Goal: Task Accomplishment & Management: Manage account settings

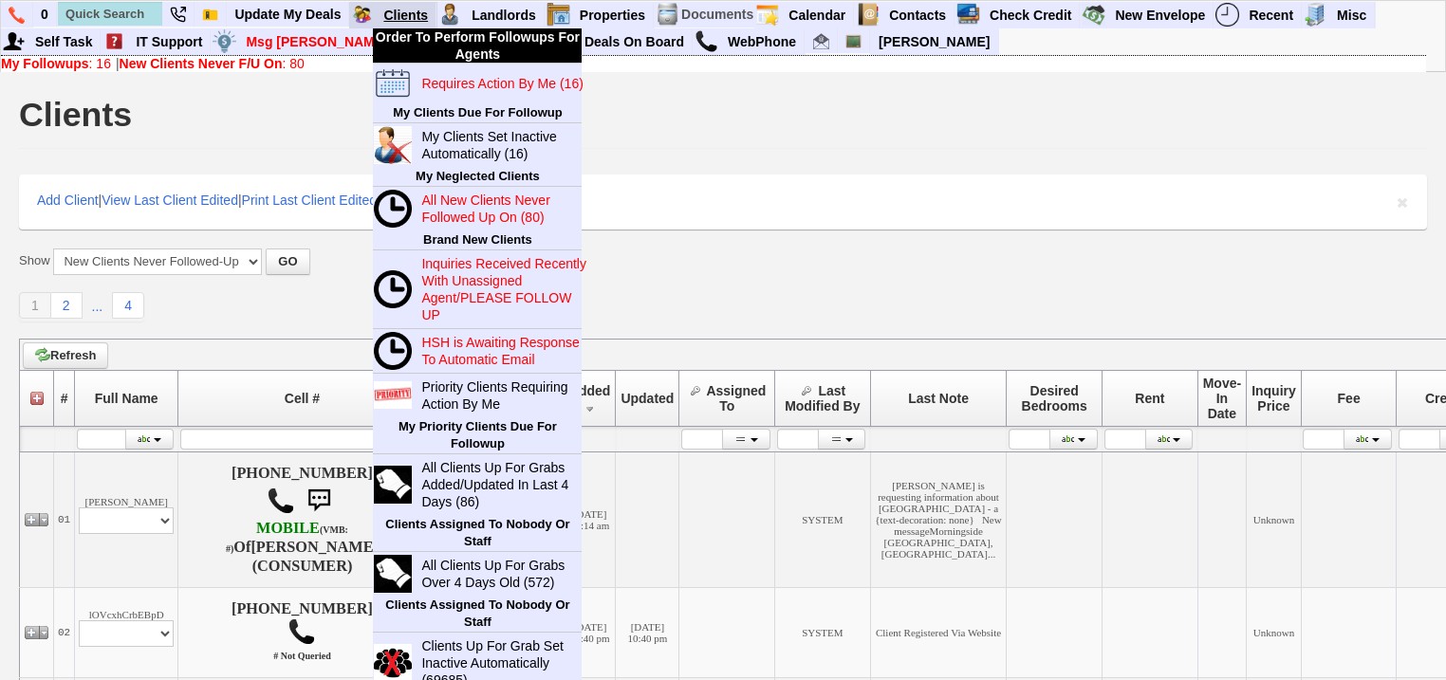
click at [410, 8] on link "Clients" at bounding box center [406, 15] width 61 height 25
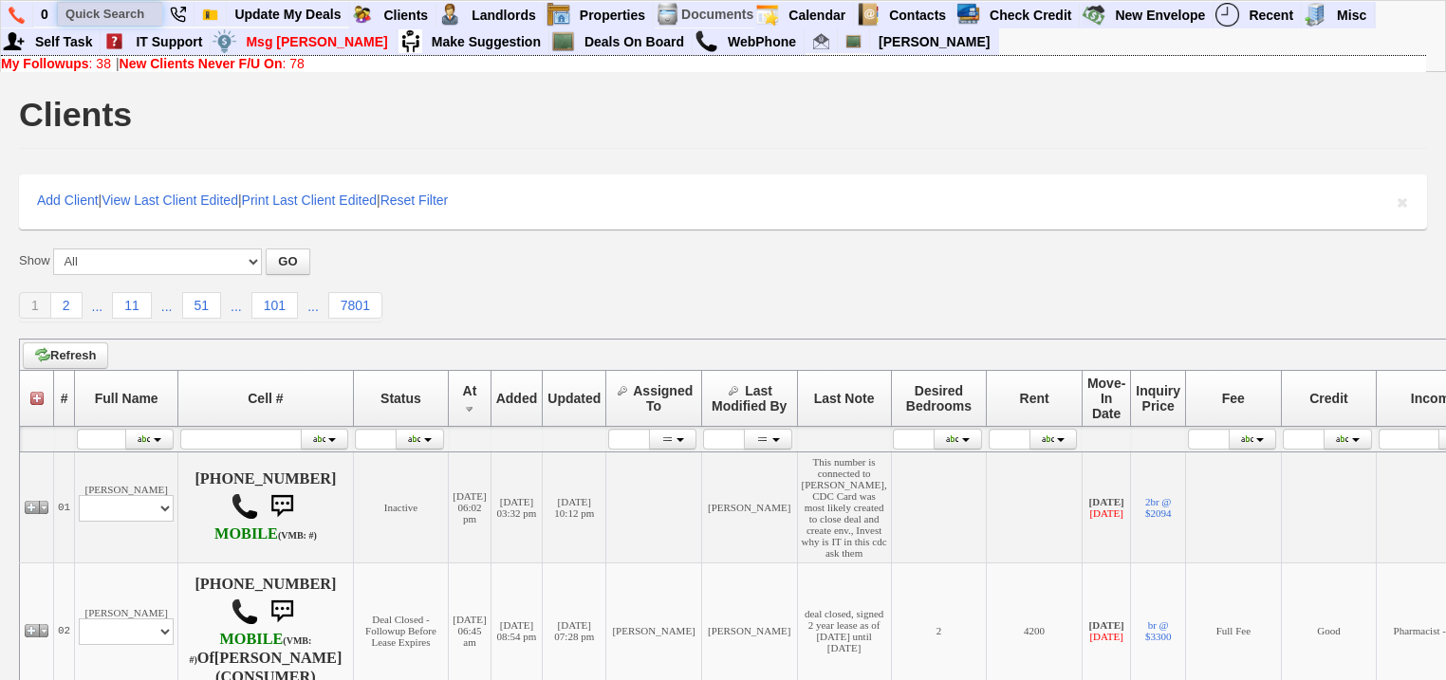
click at [133, 17] on input "text" at bounding box center [110, 14] width 104 height 24
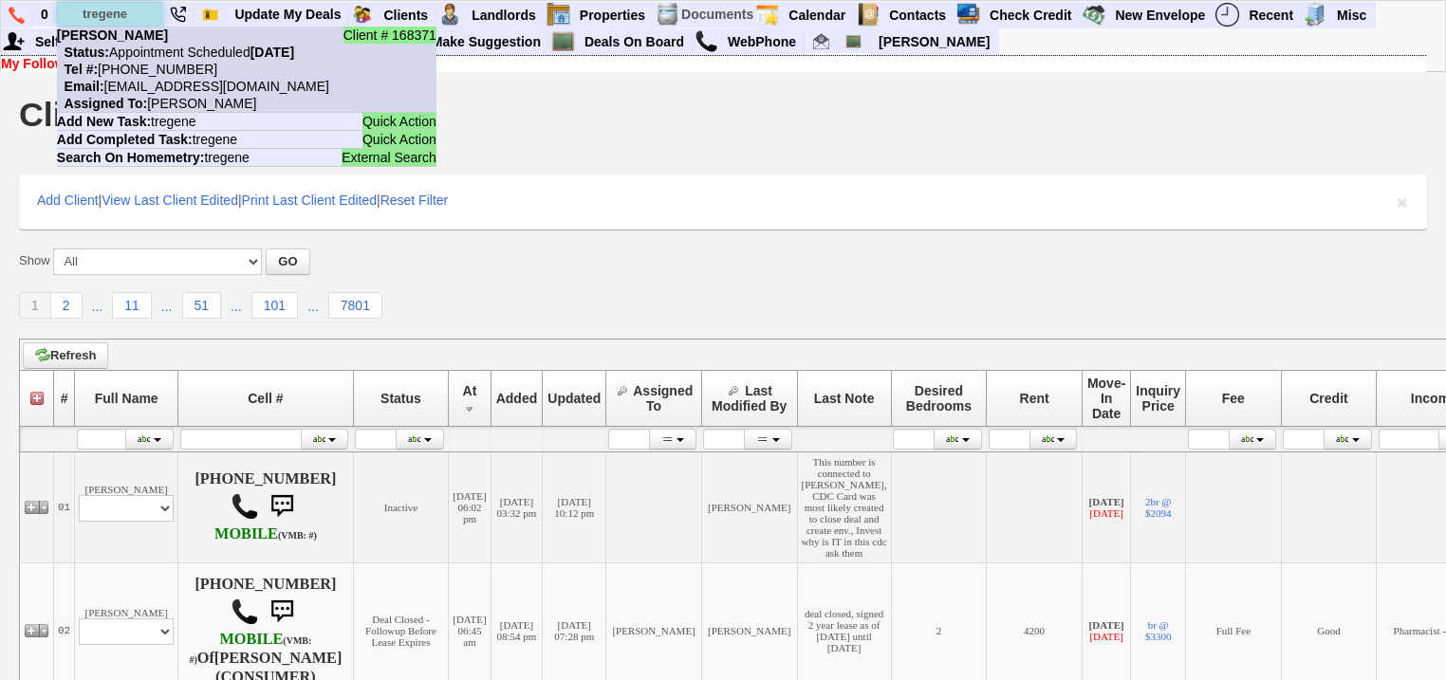
type input "tregene"
click at [132, 53] on nobr "Status: Appointment Scheduled Saturday, October 11th, 2025" at bounding box center [175, 52] width 237 height 15
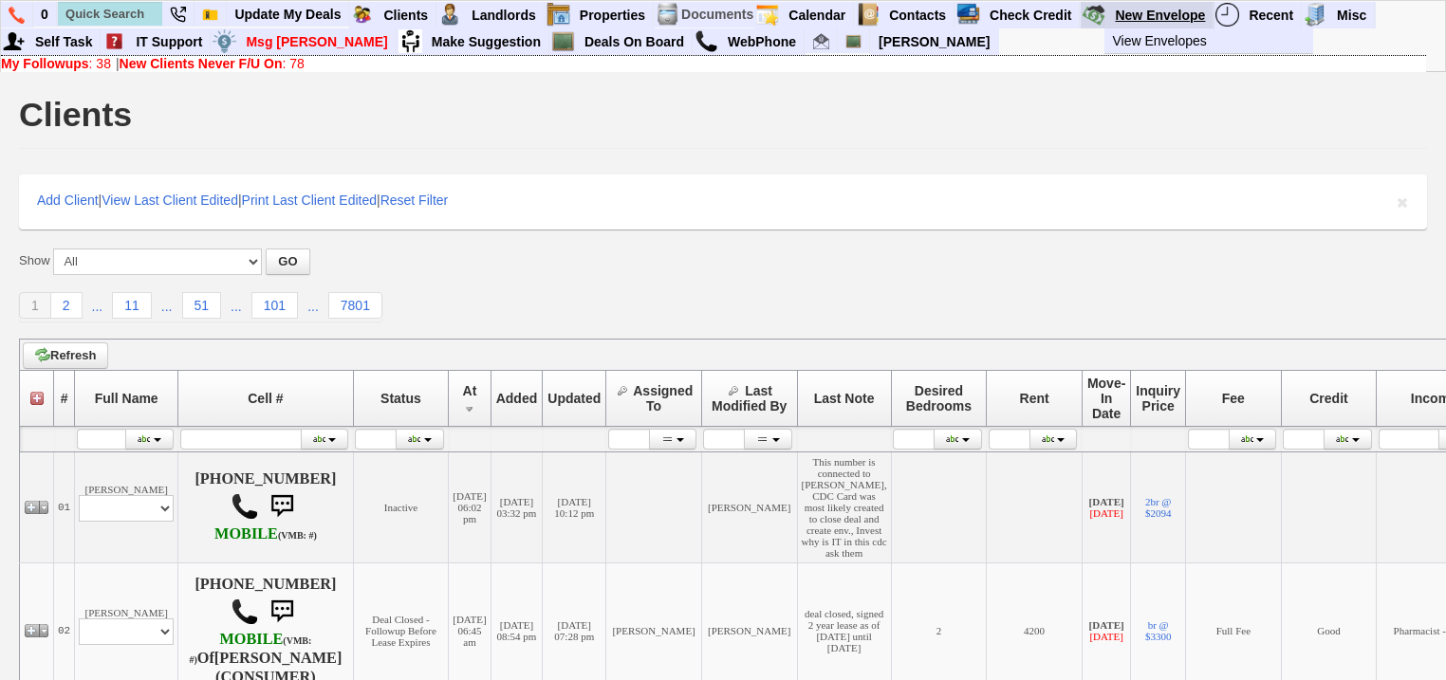
click at [1154, 9] on link "New Envelope" at bounding box center [1160, 15] width 106 height 25
click at [61, 67] on b "My Followups" at bounding box center [45, 63] width 88 height 15
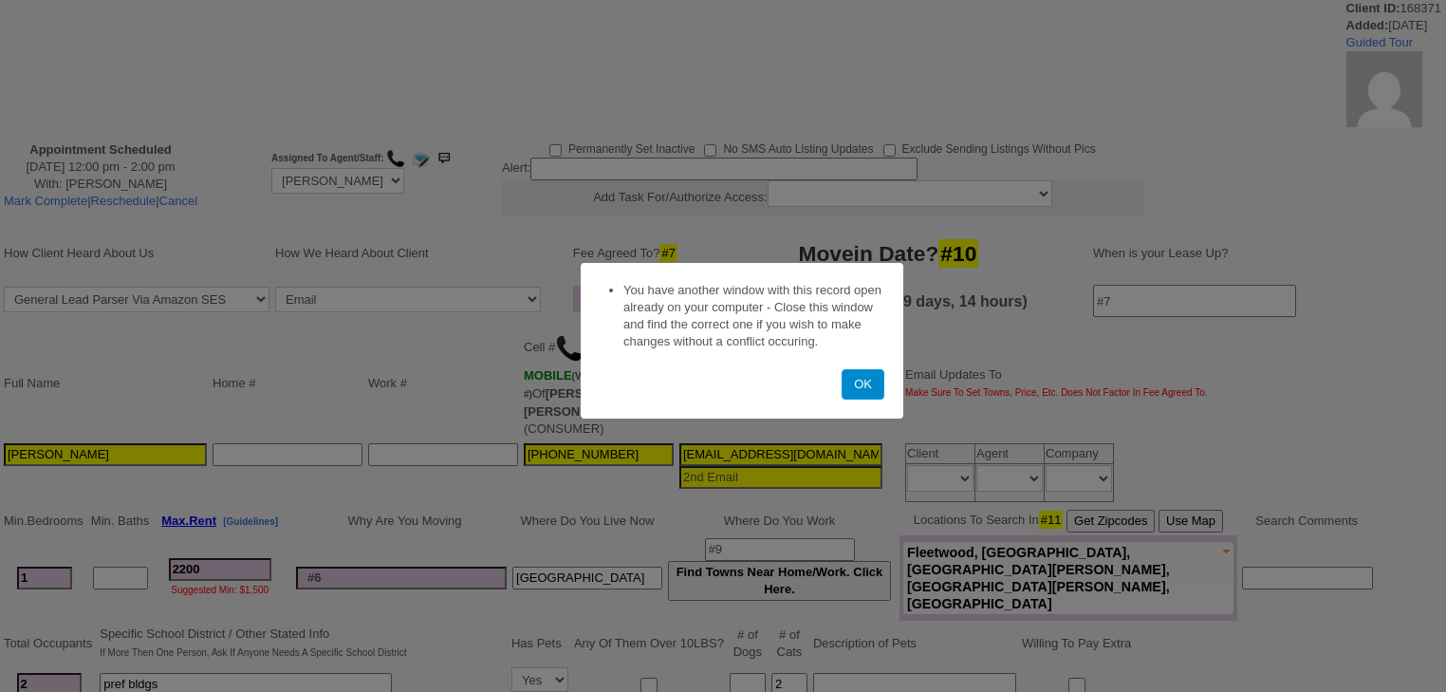
click at [857, 379] on button "OK" at bounding box center [863, 384] width 43 height 30
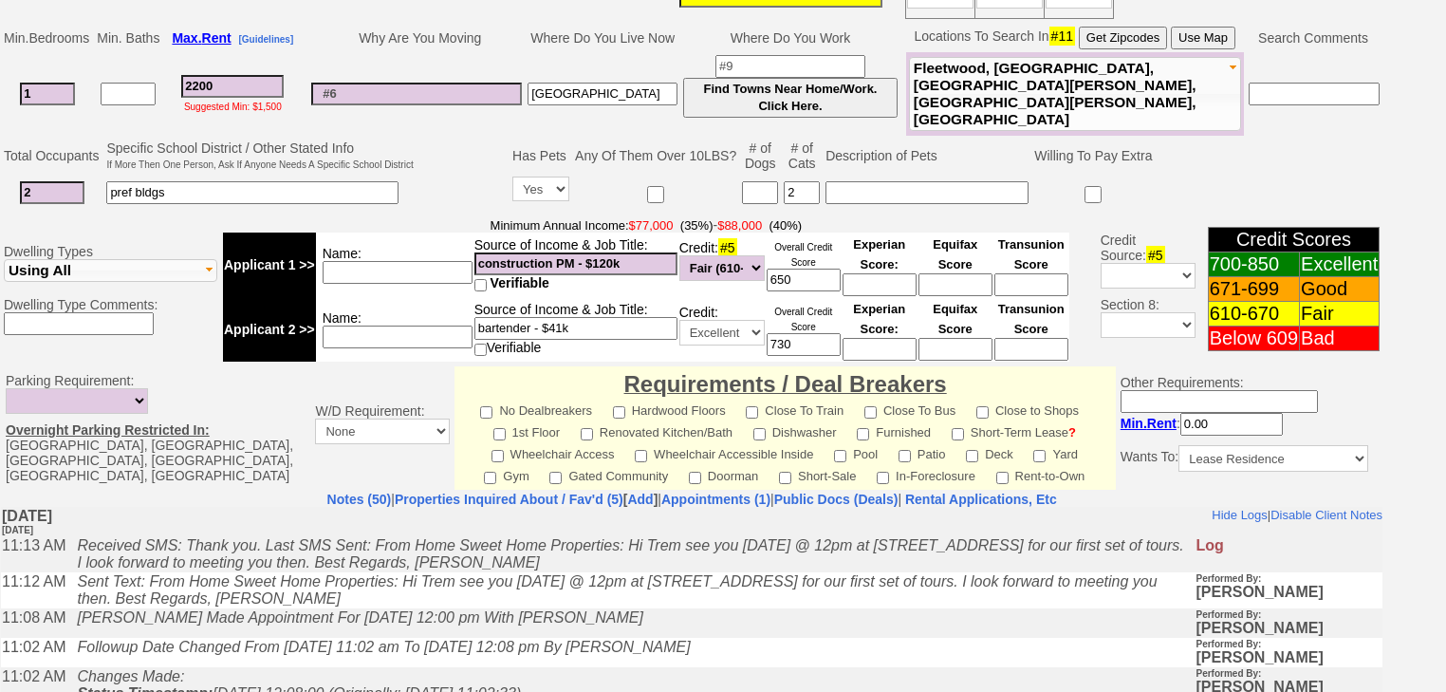
scroll to position [607, 0]
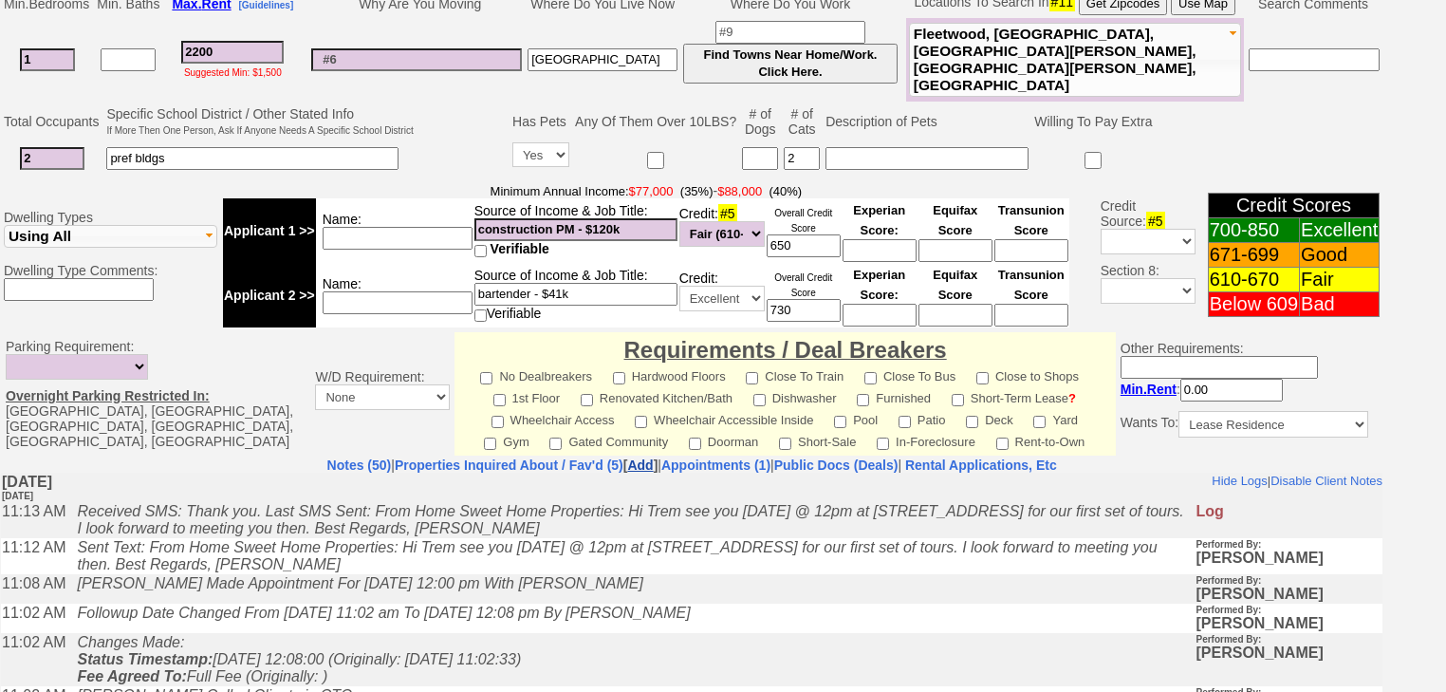
click at [627, 457] on link "Add" at bounding box center [640, 464] width 26 height 15
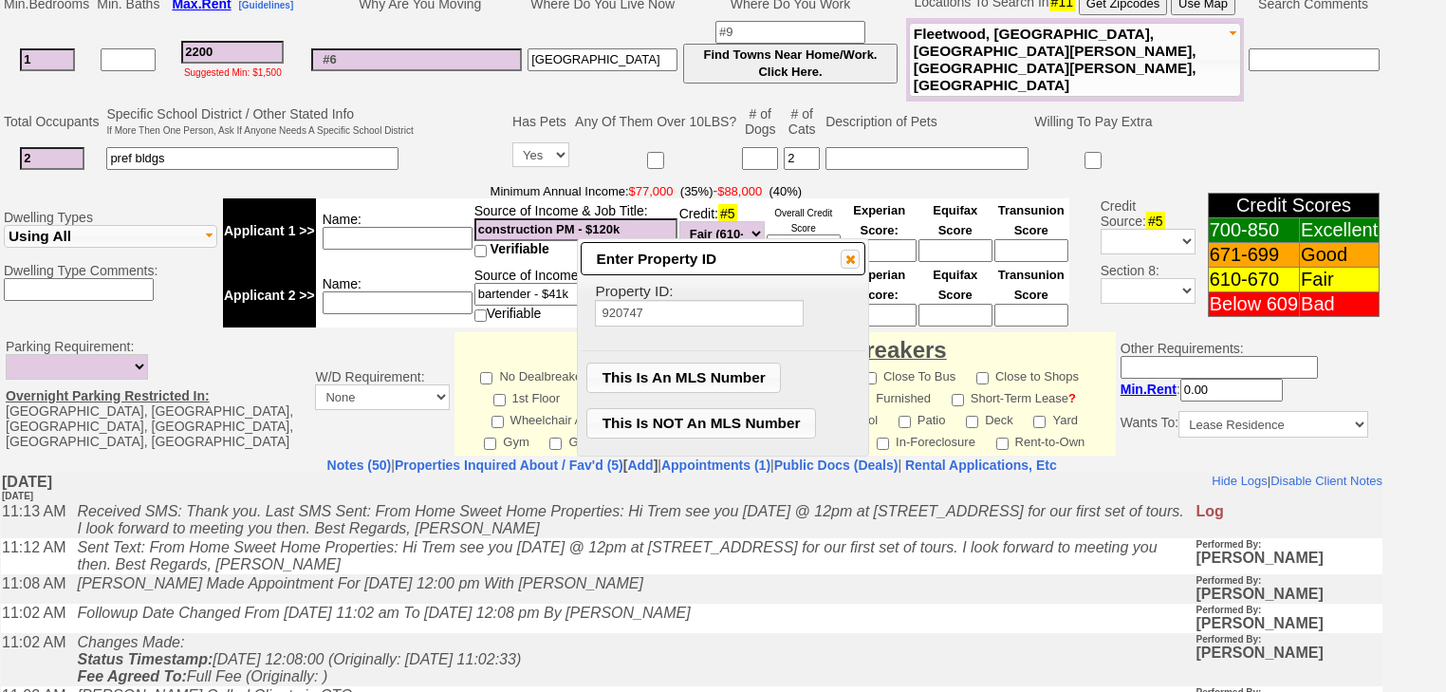
type input "920747"
click at [668, 370] on span "This Is An MLS Number" at bounding box center [683, 377] width 193 height 28
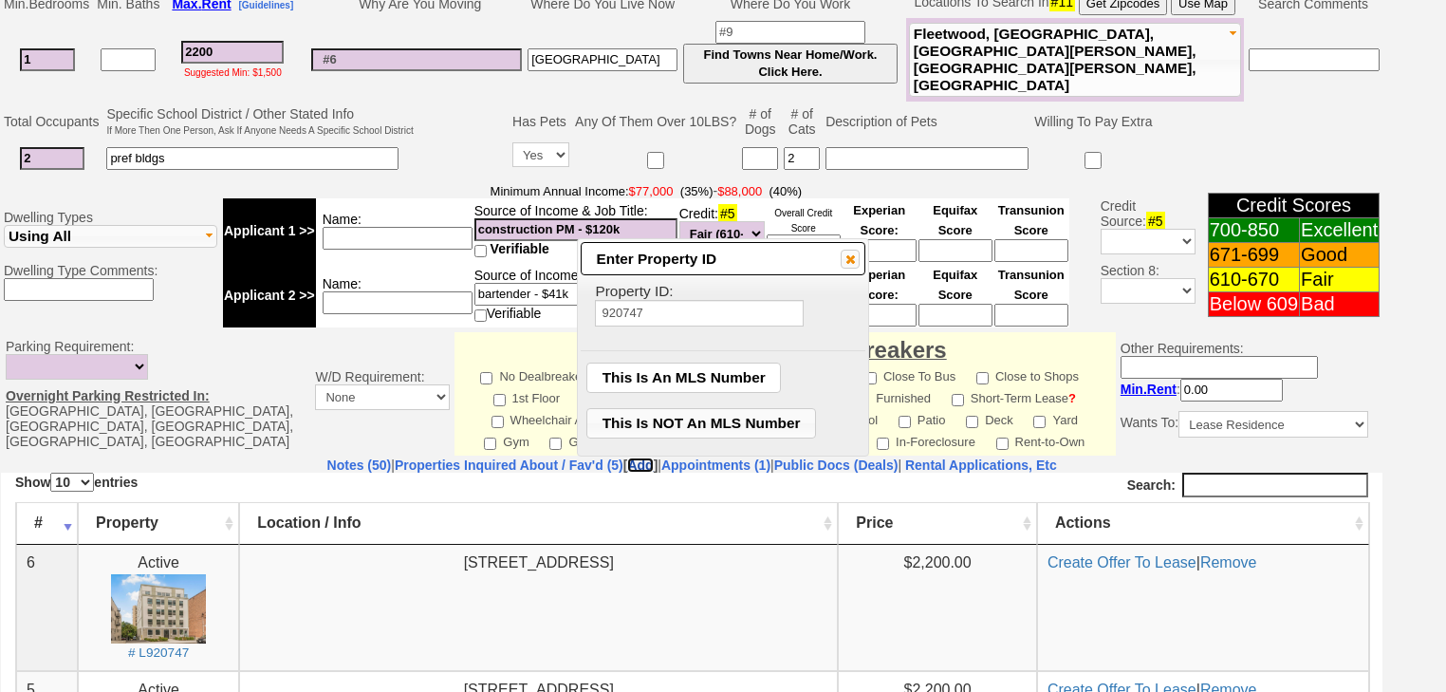
scroll to position [0, 0]
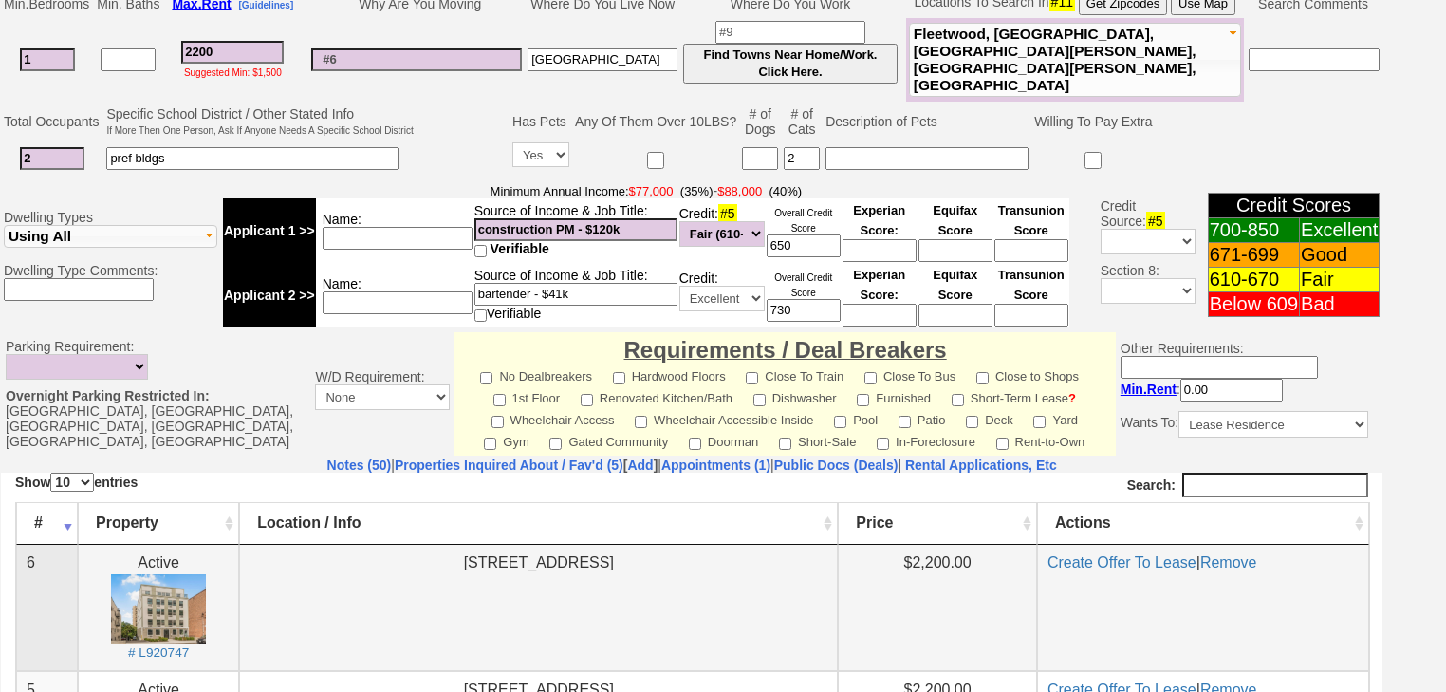
drag, startPoint x: 409, startPoint y: 568, endPoint x: 738, endPoint y: 594, distance: 330.3
click at [738, 594] on td "409 Warburton Avenue Unit # 3A Yonkers, NY 10701" at bounding box center [538, 607] width 599 height 126
copy center "409 Warburton Avenue Unit # 3A Yonkers, NY 10701"
click at [1161, 557] on link "Create Offer To Lease" at bounding box center [1122, 561] width 149 height 16
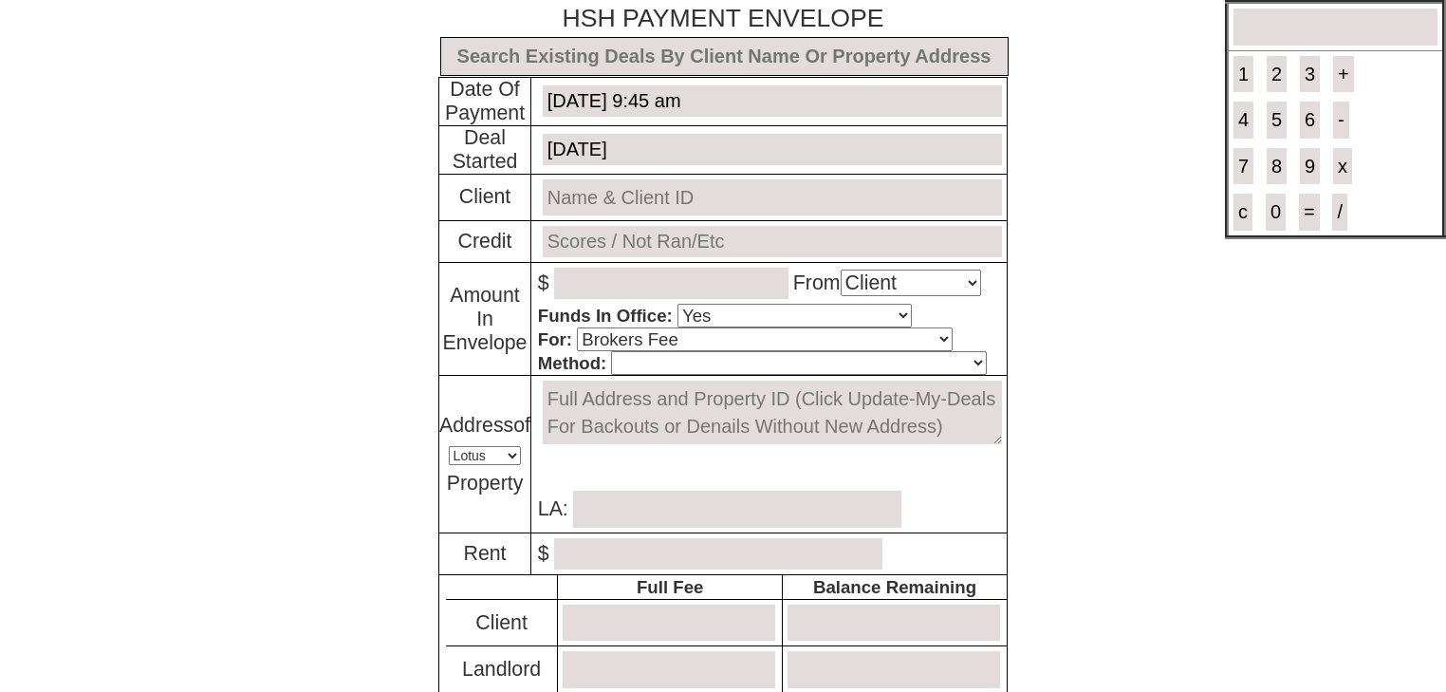
select select "Client"
select select "Yes"
select select "Brokers Fee"
select select "Lotus"
select select "Yes"
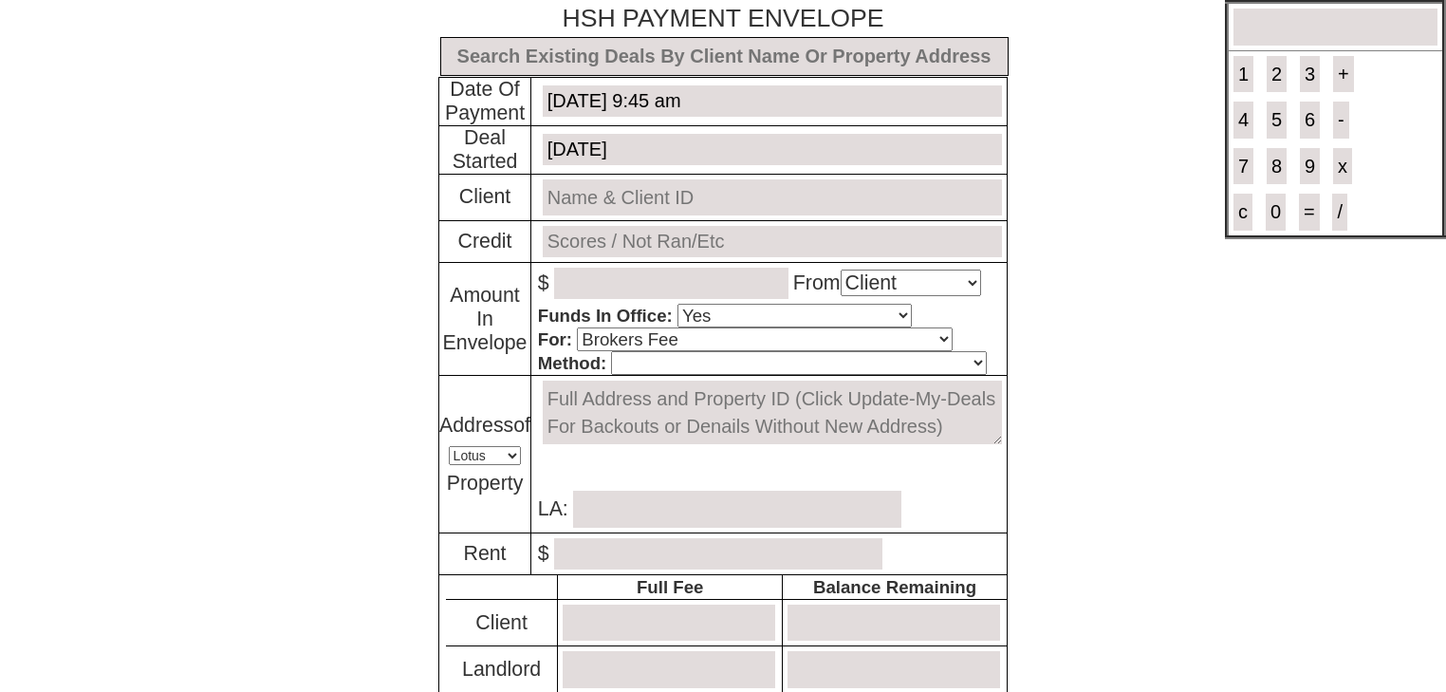
select select "No"
click at [577, 53] on input "text" at bounding box center [724, 56] width 568 height 39
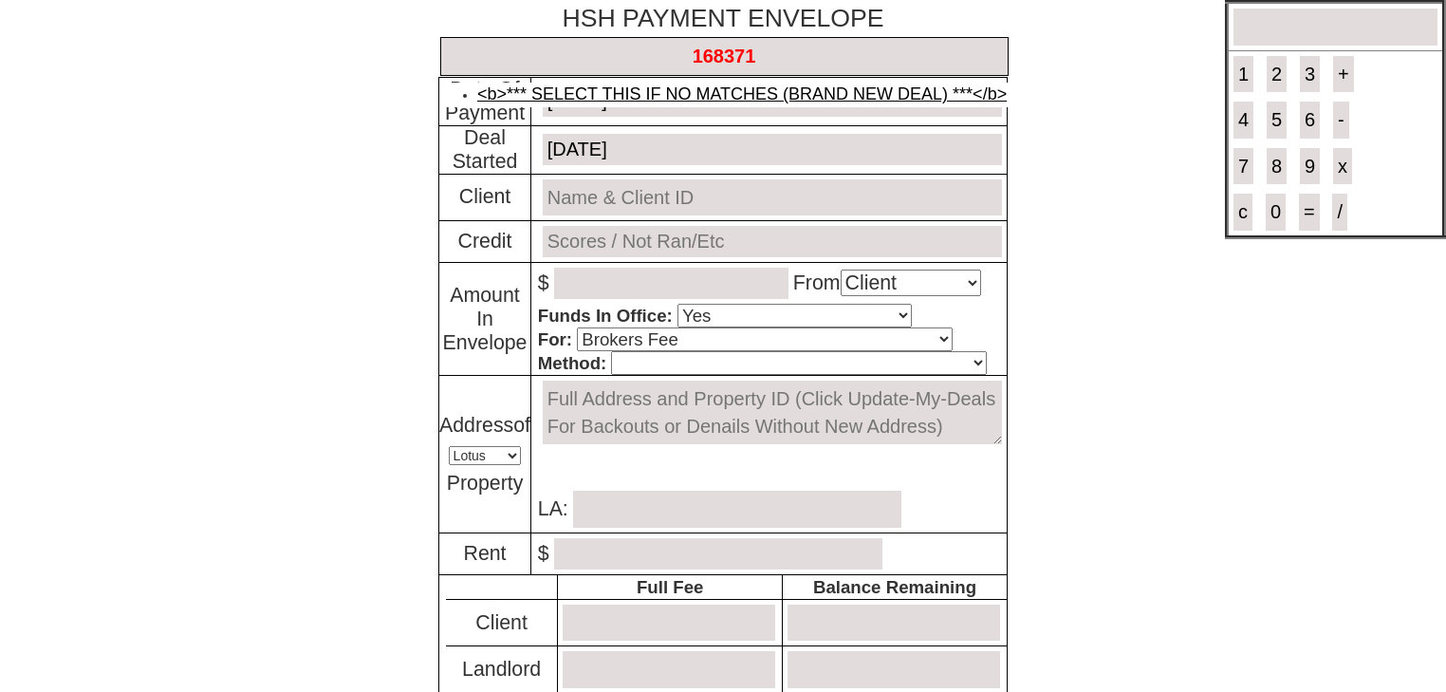
click at [641, 88] on link "<b>*** SELECT THIS IF NO MATCHES (BRAND NEW DEAL) ***</b>" at bounding box center [741, 93] width 529 height 19
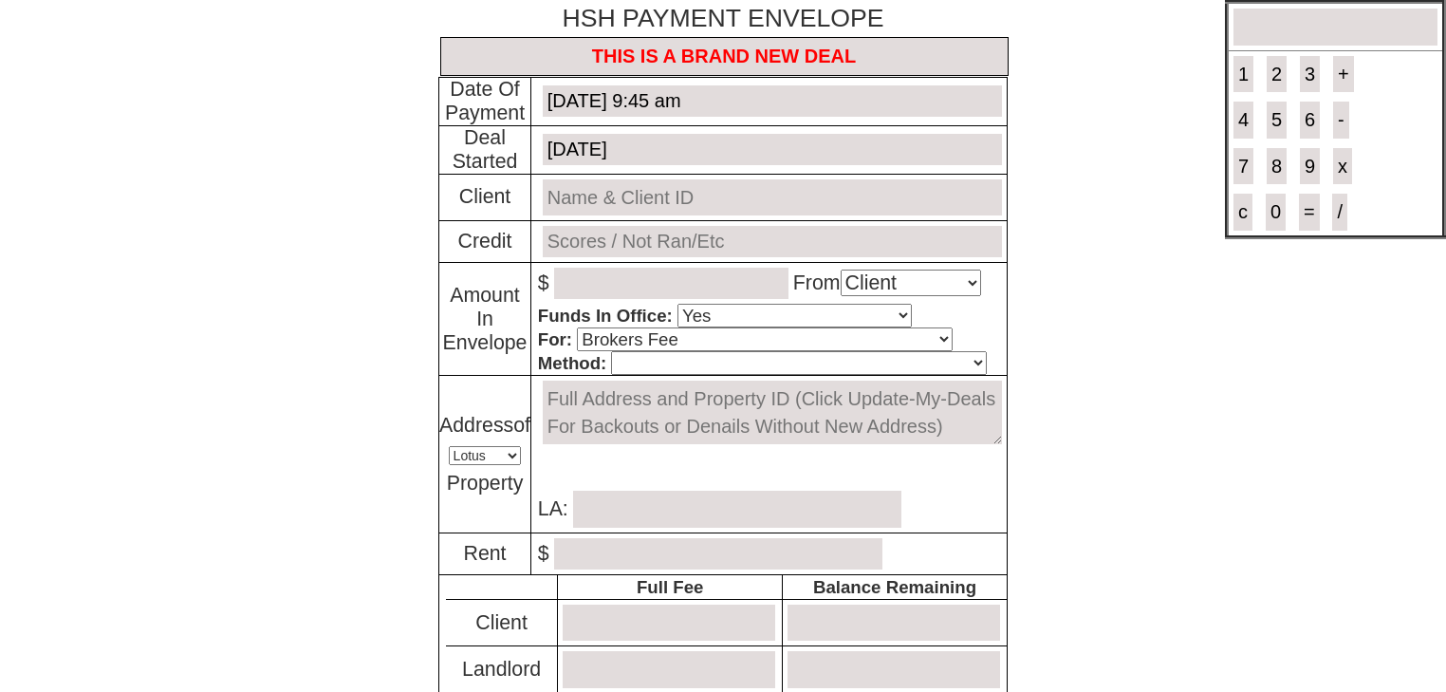
type input "THIS IS A BRAND NEW DEAL"
click at [588, 197] on input "text" at bounding box center [772, 197] width 459 height 37
click at [592, 229] on link "Tregene Johnson # 168371" at bounding box center [681, 233] width 216 height 19
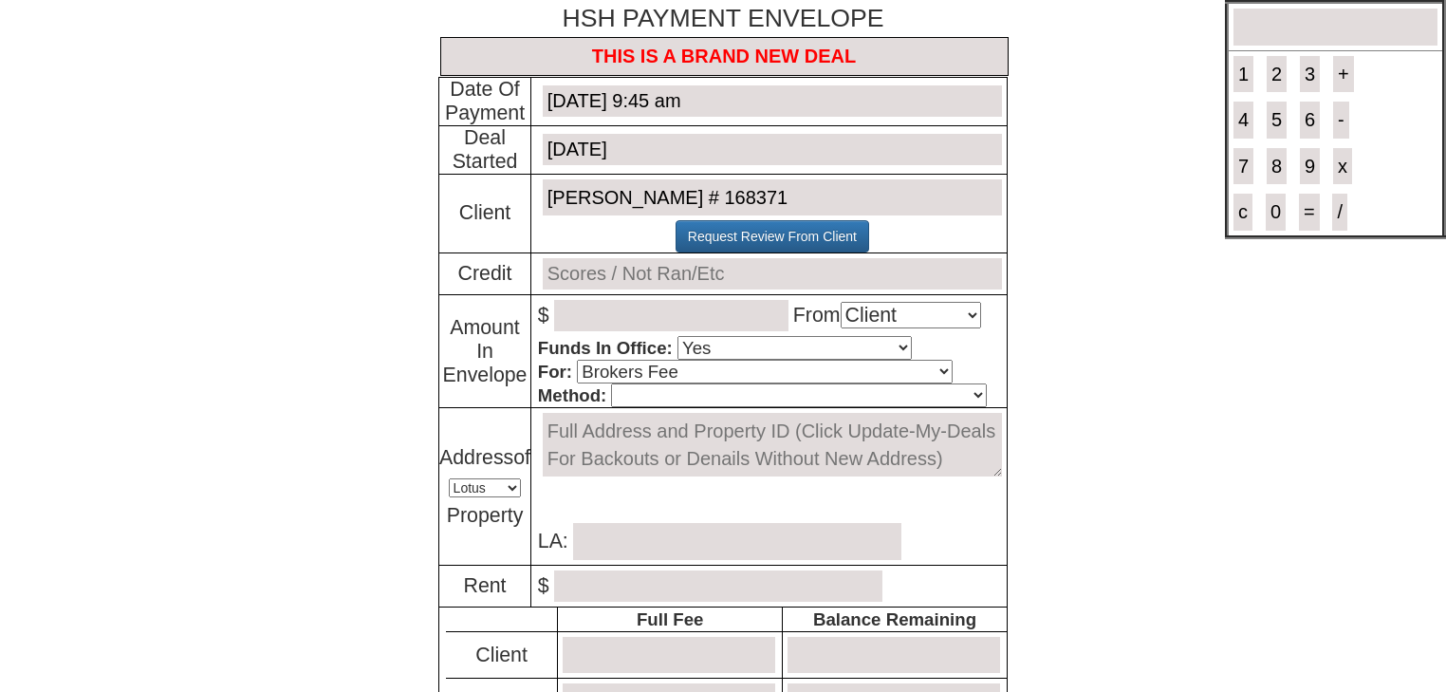
type input "Tregene Johnson # 168371"
click at [579, 272] on input "text" at bounding box center [772, 273] width 459 height 31
type input "not ran"
type input "600"
click at [679, 408] on td "Set In Contract Create Offer To Lease Request Review From Landlord LA:" at bounding box center [769, 487] width 476 height 158
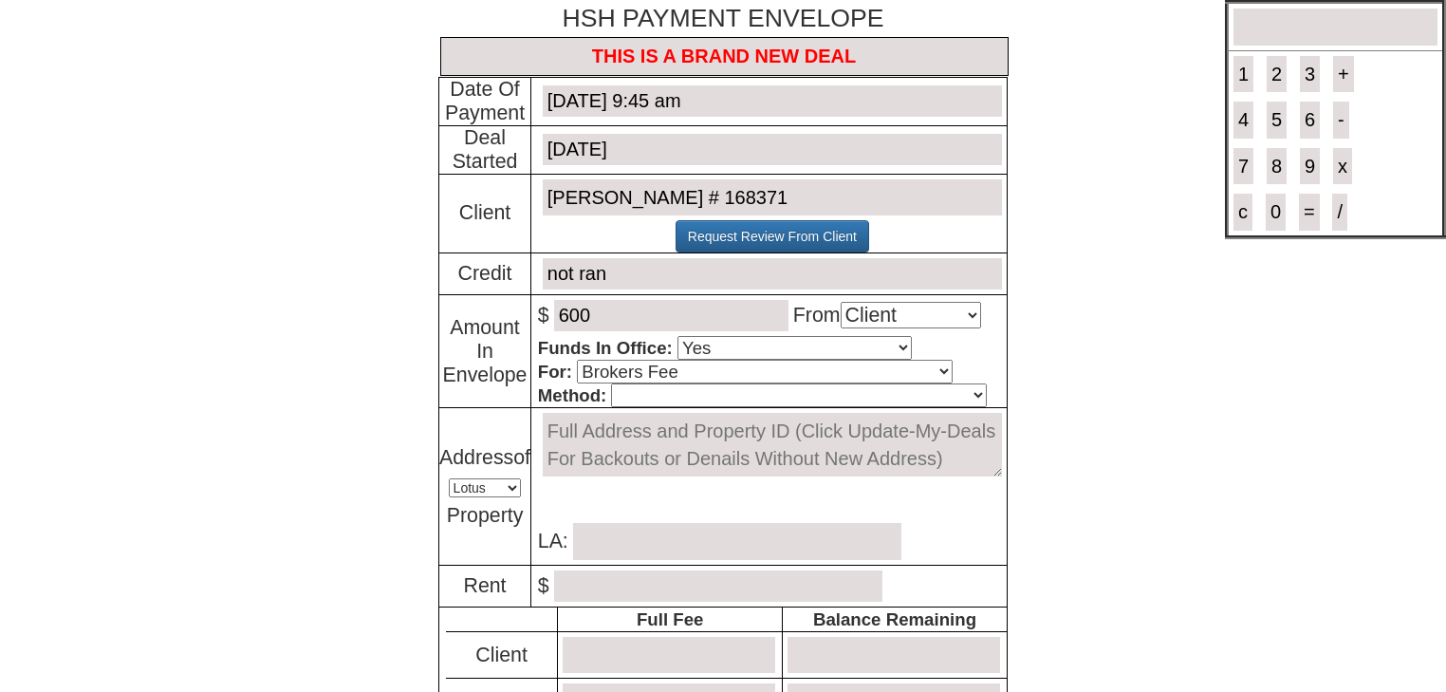
click at [679, 395] on select "Cash Certified Check Regular Check Credit Card Quickpay Wire ACH N/A" at bounding box center [798, 395] width 375 height 24
select select "Quickpay"
click at [611, 383] on select "Cash Certified Check Regular Check Credit Card Quickpay Wire ACH N/A" at bounding box center [798, 395] width 375 height 24
click at [659, 425] on textarea at bounding box center [772, 445] width 459 height 64
paste textarea "409 Warburton Avenue Unit # 3A Yonkers, NY 10701"
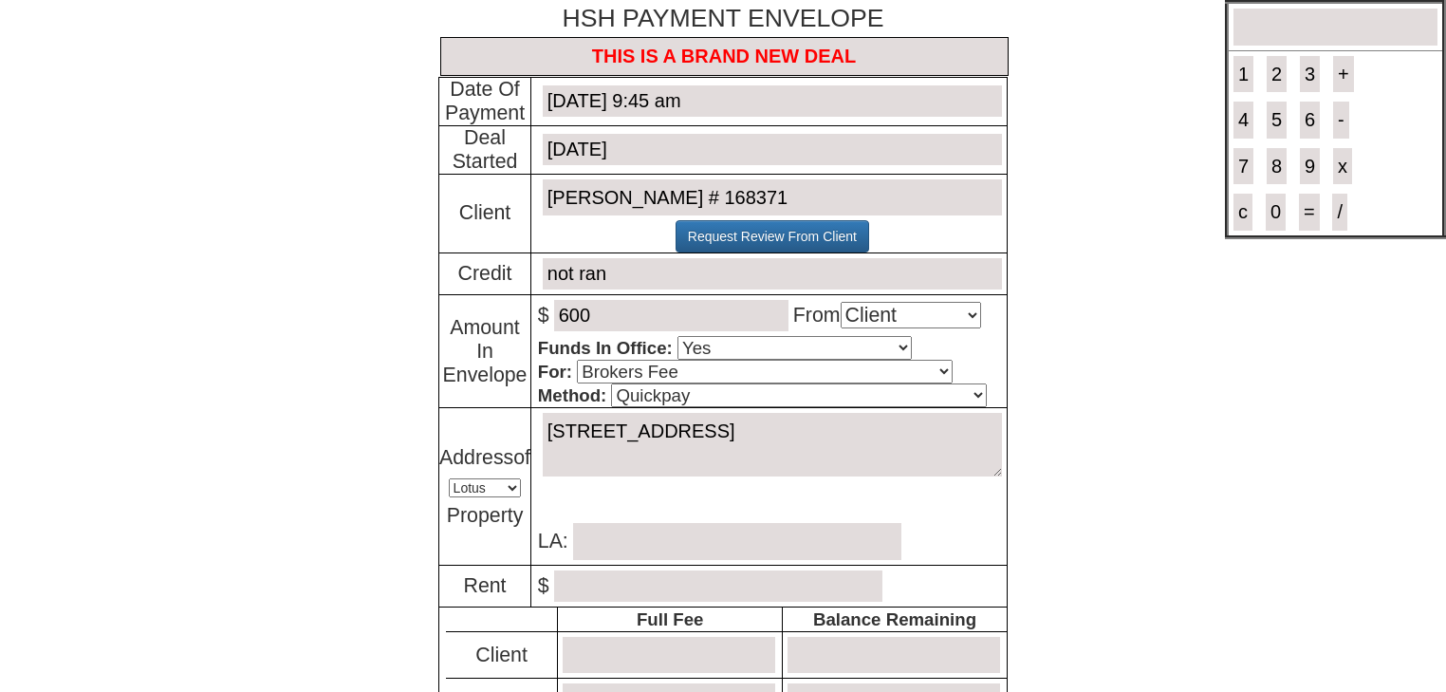
click at [536, 425] on td "No search results. 409 Warburton Avenue Unit # 3A Yonkers, NY 10701 Set In Cont…" at bounding box center [769, 487] width 476 height 158
click at [543, 425] on textarea "409 Warburton Avenue Unit # 3A Yonkers, NY 10701" at bounding box center [772, 445] width 459 height 64
type textarea "920747 - 409 Warburton Avenue Unit # 3A Yonkers, NY 10701"
click at [672, 539] on input "text" at bounding box center [737, 541] width 328 height 37
paste input "Duwayne Shaw"
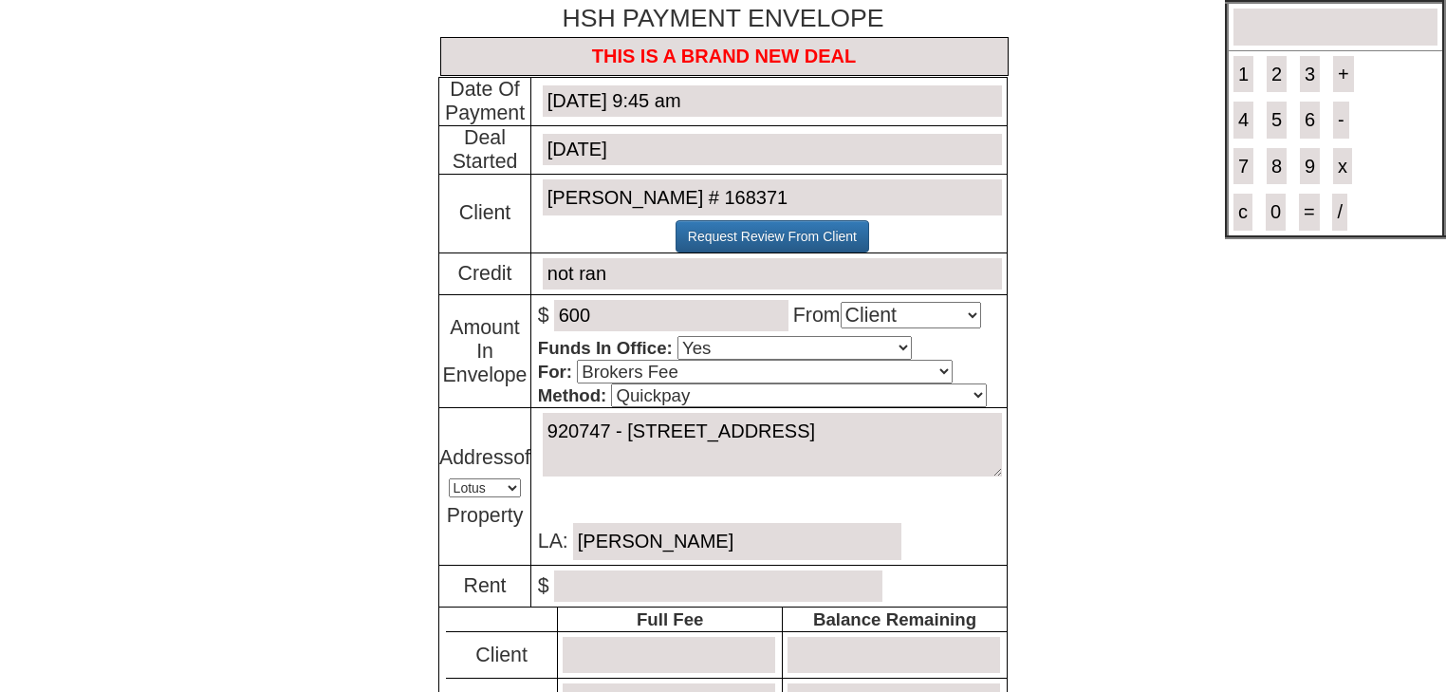
type input "Duwayne Shaw"
click at [578, 583] on input "number" at bounding box center [718, 585] width 328 height 31
type input "2200"
click at [621, 535] on input "Duwayne Shaw" at bounding box center [737, 541] width 328 height 37
type input "Duwayne Shaw"
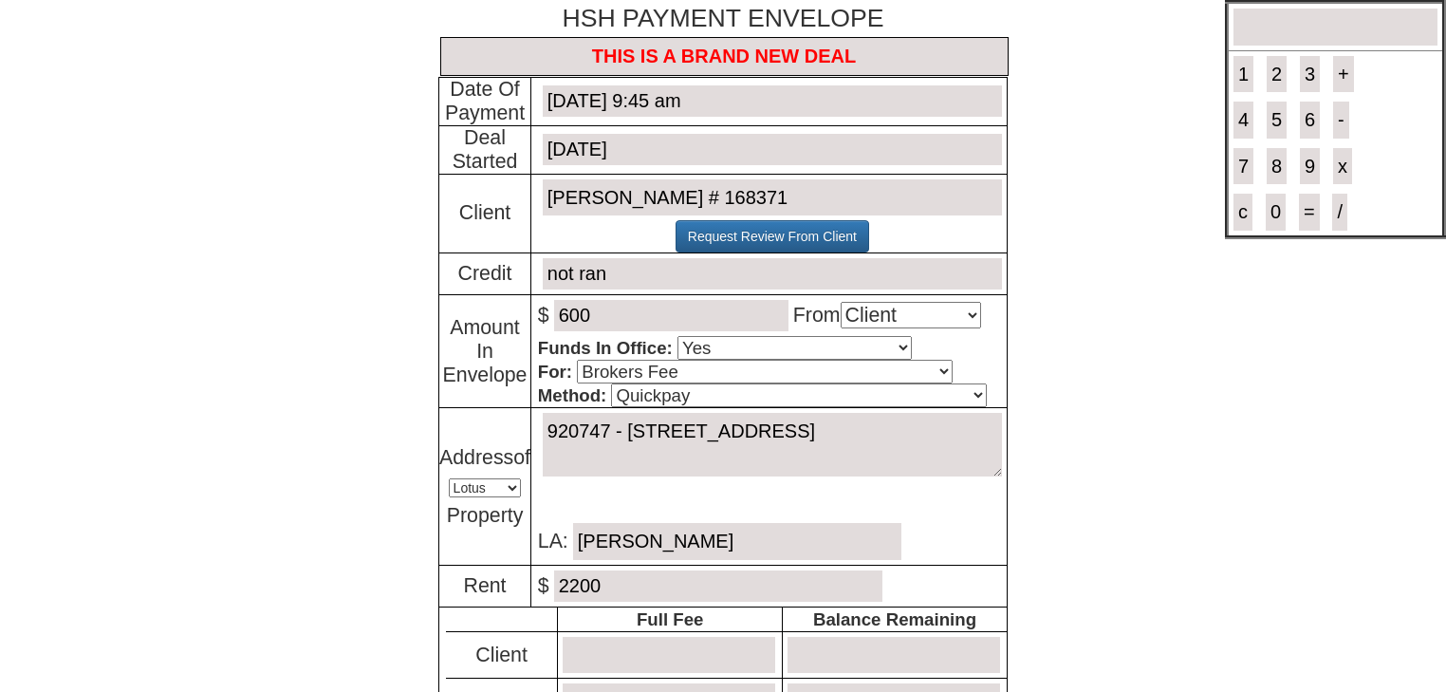
click at [664, 279] on input "not ran" at bounding box center [772, 273] width 459 height 31
click at [882, 278] on input "Not ran (paying out 1/2 month to MLS external agent; $4000/2 = $2000; HSH porti…" at bounding box center [772, 273] width 459 height 31
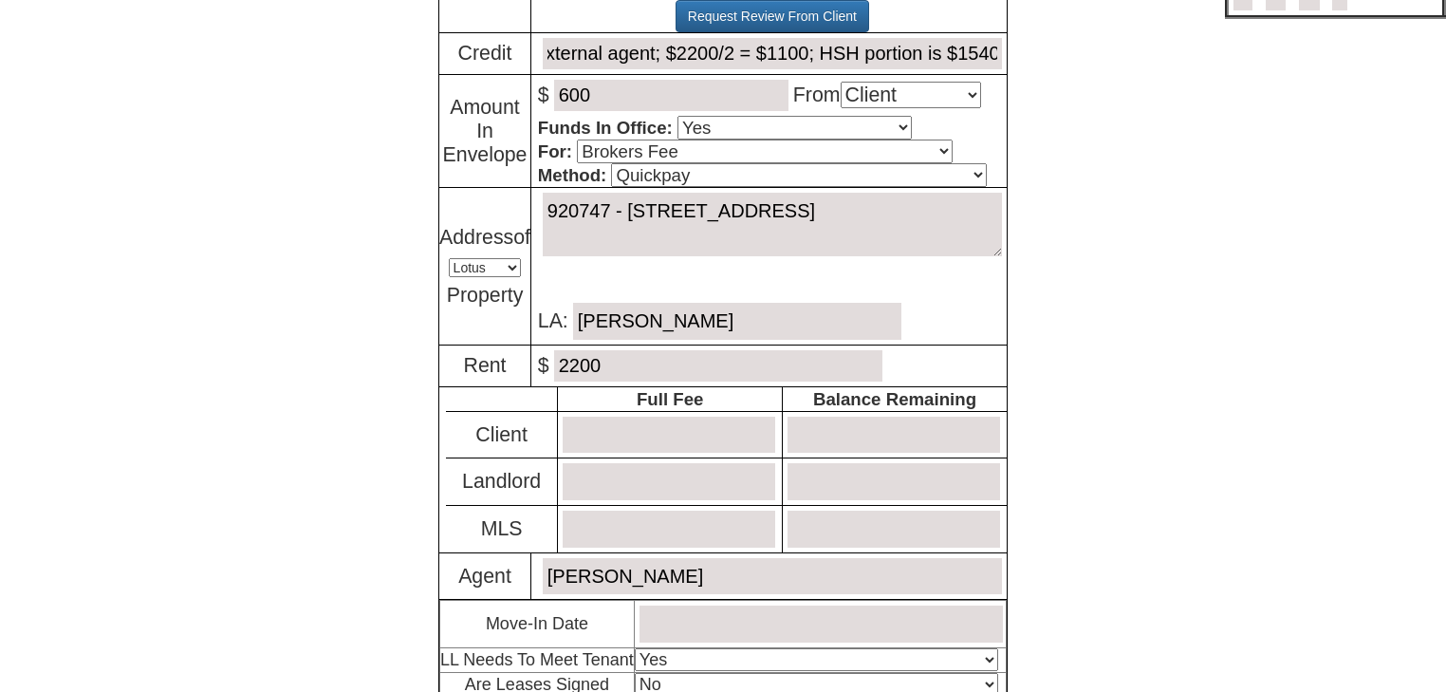
scroll to position [228, 0]
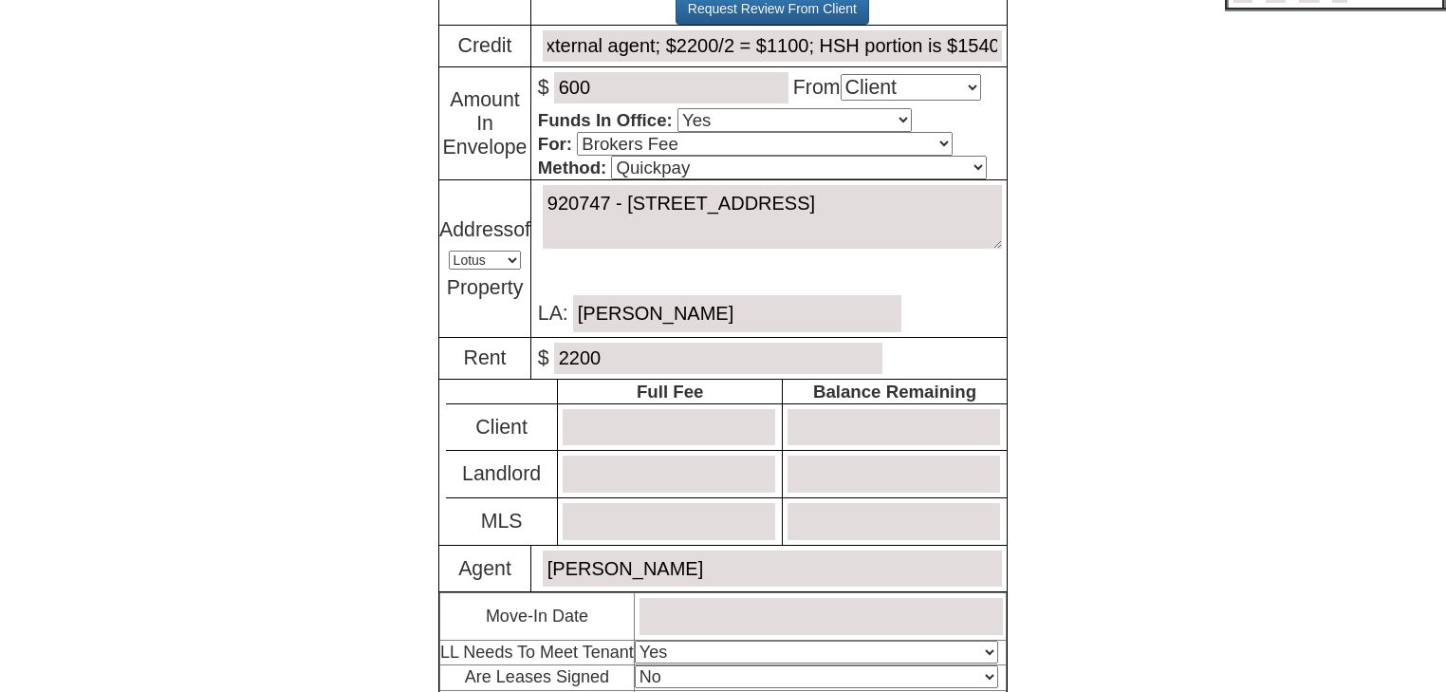
type input "Not ran (paying out 1/2 month to MLS external agent; $2200/2 = $1100; HSH porti…"
click at [589, 428] on input "number" at bounding box center [669, 427] width 213 height 37
type input "1540"
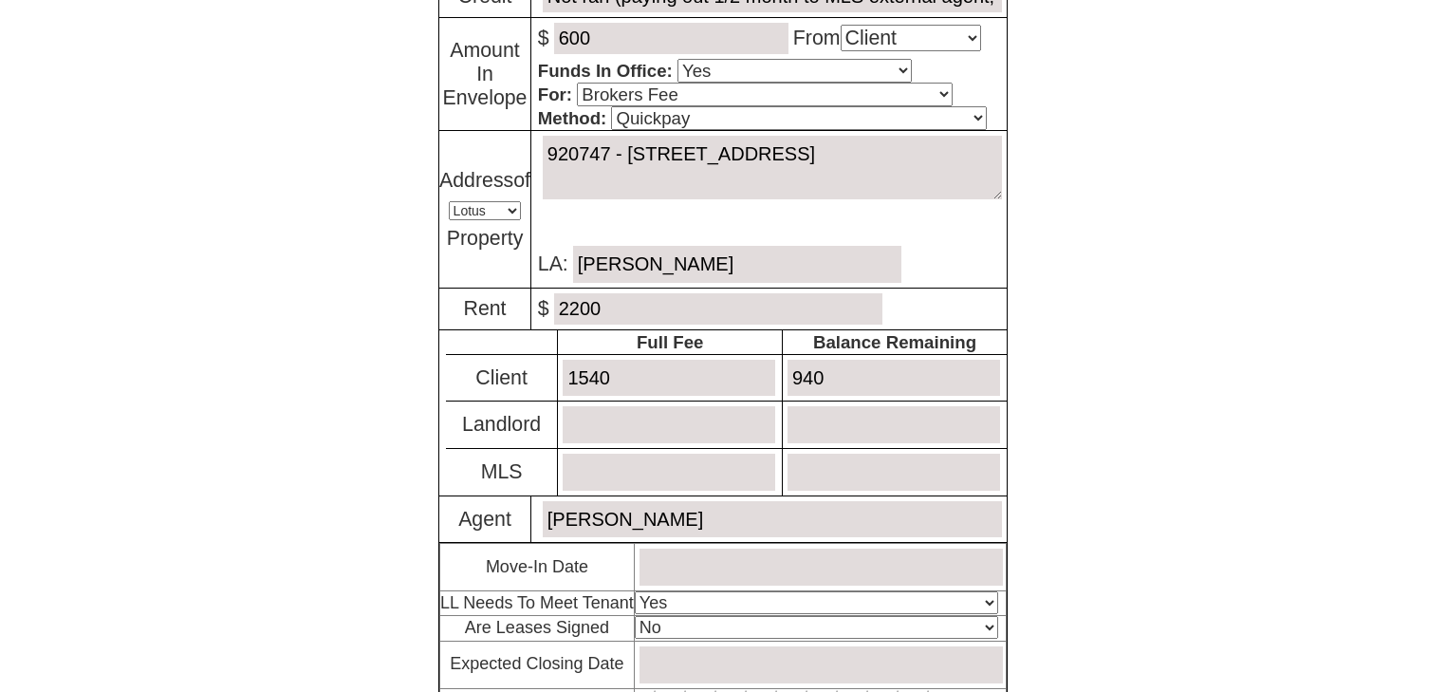
scroll to position [380, 0]
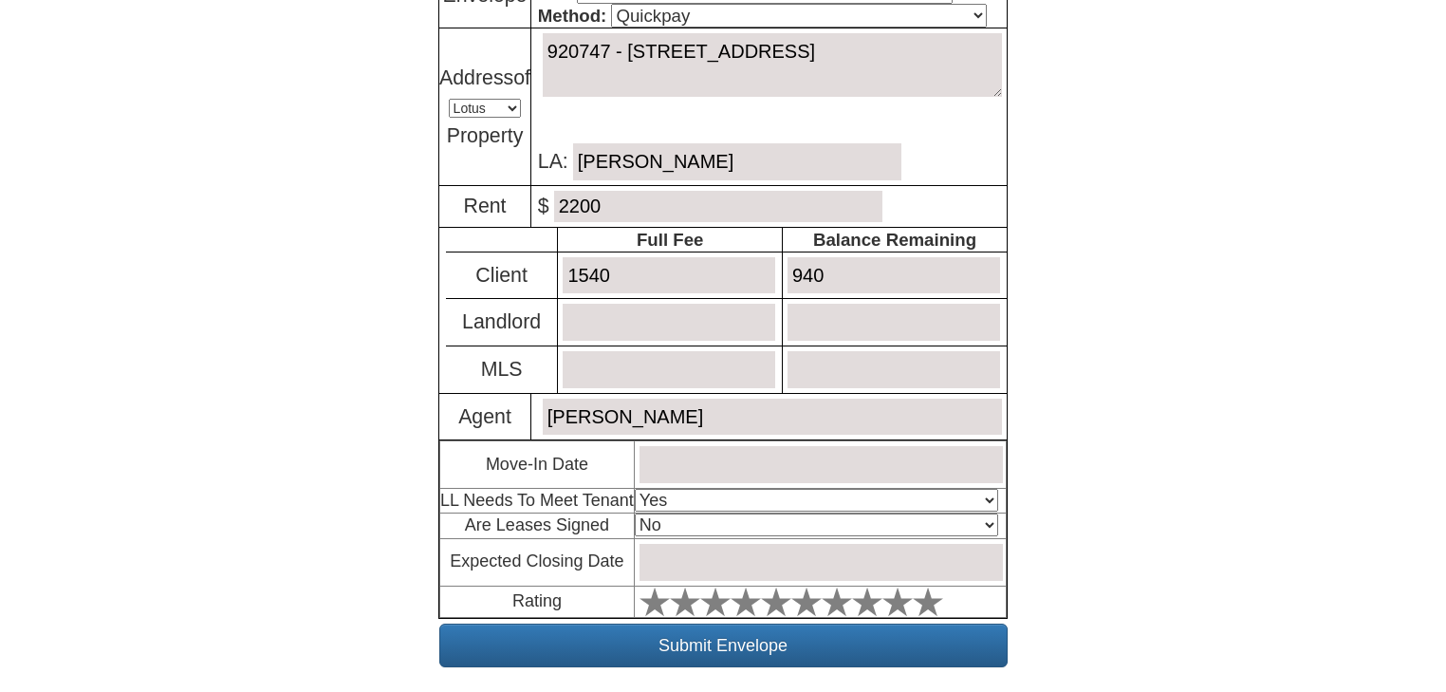
type input "940"
click at [716, 468] on input "text" at bounding box center [821, 464] width 363 height 37
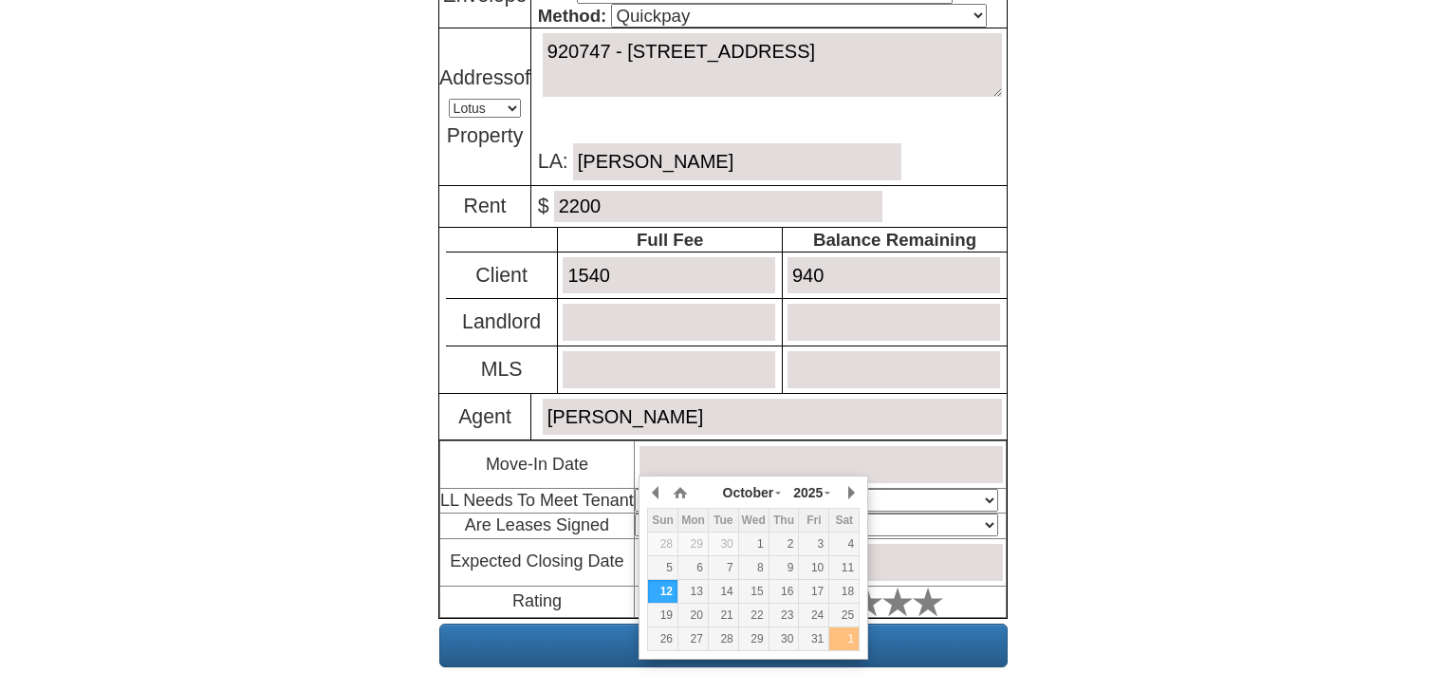
click at [854, 627] on td "1" at bounding box center [844, 639] width 30 height 24
type input "November 1, 2025"
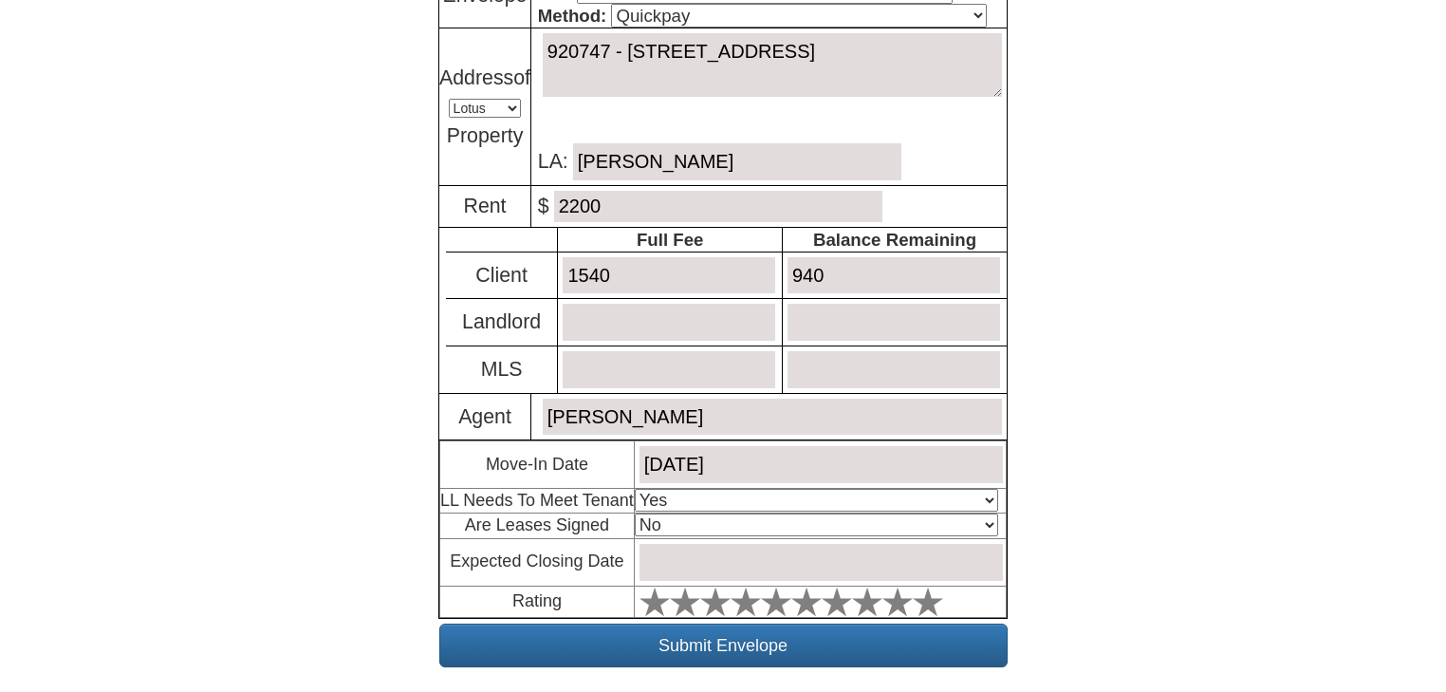
click at [978, 496] on select "Select An Option Yes Yes - Met No" at bounding box center [816, 500] width 363 height 23
select select "No"
click at [635, 489] on select "Select An Option Yes Yes - Met No" at bounding box center [816, 500] width 363 height 23
drag, startPoint x: 720, startPoint y: 553, endPoint x: 881, endPoint y: 579, distance: 162.4
click at [720, 553] on input "text" at bounding box center [821, 562] width 363 height 37
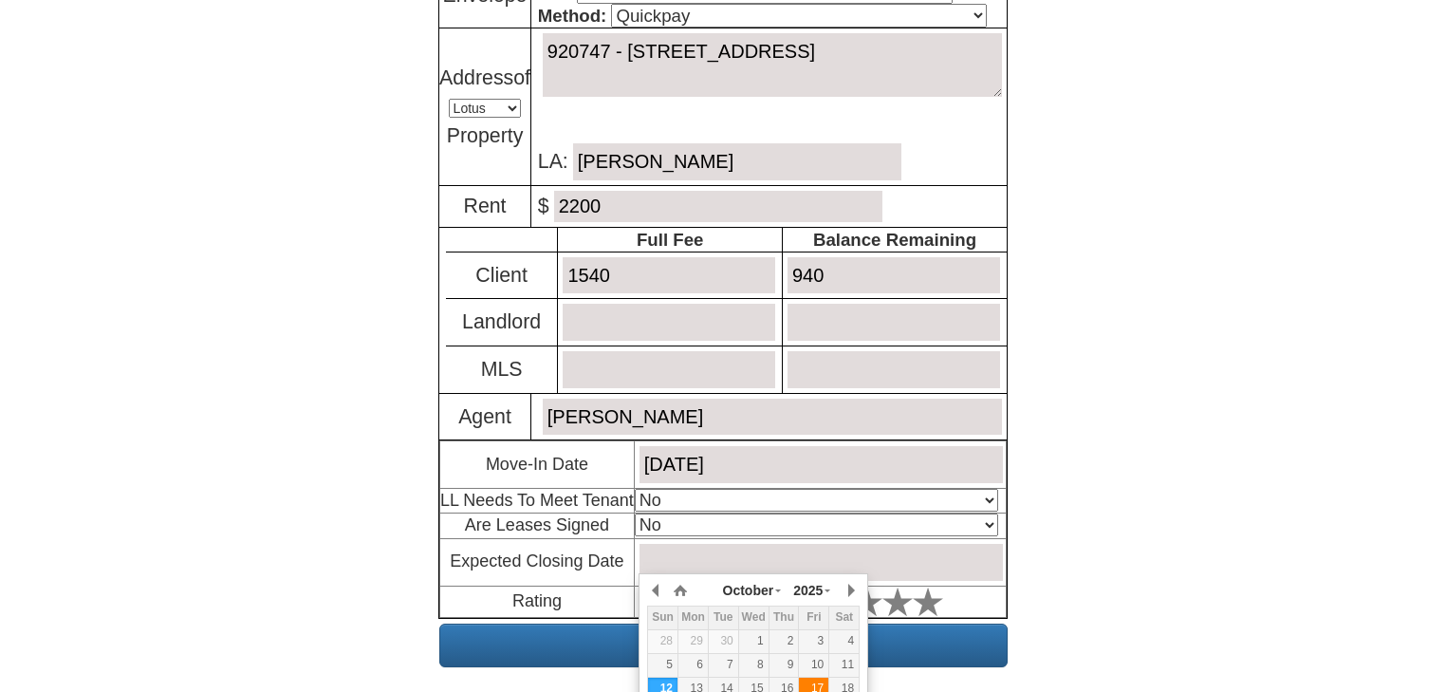
click at [809, 683] on div "17" at bounding box center [813, 688] width 29 height 16
type input "October 17, 2025"
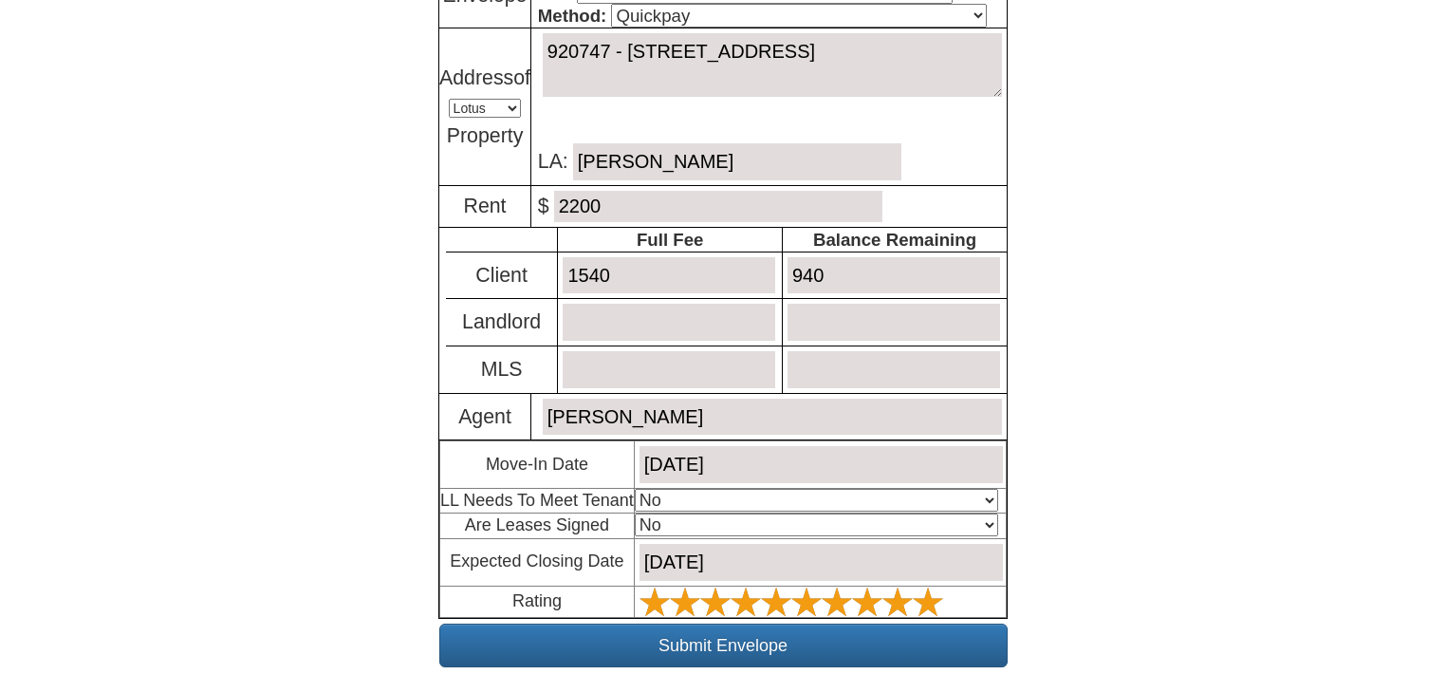
click at [913, 597] on icon at bounding box center [928, 601] width 30 height 30
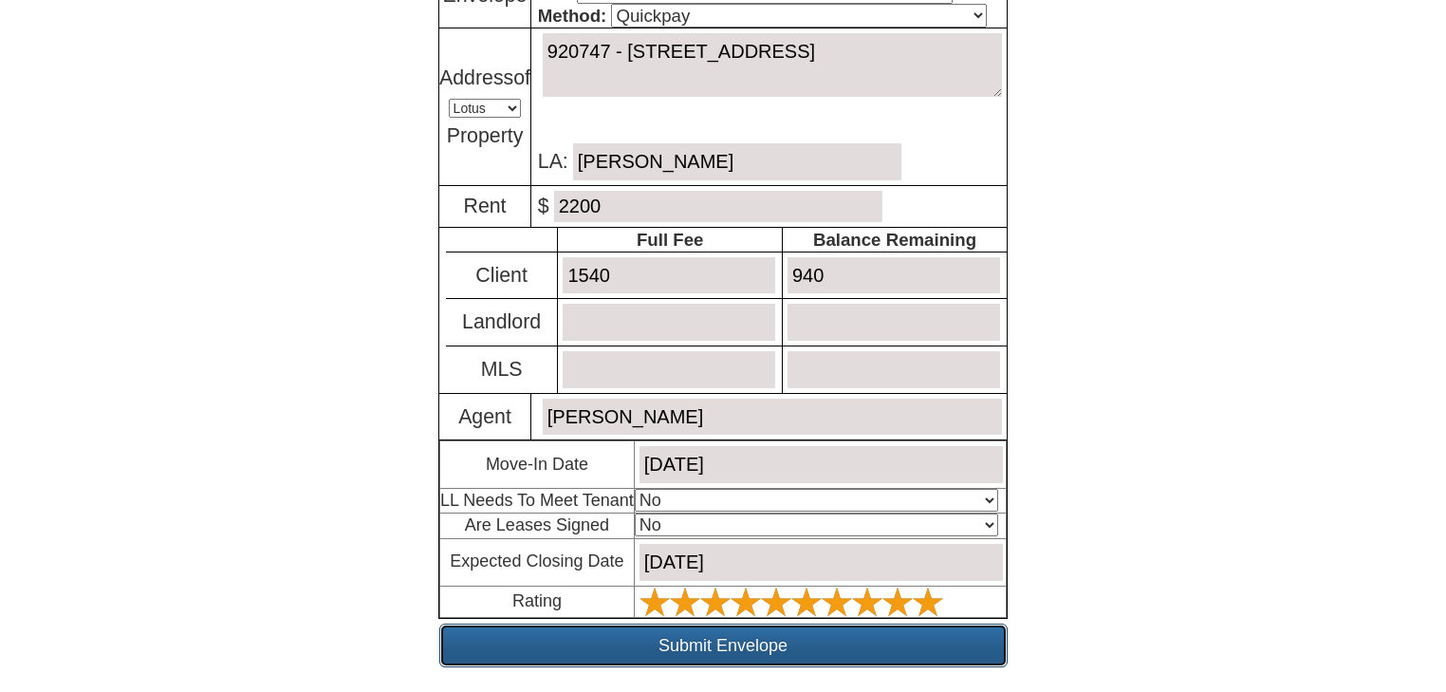
click at [847, 630] on input "Submit Envelope" at bounding box center [723, 645] width 568 height 44
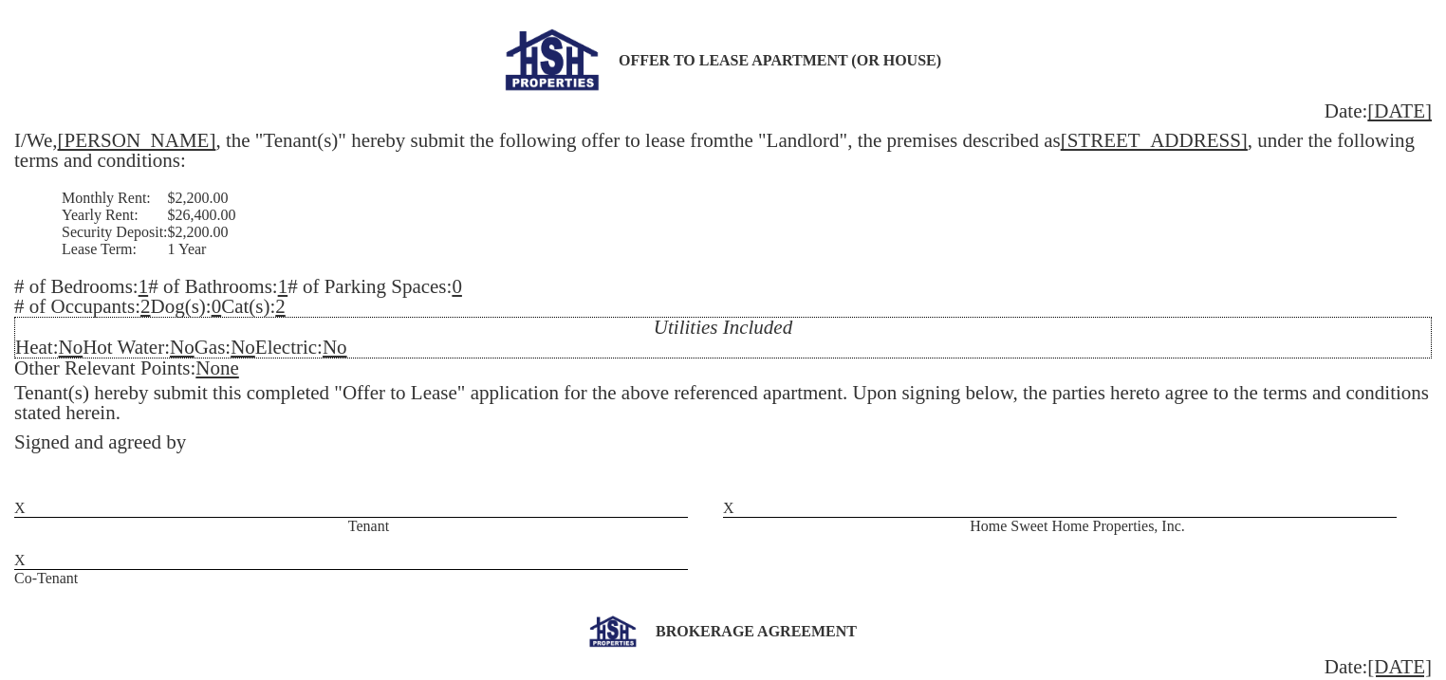
click at [195, 140] on u "[PERSON_NAME]" at bounding box center [137, 140] width 158 height 23
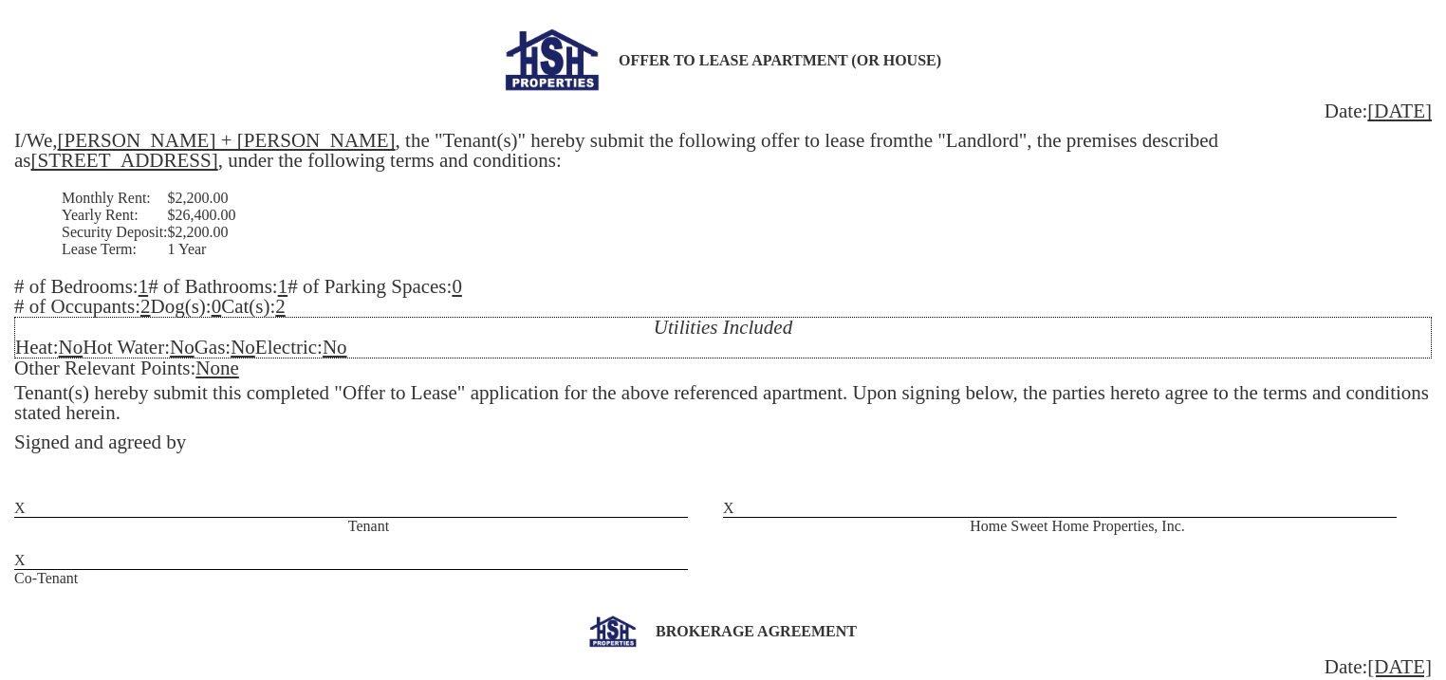
scroll to position [531, 0]
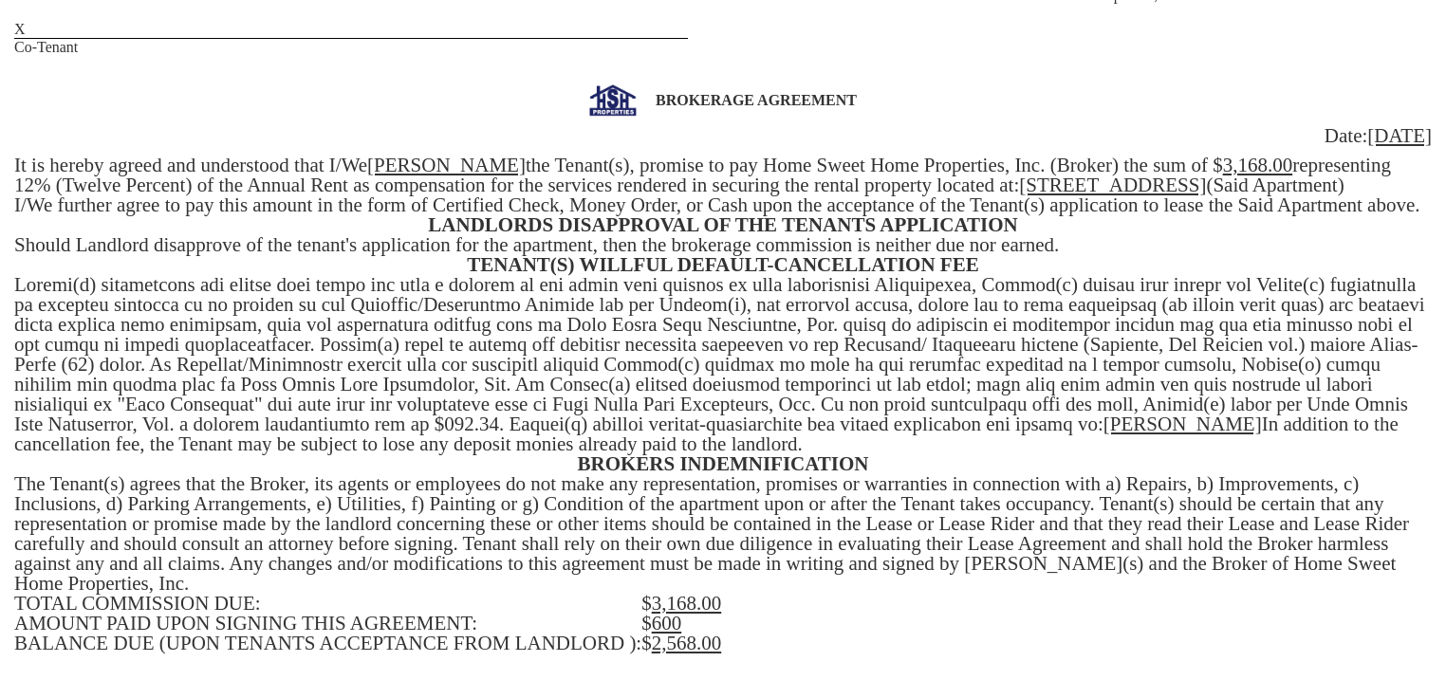
click at [1252, 174] on u "3,168.00" at bounding box center [1258, 165] width 70 height 23
click at [1404, 162] on div "BROKERAGE AGREEMENT Date: [DATE] It is hereby agreed and understood that I/We […" at bounding box center [723, 403] width 1418 height 639
click at [76, 190] on div "BROKERAGE AGREEMENT Date: [DATE] It is hereby agreed and understood that I/We […" at bounding box center [723, 403] width 1418 height 639
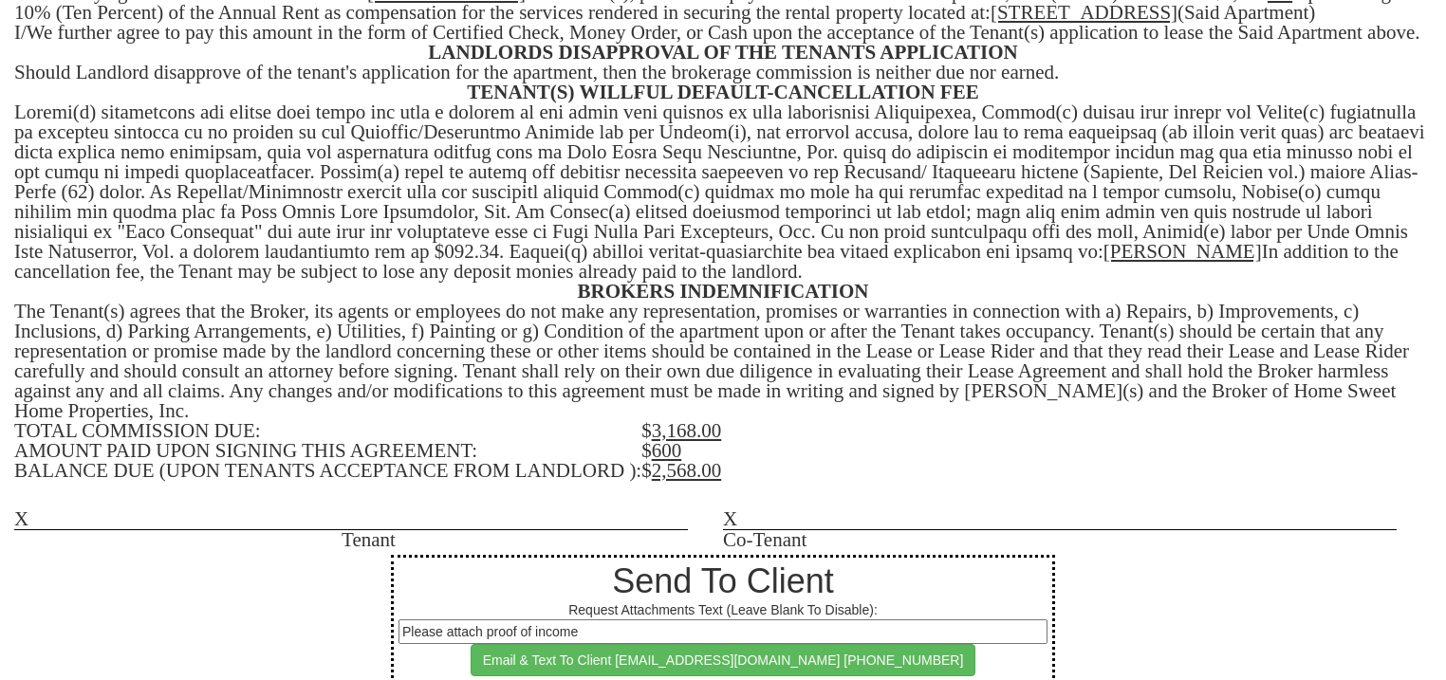
scroll to position [747, 0]
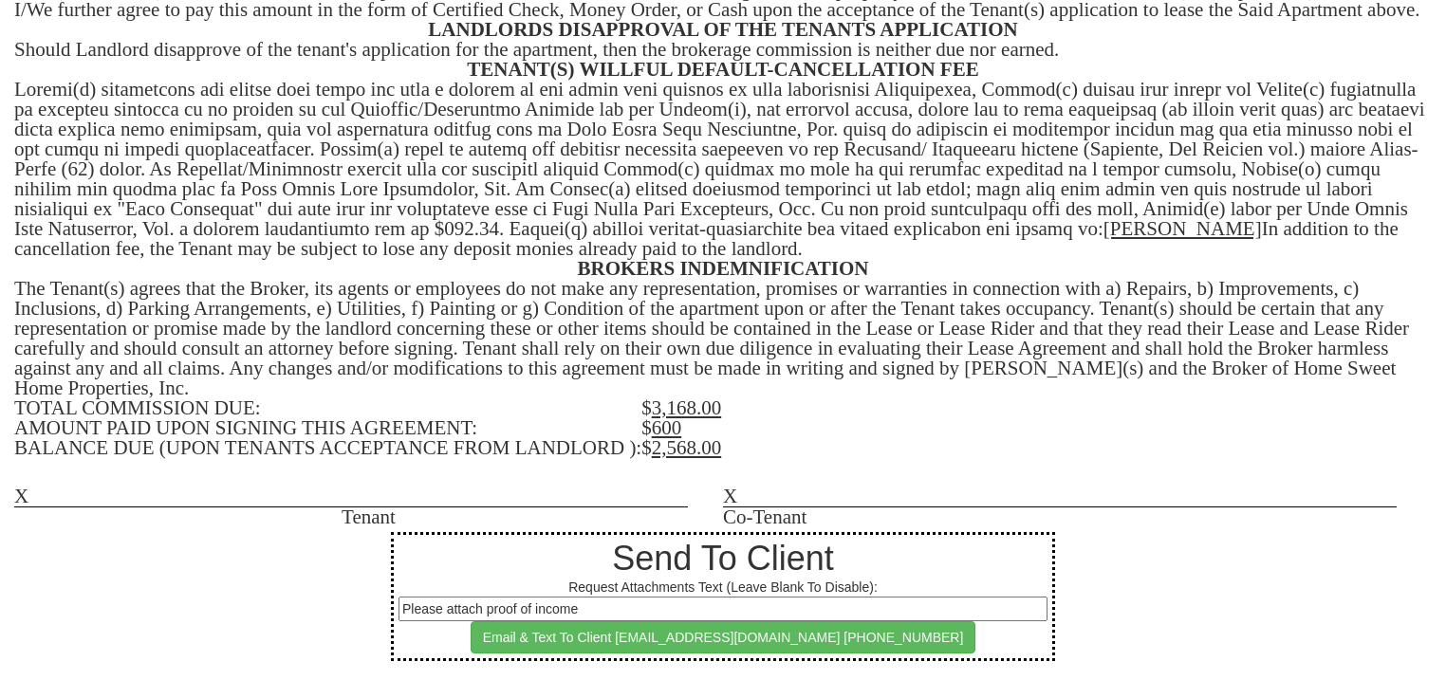
click at [698, 414] on u "3,168.00" at bounding box center [687, 408] width 70 height 23
click at [696, 454] on u "2,568.00" at bounding box center [687, 447] width 70 height 23
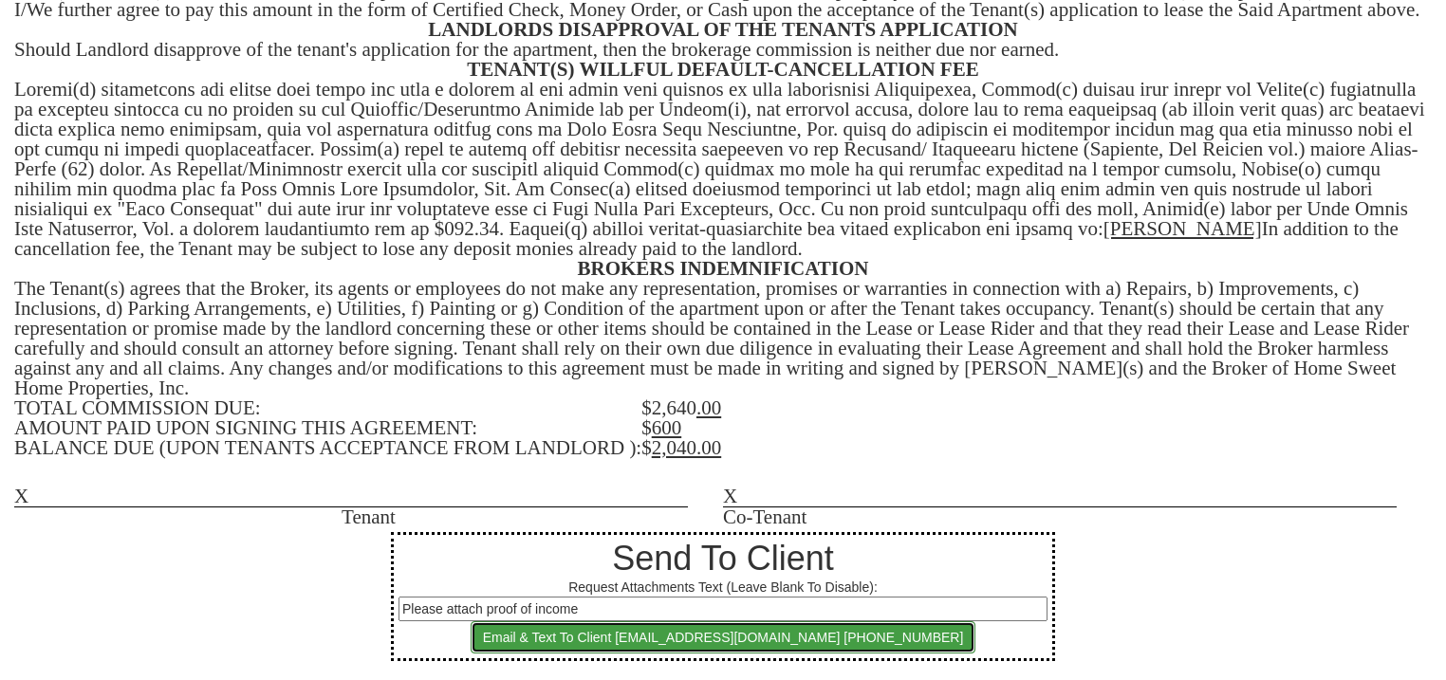
click at [645, 632] on button "Email & Text To Client [EMAIL_ADDRESS][DOMAIN_NAME] [PHONE_NUMBER]" at bounding box center [724, 638] width 506 height 32
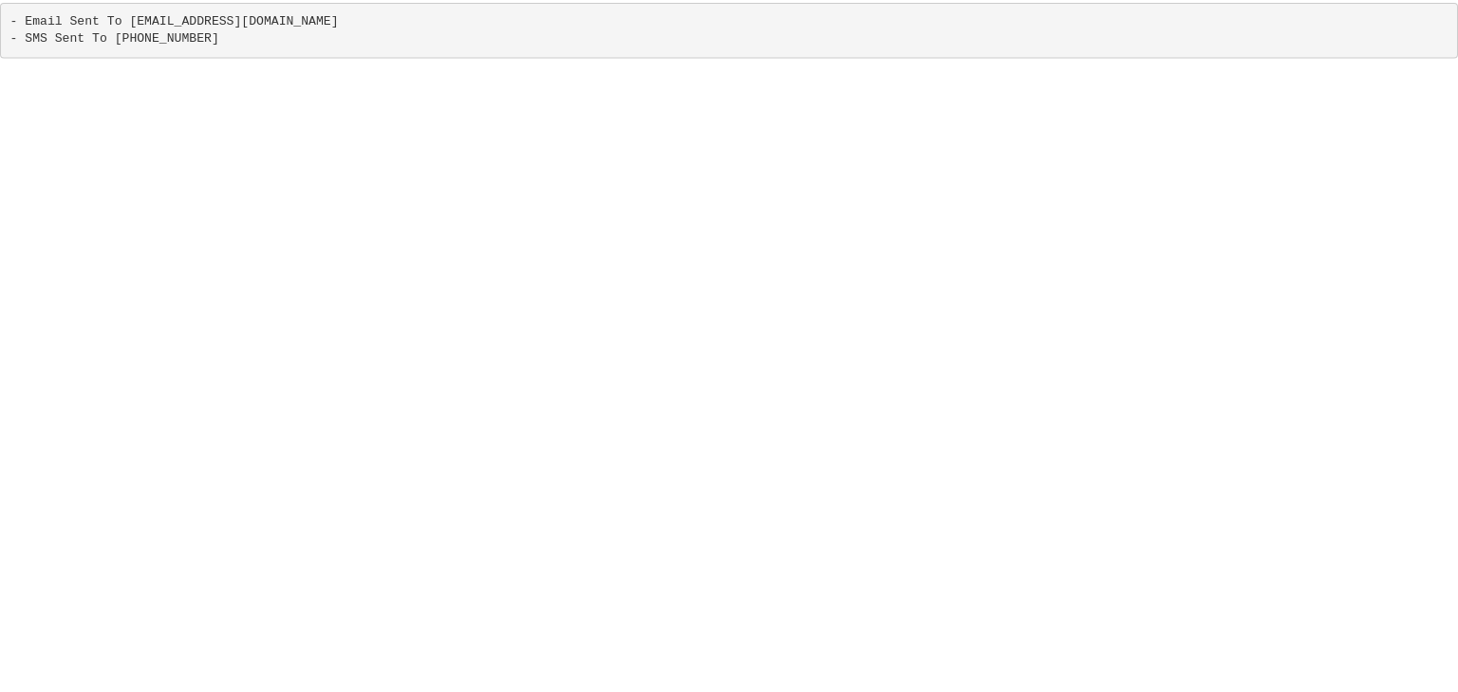
scroll to position [0, 0]
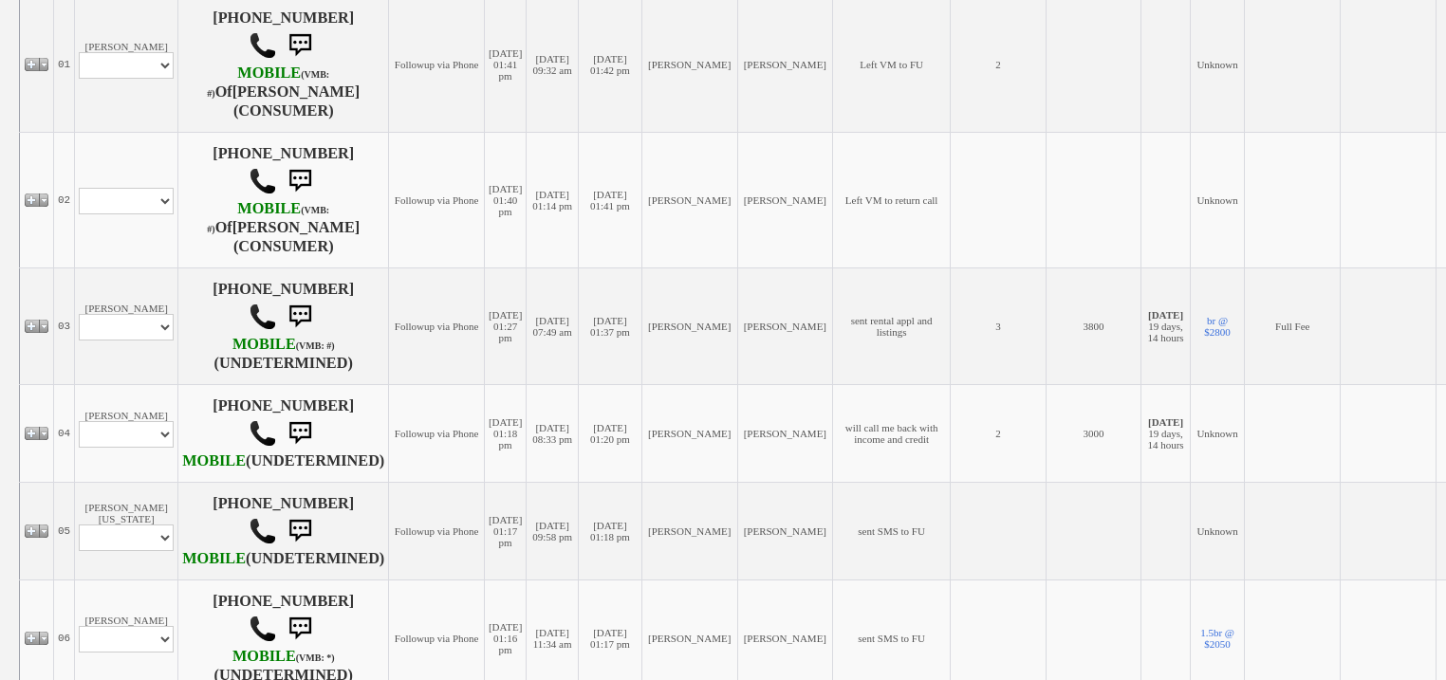
scroll to position [304, 0]
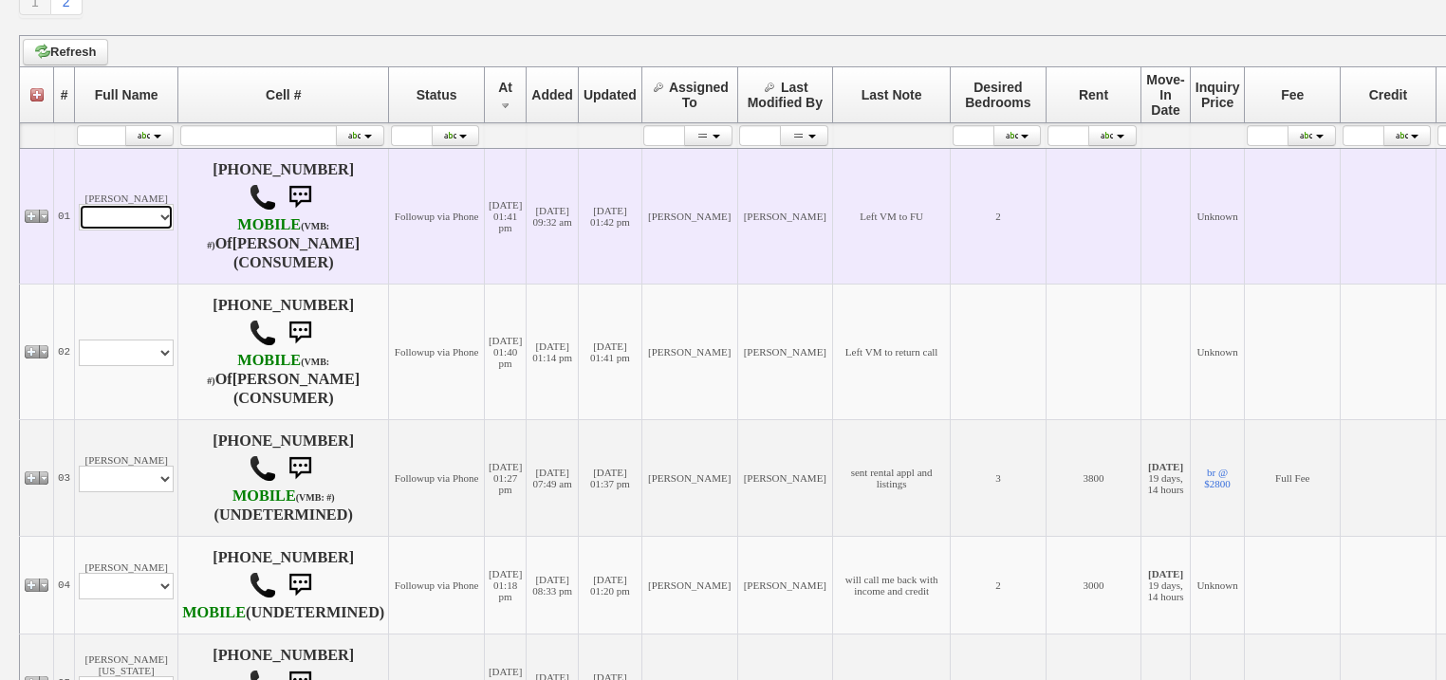
click at [147, 217] on select "Profile Edit Print Email Externally (Will Not Be Tracked In CRM) Closed Deals" at bounding box center [126, 217] width 95 height 27
select select "ChangeURL,/crm/custom/edit_client_form.php?redirect=%2Fcrm%2Fclients.php&id=159…"
click at [79, 205] on select "Profile Edit Print Email Externally (Will Not Be Tracked In CRM) Closed Deals" at bounding box center [126, 217] width 95 height 27
select select
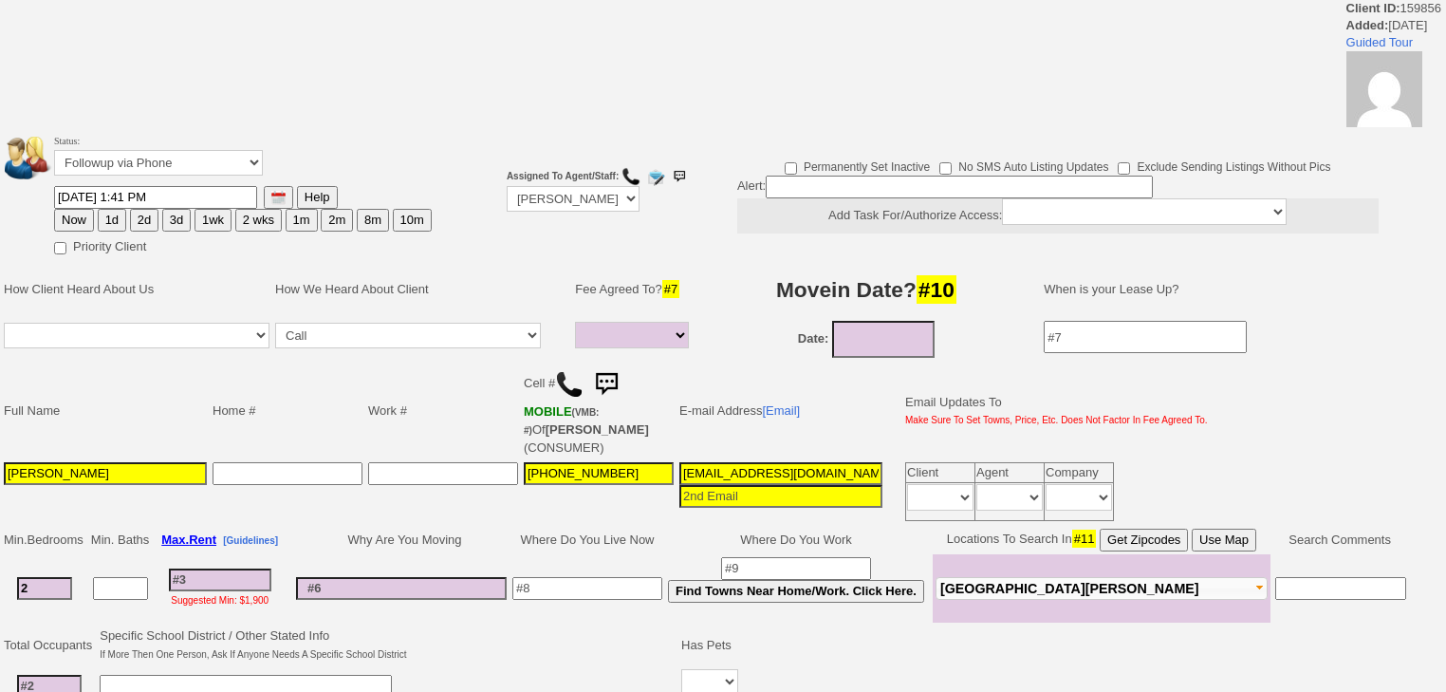
select select
click at [156, 144] on td "Status: Followup via Phone Followup via Email Followup When Section 8 Property …" at bounding box center [243, 158] width 380 height 54
drag, startPoint x: 157, startPoint y: 157, endPoint x: 158, endPoint y: 174, distance: 17.1
click at [157, 157] on select "Followup via Phone Followup via Email Followup When Section 8 Property Found De…" at bounding box center [158, 163] width 209 height 26
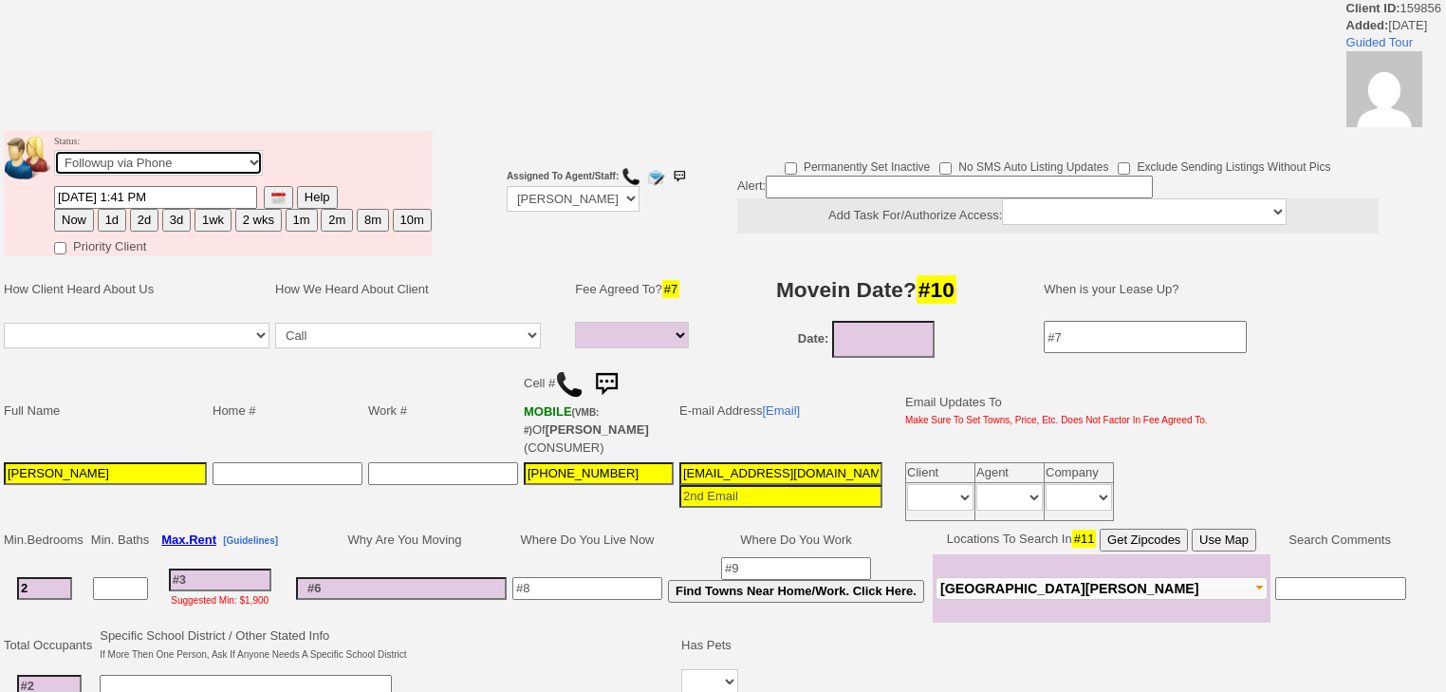
select select "Inactive"
click at [54, 156] on select "Followup via Phone Followup via Email Followup When Section 8 Property Found De…" at bounding box center [158, 163] width 209 height 26
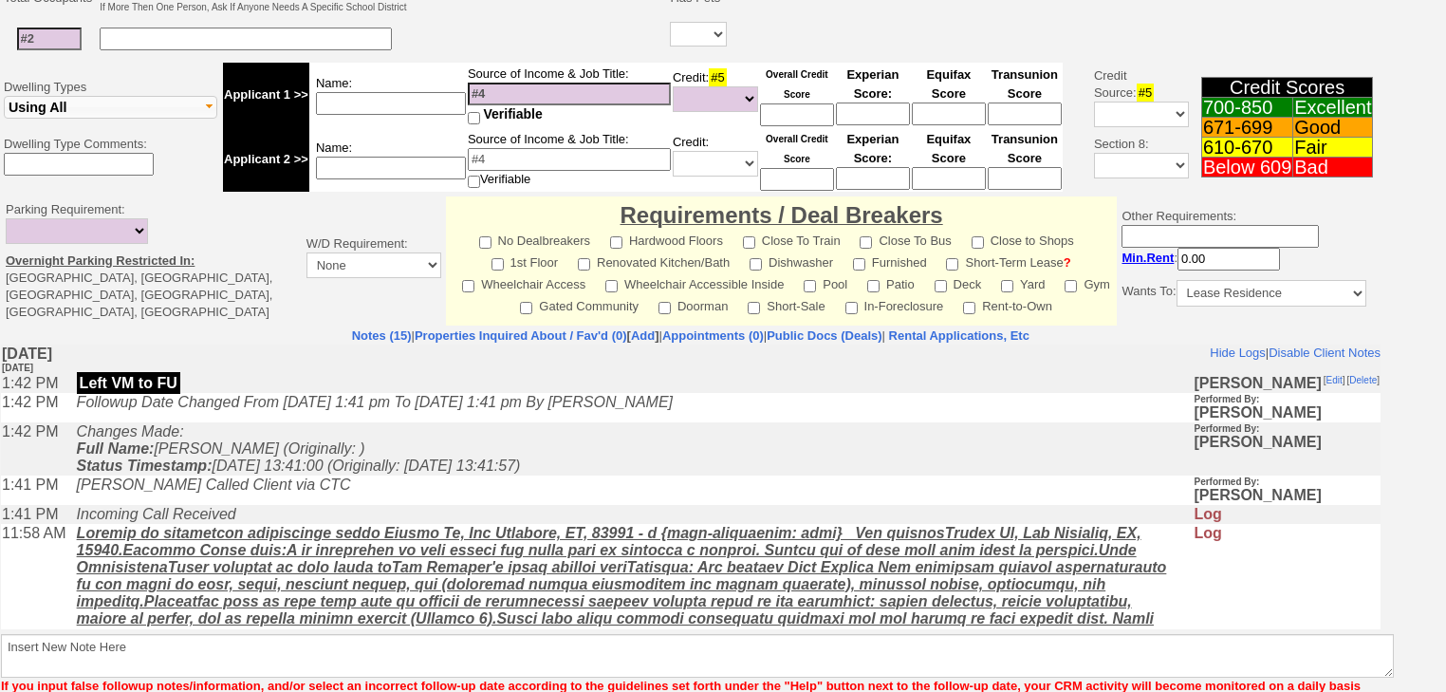
scroll to position [725, 0]
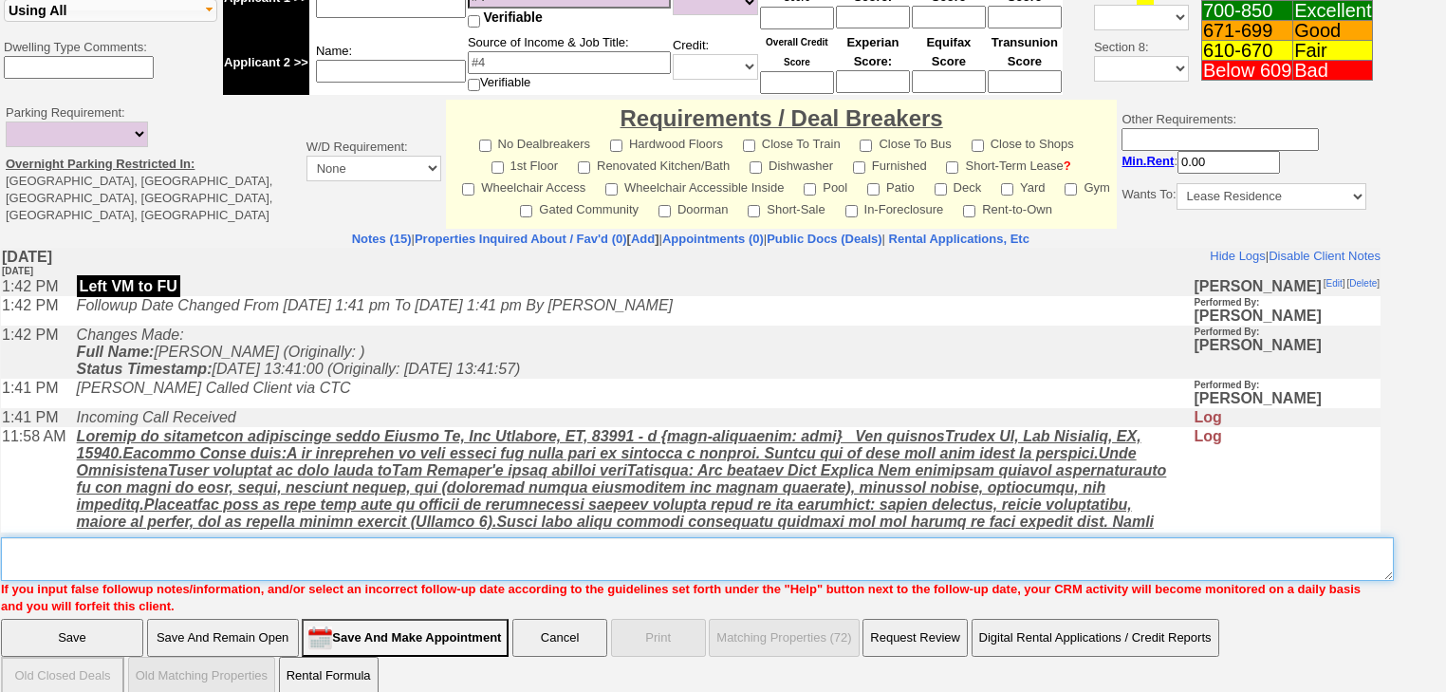
click at [197, 537] on textarea "Insert New Note Here" at bounding box center [697, 559] width 1393 height 44
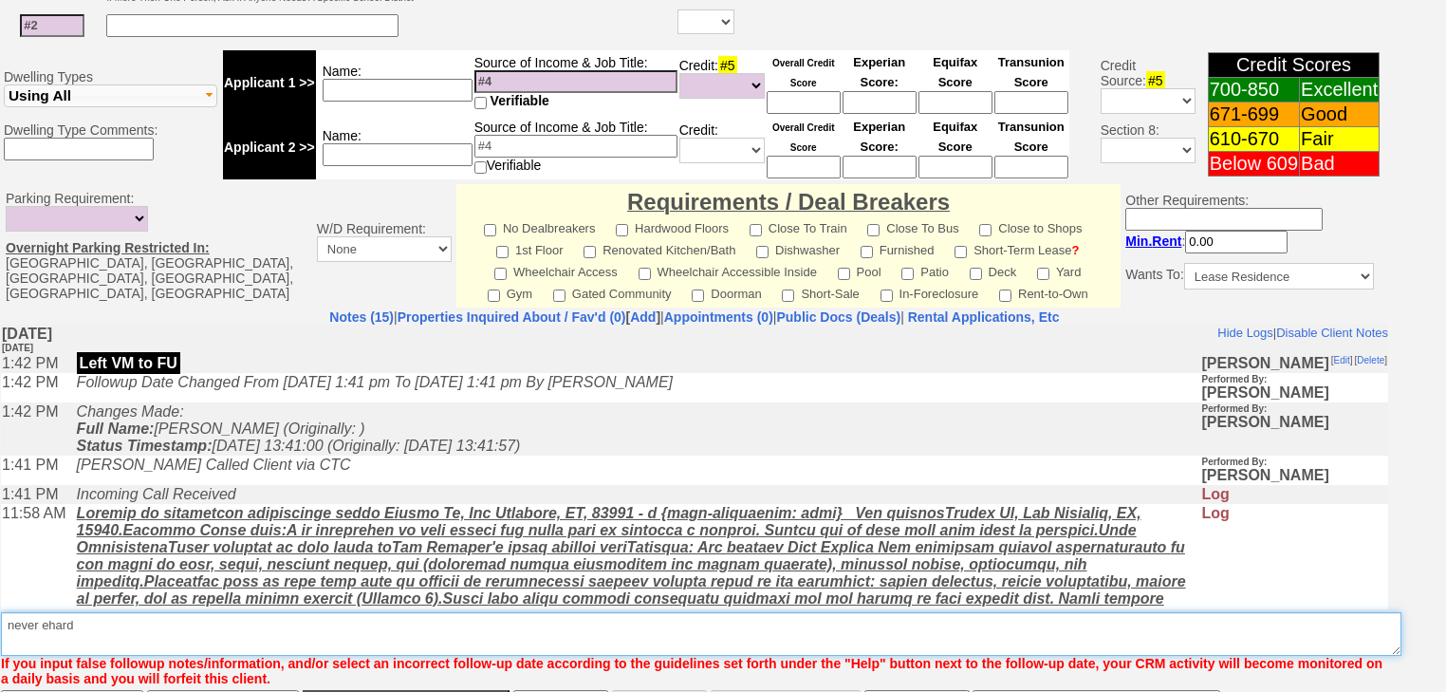
scroll to position [790, 0]
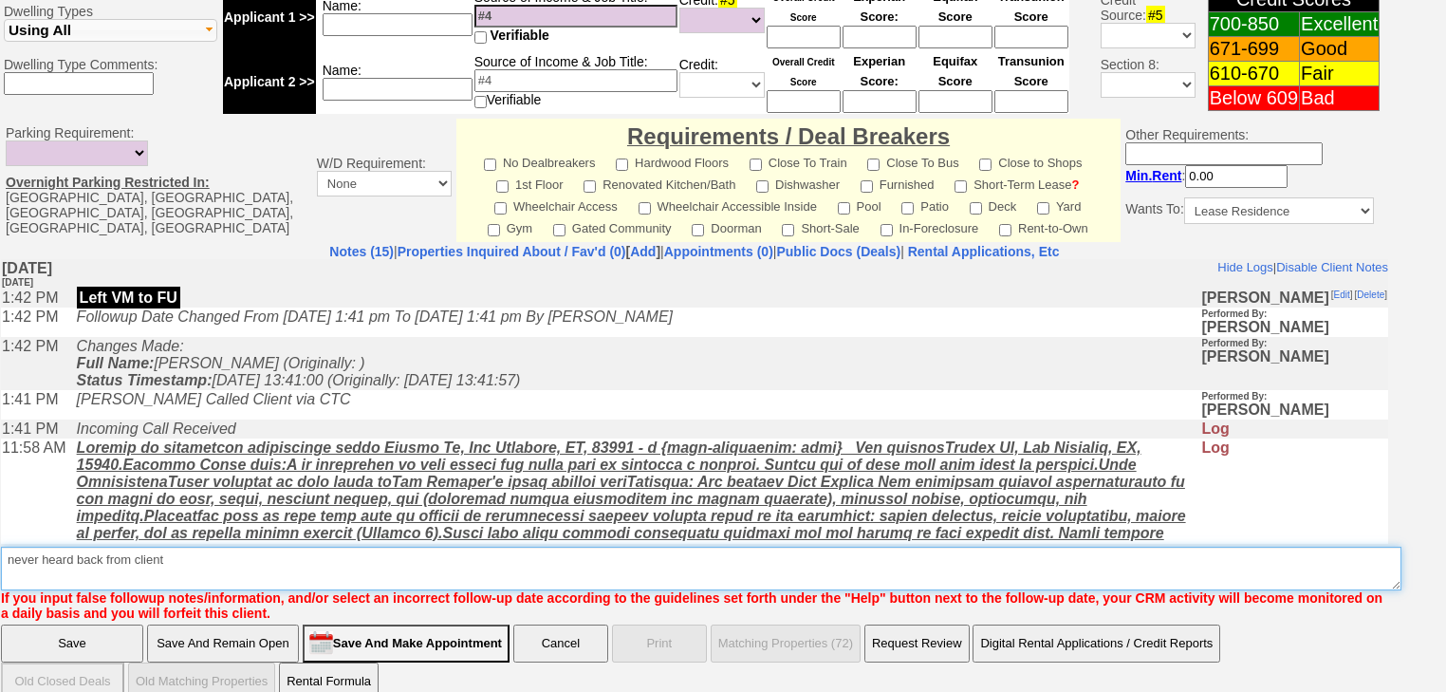
drag, startPoint x: 187, startPoint y: 536, endPoint x: 0, endPoint y: 538, distance: 186.9
click at [0, 538] on td "Notes (15) | Properties Inquired About / Fav'd (0) [ Add ] | Appointments (0) |…" at bounding box center [694, 432] width 1389 height 379
type textarea "never heard back from client"
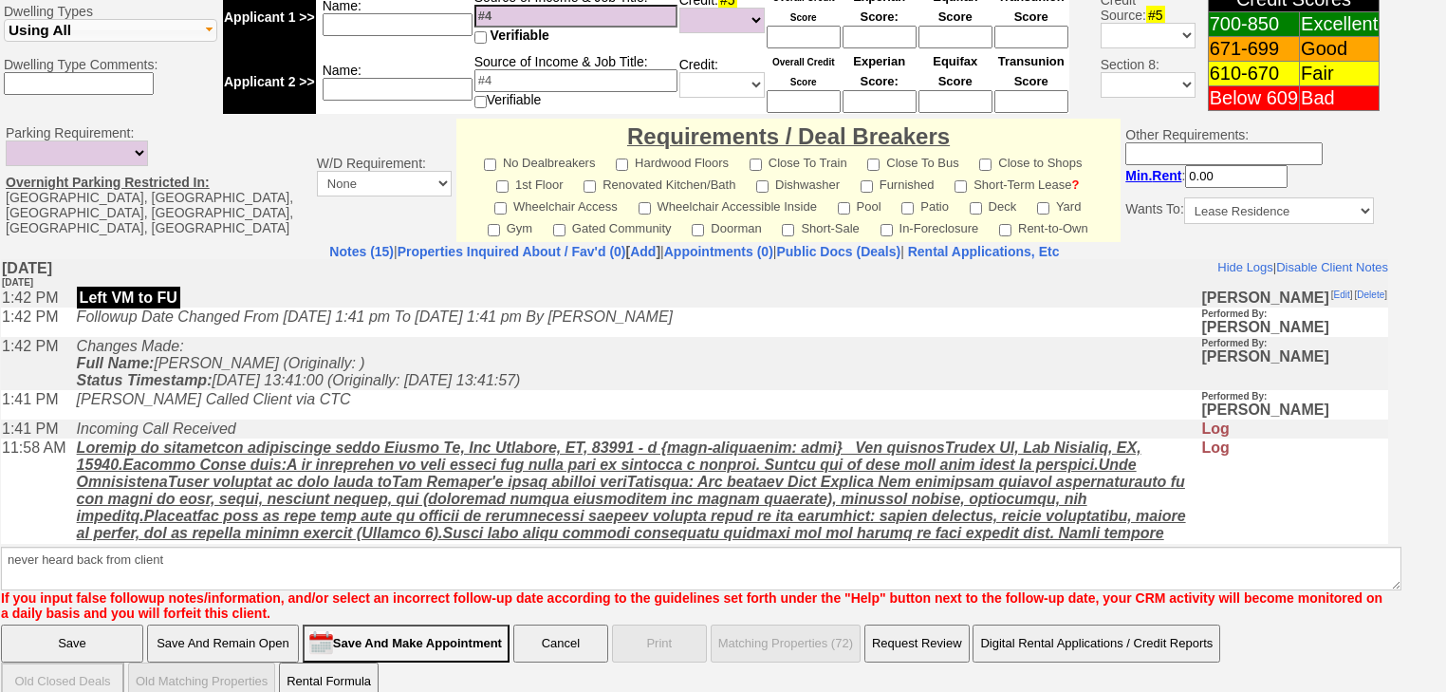
click at [86, 624] on input "Save" at bounding box center [72, 643] width 142 height 38
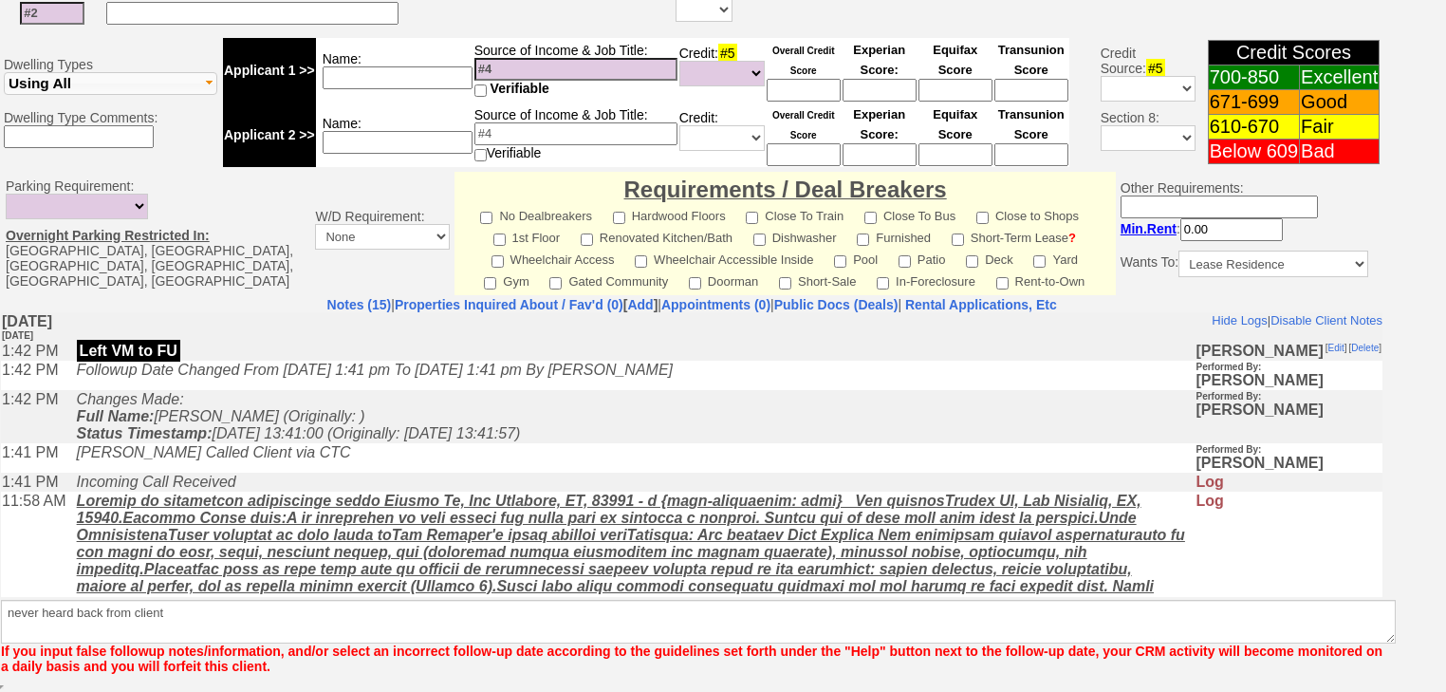
scroll to position [714, 0]
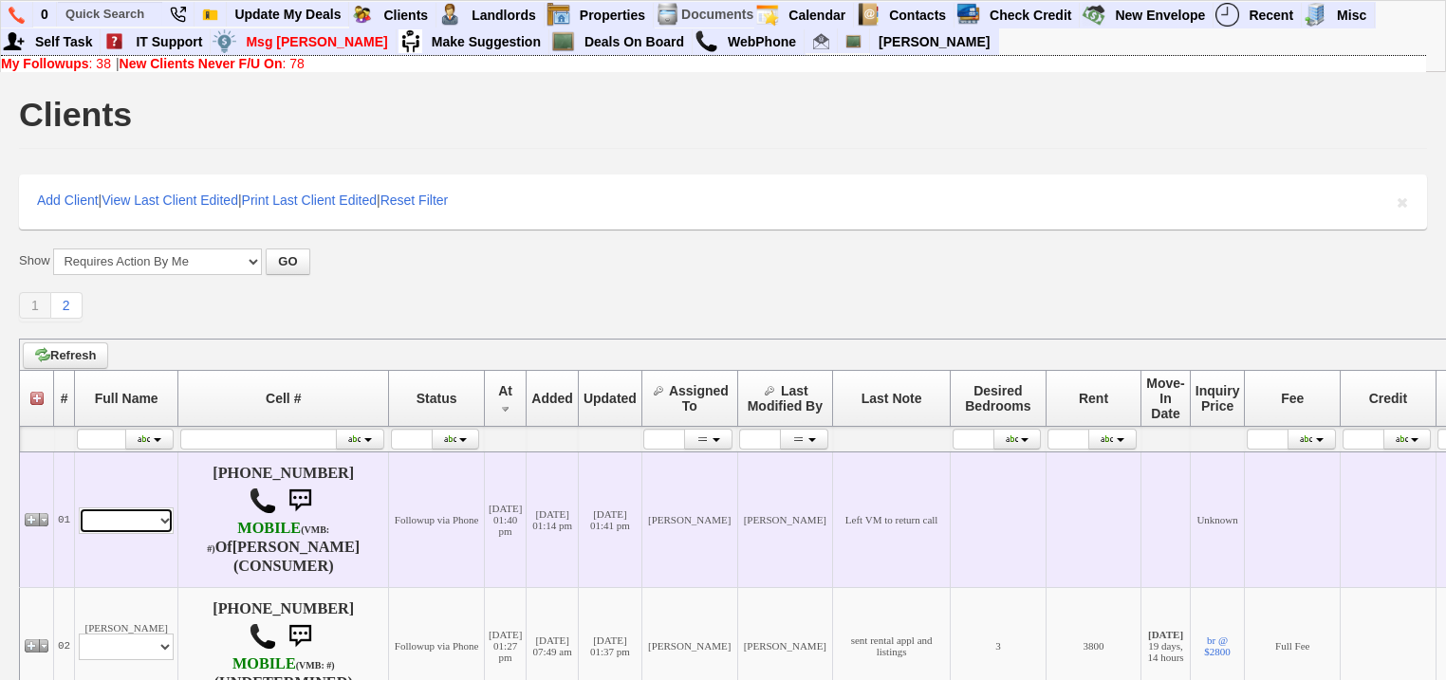
click at [124, 529] on select "Profile Edit Print Closed Deals" at bounding box center [126, 521] width 95 height 27
select select "ChangeURL,/crm/custom/edit_client_form.php?redirect=%2Fcrm%2Fclients.php&id=168…"
click at [79, 509] on select "Profile Edit Print Closed Deals" at bounding box center [126, 521] width 95 height 27
select select
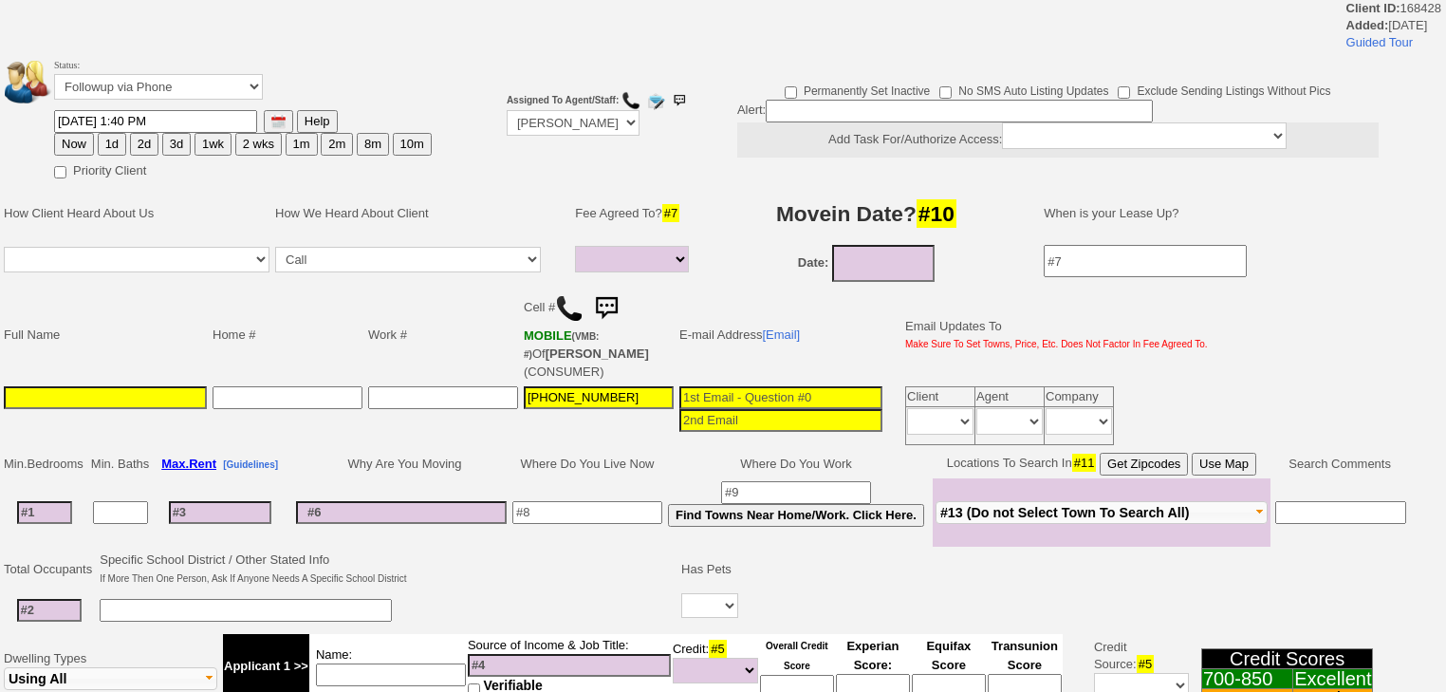
select select
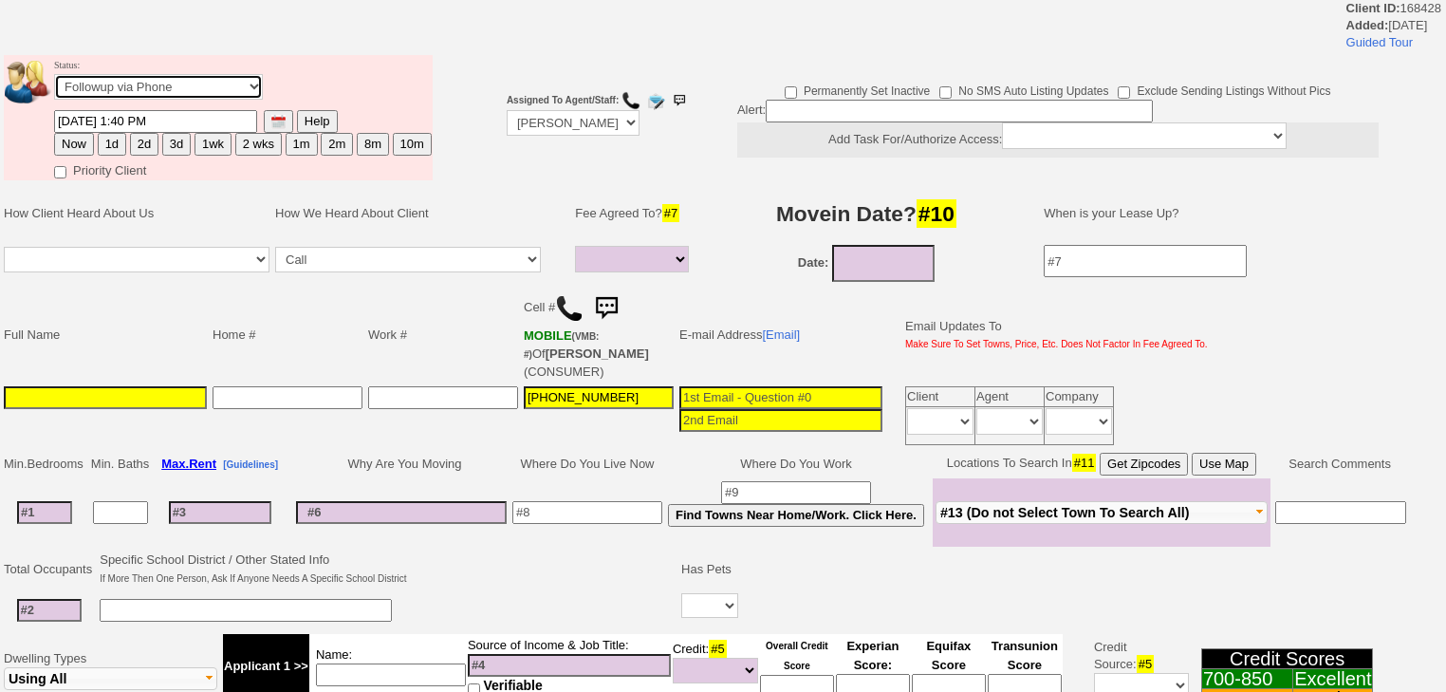
click at [121, 84] on select "Followup via Phone Followup via Email Followup When Section 8 Property Found De…" at bounding box center [158, 87] width 209 height 26
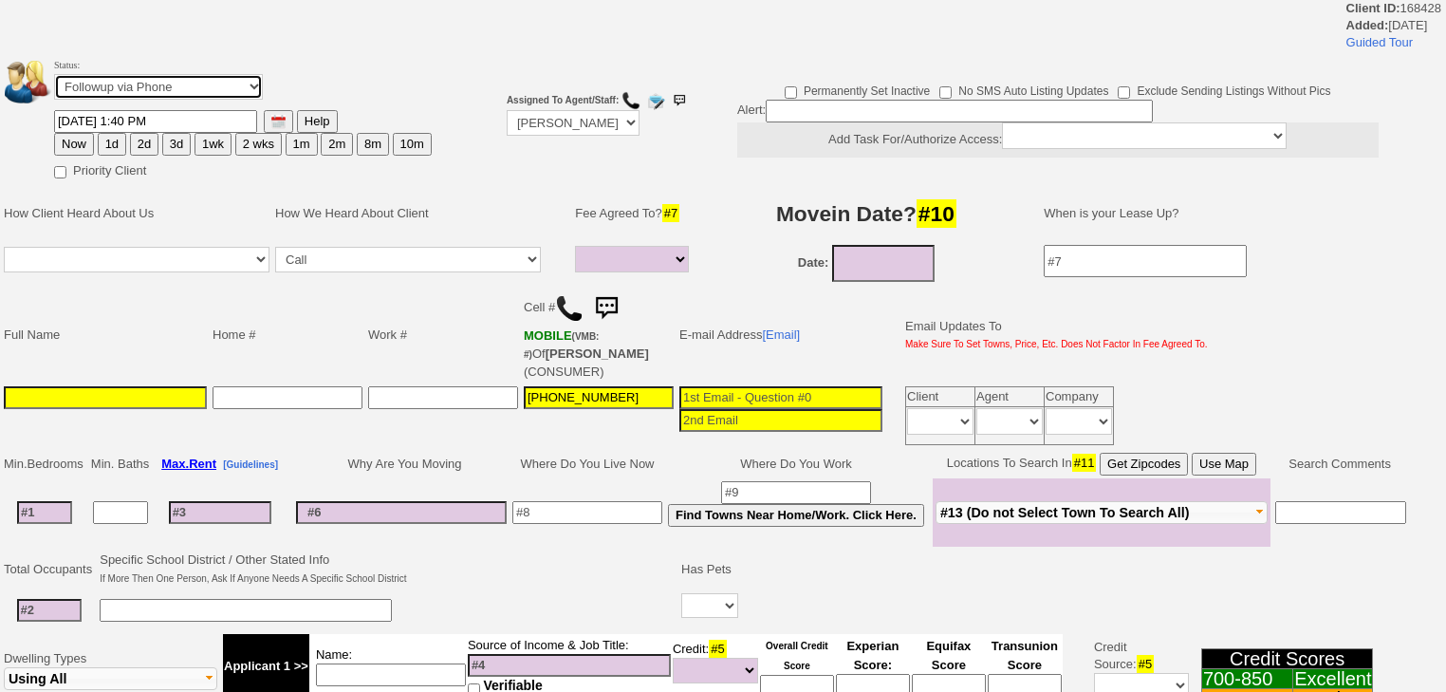
select select "Inactive"
click at [54, 80] on select "Followup via Phone Followup via Email Followup When Section 8 Property Found De…" at bounding box center [158, 87] width 209 height 26
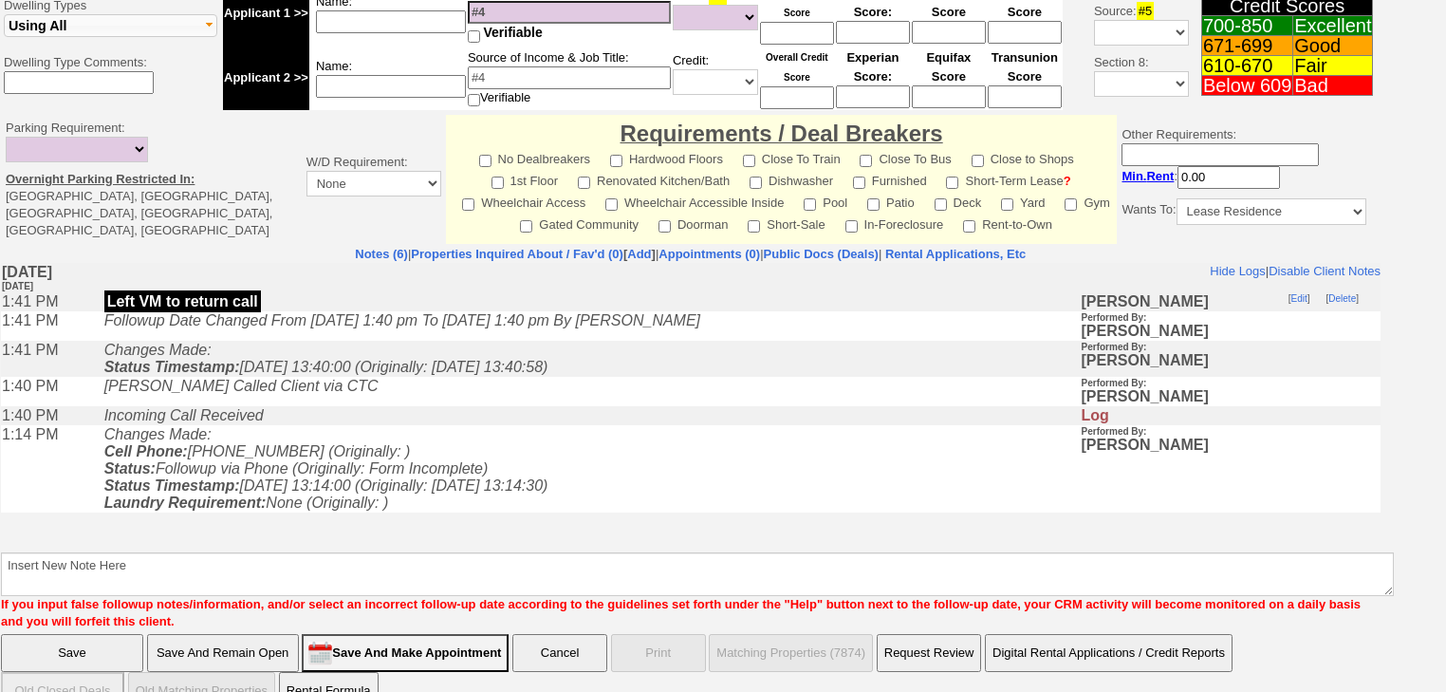
scroll to position [649, 0]
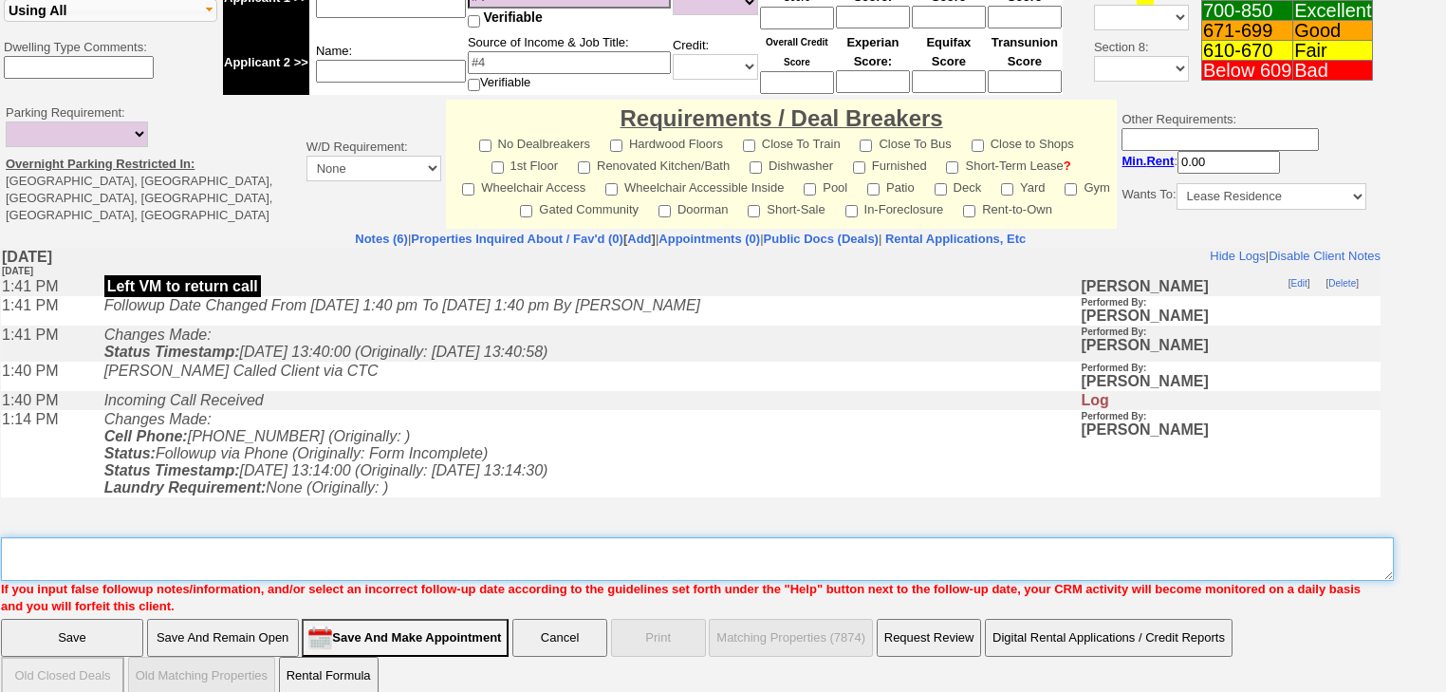
click at [145, 537] on textarea "Insert New Note Here" at bounding box center [697, 559] width 1393 height 44
paste textarea "never heard back from client"
type textarea "never heard back from client"
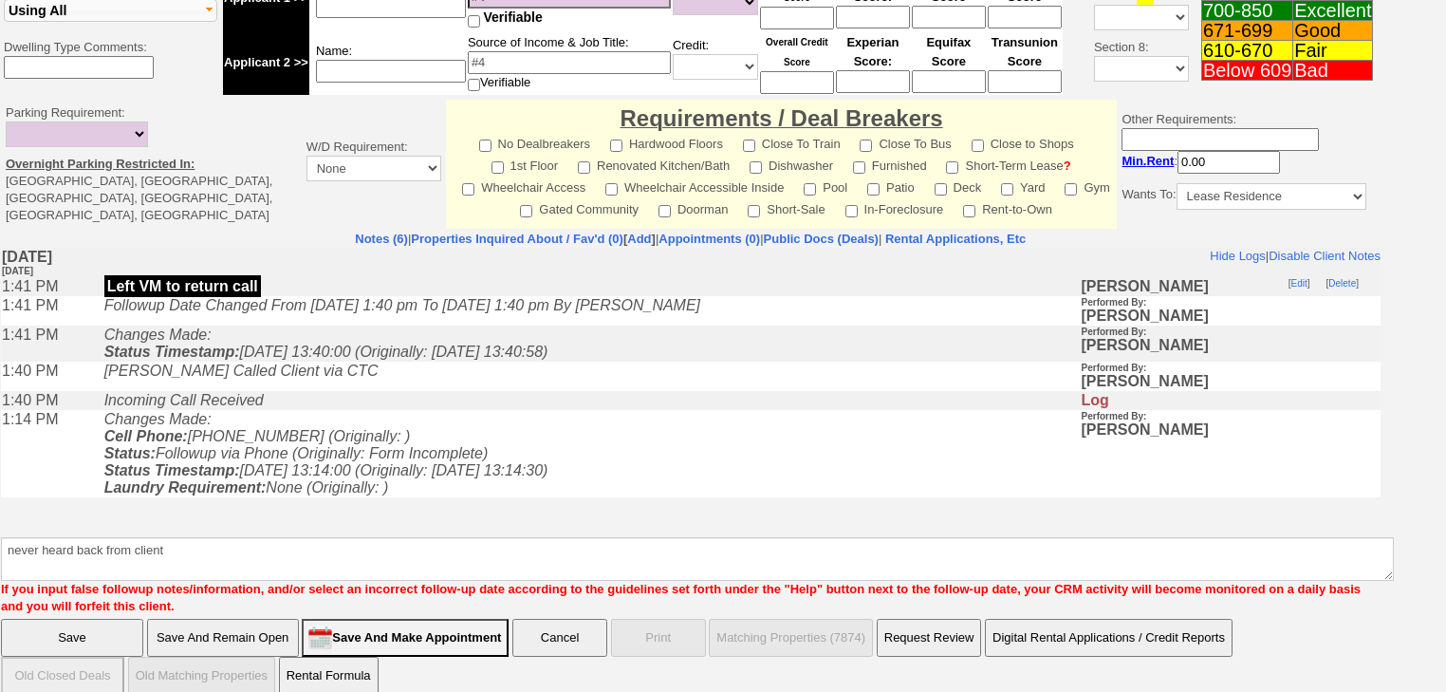
click at [123, 619] on input "Save" at bounding box center [72, 638] width 142 height 38
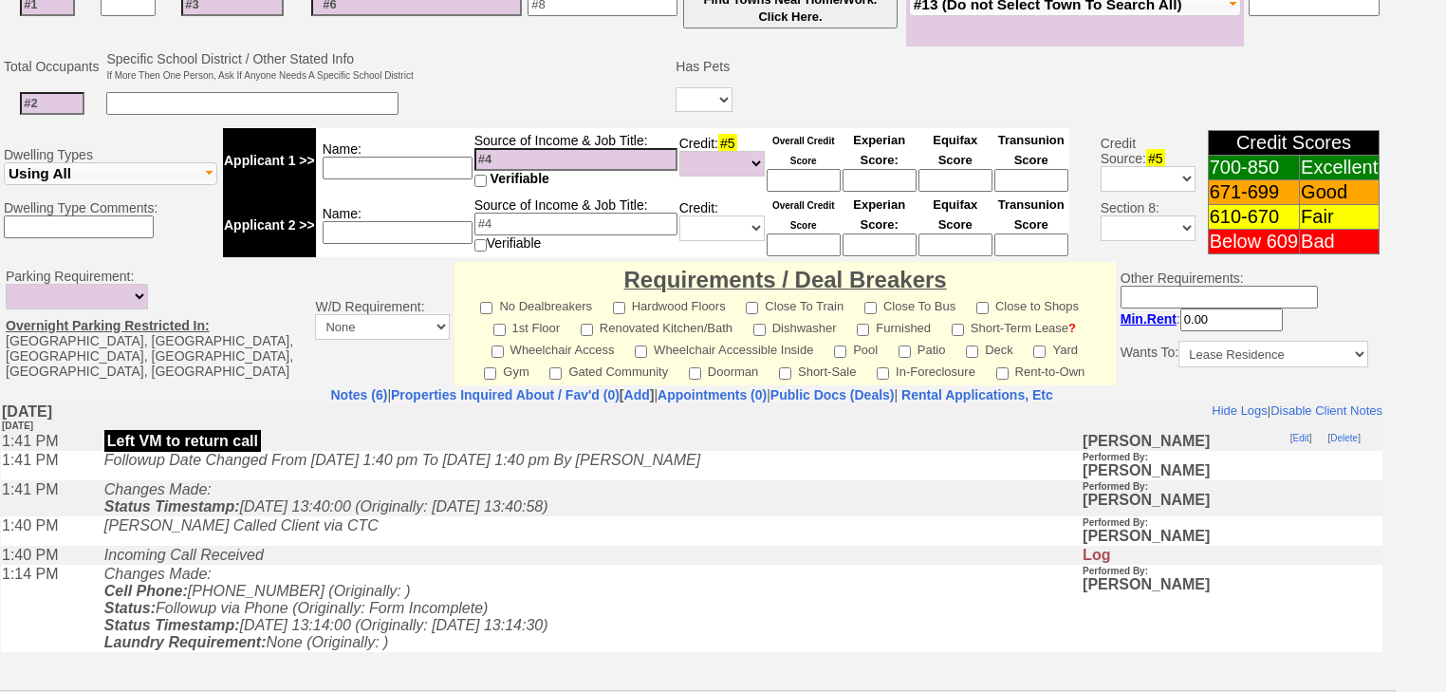
scroll to position [638, 0]
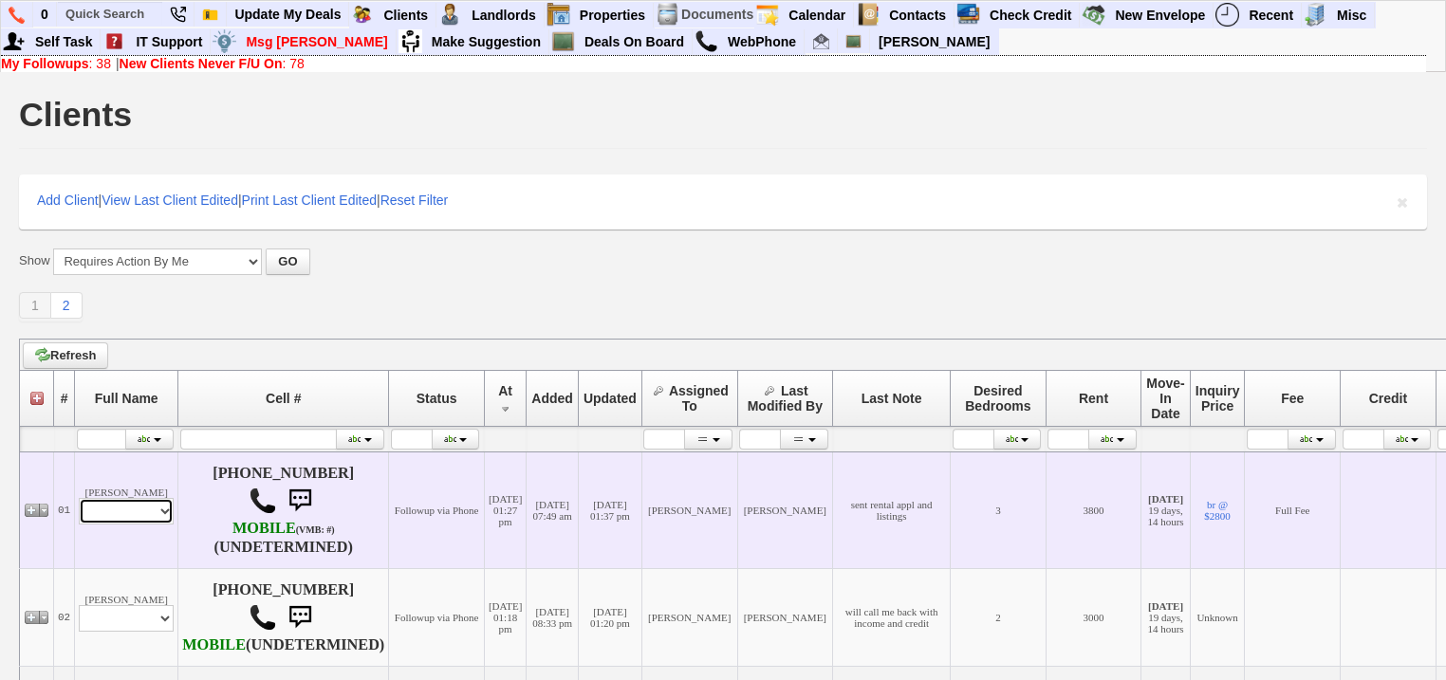
click at [124, 522] on select "Profile Edit Print Email Externally (Will Not Be Tracked In CRM) Closed Deals" at bounding box center [126, 511] width 95 height 27
select select "ChangeURL,/crm/custom/edit_client_form.php?redirect=%2Fcrm%2Fclients.php&id=161…"
click at [79, 500] on select "Profile Edit Print Email Externally (Will Not Be Tracked In CRM) Closed Deals" at bounding box center [126, 511] width 95 height 27
select select
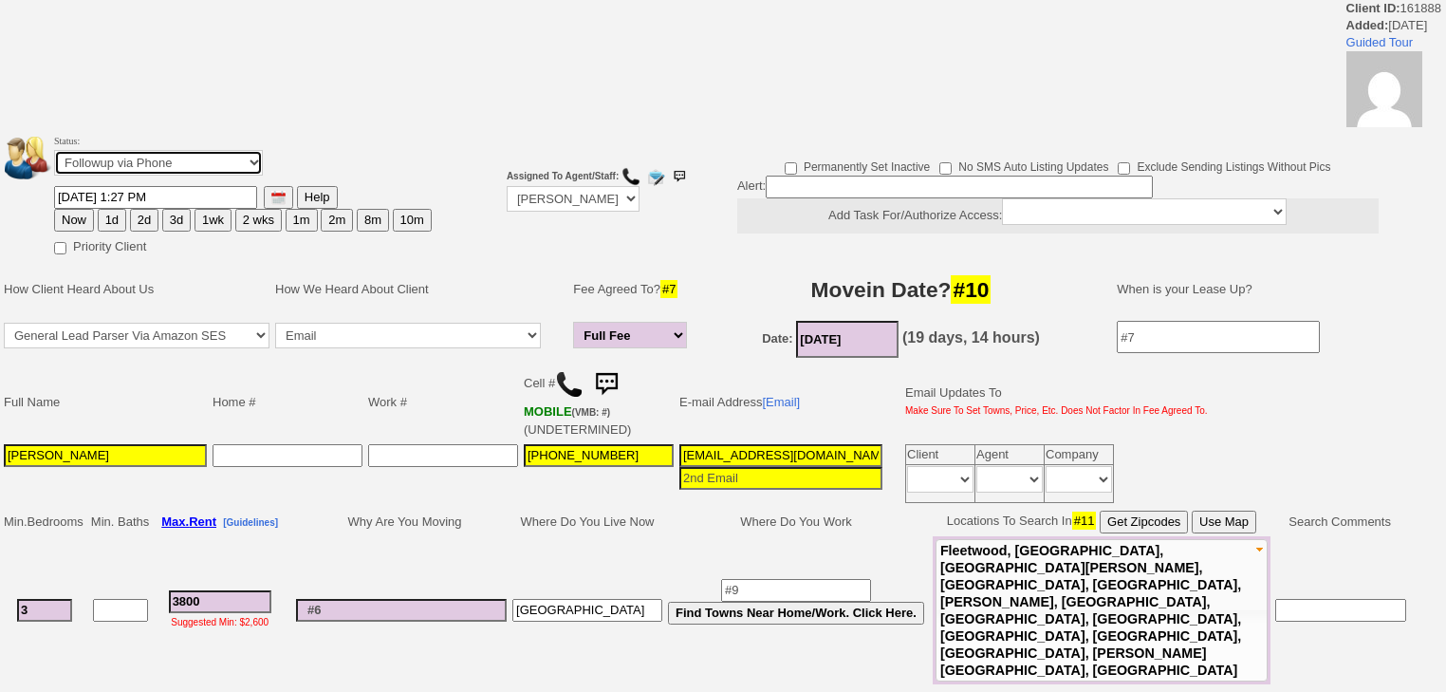
click at [152, 165] on select "Followup via Phone Followup via Email Followup When Section 8 Property Found De…" at bounding box center [158, 163] width 209 height 26
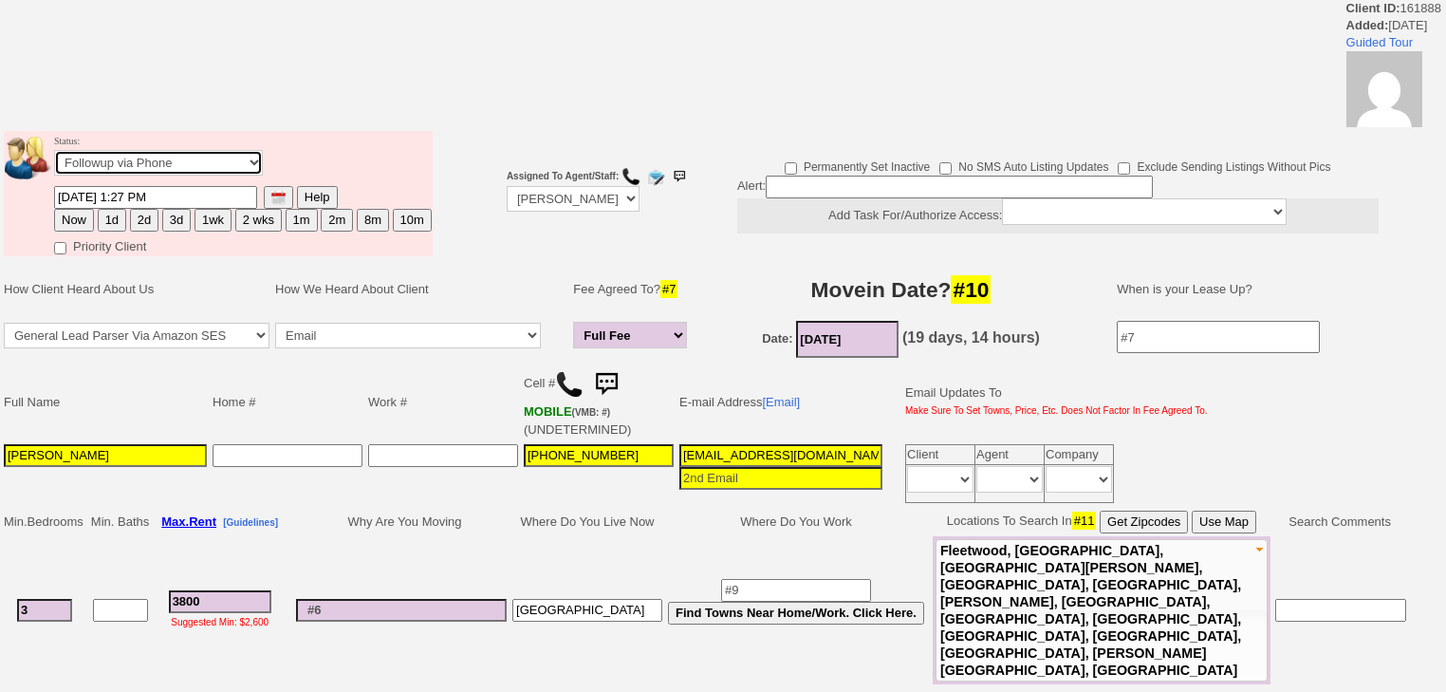
select select "Inactive"
click at [54, 156] on select "Followup via Phone Followup via Email Followup When Section 8 Property Found De…" at bounding box center [158, 163] width 209 height 26
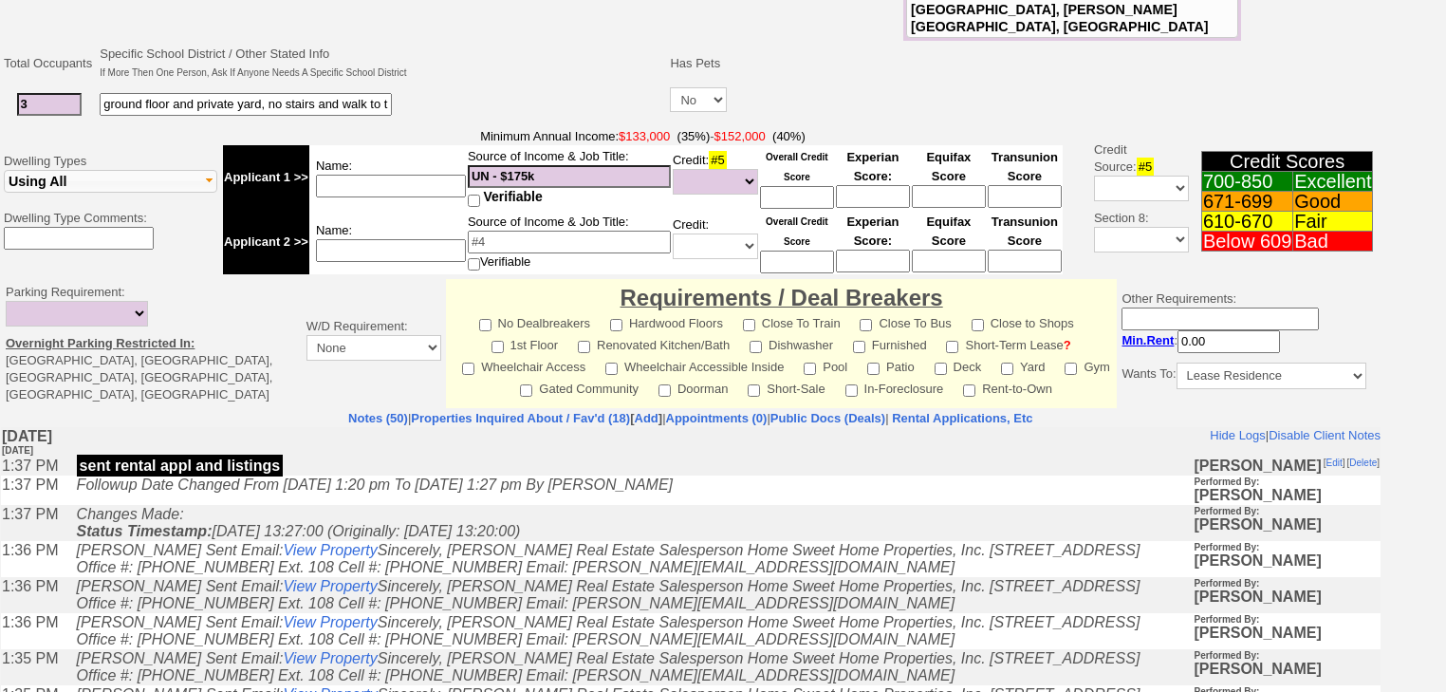
scroll to position [725, 0]
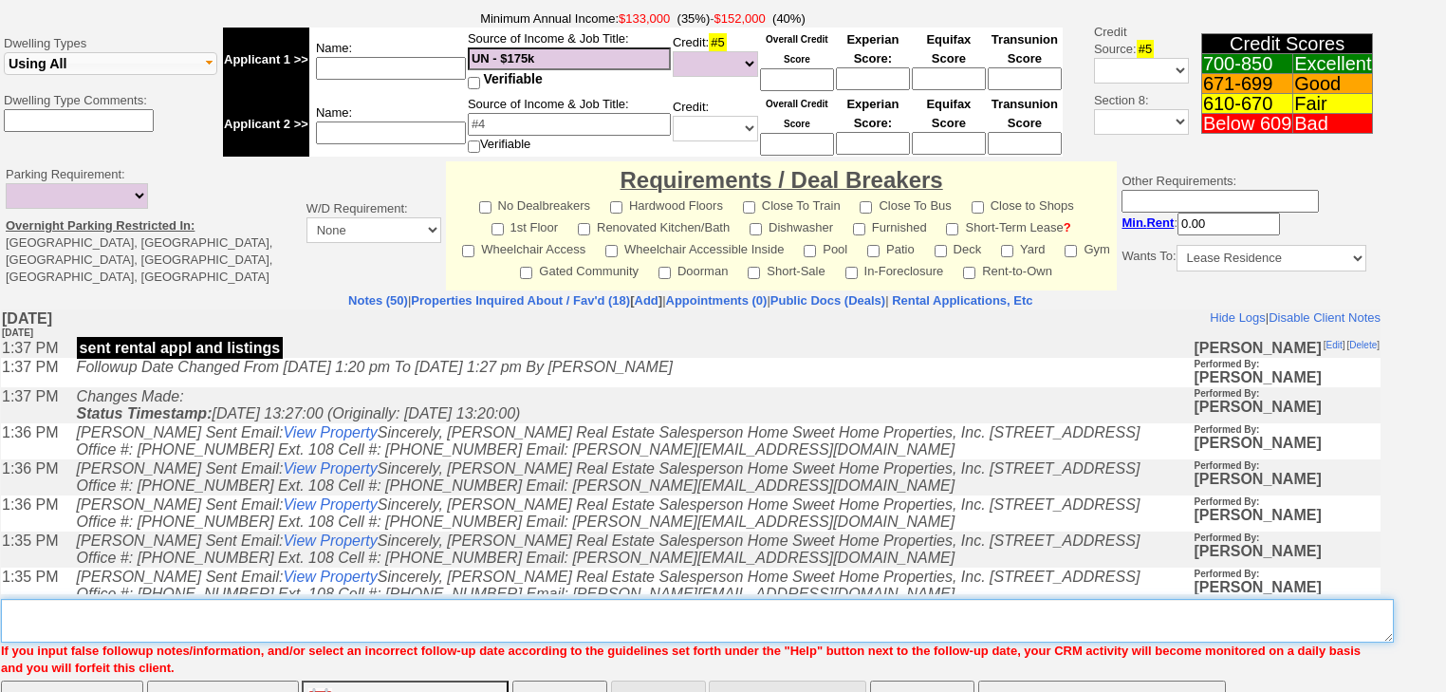
click at [171, 599] on textarea "Insert New Note Here" at bounding box center [697, 621] width 1393 height 44
paste textarea "never heard back from client"
type textarea "never heard back from client"
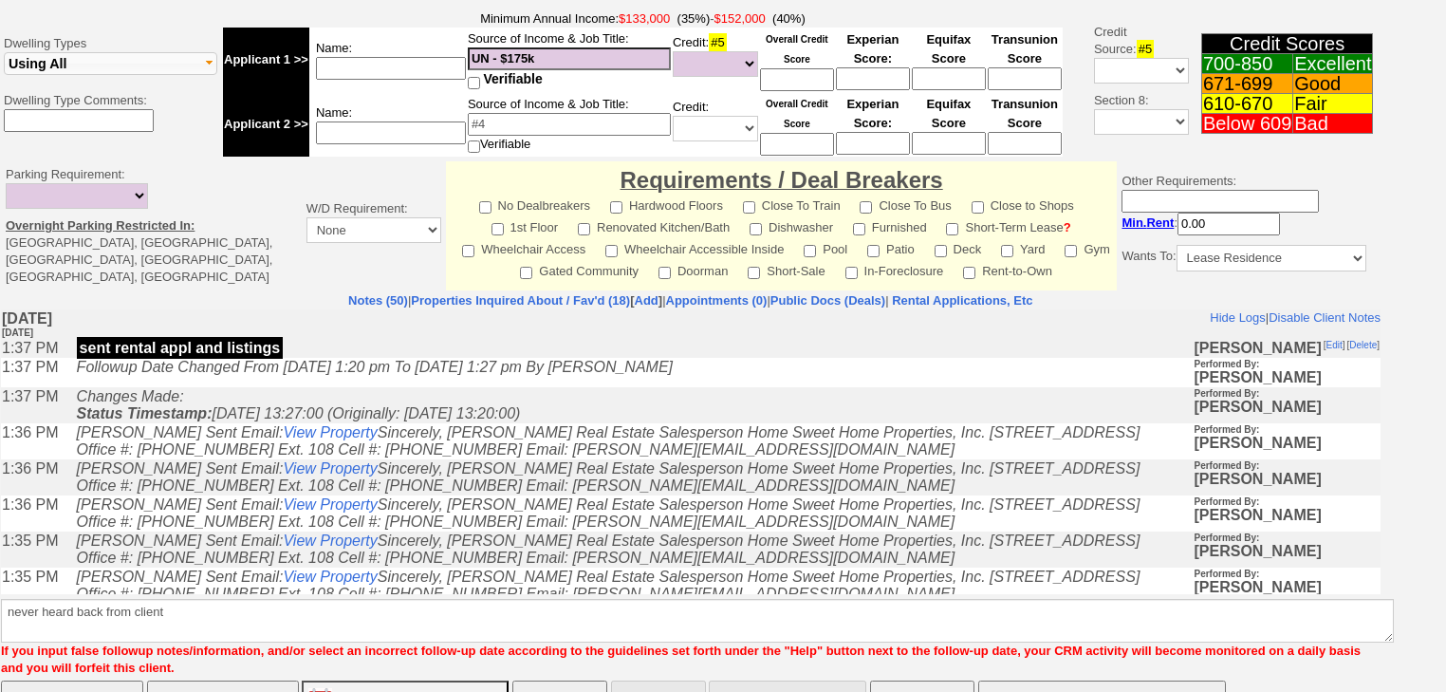
click at [32, 680] on input "Save" at bounding box center [72, 699] width 142 height 38
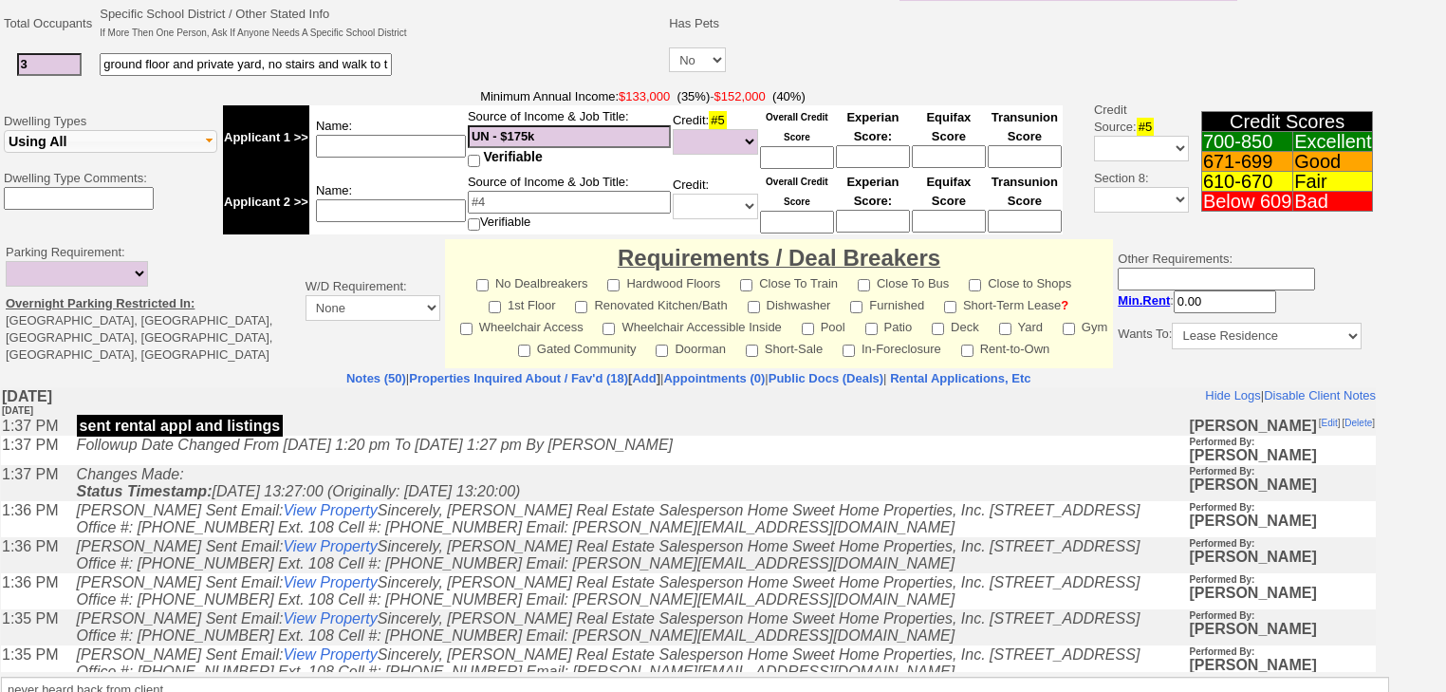
scroll to position [714, 0]
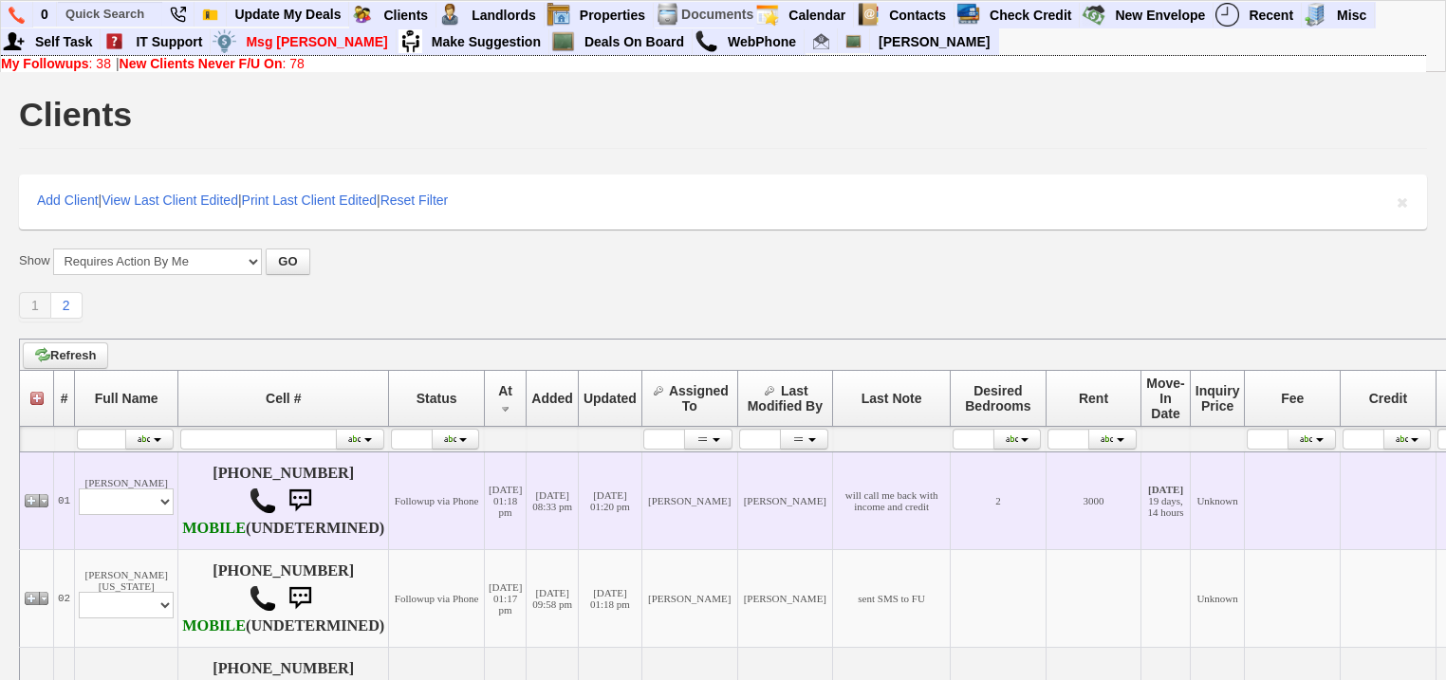
scroll to position [228, 0]
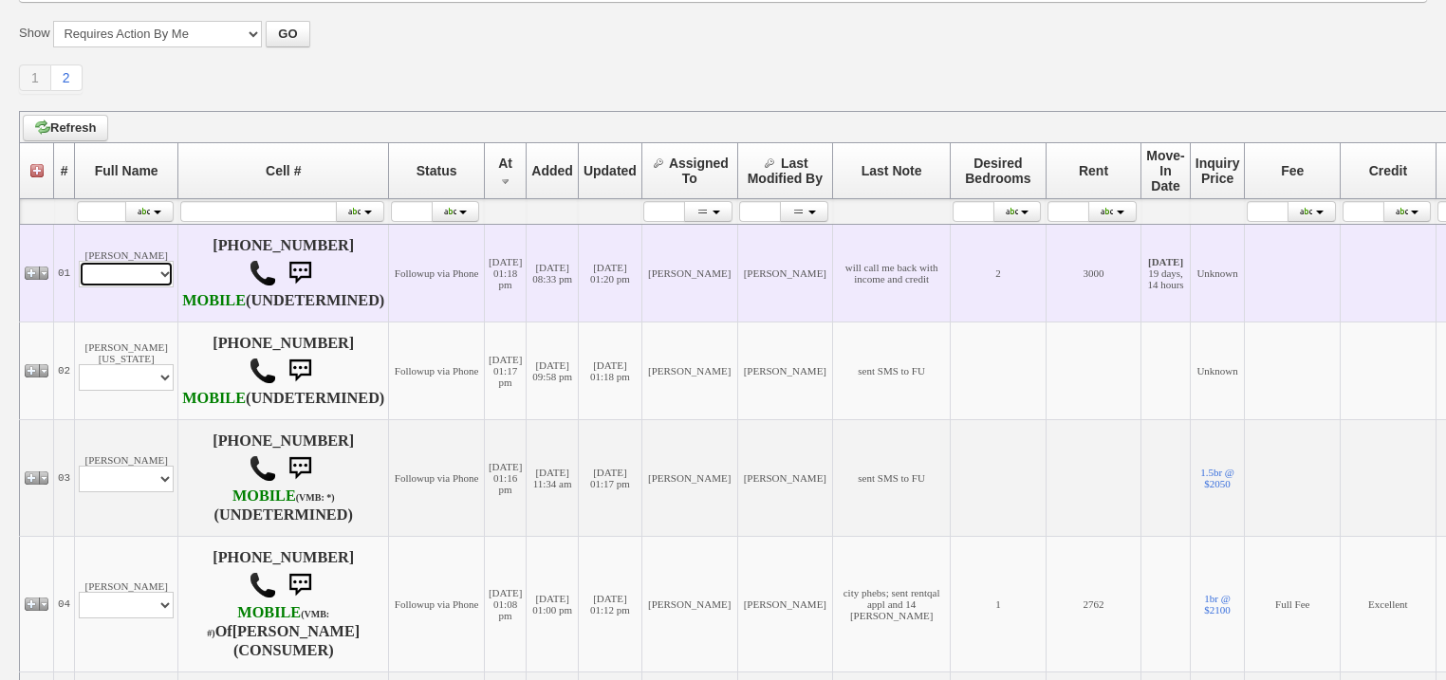
click at [102, 300] on td "Dora Calderon Profile Edit Print Email Externally (Will Not Be Tracked In CRM) …" at bounding box center [126, 273] width 103 height 98
select select "ChangeURL,/crm/custom/edit_client_form.php?redirect=%2Fcrm%2Fclients.php&id=166…"
click at [79, 271] on select "Profile Edit Print Email Externally (Will Not Be Tracked In CRM) Closed Deals" at bounding box center [126, 274] width 95 height 27
select select
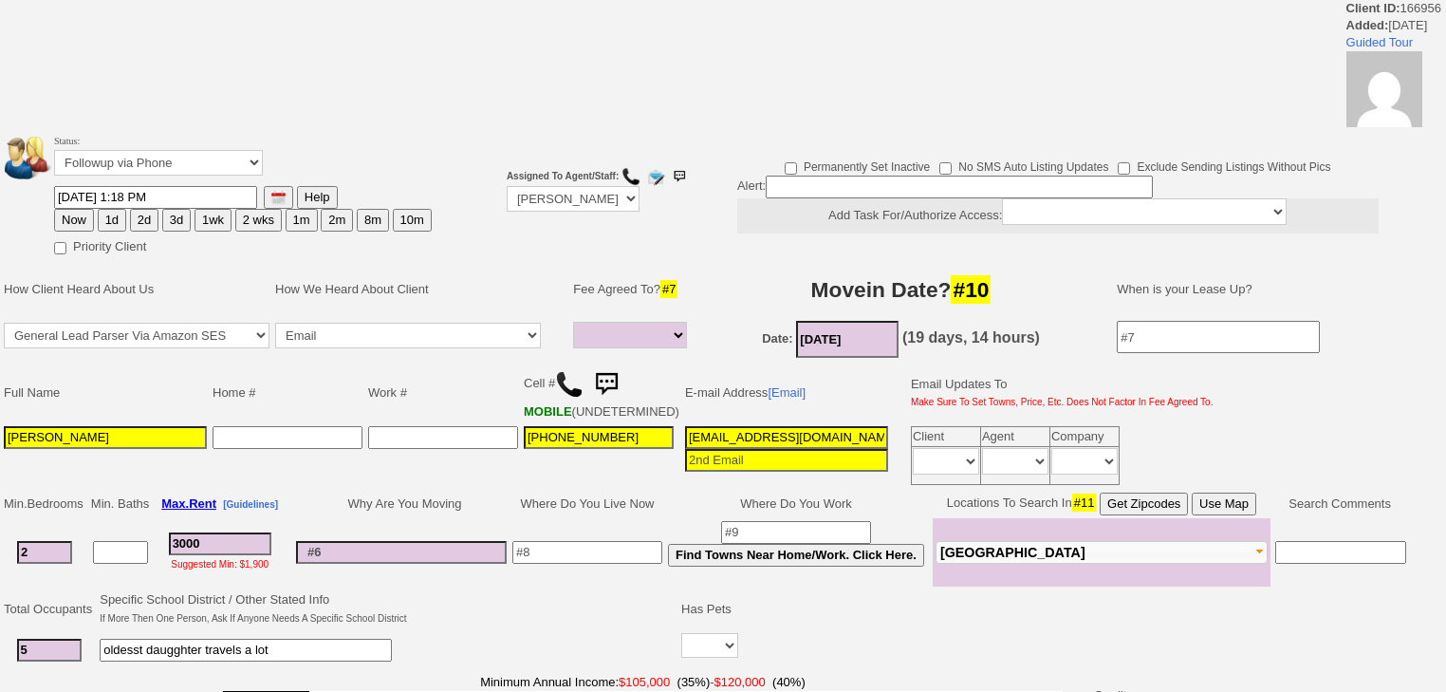
select select
click at [131, 169] on select "Followup via Phone Followup via Email Followup When Section 8 Property Found De…" at bounding box center [158, 163] width 209 height 26
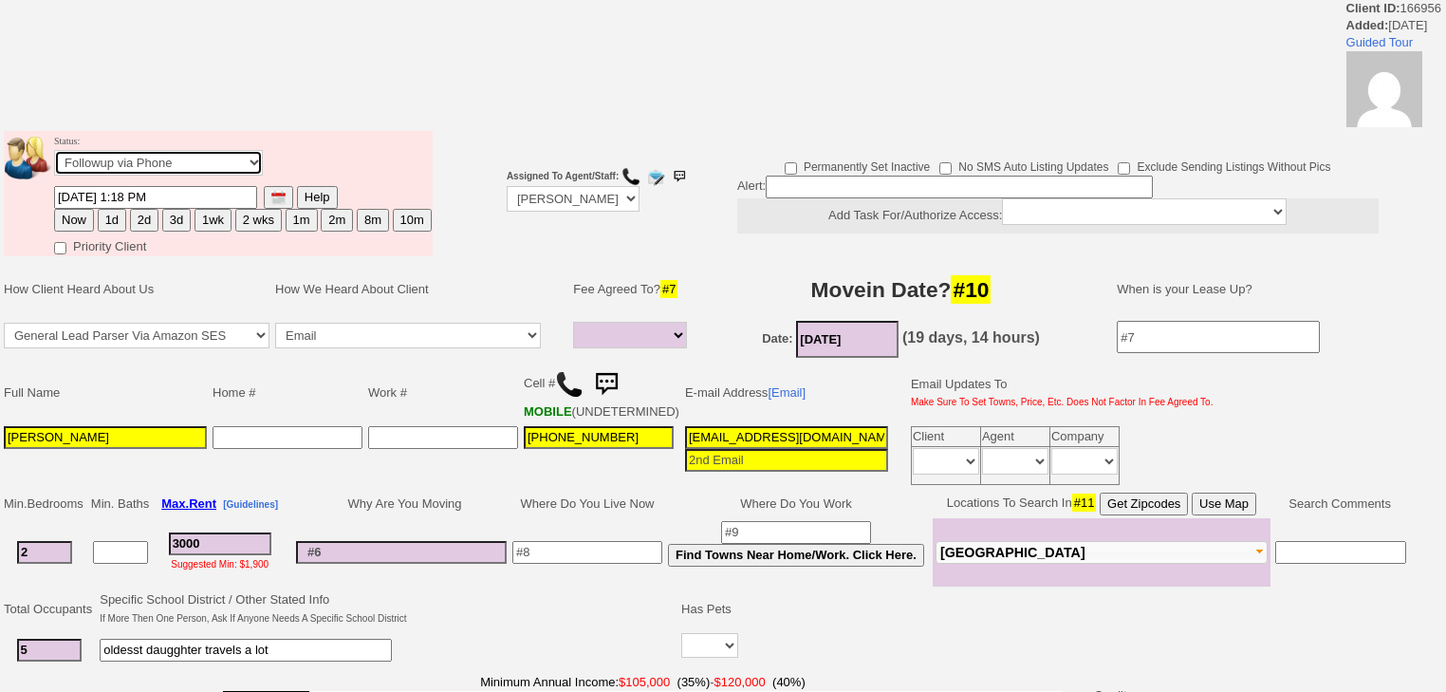
select select "Inactive"
click at [54, 156] on select "Followup via Phone Followup via Email Followup When Section 8 Property Found De…" at bounding box center [158, 163] width 209 height 26
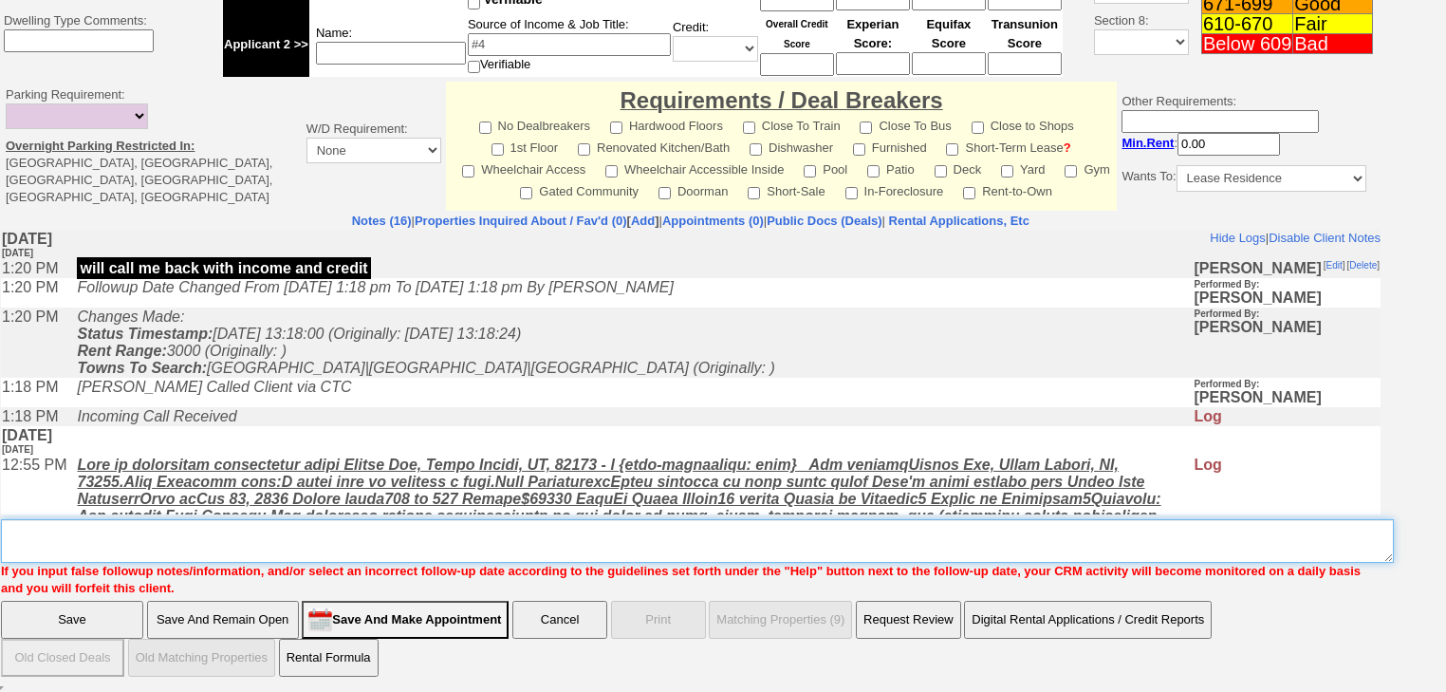
click at [147, 544] on textarea "Insert New Note Here" at bounding box center [697, 541] width 1393 height 44
paste textarea "never heard back from client"
type textarea "never heard back from client"
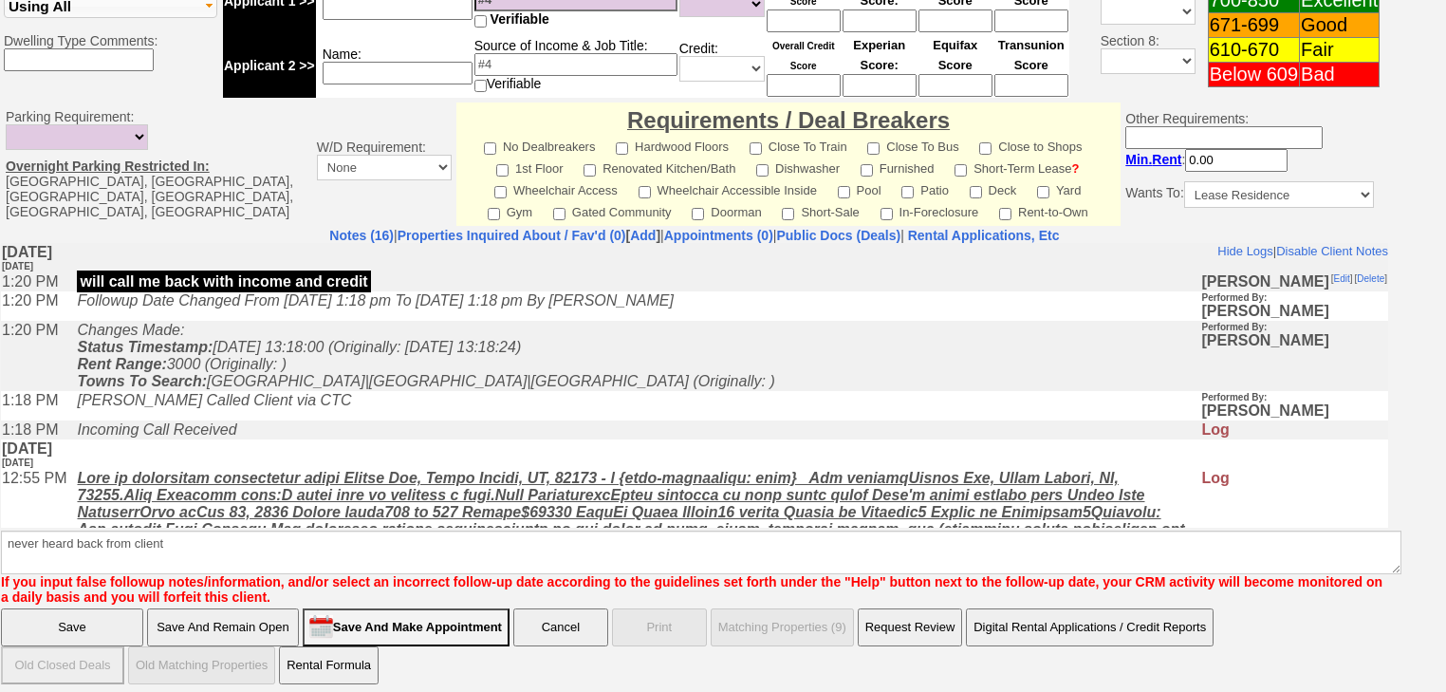
click at [114, 608] on input "Save" at bounding box center [72, 627] width 142 height 38
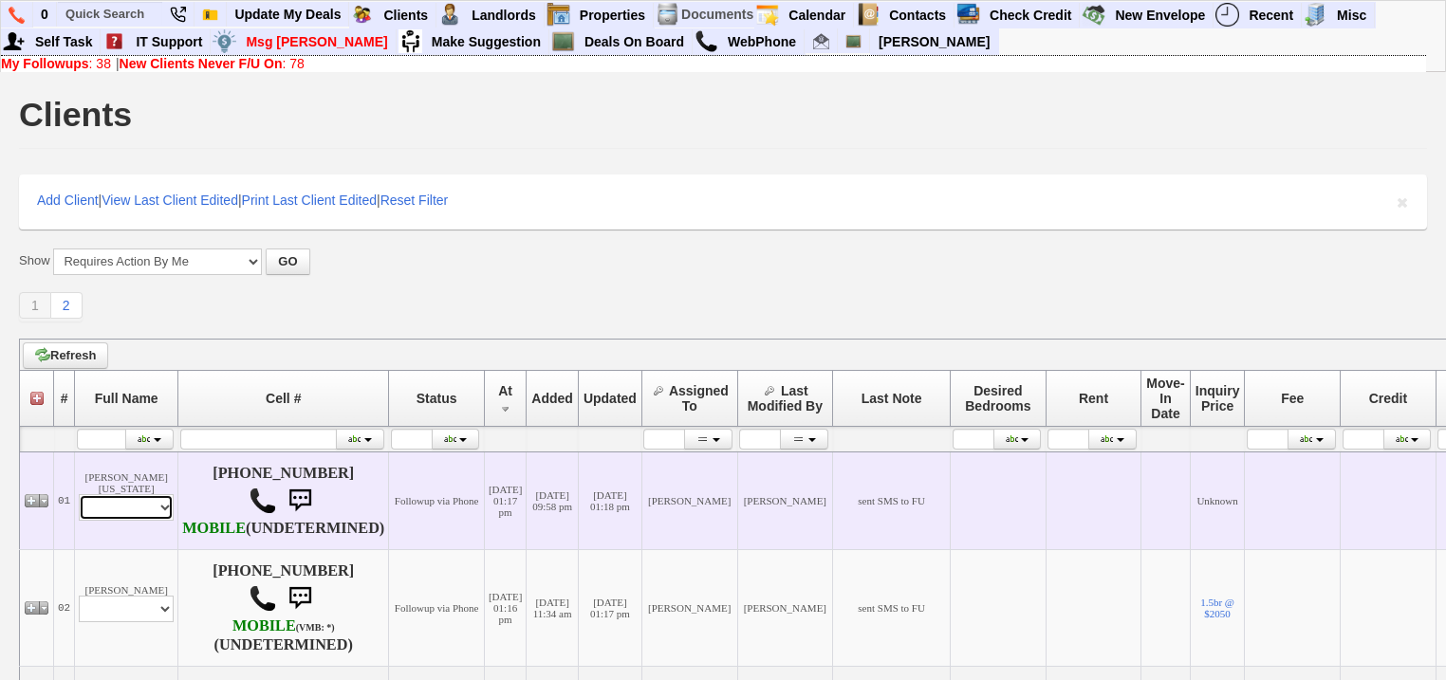
drag, startPoint x: 154, startPoint y: 509, endPoint x: 152, endPoint y: 524, distance: 15.3
click at [154, 509] on select "Profile Edit Print Email Externally (Will Not Be Tracked In CRM) Closed Deals" at bounding box center [126, 507] width 95 height 27
select select "ChangeURL,/crm/custom/edit_client_form.php?redirect=%2Fcrm%2Fclients.php&id=168…"
click at [79, 499] on select "Profile Edit Print Email Externally (Will Not Be Tracked In CRM) Closed Deals" at bounding box center [126, 507] width 95 height 27
select select
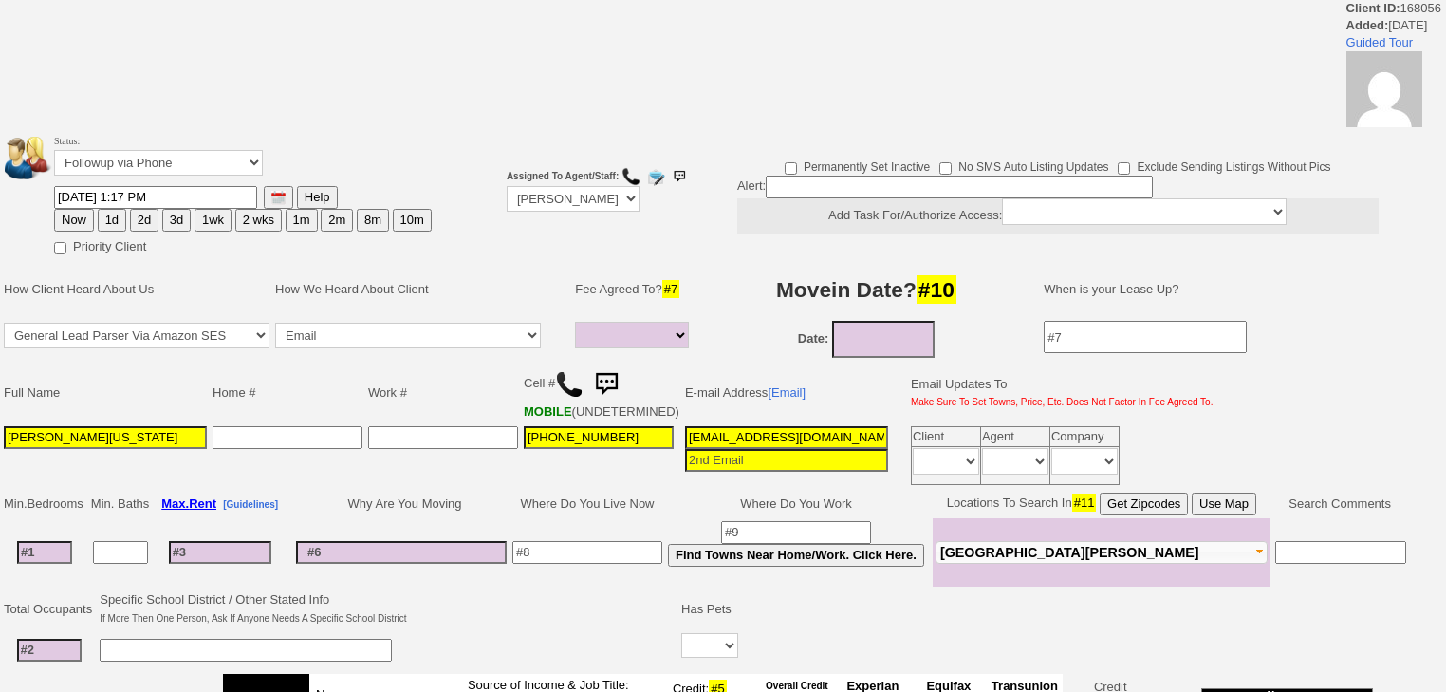
select select
click at [159, 169] on select "Followup via Phone Followup via Email Followup When Section 8 Property Found De…" at bounding box center [158, 163] width 209 height 26
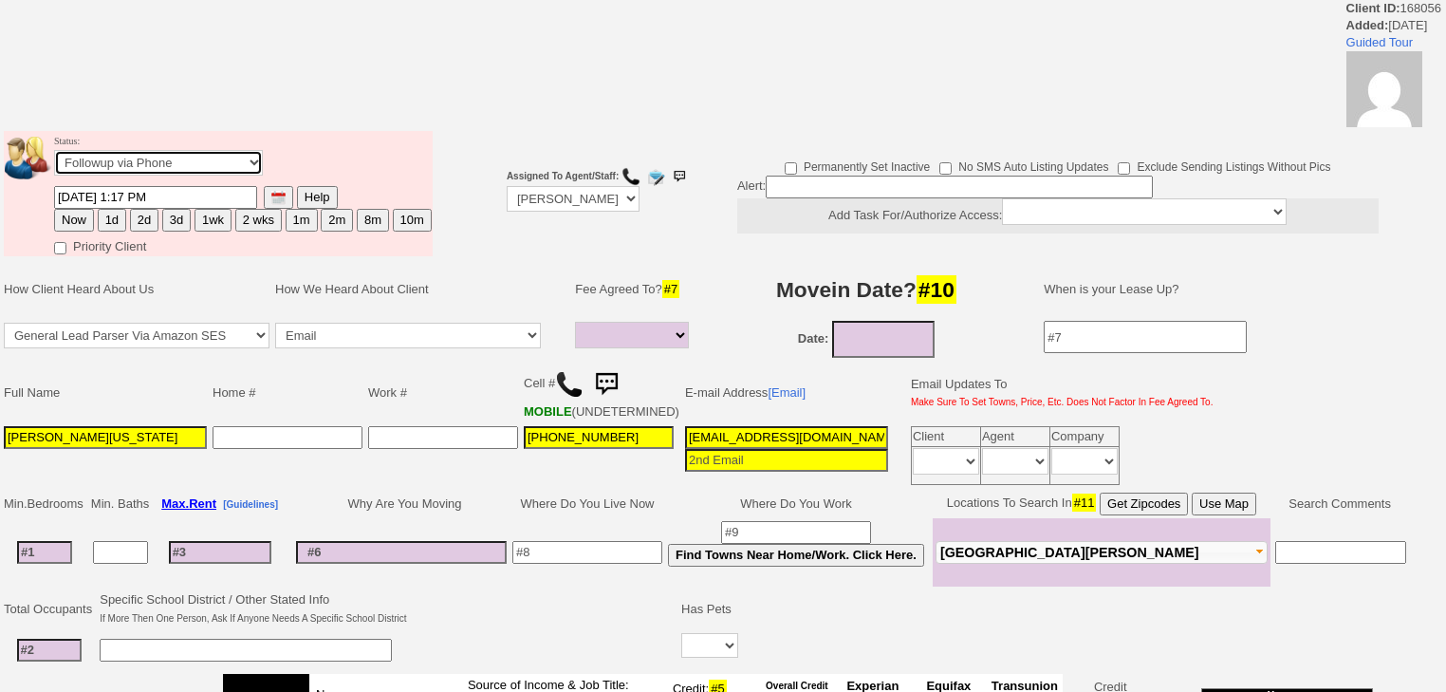
select select "Inactive"
click at [54, 156] on select "Followup via Phone Followup via Email Followup When Section 8 Property Found De…" at bounding box center [158, 163] width 209 height 26
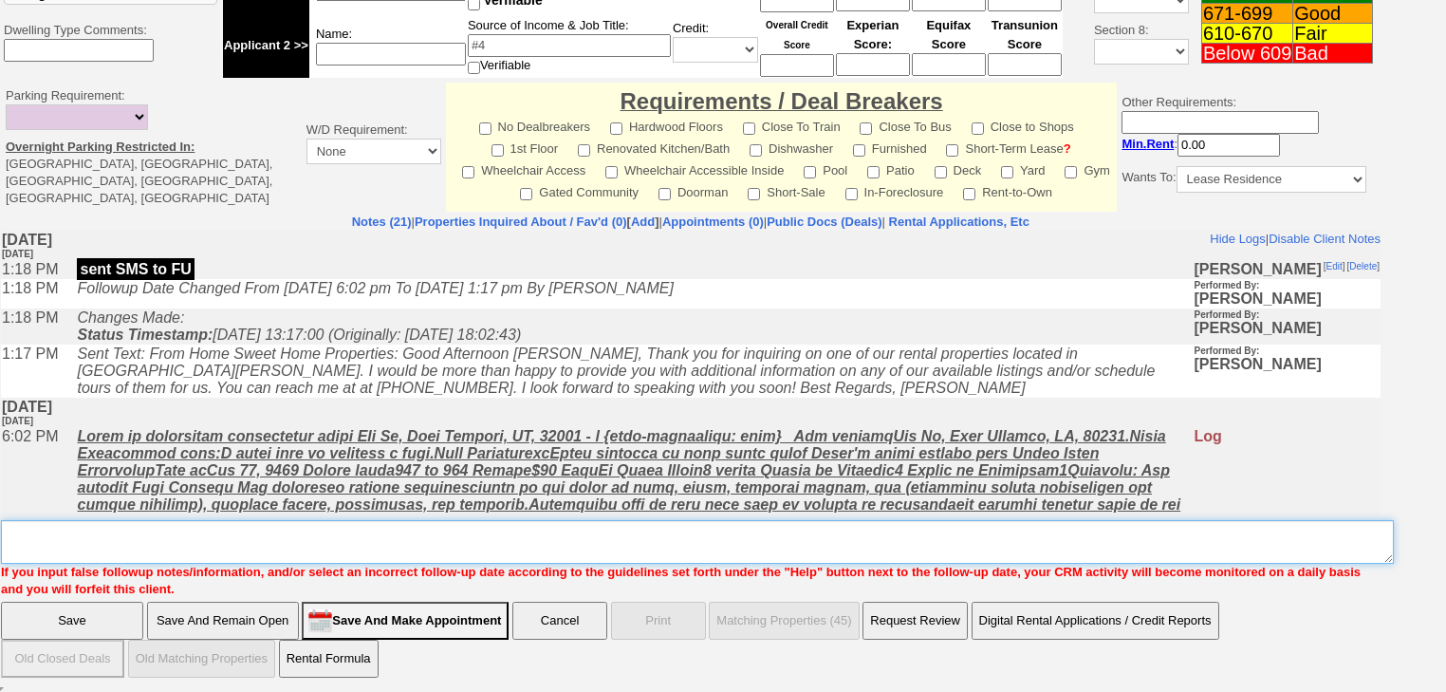
click at [110, 533] on textarea "Insert New Note Here" at bounding box center [697, 542] width 1393 height 44
paste textarea "never heard back from client"
type textarea "never heard back from client"
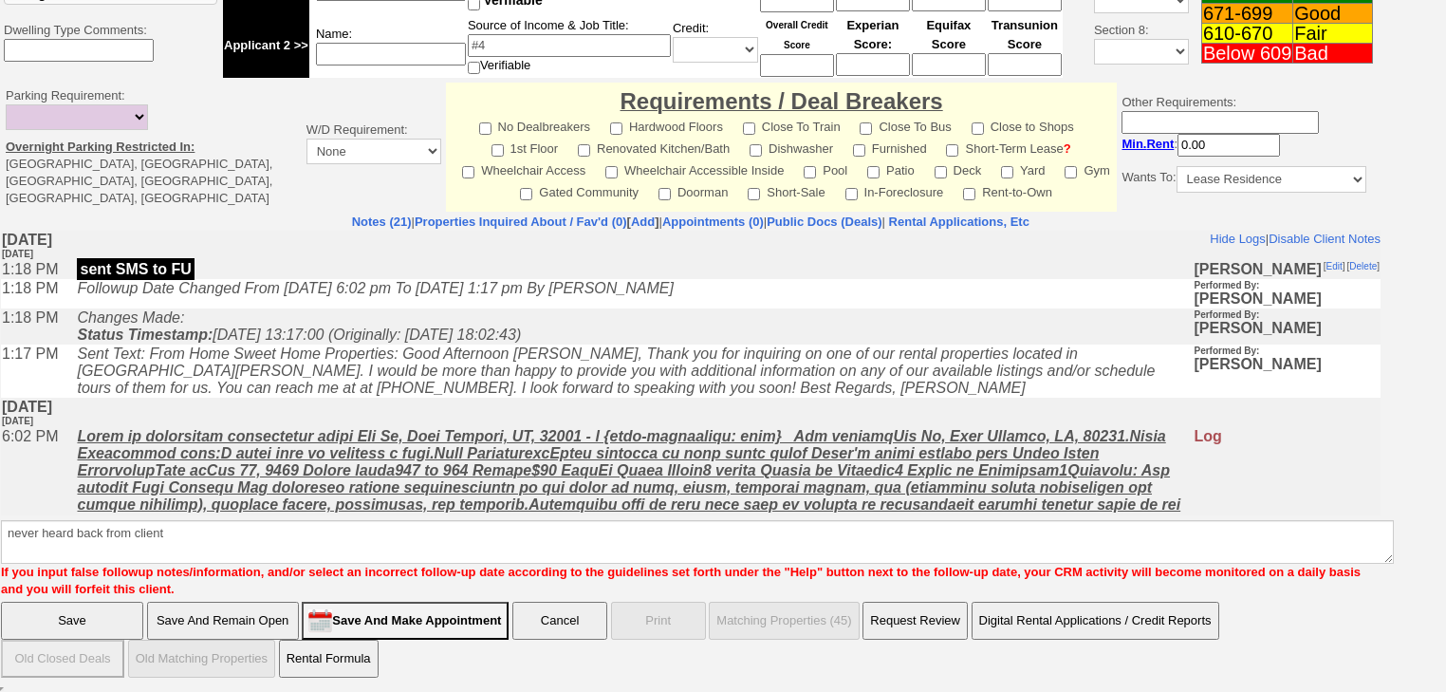
click at [105, 612] on input "Save" at bounding box center [72, 621] width 142 height 38
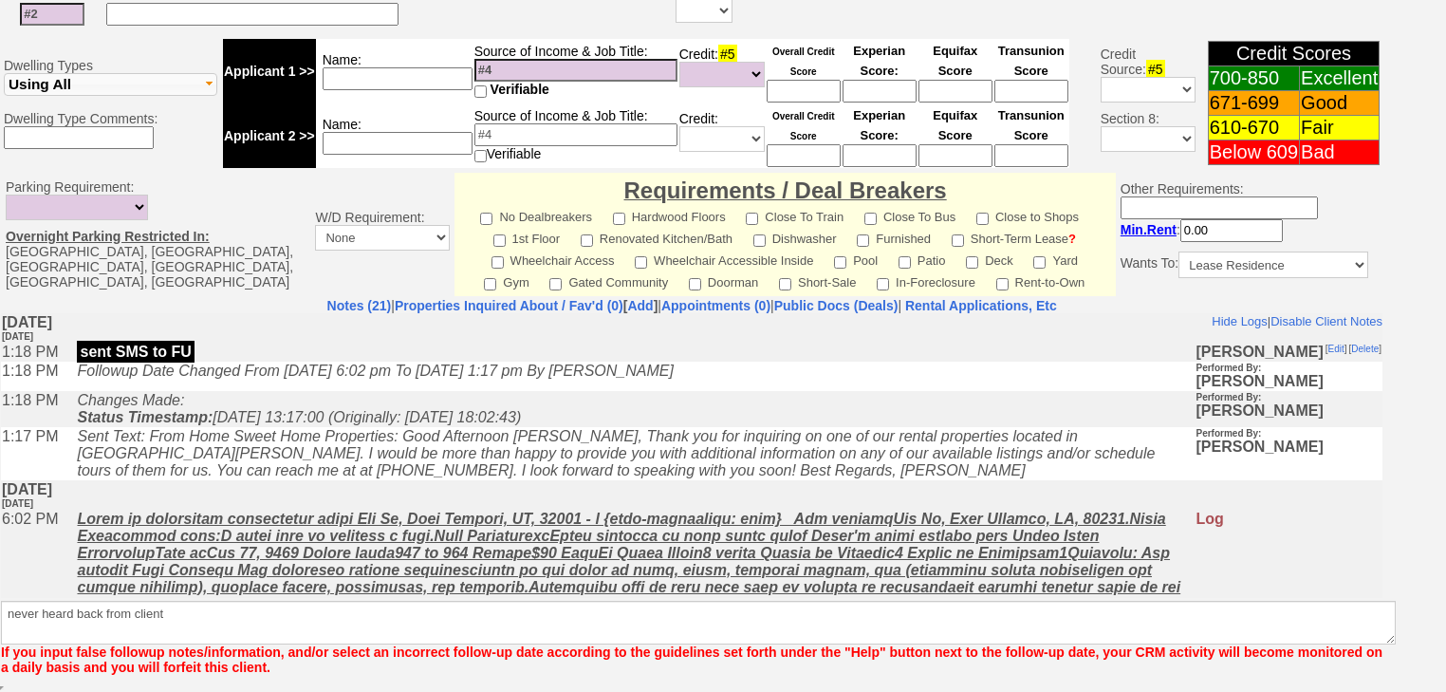
scroll to position [698, 0]
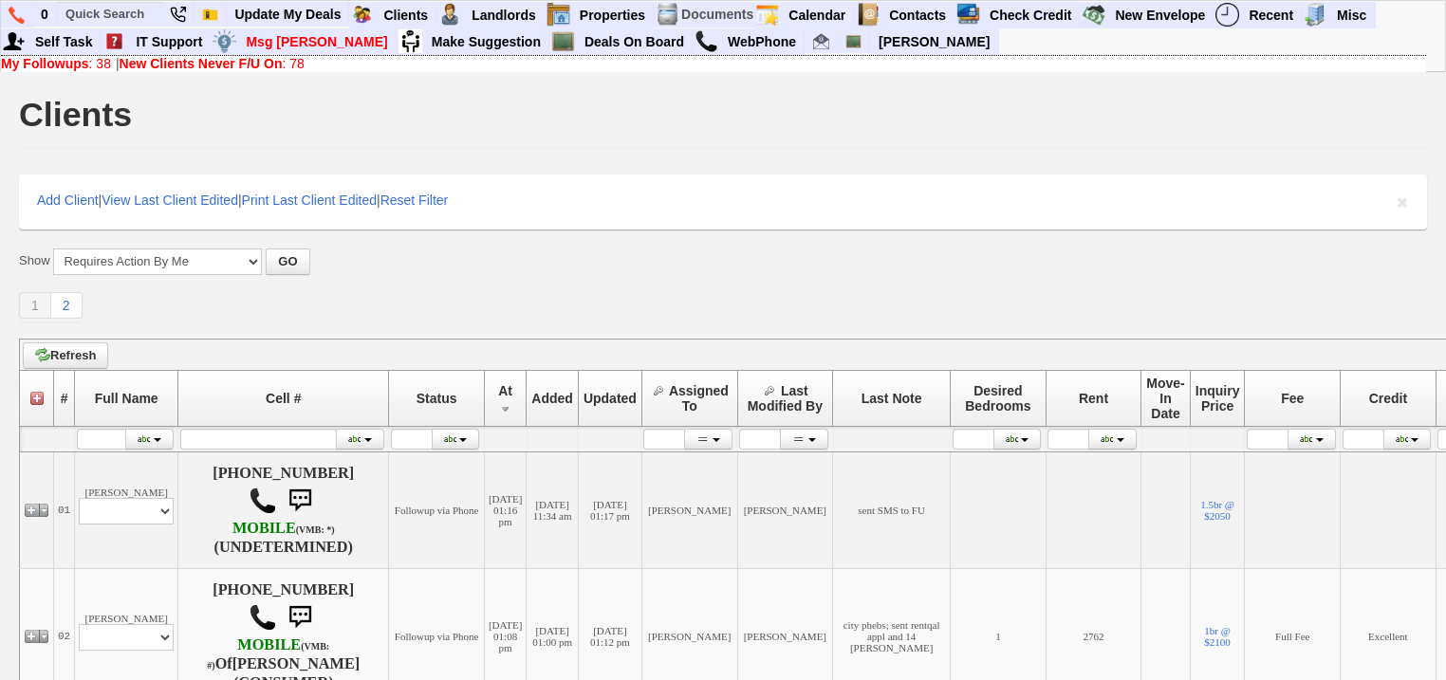
scroll to position [152, 0]
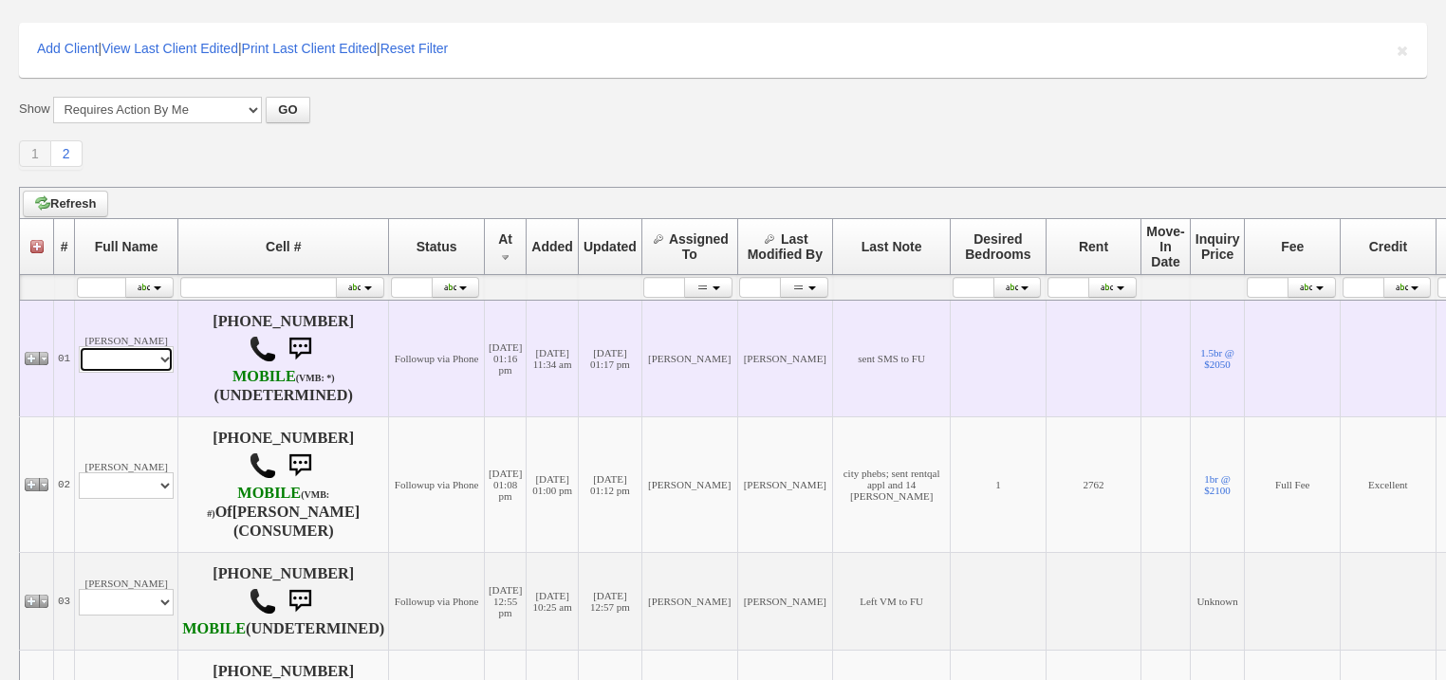
drag, startPoint x: 114, startPoint y: 363, endPoint x: 113, endPoint y: 373, distance: 9.5
click at [114, 365] on select "Profile Edit Print Email Externally (Will Not Be Tracked In CRM) Closed Deals" at bounding box center [126, 359] width 95 height 27
select select "ChangeURL,/crm/custom/edit_client_form.php?redirect=%2Fcrm%2Fclients.php&id=166…"
click at [79, 348] on select "Profile Edit Print Email Externally (Will Not Be Tracked In CRM) Closed Deals" at bounding box center [126, 359] width 95 height 27
select select
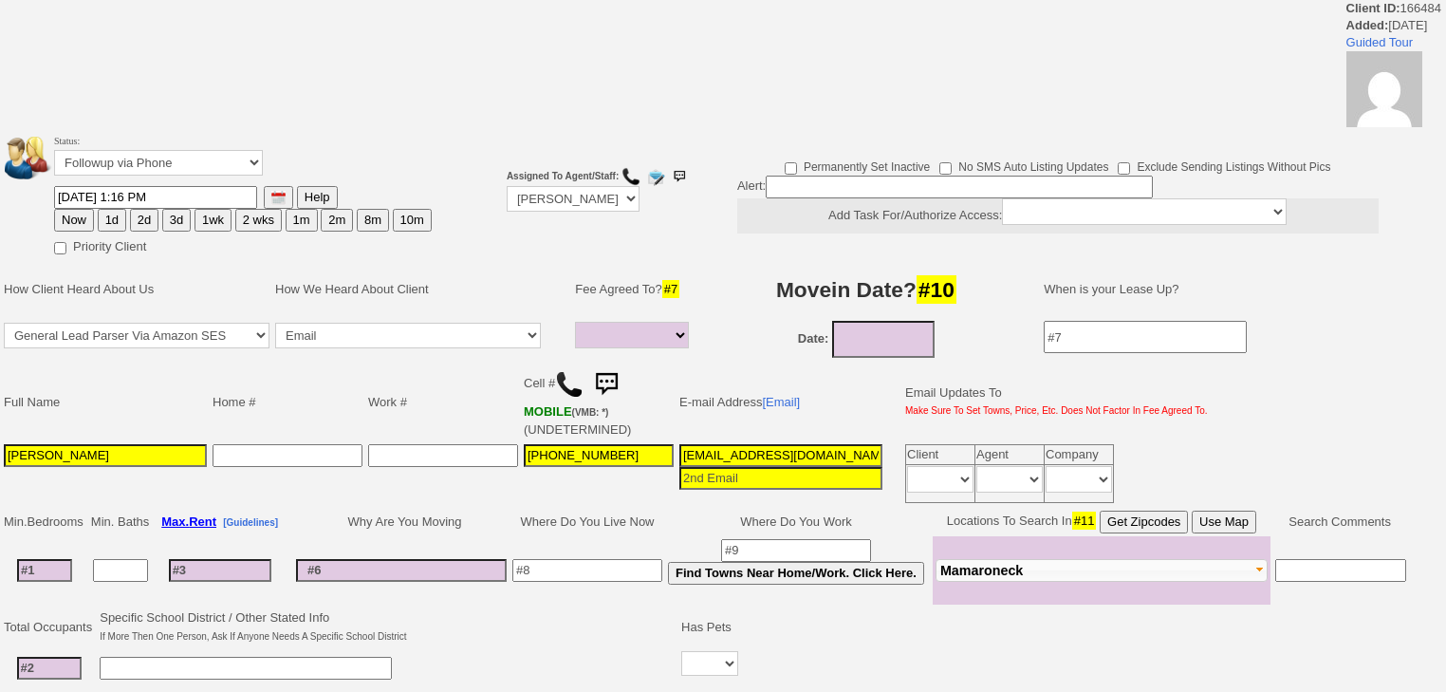
select select
click at [172, 173] on select "Followup via Phone Followup via Email Followup When Section 8 Property Found De…" at bounding box center [158, 163] width 209 height 26
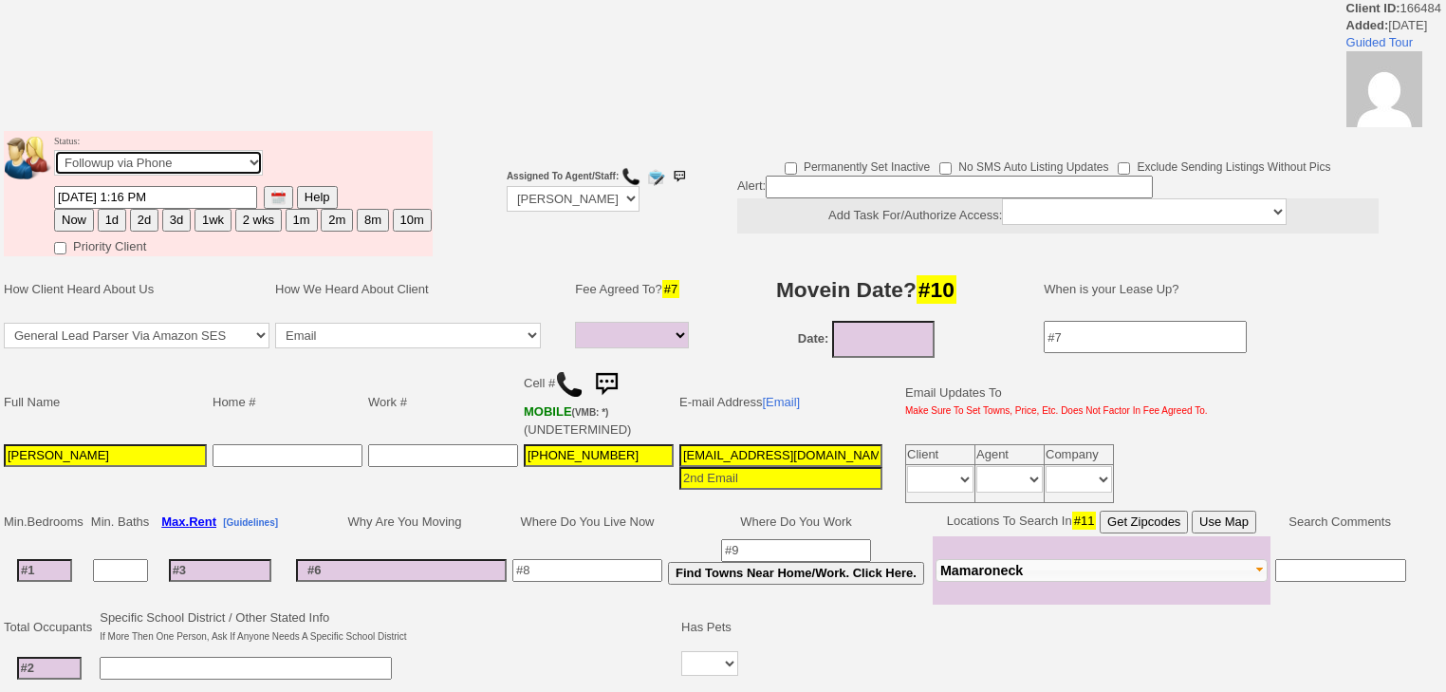
select select "Inactive"
click at [54, 156] on select "Followup via Phone Followup via Email Followup When Section 8 Property Found De…" at bounding box center [158, 163] width 209 height 26
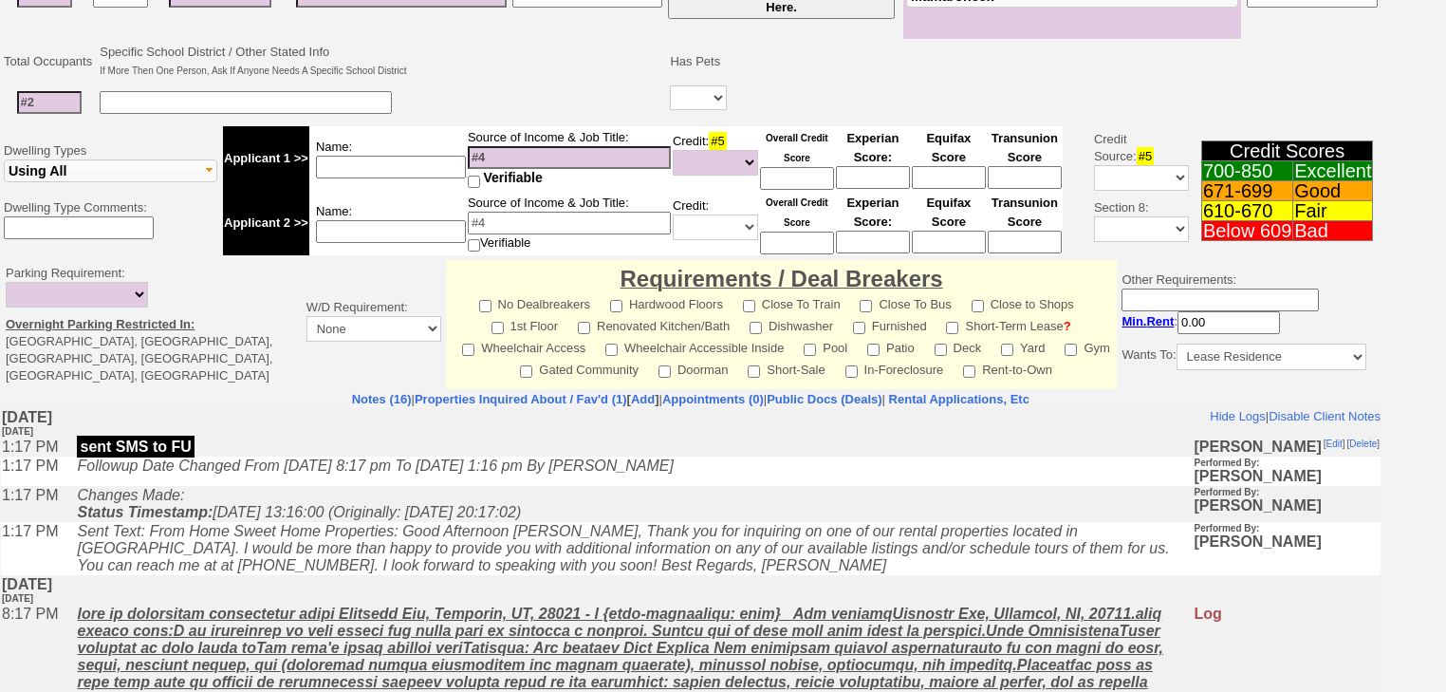
scroll to position [708, 0]
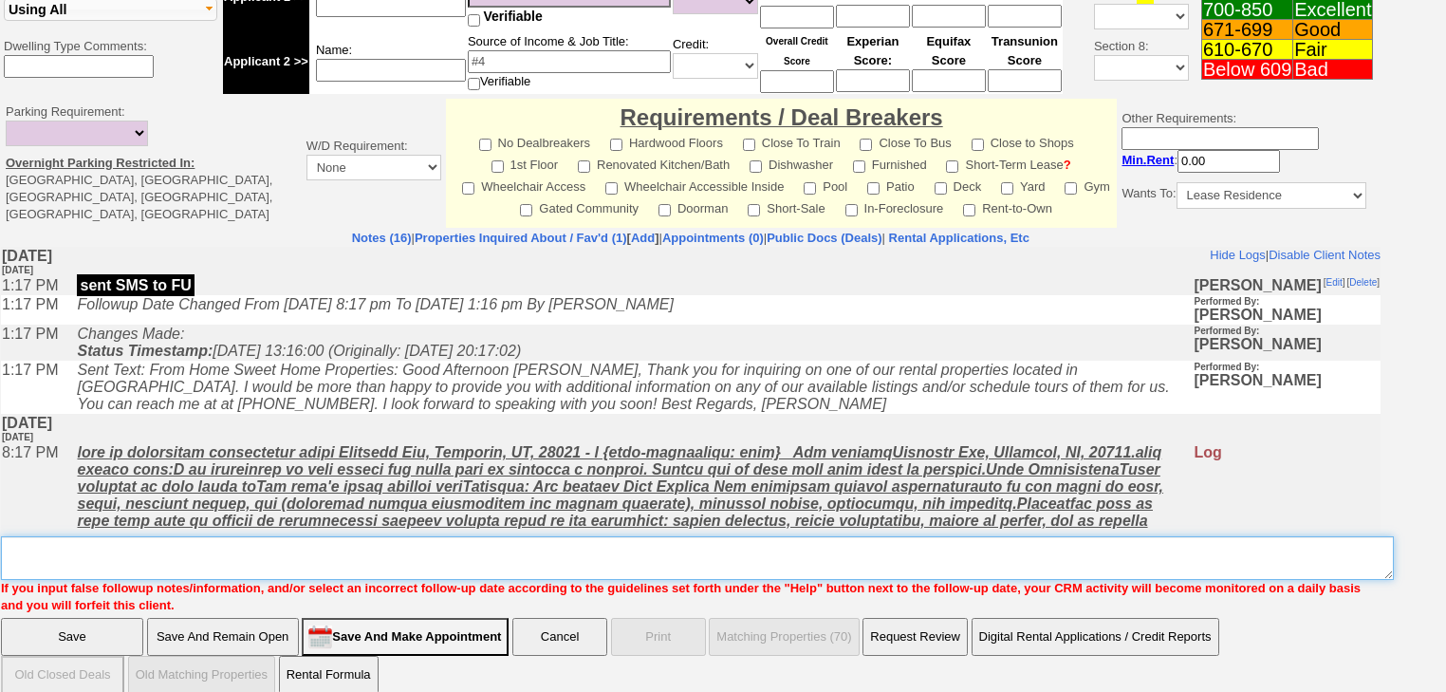
click at [137, 536] on textarea "Insert New Note Here" at bounding box center [697, 558] width 1393 height 44
paste textarea "never heard back from client"
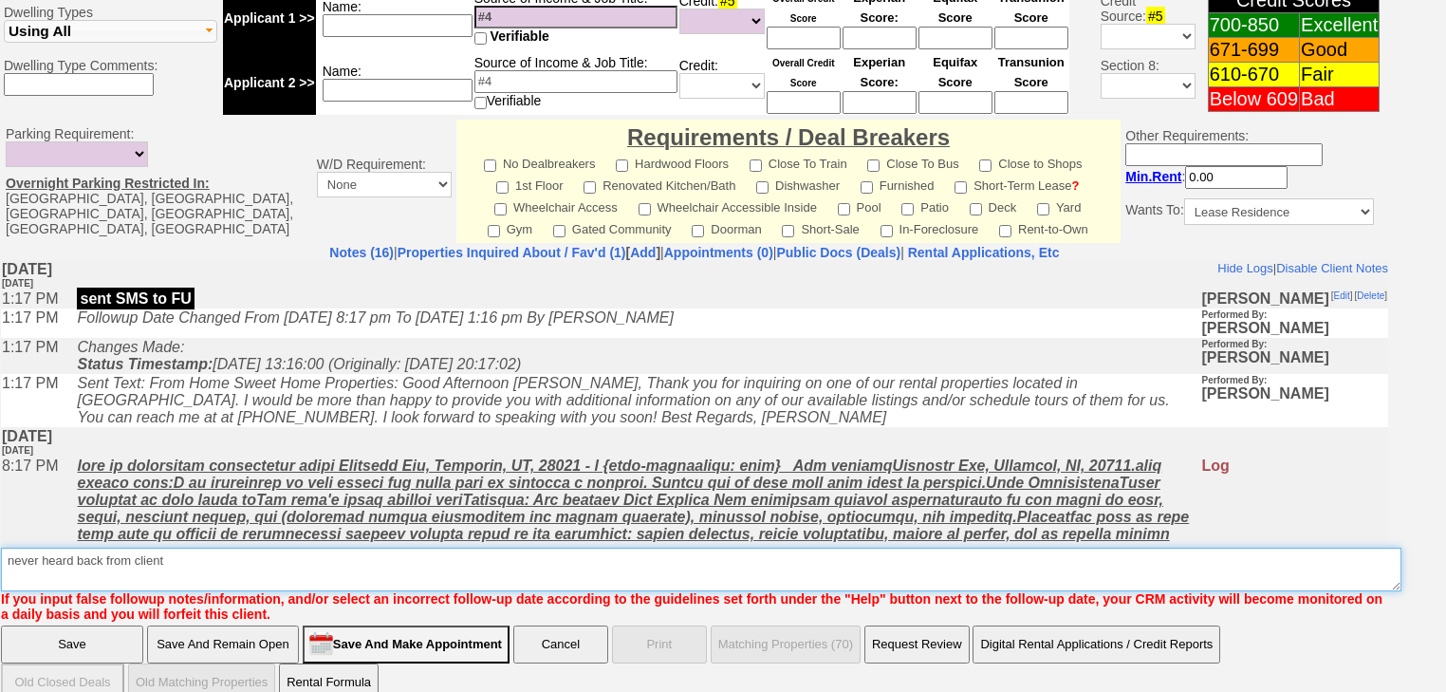
type textarea "never heard back from client"
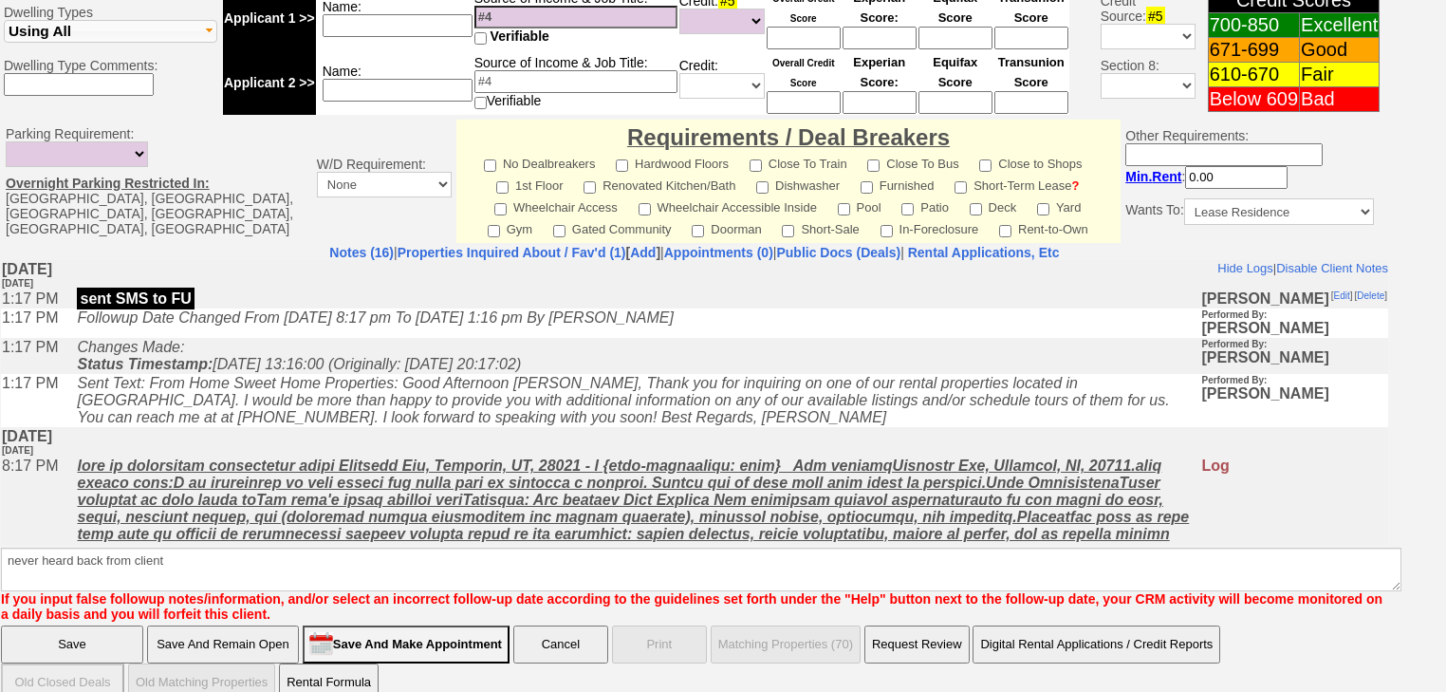
click at [100, 629] on input "Save" at bounding box center [72, 644] width 142 height 38
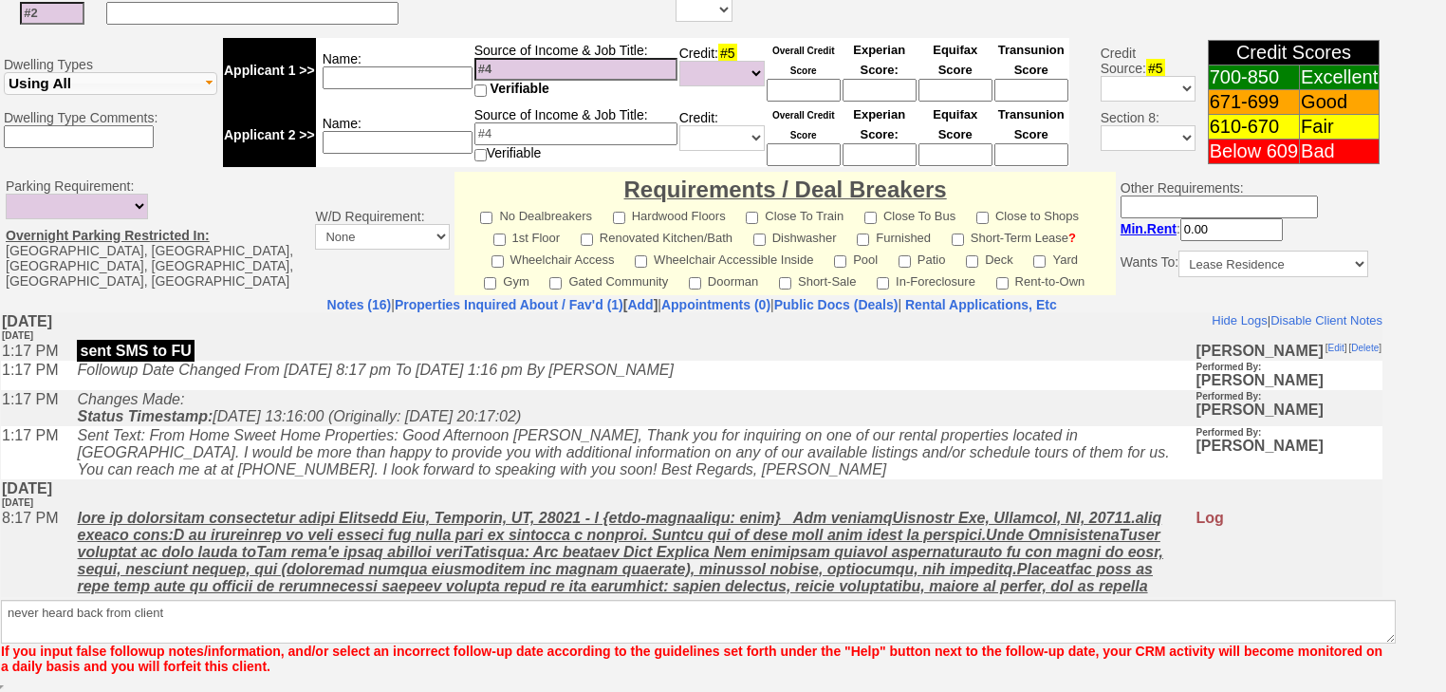
scroll to position [698, 0]
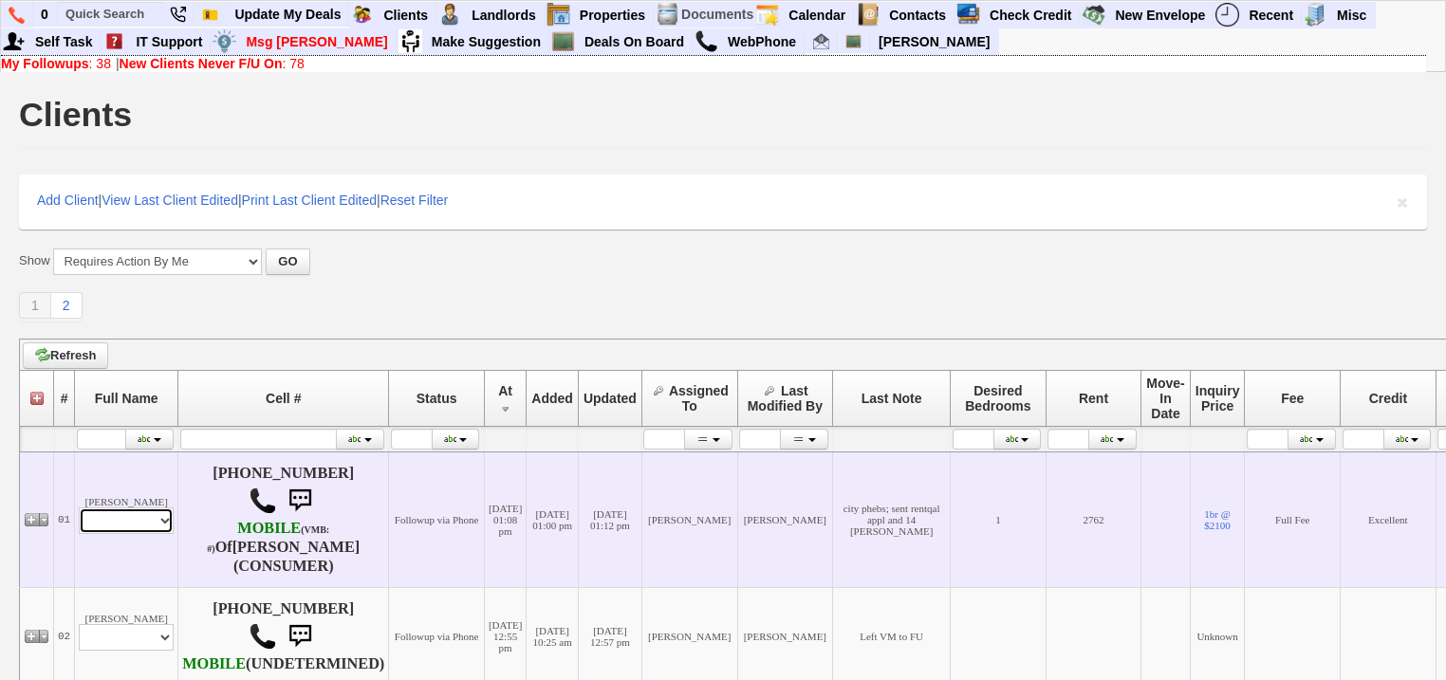
drag, startPoint x: 132, startPoint y: 524, endPoint x: 132, endPoint y: 535, distance: 11.4
click at [132, 524] on select "Profile Edit Print Email Externally (Will Not Be Tracked In CRM) Closed Deals" at bounding box center [126, 521] width 95 height 27
select select "ChangeURL,/crm/custom/edit_client_form.php?redirect=%2Fcrm%2Fclients.php&id=168…"
click at [79, 509] on select "Profile Edit Print Email Externally (Will Not Be Tracked In CRM) Closed Deals" at bounding box center [126, 521] width 95 height 27
select select
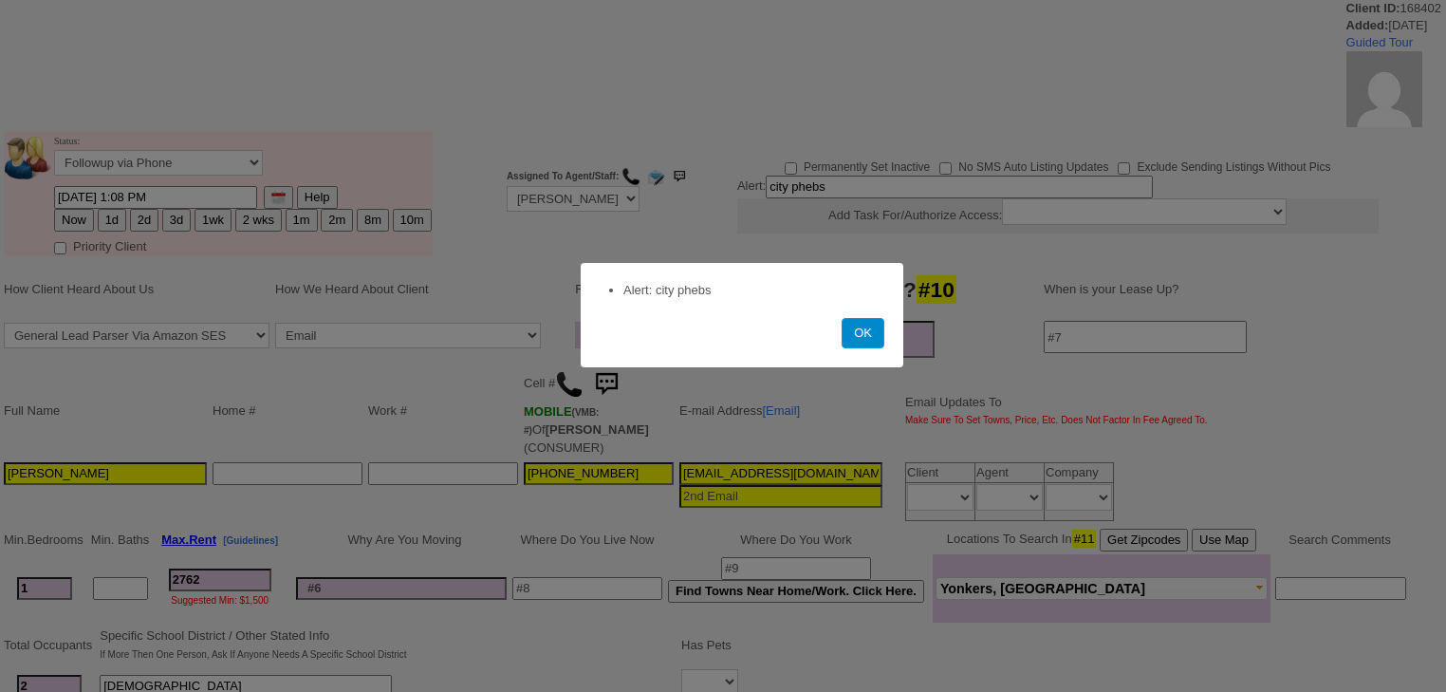
drag, startPoint x: 871, startPoint y: 330, endPoint x: 856, endPoint y: 322, distance: 17.4
click at [871, 332] on button "OK" at bounding box center [863, 333] width 43 height 30
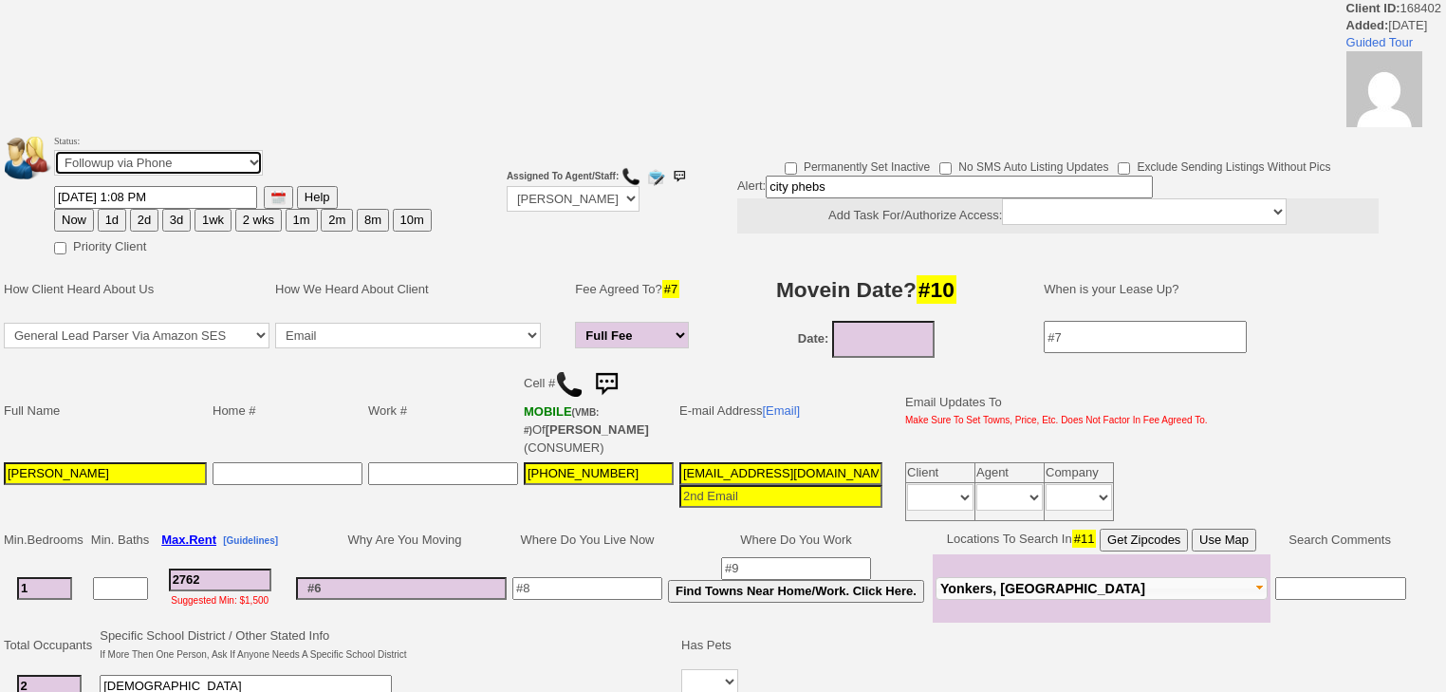
drag, startPoint x: 239, startPoint y: 159, endPoint x: 241, endPoint y: 172, distance: 12.5
click at [240, 165] on select "Followup via Phone Followup via Email Followup When Section 8 Property Found De…" at bounding box center [158, 163] width 209 height 26
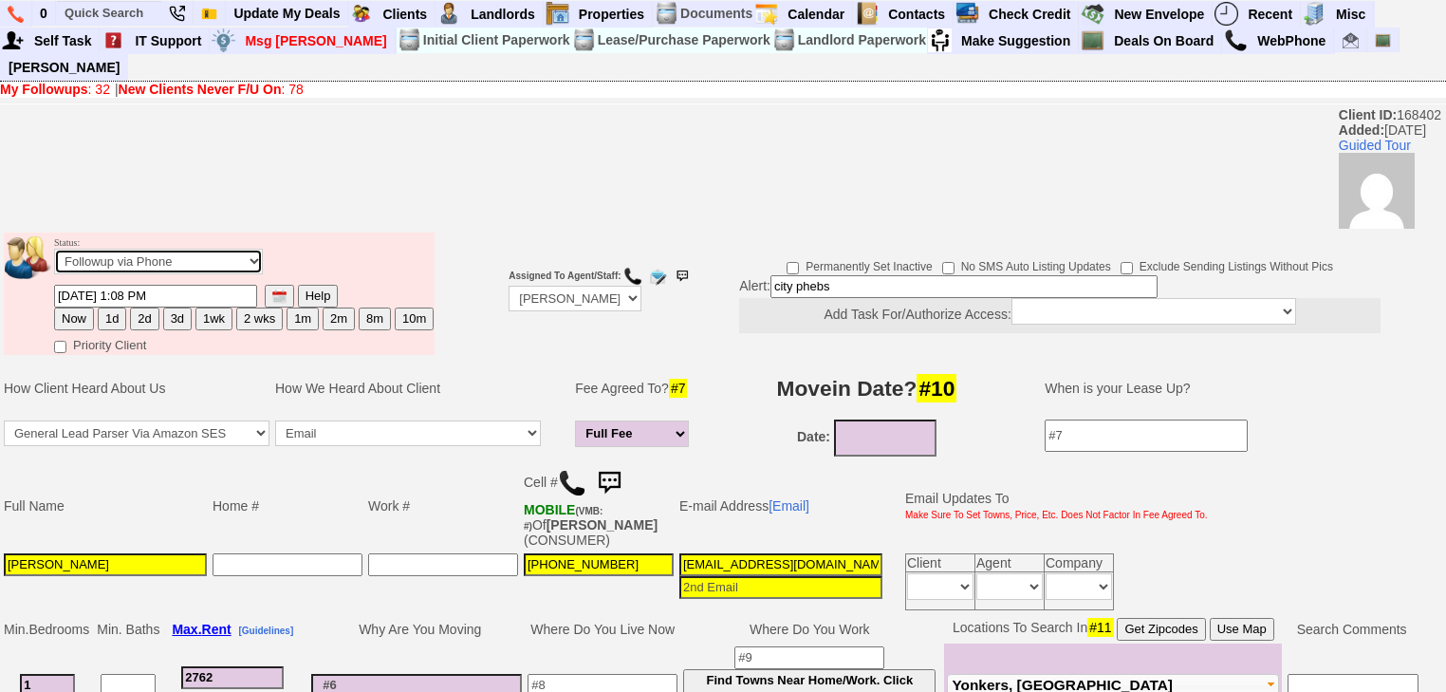
select select "Inactive"
click at [54, 249] on select "Followup via Phone Followup via Email Followup When Section 8 Property Found De…" at bounding box center [158, 262] width 209 height 26
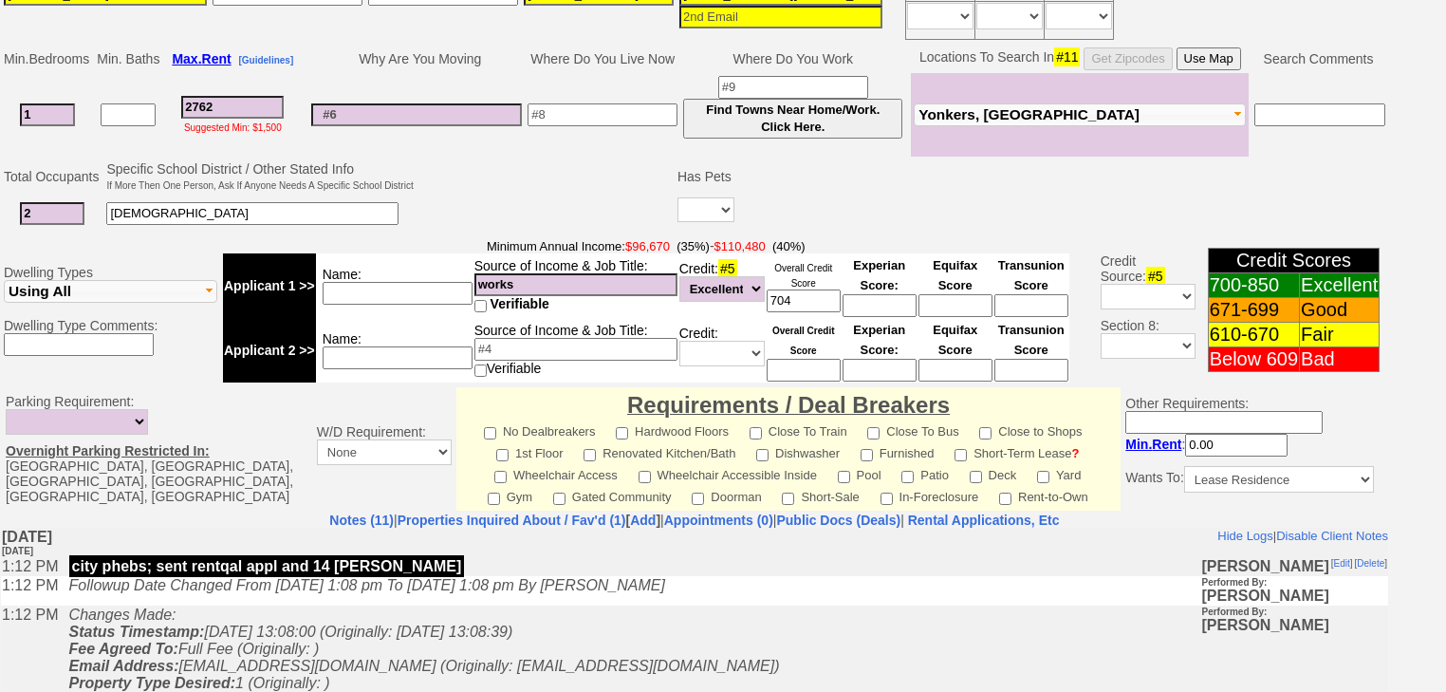
scroll to position [808, 0]
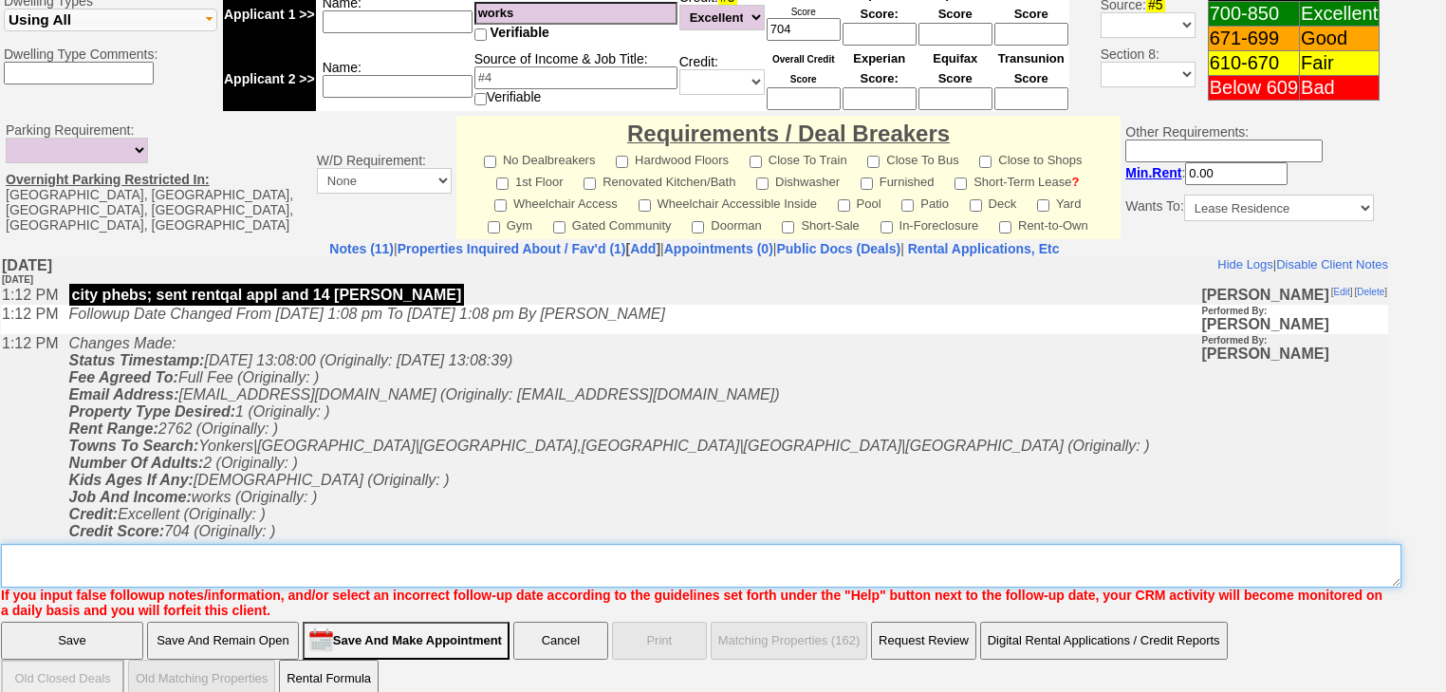
click at [148, 544] on textarea "Insert New Note Here" at bounding box center [701, 566] width 1401 height 44
paste textarea "never heard back from client"
type textarea "never heard back from client"
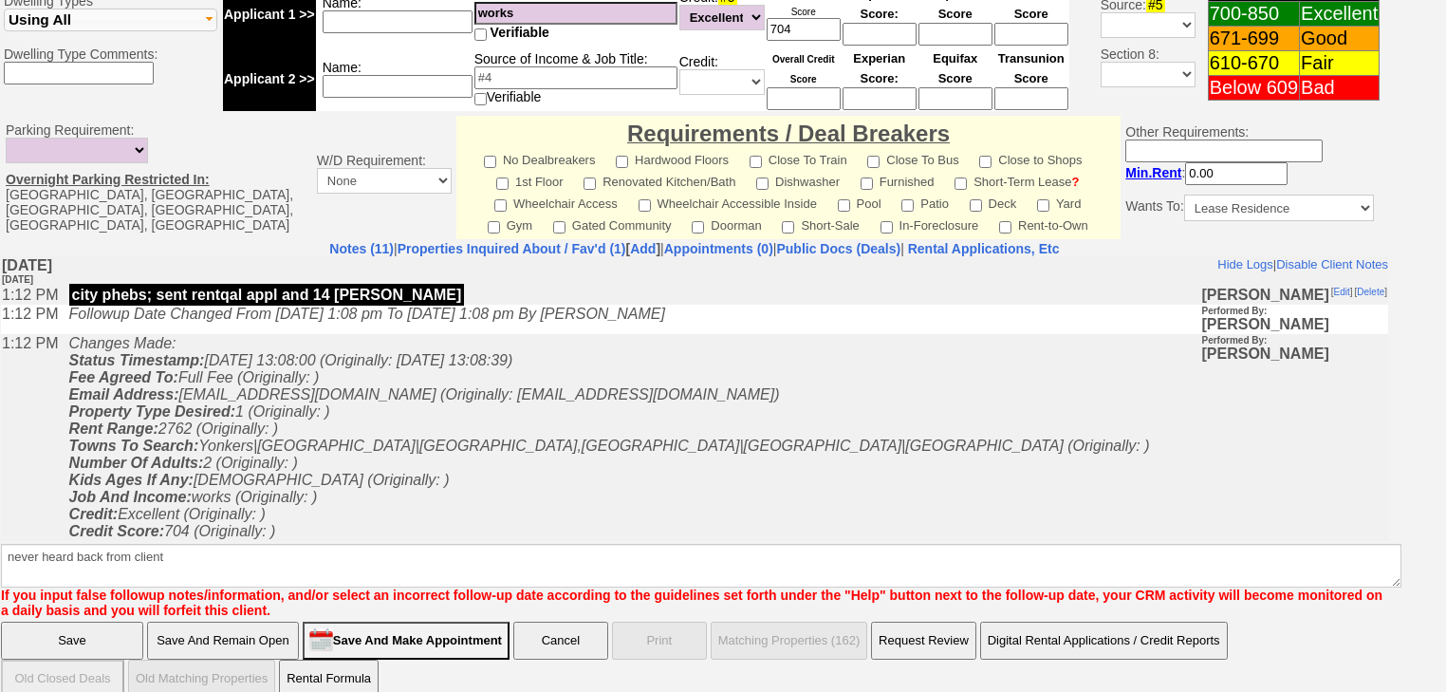
click at [91, 622] on input "Save" at bounding box center [72, 641] width 142 height 38
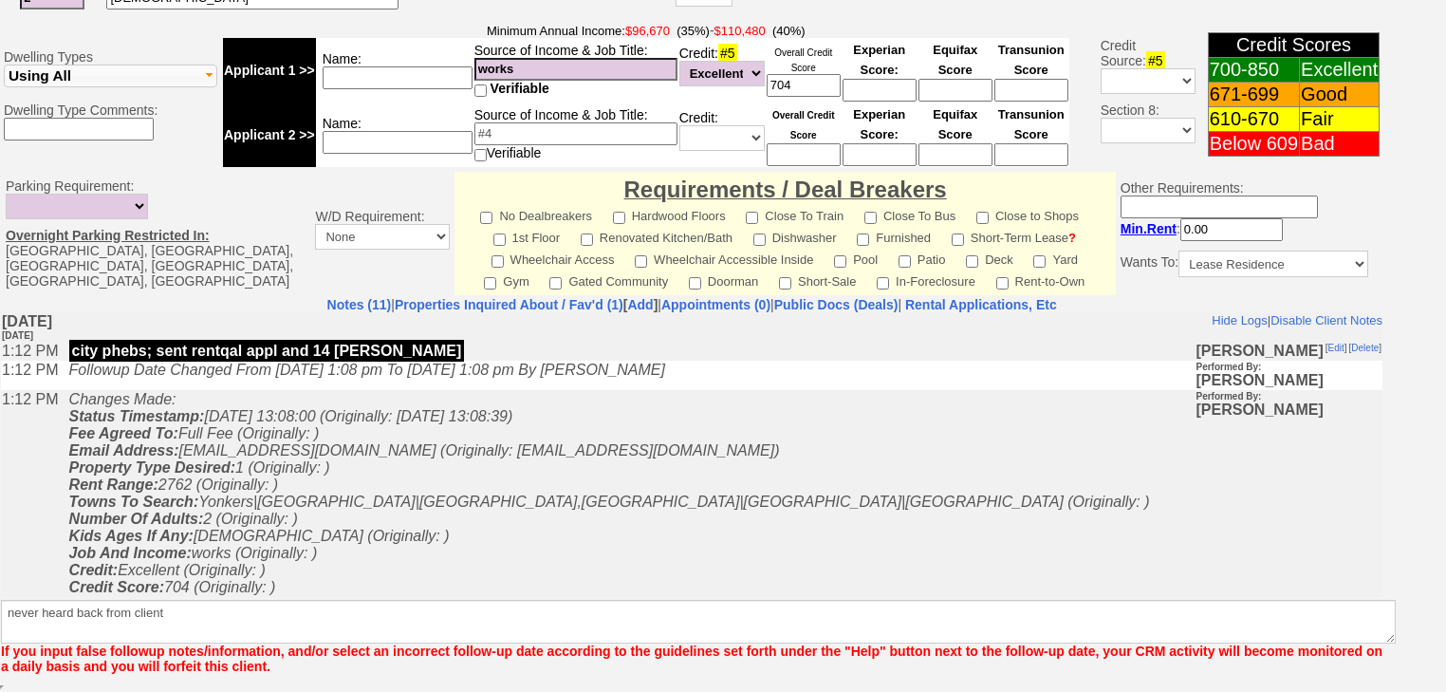
scroll to position [730, 0]
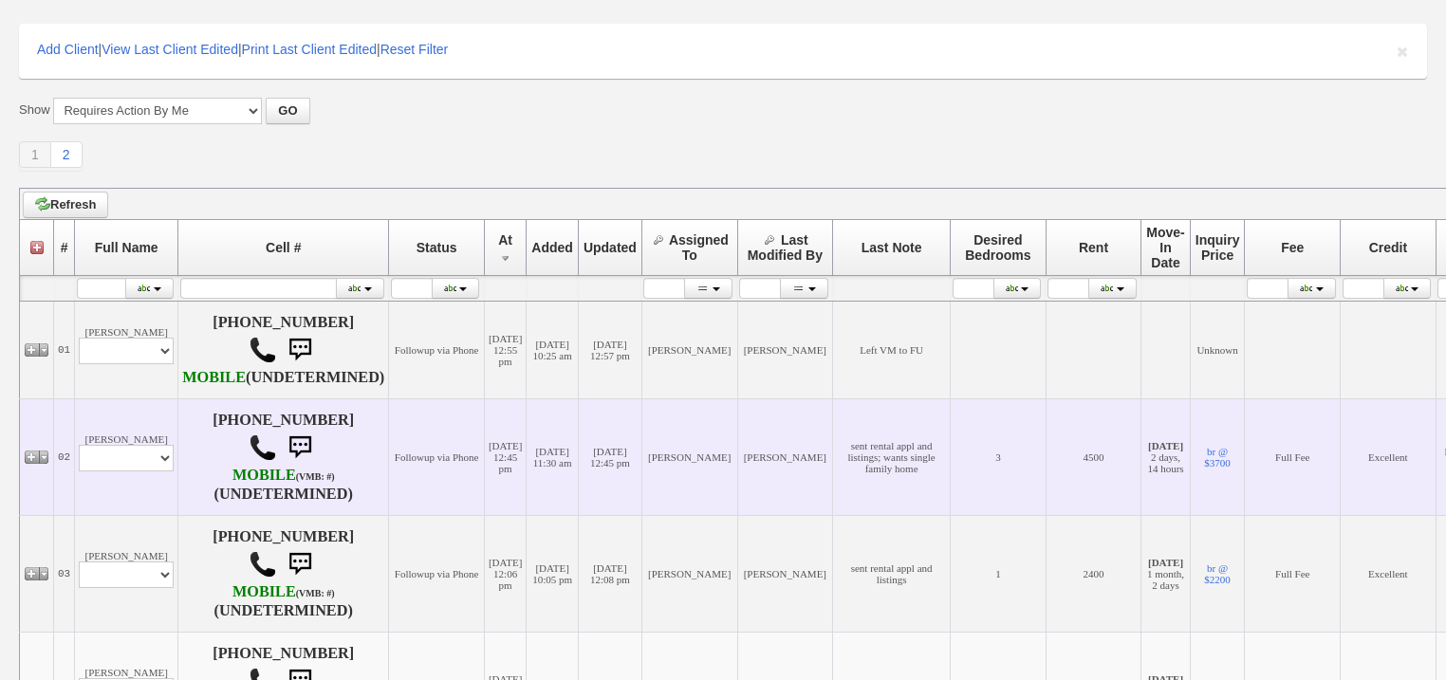
scroll to position [152, 0]
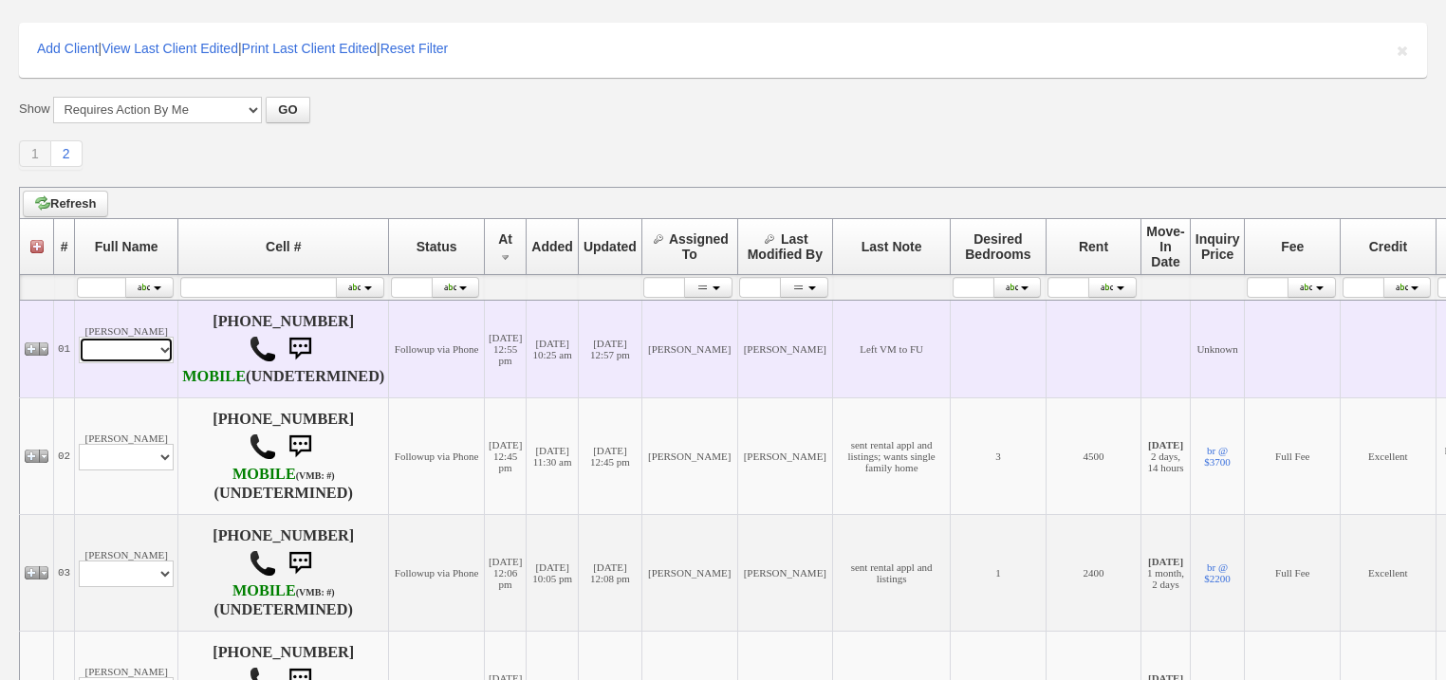
click at [166, 363] on select "Profile Edit Print Email Externally (Will Not Be Tracked In CRM) Closed Deals" at bounding box center [126, 350] width 95 height 27
select select "ChangeURL,/crm/custom/edit_client_form.php?redirect=%2Fcrm%2Fclients.php&id=168…"
click at [79, 347] on select "Profile Edit Print Email Externally (Will Not Be Tracked In CRM) Closed Deals" at bounding box center [126, 350] width 95 height 27
select select
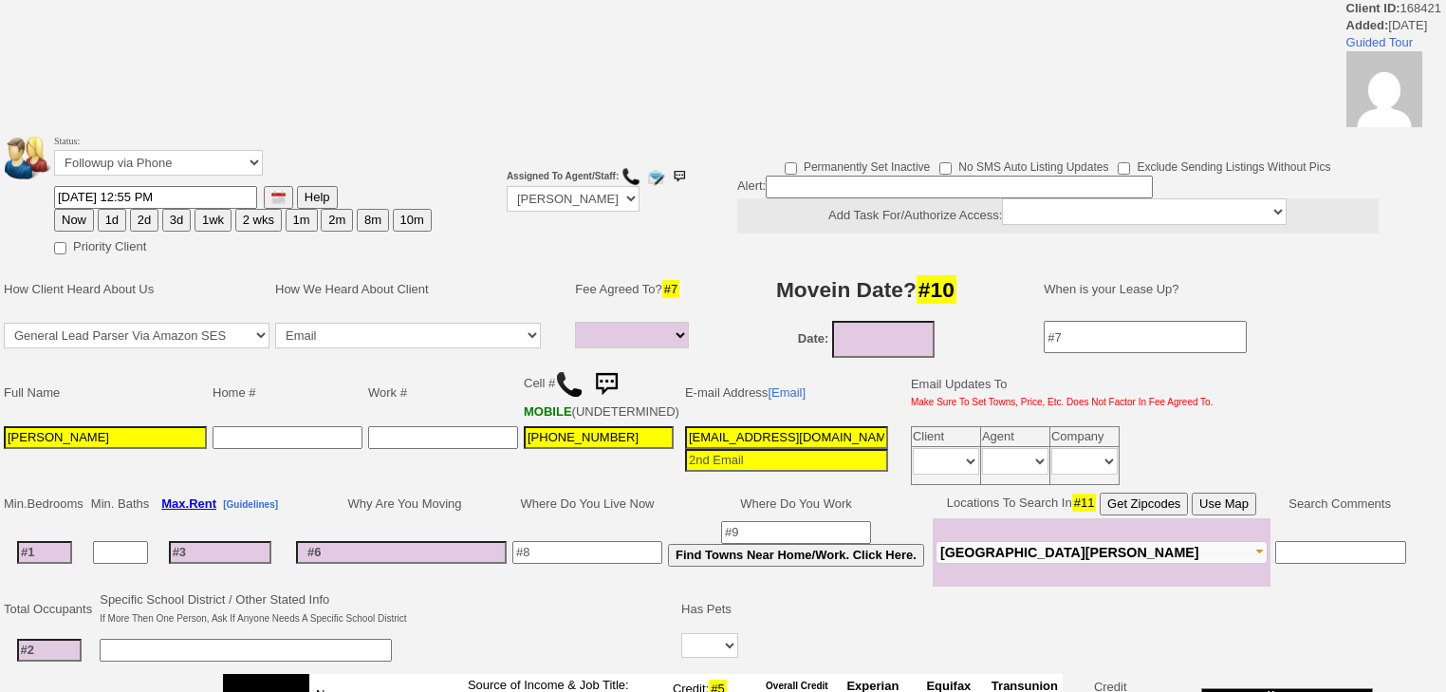
select select
click at [261, 163] on select "Followup via Phone Followup via Email Followup When Section 8 Property Found De…" at bounding box center [158, 163] width 209 height 26
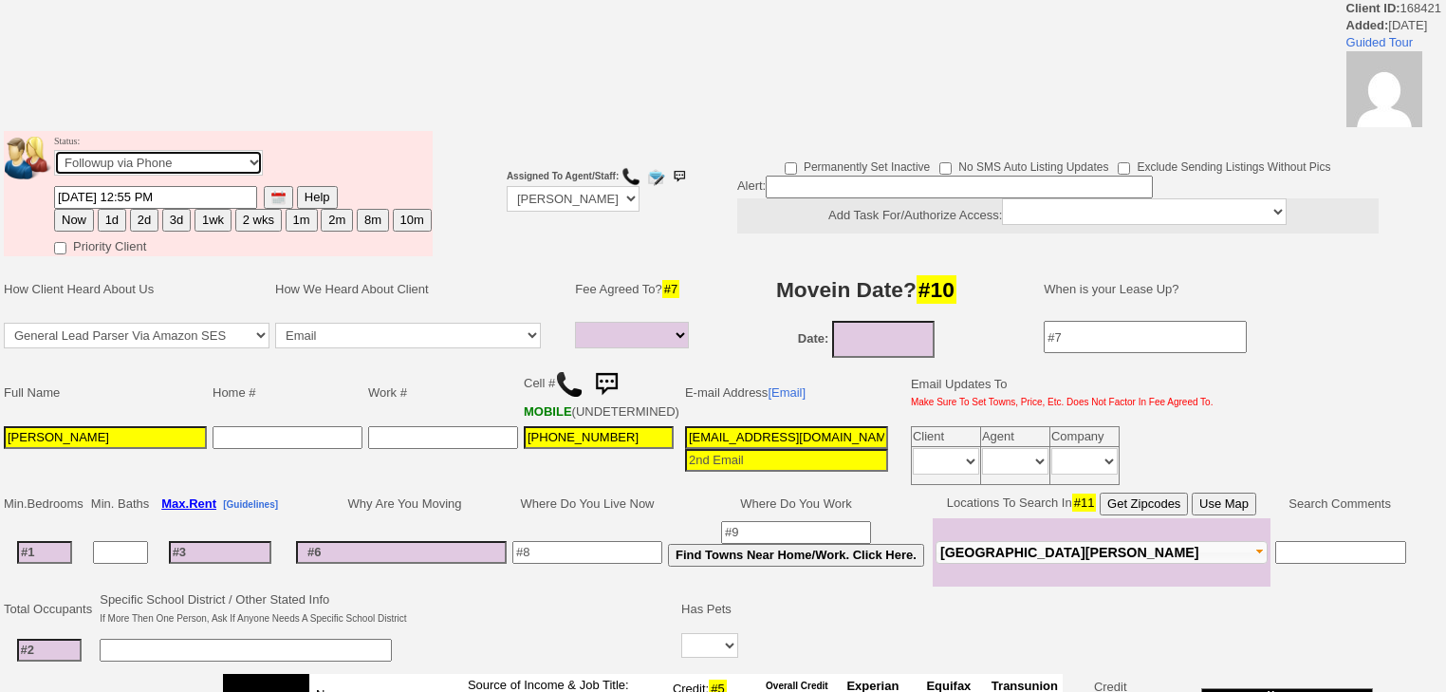
select select "Inactive"
click at [54, 156] on select "Followup via Phone Followup via Email Followup When Section 8 Property Found De…" at bounding box center [158, 163] width 209 height 26
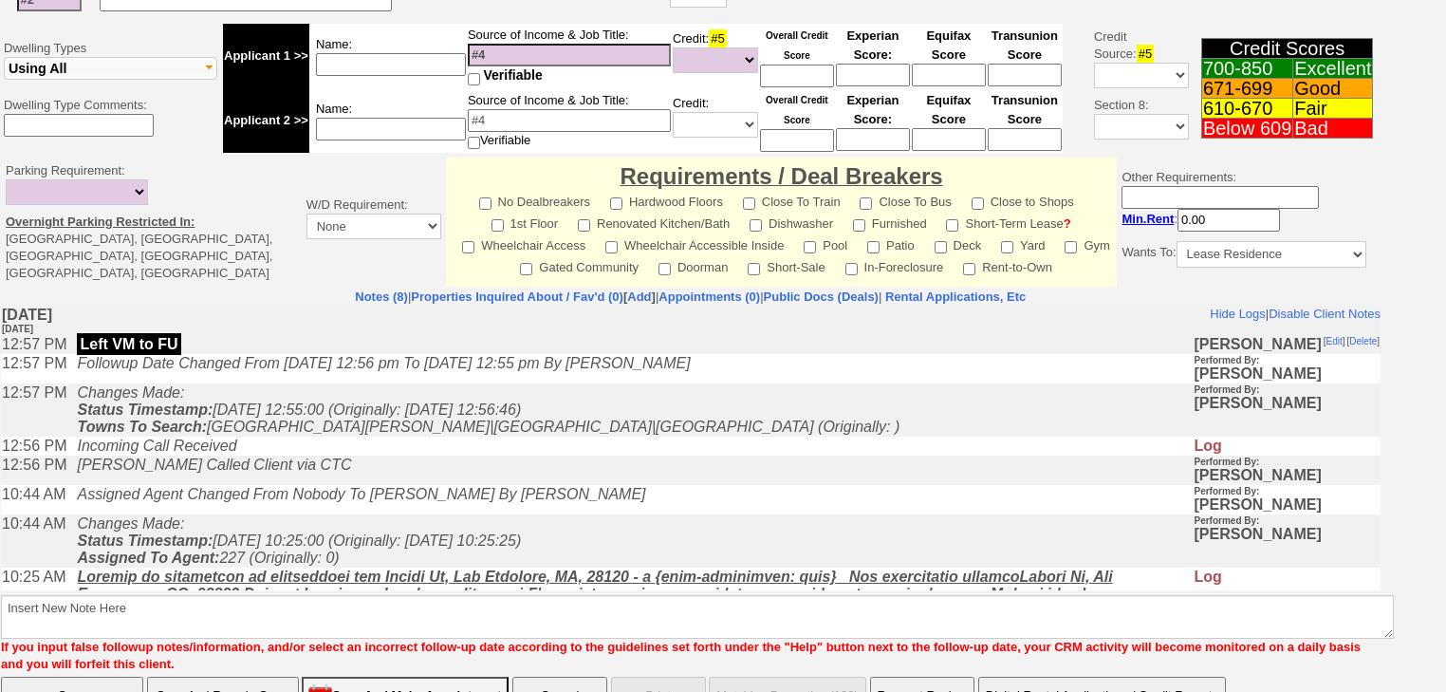
scroll to position [706, 0]
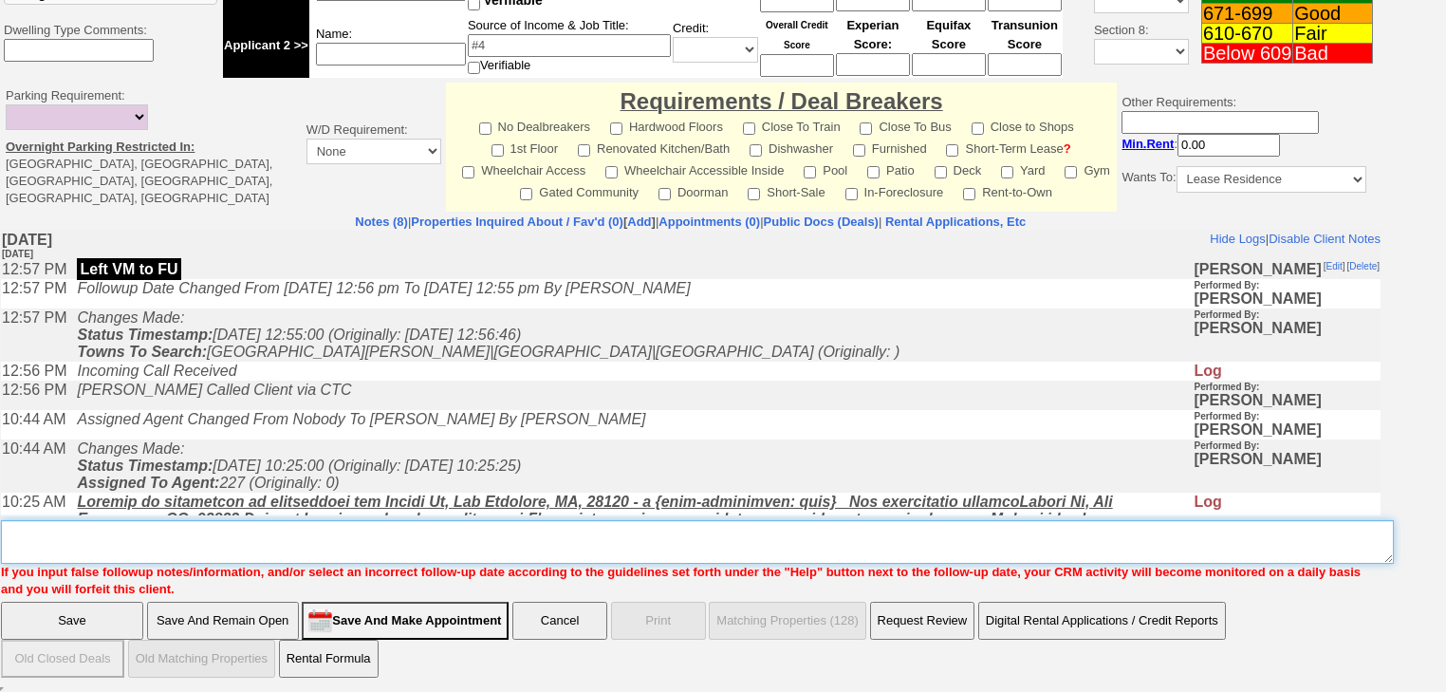
click at [132, 551] on textarea "Insert New Note Here" at bounding box center [697, 542] width 1393 height 44
paste textarea "never heard back from client"
type textarea "never heard back from client"
click at [88, 622] on input "Save" at bounding box center [72, 621] width 142 height 38
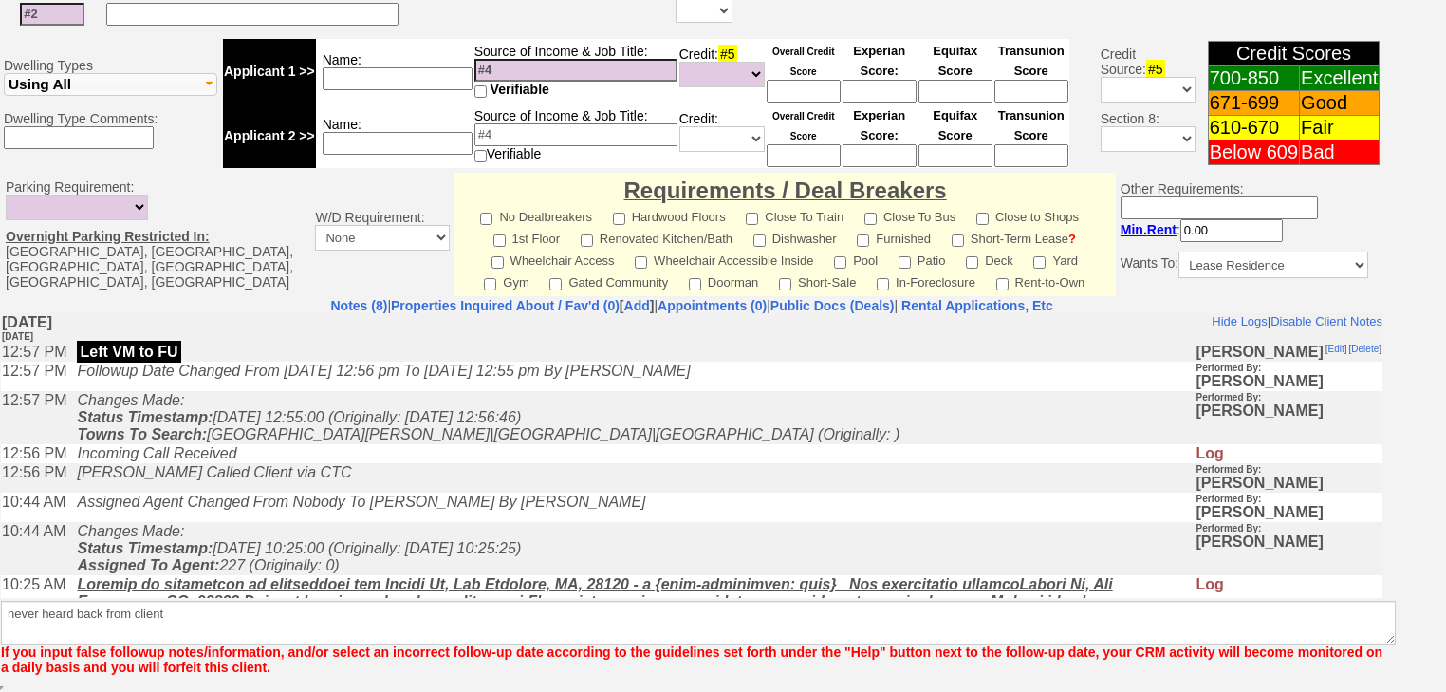
scroll to position [698, 0]
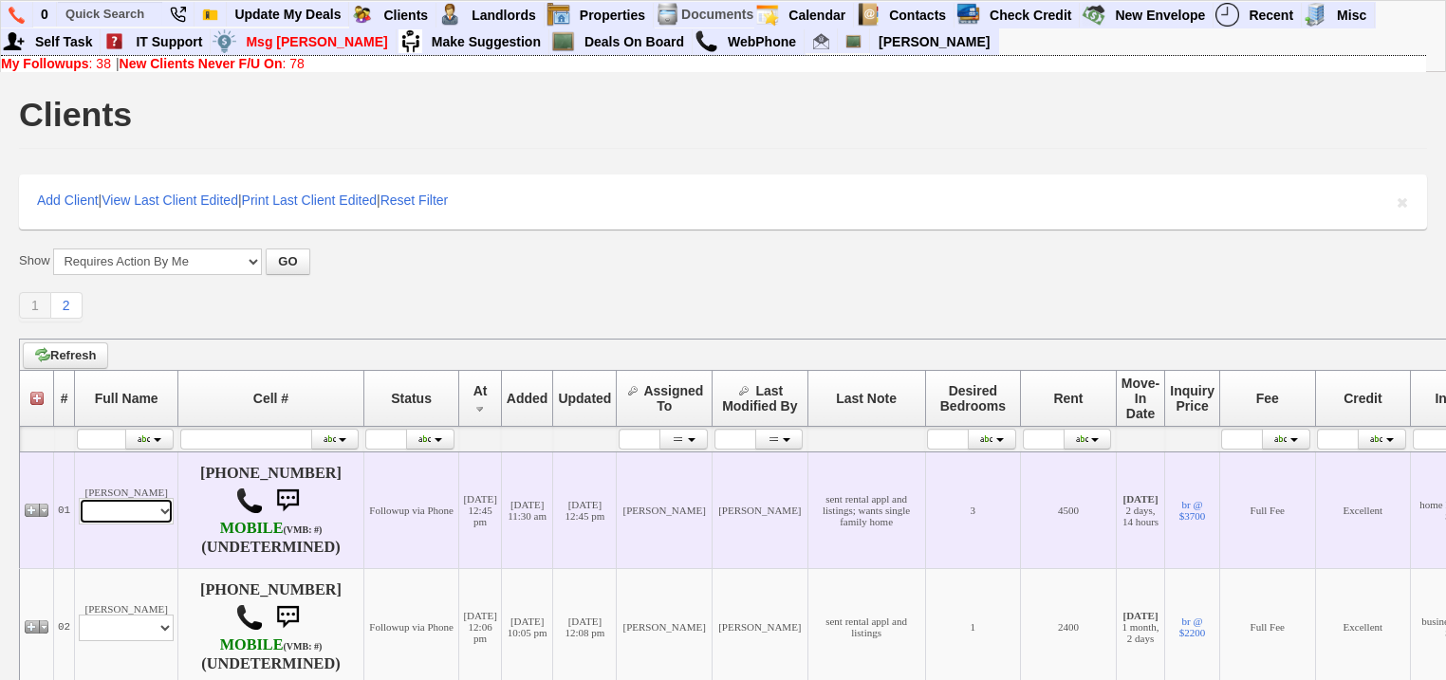
drag, startPoint x: 129, startPoint y: 504, endPoint x: 127, endPoint y: 516, distance: 12.5
click at [129, 504] on select "Profile Edit Print Email Externally (Will Not Be Tracked In CRM) Closed Deals" at bounding box center [126, 511] width 95 height 27
select select "ChangeURL,/crm/custom/edit_client_form.php?redirect=%2Fcrm%2Fclients.php&id=168…"
click at [79, 500] on select "Profile Edit Print Email Externally (Will Not Be Tracked In CRM) Closed Deals" at bounding box center [126, 511] width 95 height 27
select select
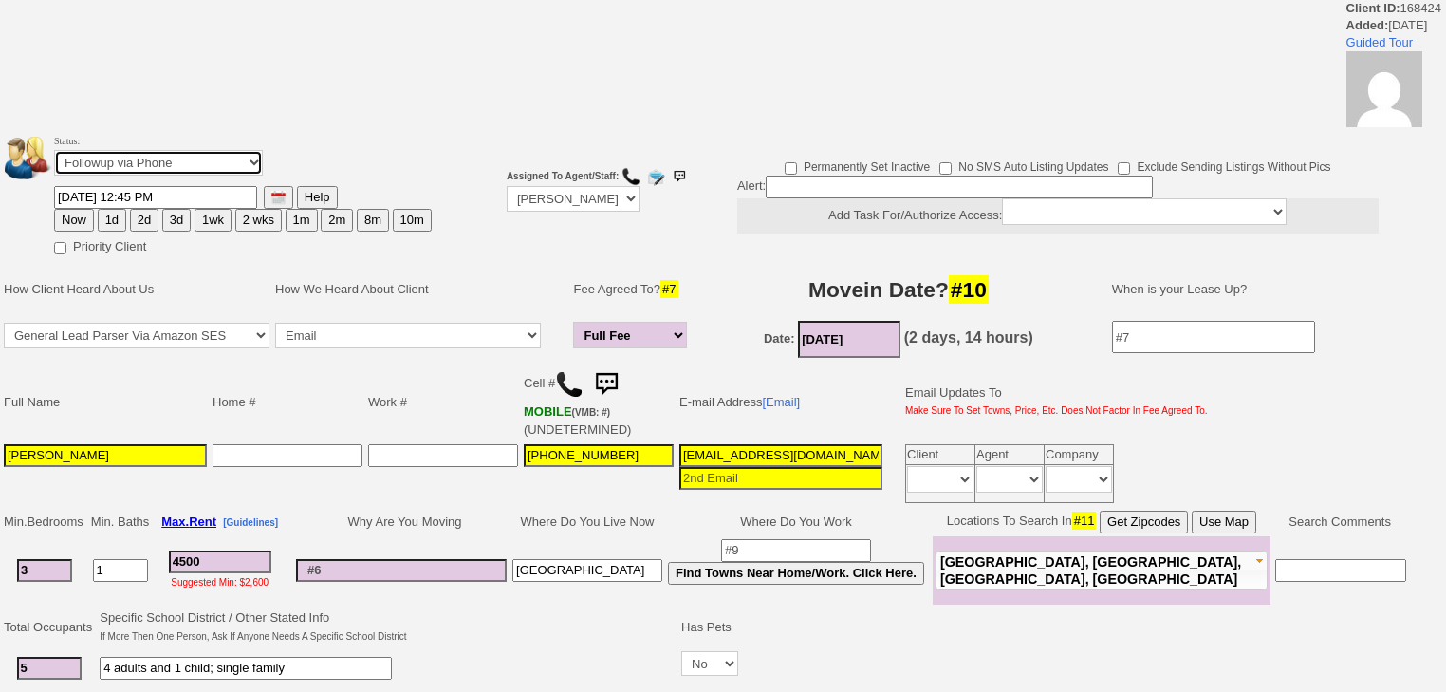
click at [204, 174] on select "Followup via Phone Followup via Email Followup When Section 8 Property Found De…" at bounding box center [158, 163] width 209 height 26
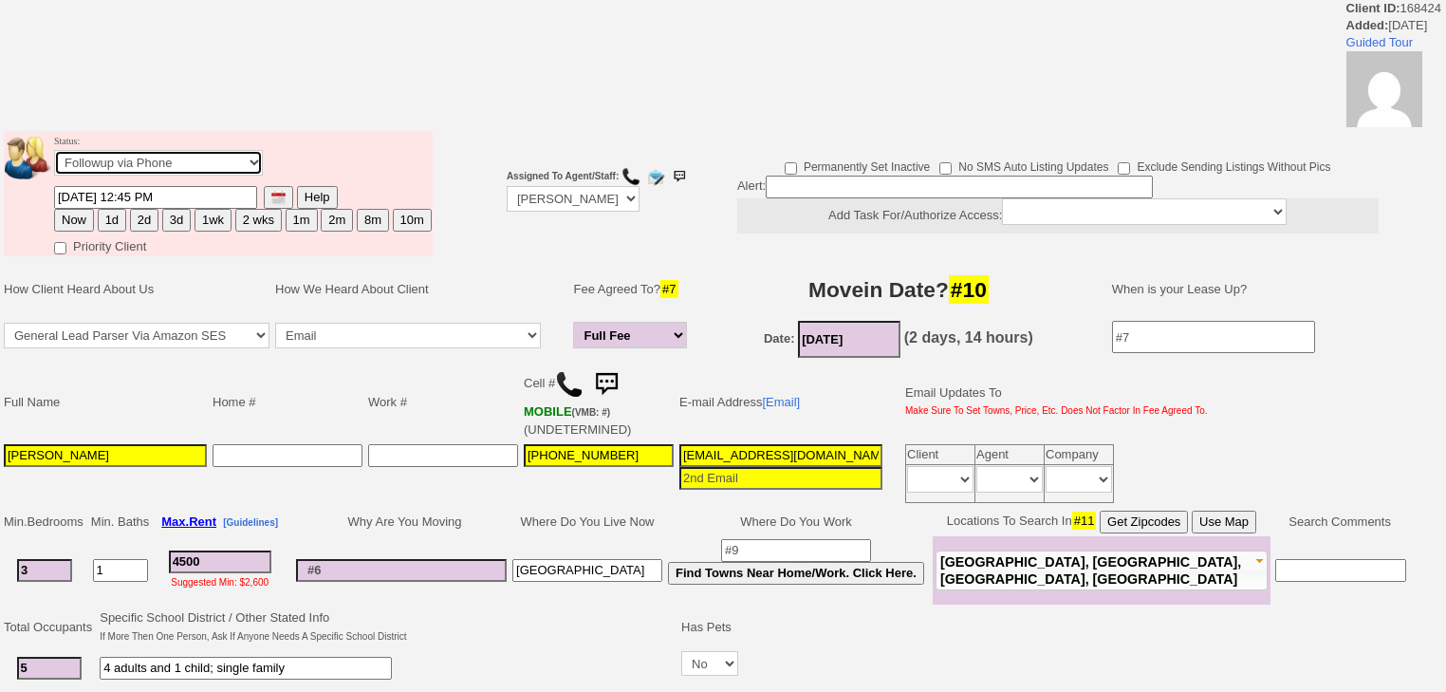
select select "Inactive"
click at [54, 156] on select "Followup via Phone Followup via Email Followup When Section 8 Property Found De…" at bounding box center [158, 163] width 209 height 26
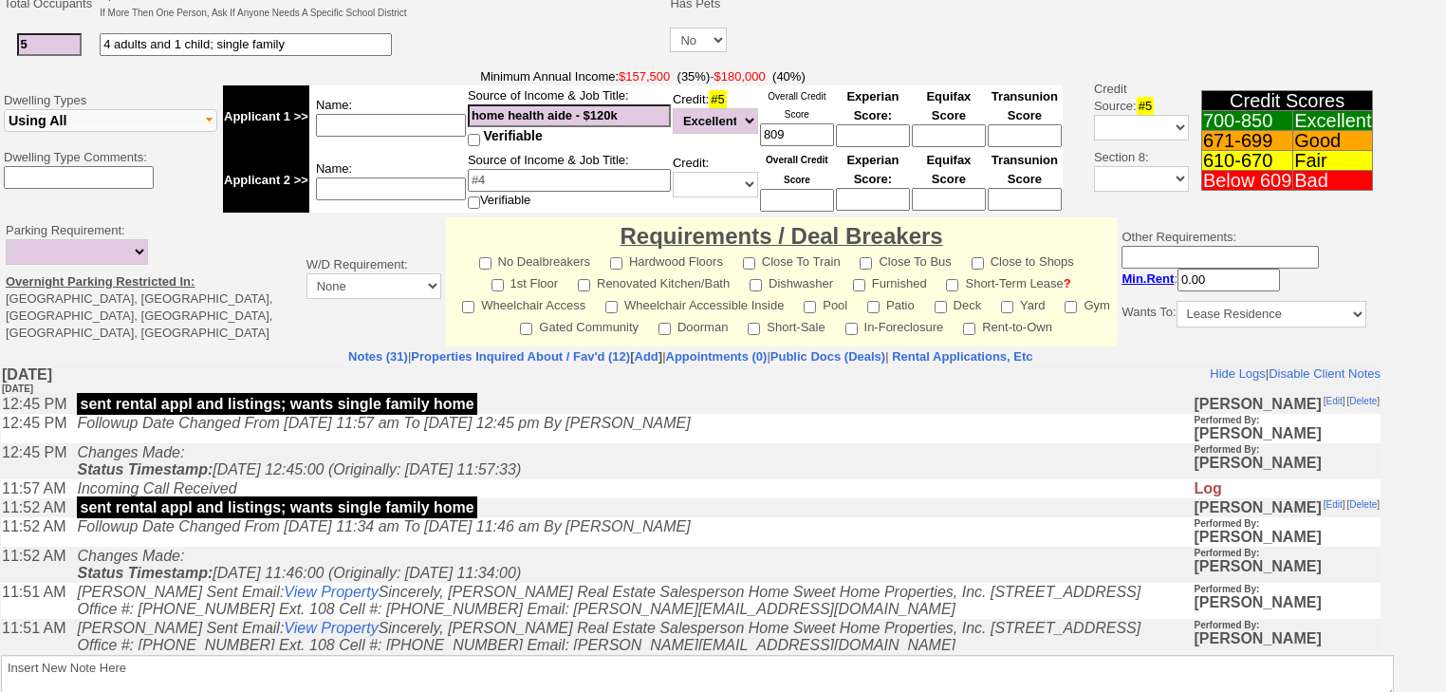
scroll to position [724, 0]
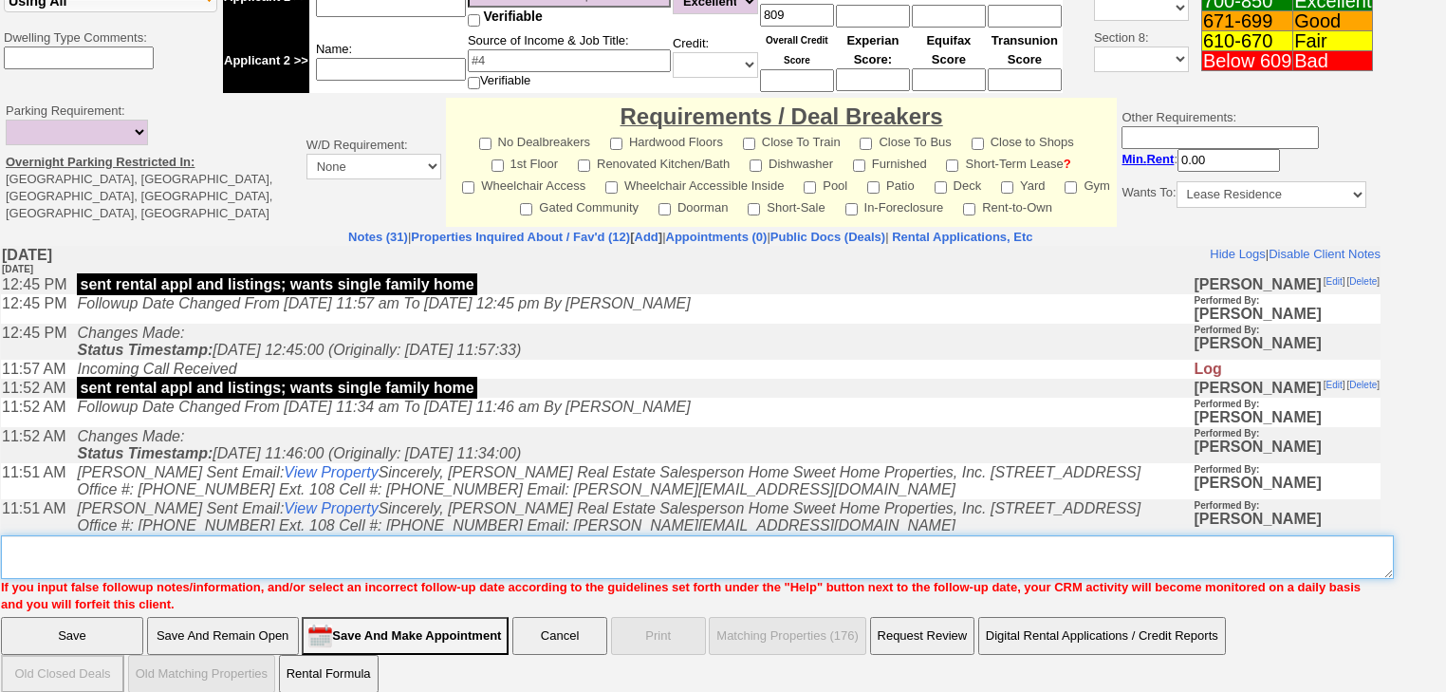
click at [75, 535] on textarea "Insert New Note Here" at bounding box center [697, 557] width 1393 height 44
paste textarea "never heard back from client"
type textarea "never heard back from client"
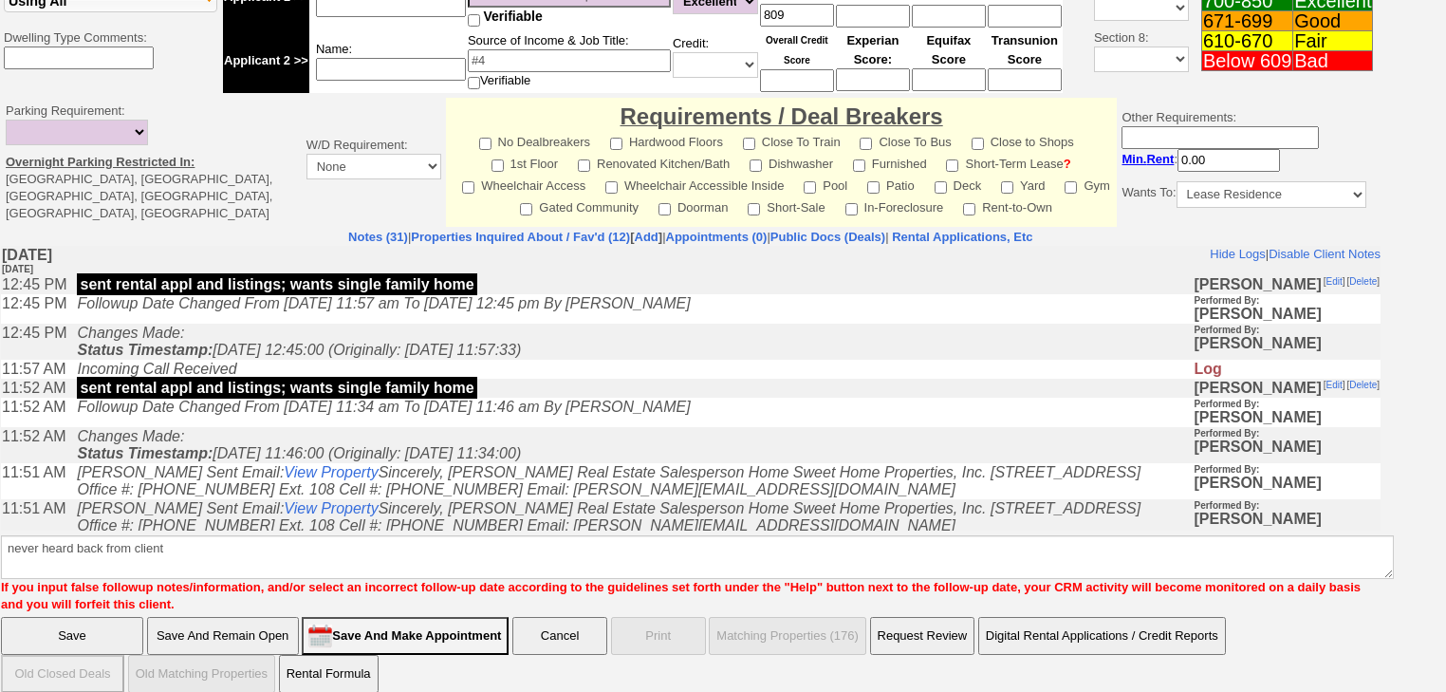
click at [58, 617] on input "Save" at bounding box center [72, 636] width 142 height 38
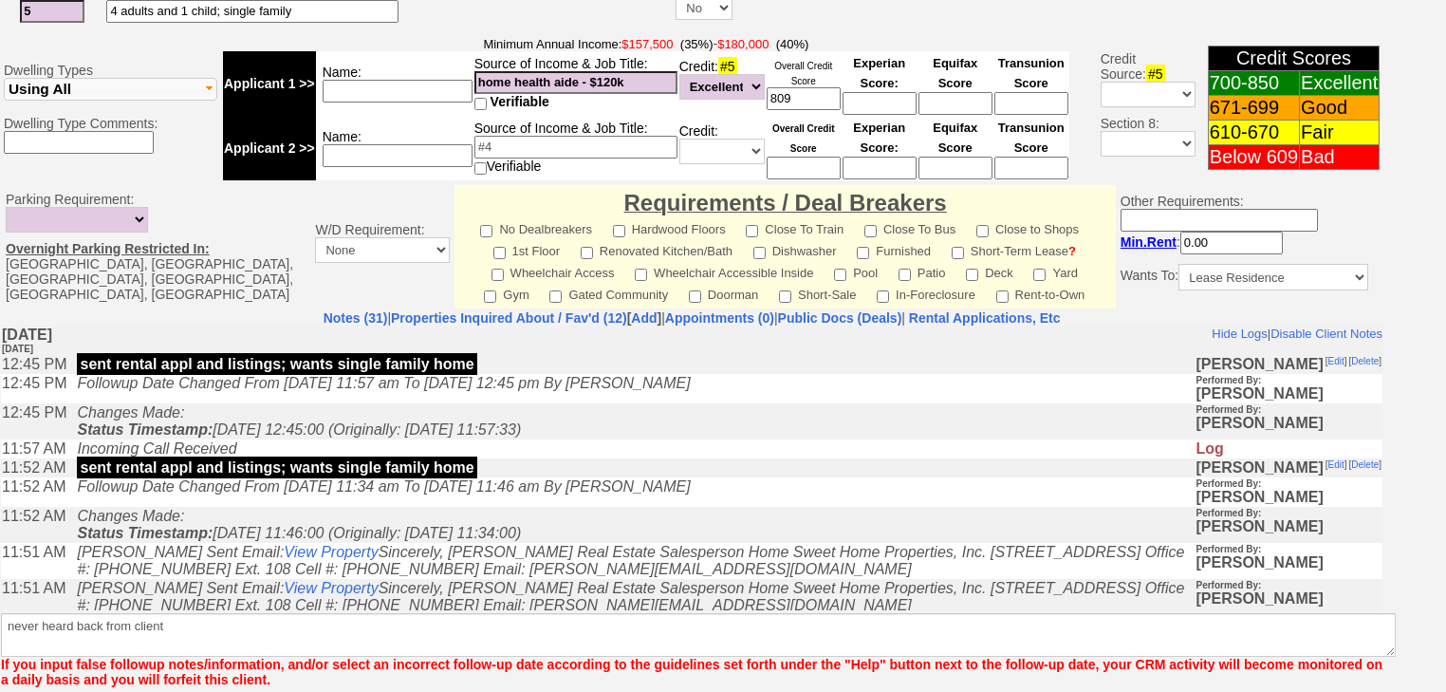
scroll to position [714, 0]
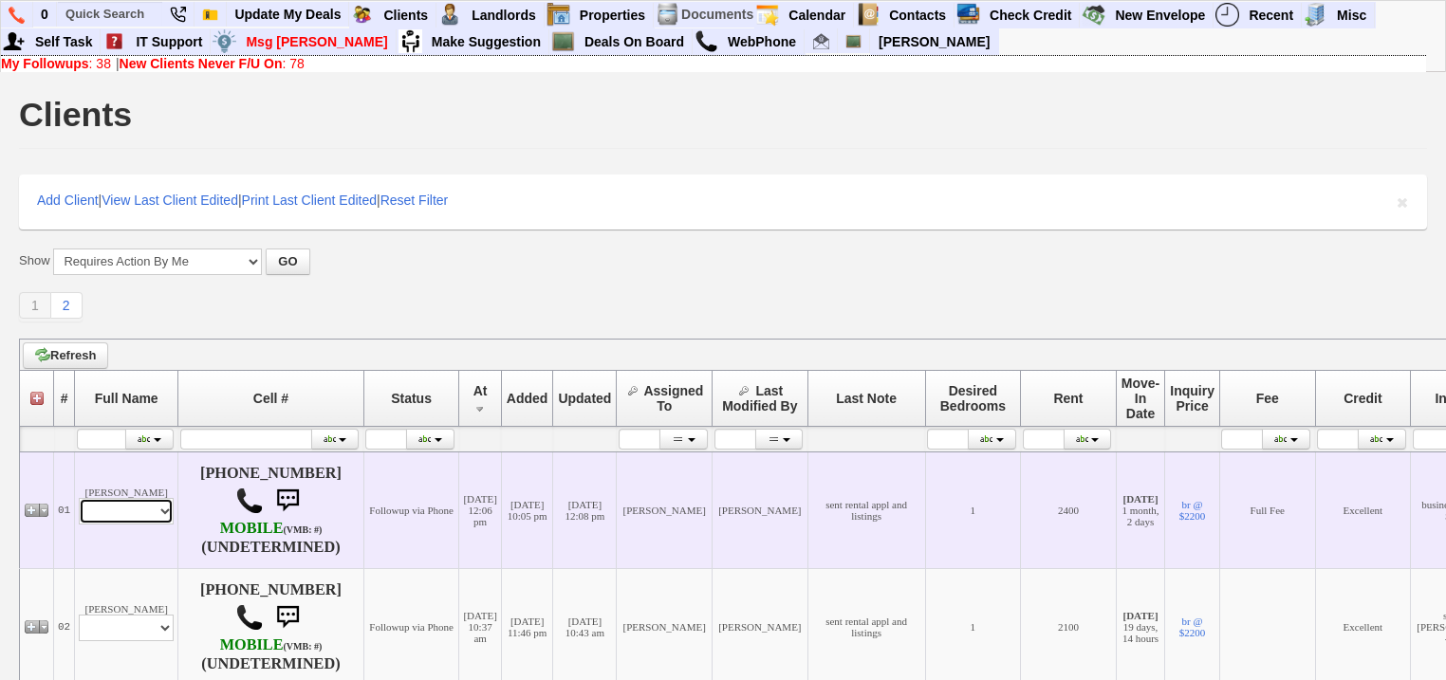
click at [123, 515] on select "Profile Edit Print Email Externally (Will Not Be Tracked In CRM) Closed Deals" at bounding box center [126, 511] width 95 height 27
select select "ChangeURL,/crm/custom/edit_client_form.php?redirect=%2Fcrm%2Fclients.php&id=888…"
click at [79, 500] on select "Profile Edit Print Email Externally (Will Not Be Tracked In CRM) Closed Deals" at bounding box center [126, 511] width 95 height 27
select select
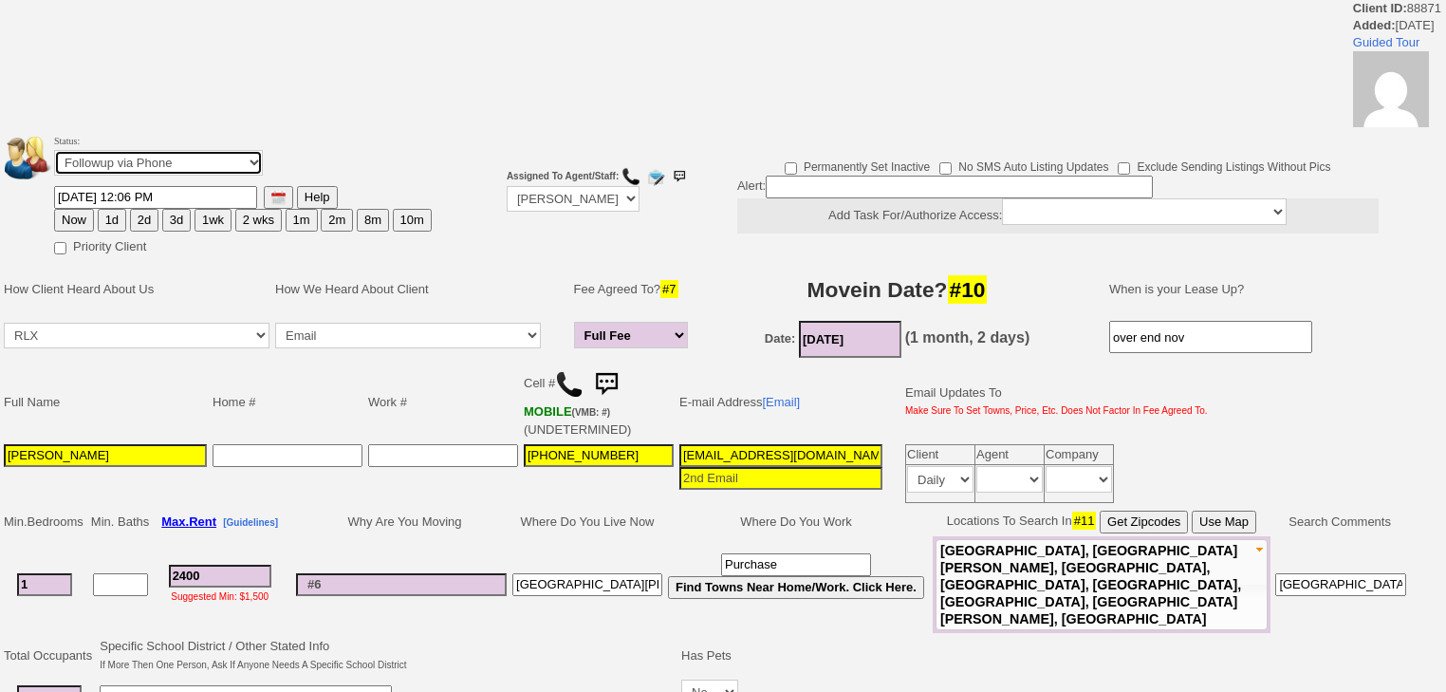
click at [207, 176] on td "Status: Followup via Phone Followup via Email Followup When Section 8 Property …" at bounding box center [243, 158] width 380 height 54
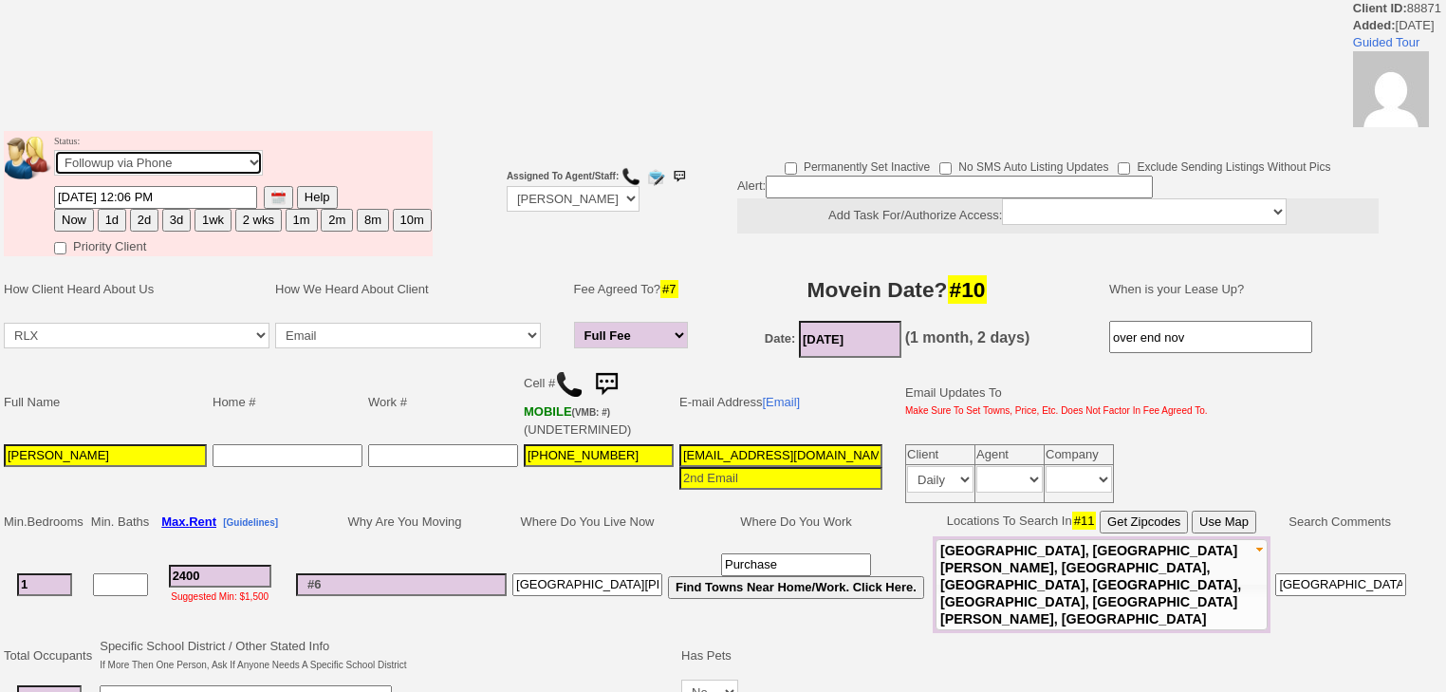
select select "Inactive"
click at [54, 156] on select "Followup via Phone Followup via Email Followup When Section 8 Property Found De…" at bounding box center [158, 163] width 209 height 26
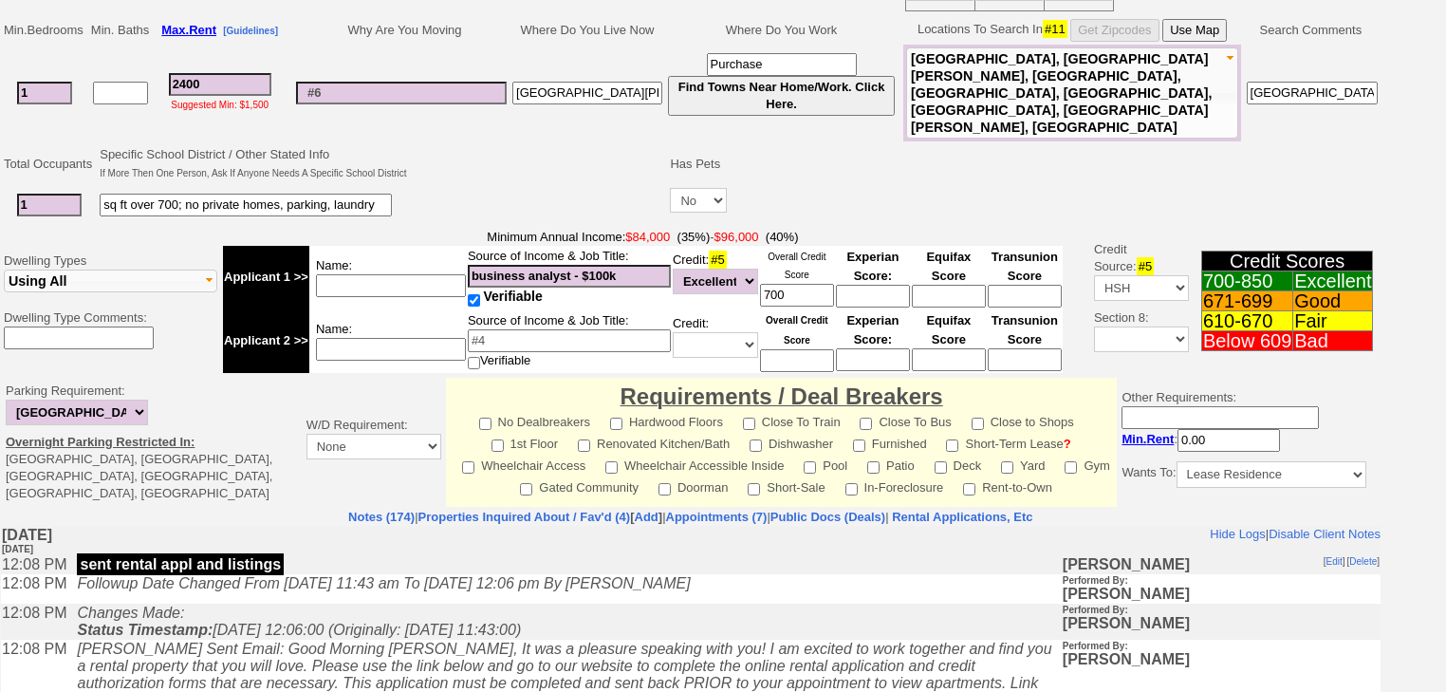
scroll to position [724, 0]
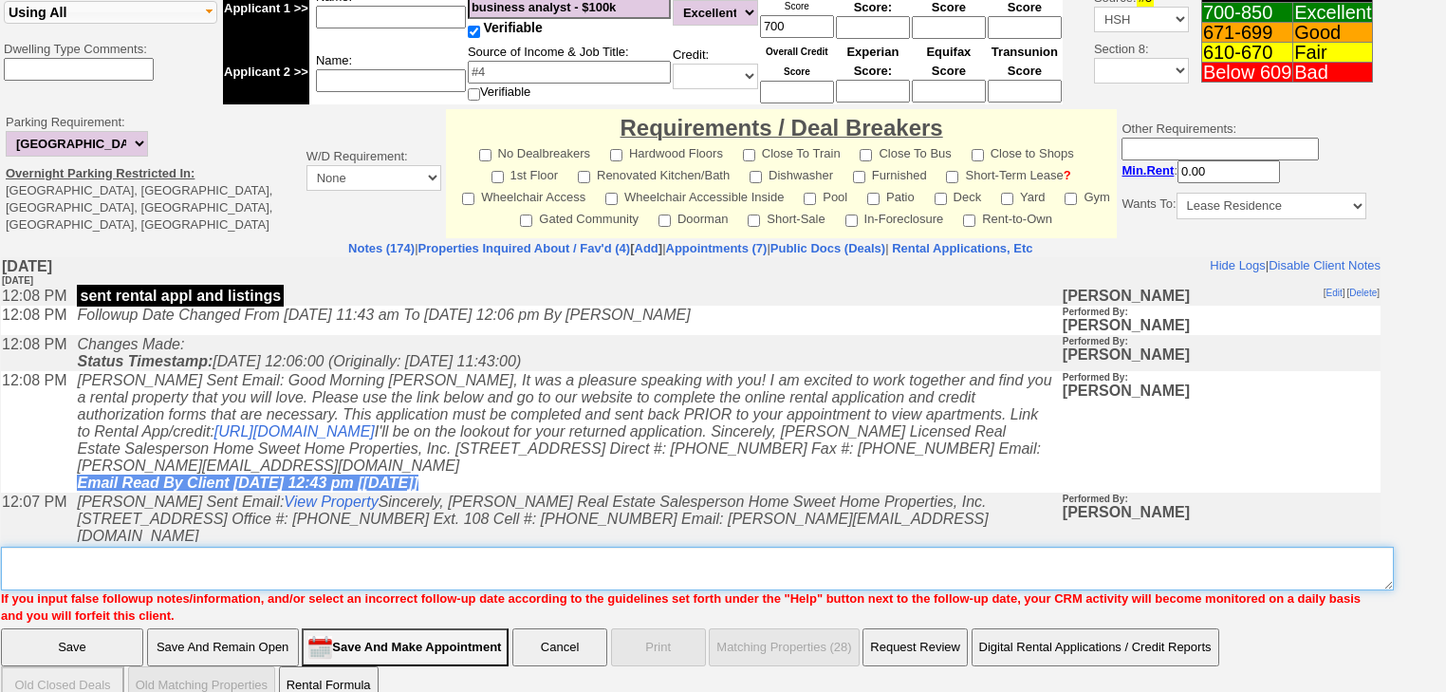
click at [41, 547] on textarea "Insert New Note Here" at bounding box center [697, 569] width 1393 height 44
paste textarea "never heard back from client"
type textarea "never heard back from client"
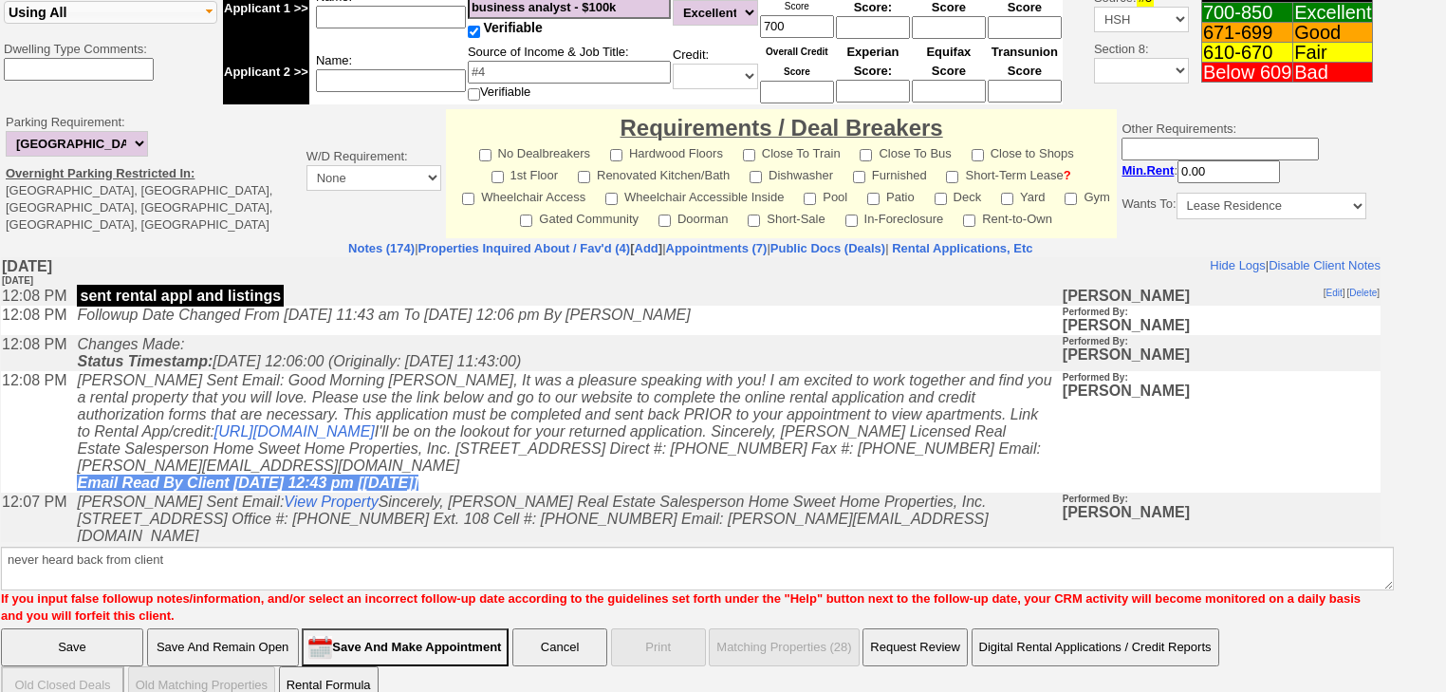
click at [44, 628] on input "Save" at bounding box center [72, 647] width 142 height 38
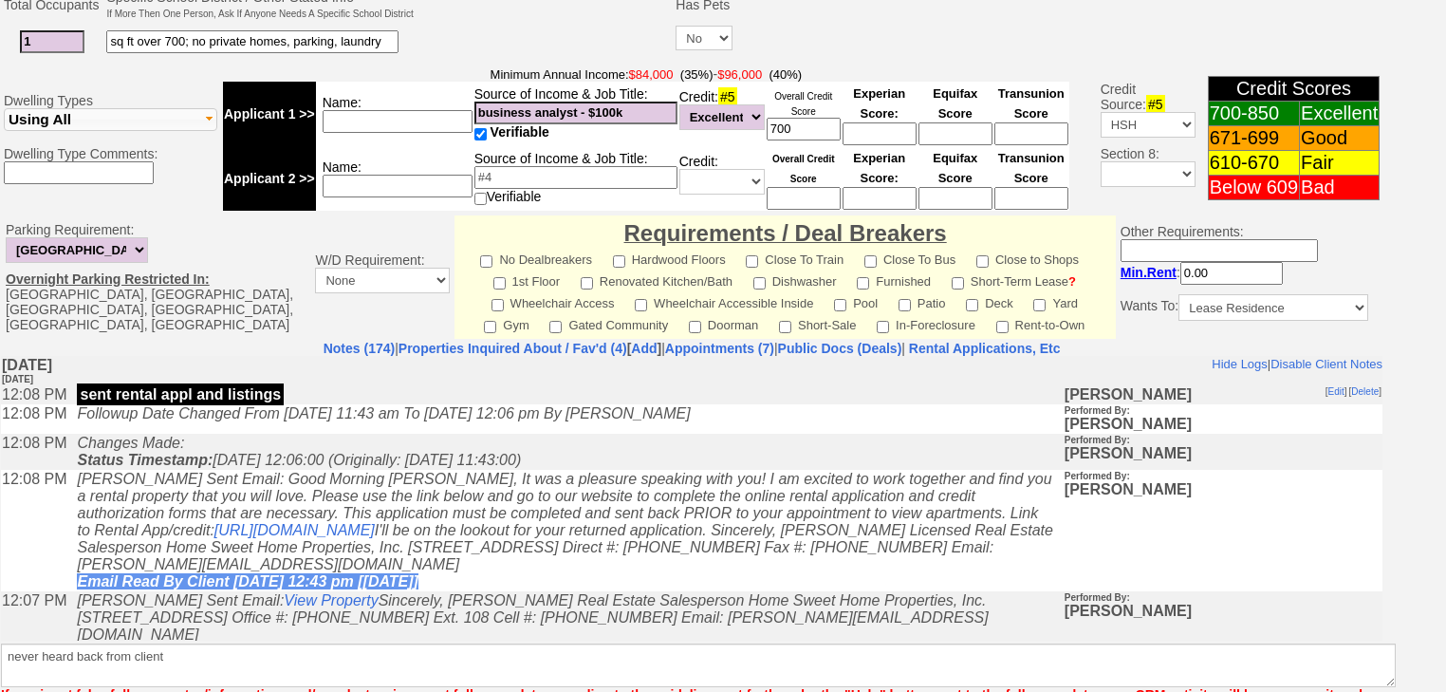
scroll to position [714, 0]
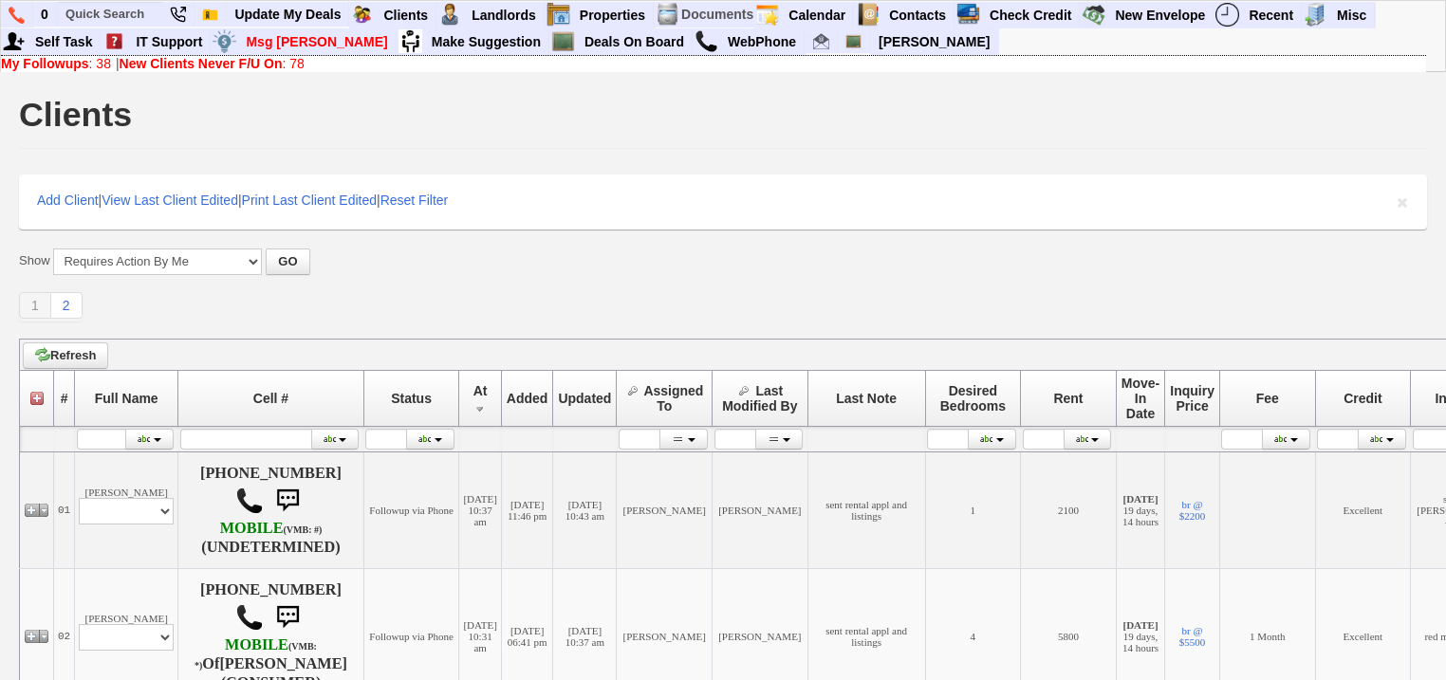
scroll to position [76, 0]
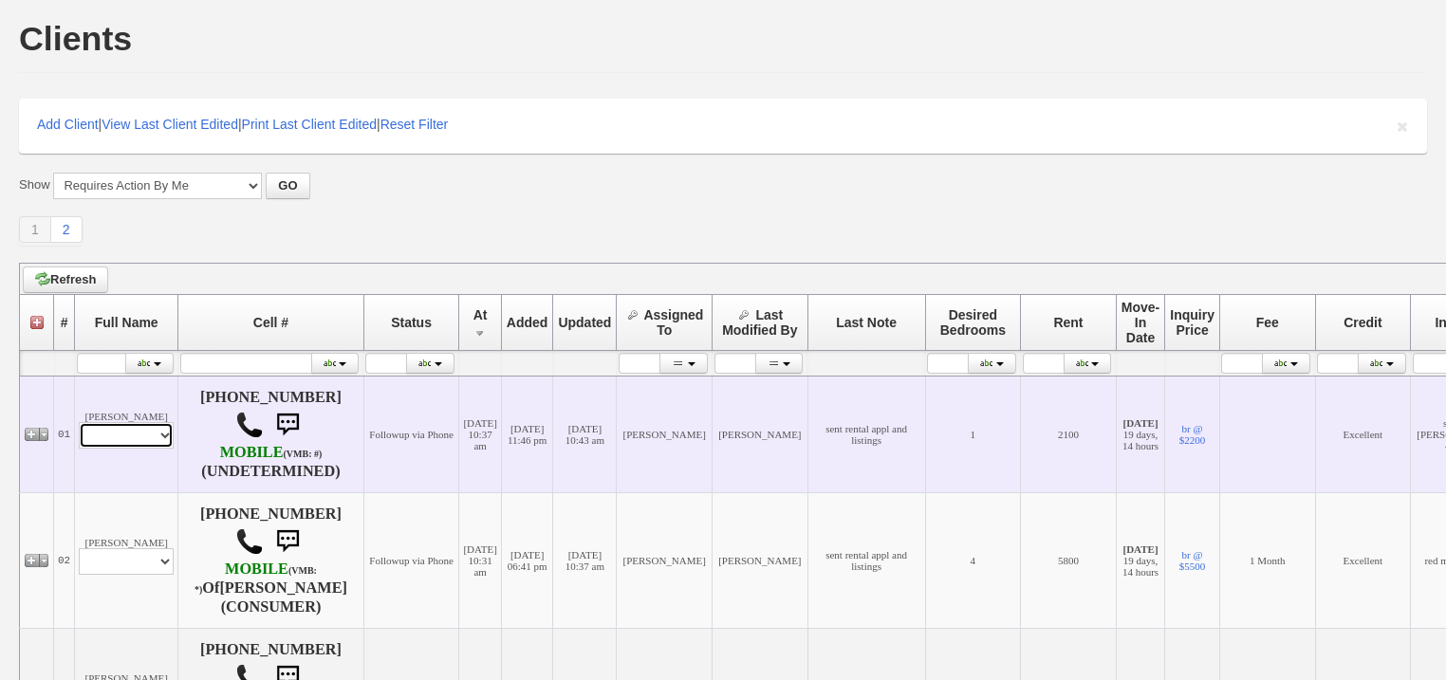
drag, startPoint x: 124, startPoint y: 436, endPoint x: 124, endPoint y: 448, distance: 11.4
click at [124, 436] on select "Profile Edit Print Email Externally (Will Not Be Tracked In CRM) Closed Deals" at bounding box center [126, 435] width 95 height 27
select select "ChangeURL,/crm/custom/edit_client_form.php?redirect=%2Fcrm%2Fclients.php&id=168…"
click at [79, 424] on select "Profile Edit Print Email Externally (Will Not Be Tracked In CRM) Closed Deals" at bounding box center [126, 435] width 95 height 27
select select
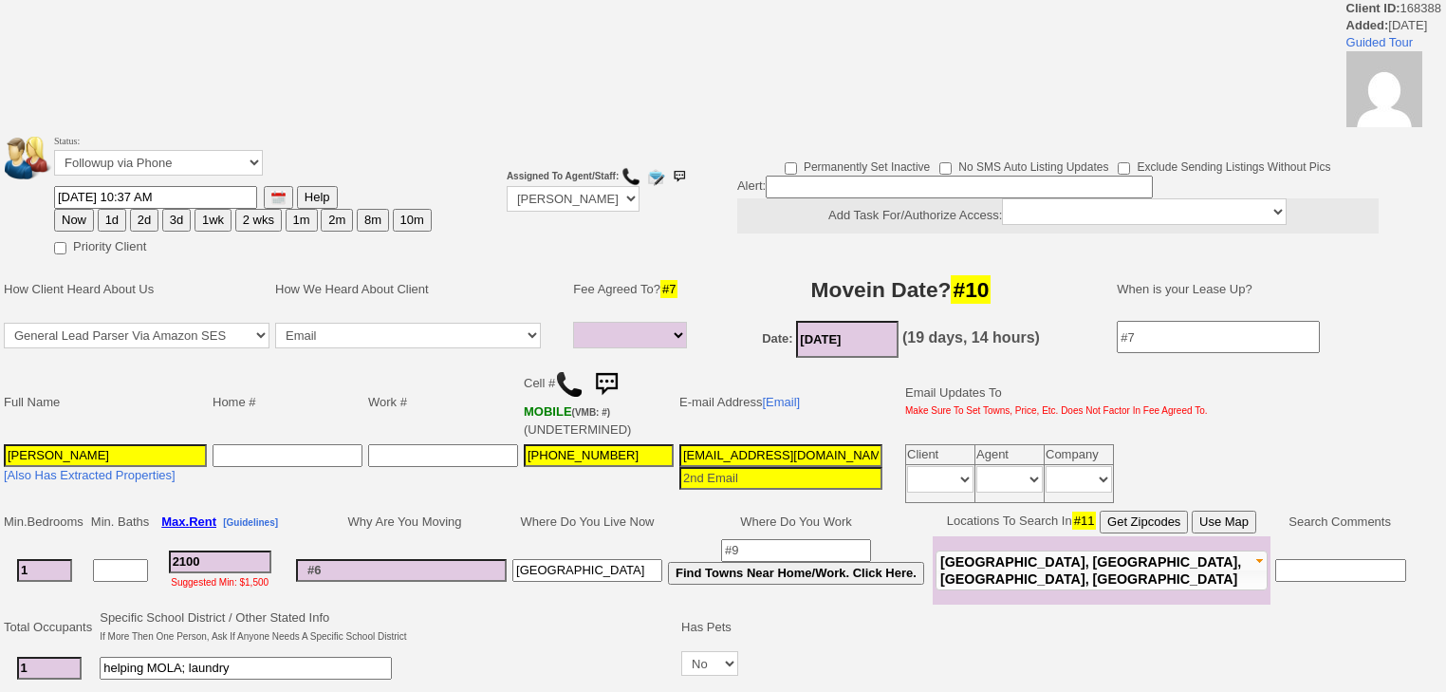
select select
click at [239, 169] on select "Followup via Phone Followup via Email Followup When Section 8 Property Found De…" at bounding box center [158, 163] width 209 height 26
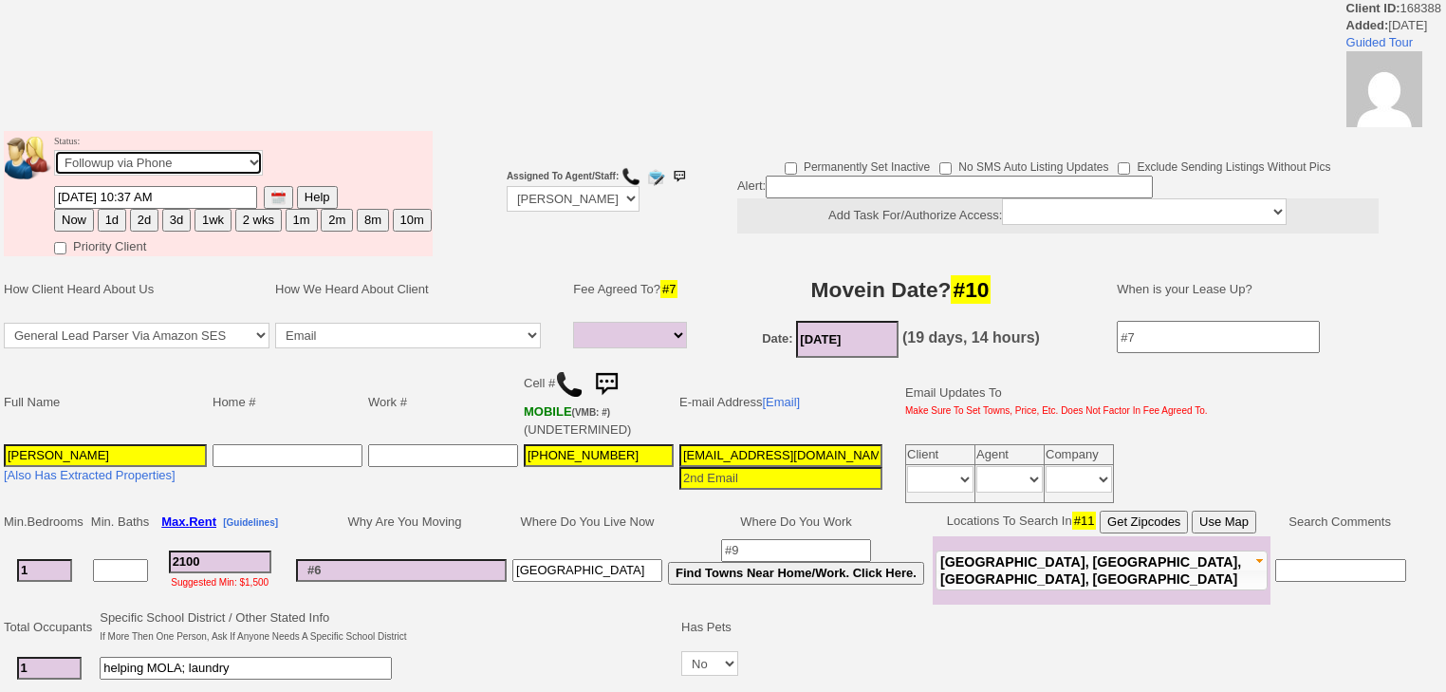
select select "Inactive"
click at [54, 156] on select "Followup via Phone Followup via Email Followup When Section 8 Property Found De…" at bounding box center [158, 163] width 209 height 26
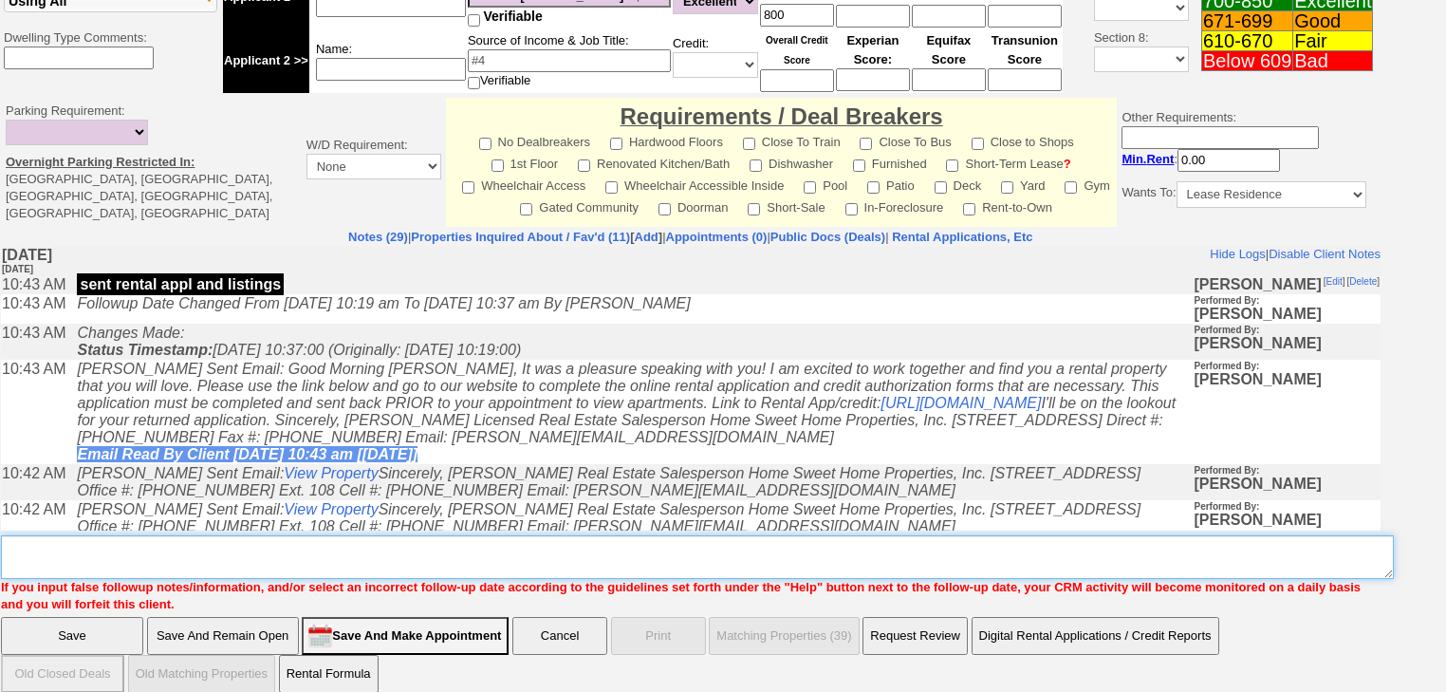
click at [39, 535] on textarea "Insert New Note Here" at bounding box center [697, 557] width 1393 height 44
paste textarea "never heard back from client"
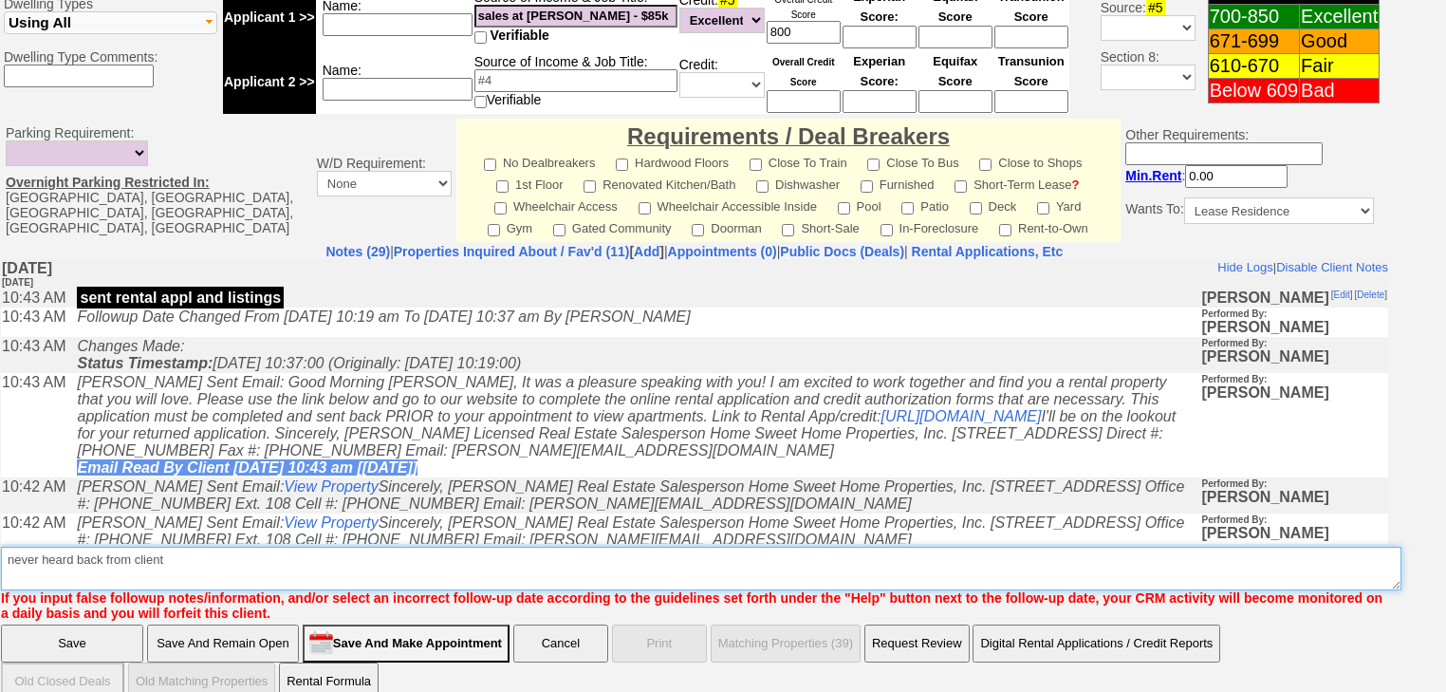
type textarea "never heard back from client"
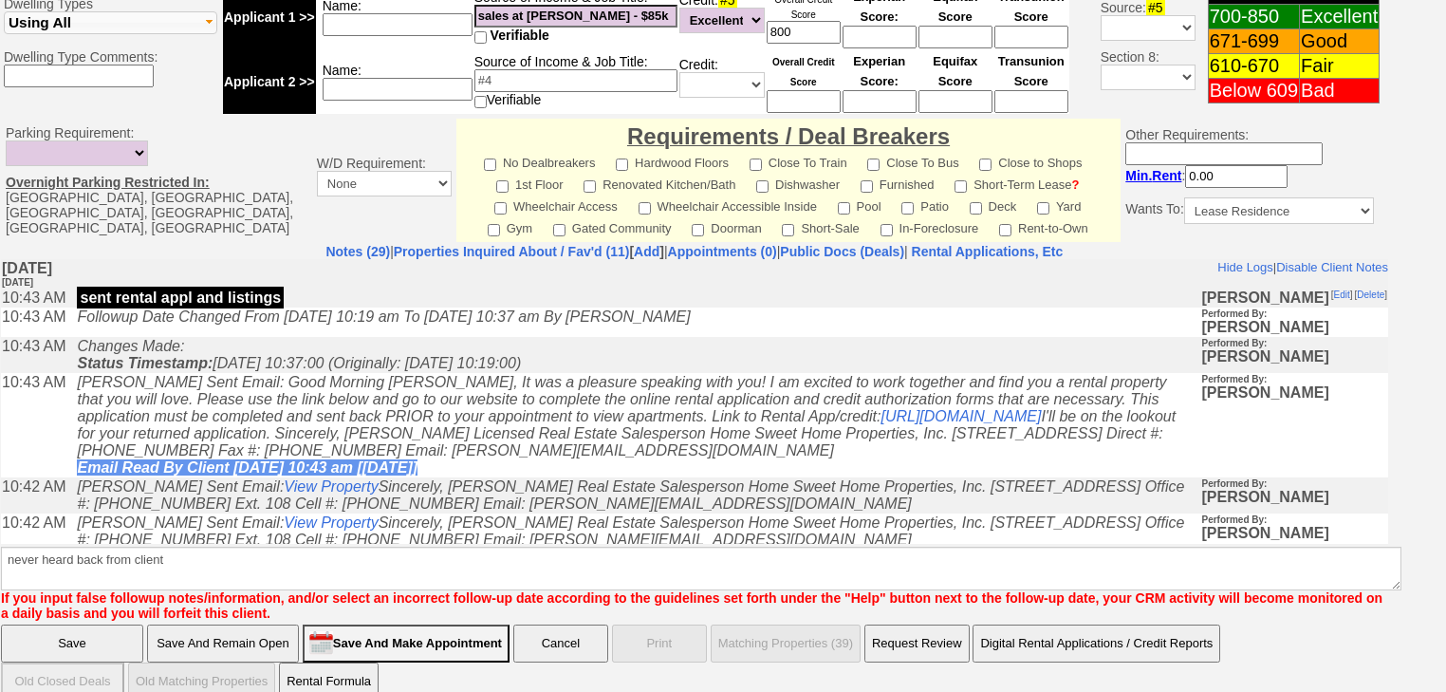
click at [43, 635] on input "Save" at bounding box center [72, 643] width 142 height 38
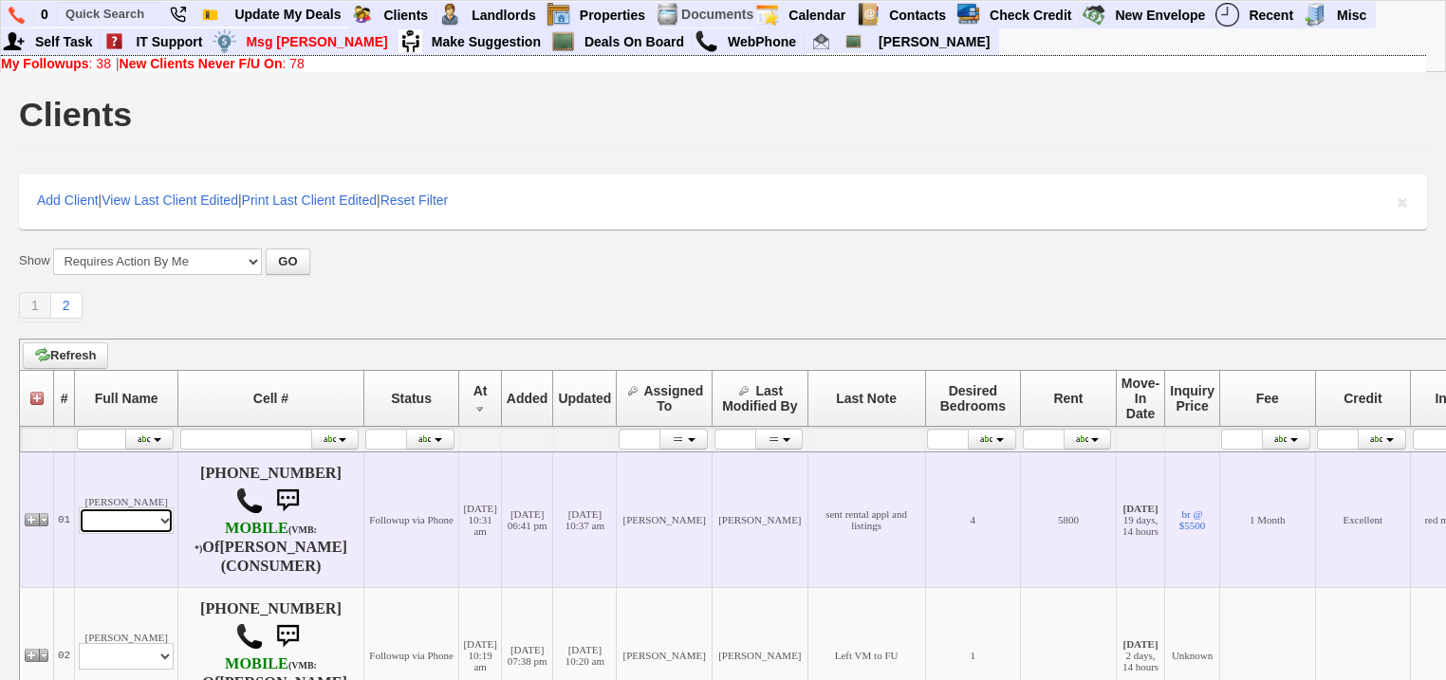
click at [146, 520] on select "Profile Edit Print Email Externally (Will Not Be Tracked In CRM) Closed Deals" at bounding box center [126, 521] width 95 height 27
select select "ChangeURL,/crm/custom/edit_client_form.php?redirect=%2Fcrm%2Fclients.php&id=164…"
click at [79, 509] on select "Profile Edit Print Email Externally (Will Not Be Tracked In CRM) Closed Deals" at bounding box center [126, 521] width 95 height 27
select select
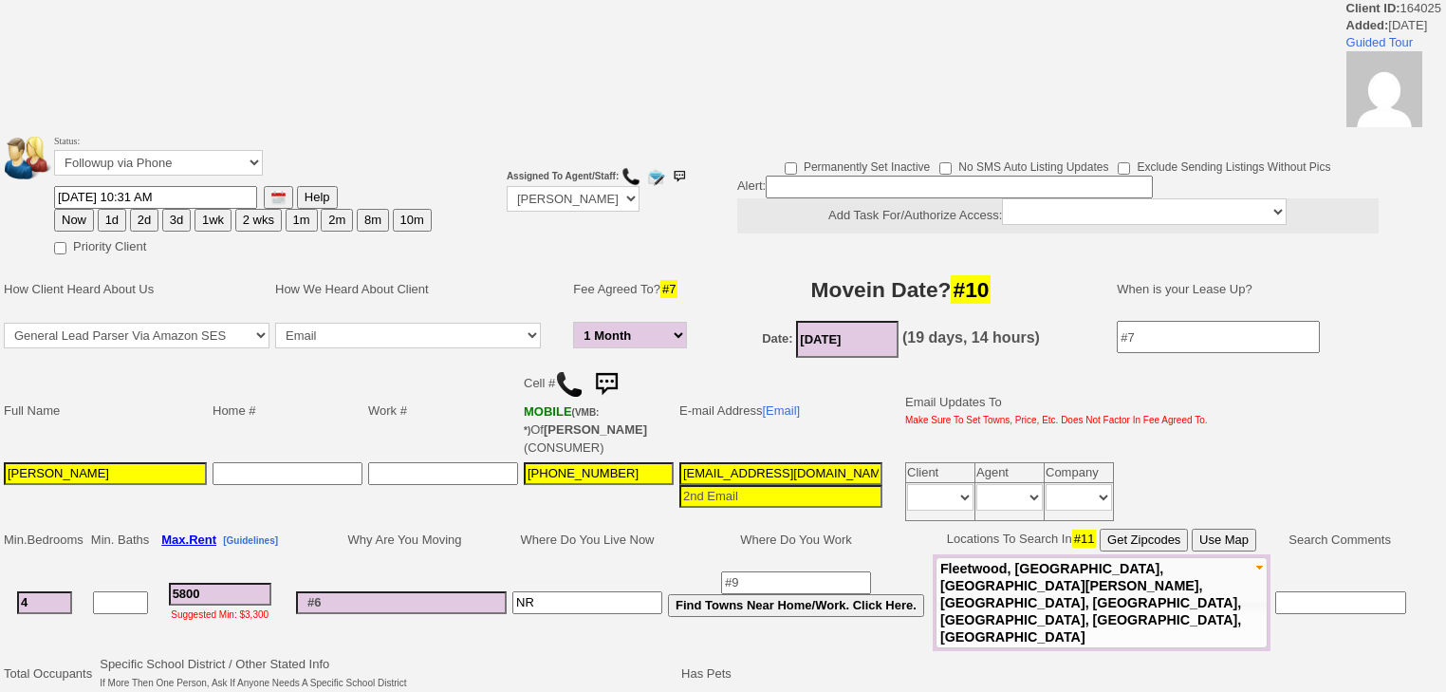
select select "1 Month"
click at [228, 151] on select "Followup via Phone Followup via Email Followup When Section 8 Property Found De…" at bounding box center [158, 163] width 209 height 26
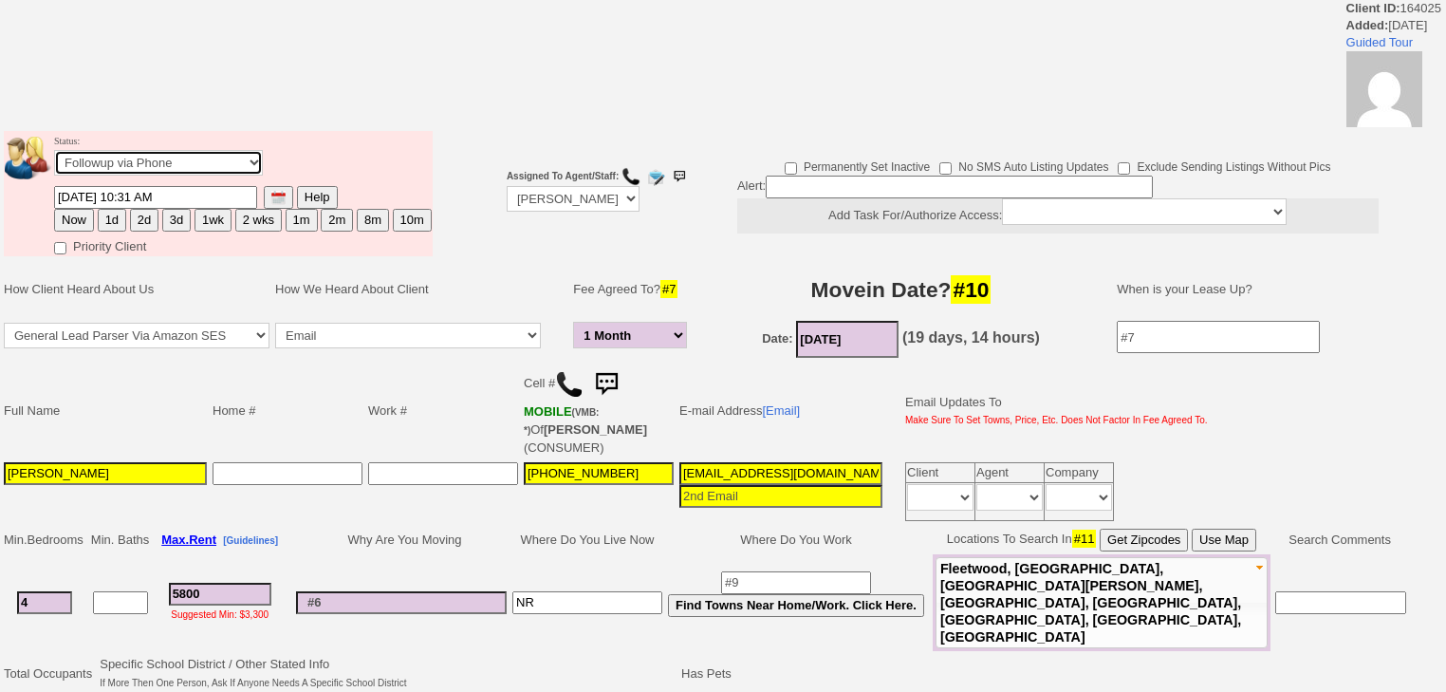
select select "Inactive"
click at [54, 156] on select "Followup via Phone Followup via Email Followup When Section 8 Property Found De…" at bounding box center [158, 163] width 209 height 26
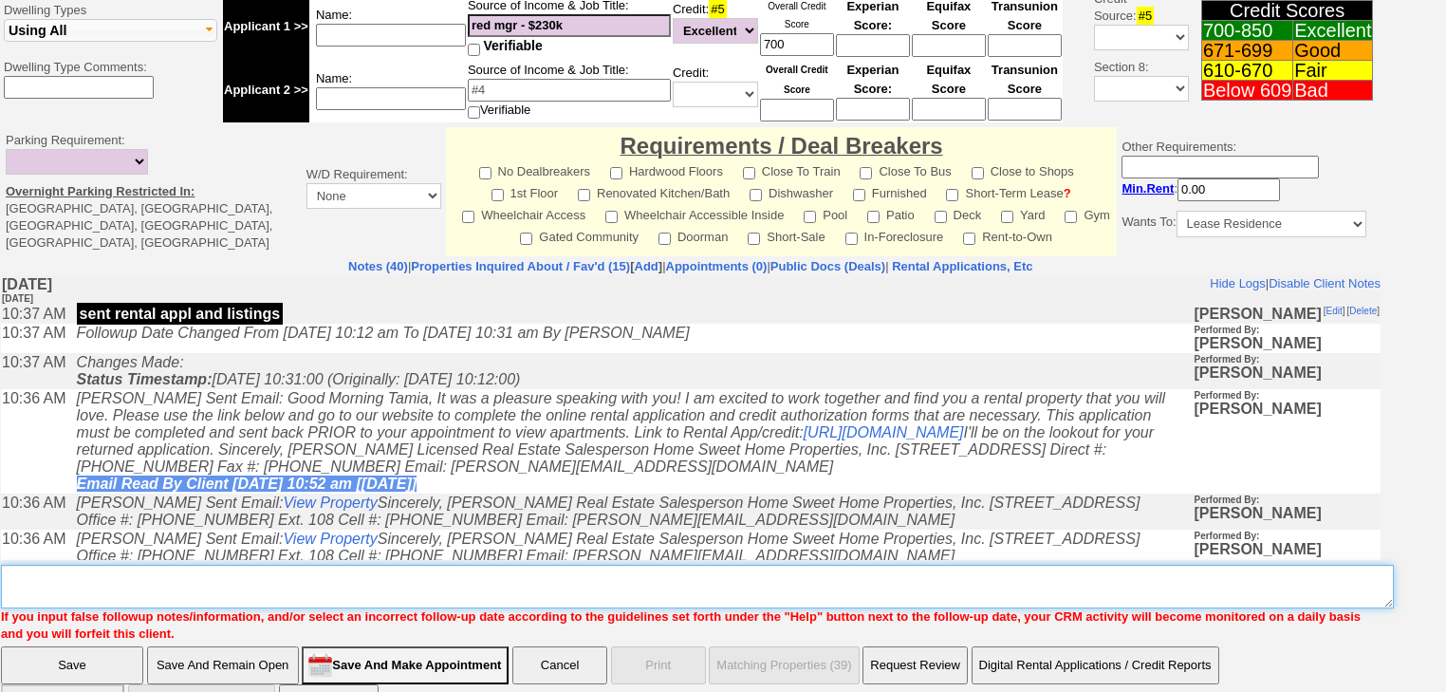
click at [105, 565] on textarea "Insert New Note Here" at bounding box center [697, 587] width 1393 height 44
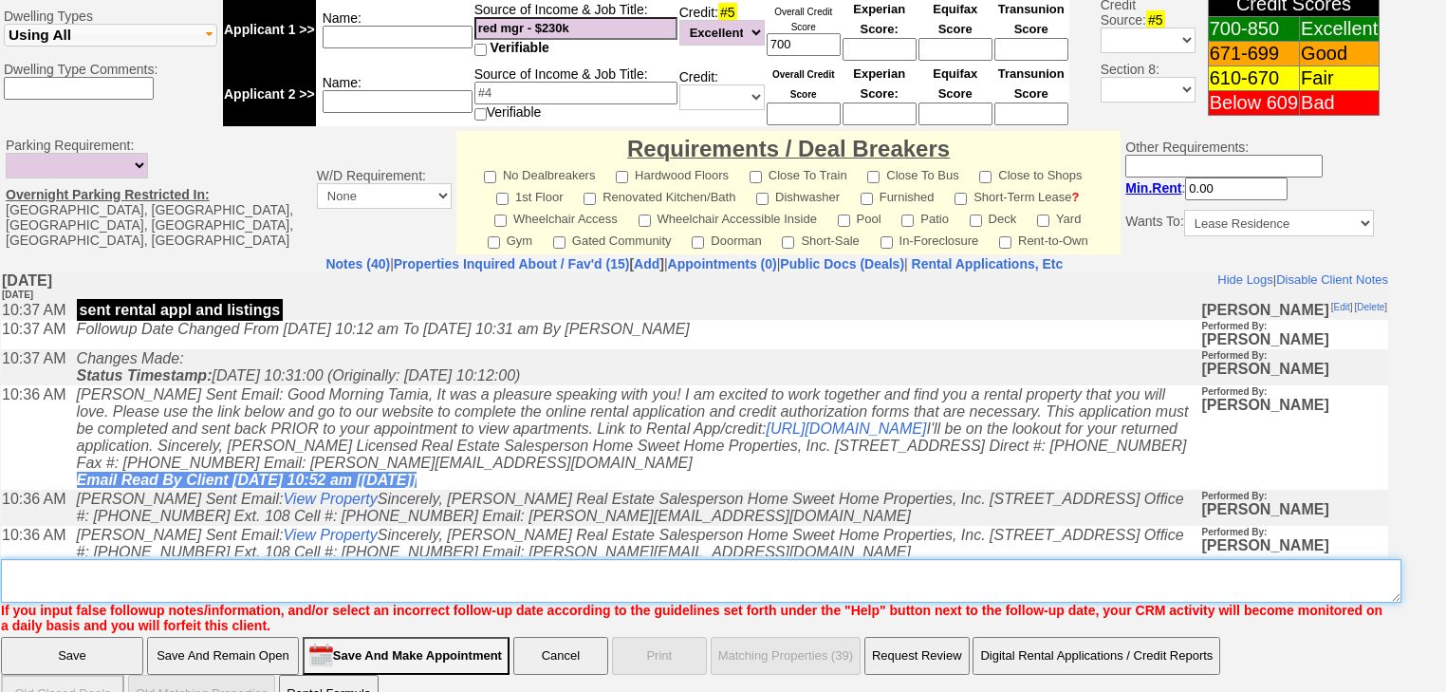
paste textarea "never heard back from client"
type textarea "never heard back from client"
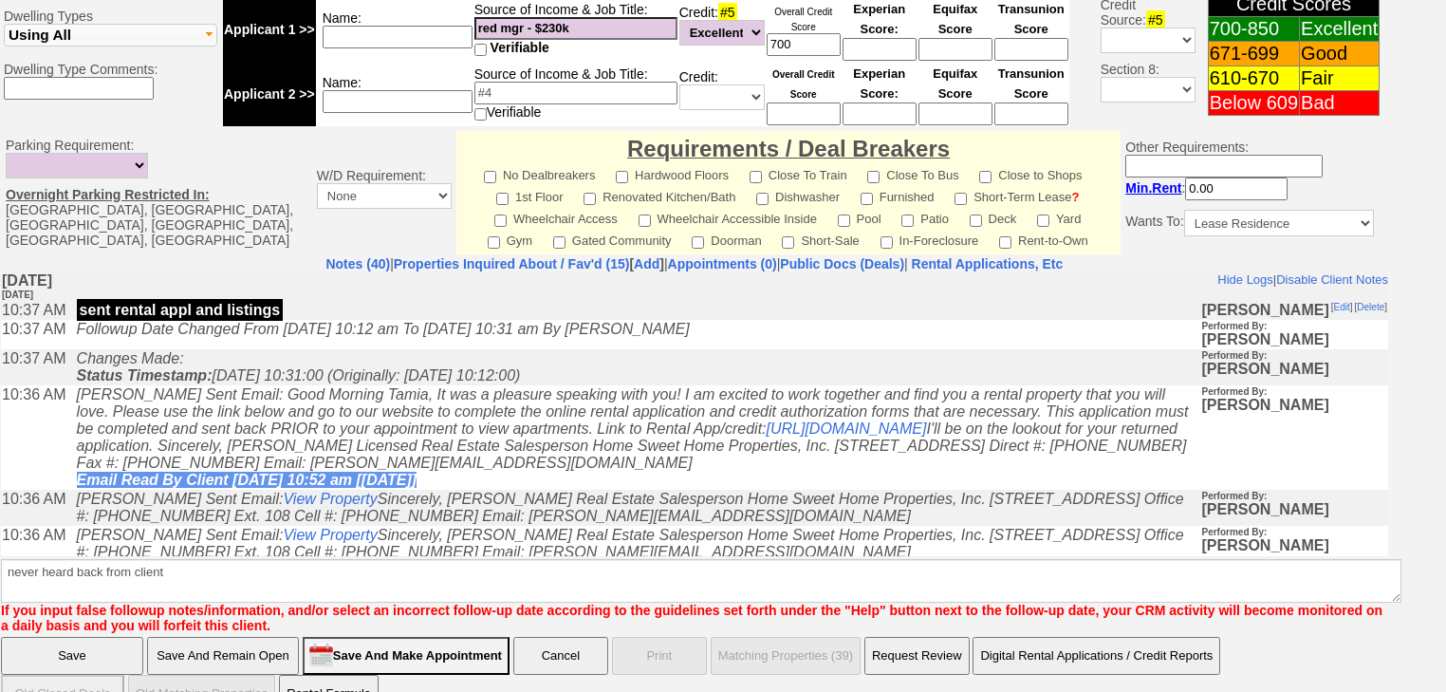
click at [75, 637] on input "Save" at bounding box center [72, 656] width 142 height 38
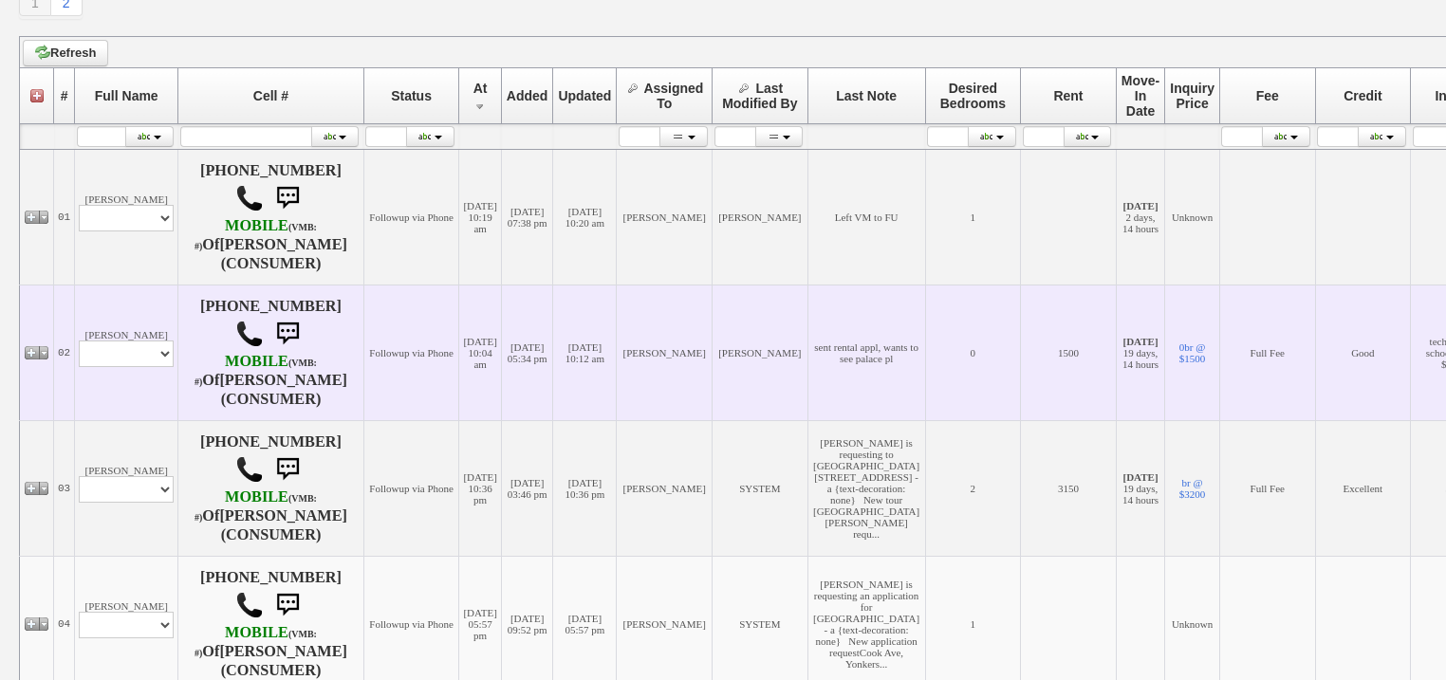
scroll to position [304, 0]
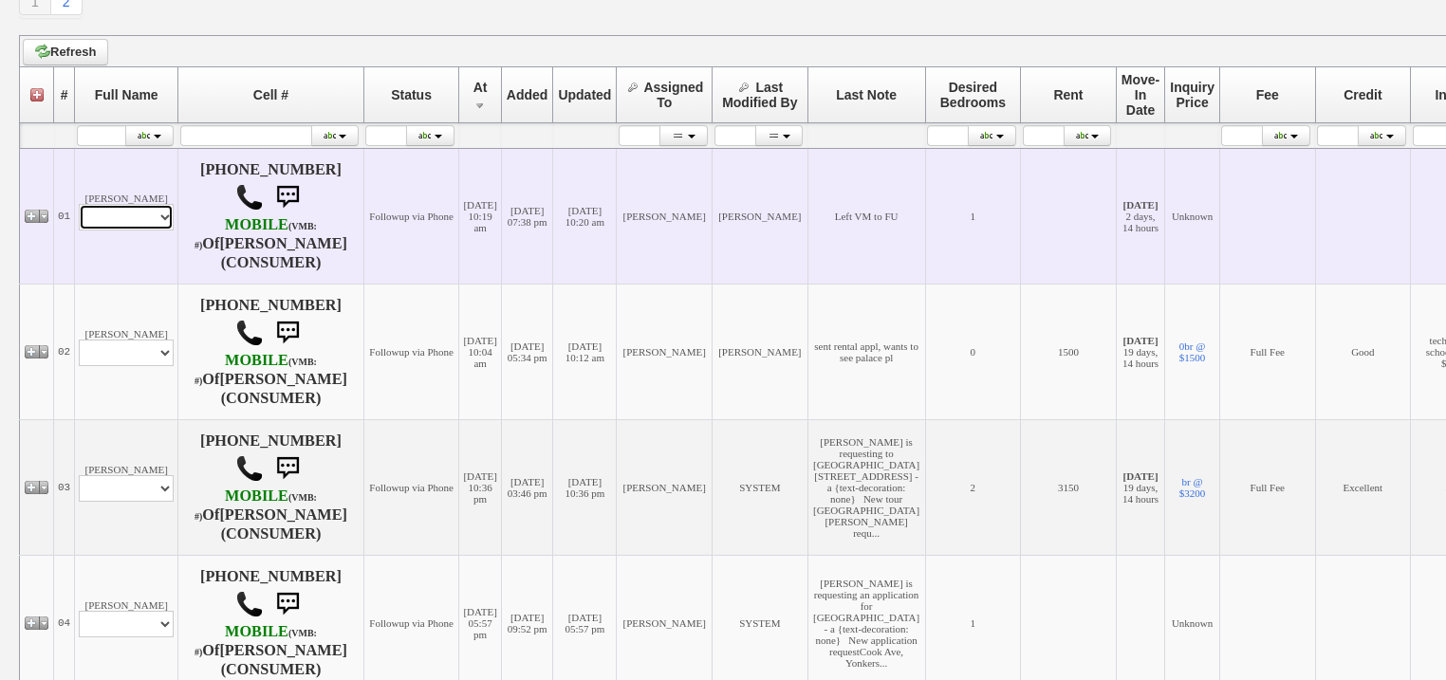
click at [135, 221] on select "Profile Edit Print Email Externally (Will Not Be Tracked In CRM) Closed Deals" at bounding box center [126, 217] width 95 height 27
select select "ChangeURL,/crm/custom/edit_client_form.php?redirect=%2Fcrm%2Fclients.php&id=154…"
click at [79, 205] on select "Profile Edit Print Email Externally (Will Not Be Tracked In CRM) Closed Deals" at bounding box center [126, 217] width 95 height 27
select select
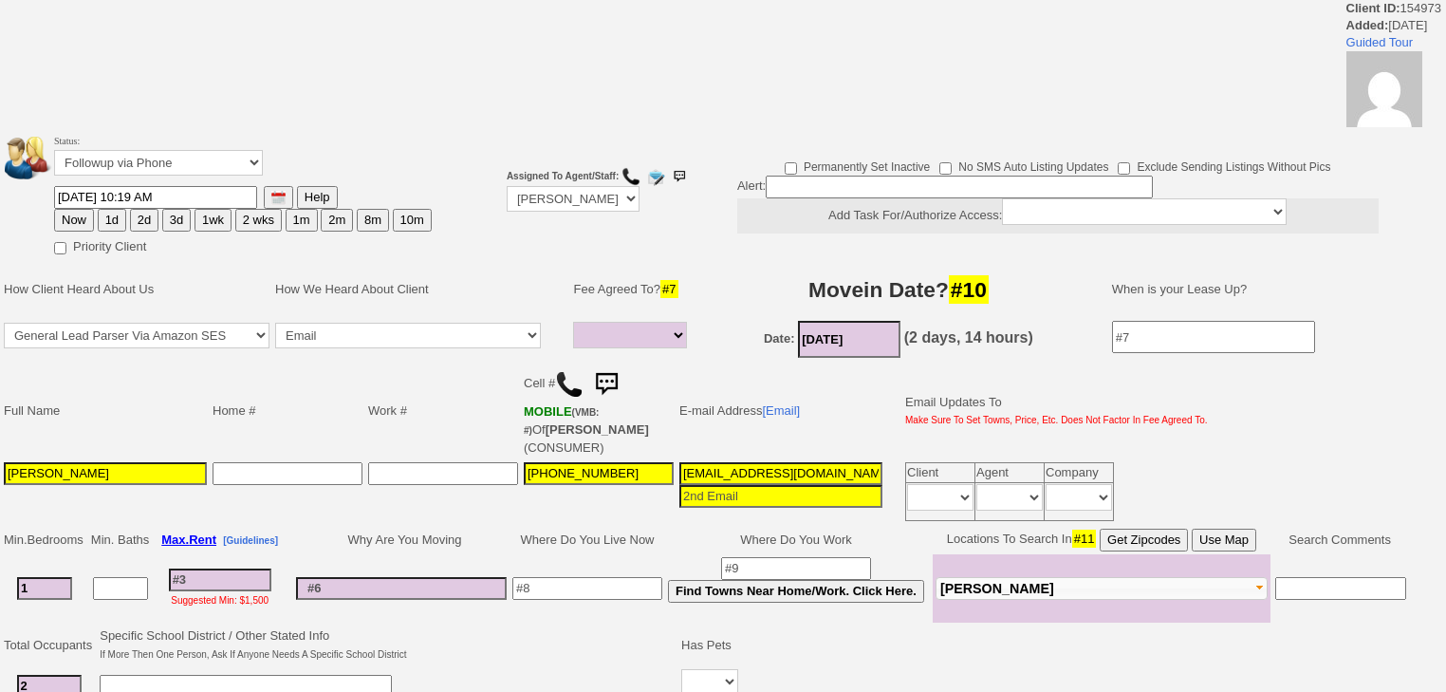
select select
drag, startPoint x: 145, startPoint y: 159, endPoint x: 145, endPoint y: 172, distance: 12.3
click at [145, 159] on select "Followup via Phone Followup via Email Followup When Section 8 Property Found De…" at bounding box center [158, 163] width 209 height 26
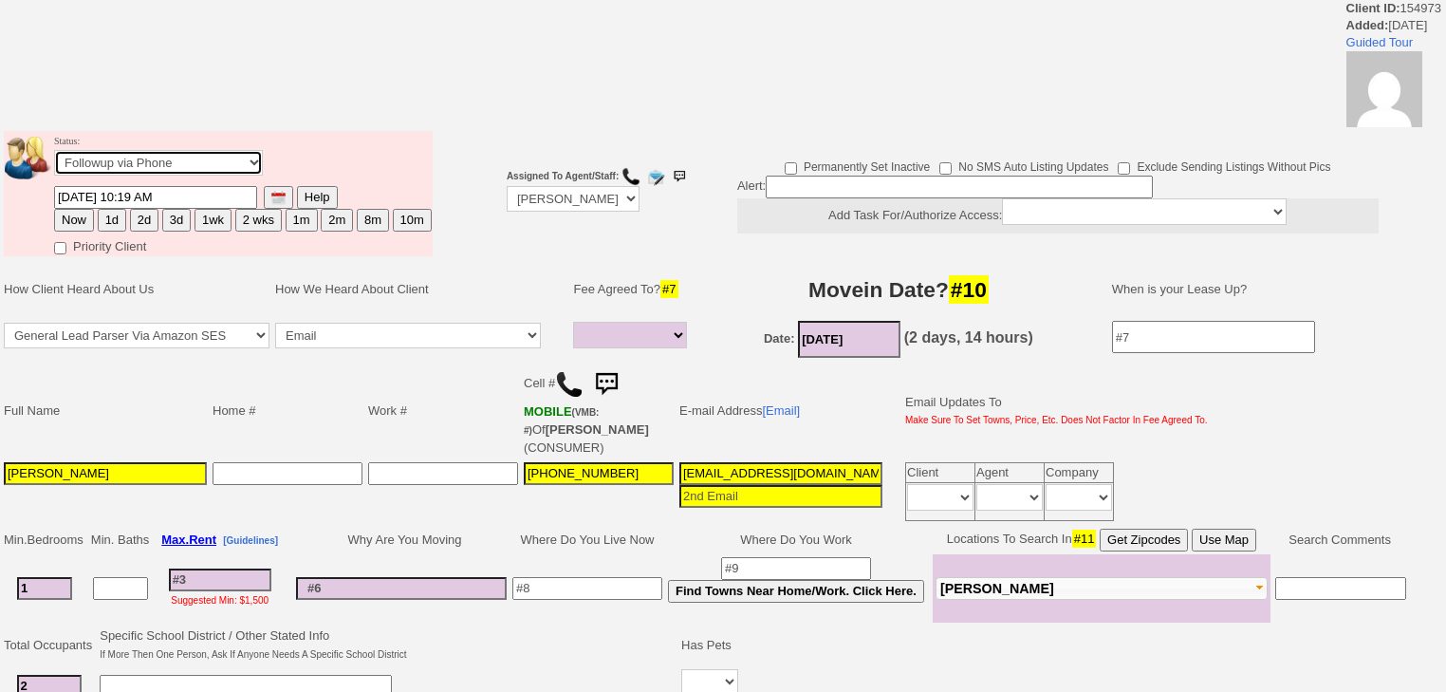
select select "Inactive"
click at [54, 156] on select "Followup via Phone Followup via Email Followup When Section 8 Property Found De…" at bounding box center [158, 163] width 209 height 26
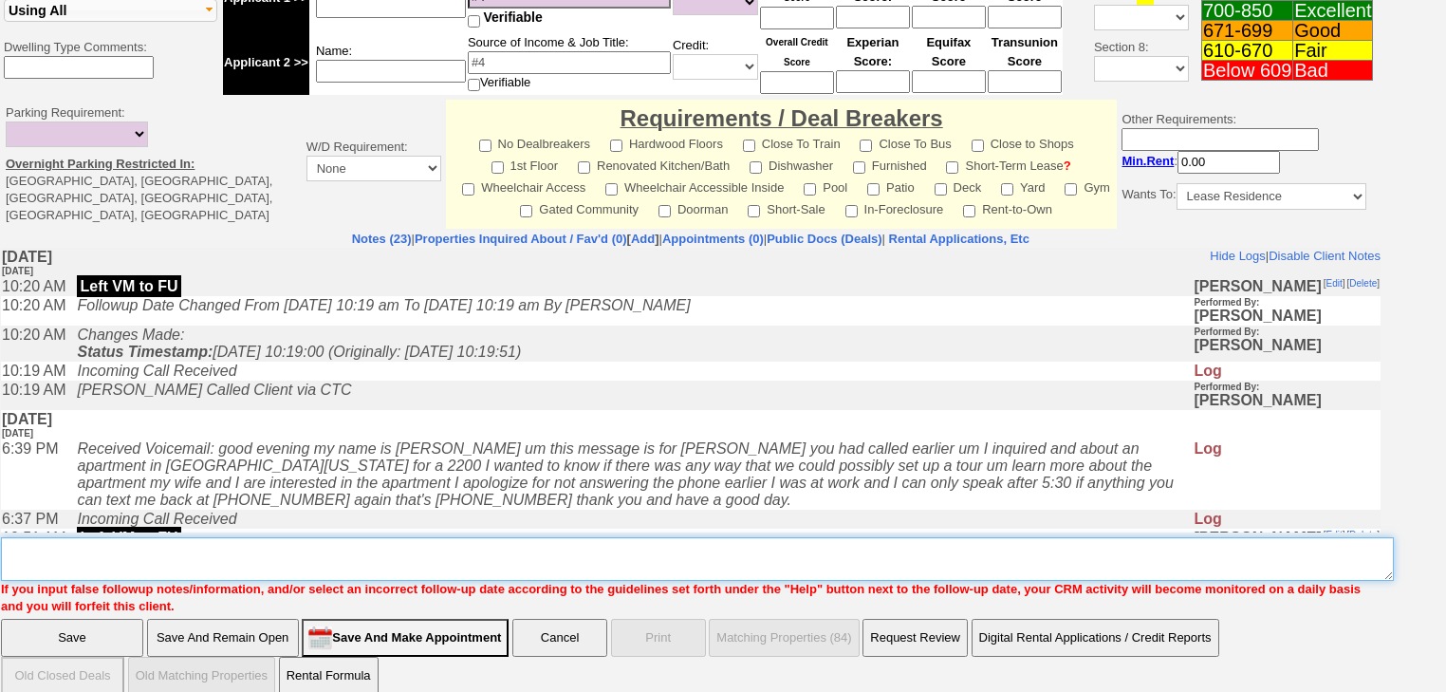
click at [81, 547] on textarea "Insert New Note Here" at bounding box center [697, 559] width 1393 height 44
paste textarea "never heard back from client"
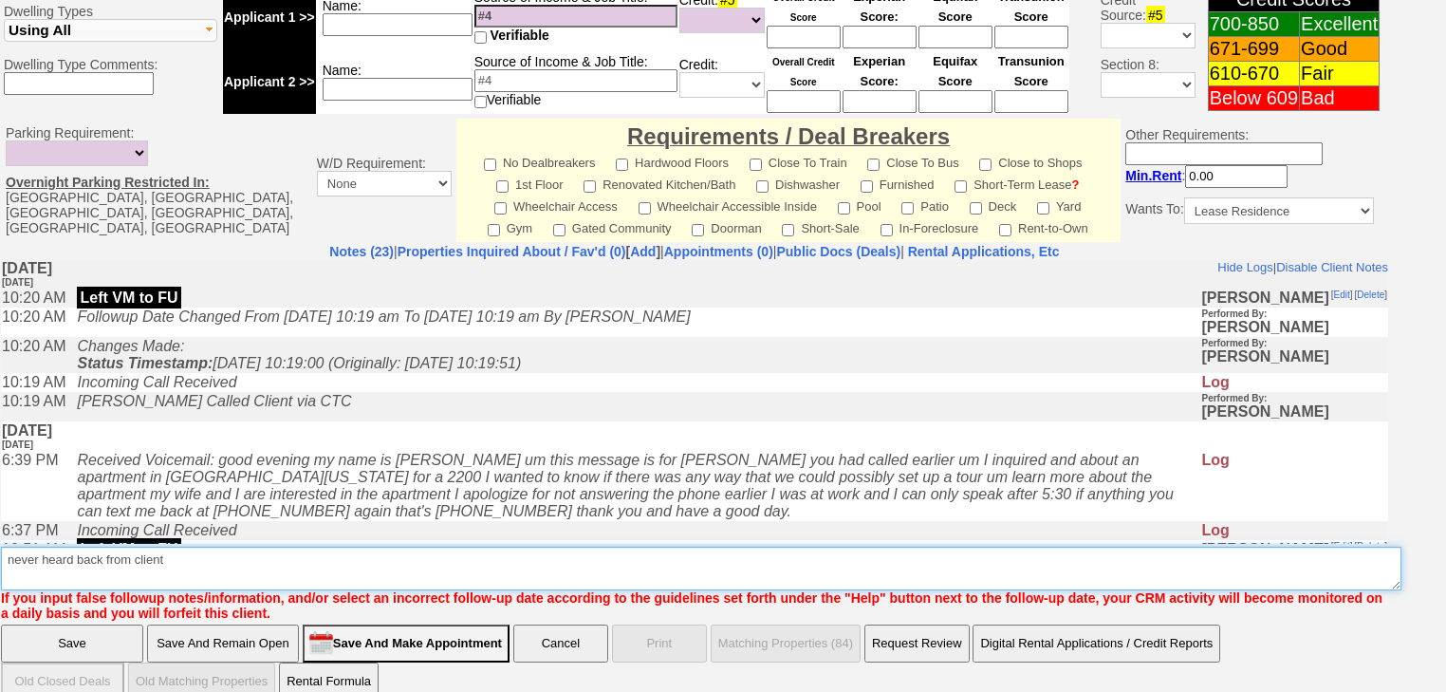
type textarea "never heard back from client"
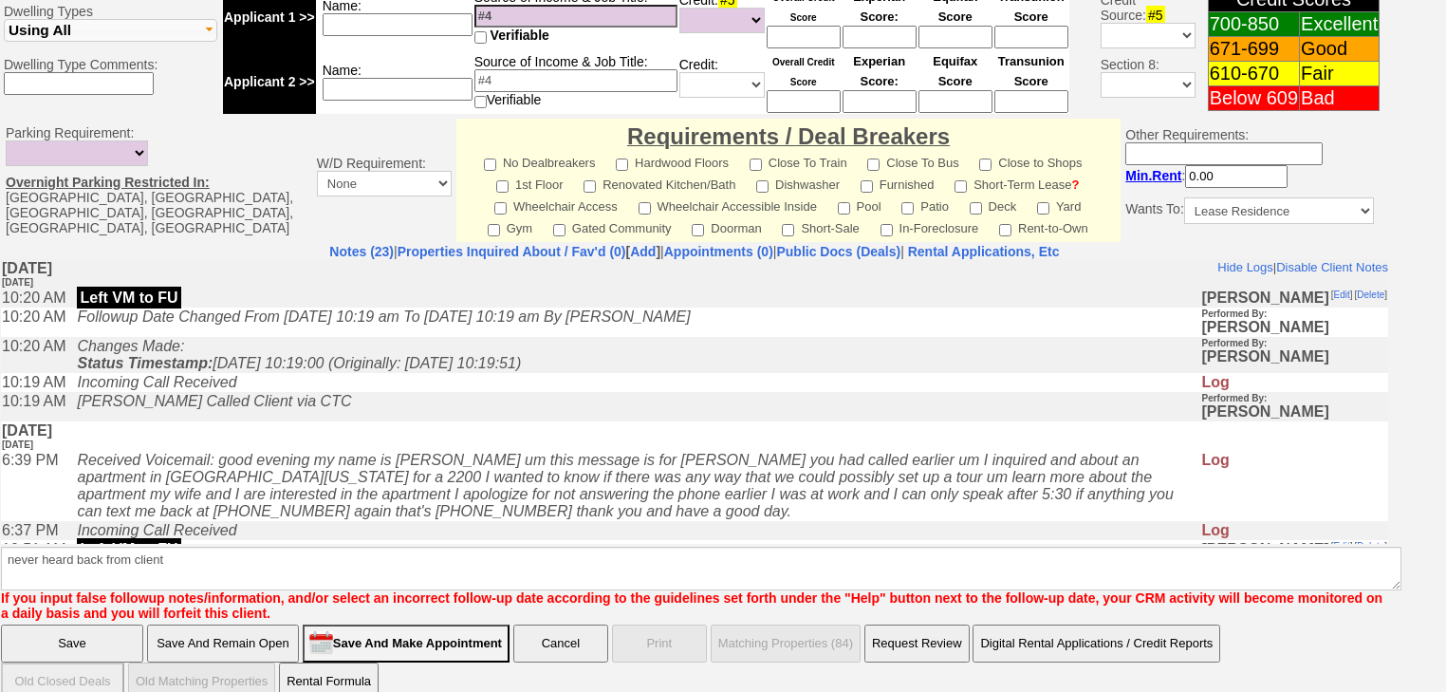
click at [73, 624] on input "Save" at bounding box center [72, 643] width 142 height 38
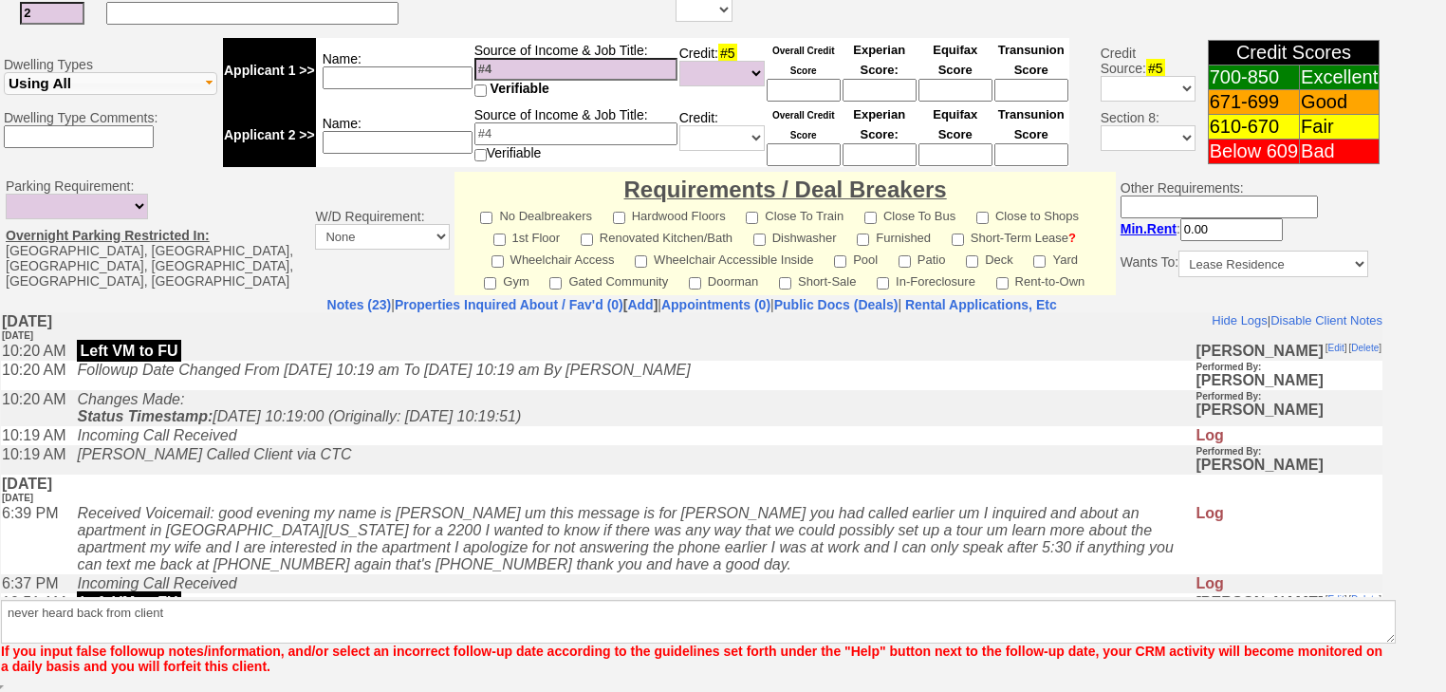
scroll to position [714, 0]
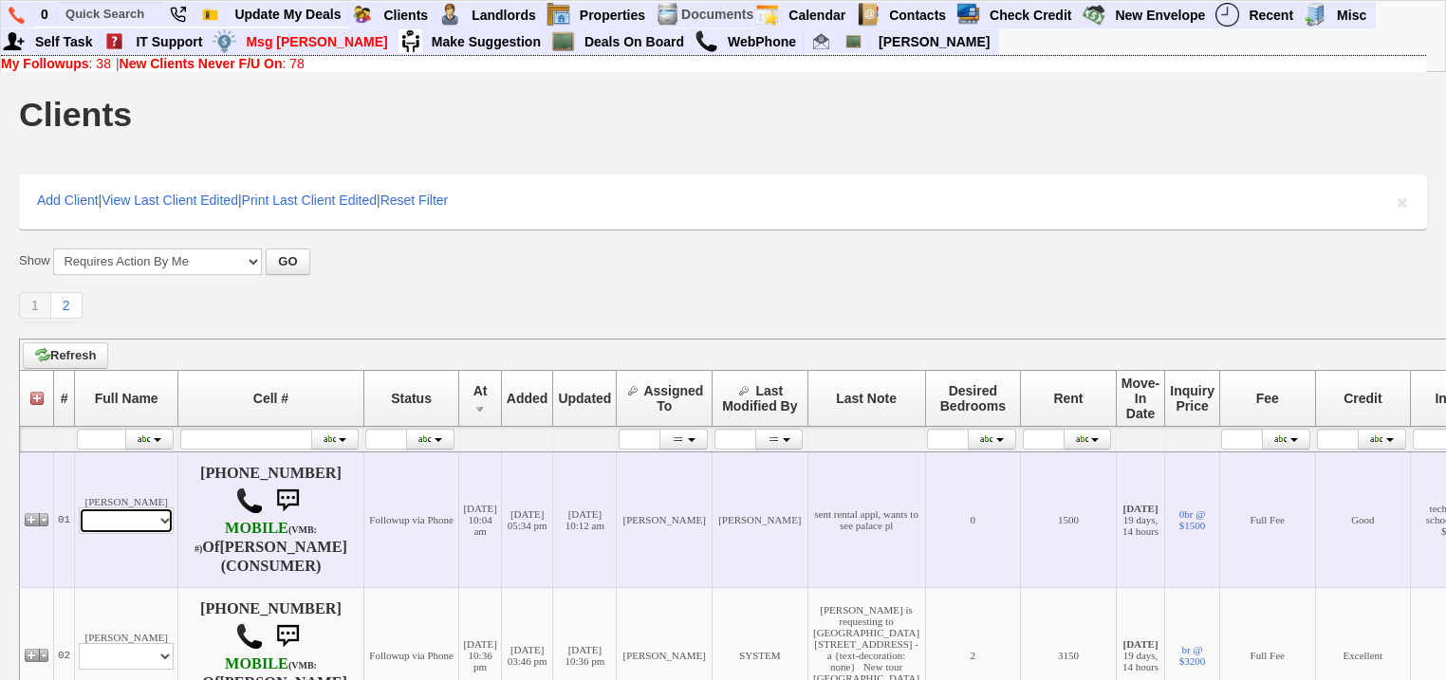
drag, startPoint x: 150, startPoint y: 524, endPoint x: 148, endPoint y: 533, distance: 9.7
click at [150, 524] on select "Profile Edit Print Email Externally (Will Not Be Tracked In CRM) Closed Deals" at bounding box center [126, 521] width 95 height 27
select select "ChangeURL,/crm/custom/edit_client_form.php?redirect=%2Fcrm%2Fclients.php&id=168…"
click at [79, 509] on select "Profile Edit Print Email Externally (Will Not Be Tracked In CRM) Closed Deals" at bounding box center [126, 521] width 95 height 27
select select
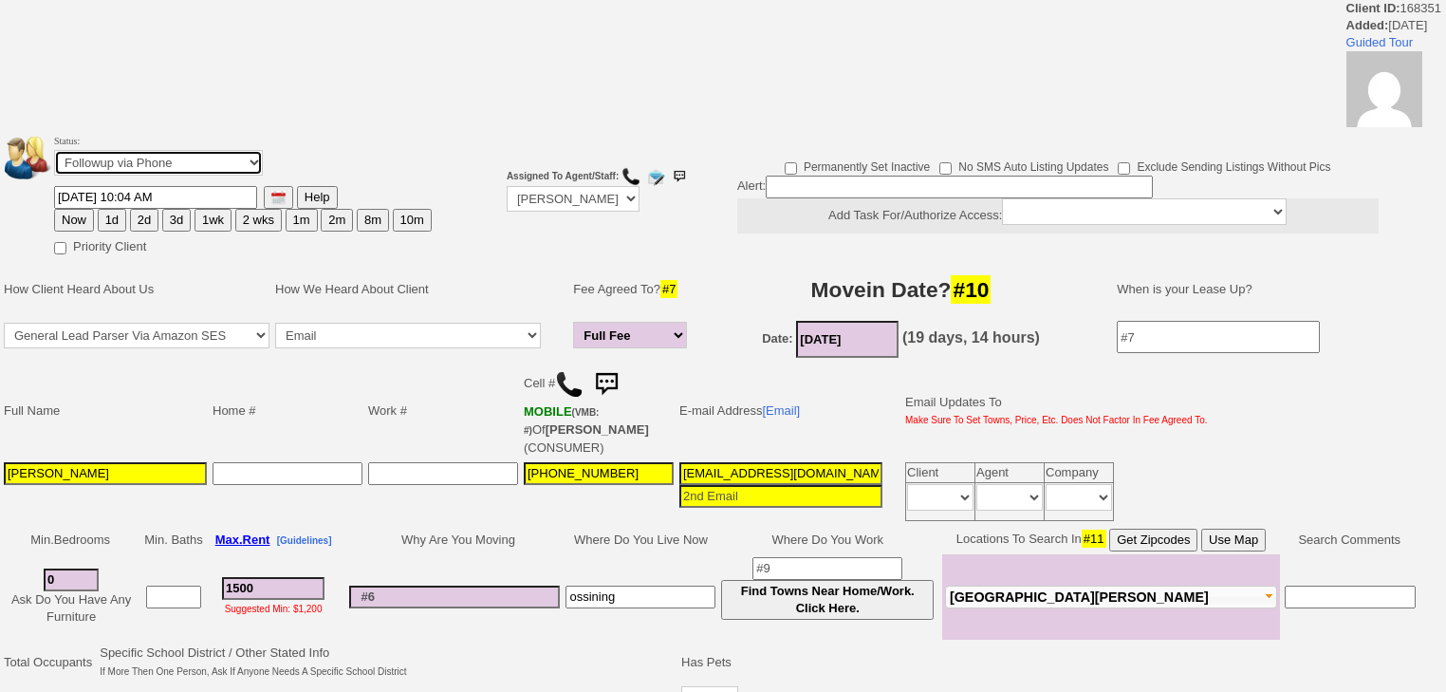
drag, startPoint x: 231, startPoint y: 153, endPoint x: 228, endPoint y: 171, distance: 18.3
click at [231, 153] on select "Followup via Phone Followup via Email Followup When Section 8 Property Found De…" at bounding box center [158, 163] width 209 height 26
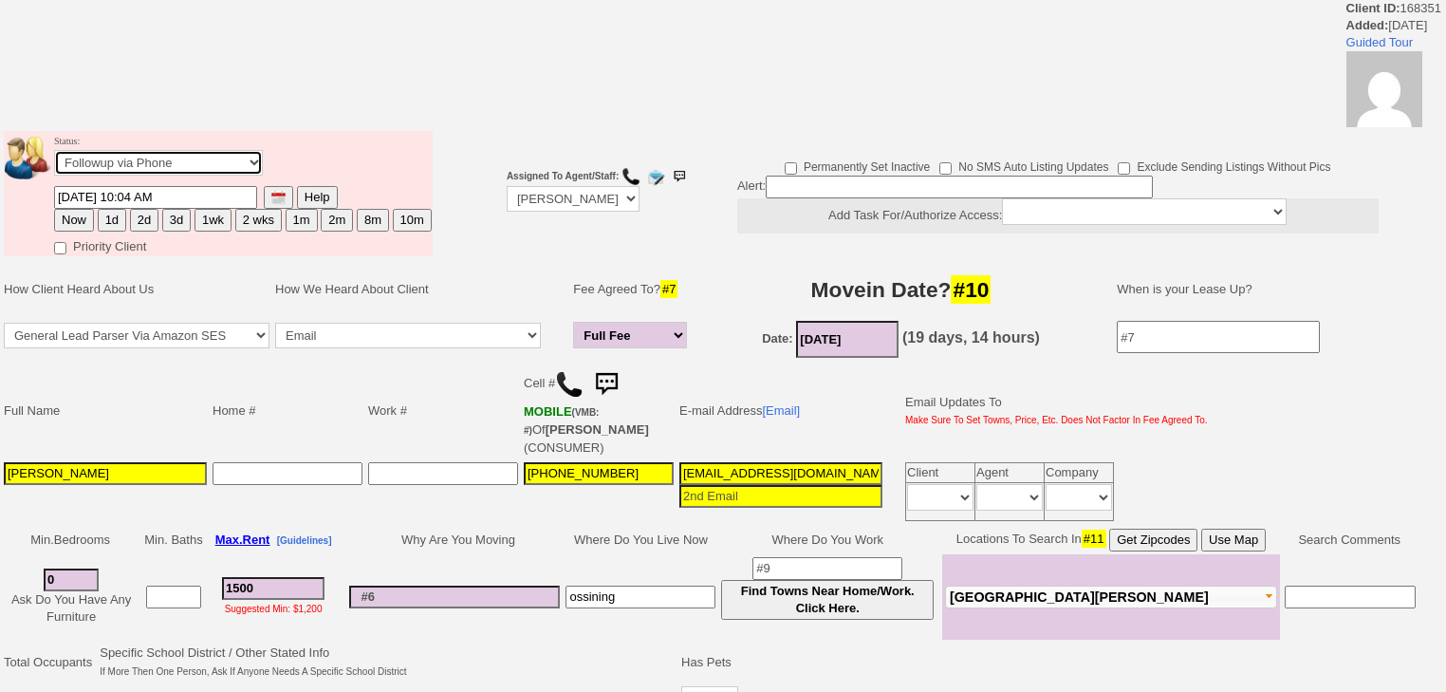
select select "Inactive"
click at [54, 156] on select "Followup via Phone Followup via Email Followup When Section 8 Property Found De…" at bounding box center [158, 163] width 209 height 26
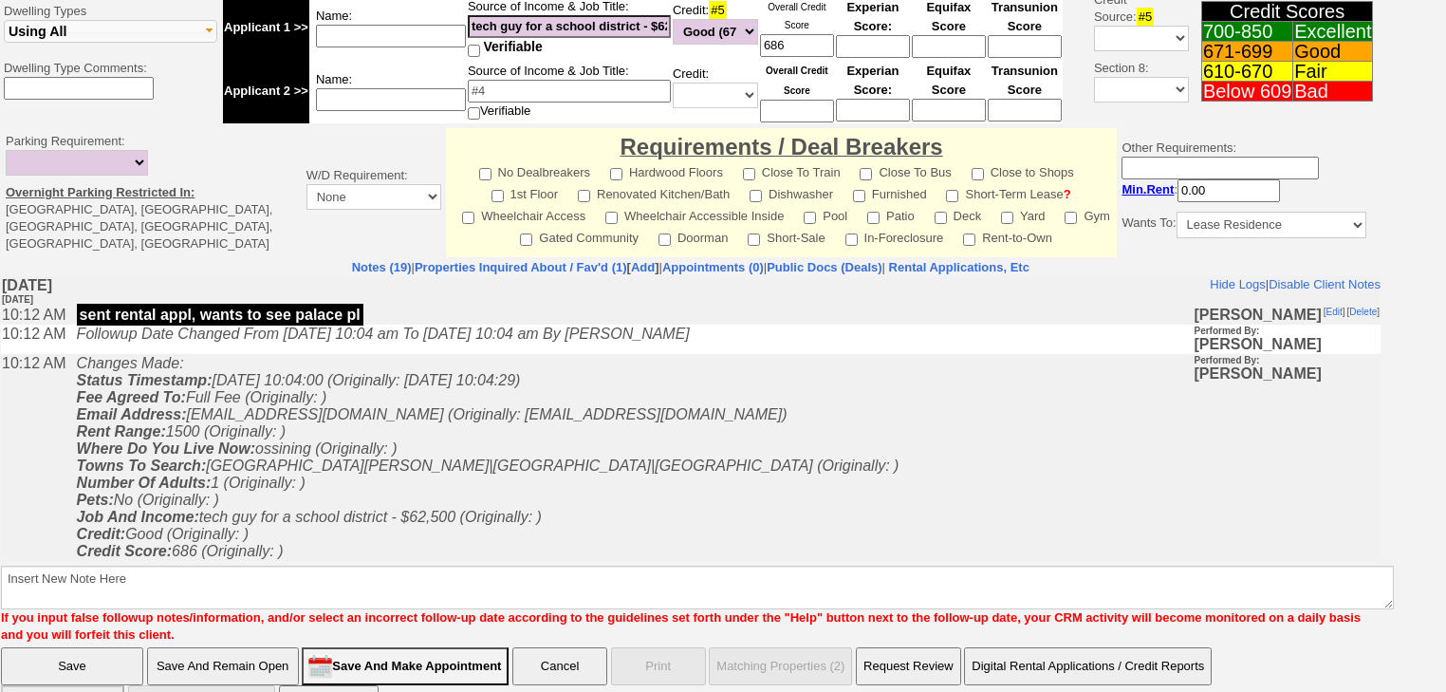
scroll to position [740, 0]
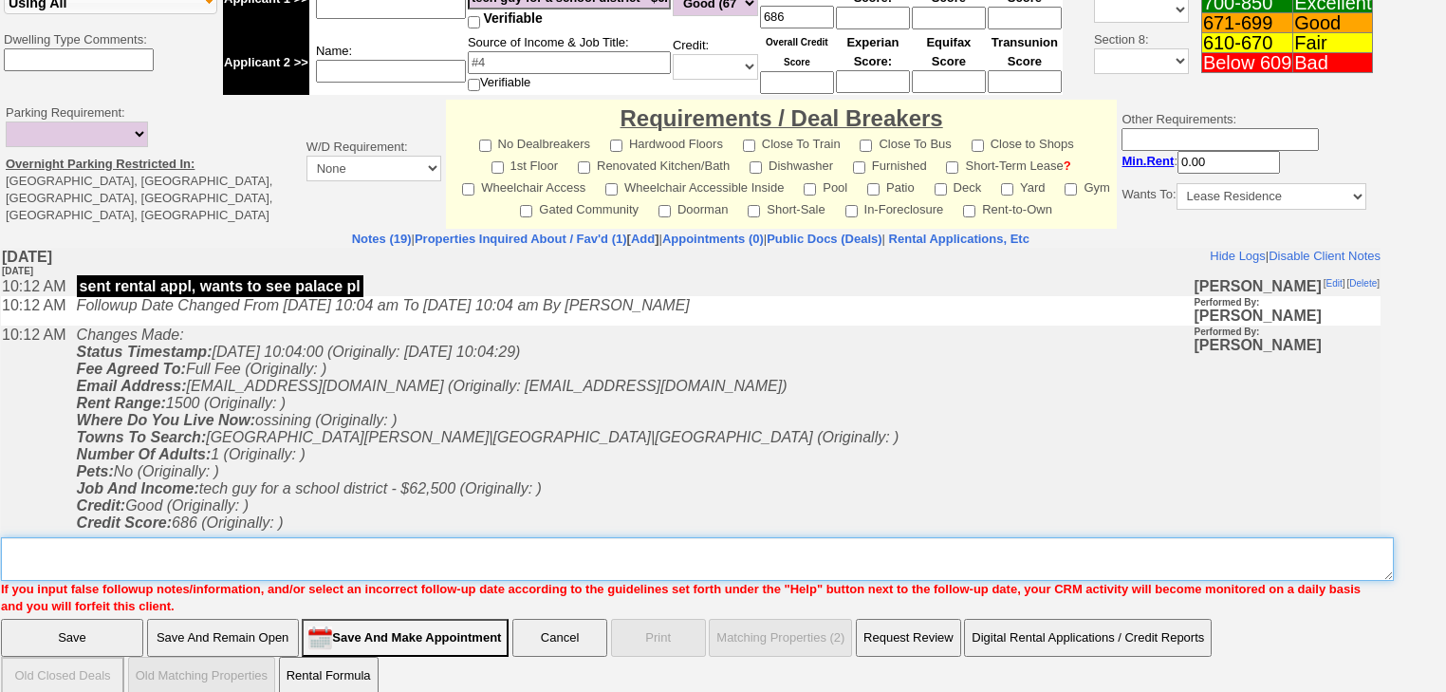
click at [44, 537] on textarea "Insert New Note Here" at bounding box center [697, 559] width 1393 height 44
paste textarea "never heard back from client"
type textarea "never heard back from client"
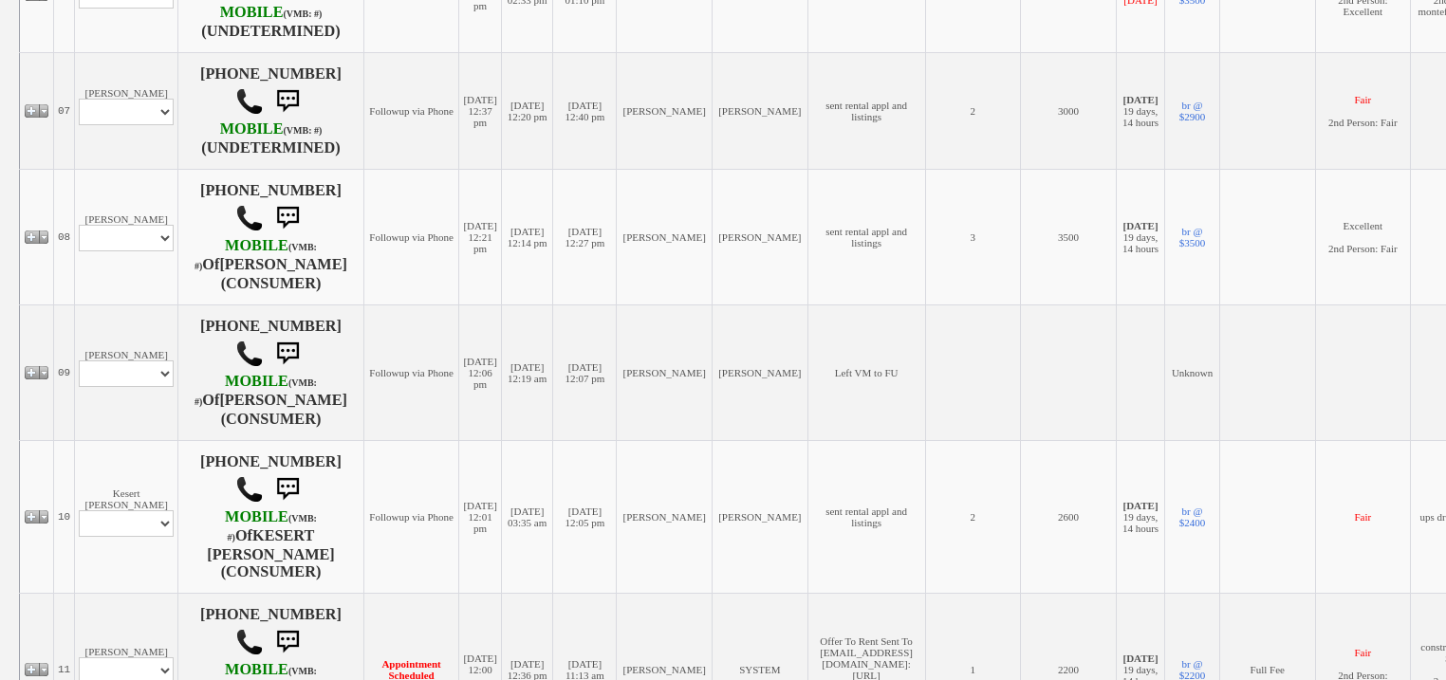
scroll to position [987, 0]
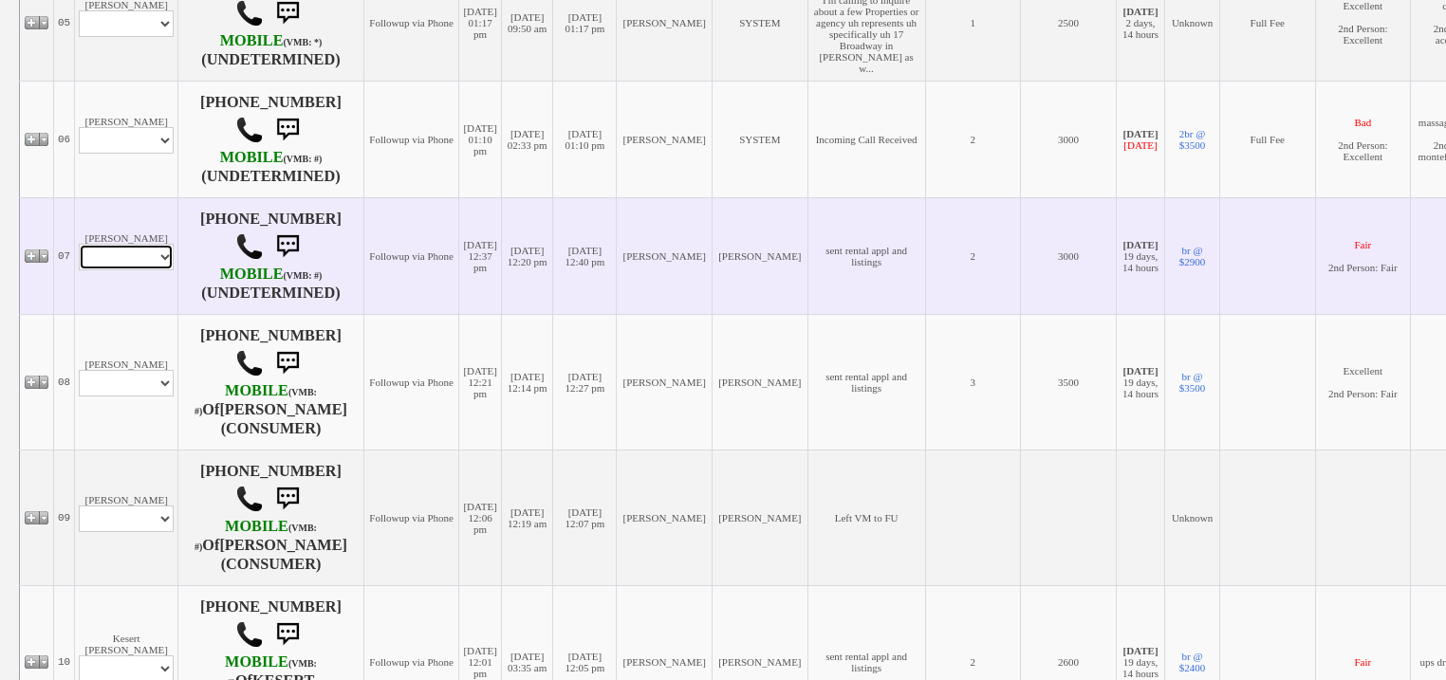
drag, startPoint x: 116, startPoint y: 251, endPoint x: 107, endPoint y: 262, distance: 14.2
click at [116, 251] on select "Profile Edit Print Email Externally (Will Not Be Tracked In CRM) Closed Deals" at bounding box center [126, 257] width 95 height 27
select select "ChangeURL,/crm/custom/edit_client_form.php?redirect=%2Fcrm%2Fclients.php&id=166…"
click at [79, 244] on select "Profile Edit Print Email Externally (Will Not Be Tracked In CRM) Closed Deals" at bounding box center [126, 257] width 95 height 27
select select
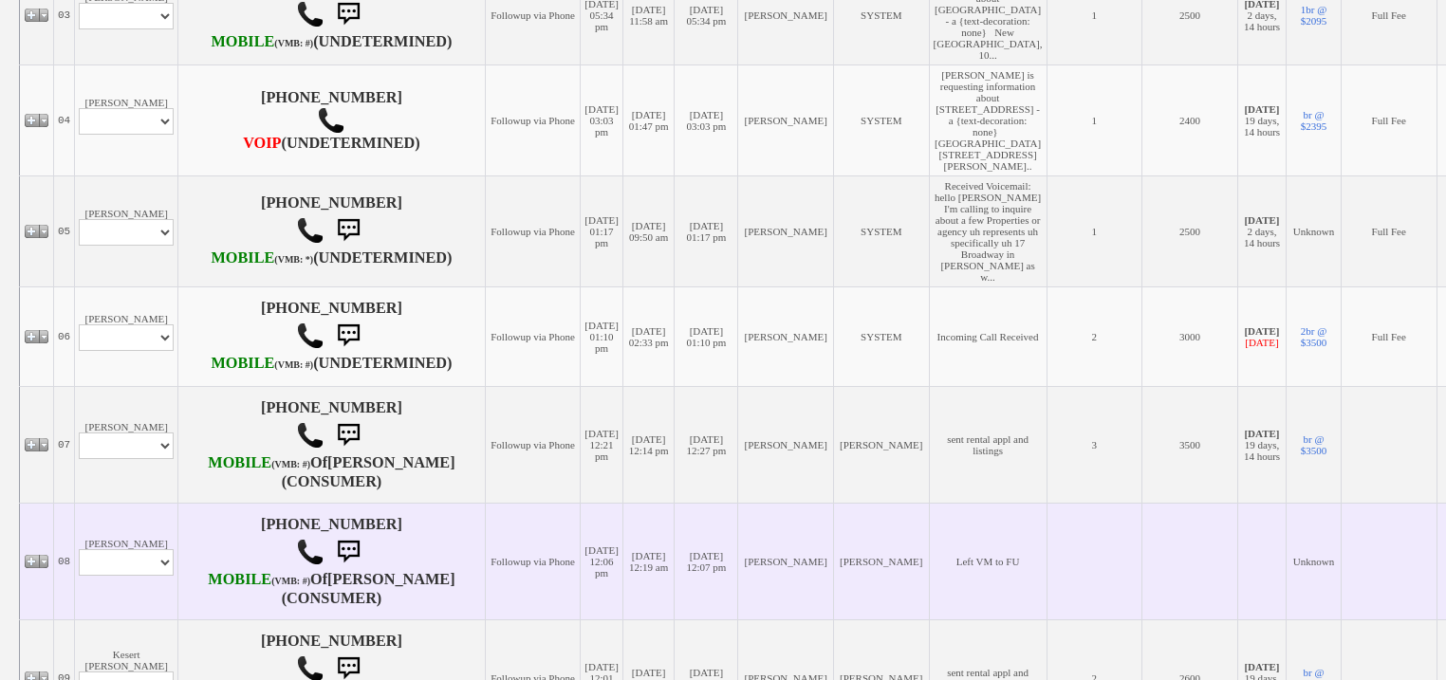
scroll to position [835, 0]
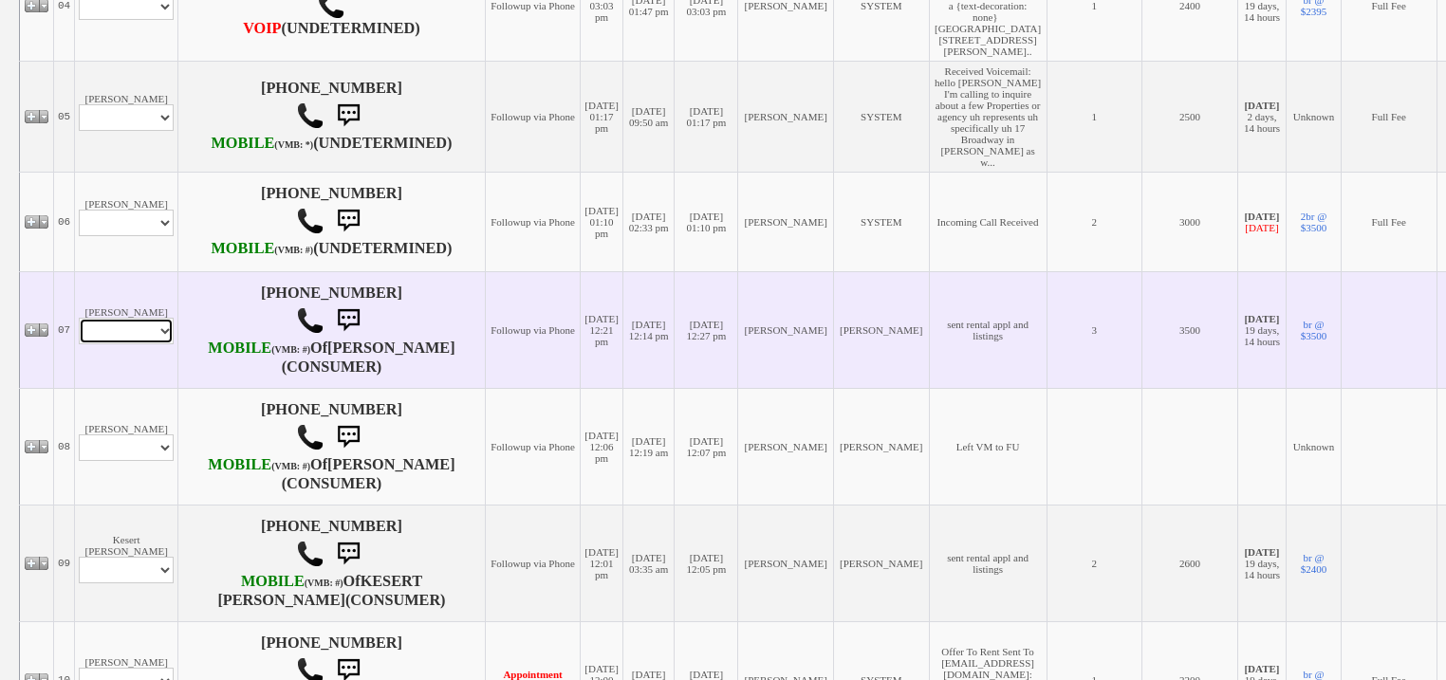
click at [150, 344] on select "Profile Edit Print Email Externally (Will Not Be Tracked In CRM) Closed Deals" at bounding box center [126, 331] width 95 height 27
select select "ChangeURL,/crm/custom/edit_client_form.php?redirect=%2Fcrm%2Fclients.php&id=168…"
click at [79, 344] on select "Profile Edit Print Email Externally (Will Not Be Tracked In CRM) Closed Deals" at bounding box center [126, 331] width 95 height 27
select select
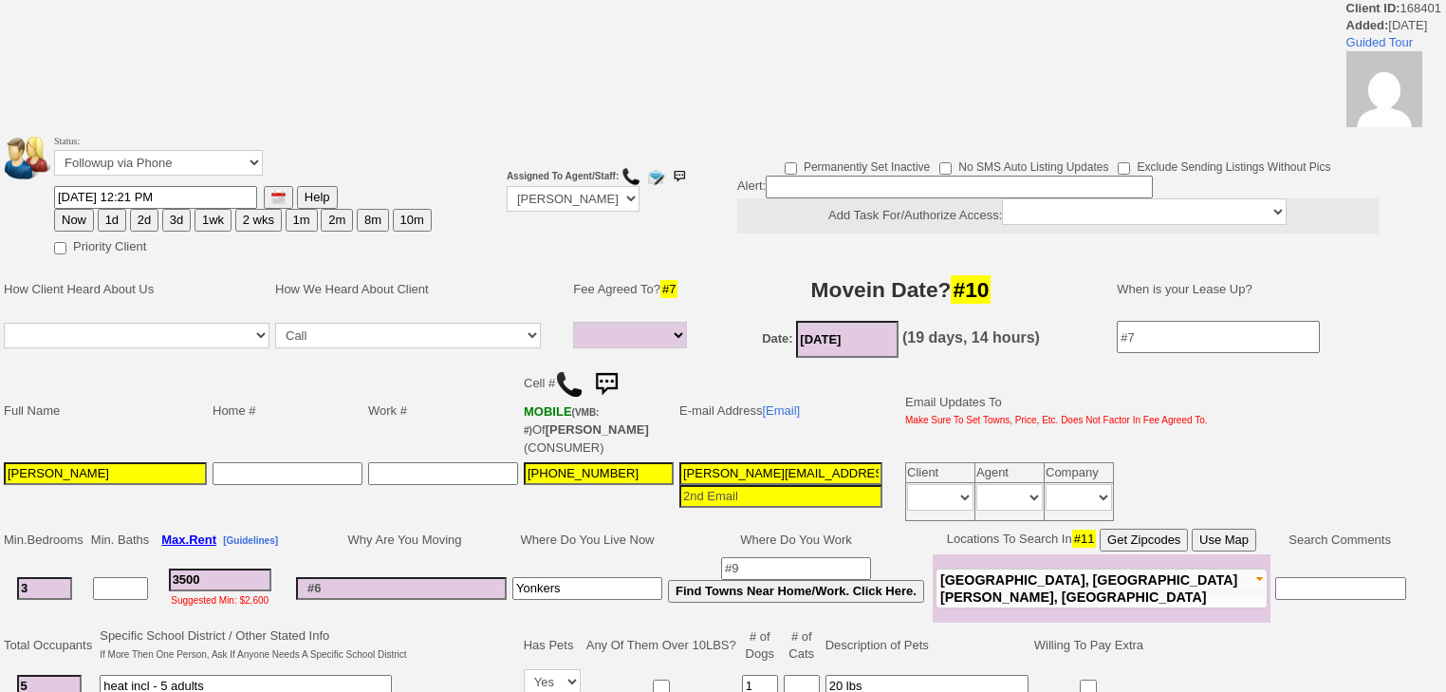
select select
click at [211, 151] on select "Followup via Phone Followup via Email Followup When Section 8 Property Found De…" at bounding box center [158, 163] width 209 height 26
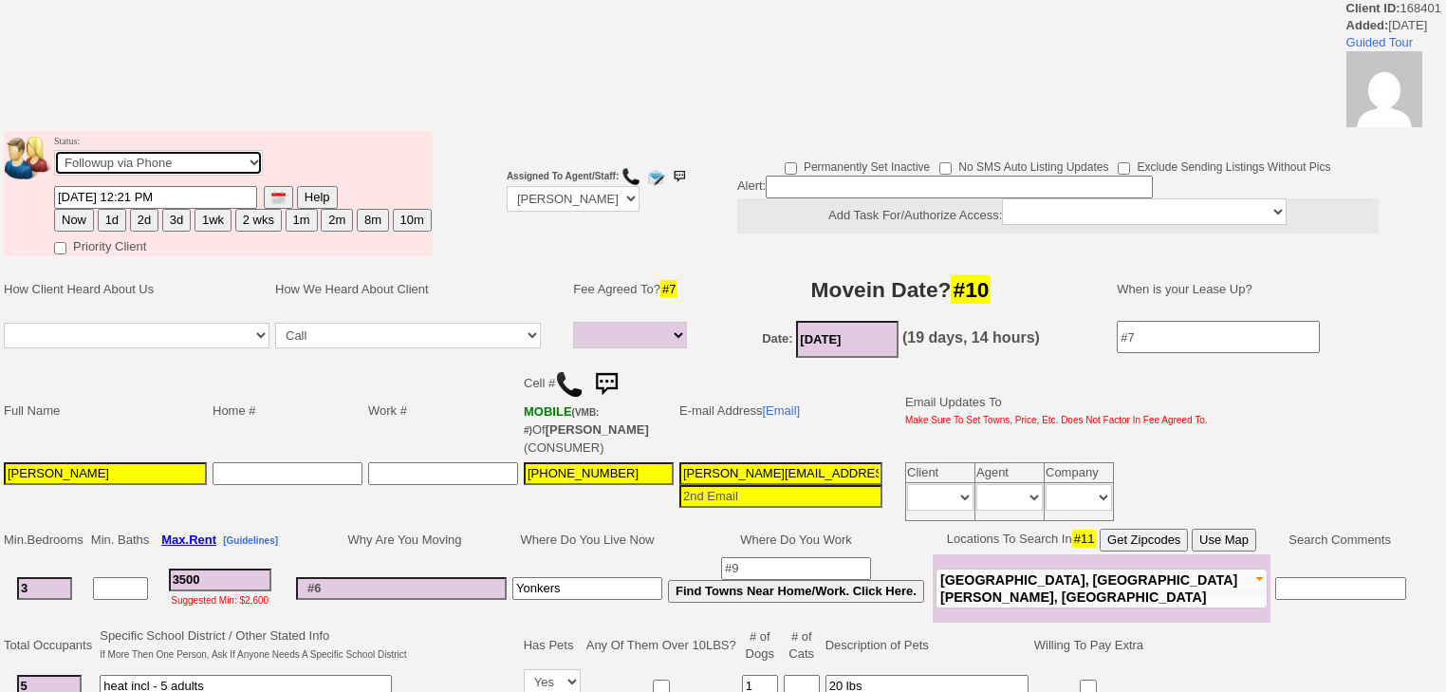
select select "Inactive"
click at [54, 156] on select "Followup via Phone Followup via Email Followup When Section 8 Property Found De…" at bounding box center [158, 163] width 209 height 26
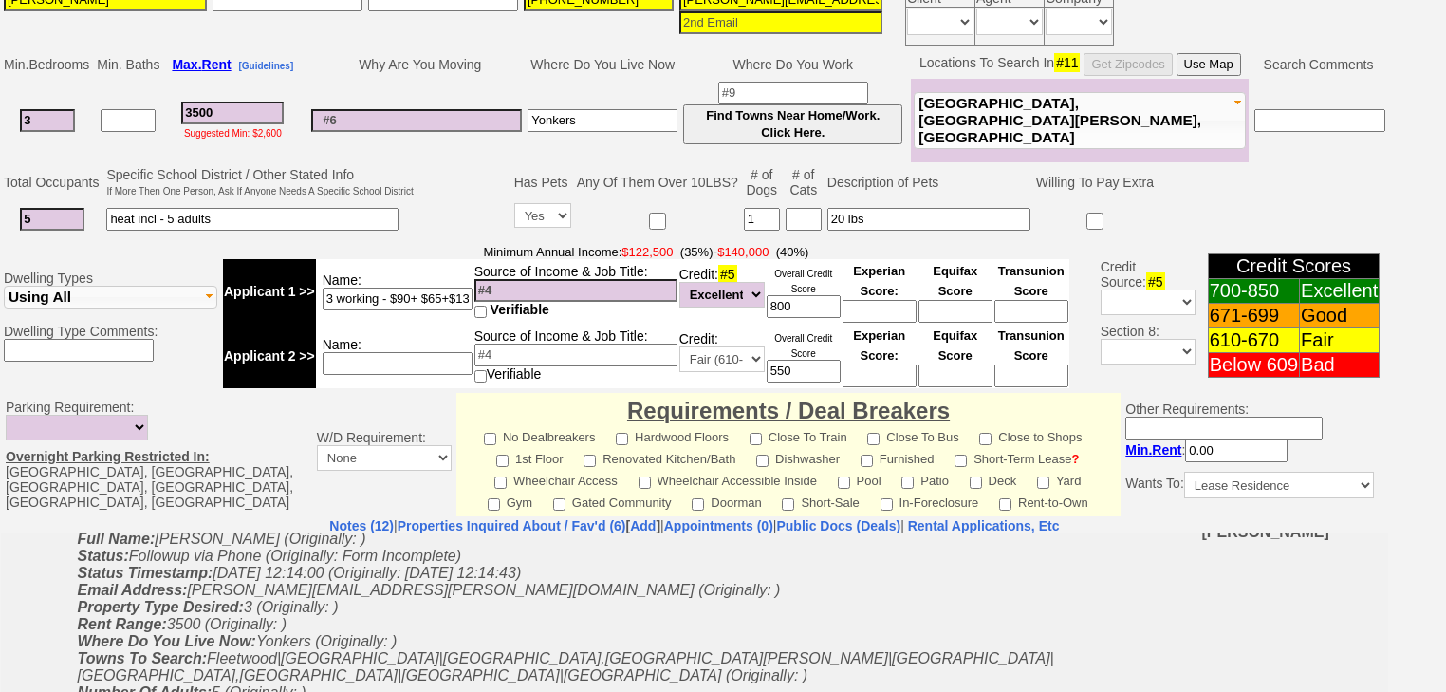
scroll to position [808, 0]
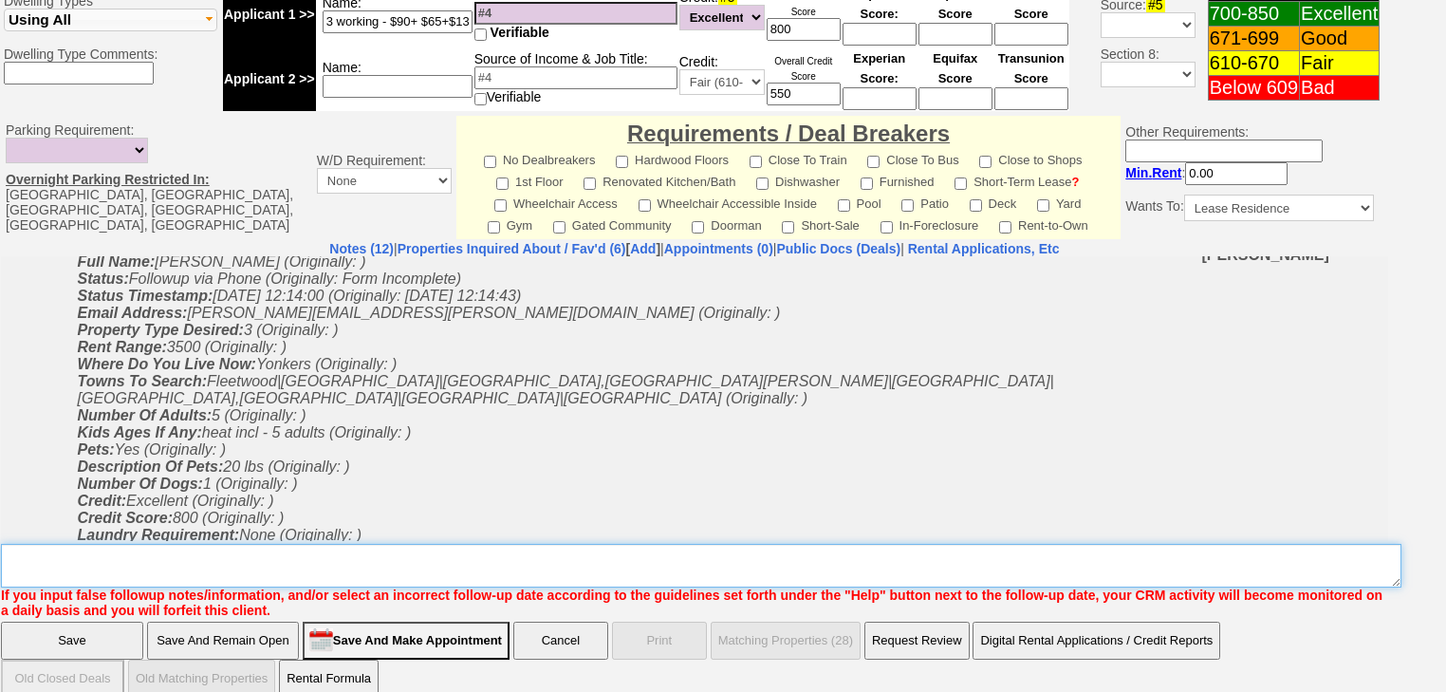
click at [118, 546] on textarea "Insert New Note Here" at bounding box center [701, 566] width 1401 height 44
paste textarea "never heard back from client"
type textarea "never heard back from client"
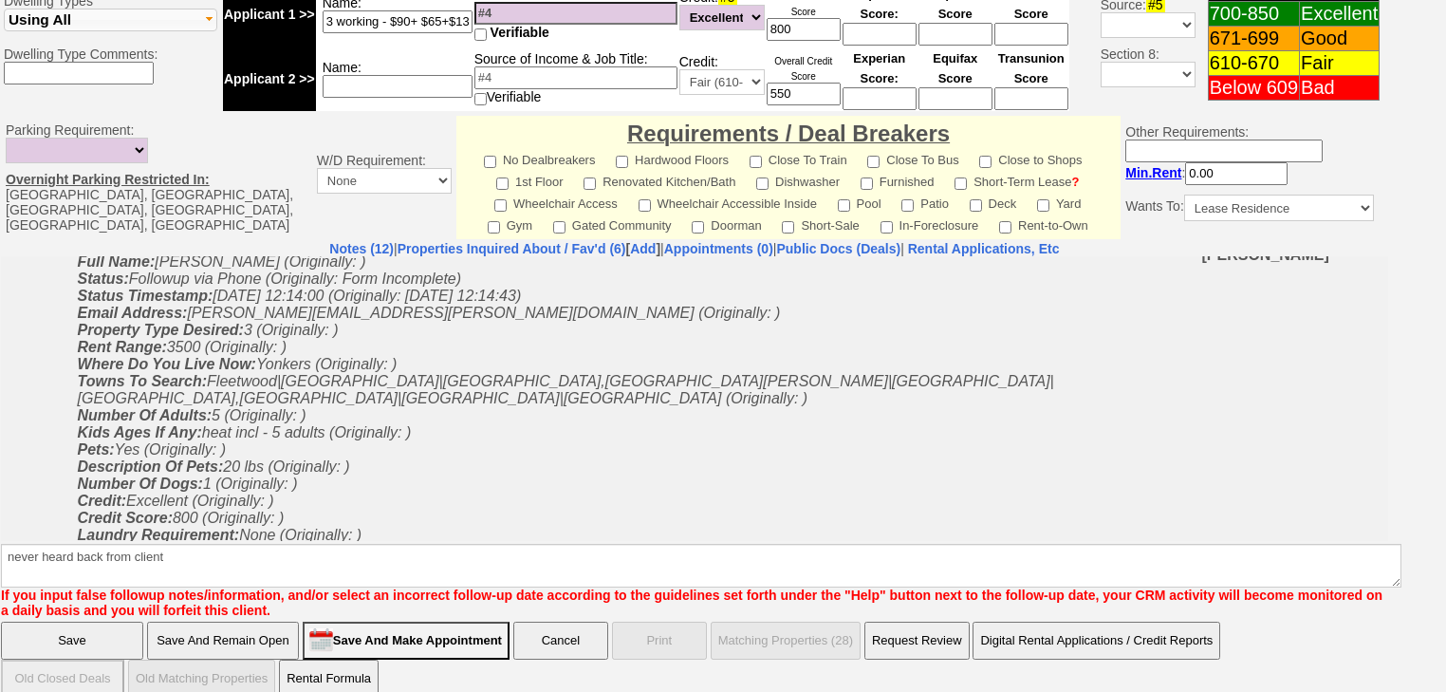
click at [76, 622] on input "Save" at bounding box center [72, 641] width 142 height 38
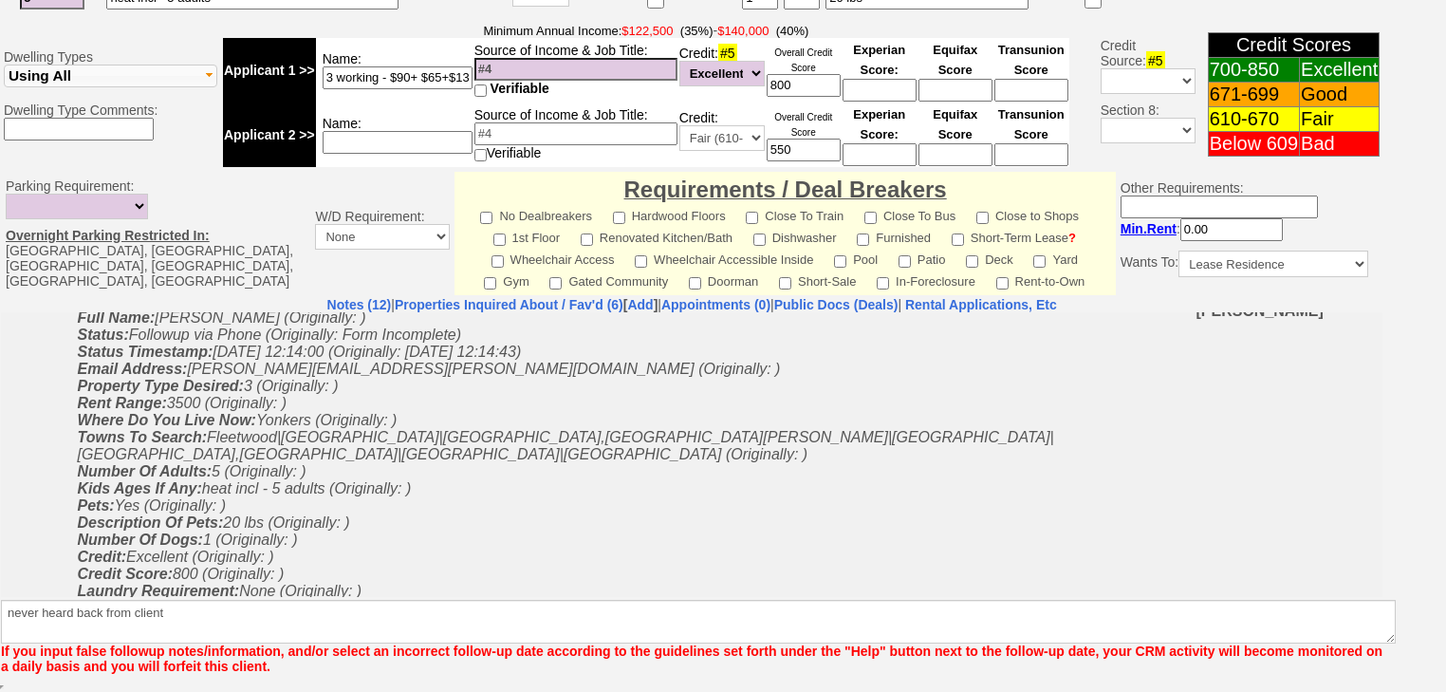
scroll to position [730, 0]
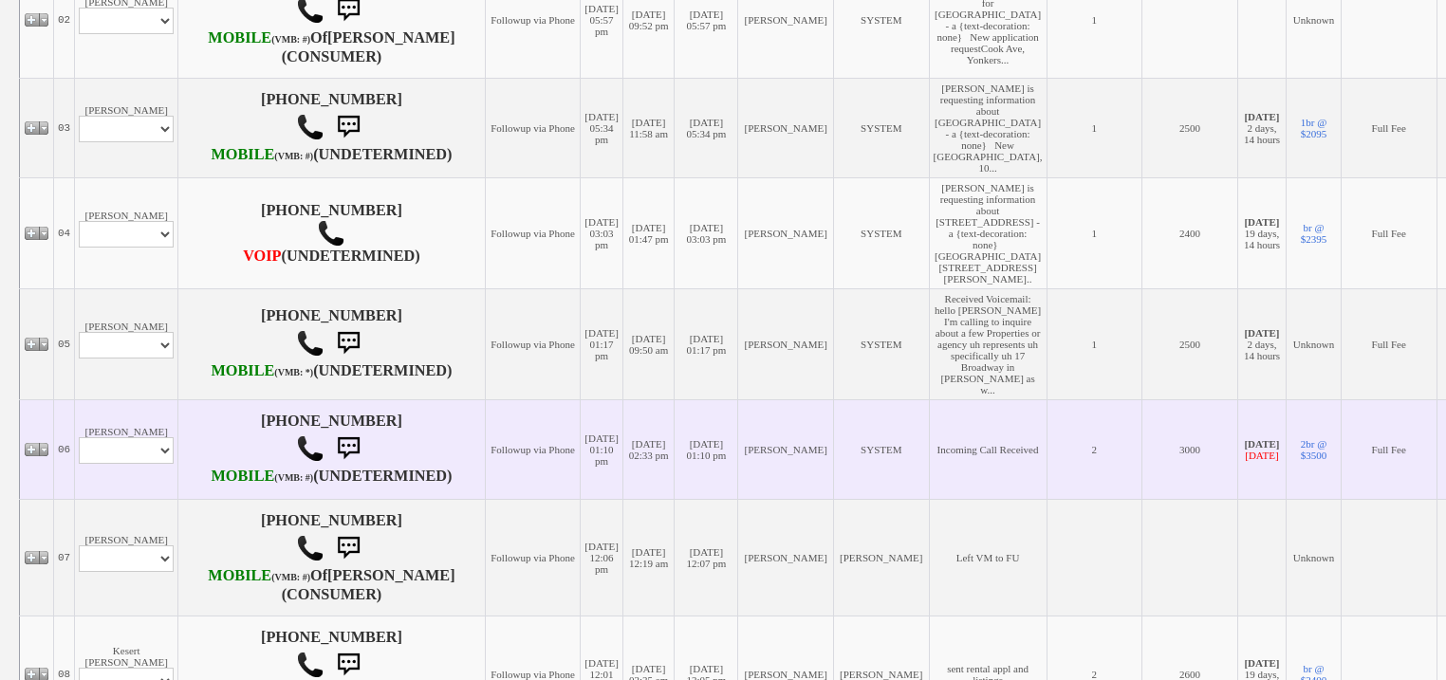
scroll to position [987, 0]
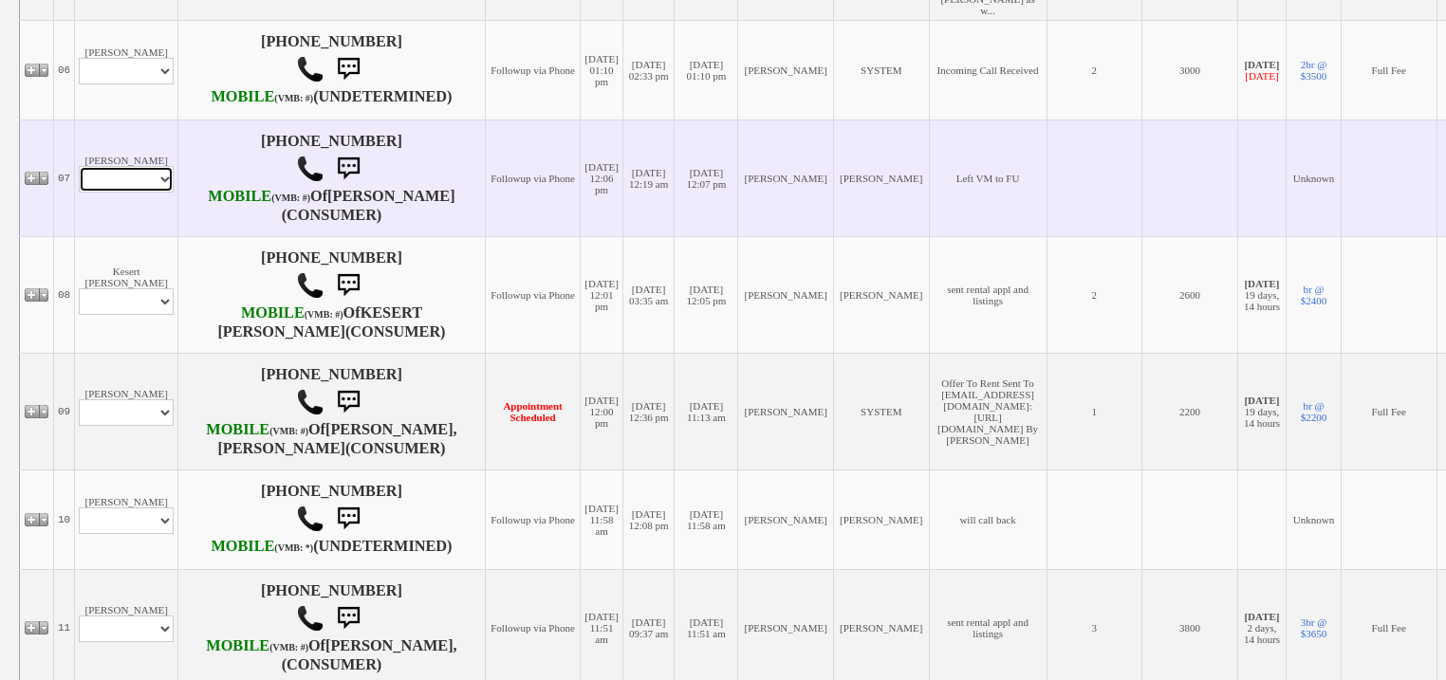
click at [125, 193] on select "Profile Edit Print Email Externally (Will Not Be Tracked In CRM) Closed Deals" at bounding box center [126, 179] width 95 height 27
select select "ChangeURL,/crm/custom/edit_client_form.php?redirect=%2Fcrm%2Fclients.php&id=168…"
click at [79, 193] on select "Profile Edit Print Email Externally (Will Not Be Tracked In CRM) Closed Deals" at bounding box center [126, 179] width 95 height 27
select select
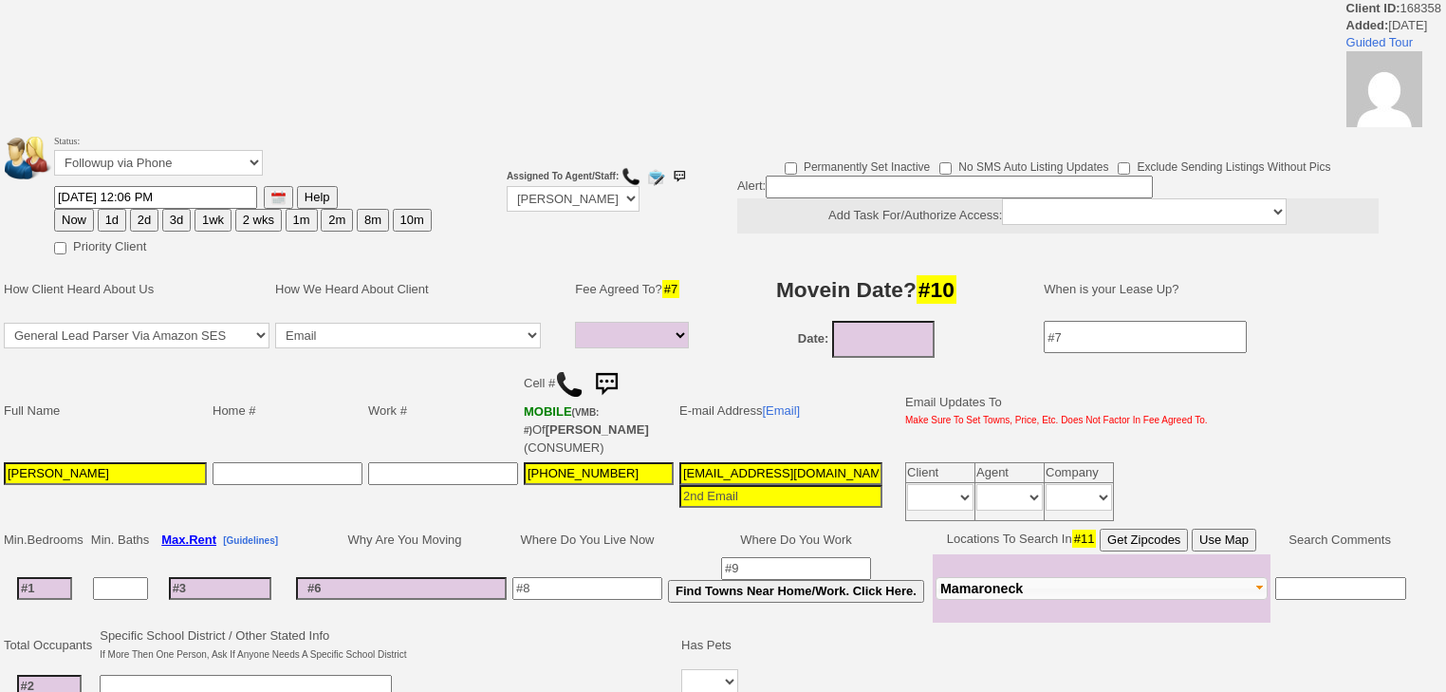
select select
drag, startPoint x: 0, startPoint y: 0, endPoint x: 183, endPoint y: 159, distance: 242.8
click at [183, 159] on select "Followup via Phone Followup via Email Followup When Section 8 Property Found De…" at bounding box center [158, 163] width 209 height 26
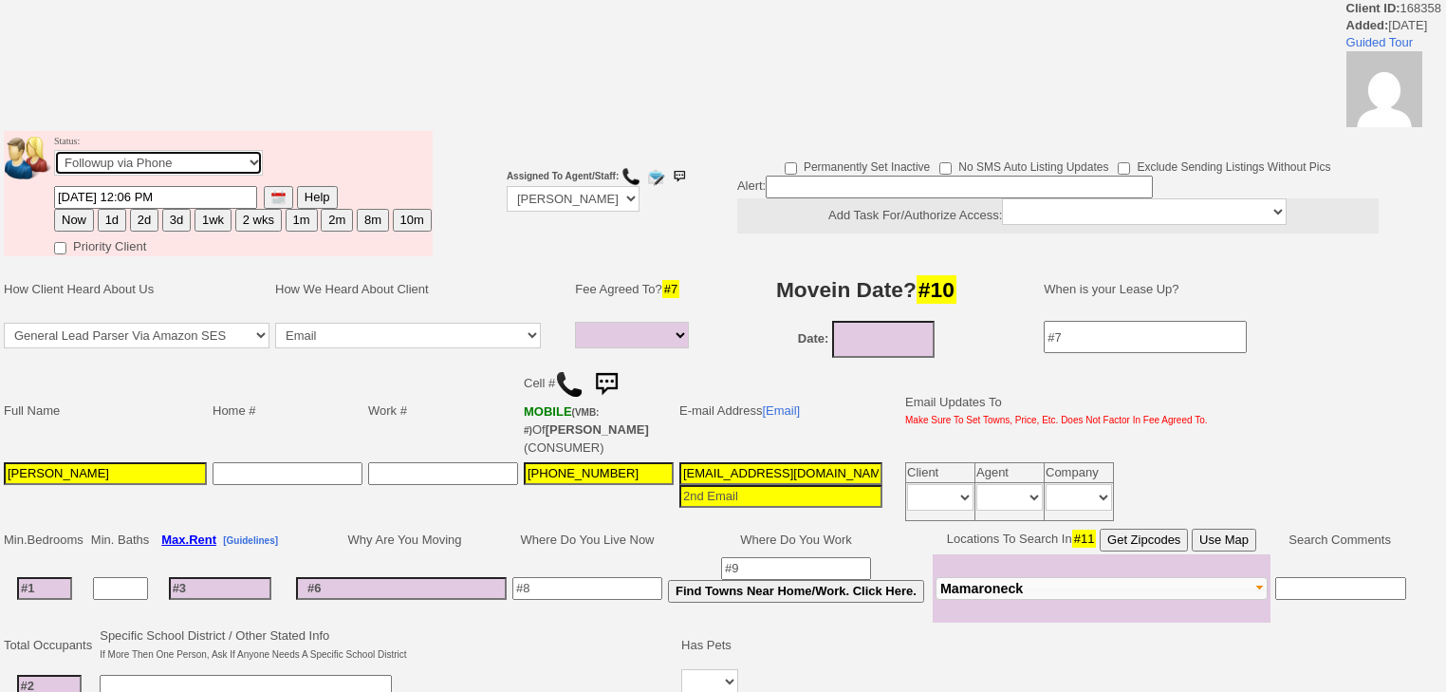
select select "Inactive"
click at [54, 156] on select "Followup via Phone Followup via Email Followup When Section 8 Property Found De…" at bounding box center [158, 163] width 209 height 26
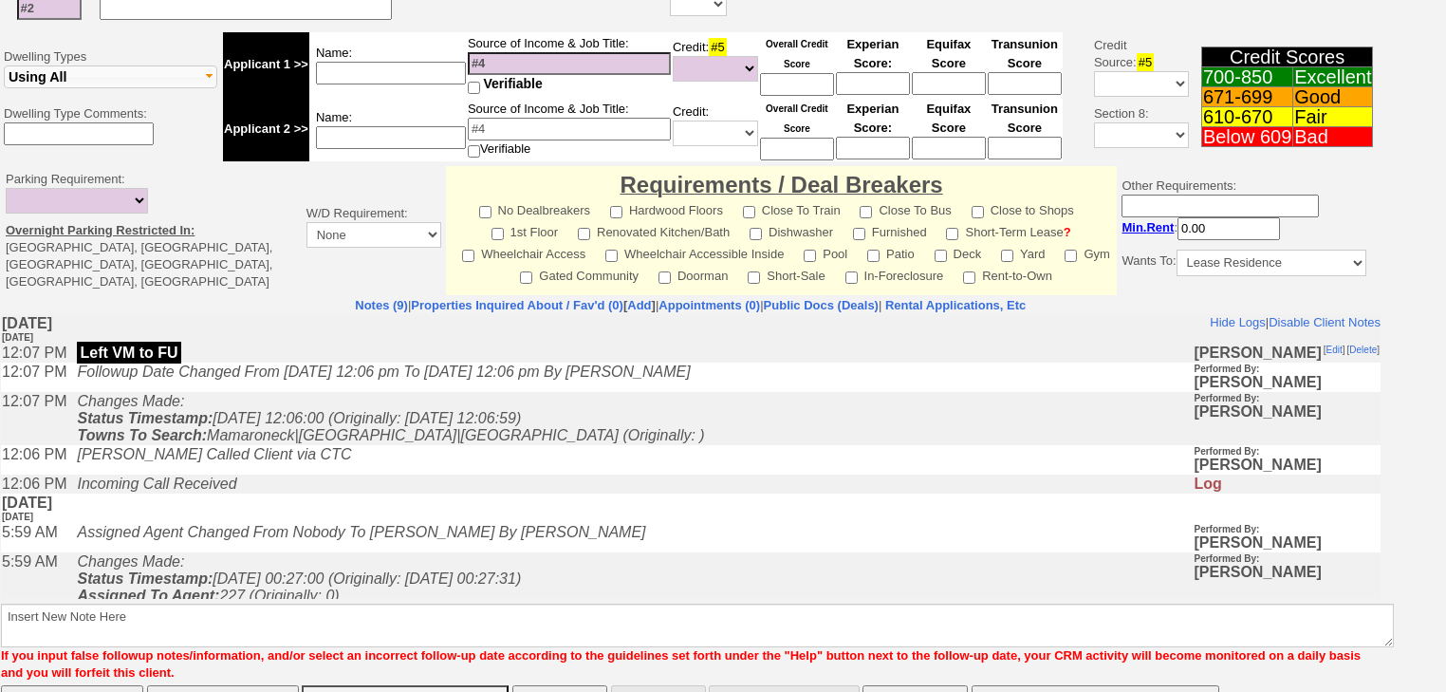
scroll to position [725, 0]
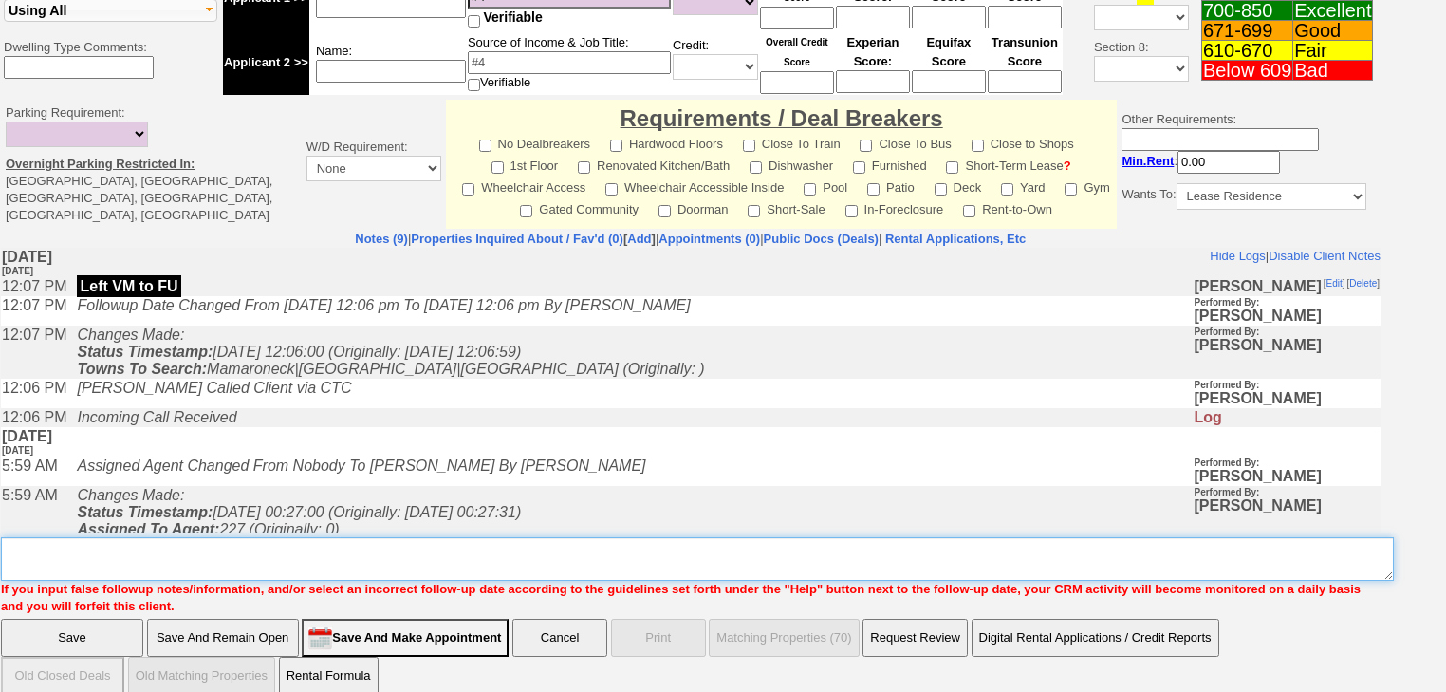
click at [75, 552] on textarea "Insert New Note Here" at bounding box center [697, 559] width 1393 height 44
paste textarea "never heard back from client"
type textarea "never heard back from client"
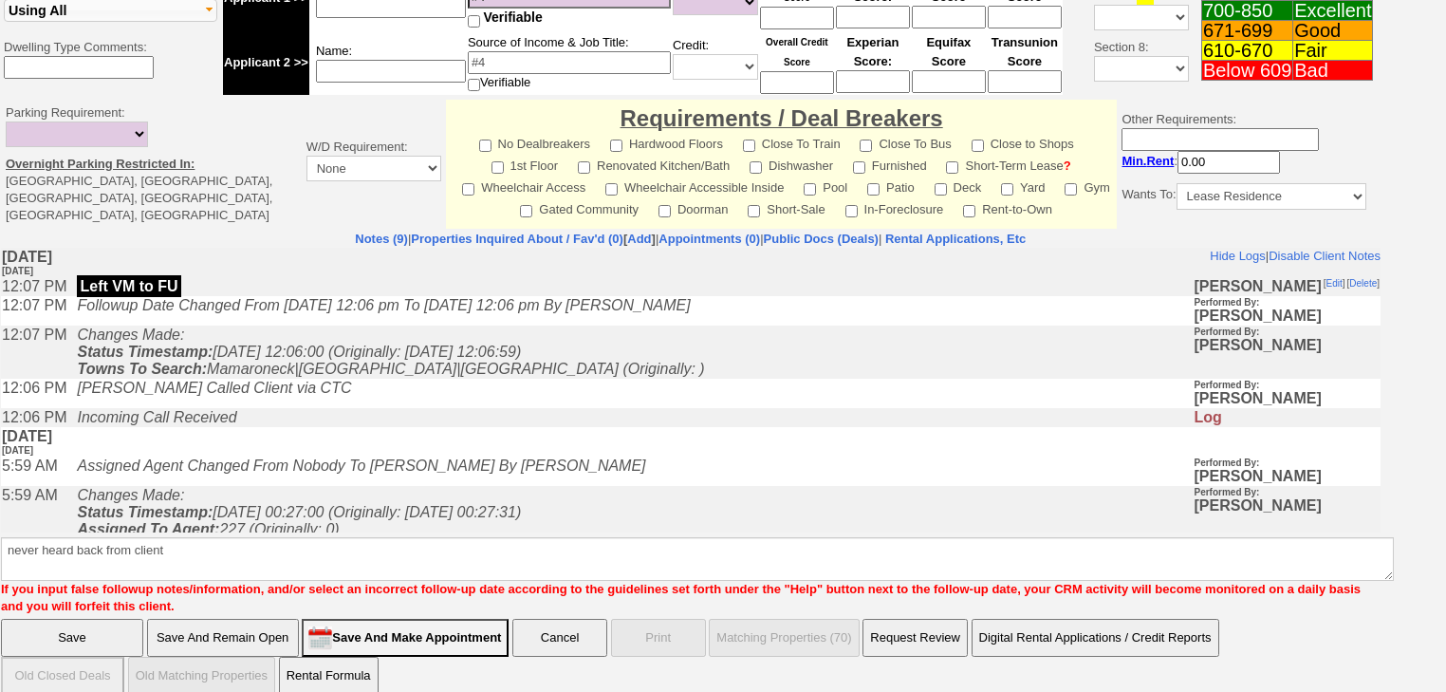
click at [56, 619] on input "Save" at bounding box center [72, 638] width 142 height 38
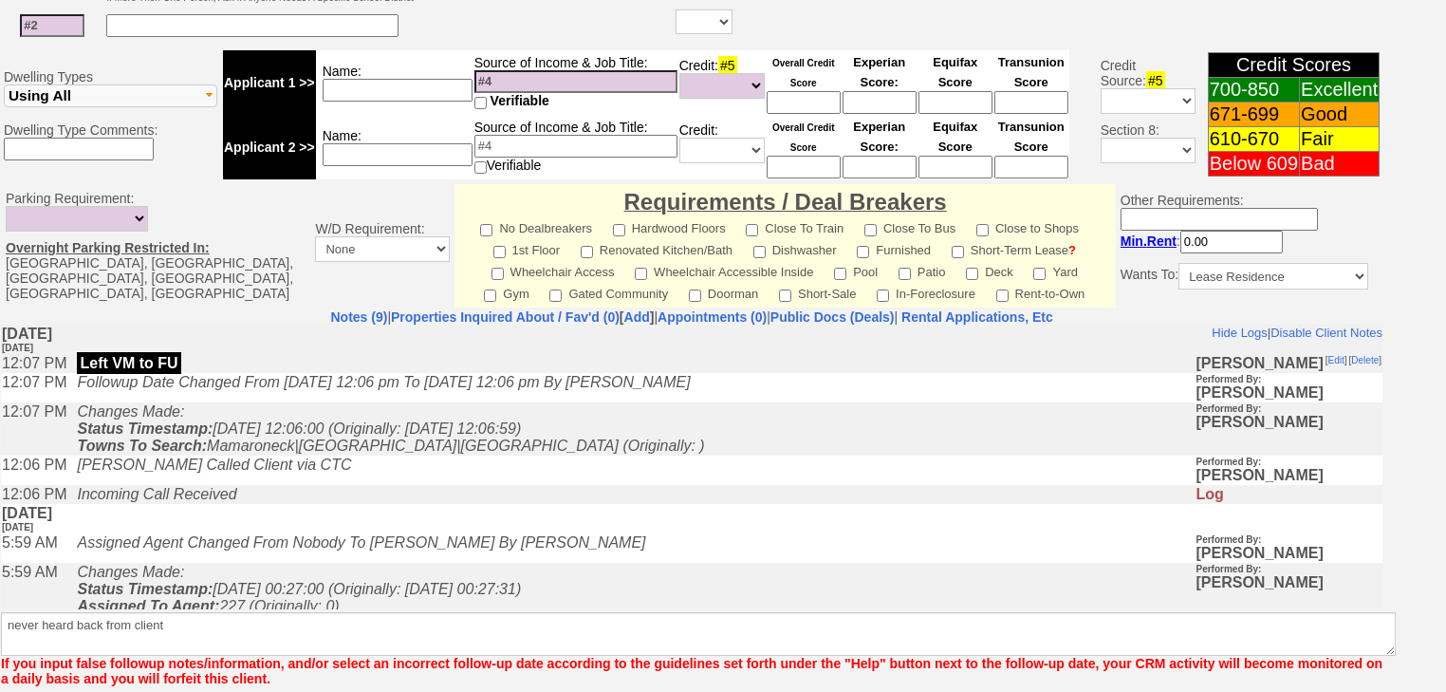
scroll to position [714, 0]
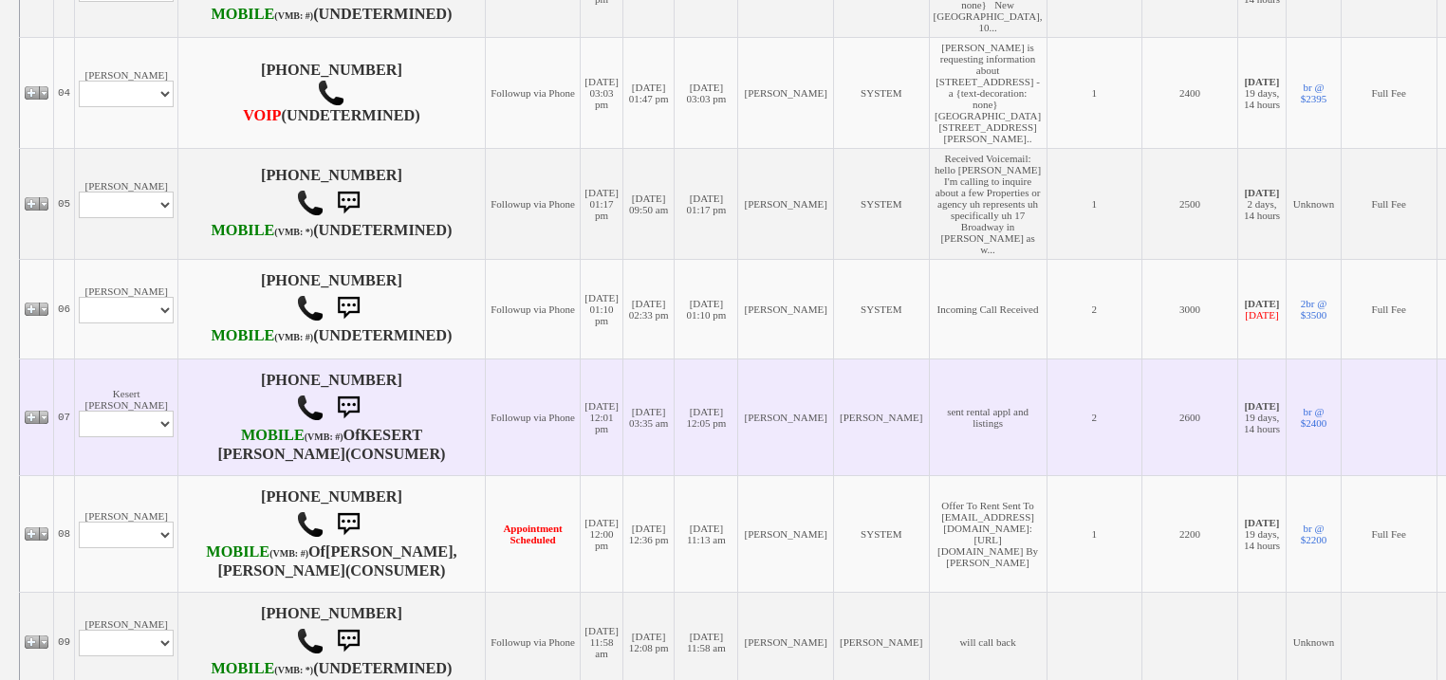
scroll to position [759, 0]
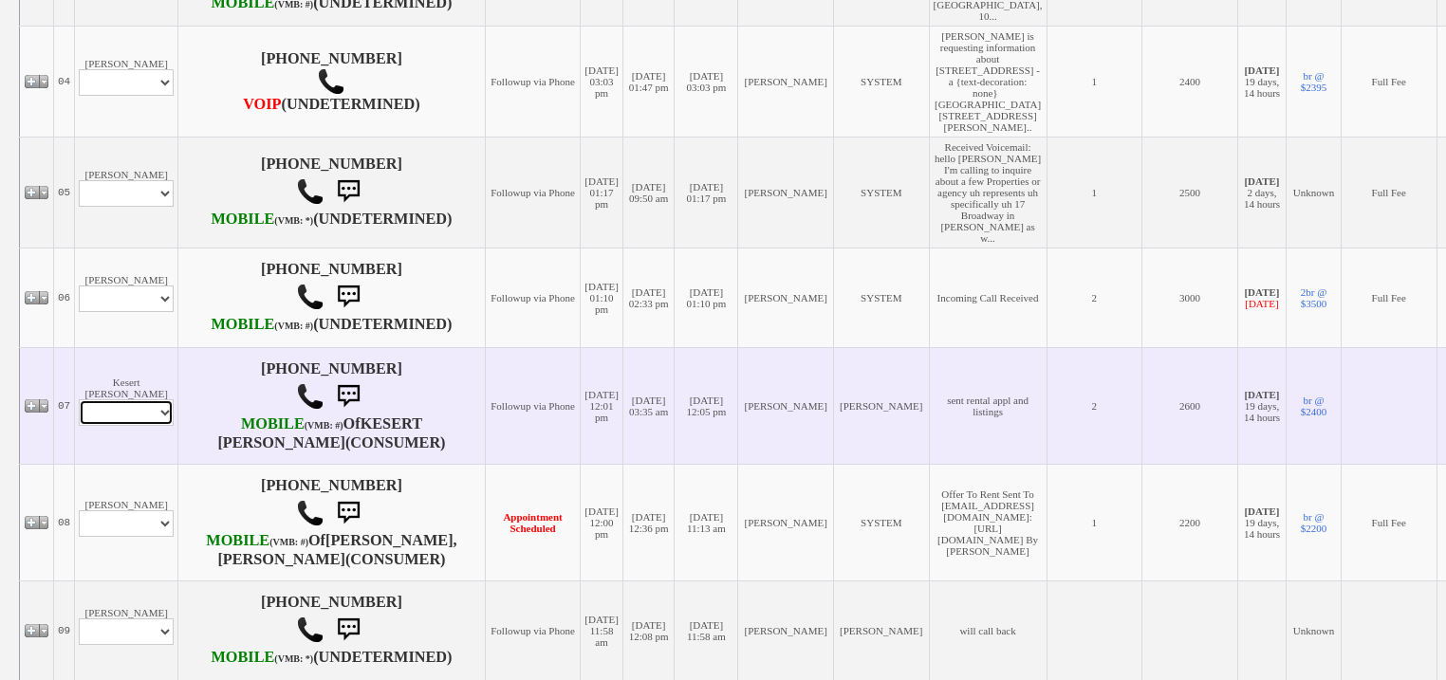
drag, startPoint x: 138, startPoint y: 486, endPoint x: 139, endPoint y: 497, distance: 11.4
click at [138, 426] on select "Profile Edit Print Email Externally (Will Not Be Tracked In CRM) Closed Deals" at bounding box center [126, 412] width 95 height 27
select select "ChangeURL,/crm/custom/edit_client_form.php?redirect=%2Fcrm%2Fclients.php&id=164…"
click at [79, 426] on select "Profile Edit Print Email Externally (Will Not Be Tracked In CRM) Closed Deals" at bounding box center [126, 412] width 95 height 27
select select
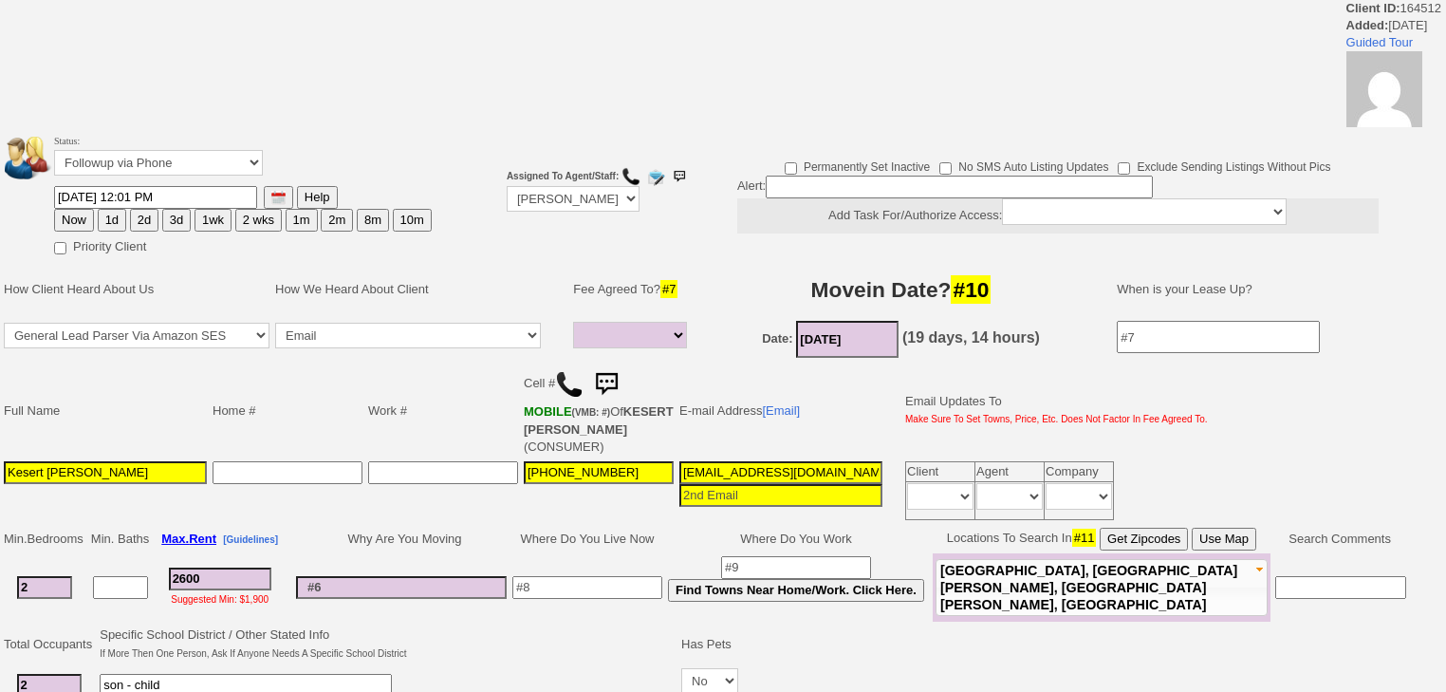
select select
click at [248, 147] on td "Status: Followup via Phone Followup via Email Followup When Section 8 Property …" at bounding box center [243, 158] width 380 height 54
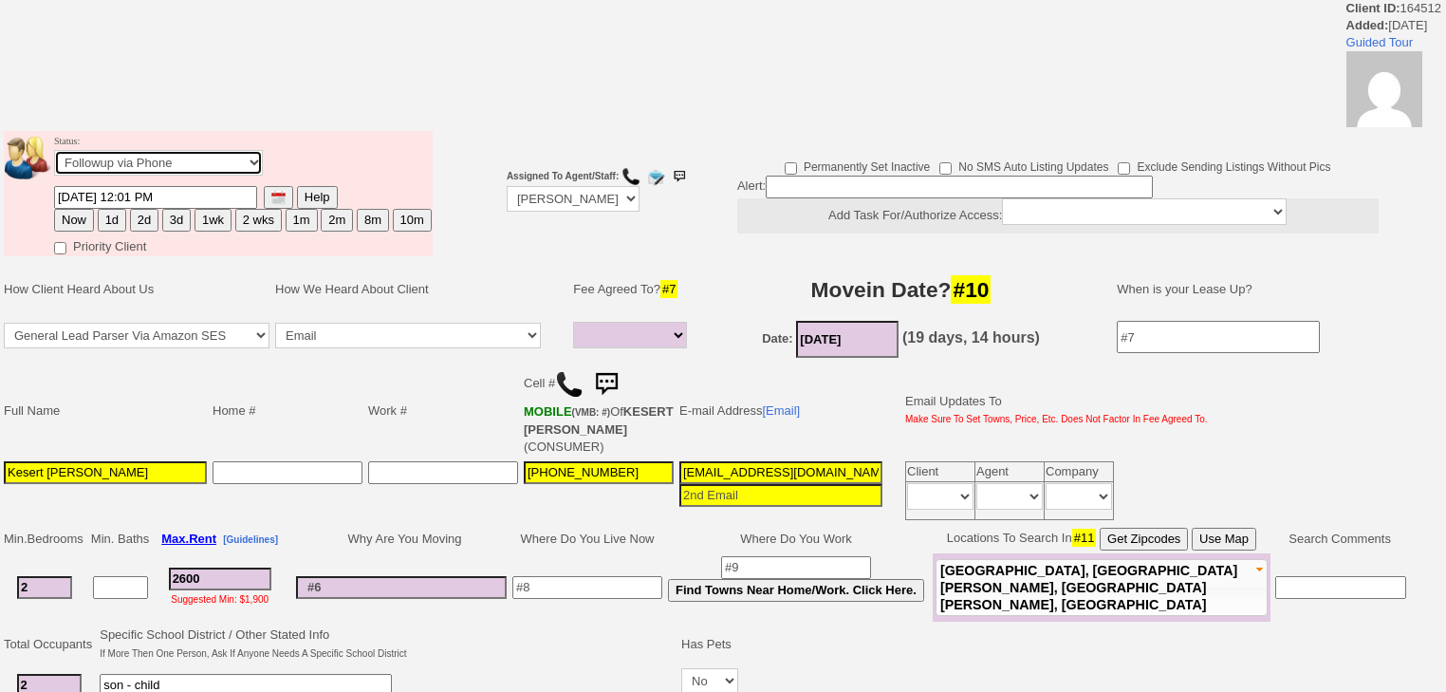
click at [241, 158] on select "Followup via Phone Followup via Email Followup When Section 8 Property Found De…" at bounding box center [158, 163] width 209 height 26
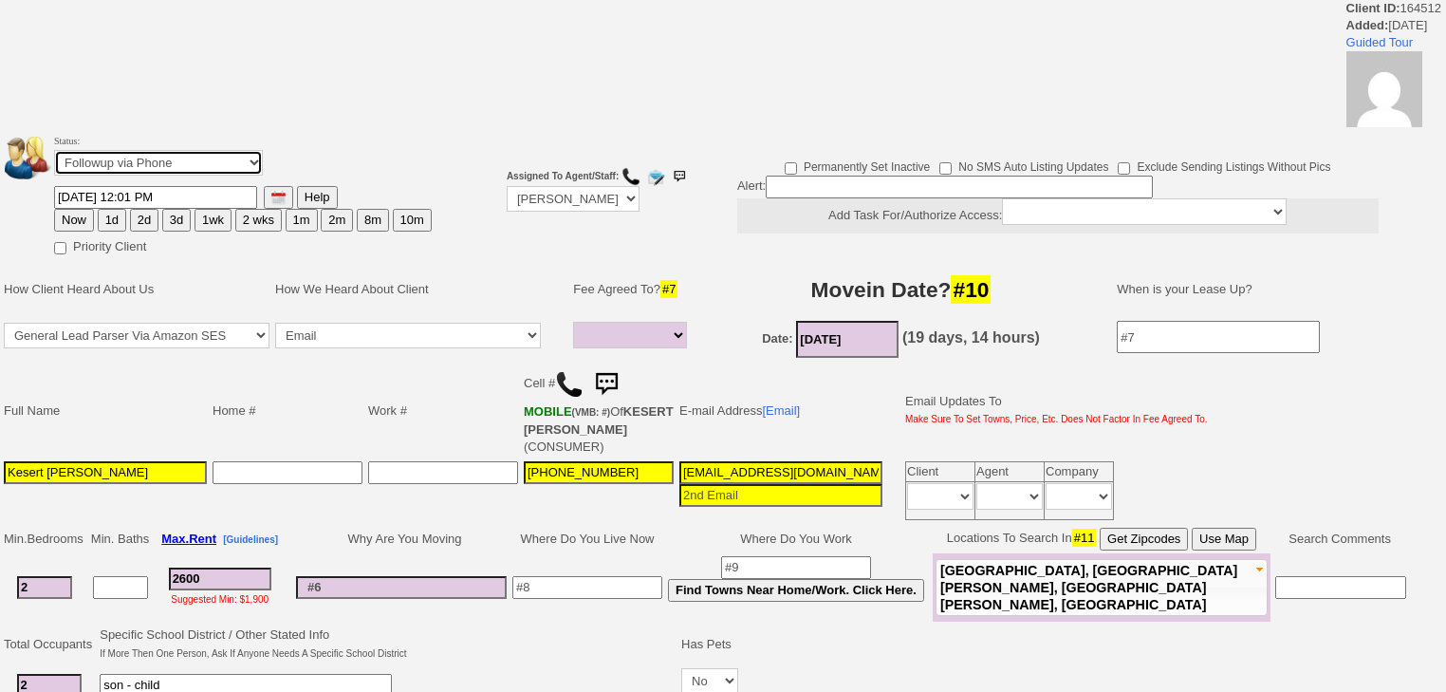
select select "Inactive"
click at [54, 156] on select "Followup via Phone Followup via Email Followup When Section 8 Property Found De…" at bounding box center [158, 163] width 209 height 26
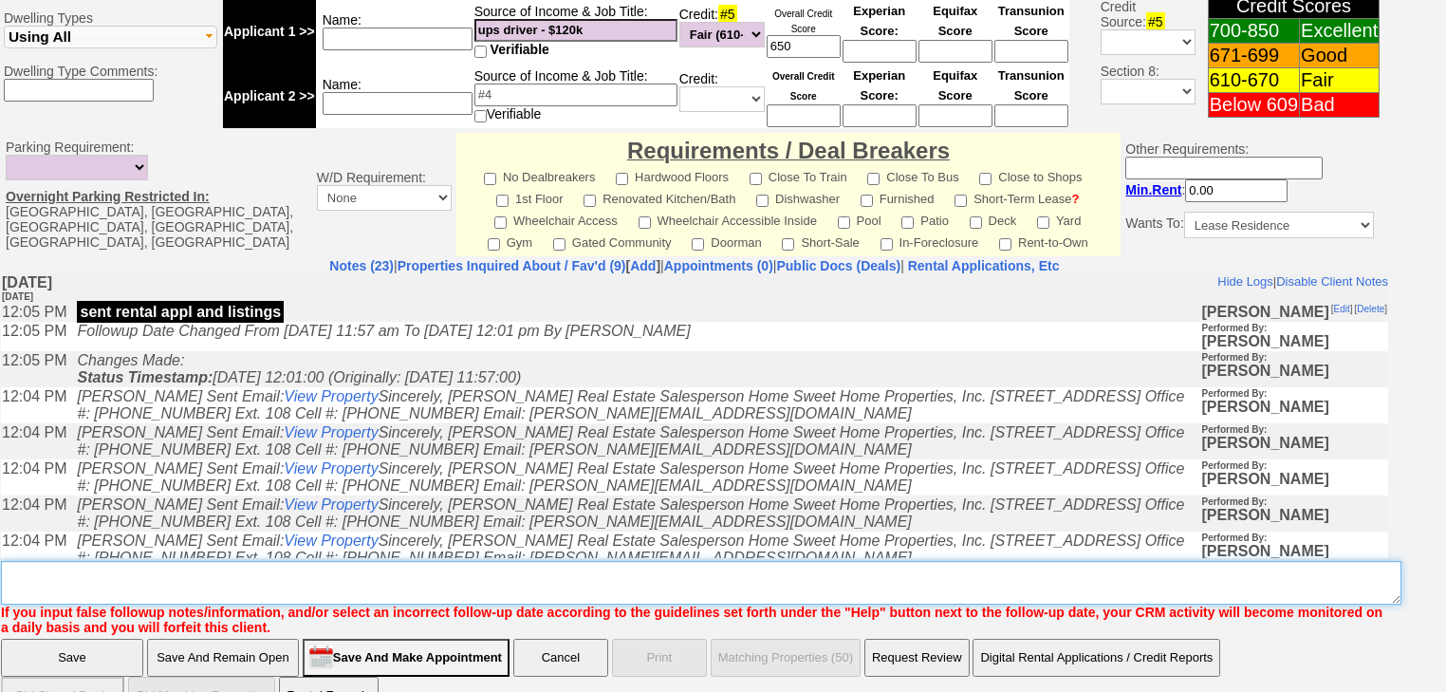
click at [150, 561] on textarea "Insert New Note Here" at bounding box center [701, 583] width 1401 height 44
paste textarea "never heard back from client"
type textarea "never heard back from client"
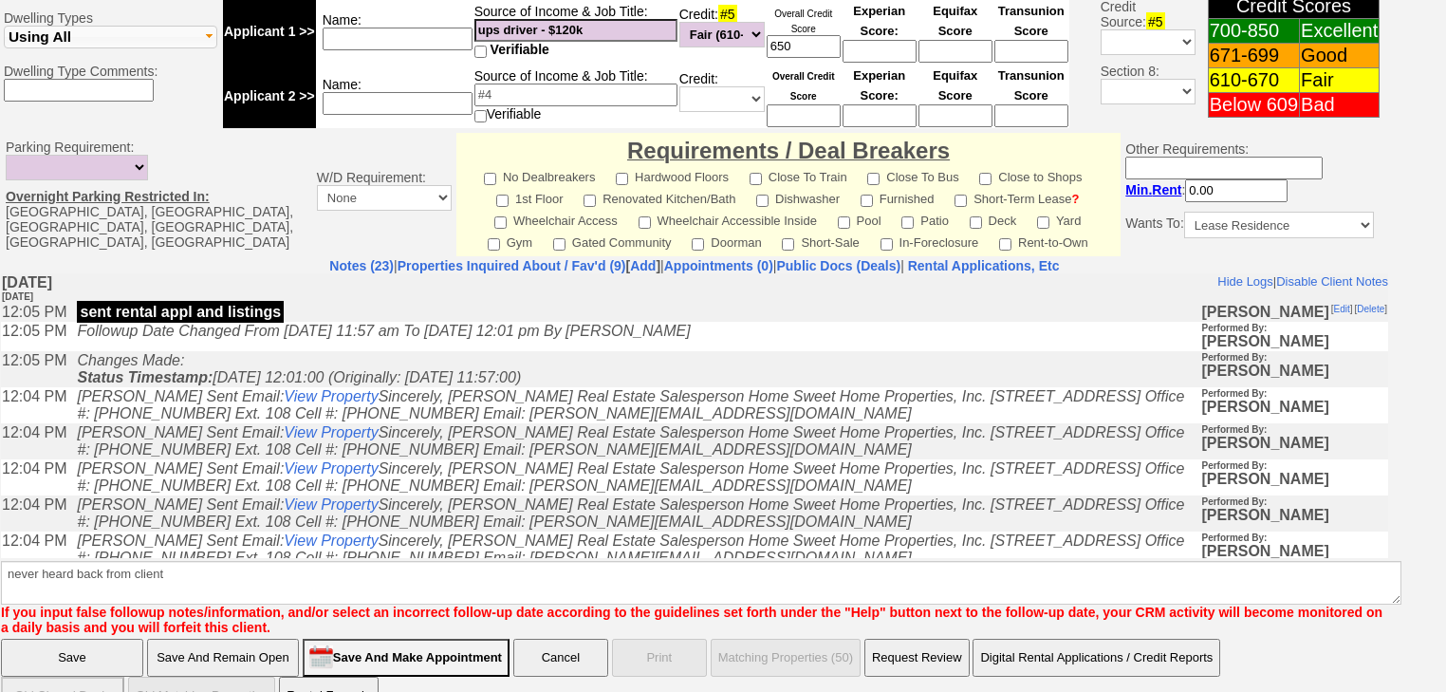
click at [95, 639] on input "Save" at bounding box center [72, 658] width 142 height 38
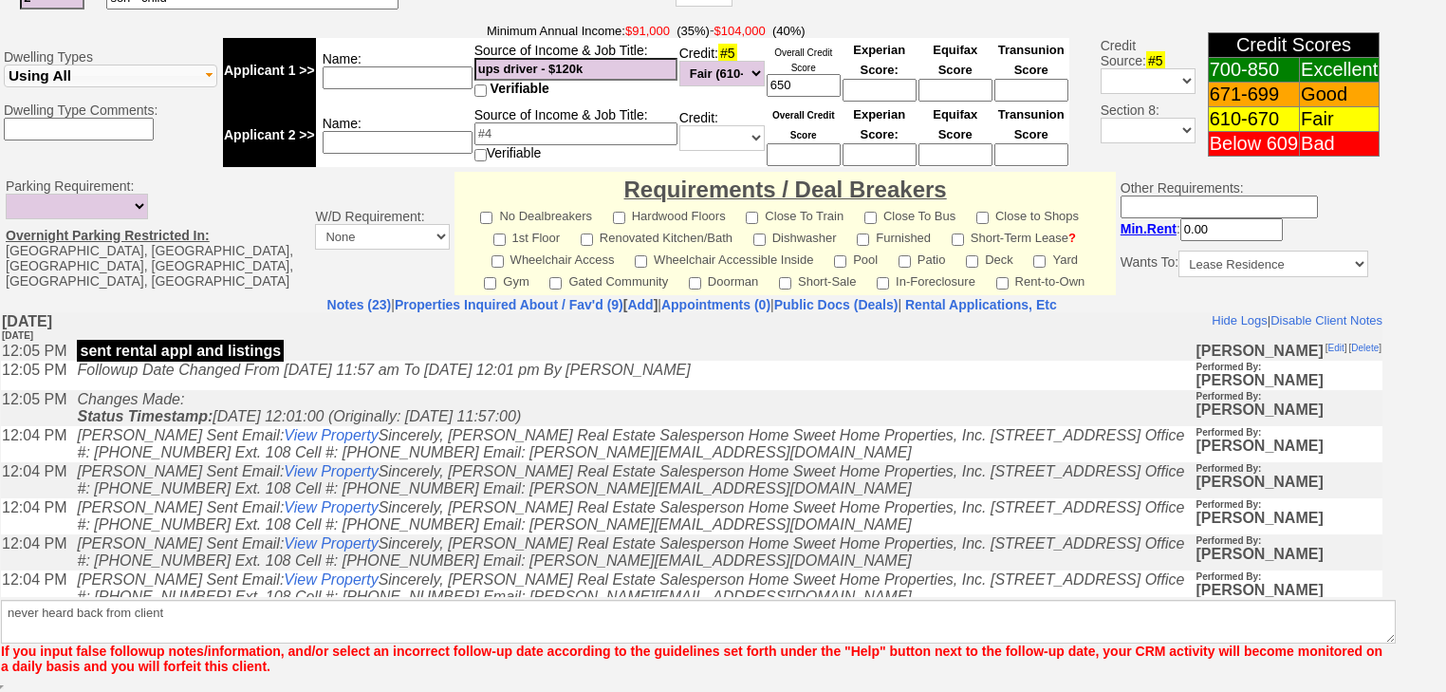
scroll to position [730, 0]
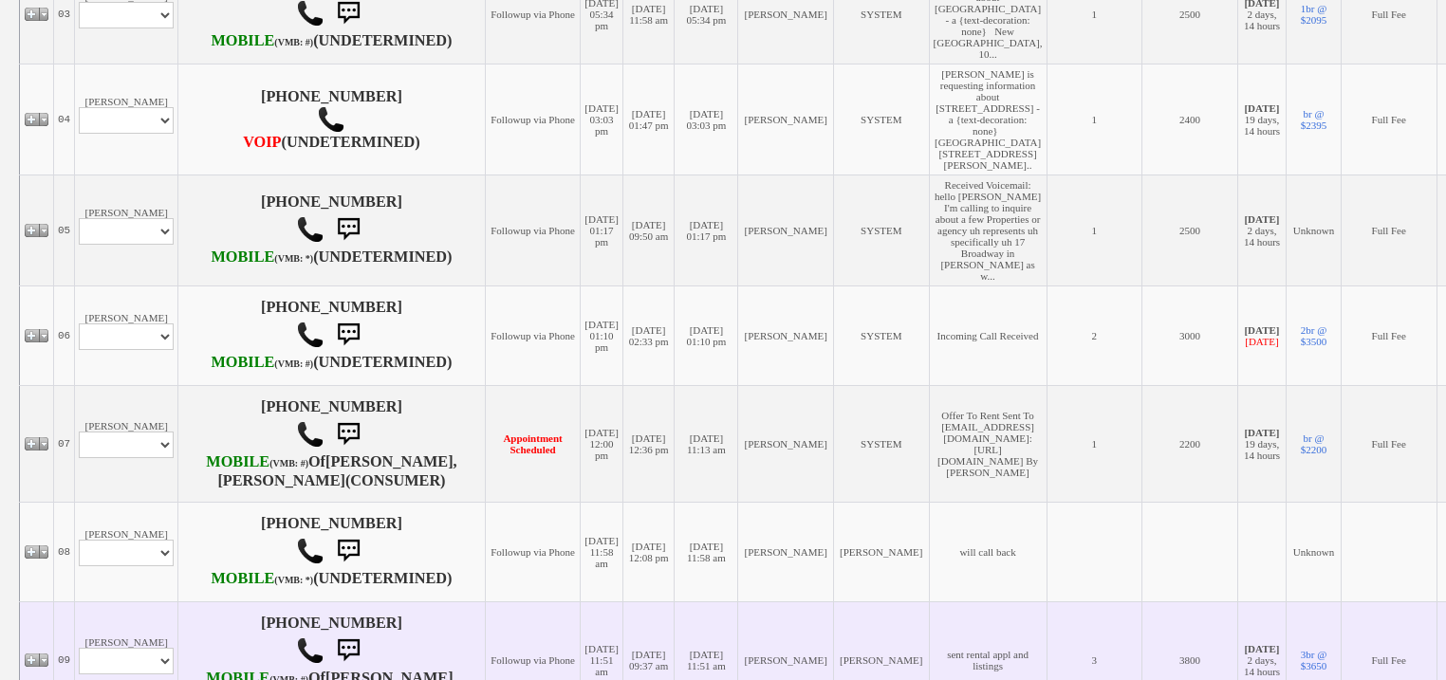
scroll to position [987, 0]
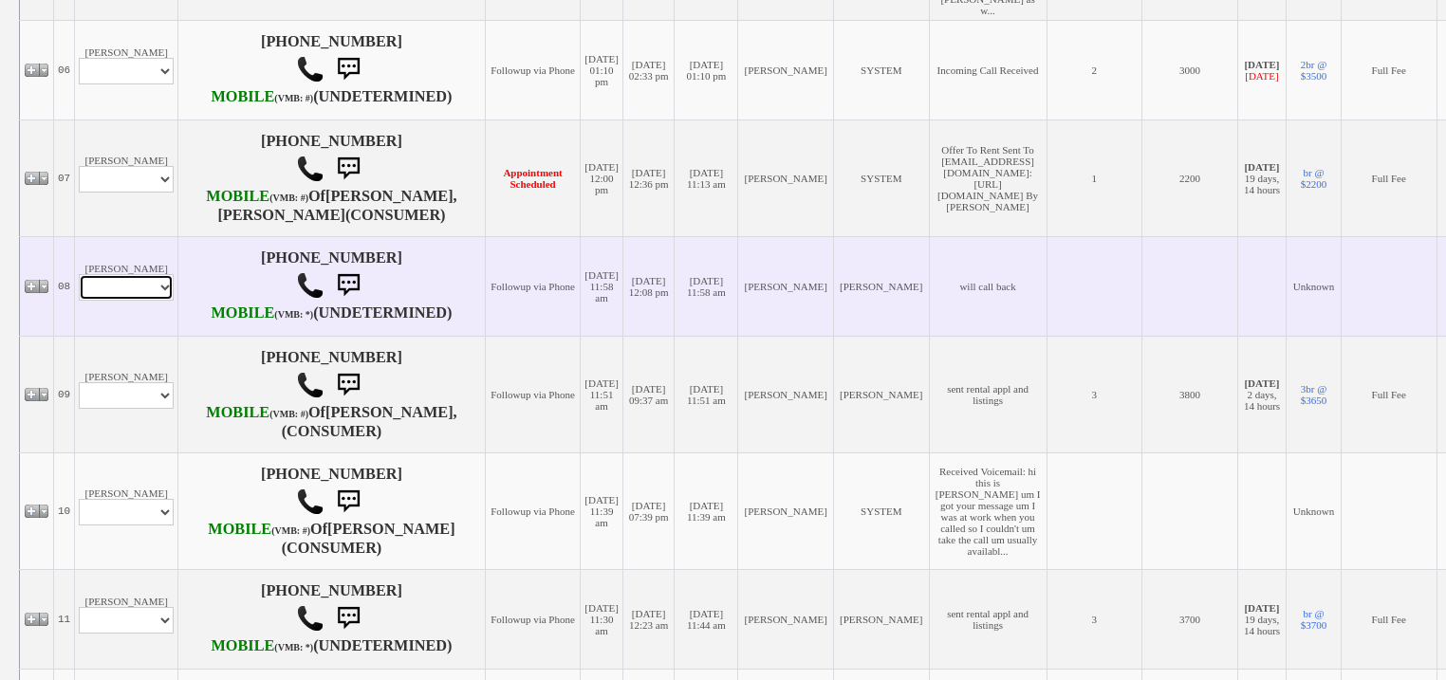
drag, startPoint x: 159, startPoint y: 377, endPoint x: 158, endPoint y: 396, distance: 19.1
click at [159, 301] on select "Profile Edit Print Email Externally (Will Not Be Tracked In CRM) Closed Deals" at bounding box center [126, 287] width 95 height 27
select select "ChangeURL,/crm/custom/edit_client_form.php?redirect=%2Fcrm%2Fclients.php&id=167…"
click at [79, 301] on select "Profile Edit Print Email Externally (Will Not Be Tracked In CRM) Closed Deals" at bounding box center [126, 287] width 95 height 27
select select
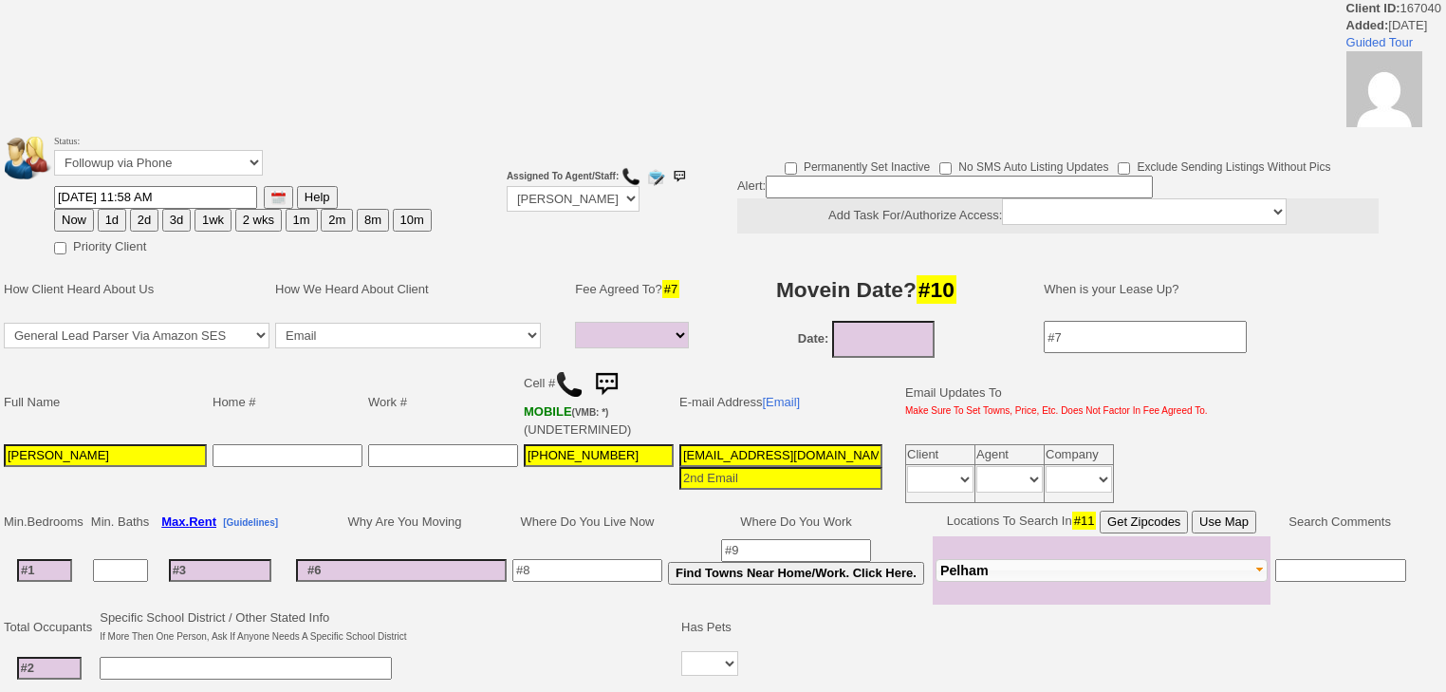
select select
click at [178, 168] on select "Followup via Phone Followup via Email Followup When Section 8 Property Found De…" at bounding box center [158, 163] width 209 height 26
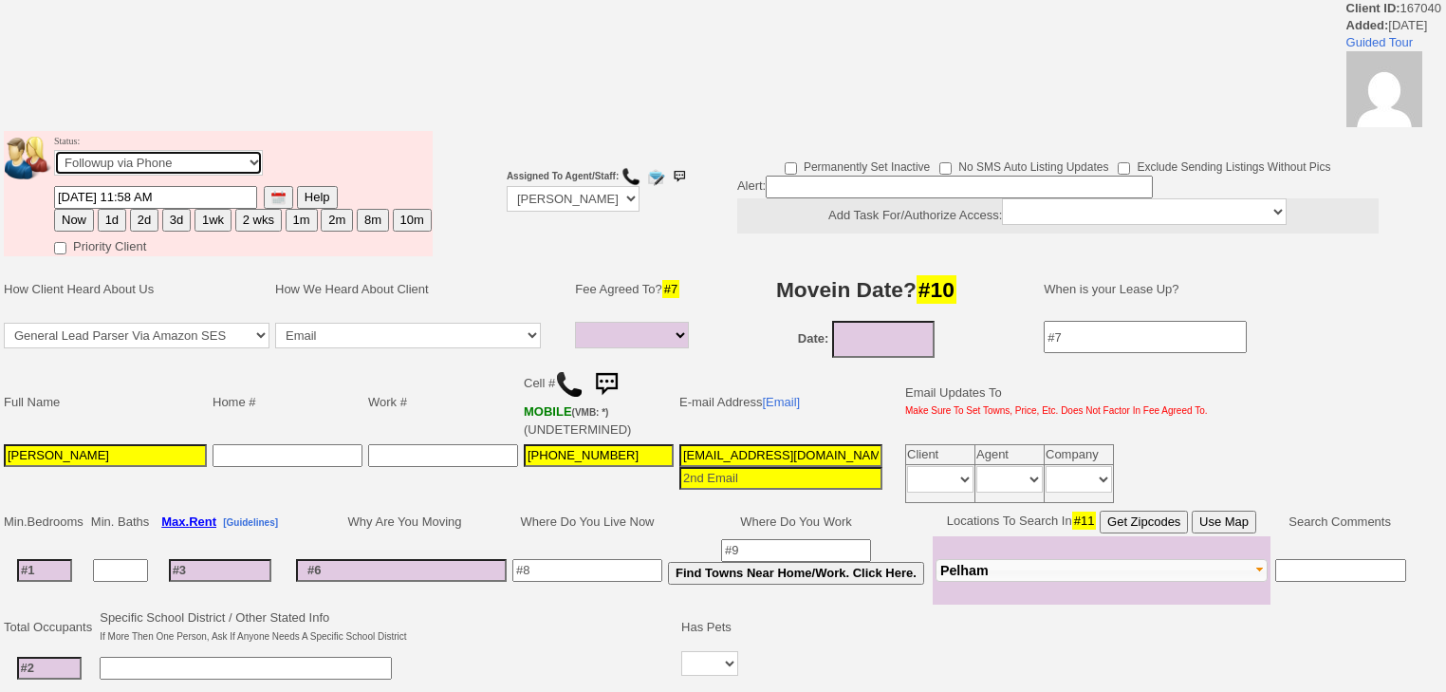
select select "Inactive"
click at [54, 156] on select "Followup via Phone Followup via Email Followup When Section 8 Property Found De…" at bounding box center [158, 163] width 209 height 26
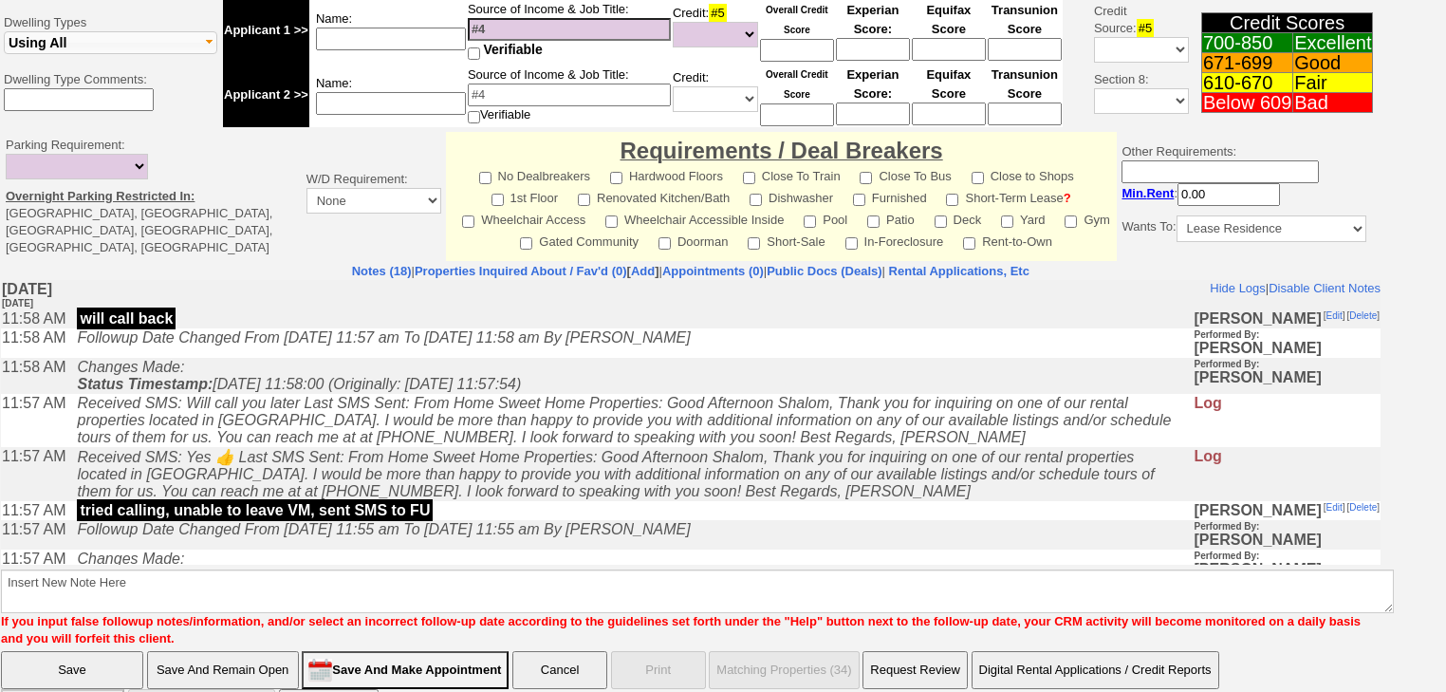
scroll to position [708, 0]
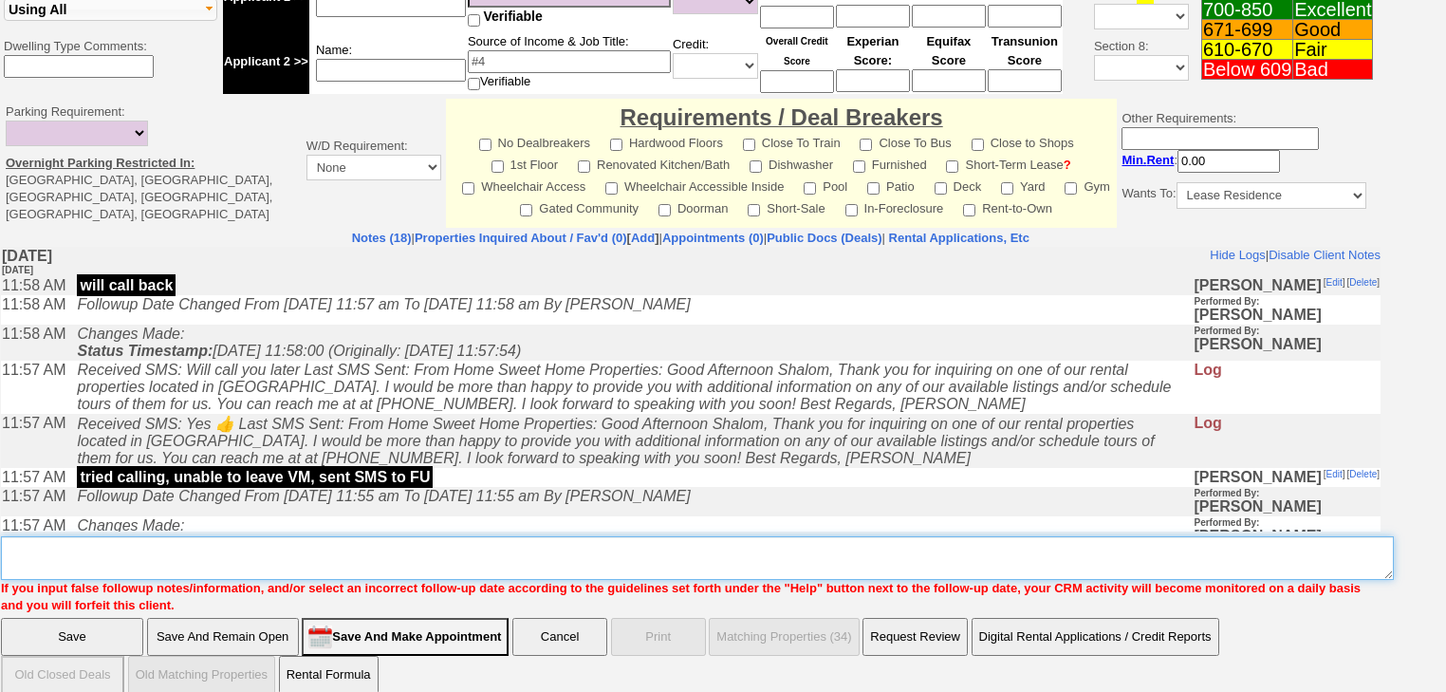
drag, startPoint x: 139, startPoint y: 531, endPoint x: 106, endPoint y: 601, distance: 76.8
click at [139, 536] on textarea "Insert New Note Here" at bounding box center [697, 558] width 1393 height 44
paste textarea "never heard back from client"
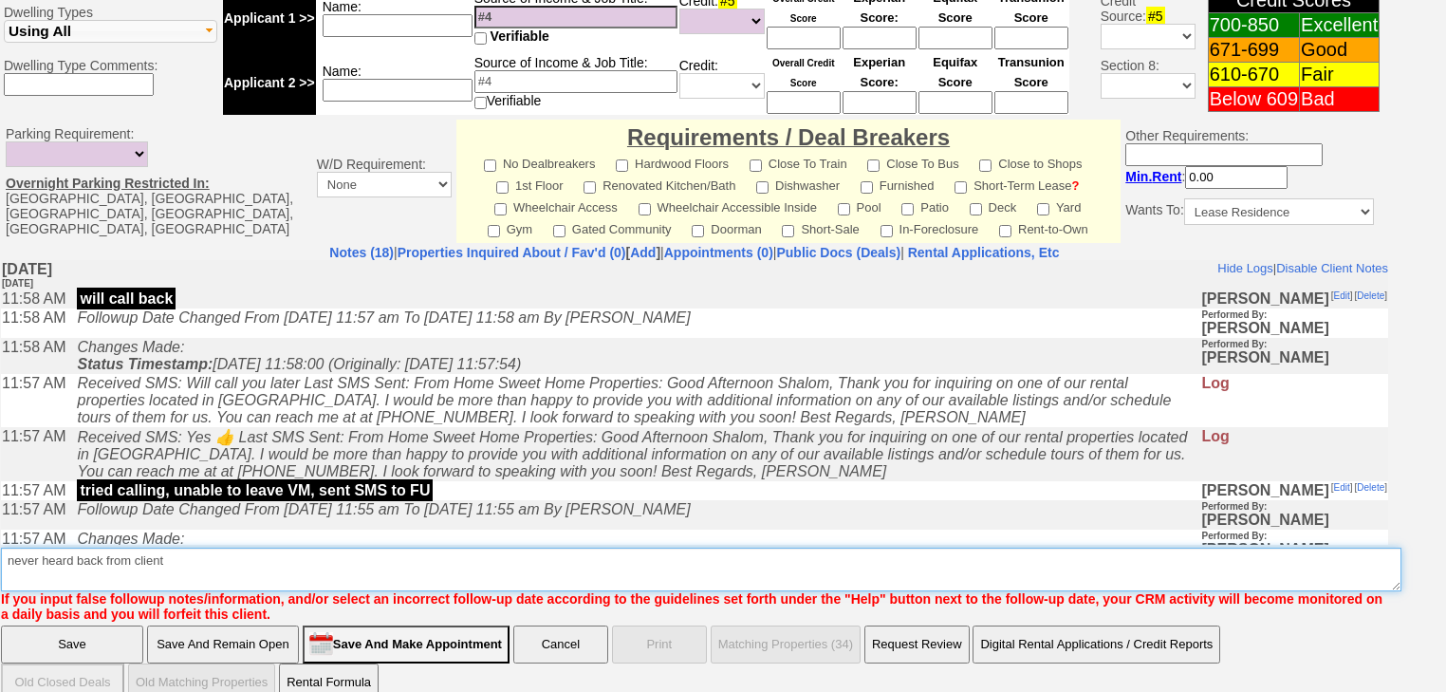
type textarea "never heard back from client"
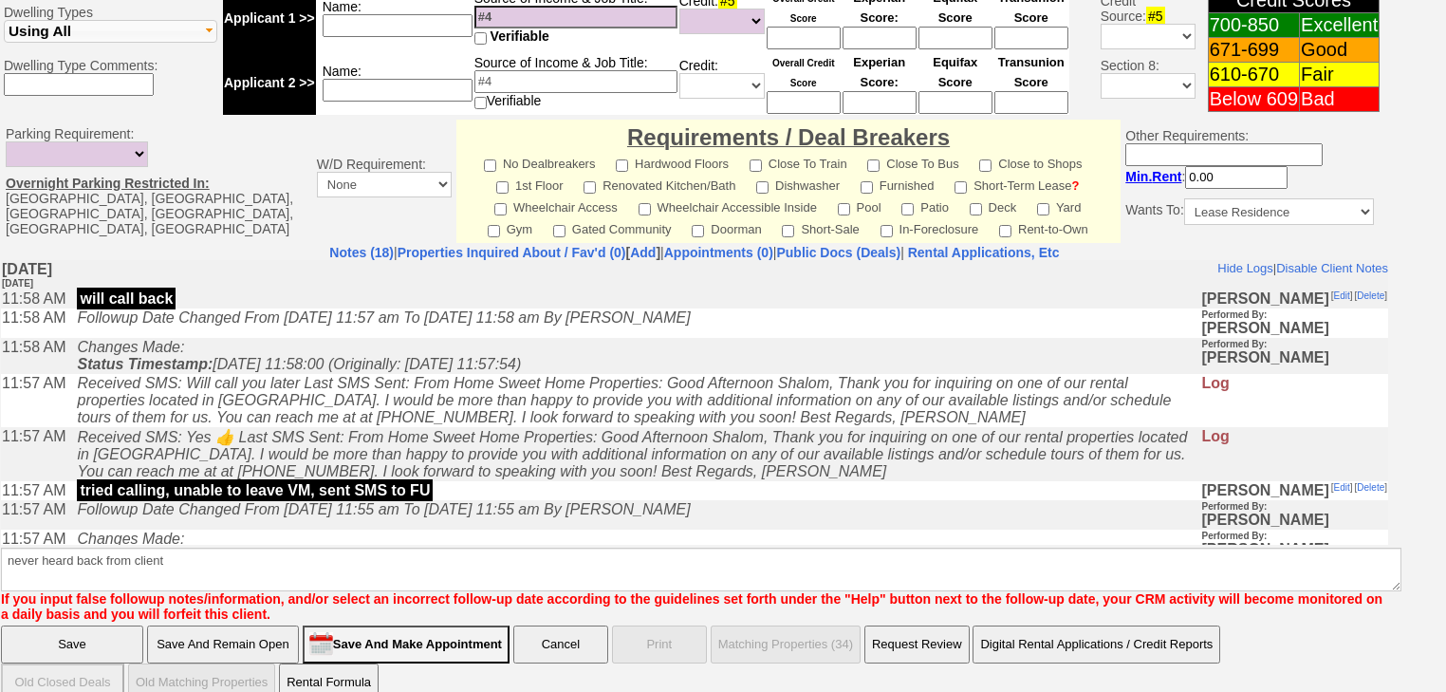
click at [102, 625] on input "Save" at bounding box center [72, 644] width 142 height 38
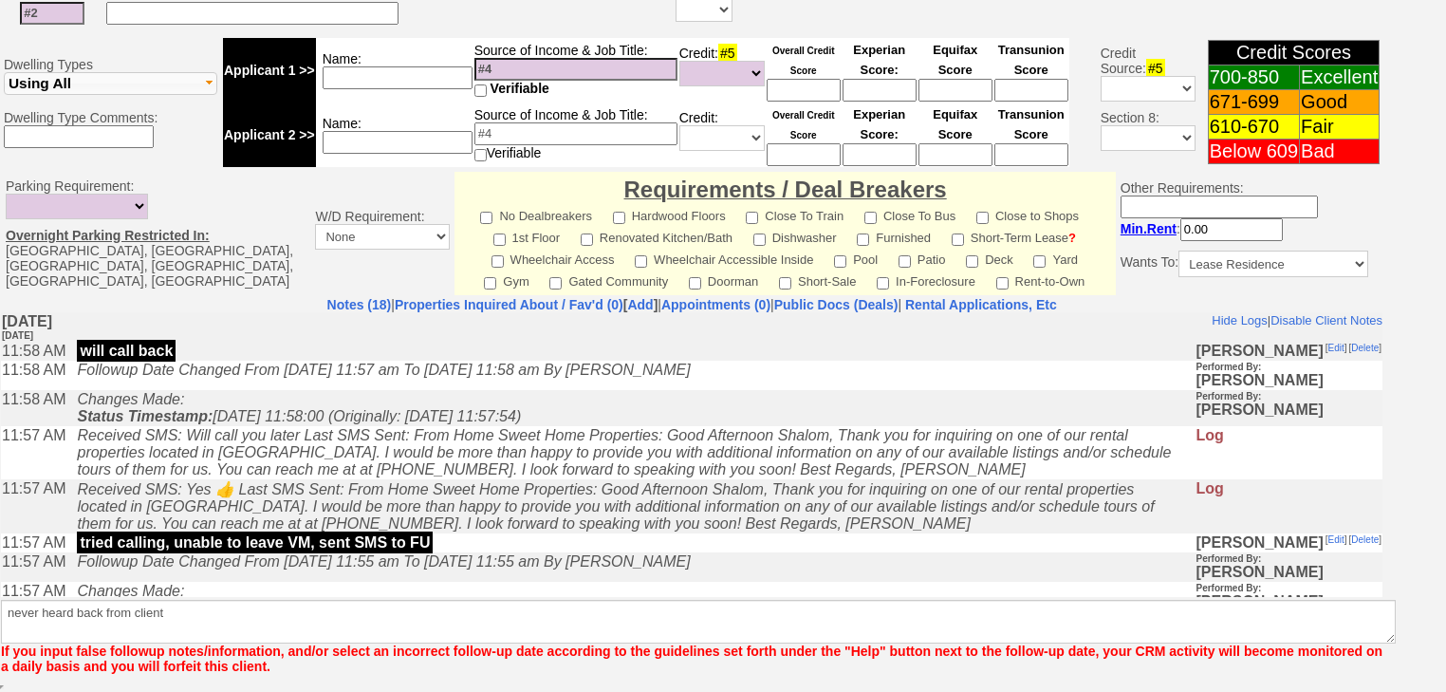
scroll to position [698, 0]
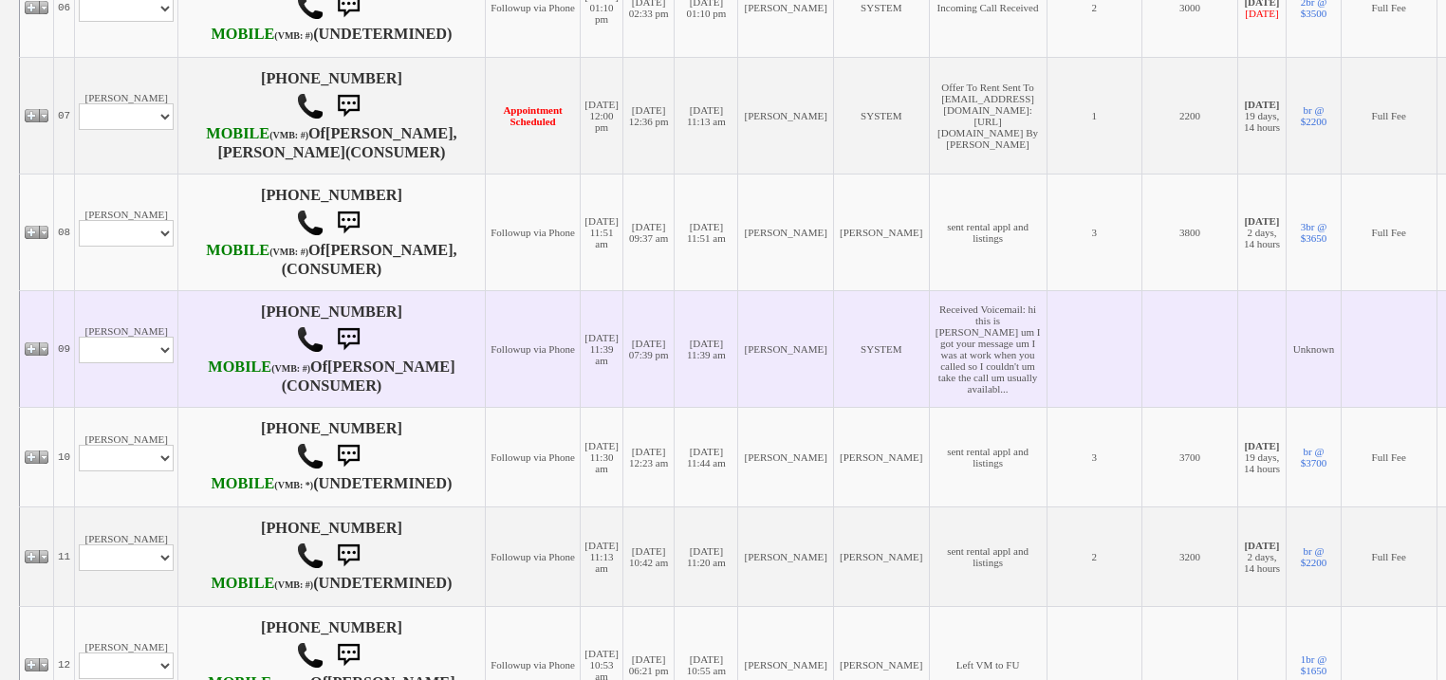
scroll to position [1063, 0]
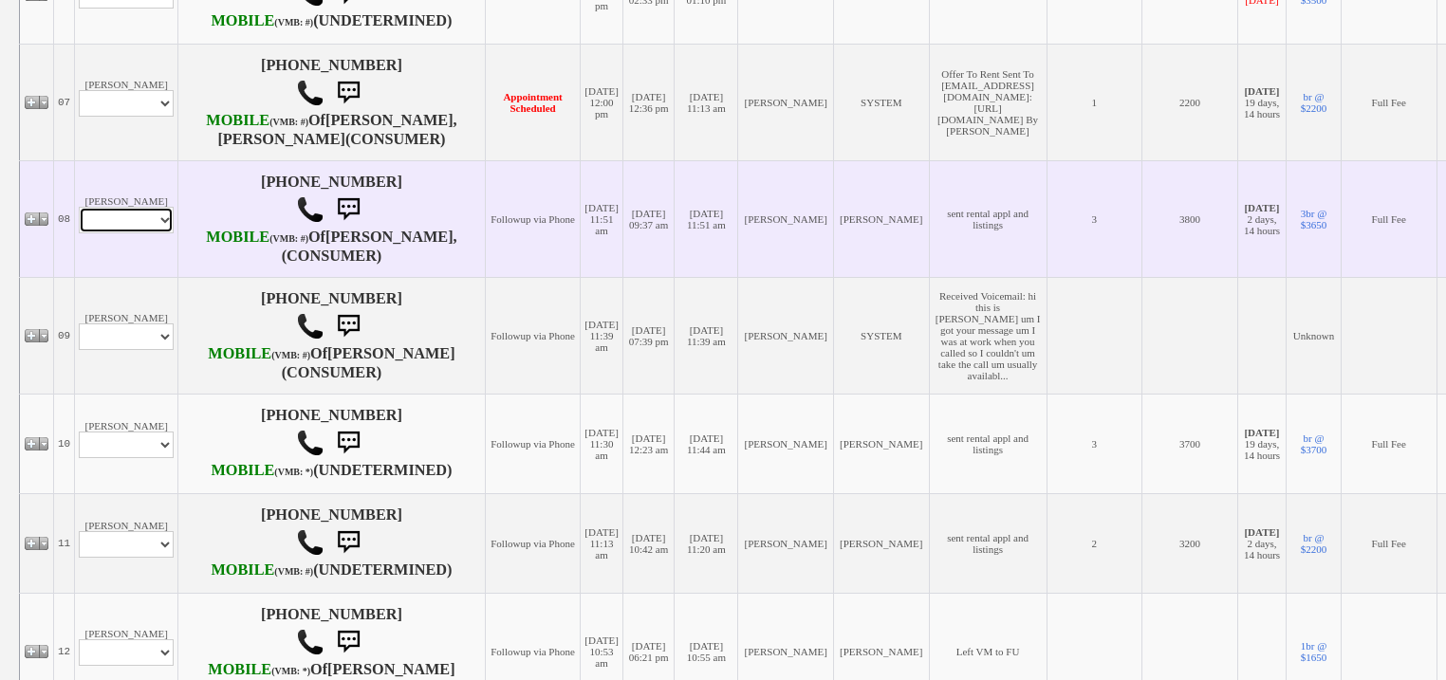
click at [133, 233] on select "Profile Edit Print Email Externally (Will Not Be Tracked In CRM) Closed Deals" at bounding box center [126, 220] width 95 height 27
select select "ChangeURL,/crm/custom/edit_client_form.php?redirect=%2Fcrm%2Fclients.php&id=168…"
click at [79, 233] on select "Profile Edit Print Email Externally (Will Not Be Tracked In CRM) Closed Deals" at bounding box center [126, 220] width 95 height 27
select select
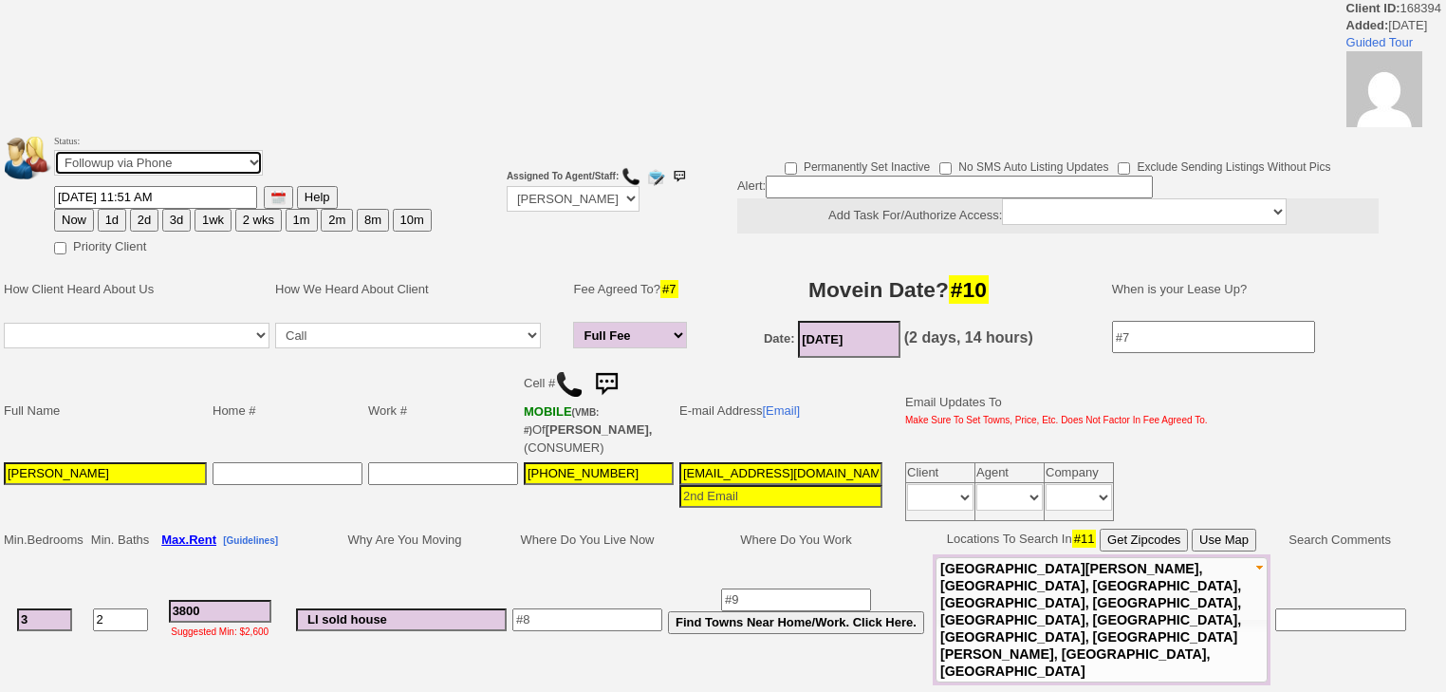
click at [177, 165] on select "Followup via Phone Followup via Email Followup When Section 8 Property Found De…" at bounding box center [158, 163] width 209 height 26
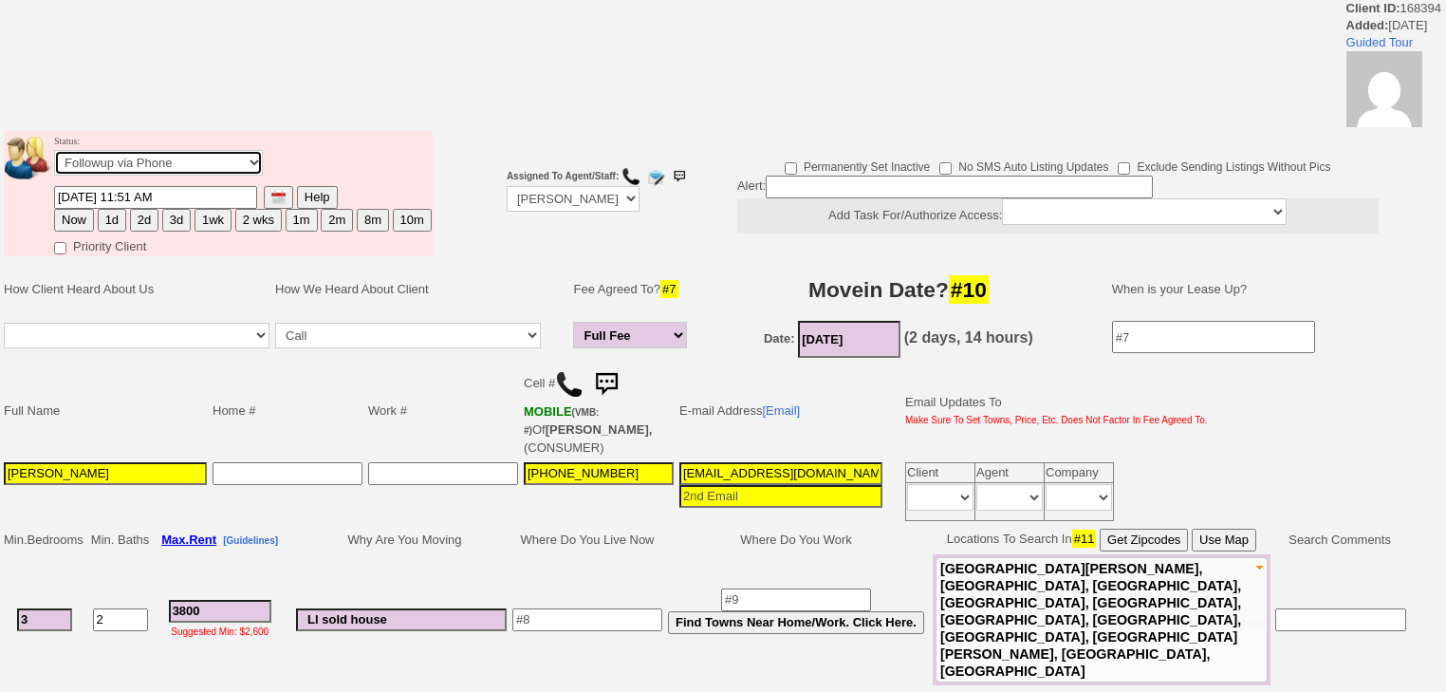
select select "Inactive"
click at [54, 156] on select "Followup via Phone Followup via Email Followup When Section 8 Property Found De…" at bounding box center [158, 163] width 209 height 26
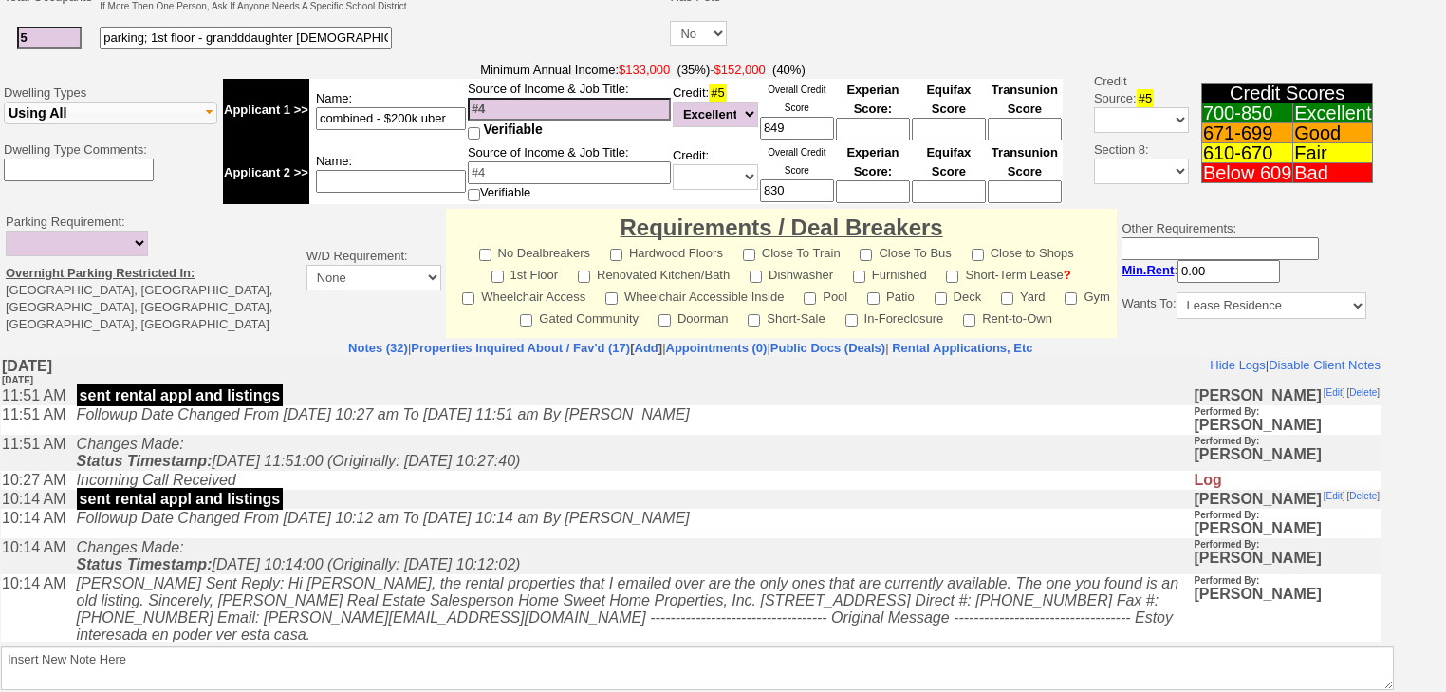
scroll to position [739, 0]
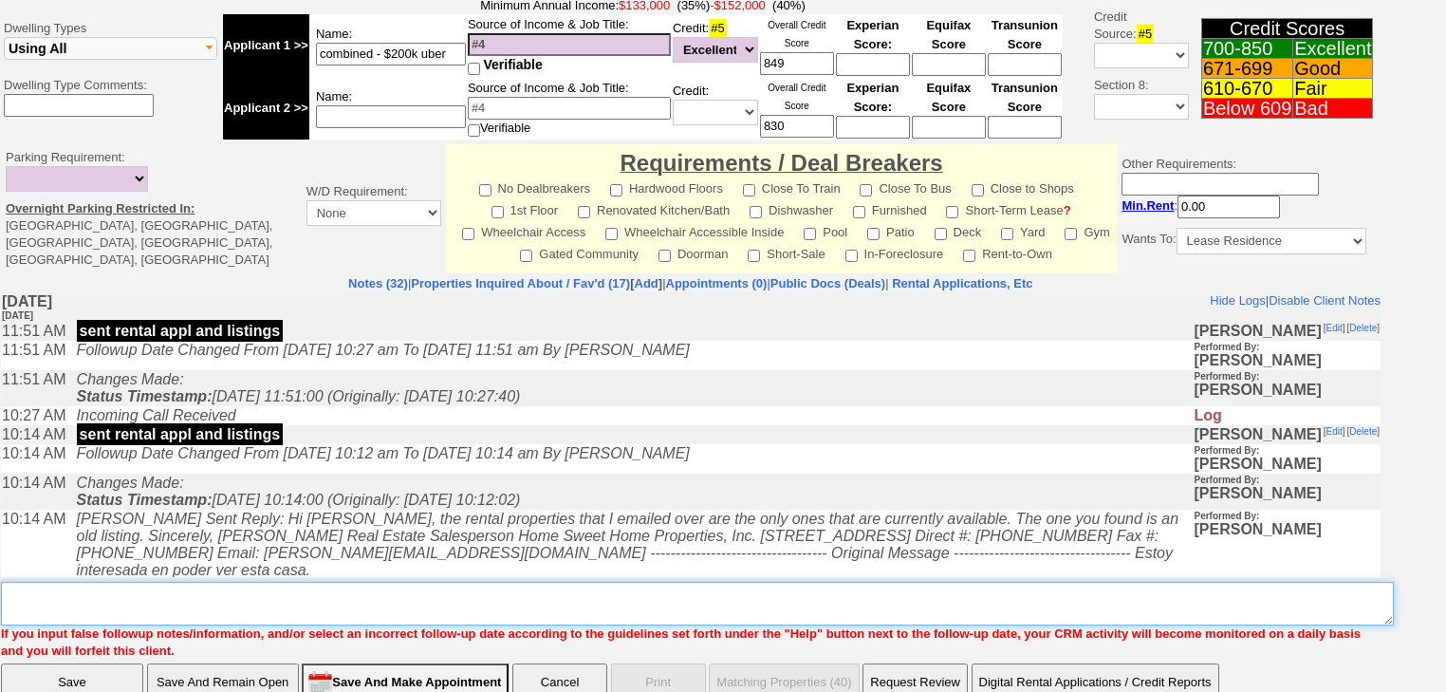
click at [87, 582] on textarea "Insert New Note Here" at bounding box center [697, 604] width 1393 height 44
paste textarea "never heard back from client"
type textarea "never heard back from client"
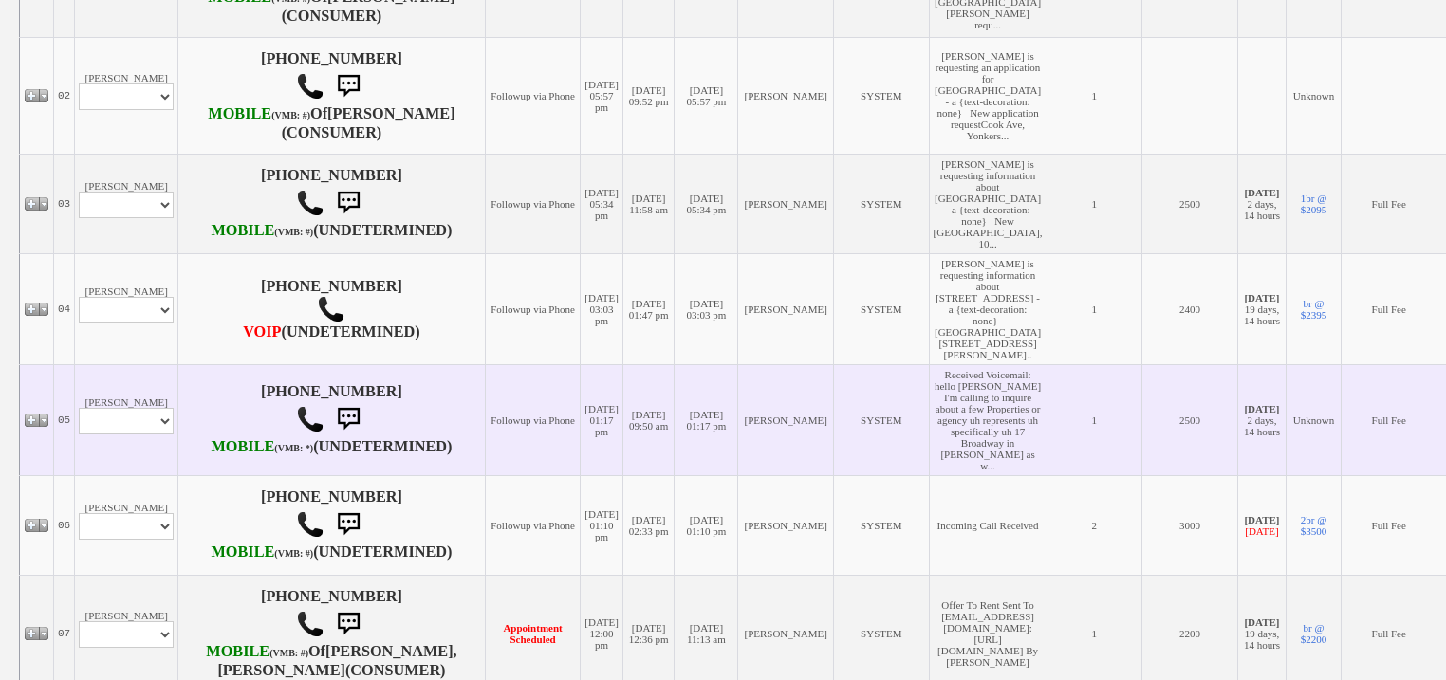
scroll to position [1139, 0]
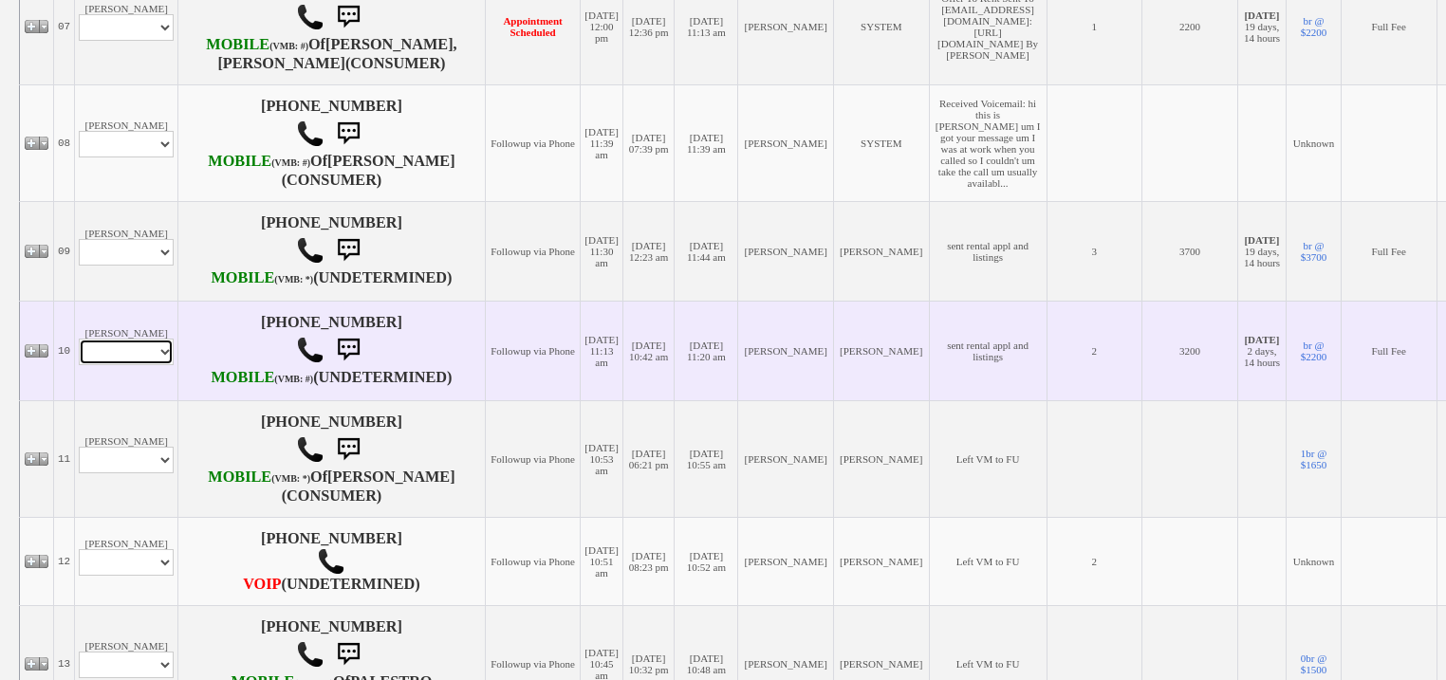
click at [104, 365] on select "Profile Edit Print Email Externally (Will Not Be Tracked In CRM) Closed Deals" at bounding box center [126, 352] width 95 height 27
select select "ChangeURL,/crm/custom/edit_client_form.php?redirect=%2Fcrm%2Fclients.php&id=168…"
click at [79, 365] on select "Profile Edit Print Email Externally (Will Not Be Tracked In CRM) Closed Deals" at bounding box center [126, 352] width 95 height 27
select select
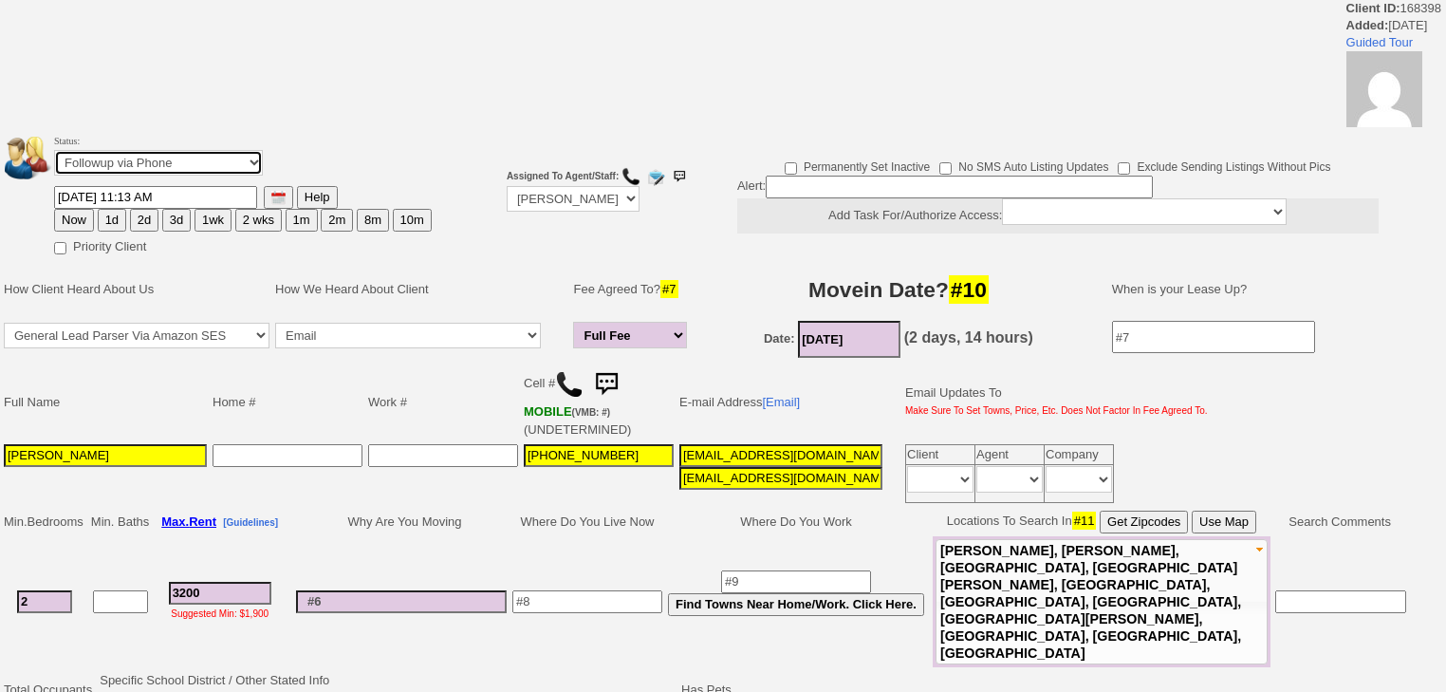
click at [195, 168] on select "Followup via Phone Followup via Email Followup When Section 8 Property Found De…" at bounding box center [158, 163] width 209 height 26
select select
click at [54, 156] on select "Followup via Phone Followup via Email Followup When Section 8 Property Found De…" at bounding box center [158, 163] width 209 height 26
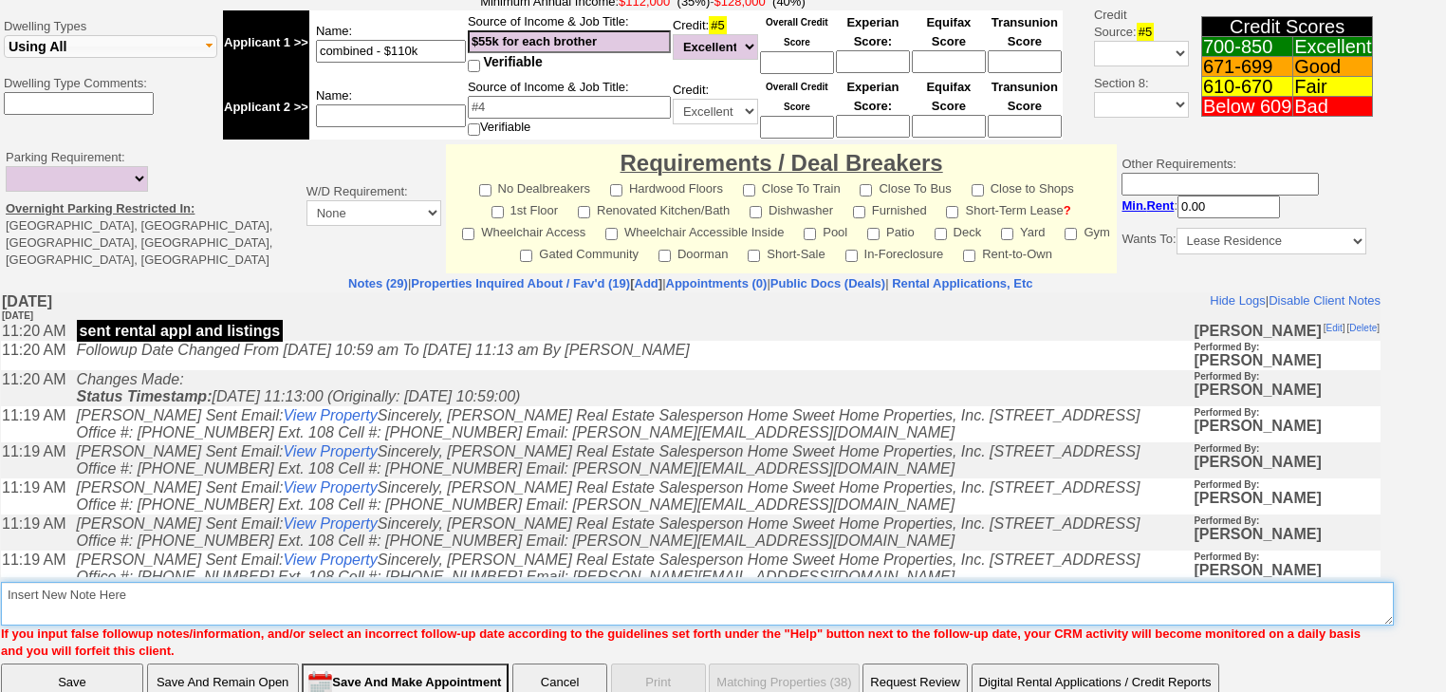
click at [125, 582] on textarea "Insert New Note Here" at bounding box center [697, 604] width 1393 height 44
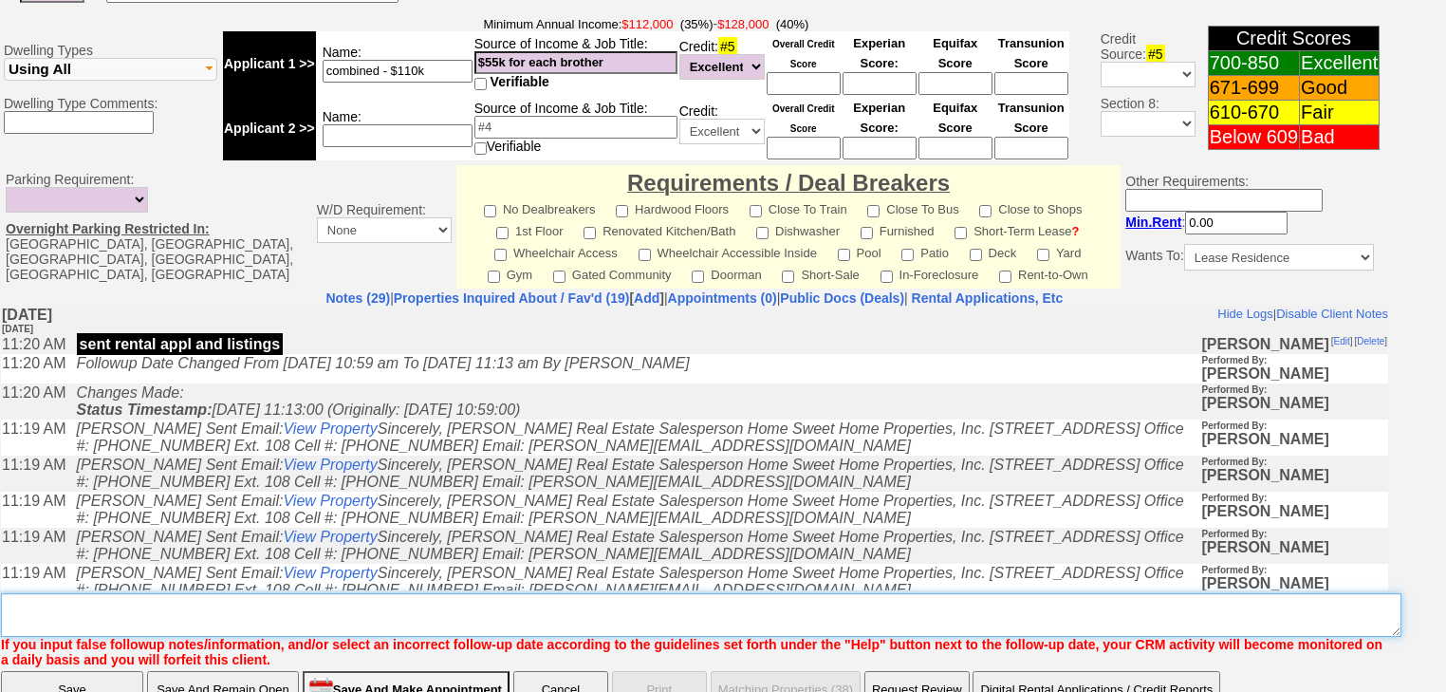
paste textarea "never heard back from client"
type textarea "never heard back from client"
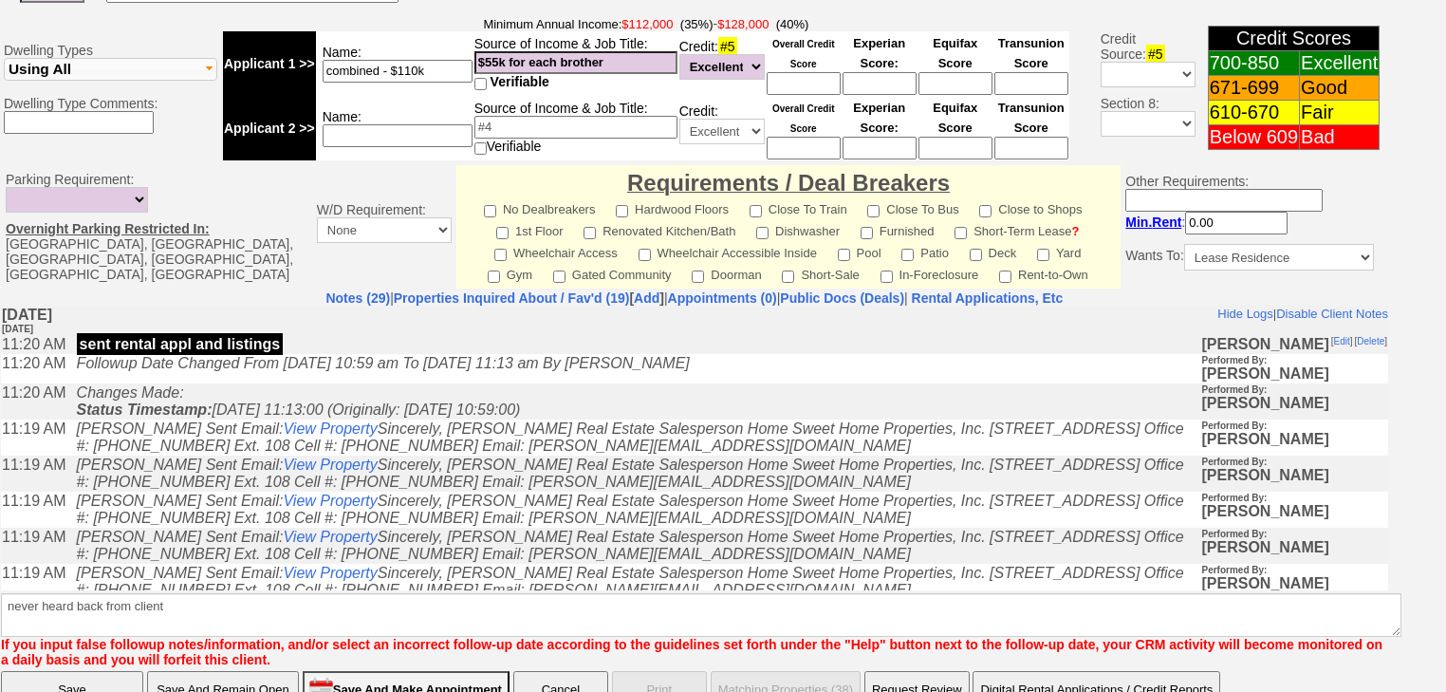
click at [49, 671] on input "Save" at bounding box center [72, 690] width 142 height 38
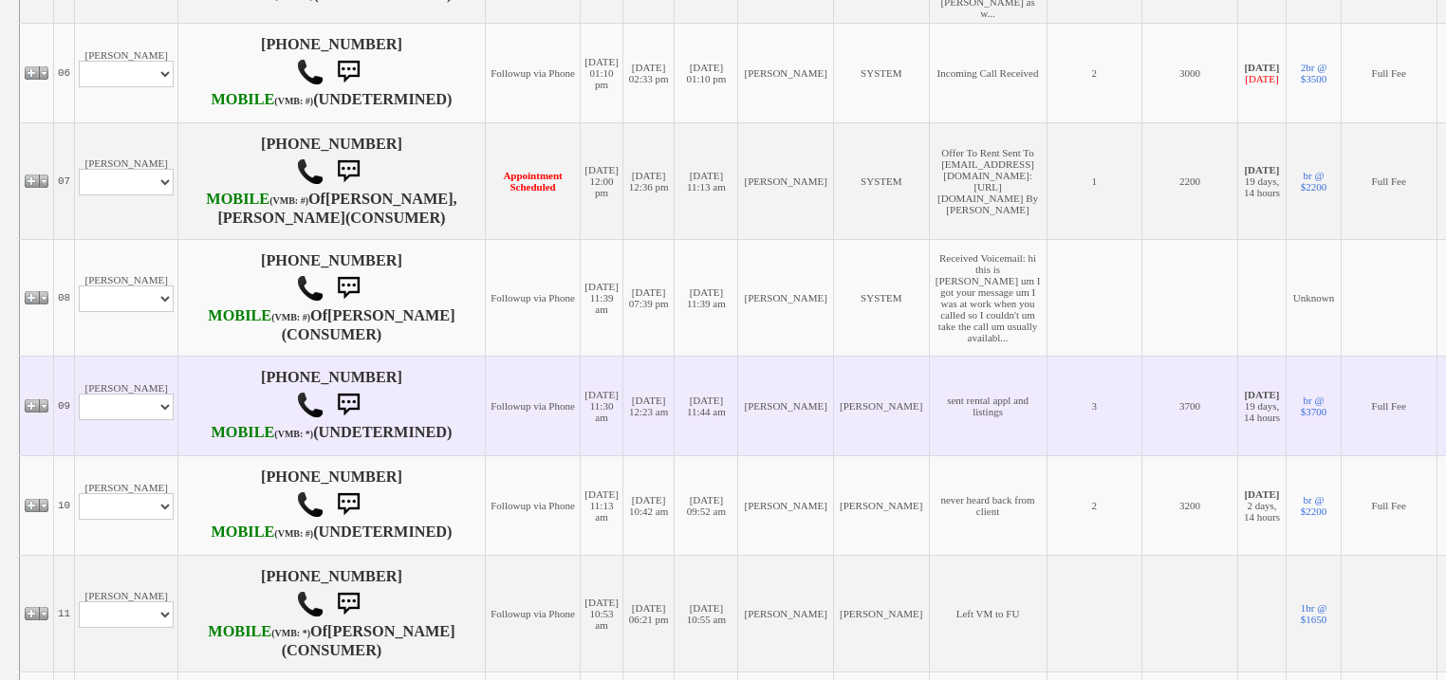
scroll to position [1063, 0]
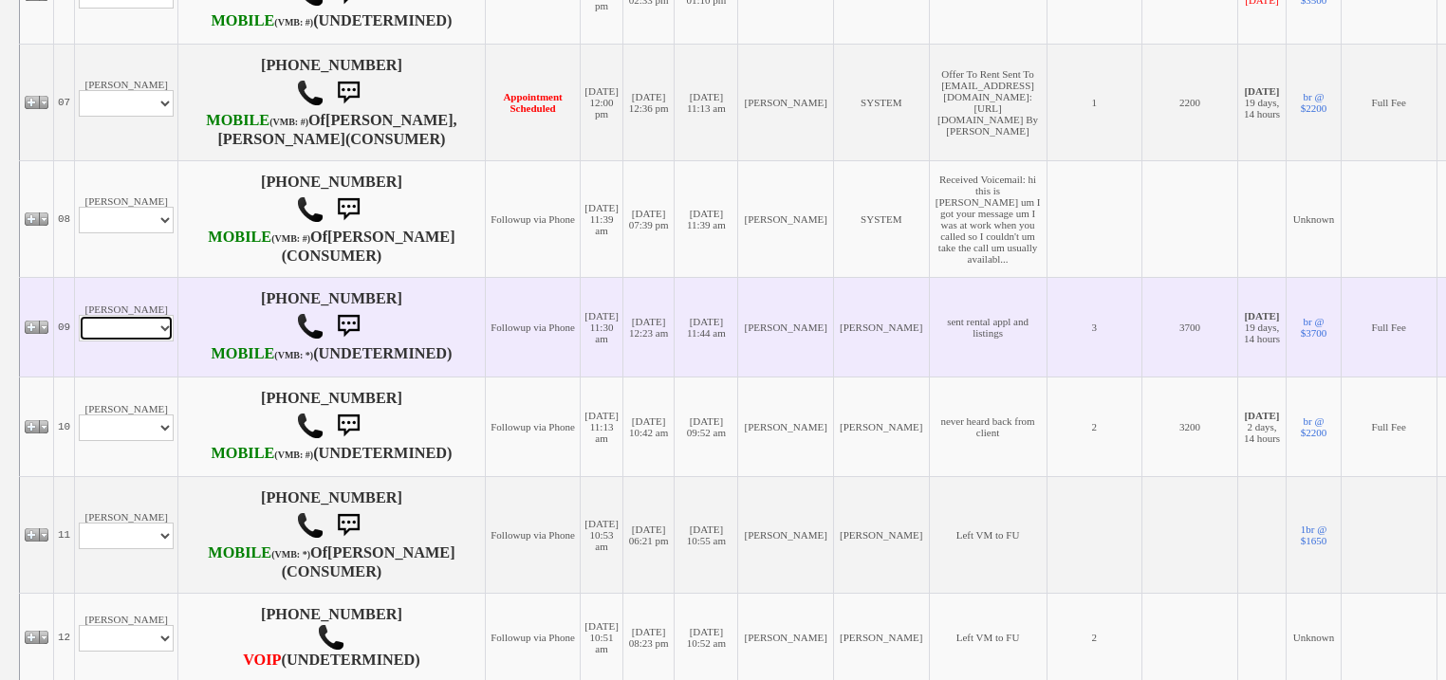
click at [102, 342] on select "Profile Edit Print Email Externally (Will Not Be Tracked In CRM) Closed Deals" at bounding box center [126, 328] width 95 height 27
select select "ChangeURL,/crm/custom/edit_client_form.php?redirect=%2Fcrm%2Fclients.php&id=168…"
click at [79, 342] on select "Profile Edit Print Email Externally (Will Not Be Tracked In CRM) Closed Deals" at bounding box center [126, 328] width 95 height 27
select select
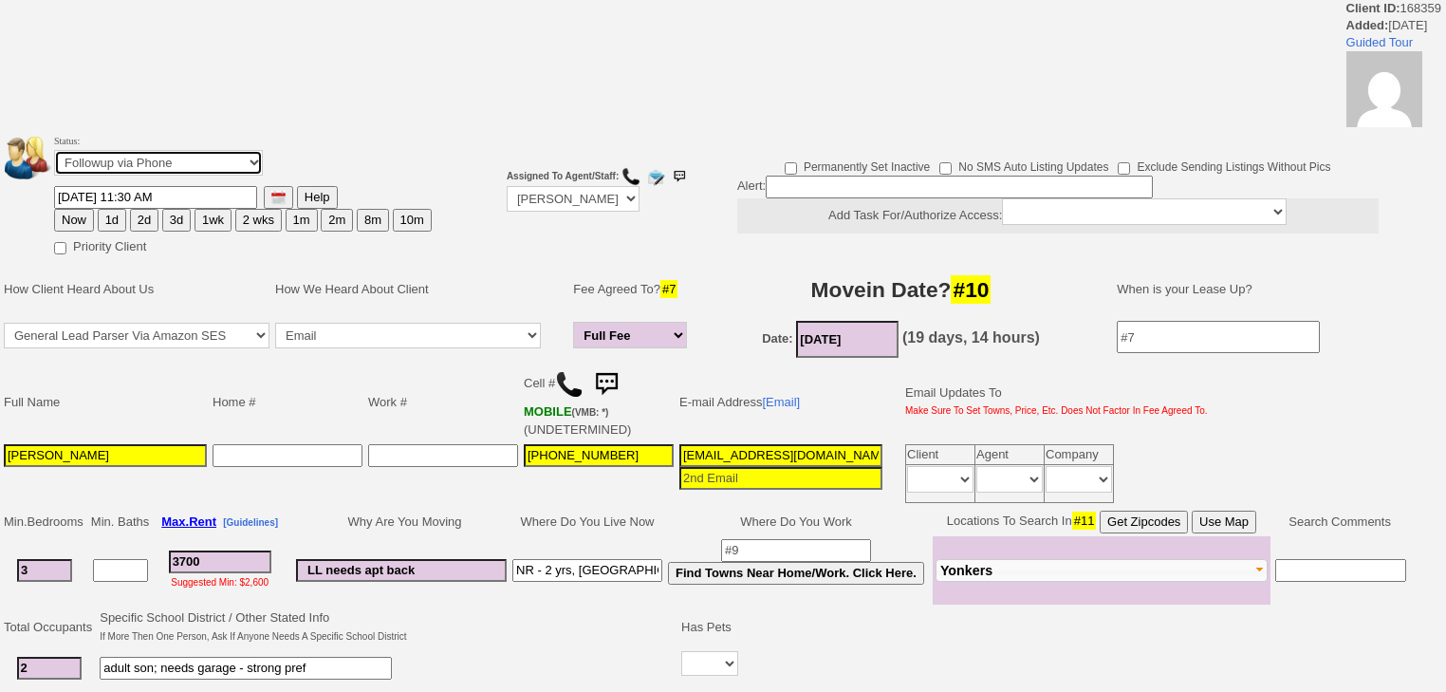
click at [189, 156] on select "Followup via Phone Followup via Email Followup When Section 8 Property Found De…" at bounding box center [158, 163] width 209 height 26
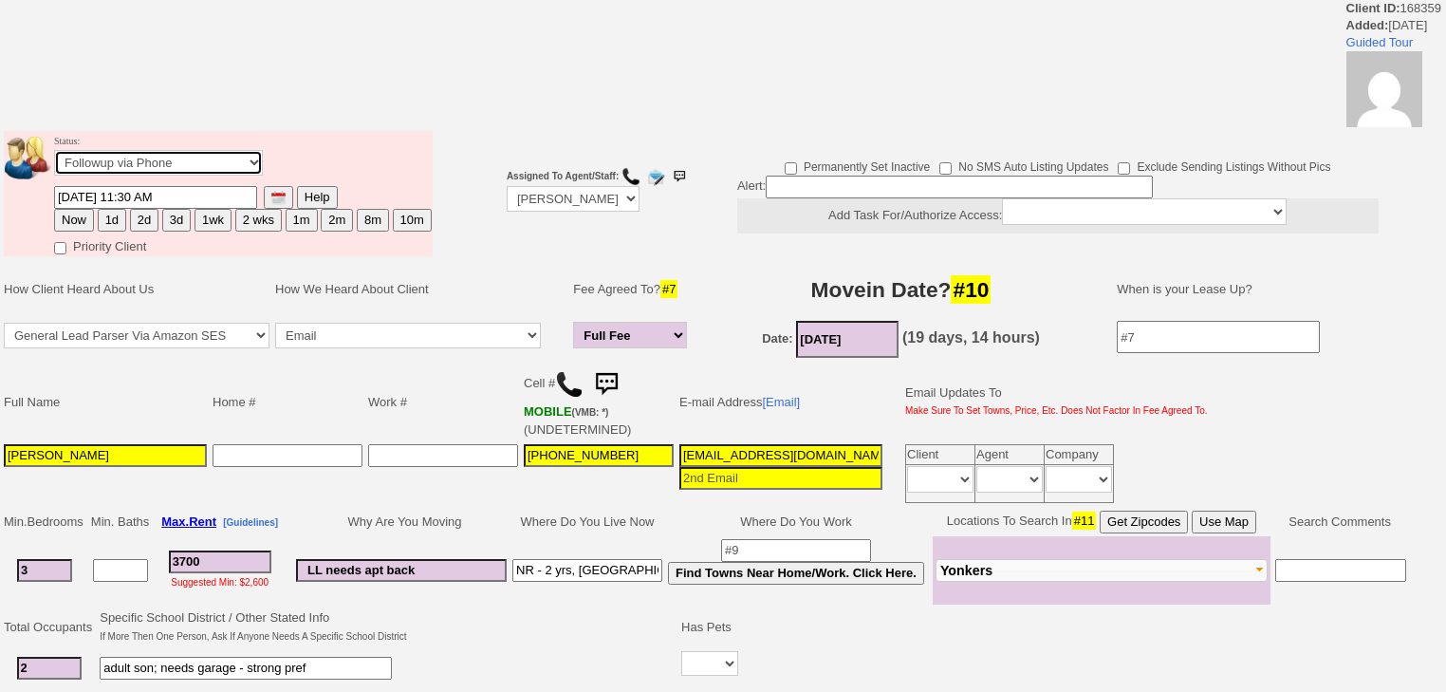
select select "Inactive"
click at [54, 156] on select "Followup via Phone Followup via Email Followup When Section 8 Property Found De…" at bounding box center [158, 163] width 209 height 26
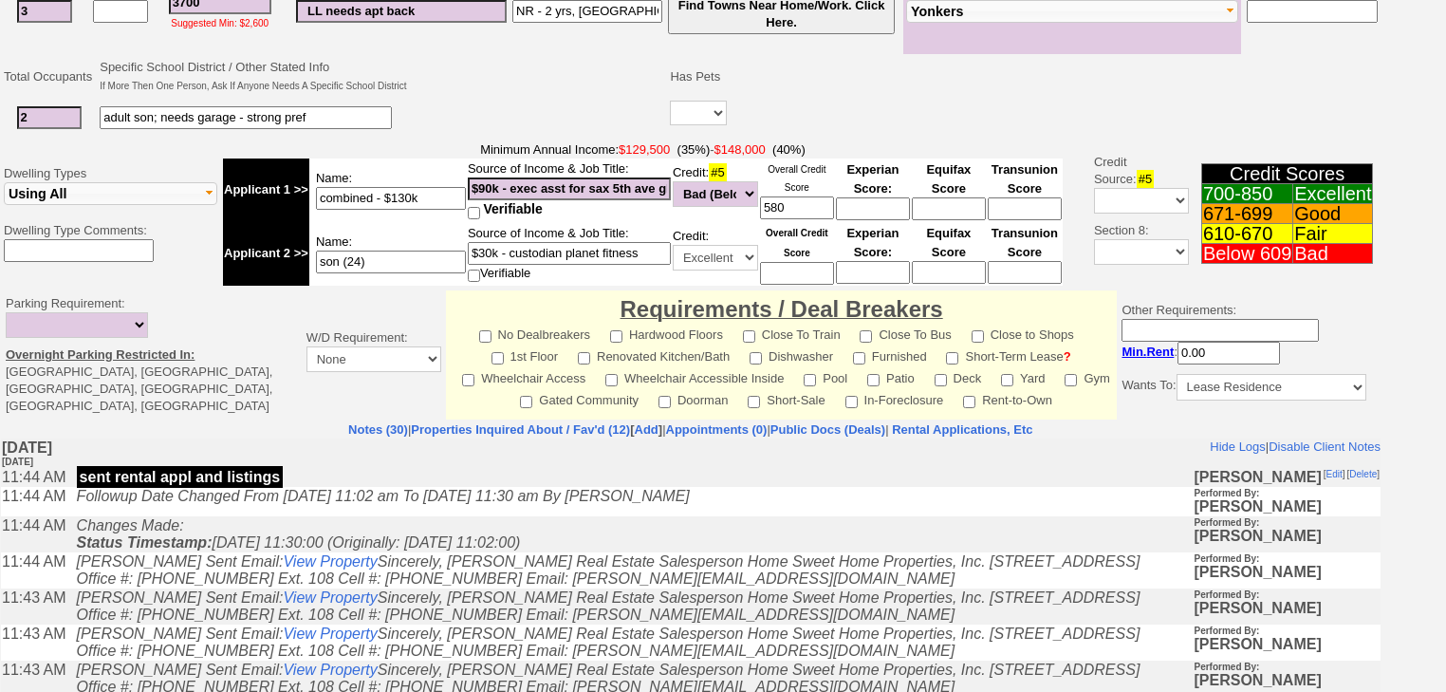
scroll to position [724, 0]
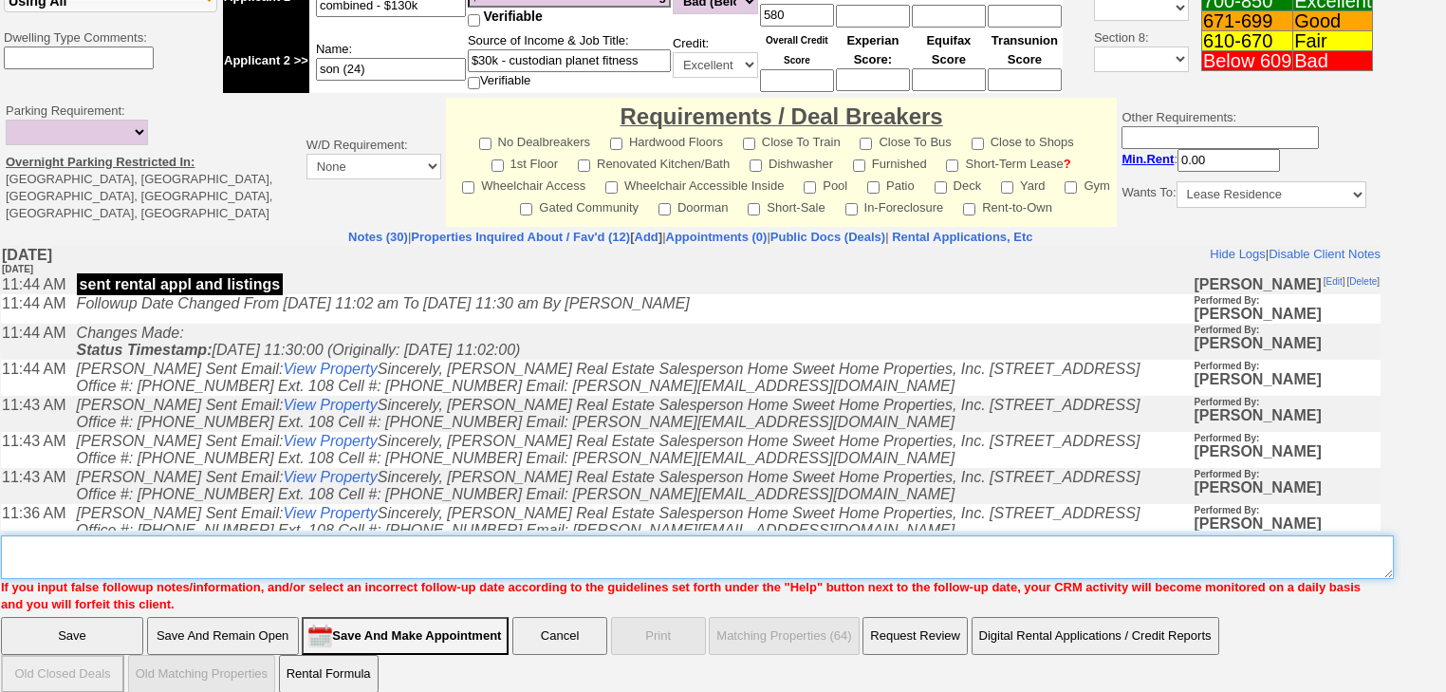
click at [121, 535] on textarea "Insert New Note Here" at bounding box center [697, 557] width 1393 height 44
paste textarea "never heard back from client"
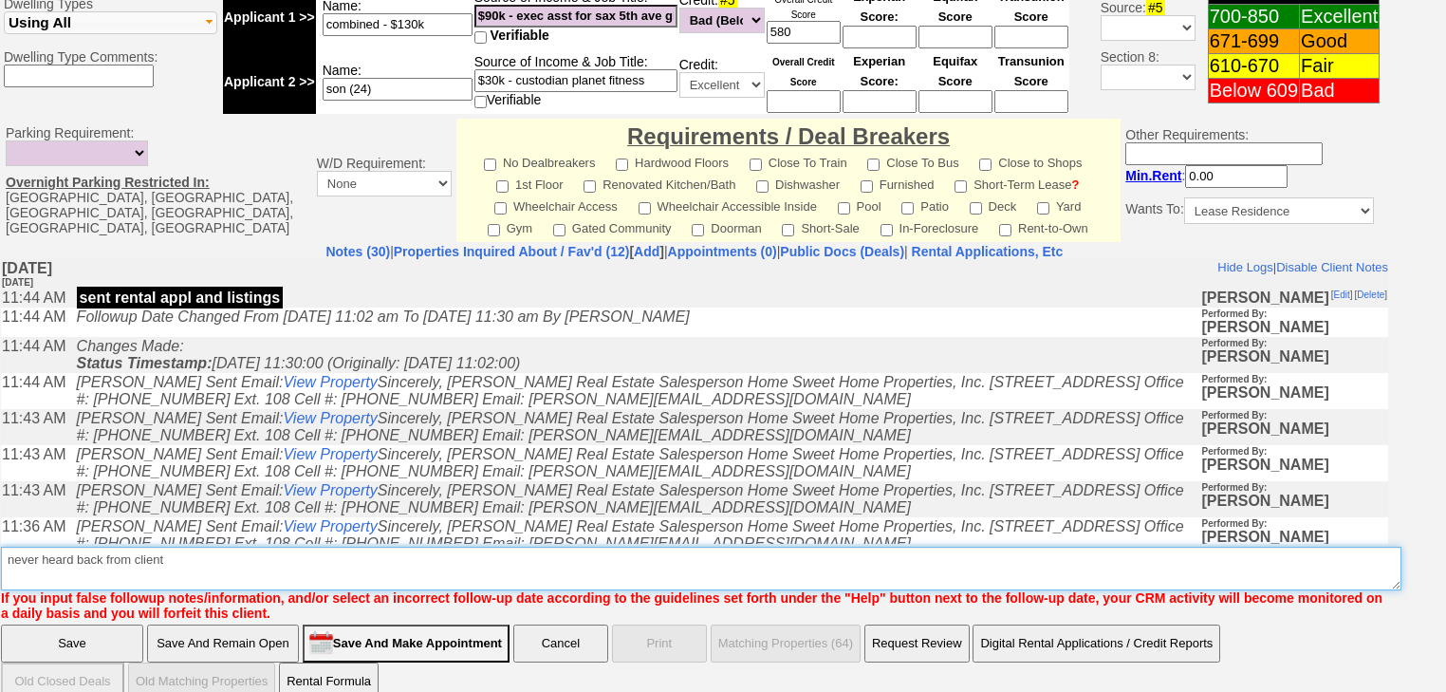
type textarea "never heard back from client"
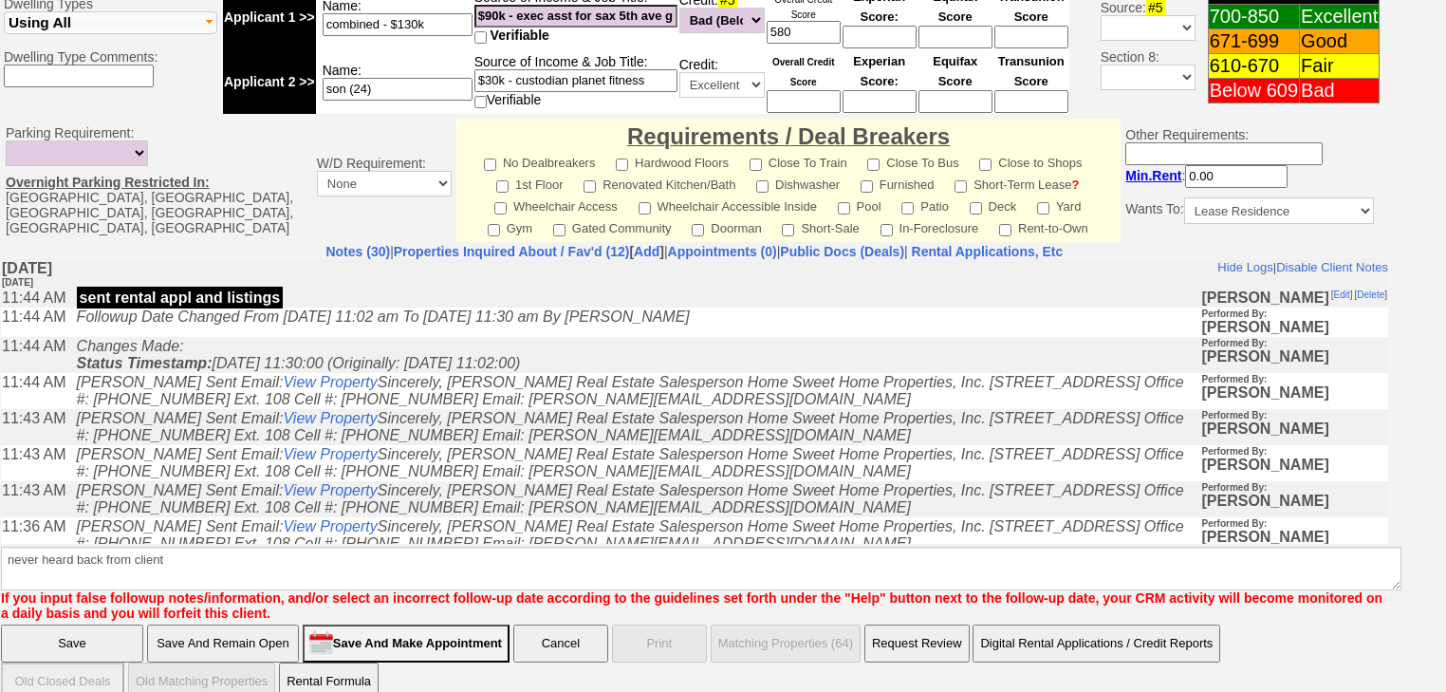
click at [68, 624] on input "Save" at bounding box center [72, 643] width 142 height 38
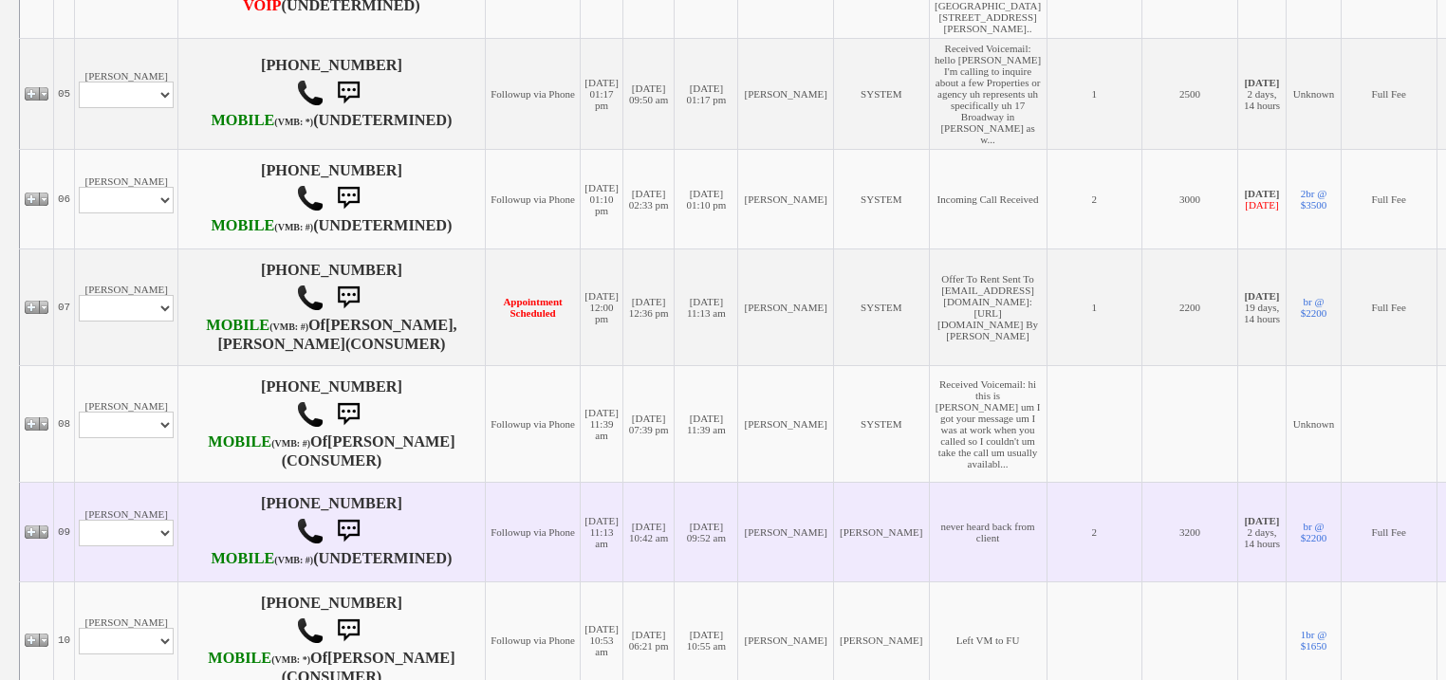
scroll to position [1063, 0]
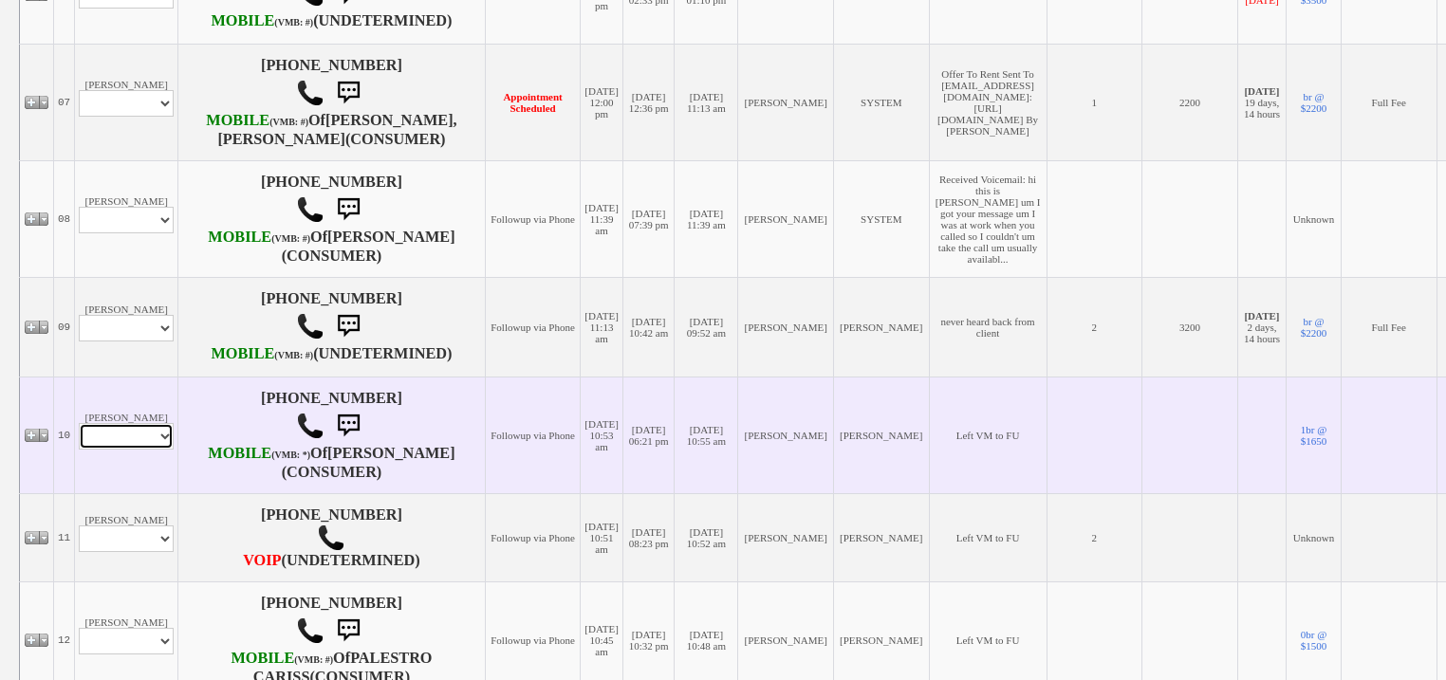
click at [108, 450] on select "Profile Edit Print Email Externally (Will Not Be Tracked In CRM) Closed Deals" at bounding box center [126, 436] width 95 height 27
select select "ChangeURL,/crm/custom/edit_client_form.php?redirect=%2Fcrm%2Fclients.php&id=168…"
click at [79, 450] on select "Profile Edit Print Email Externally (Will Not Be Tracked In CRM) Closed Deals" at bounding box center [126, 436] width 95 height 27
select select
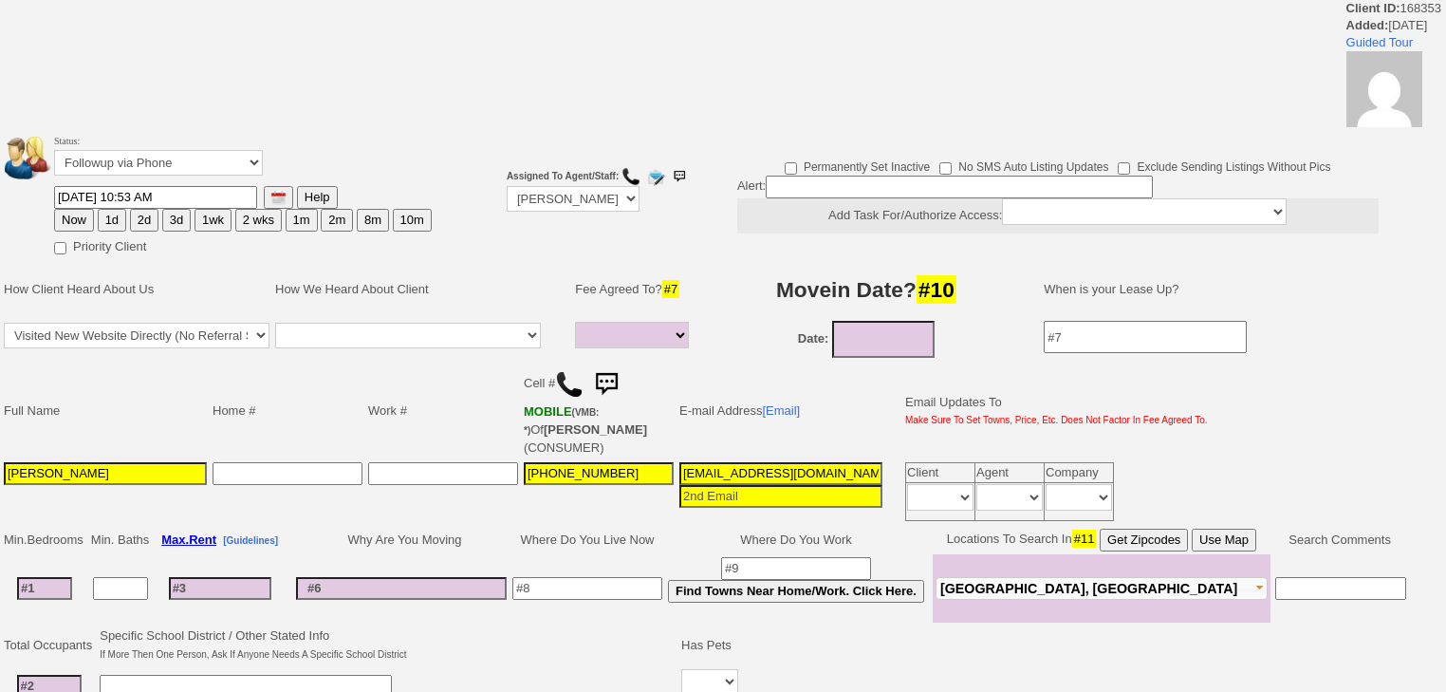
select select
click at [141, 167] on select "Followup via Phone Followup via Email Followup When Section 8 Property Found De…" at bounding box center [158, 163] width 209 height 26
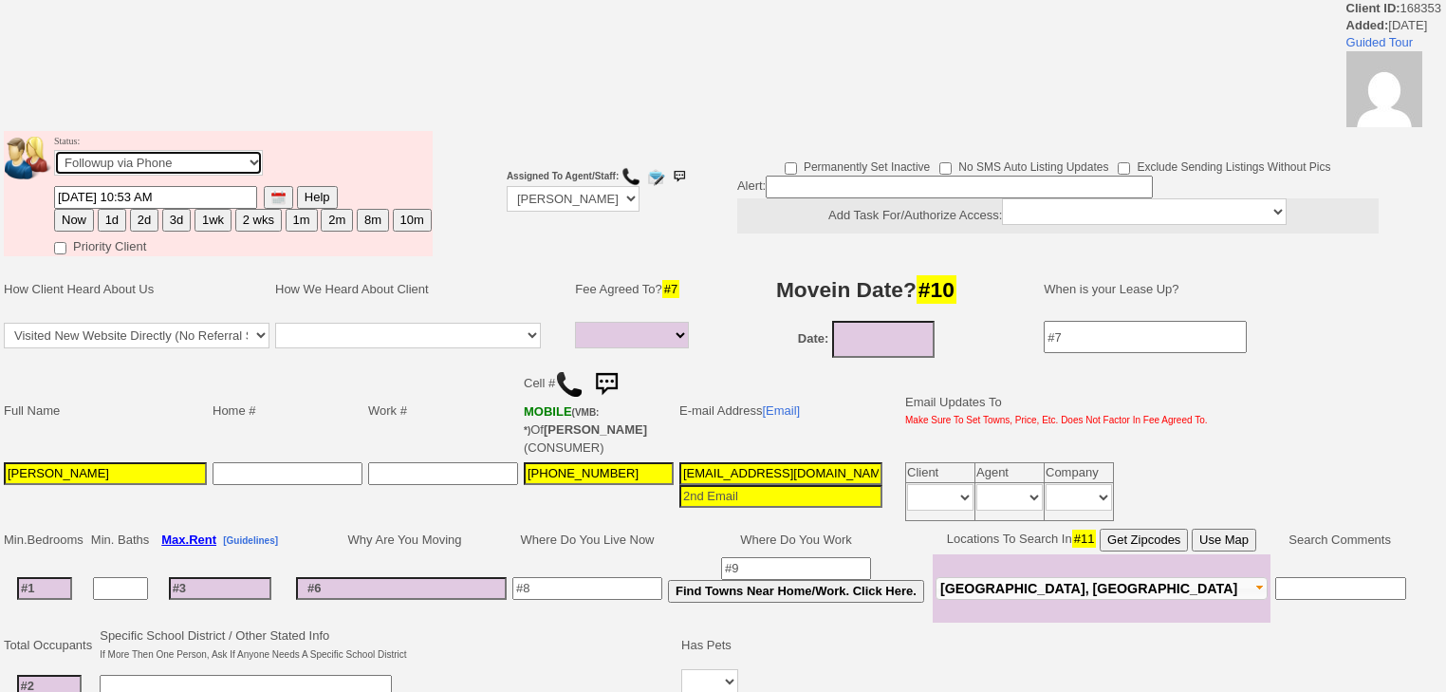
select select "Inactive"
click at [54, 156] on select "Followup via Phone Followup via Email Followup When Section 8 Property Found De…" at bounding box center [158, 163] width 209 height 26
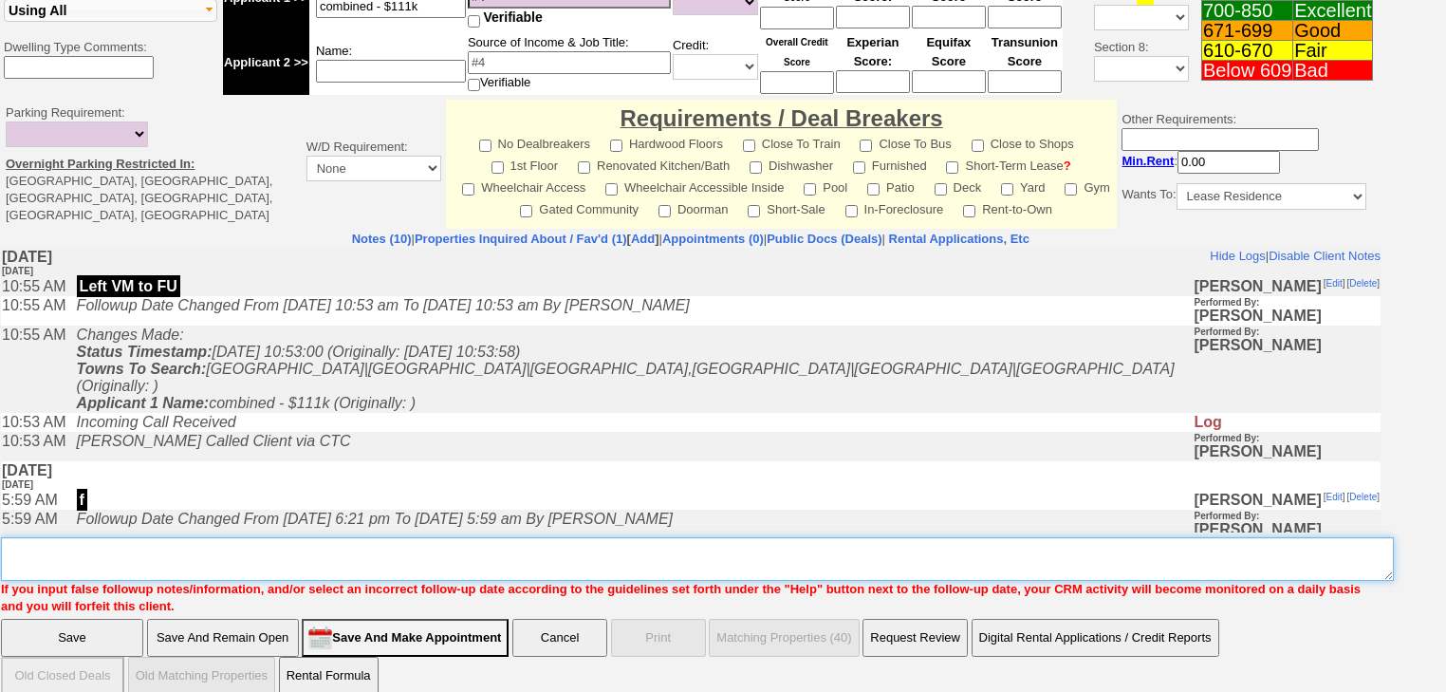
click at [118, 537] on textarea "Insert New Note Here" at bounding box center [697, 559] width 1393 height 44
paste textarea "never heard back from client"
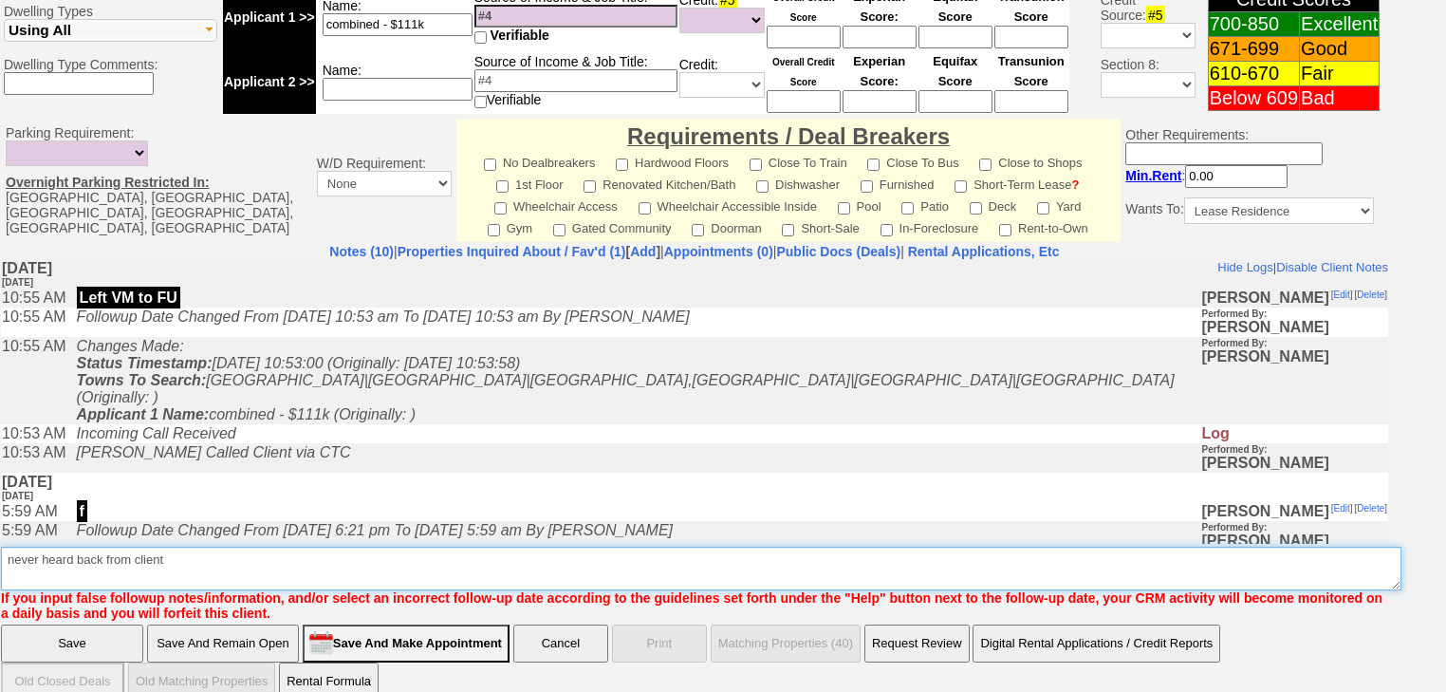
type textarea "never heard back from client"
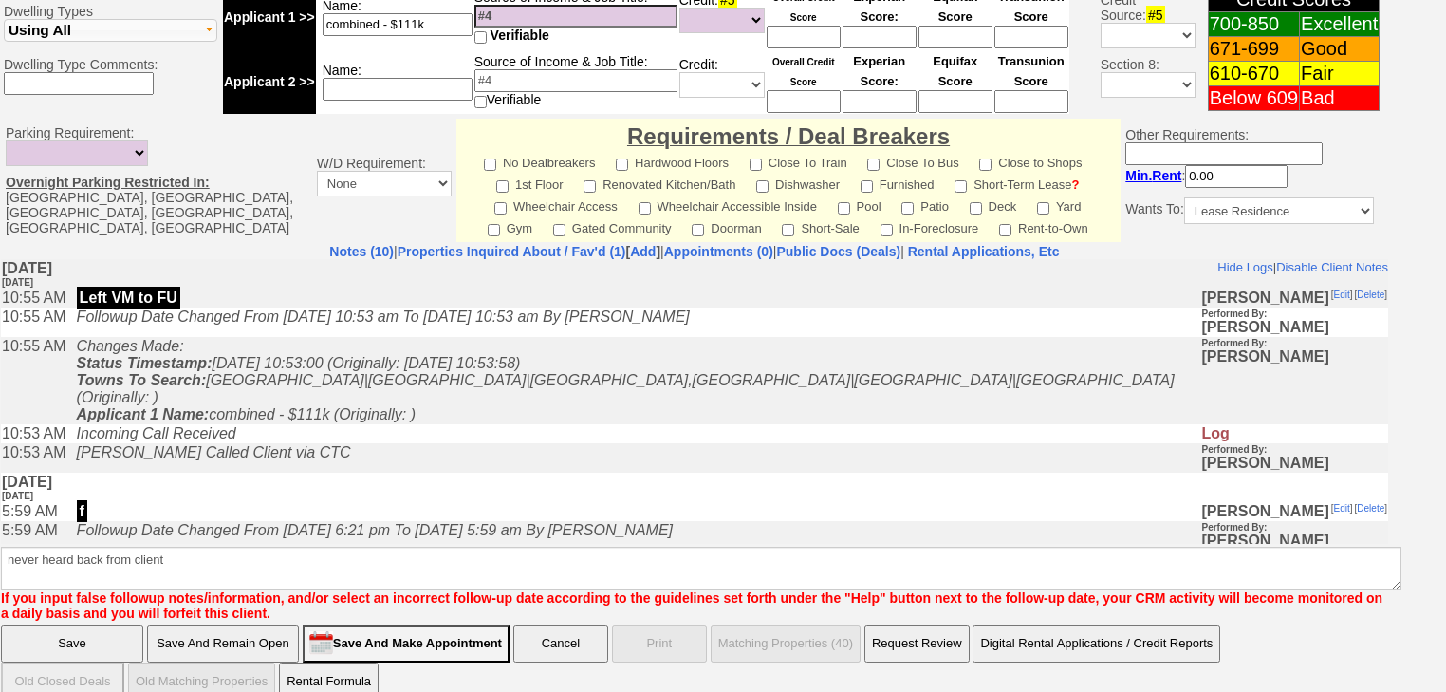
click at [84, 624] on input "Save" at bounding box center [72, 643] width 142 height 38
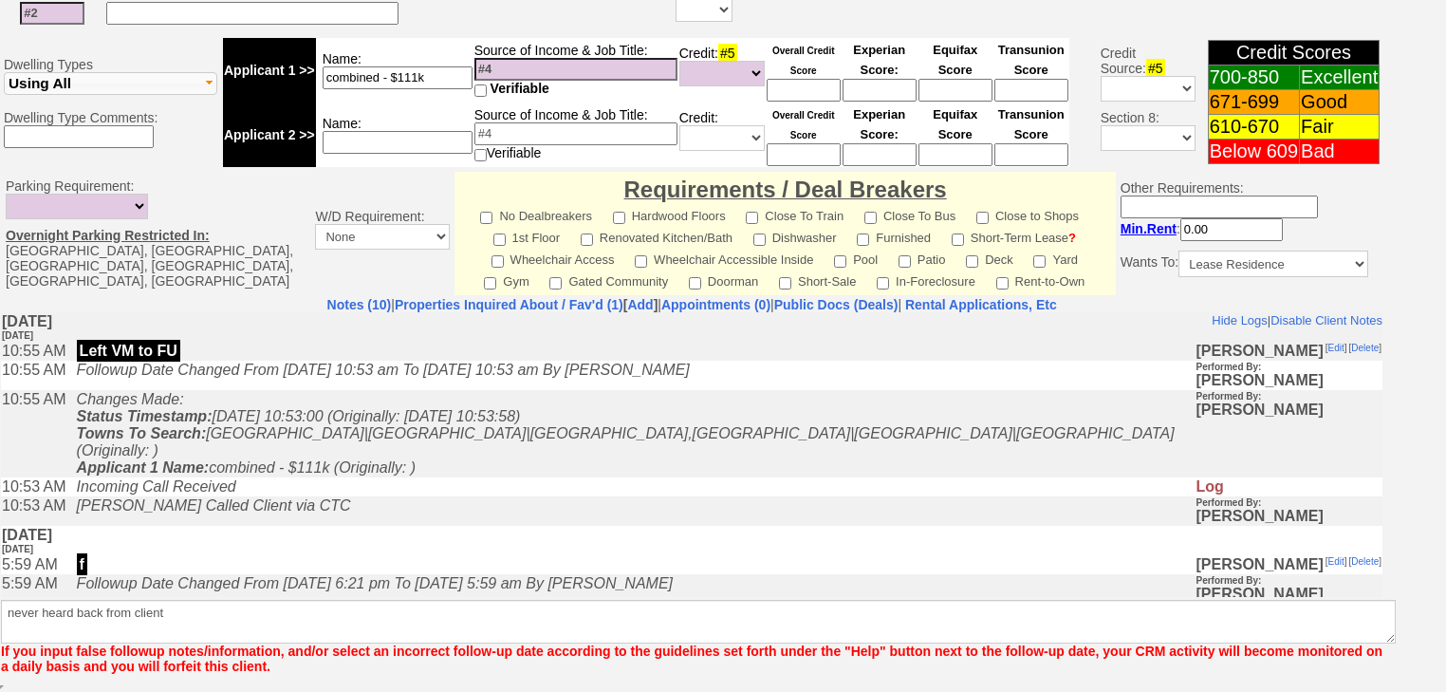
scroll to position [714, 0]
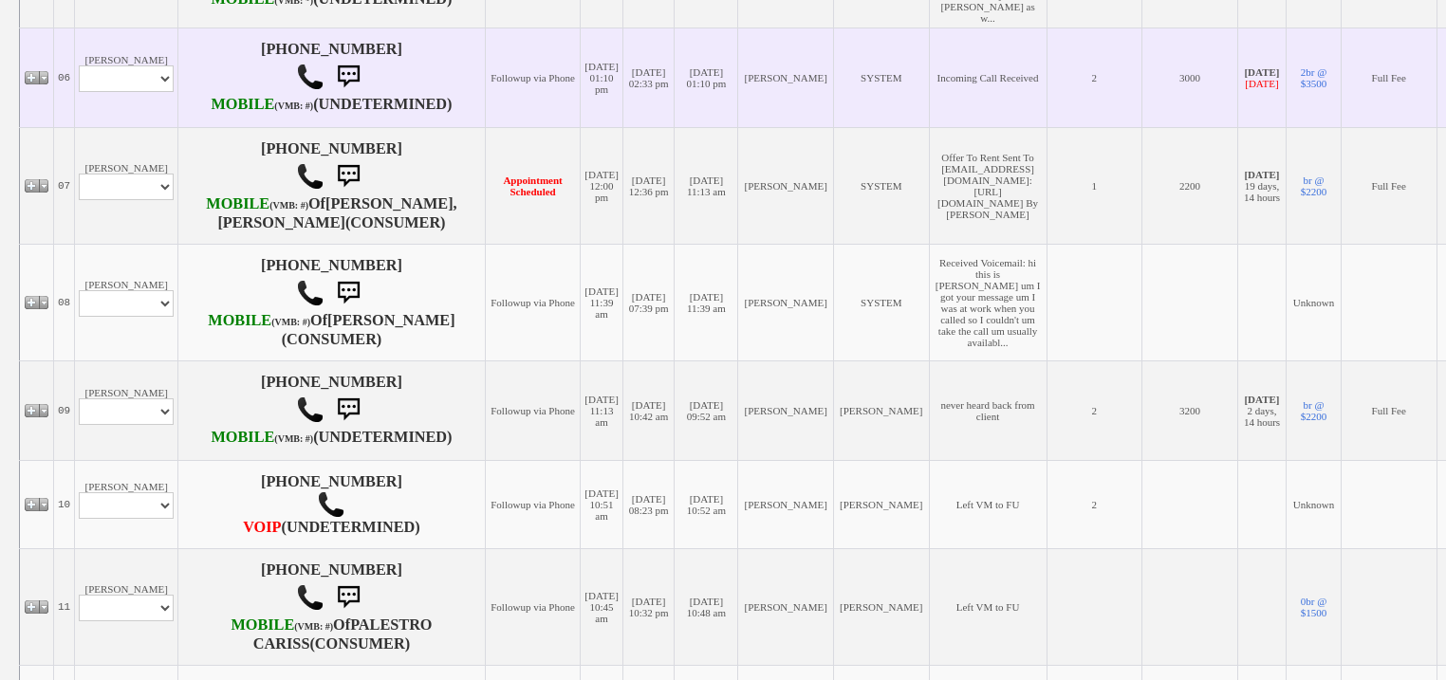
scroll to position [1291, 0]
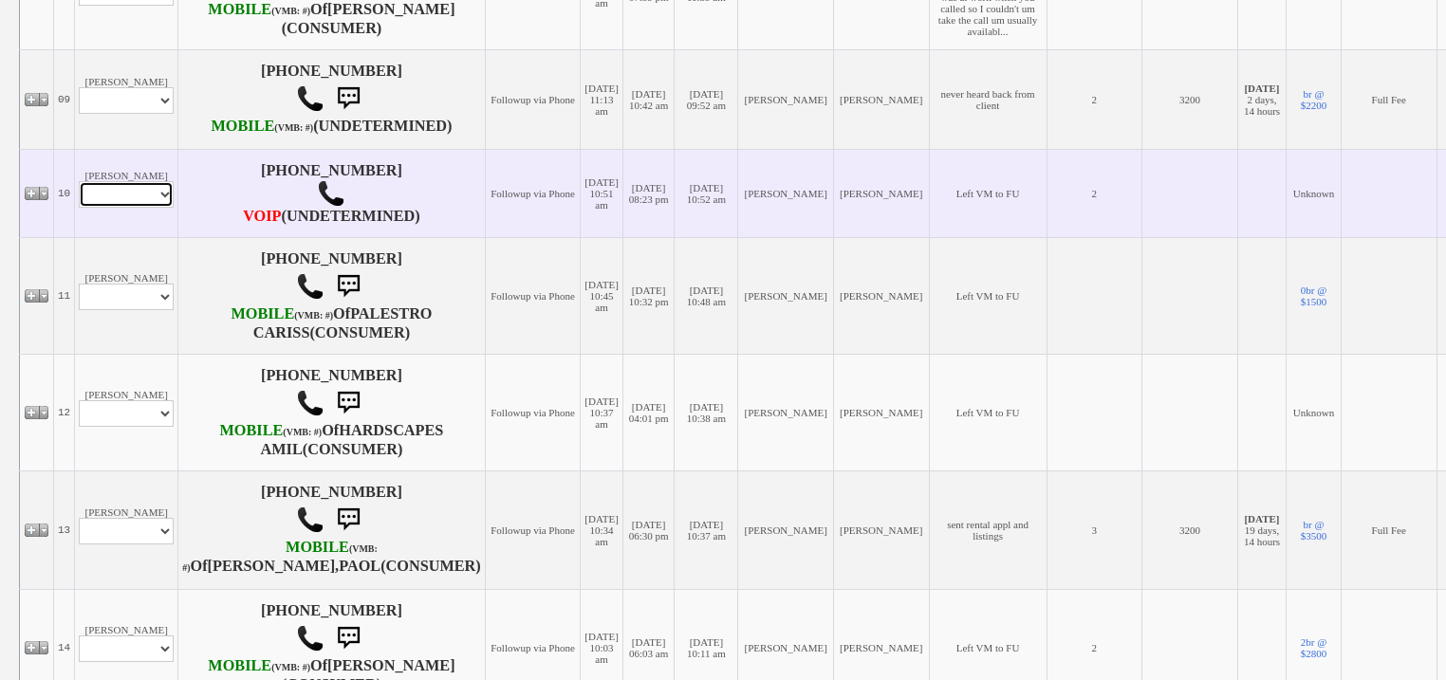
click at [124, 208] on select "Profile Edit Print Email Externally (Will Not Be Tracked In CRM) Closed Deals" at bounding box center [126, 194] width 95 height 27
select select "ChangeURL,/crm/custom/edit_client_form.php?redirect=%2Fcrm%2Fclients.php&id=168…"
click at [79, 208] on select "Profile Edit Print Email Externally (Will Not Be Tracked In CRM) Closed Deals" at bounding box center [126, 194] width 95 height 27
select select
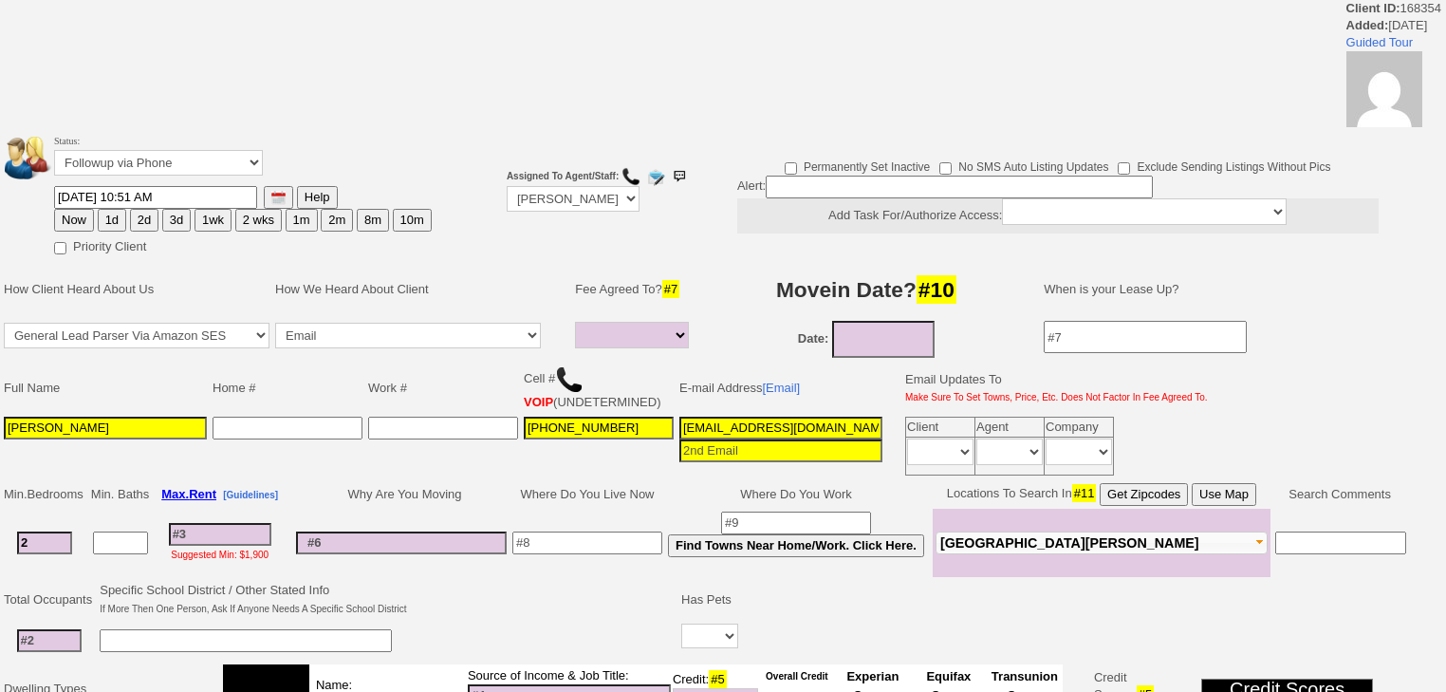
select select
drag, startPoint x: 150, startPoint y: 152, endPoint x: 151, endPoint y: 167, distance: 15.2
click at [150, 155] on select "Followup via Phone Followup via Email Followup When Section 8 Property Found De…" at bounding box center [158, 163] width 209 height 26
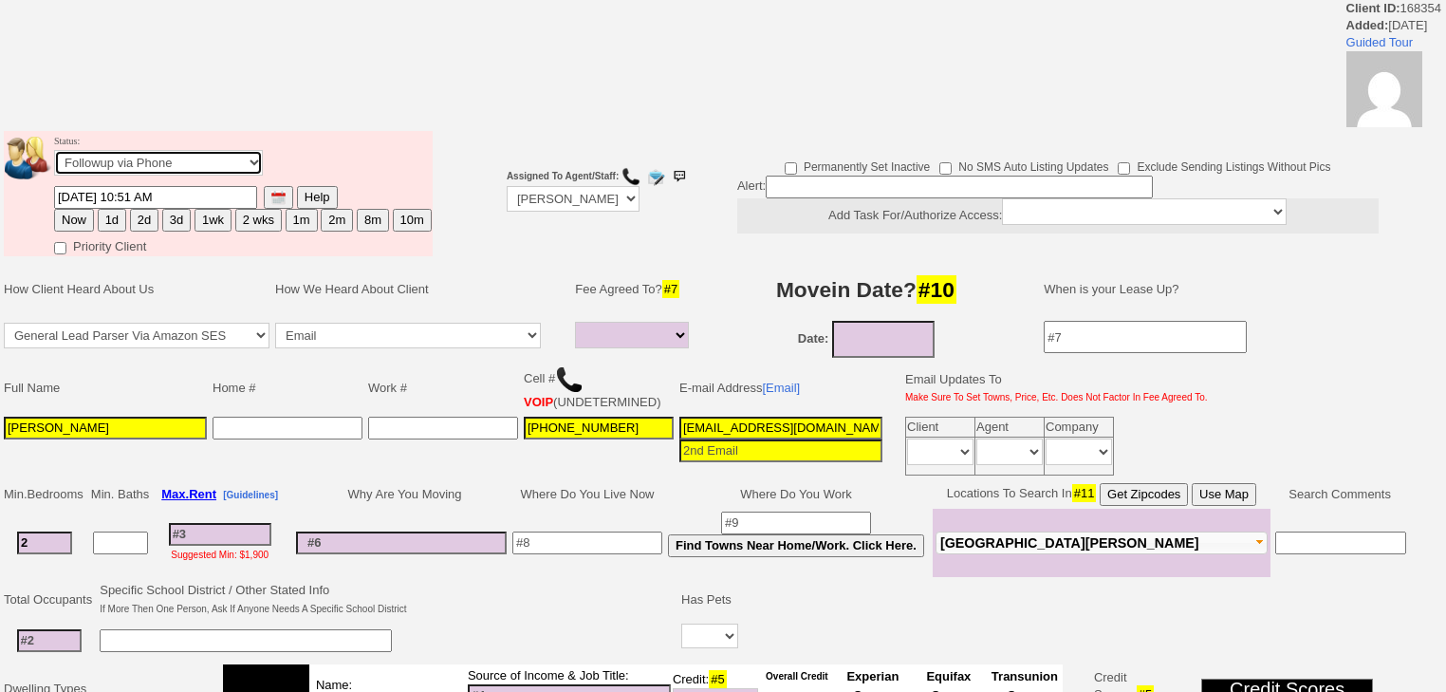
select select "Inactive"
click at [54, 156] on select "Followup via Phone Followup via Email Followup When Section 8 Property Found De…" at bounding box center [158, 163] width 209 height 26
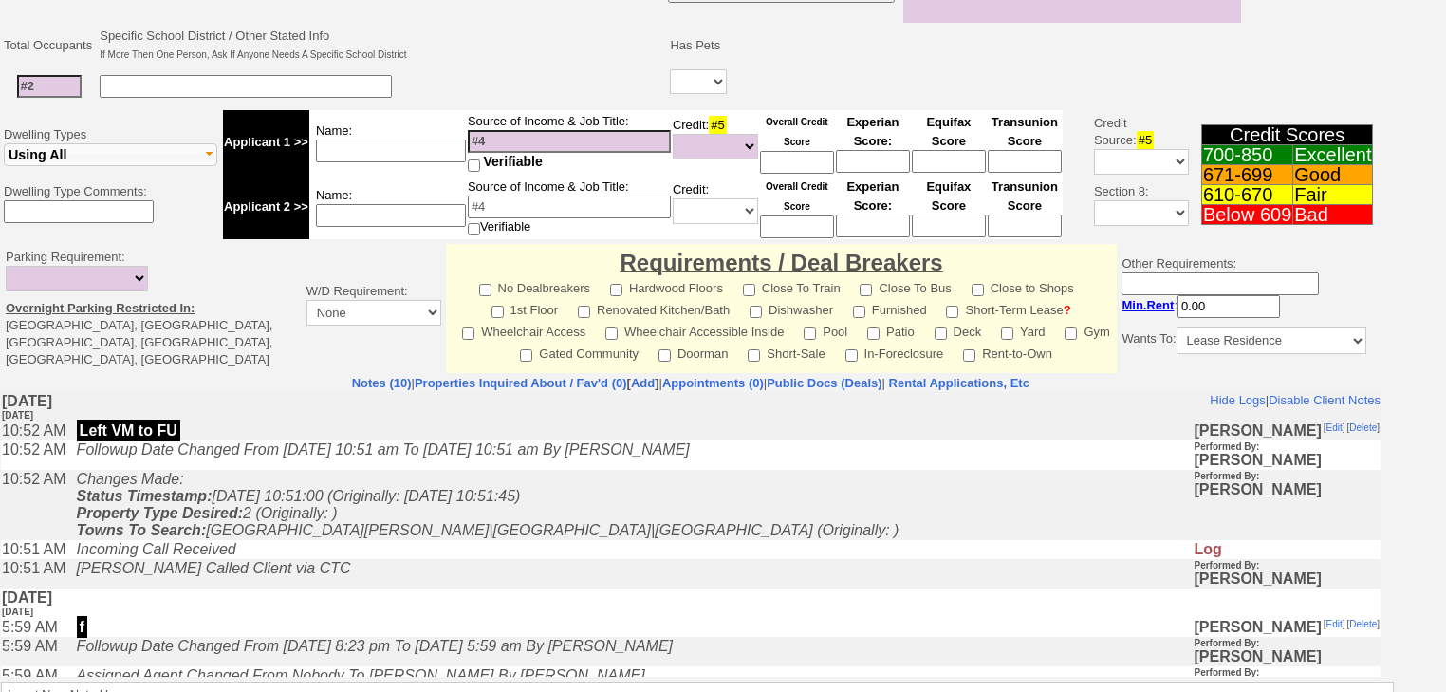
scroll to position [679, 0]
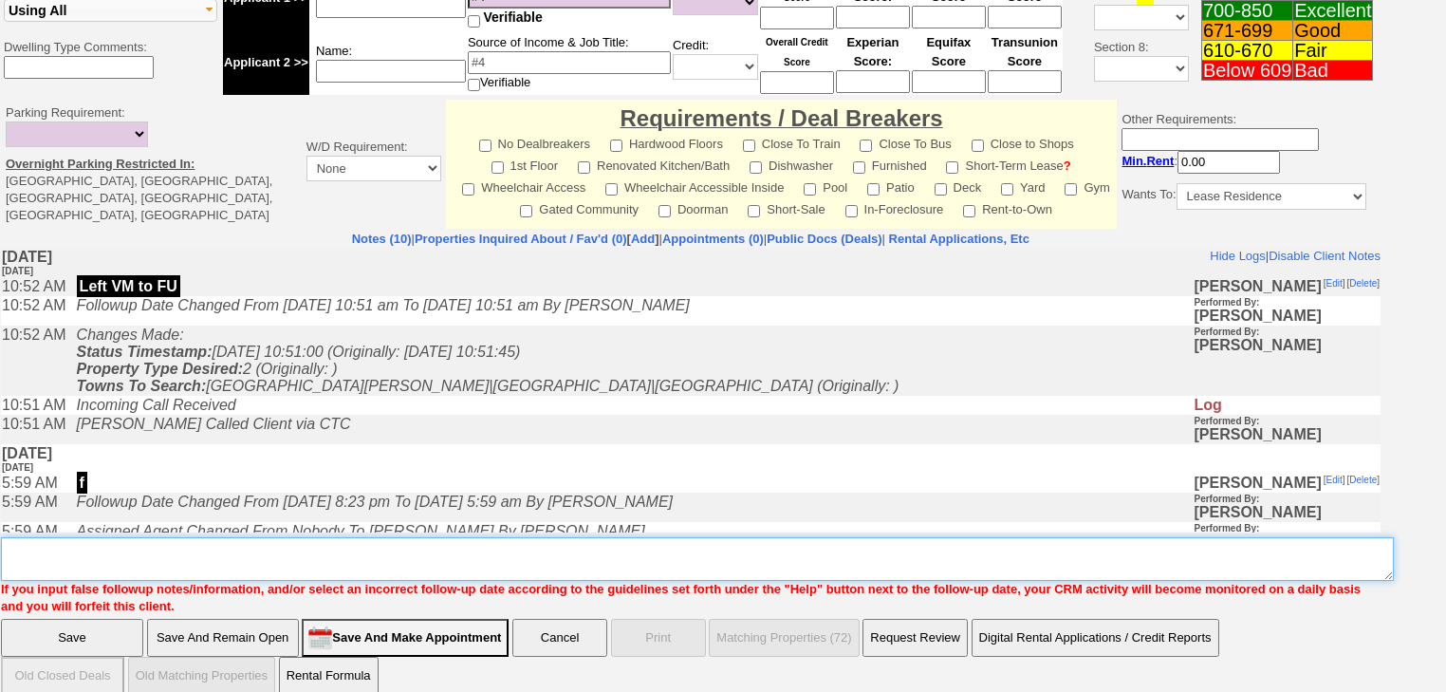
click at [139, 537] on textarea "Insert New Note Here" at bounding box center [697, 559] width 1393 height 44
paste textarea "never heard back from client"
type textarea "never heard back from client"
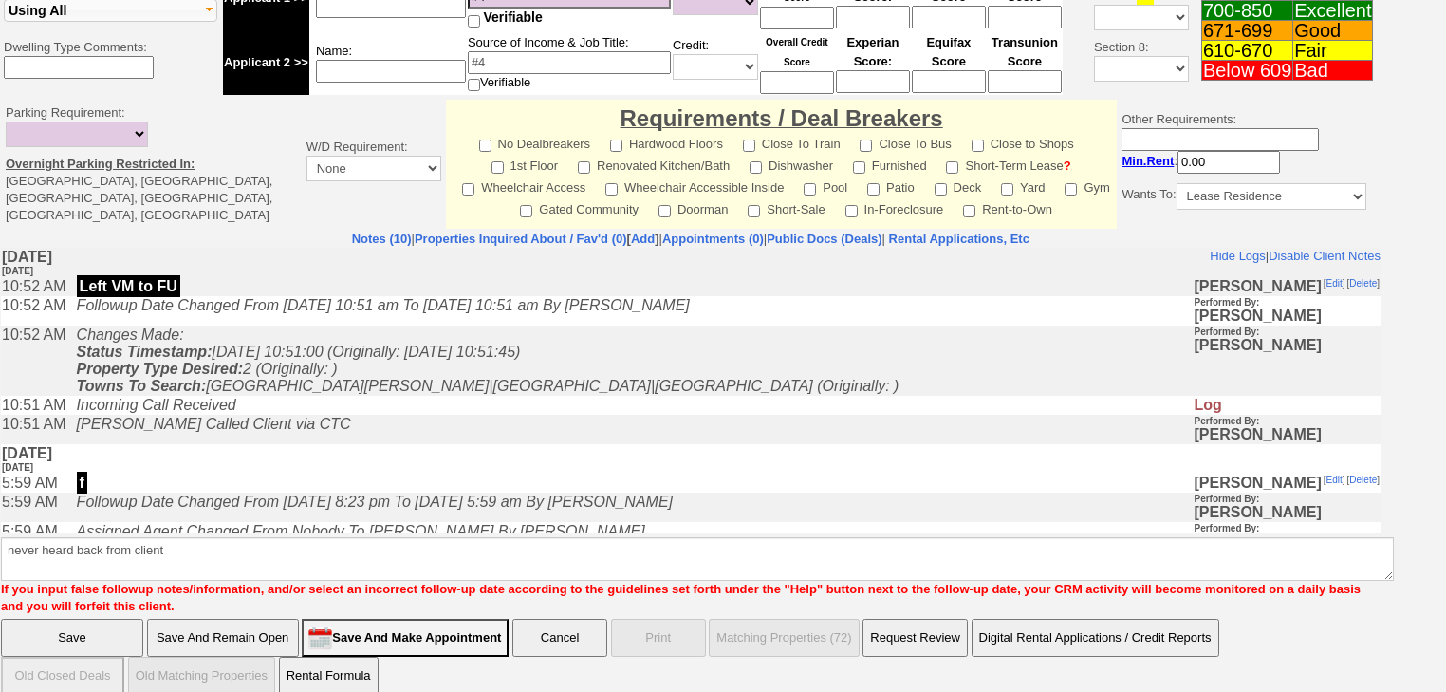
click at [86, 619] on input "Save" at bounding box center [72, 638] width 142 height 38
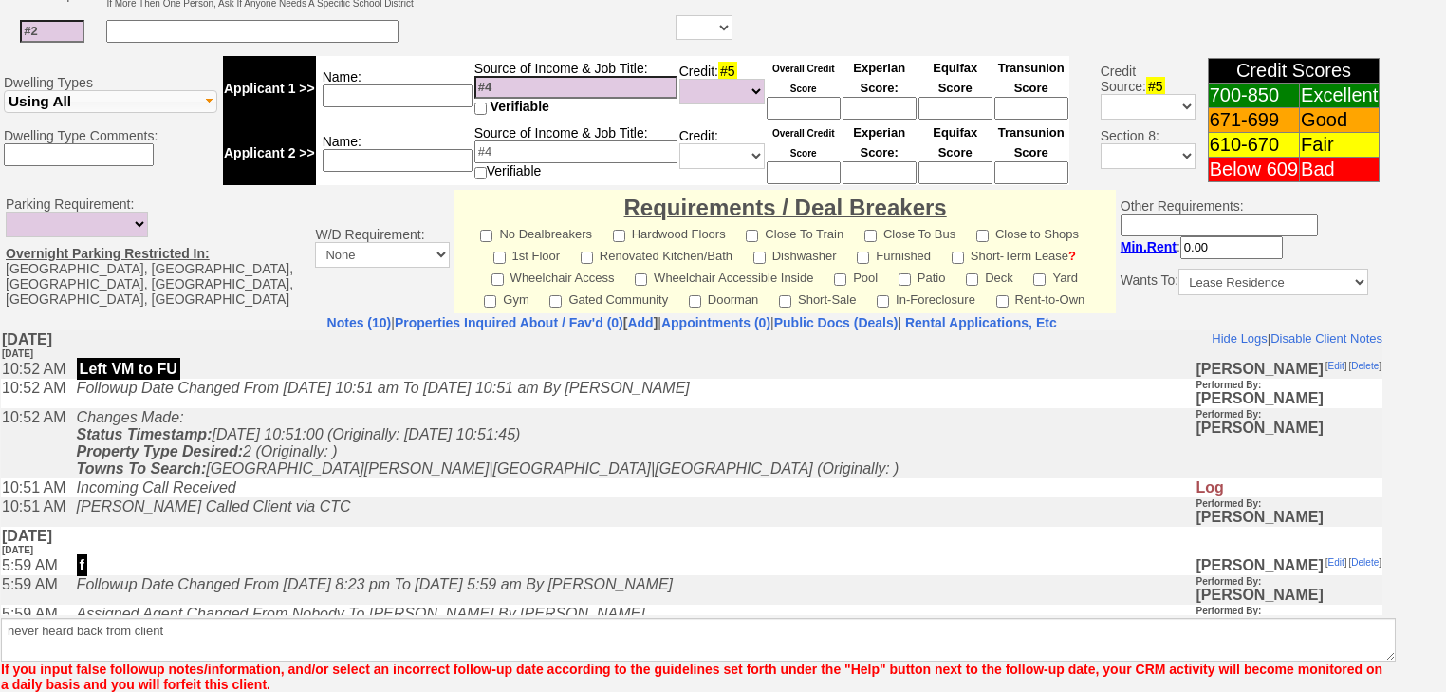
scroll to position [689, 0]
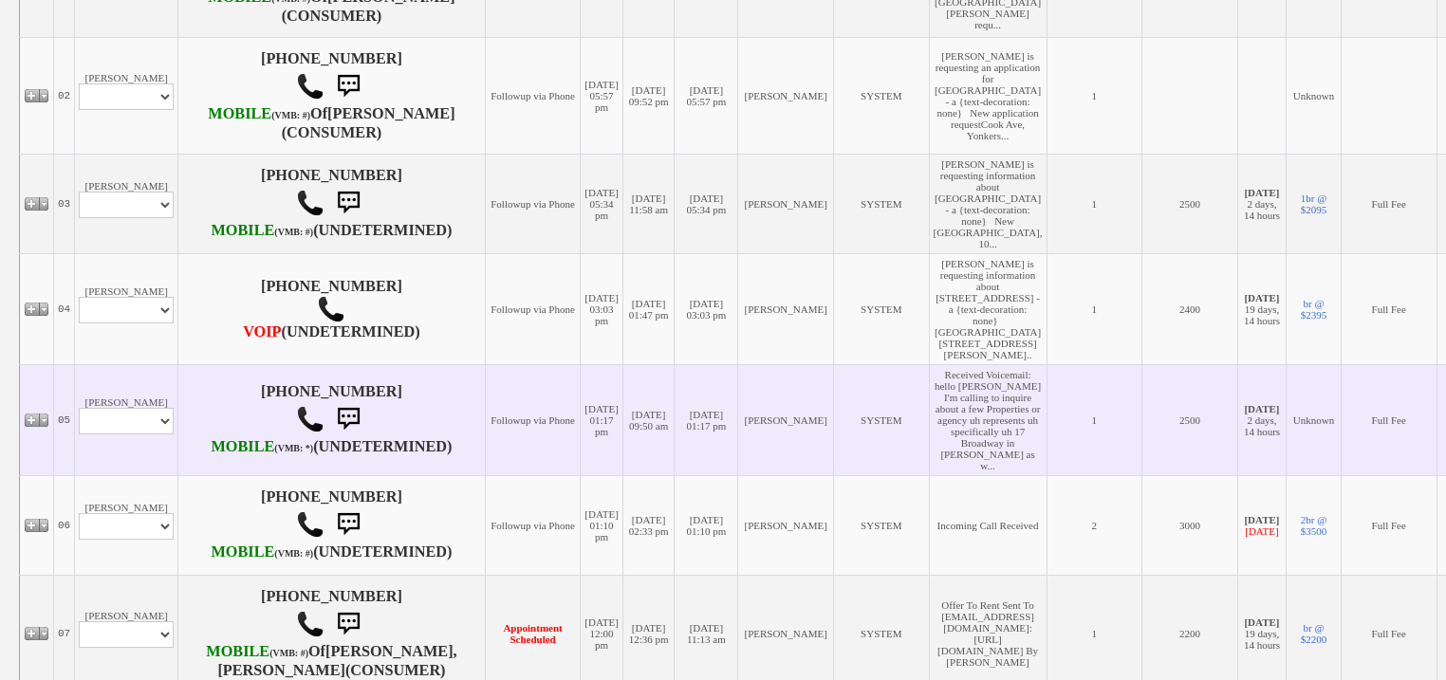
scroll to position [1139, 0]
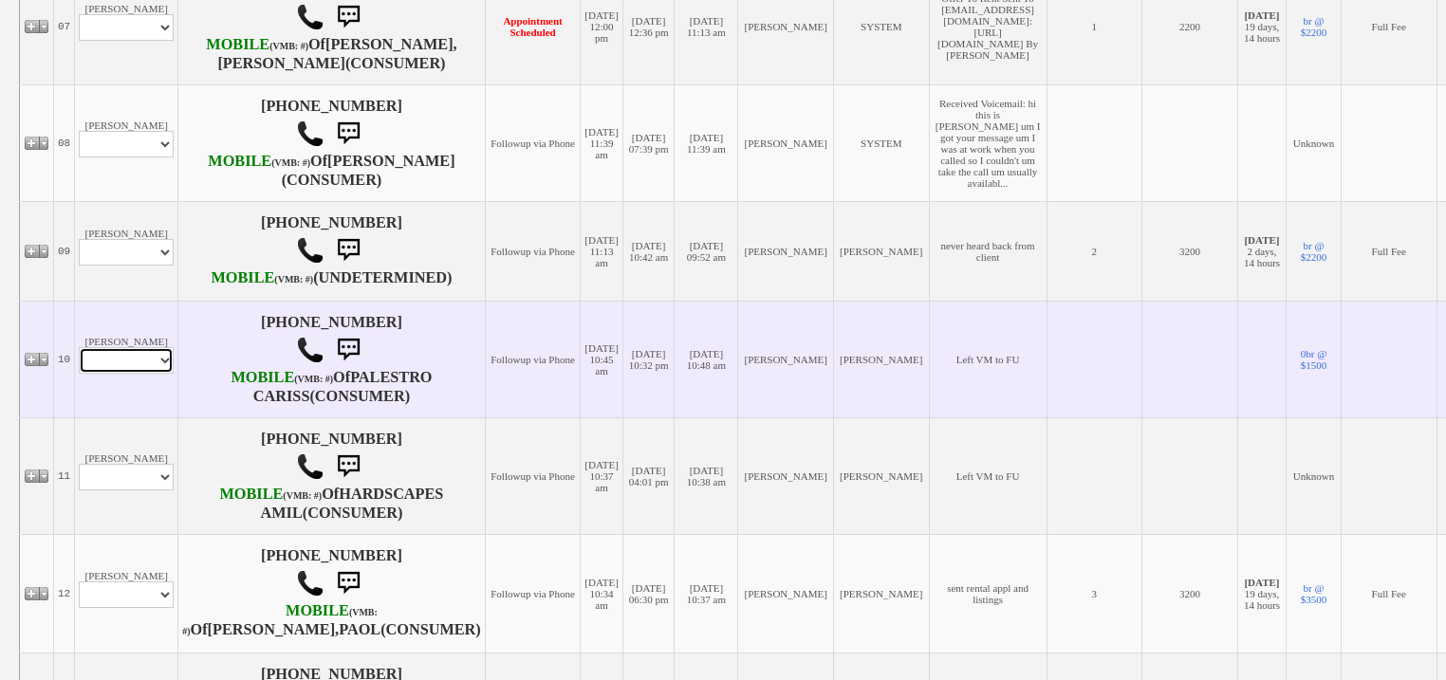
click at [151, 374] on select "Profile Edit Print Email Externally (Will Not Be Tracked In CRM) Closed Deals" at bounding box center [126, 360] width 95 height 27
select select "ChangeURL,/crm/custom/edit_client_form.php?redirect=%2Fcrm%2Fclients.php&id=168…"
click at [79, 374] on select "Profile Edit Print Email Externally (Will Not Be Tracked In CRM) Closed Deals" at bounding box center [126, 360] width 95 height 27
select select
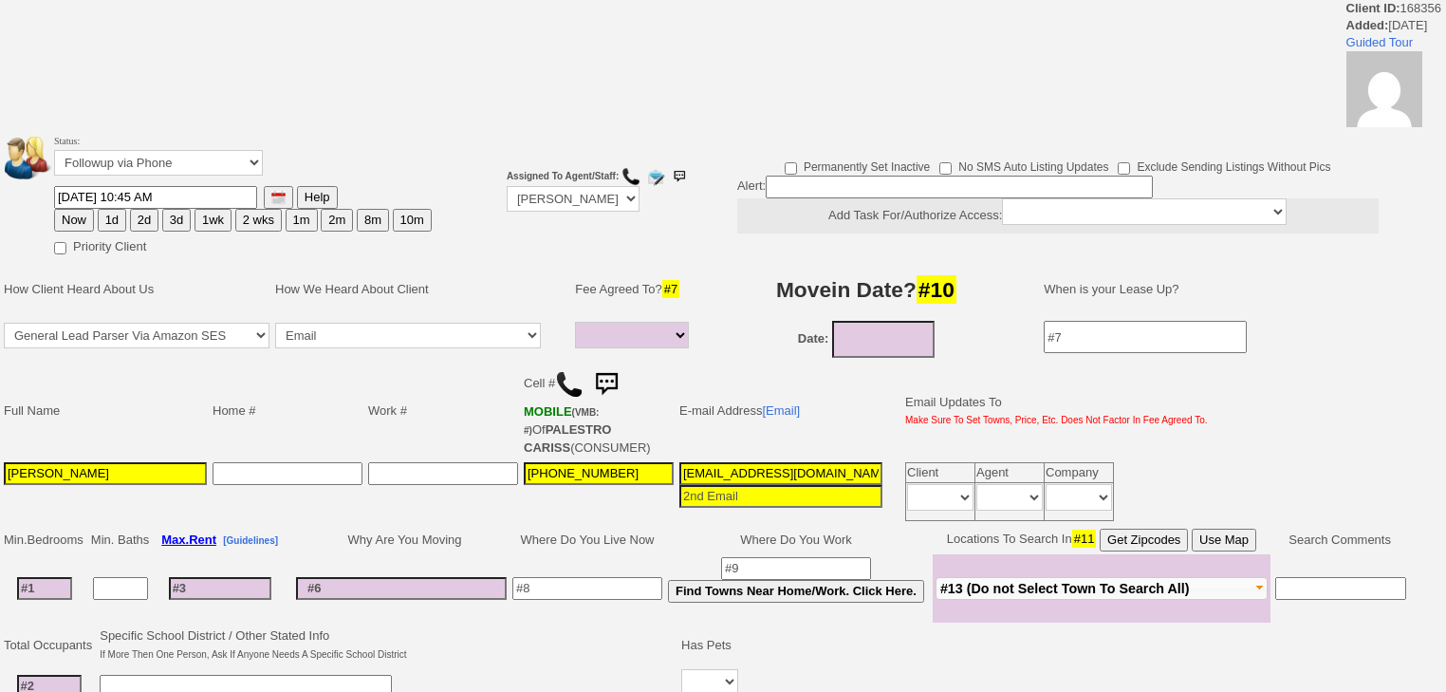
select select
click at [195, 169] on select "Followup via Phone Followup via Email Followup When Section 8 Property Found De…" at bounding box center [158, 163] width 209 height 26
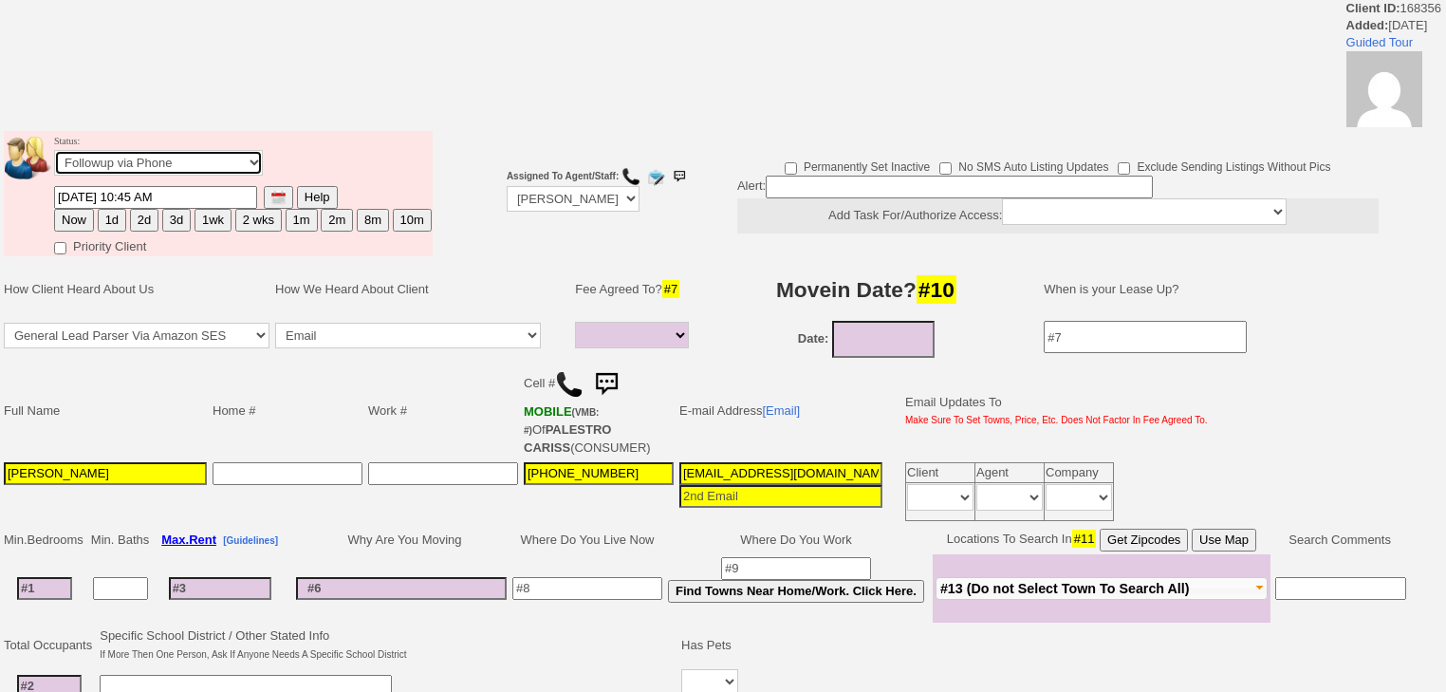
select select "Inactive"
click at [54, 156] on select "Followup via Phone Followup via Email Followup When Section 8 Property Found De…" at bounding box center [158, 163] width 209 height 26
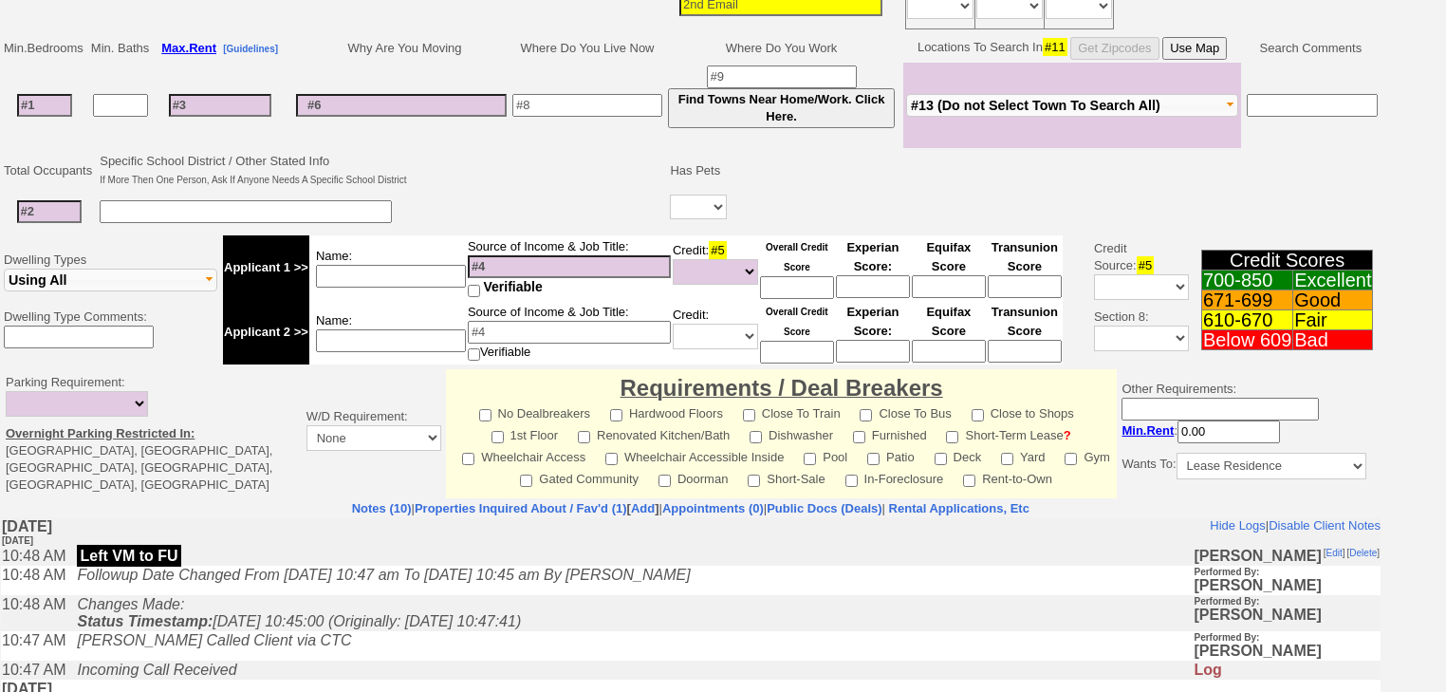
scroll to position [725, 0]
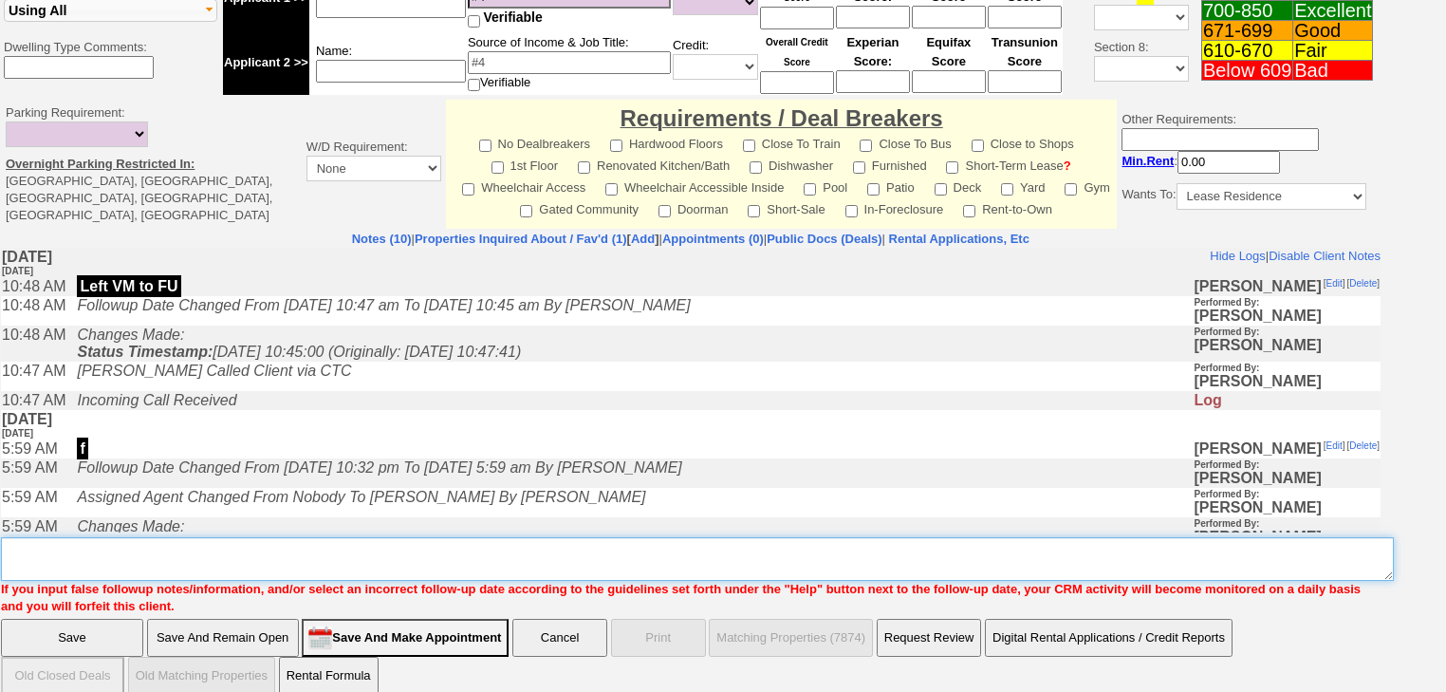
click at [125, 542] on textarea "Insert New Note Here" at bounding box center [697, 559] width 1393 height 44
paste textarea "never heard back from client"
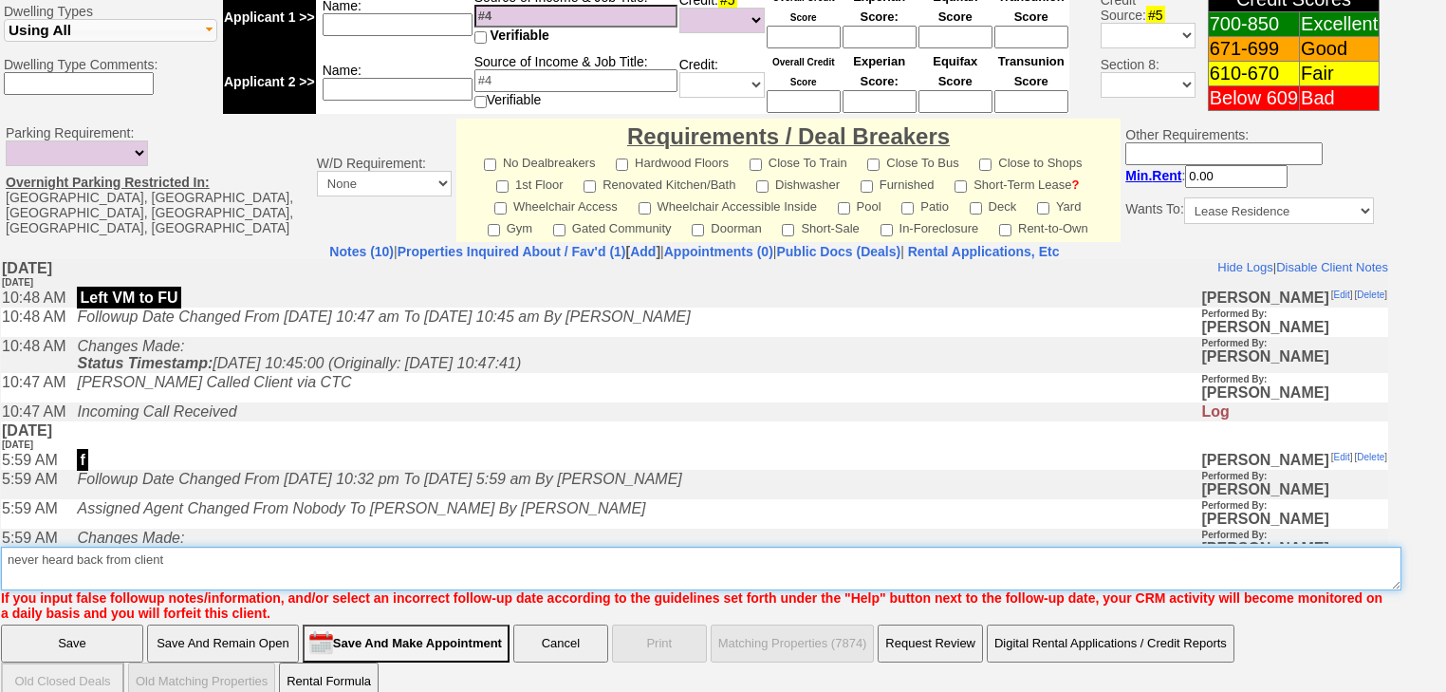
type textarea "never heard back from client"
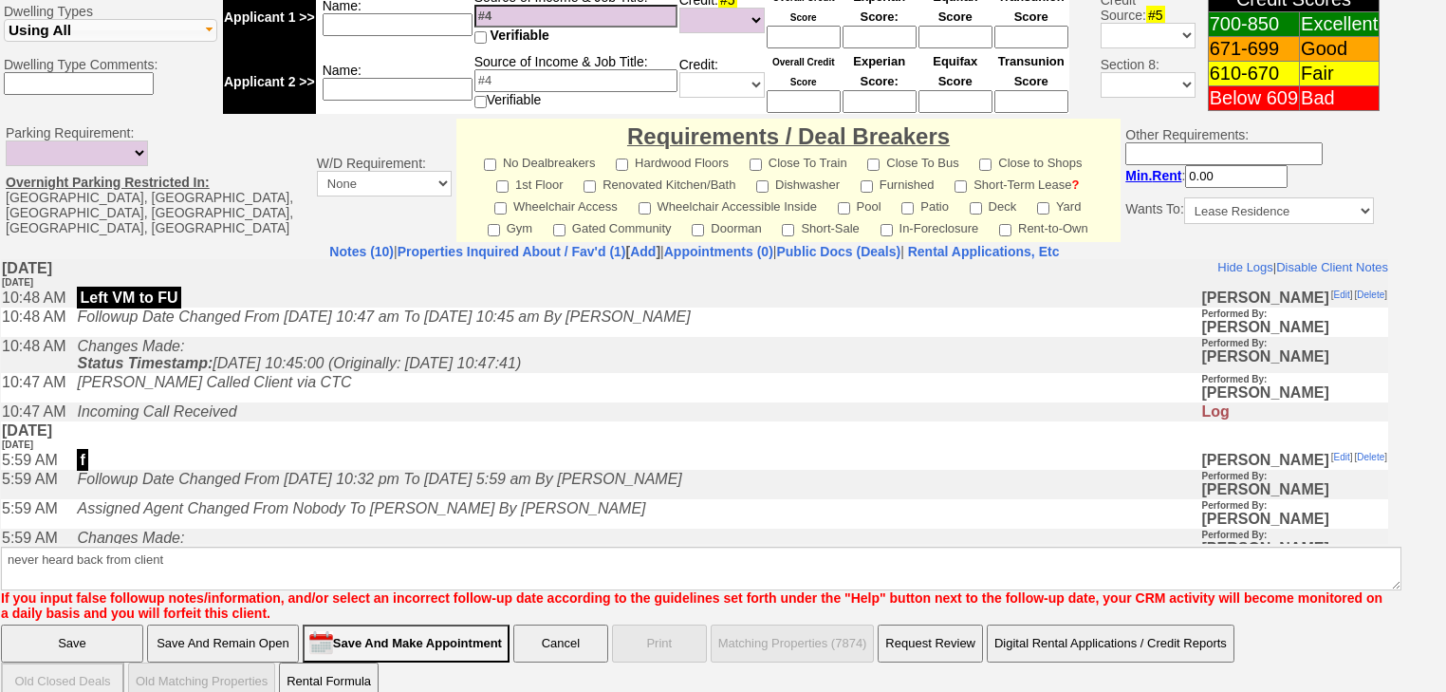
click at [107, 624] on input "Save" at bounding box center [72, 643] width 142 height 38
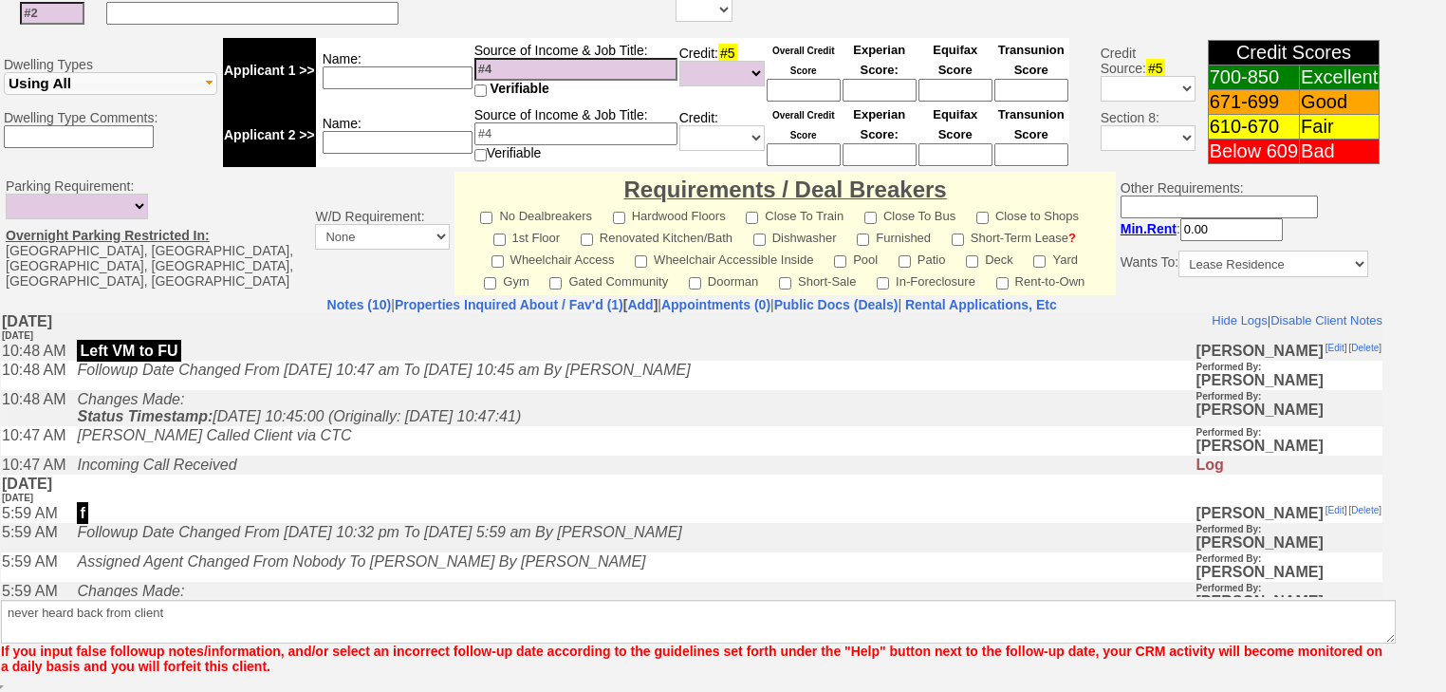
scroll to position [714, 0]
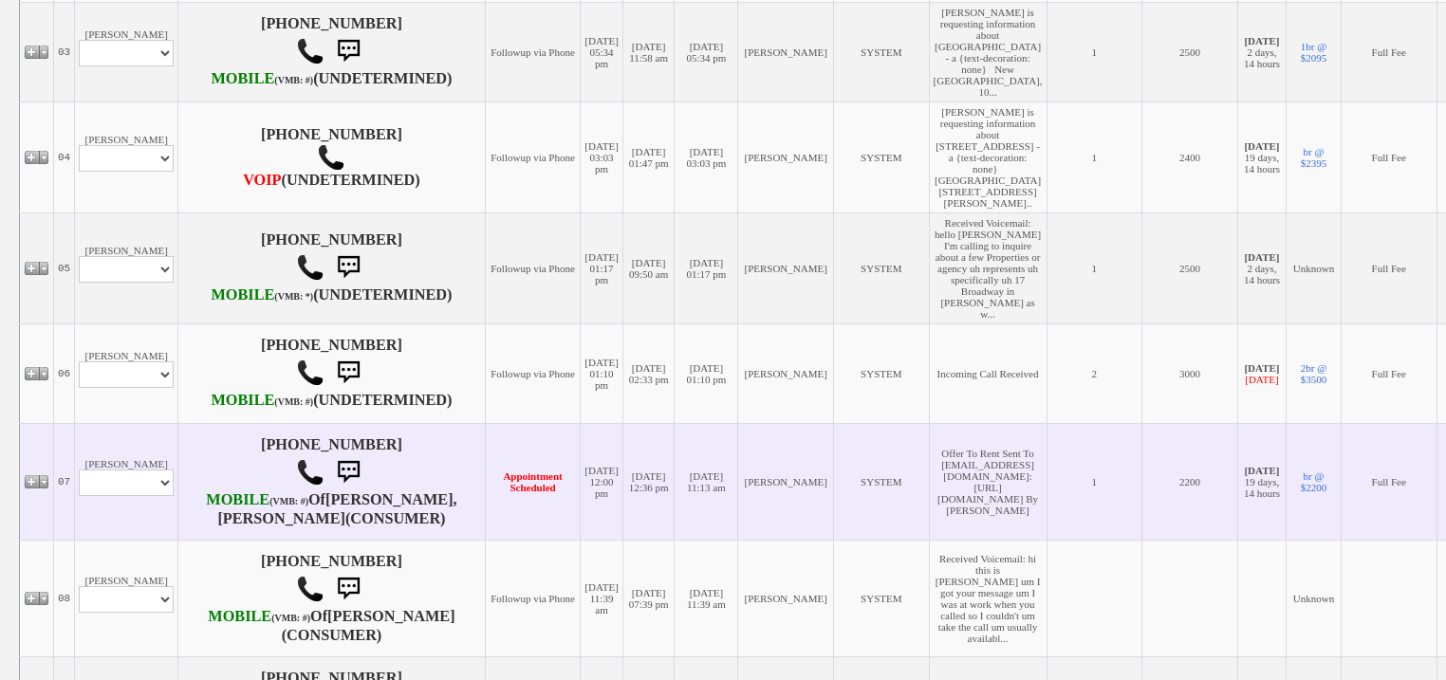
scroll to position [1291, 0]
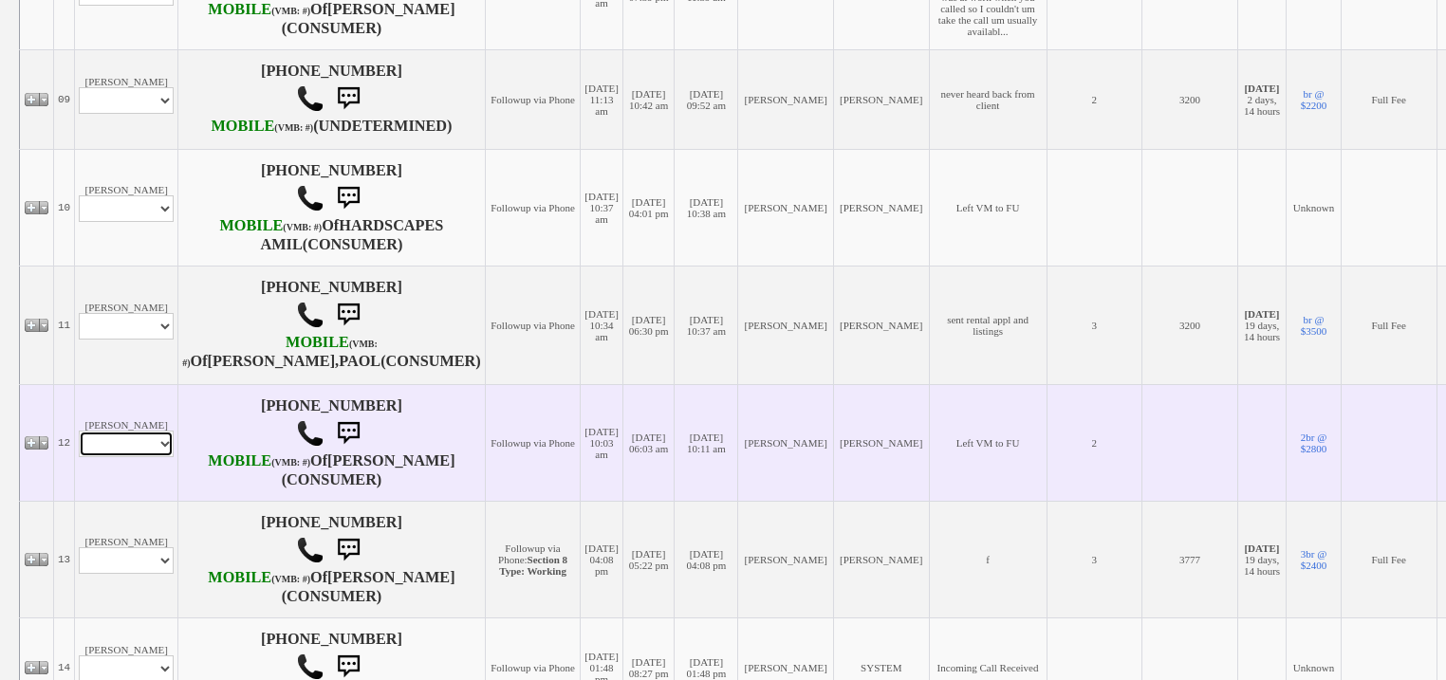
click at [163, 457] on select "Profile Edit Print Email Externally (Will Not Be Tracked In CRM) Closed Deals" at bounding box center [126, 444] width 95 height 27
select select "ChangeURL,/crm/custom/edit_client_form.php?redirect=%2Fcrm%2Fclients.php&id=168…"
click at [79, 457] on select "Profile Edit Print Email Externally (Will Not Be Tracked In CRM) Closed Deals" at bounding box center [126, 444] width 95 height 27
select select
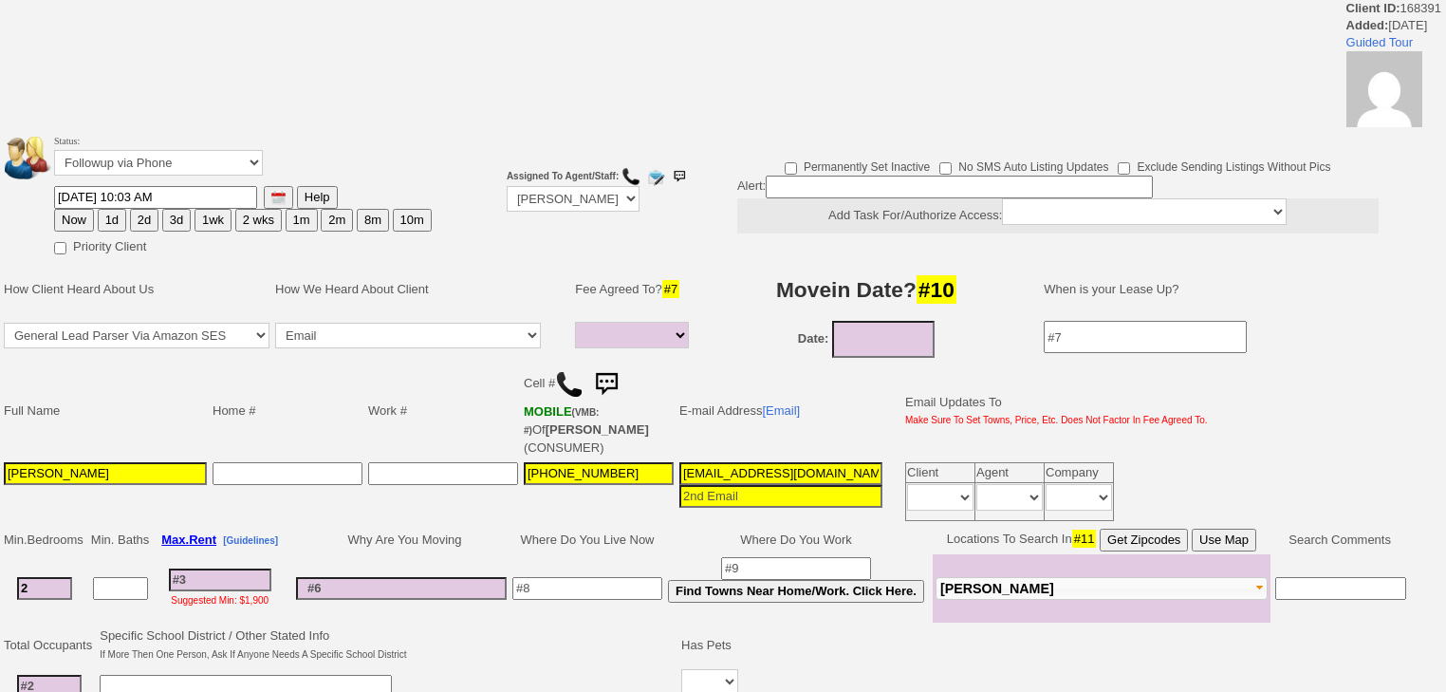
select select
click at [258, 173] on select "Followup via Phone Followup via Email Followup When Section 8 Property Found De…" at bounding box center [158, 163] width 209 height 26
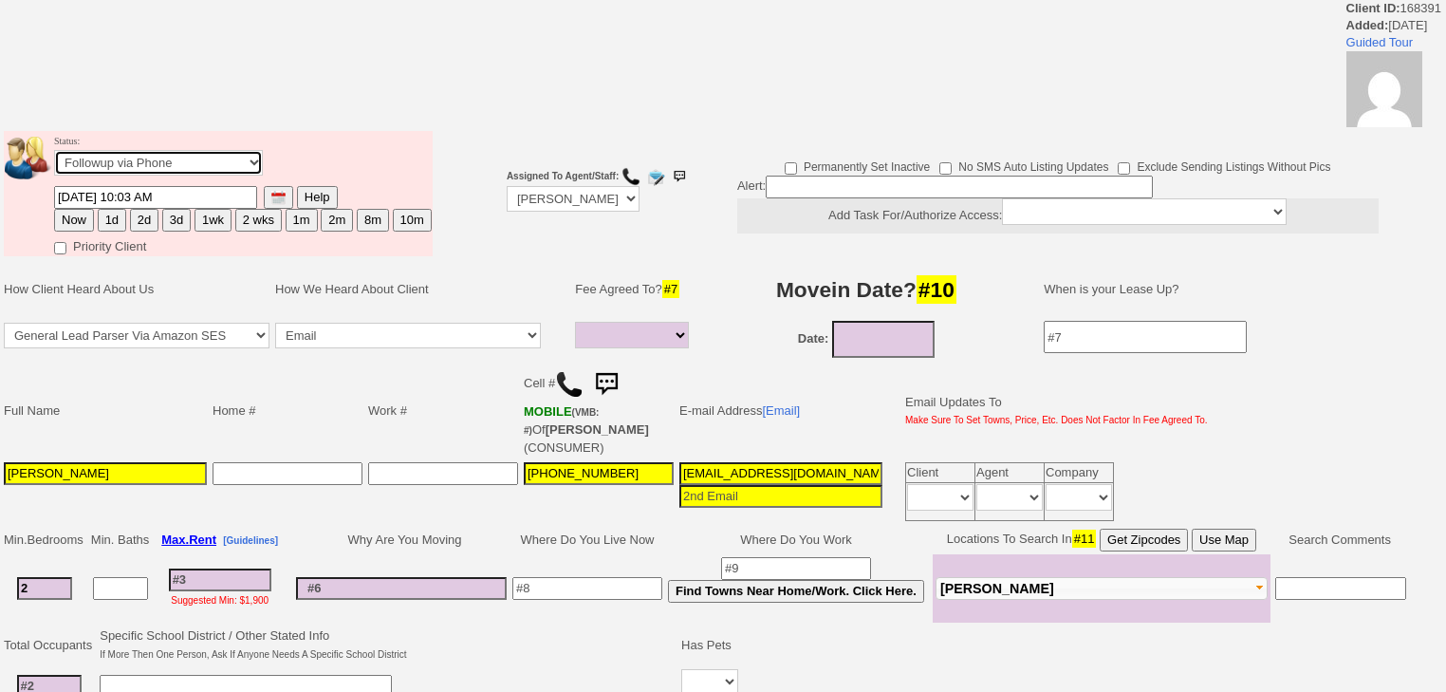
select select "Inactive"
click at [54, 156] on select "Followup via Phone Followup via Email Followup When Section 8 Property Found De…" at bounding box center [158, 163] width 209 height 26
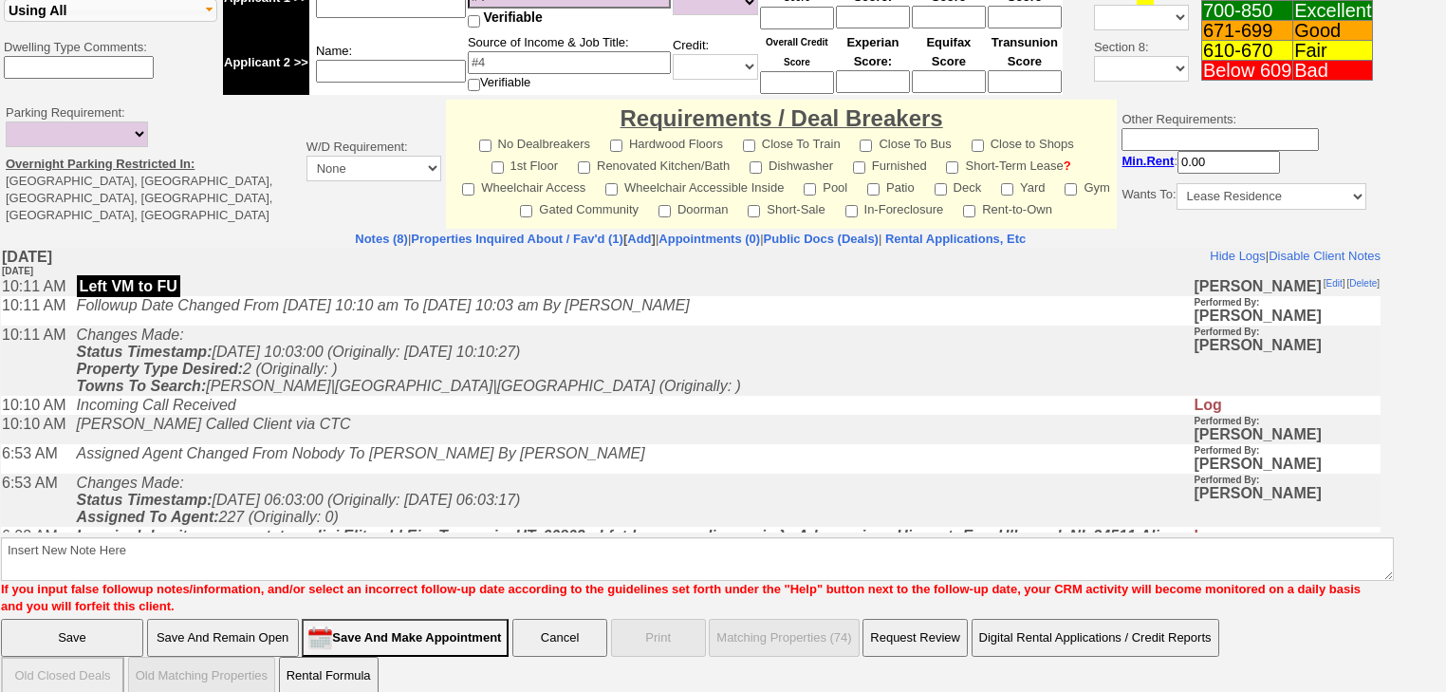
scroll to position [790, 0]
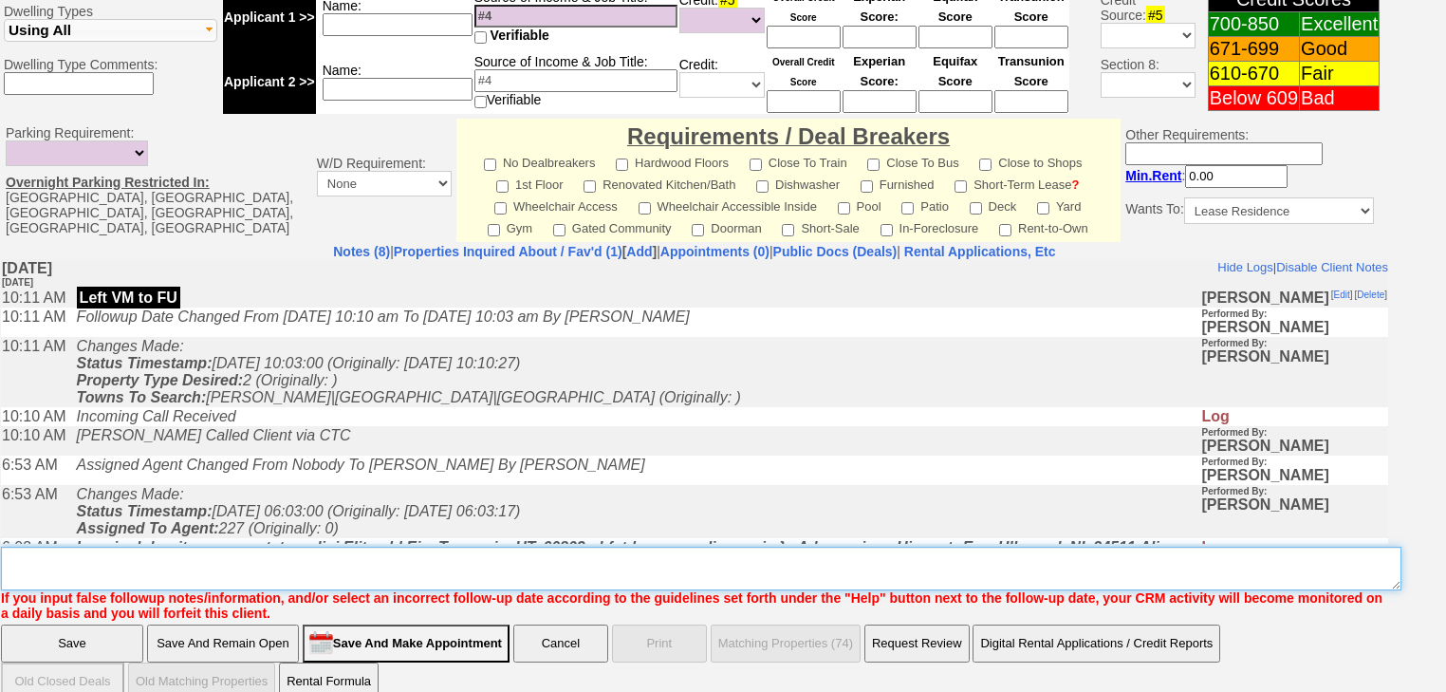
click at [145, 547] on textarea "Insert New Note Here" at bounding box center [701, 569] width 1401 height 44
paste textarea "never heard back from client"
type textarea "never heard back from client"
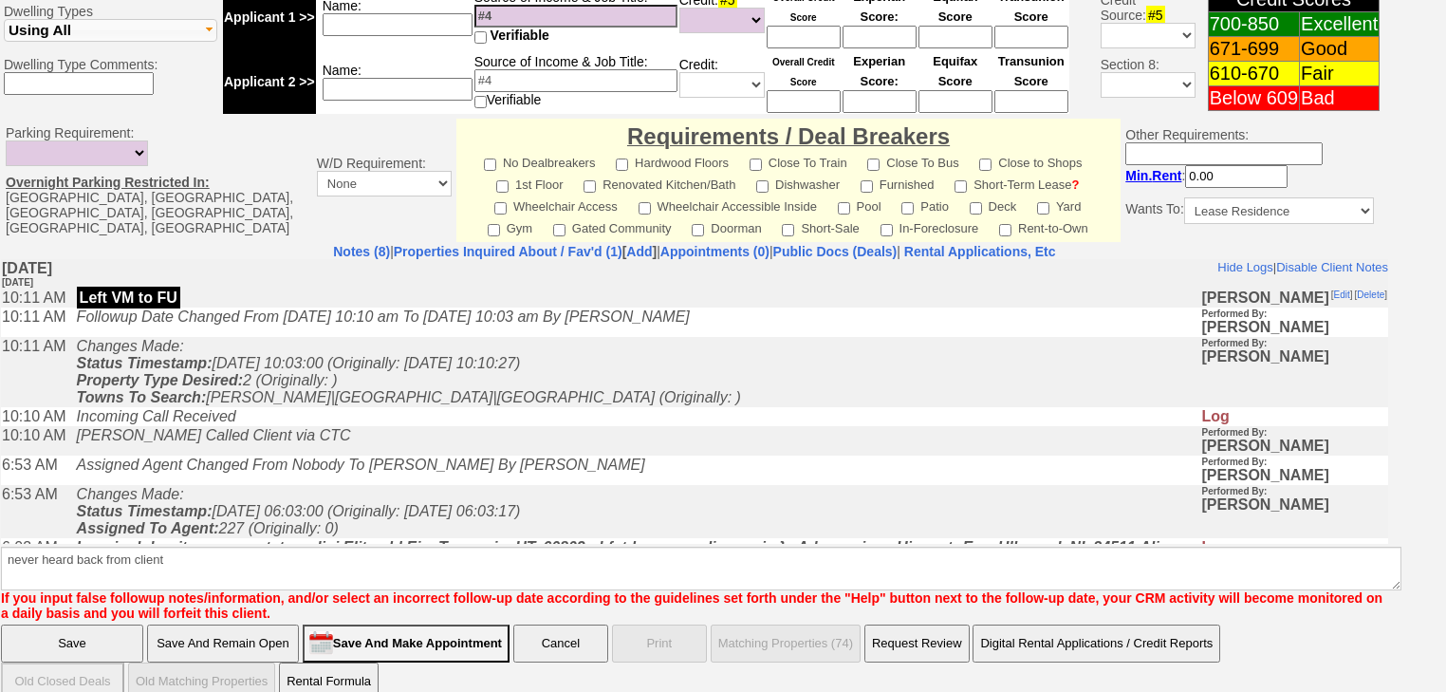
click at [109, 624] on input "Save" at bounding box center [72, 643] width 142 height 38
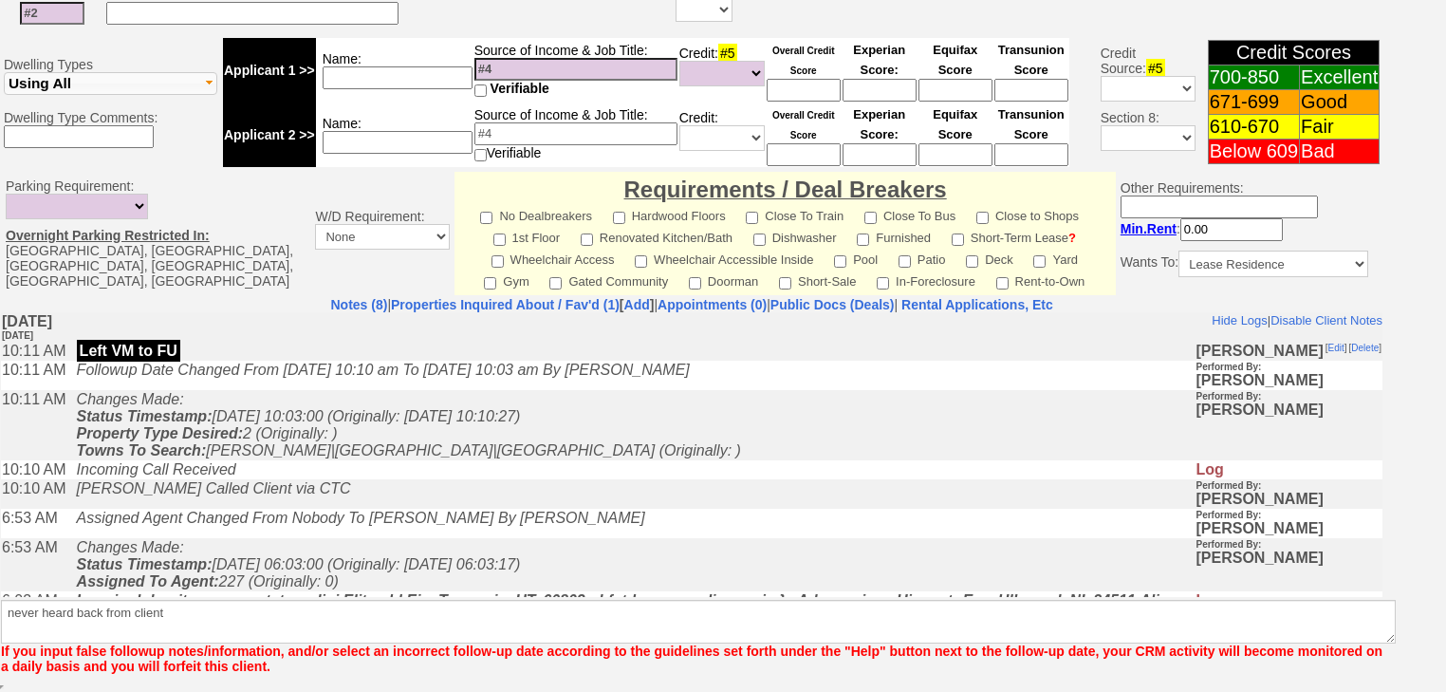
scroll to position [714, 0]
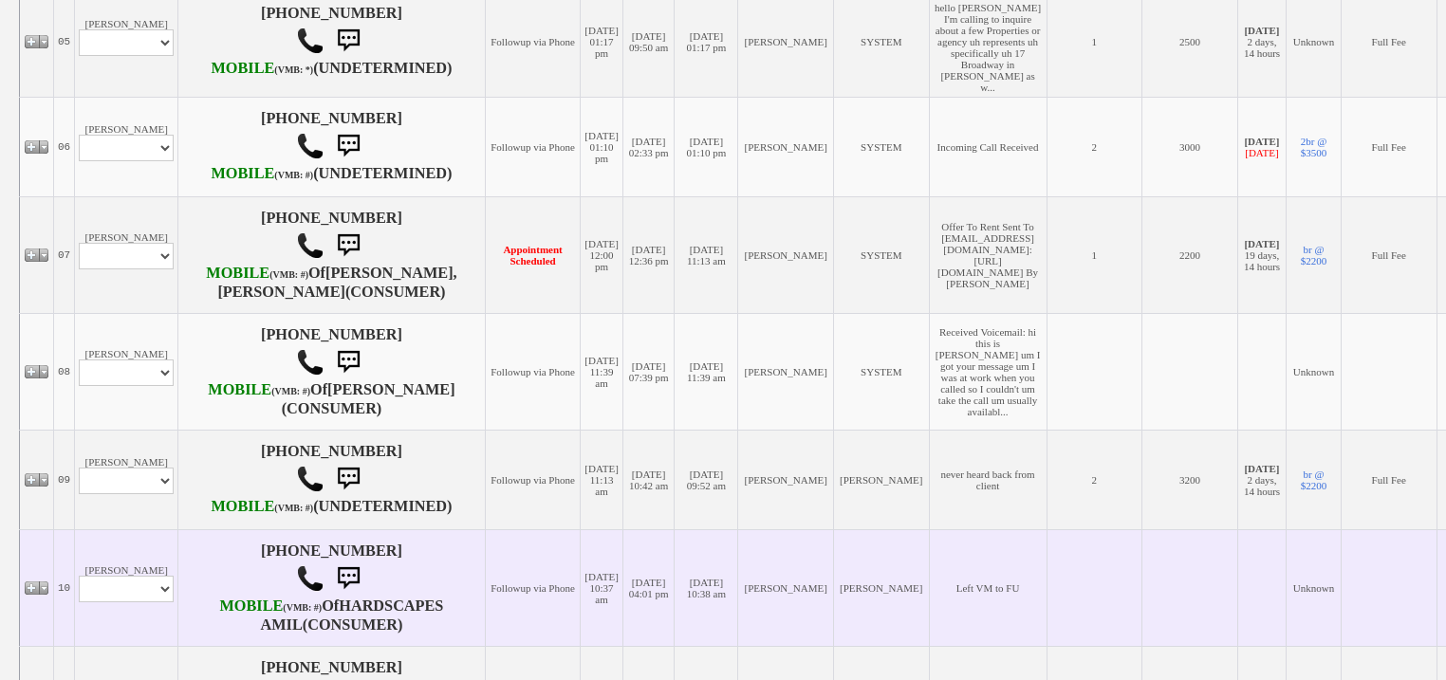
scroll to position [1063, 0]
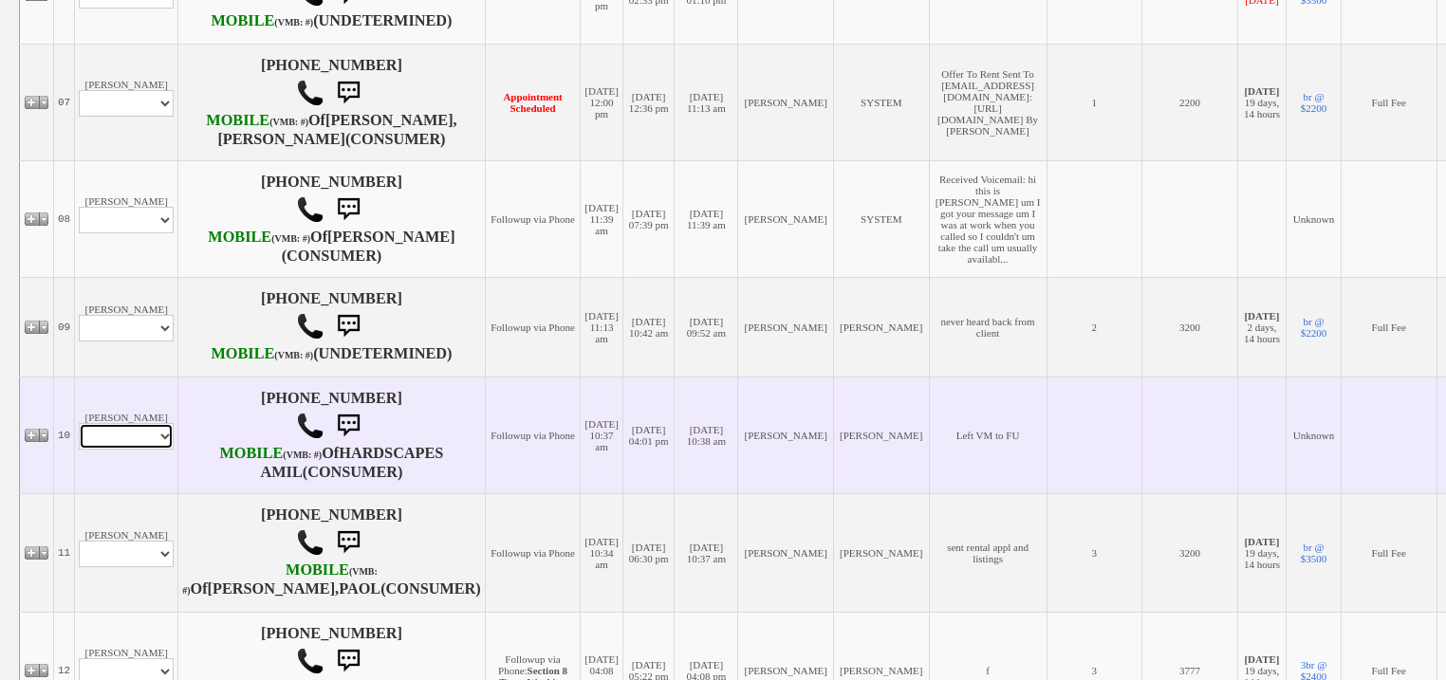
click at [117, 450] on select "Profile Edit Print Email Externally (Will Not Be Tracked In CRM) Closed Deals" at bounding box center [126, 436] width 95 height 27
select select "ChangeURL,/crm/custom/edit_client_form.php?redirect=%2Fcrm%2Fclients.php&id=168…"
click at [79, 450] on select "Profile Edit Print Email Externally (Will Not Be Tracked In CRM) Closed Deals" at bounding box center [126, 436] width 95 height 27
select select
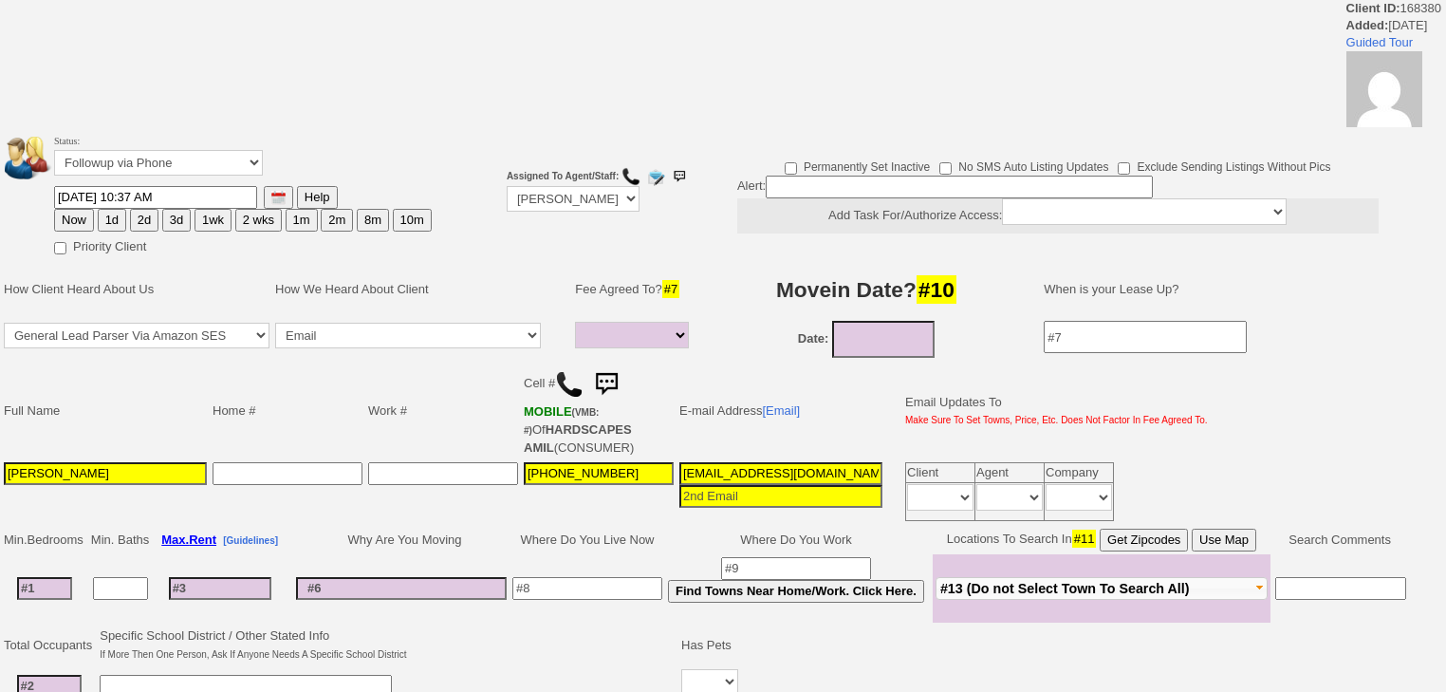
select select
drag, startPoint x: 228, startPoint y: 156, endPoint x: 232, endPoint y: 173, distance: 17.5
click at [228, 156] on select "Followup via Phone Followup via Email Followup When Section 8 Property Found De…" at bounding box center [158, 163] width 209 height 26
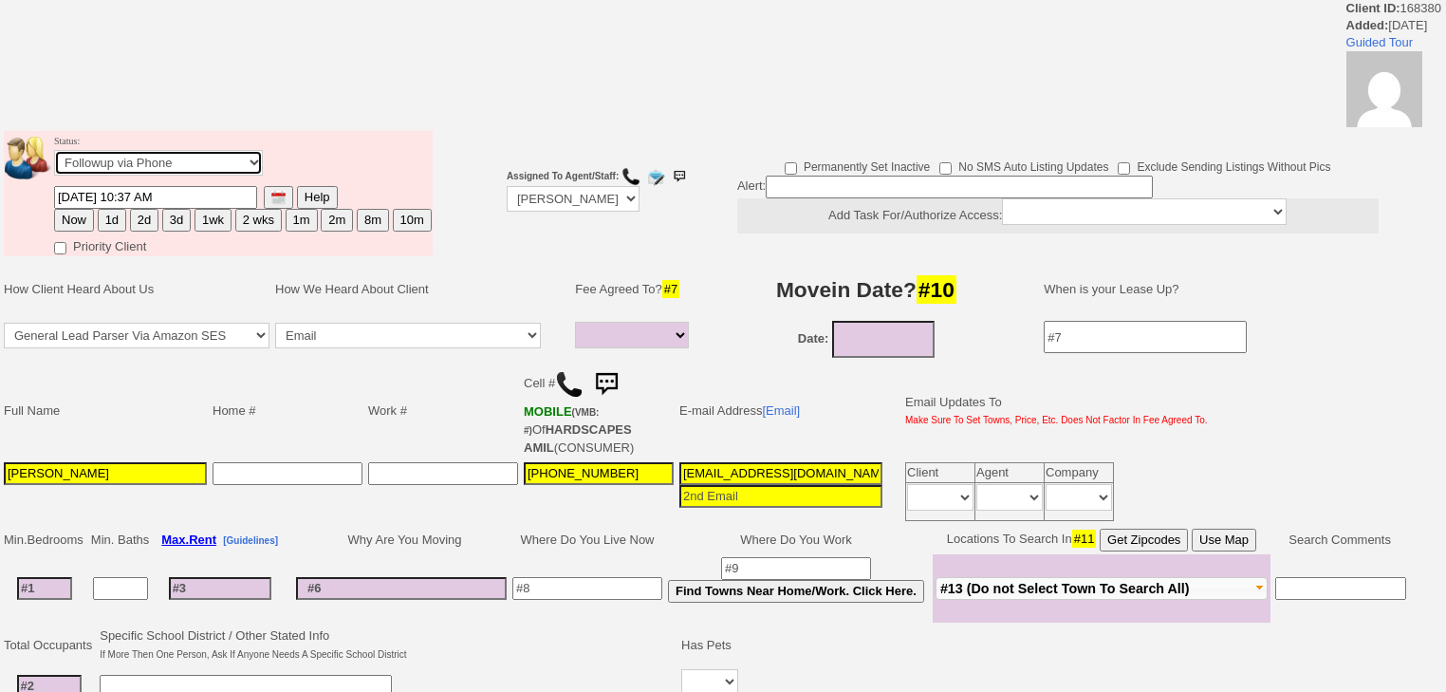
select select "Inactive"
click at [54, 156] on select "Followup via Phone Followup via Email Followup When Section 8 Property Found De…" at bounding box center [158, 163] width 209 height 26
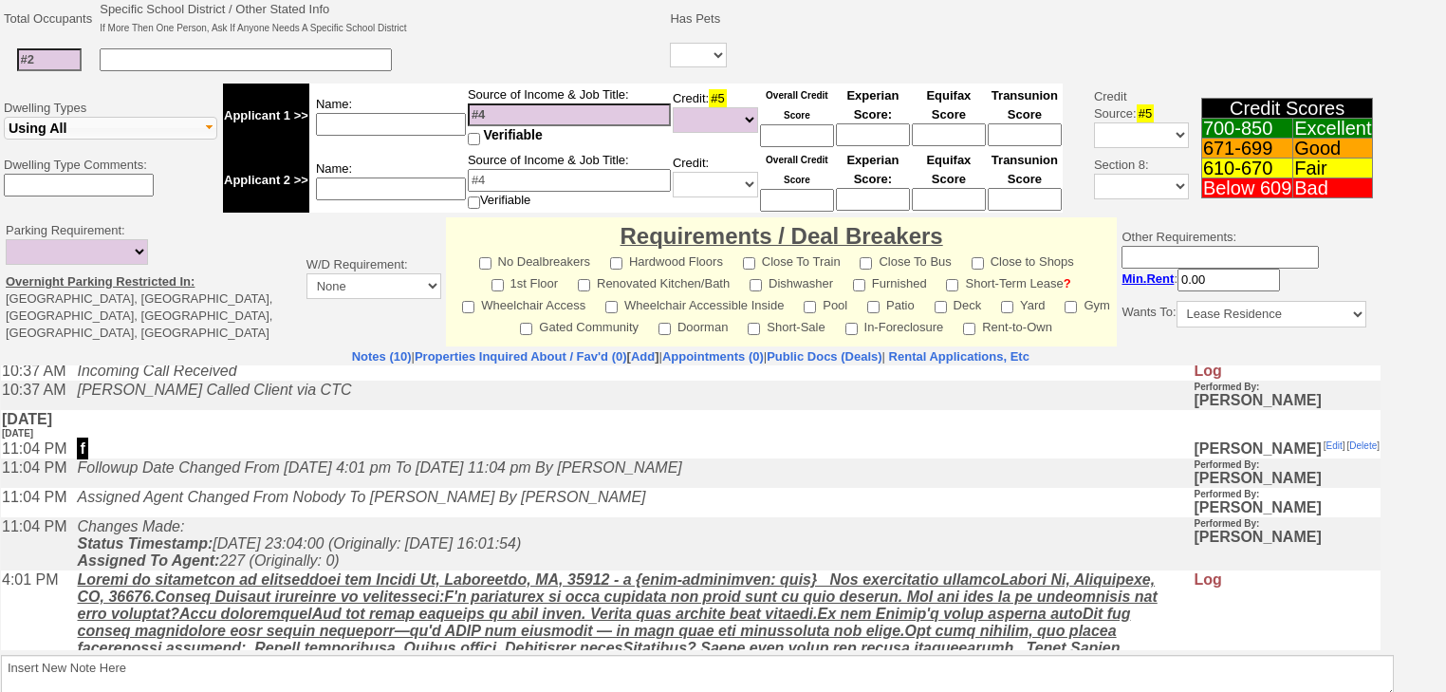
scroll to position [303, 0]
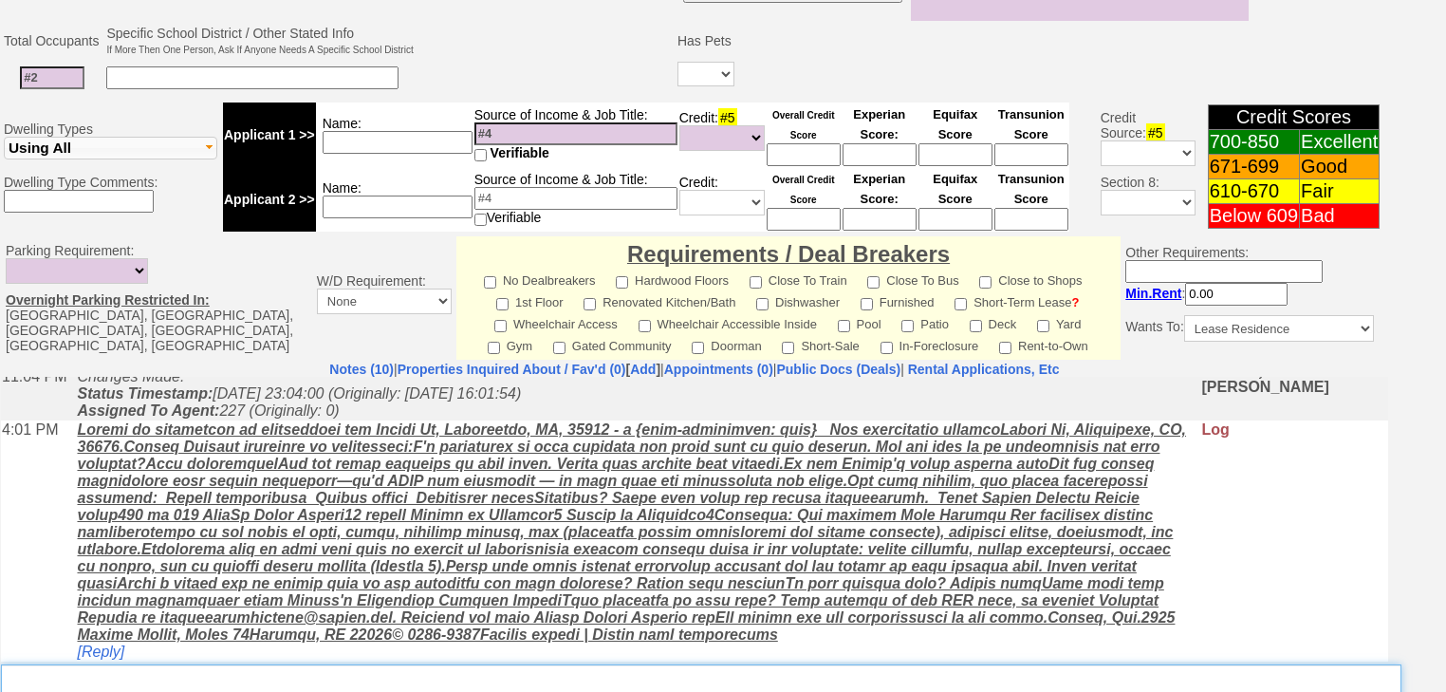
drag, startPoint x: 96, startPoint y: 669, endPoint x: 31, endPoint y: 664, distance: 64.7
click at [92, 669] on textarea "Insert New Note Here" at bounding box center [701, 686] width 1401 height 44
paste textarea "never heard back from client"
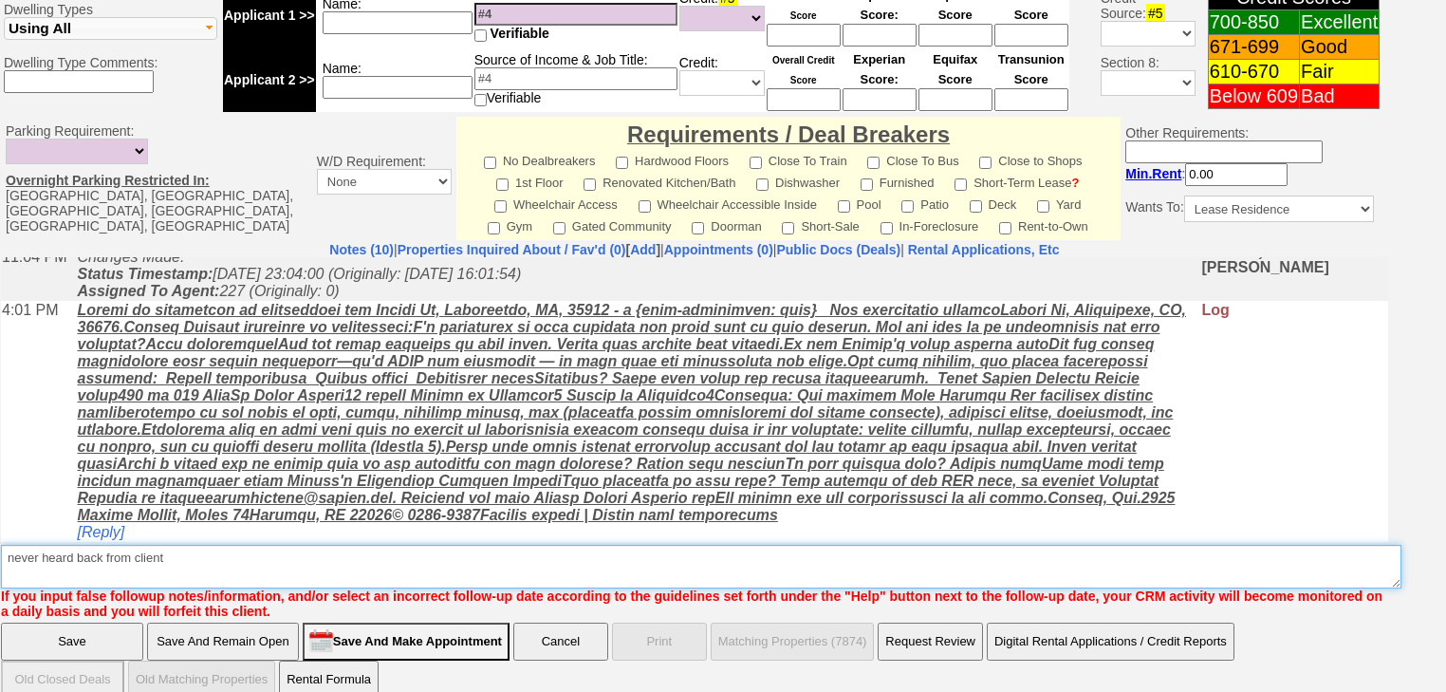
type textarea "never heard back from client"
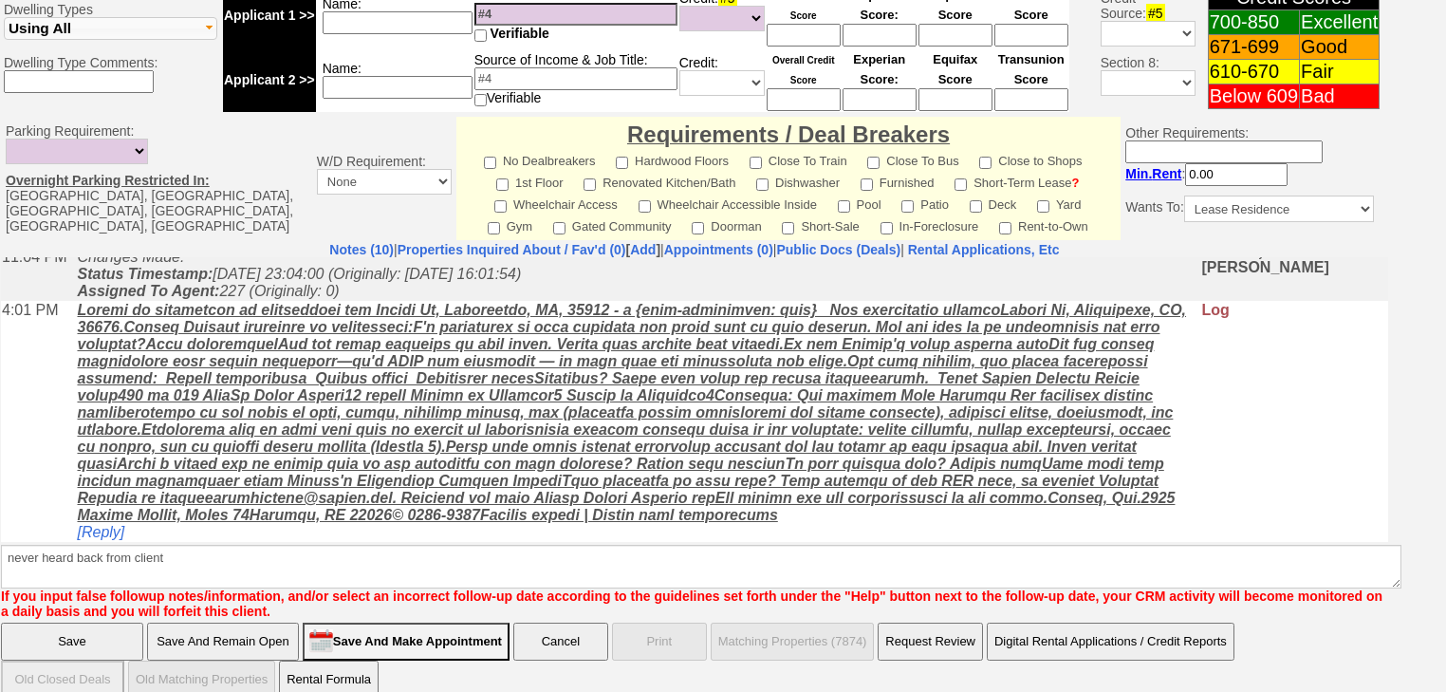
click at [40, 622] on input "Save" at bounding box center [72, 641] width 142 height 38
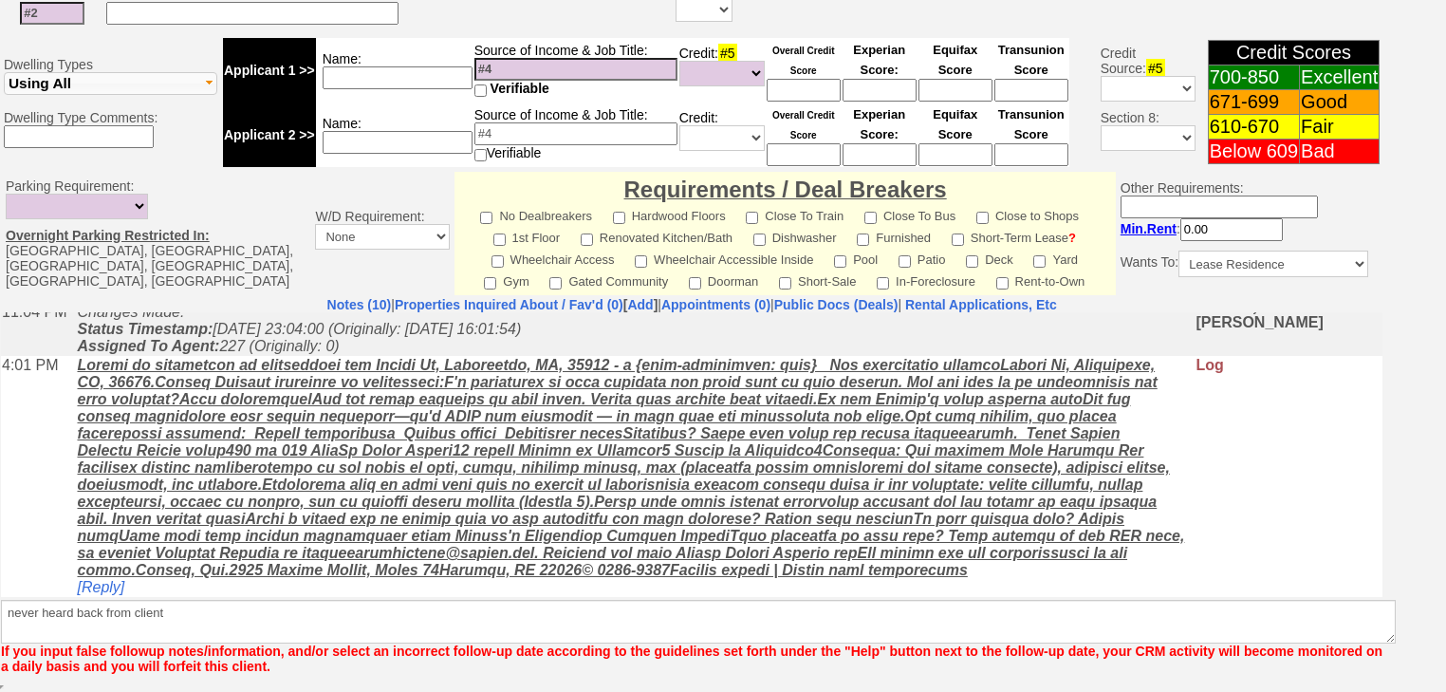
scroll to position [714, 0]
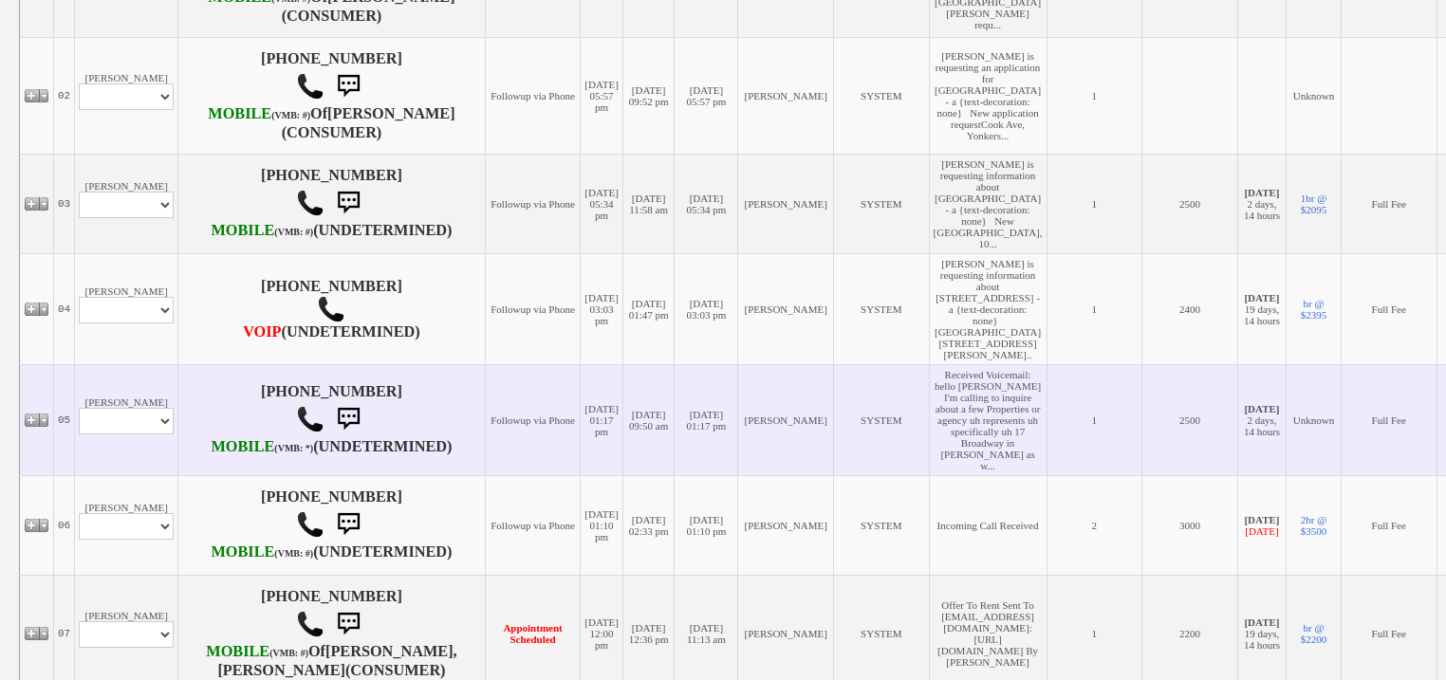
scroll to position [1063, 0]
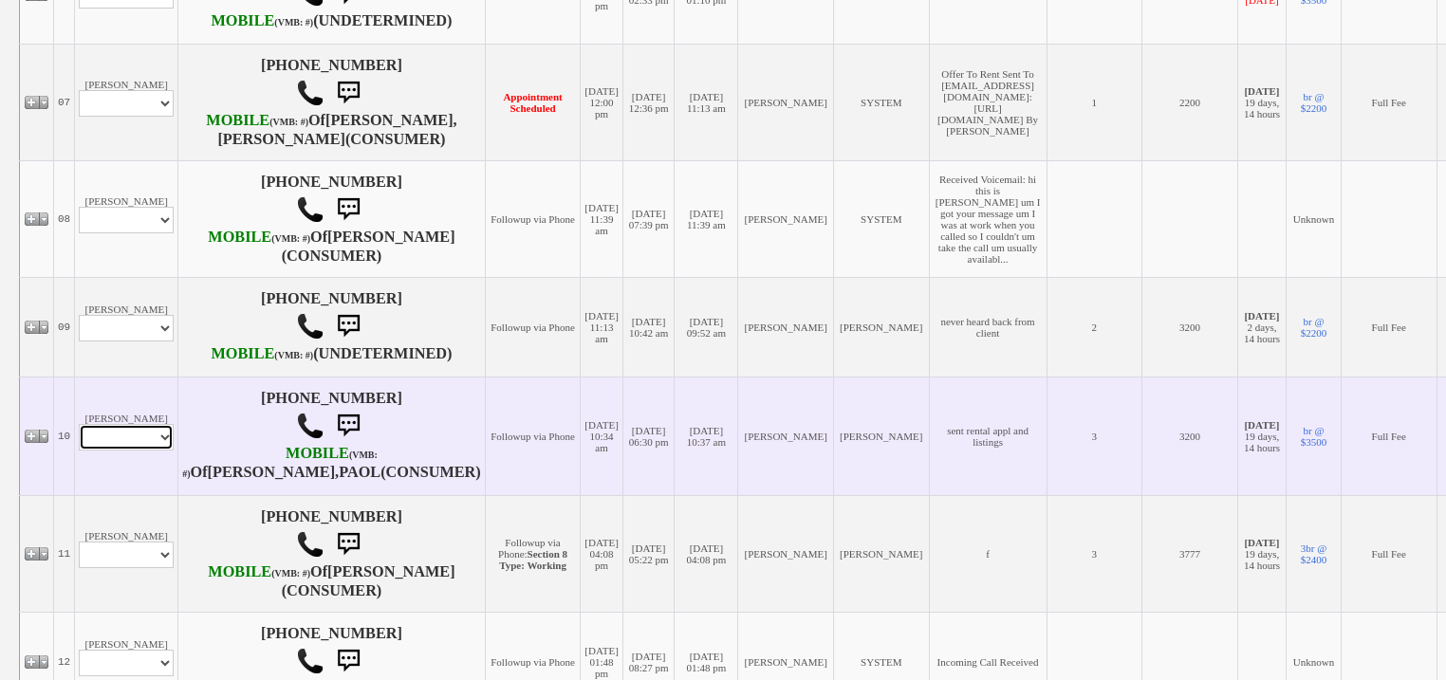
click at [120, 451] on select "Profile Edit Print Email Externally (Will Not Be Tracked In CRM) Closed Deals" at bounding box center [126, 437] width 95 height 27
select select "ChangeURL,/crm/custom/edit_client_form.php?redirect=%2Fcrm%2Fclients.php&id=168…"
click at [79, 451] on select "Profile Edit Print Email Externally (Will Not Be Tracked In CRM) Closed Deals" at bounding box center [126, 437] width 95 height 27
select select
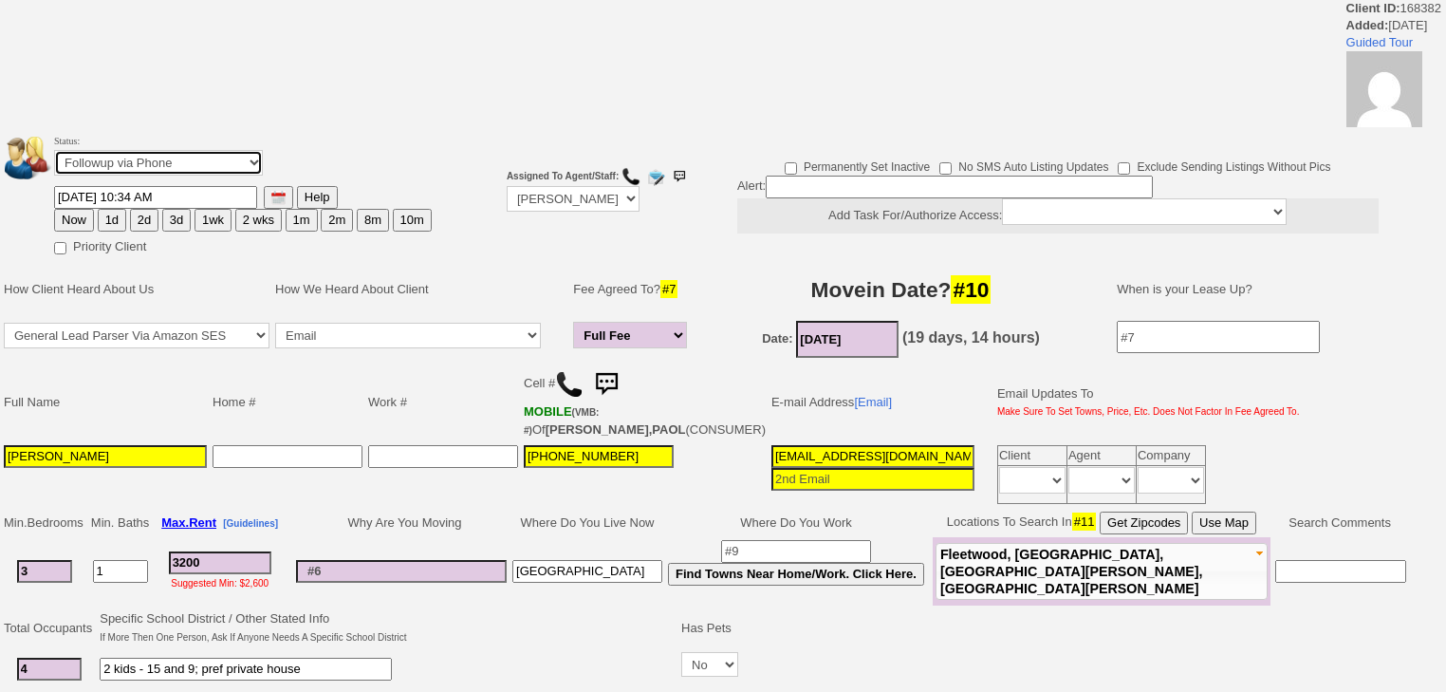
click at [178, 174] on select "Followup via Phone Followup via Email Followup When Section 8 Property Found De…" at bounding box center [158, 163] width 209 height 26
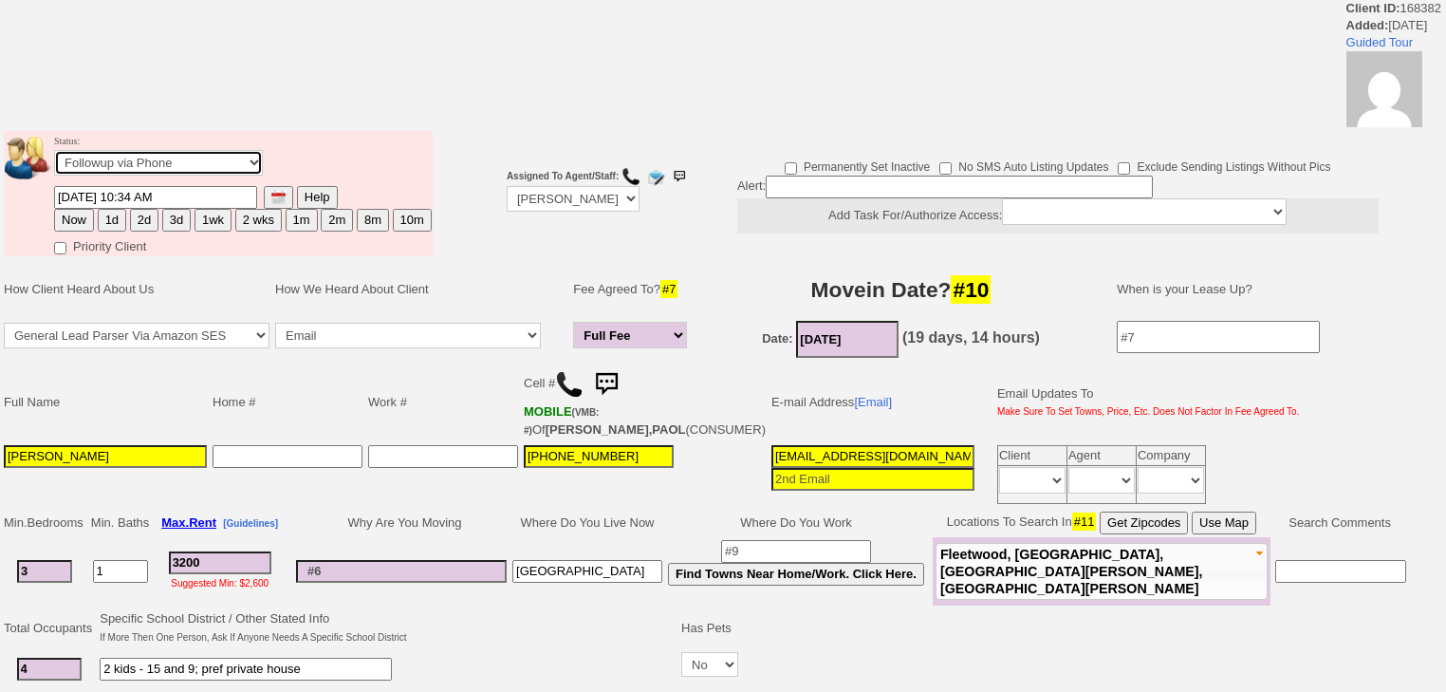
select select "Inactive"
click at [54, 156] on select "Followup via Phone Followup via Email Followup When Section 8 Property Found De…" at bounding box center [158, 163] width 209 height 26
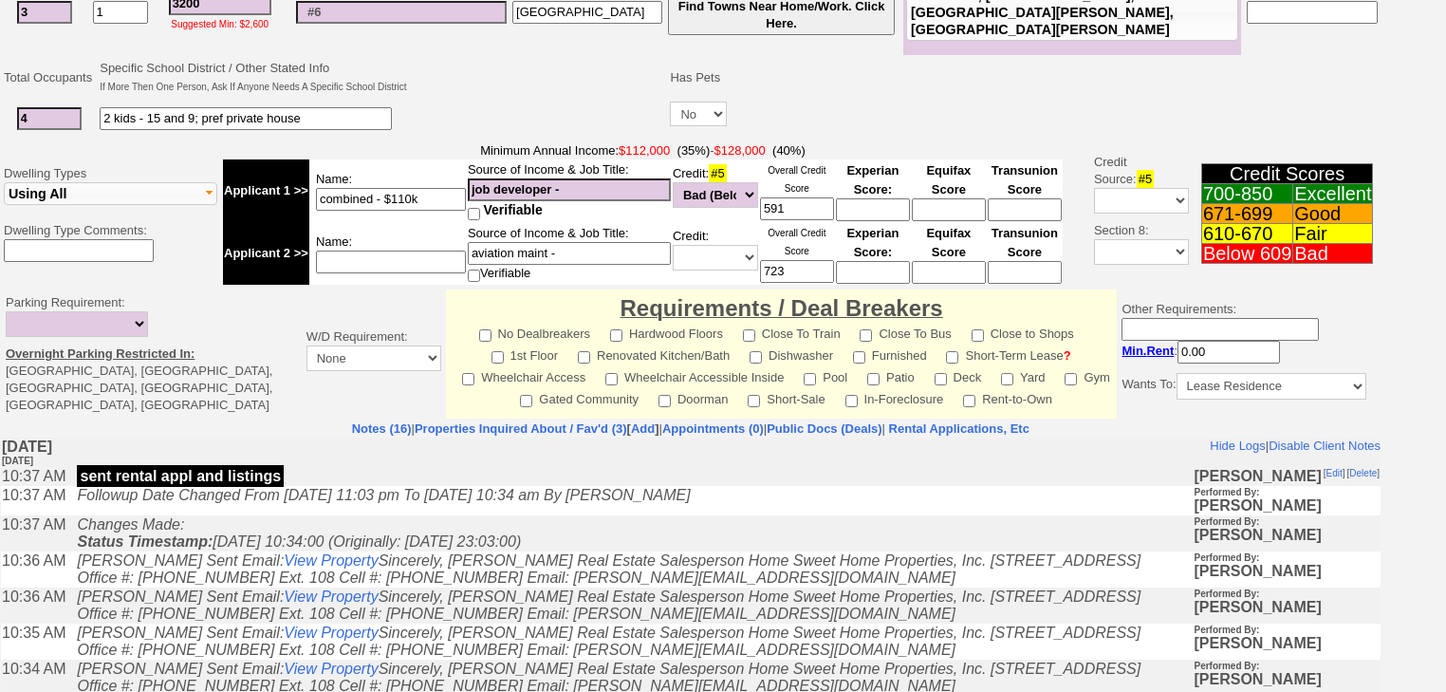
scroll to position [739, 0]
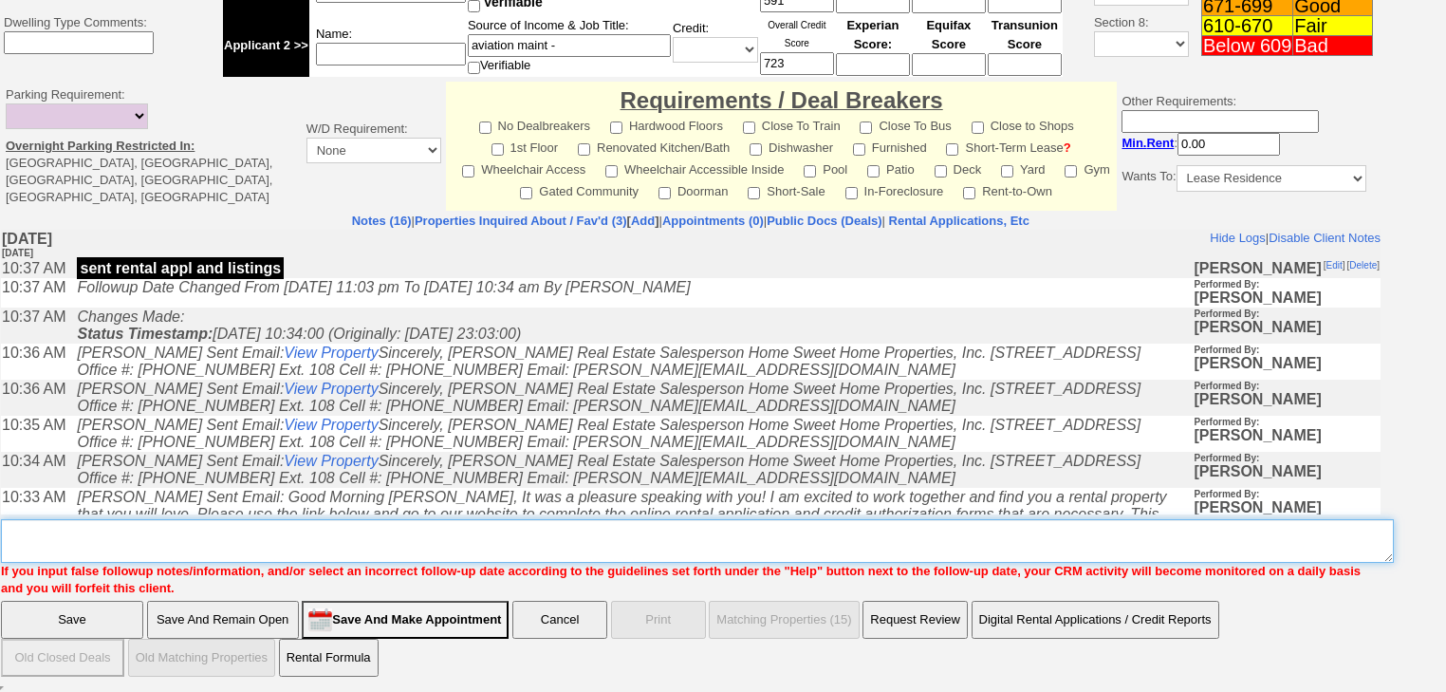
click at [67, 535] on textarea "Insert New Note Here" at bounding box center [697, 541] width 1393 height 44
paste textarea "never heard back from client"
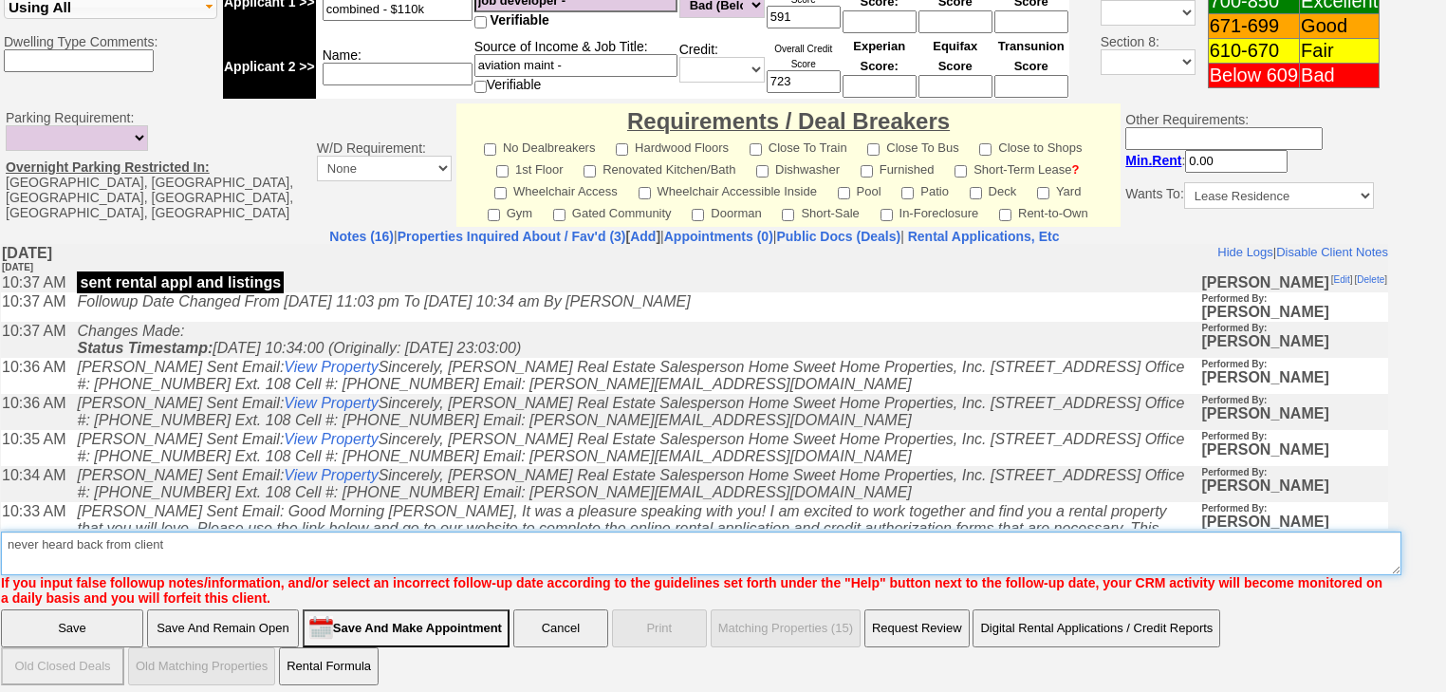
type textarea "never heard back from client"
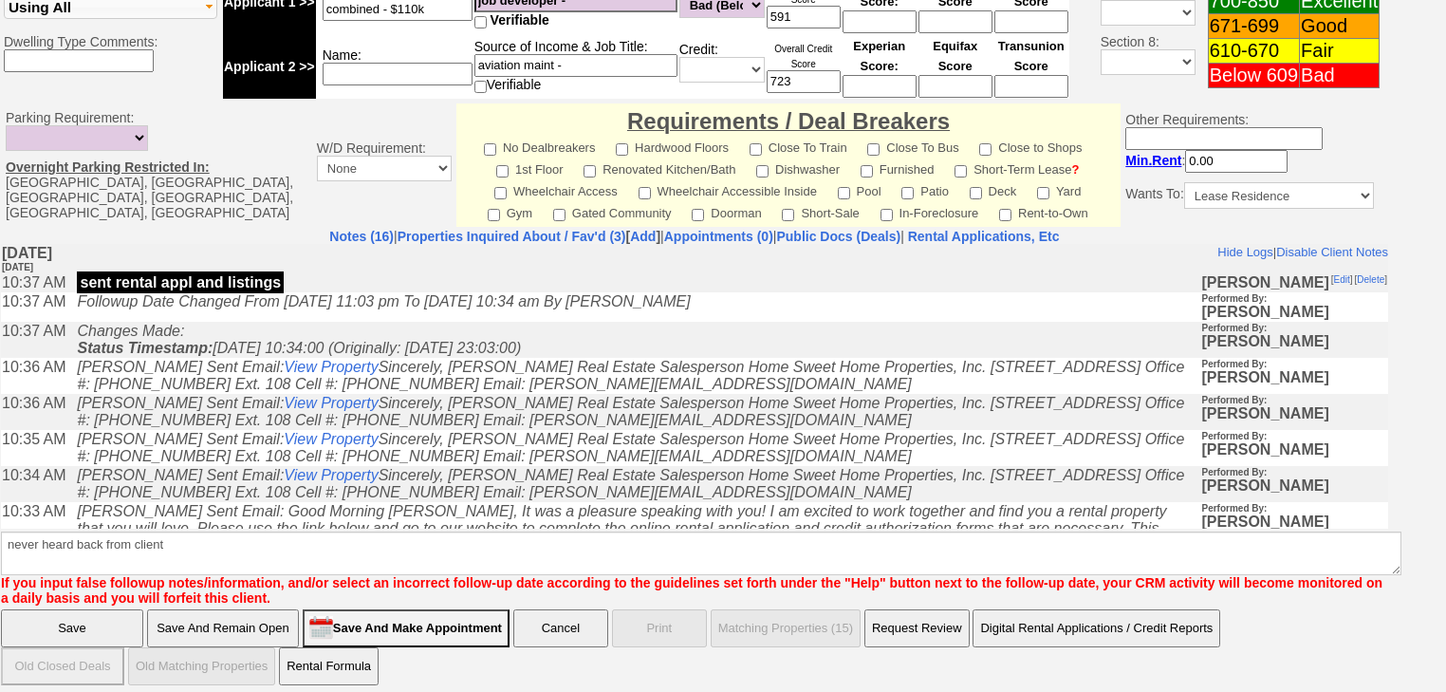
click at [88, 615] on input "Save" at bounding box center [72, 628] width 142 height 38
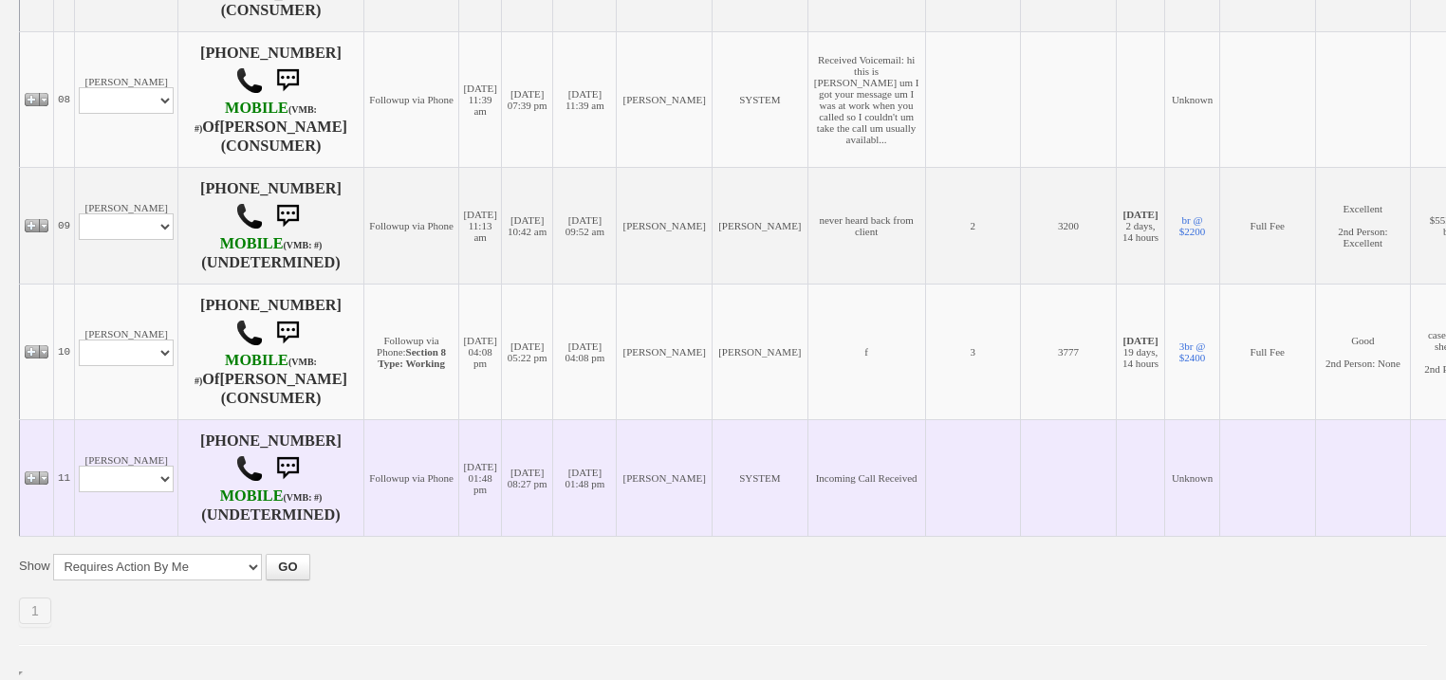
scroll to position [1306, 0]
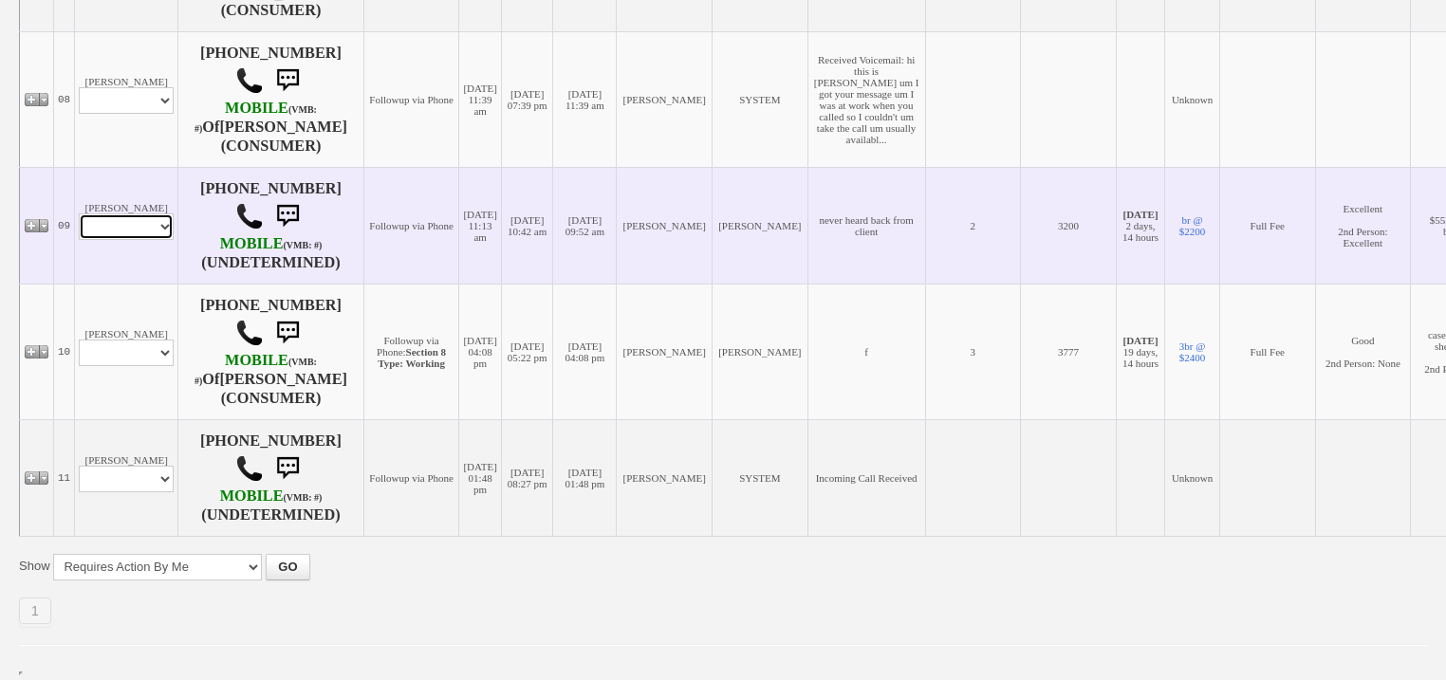
click at [150, 214] on select "Profile Edit Print Email Externally (Will Not Be Tracked In CRM) Closed Deals" at bounding box center [126, 227] width 95 height 27
select select "ChangeURL,/crm/custom/edit_client_form.php?redirect=%2Fcrm%2Fclients.php&id=168…"
click at [79, 214] on select "Profile Edit Print Email Externally (Will Not Be Tracked In CRM) Closed Deals" at bounding box center [126, 227] width 95 height 27
select select
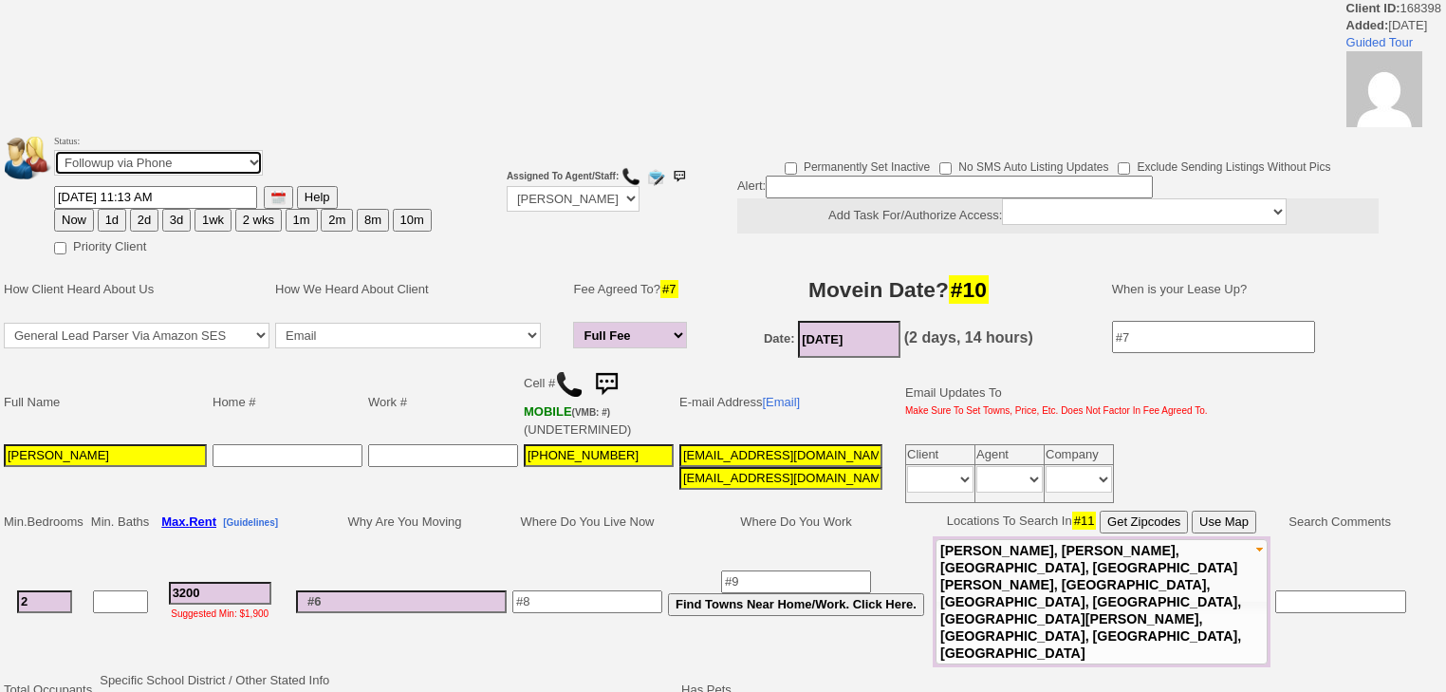
click at [178, 168] on select "Followup via Phone Followup via Email Followup When Section 8 Property Found De…" at bounding box center [158, 163] width 209 height 26
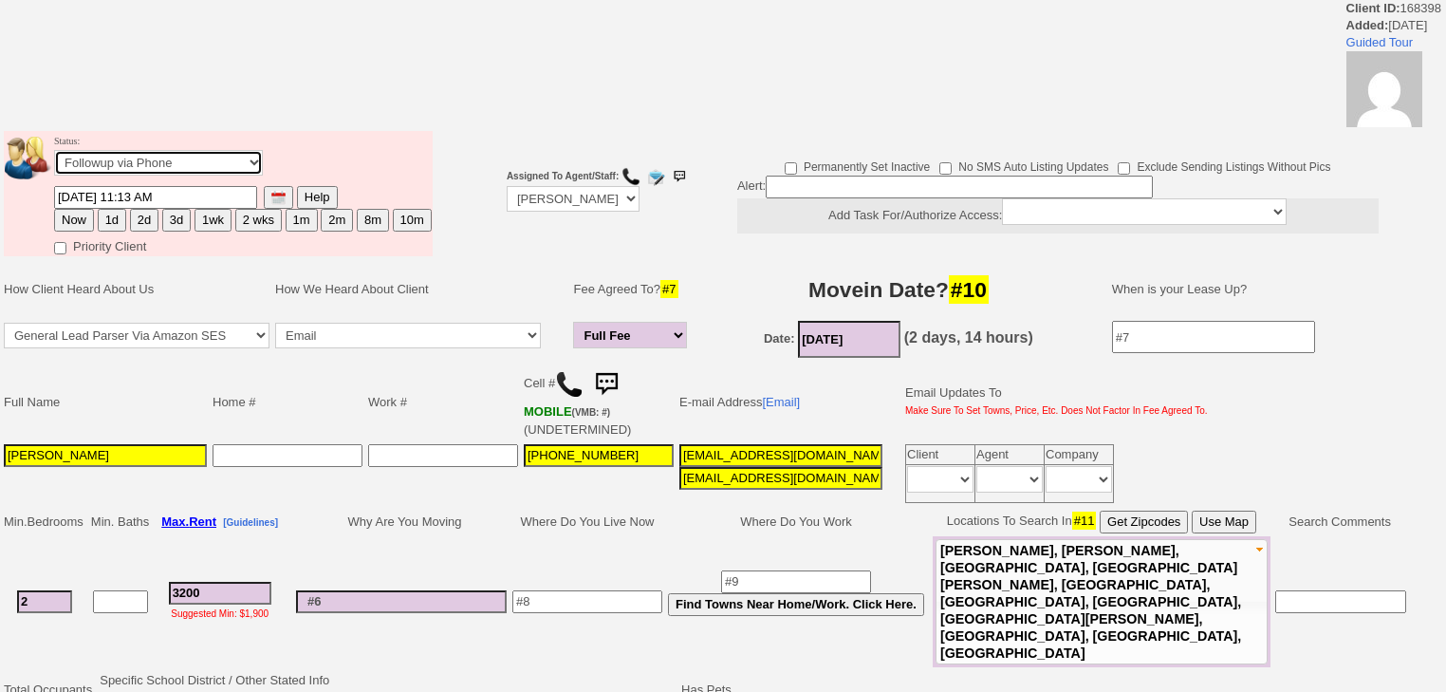
select select "Inactive"
click at [54, 156] on select "Followup via Phone Followup via Email Followup When Section 8 Property Found De…" at bounding box center [158, 163] width 209 height 26
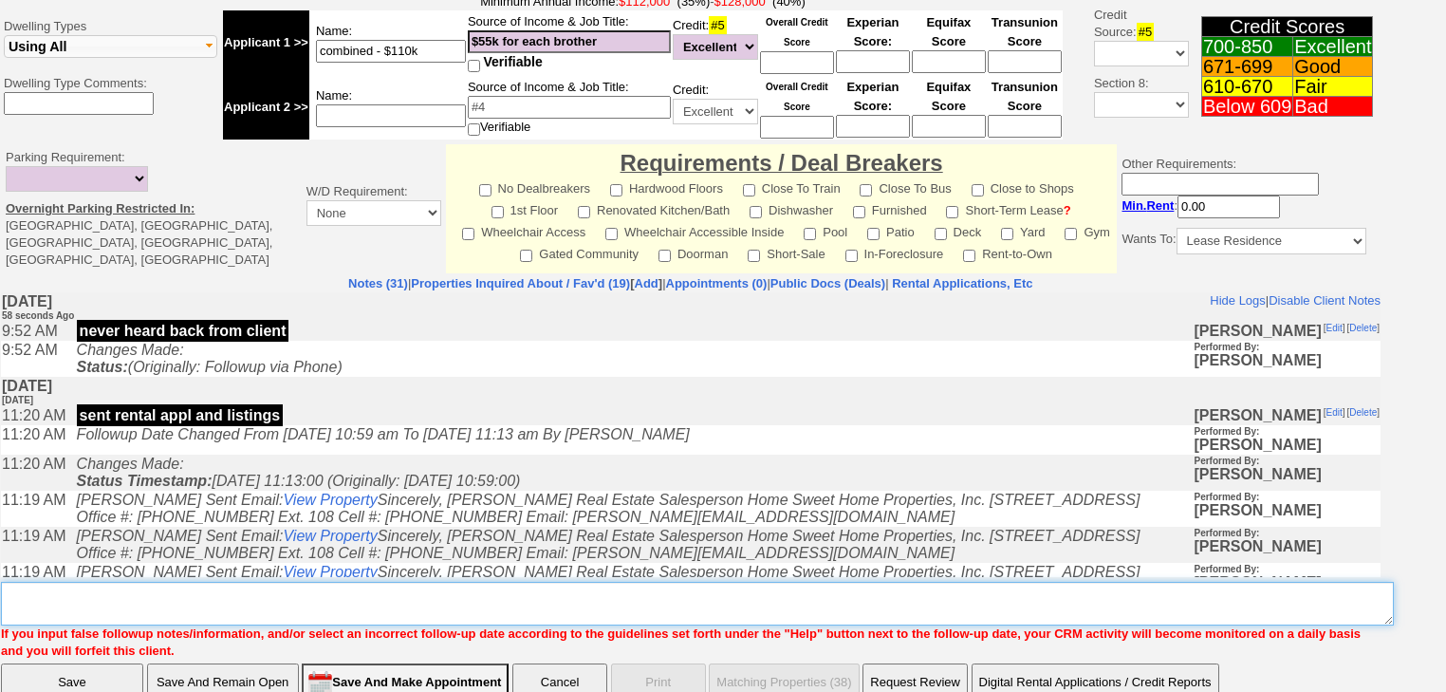
click at [68, 582] on textarea "Insert New Note Here" at bounding box center [697, 604] width 1393 height 44
paste textarea "never heard back from client"
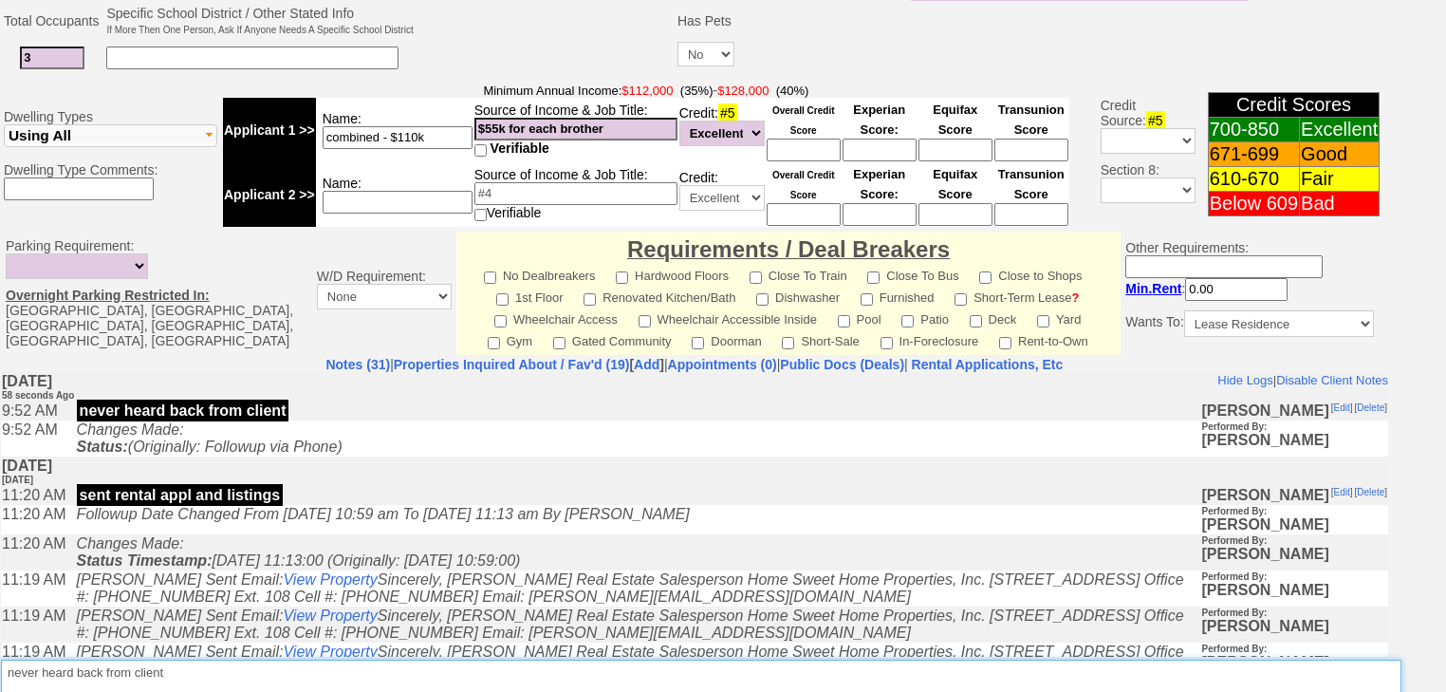
type textarea "never heard back from client"
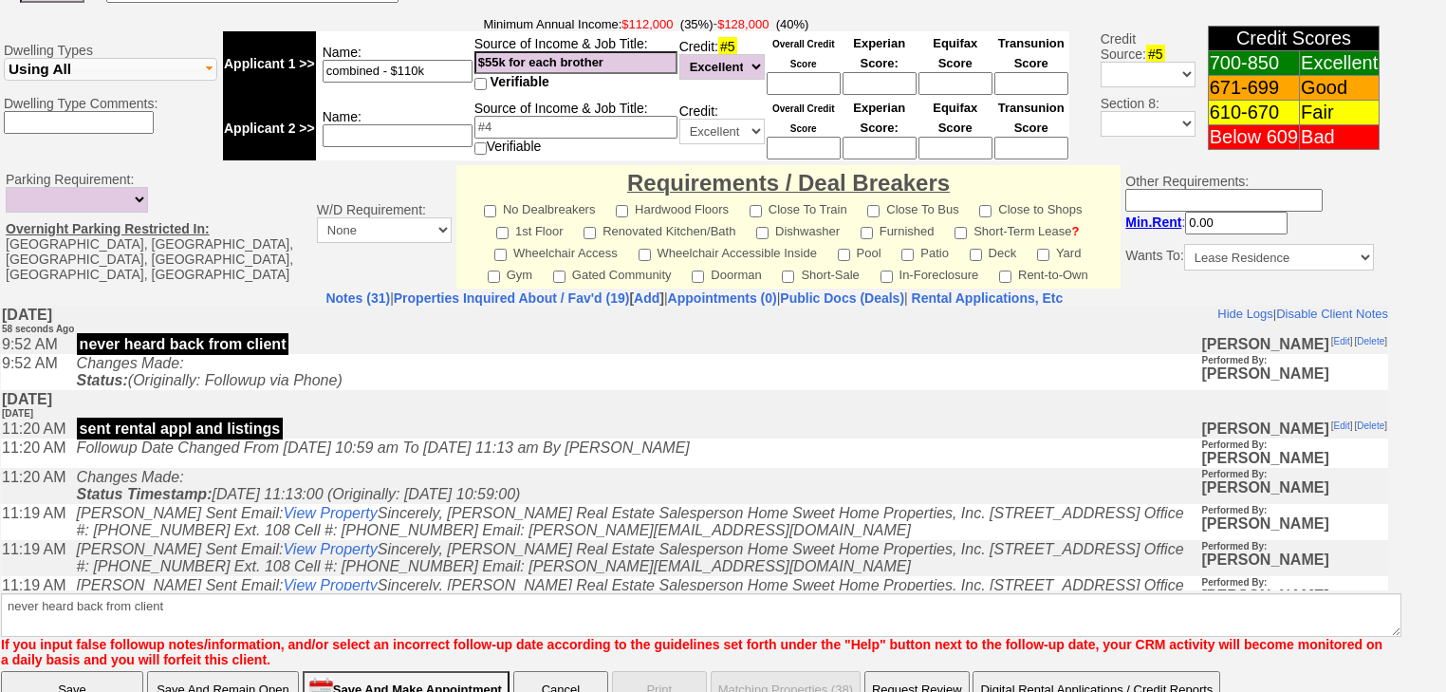
click at [57, 671] on input "Save" at bounding box center [72, 690] width 142 height 38
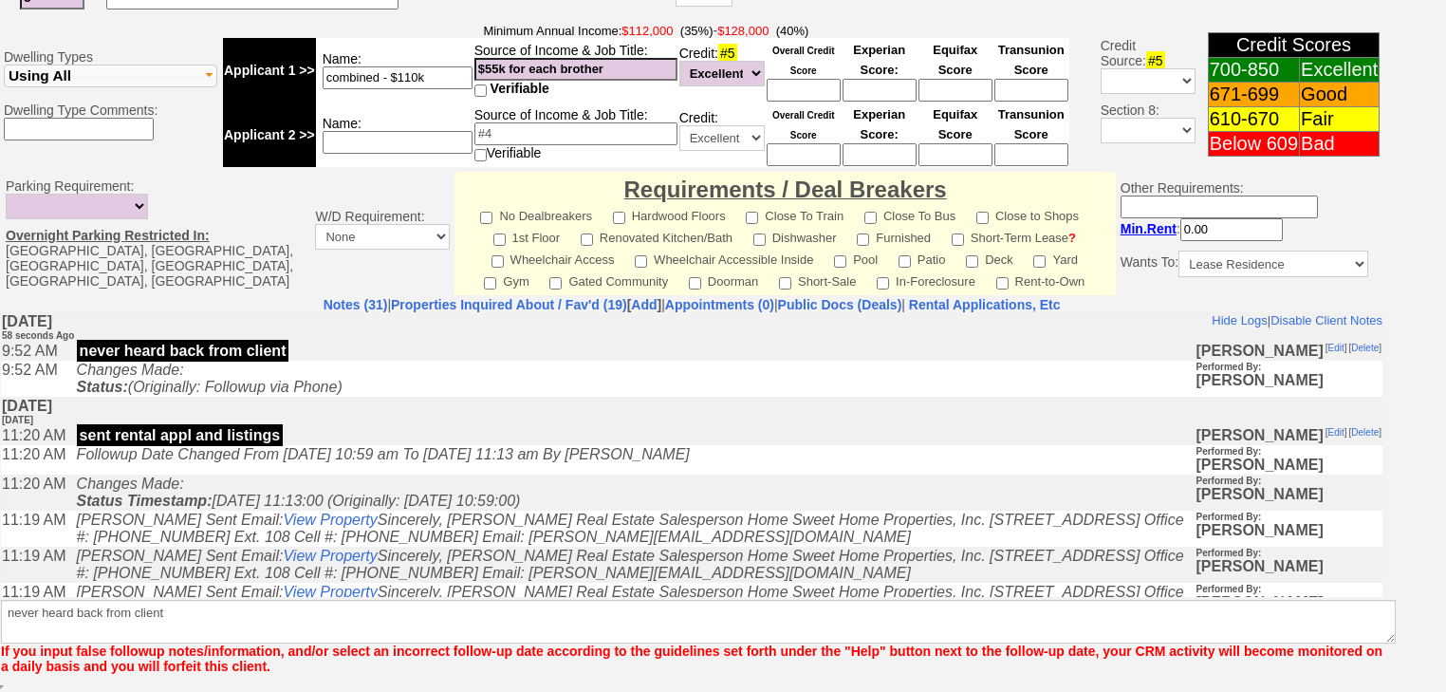
scroll to position [714, 0]
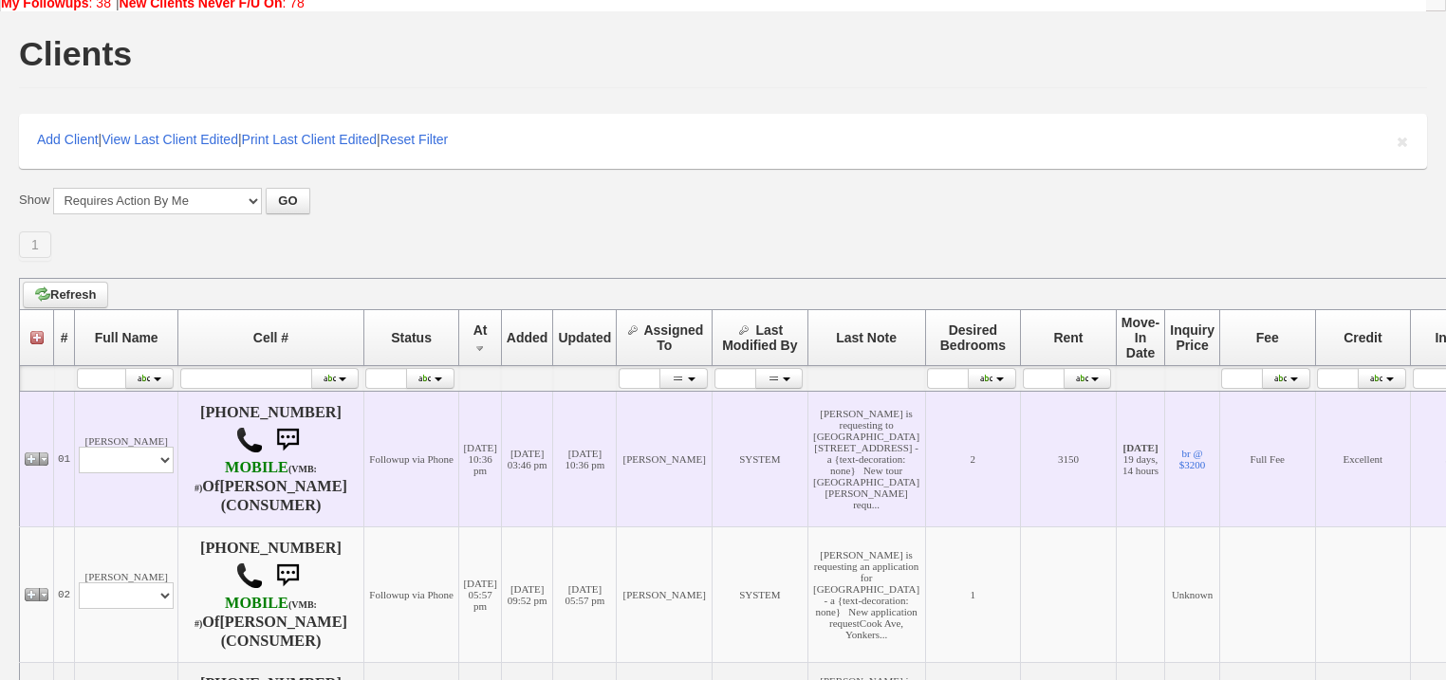
scroll to position [152, 0]
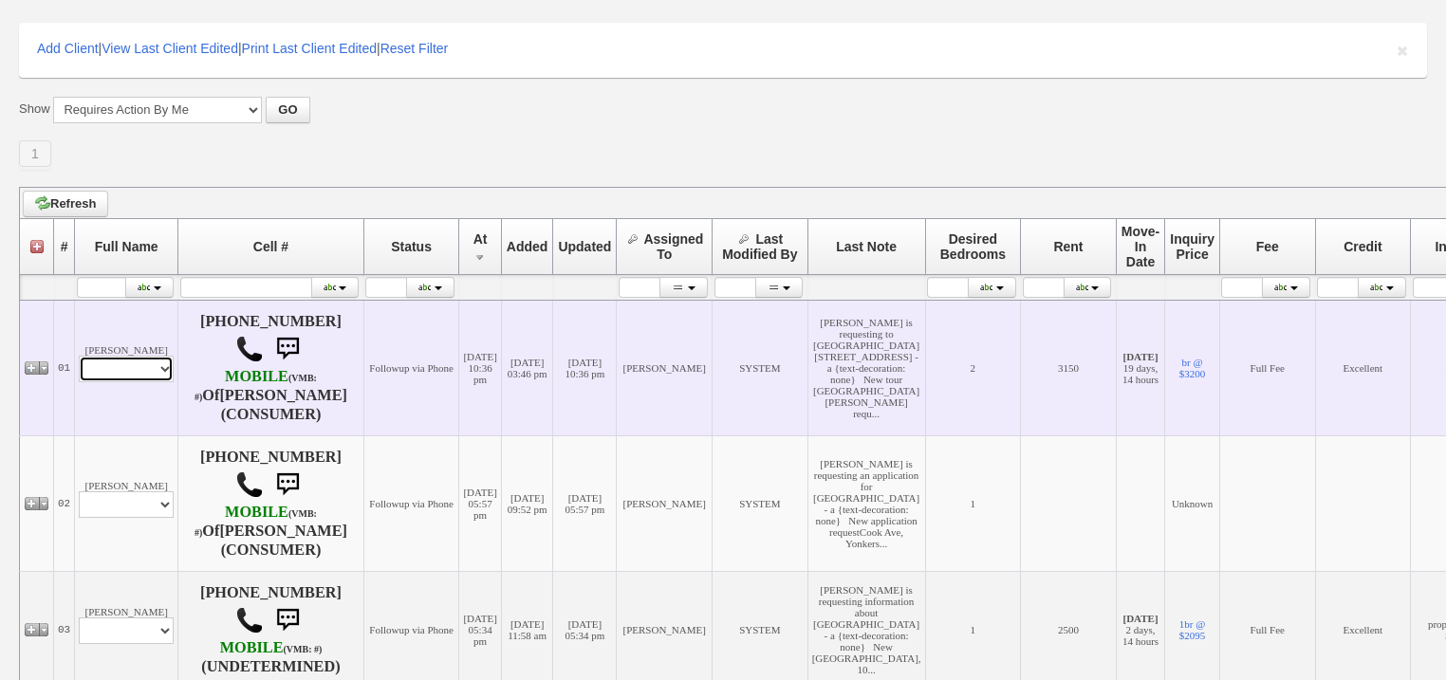
drag, startPoint x: 144, startPoint y: 372, endPoint x: 139, endPoint y: 381, distance: 10.3
click at [144, 373] on select "Profile Edit Print Email Externally (Will Not Be Tracked In CRM) Closed Deals" at bounding box center [126, 369] width 95 height 27
select select "ChangeURL,/crm/custom/edit_client_form.php?redirect=%2Fcrm%2Fclients.php&id=119…"
click at [79, 357] on select "Profile Edit Print Email Externally (Will Not Be Tracked In CRM) Closed Deals" at bounding box center [126, 369] width 95 height 27
select select
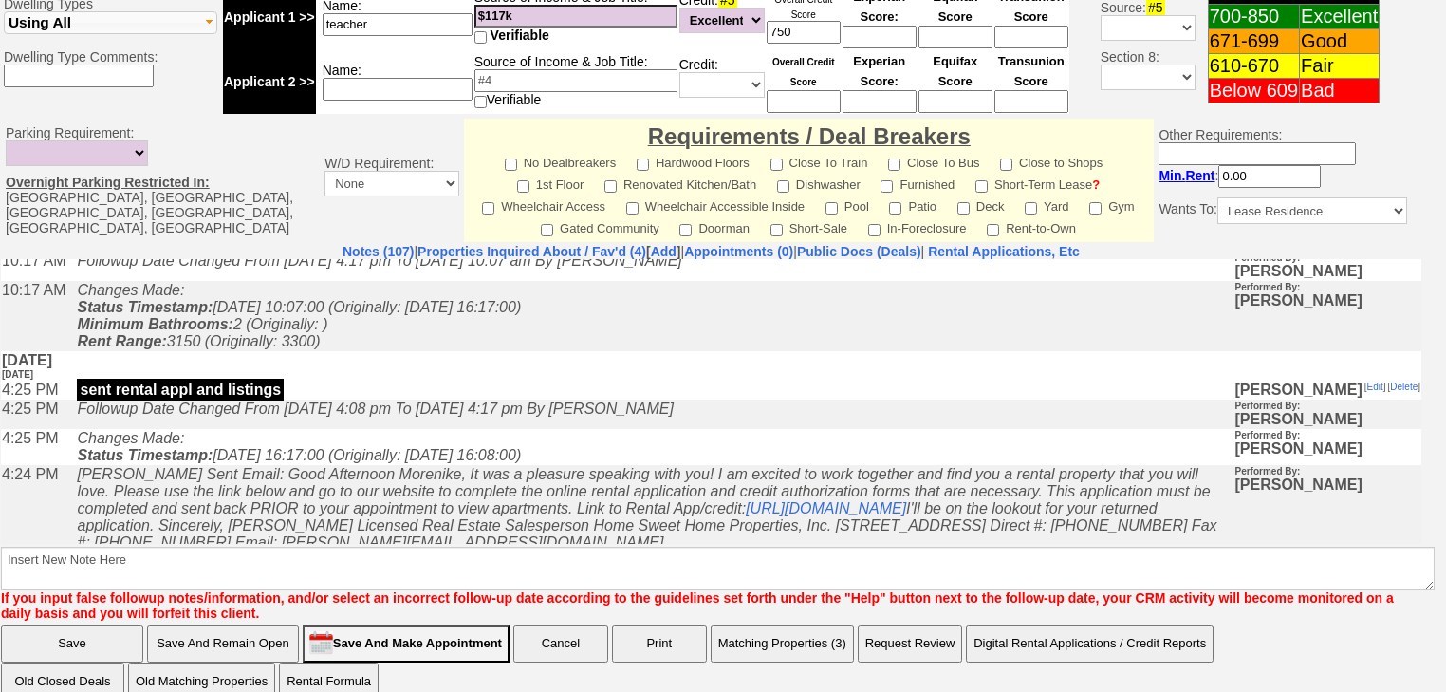
scroll to position [531, 0]
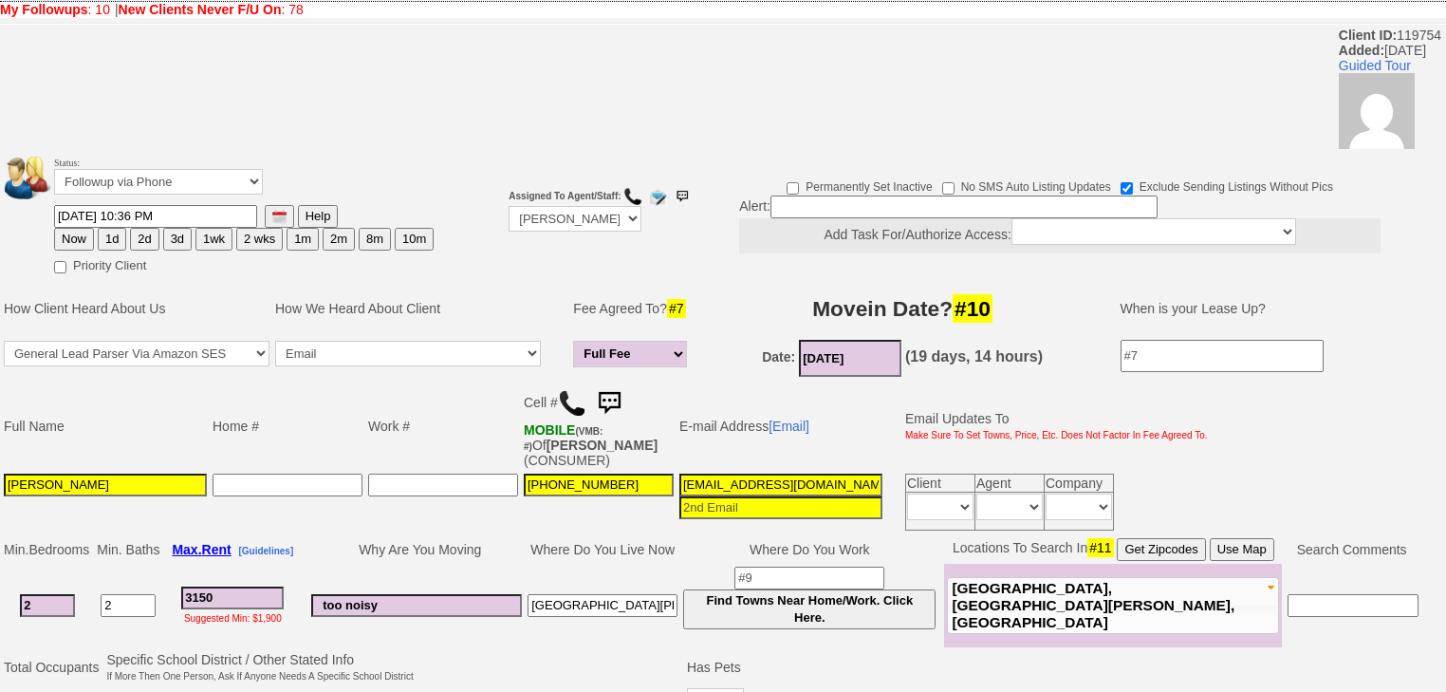
drag, startPoint x: 114, startPoint y: 214, endPoint x: 78, endPoint y: 303, distance: 95.3
click at [110, 228] on button "1d" at bounding box center [112, 239] width 28 height 23
type input "10/13/2025 09:53 AM"
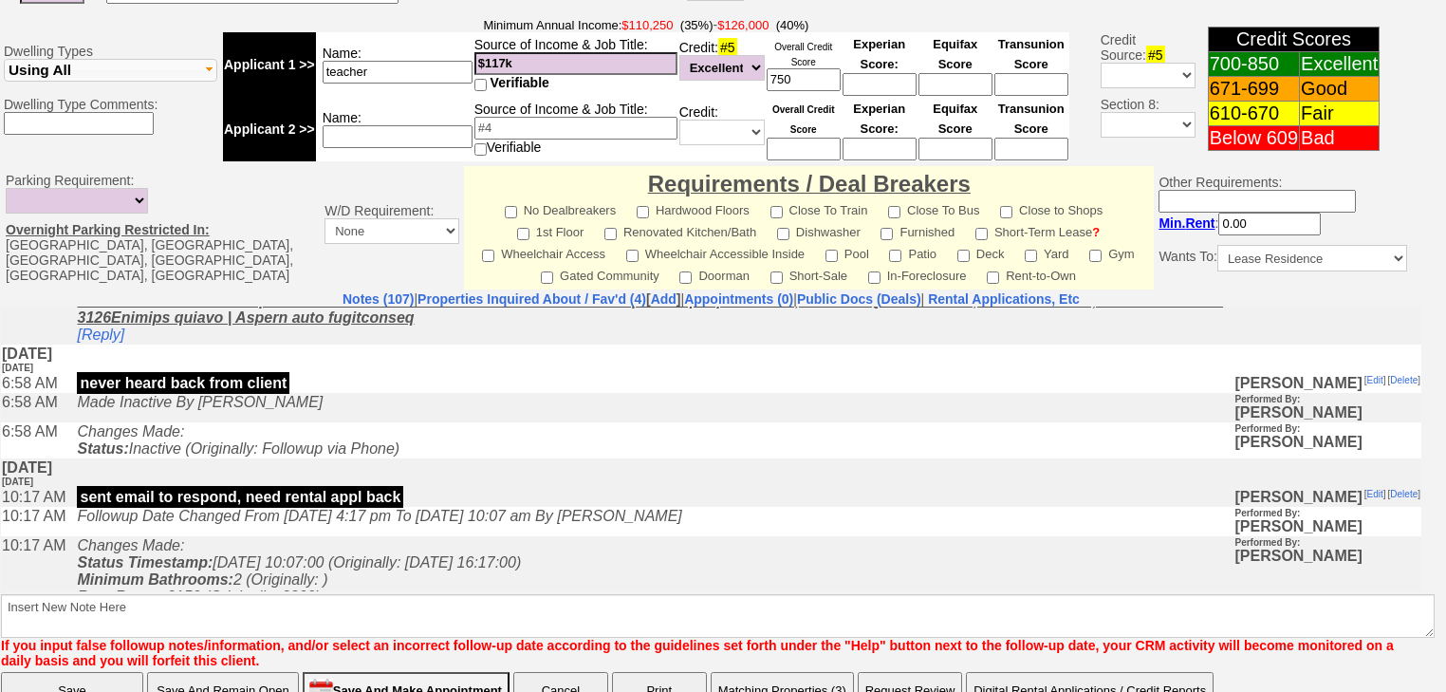
scroll to position [840, 0]
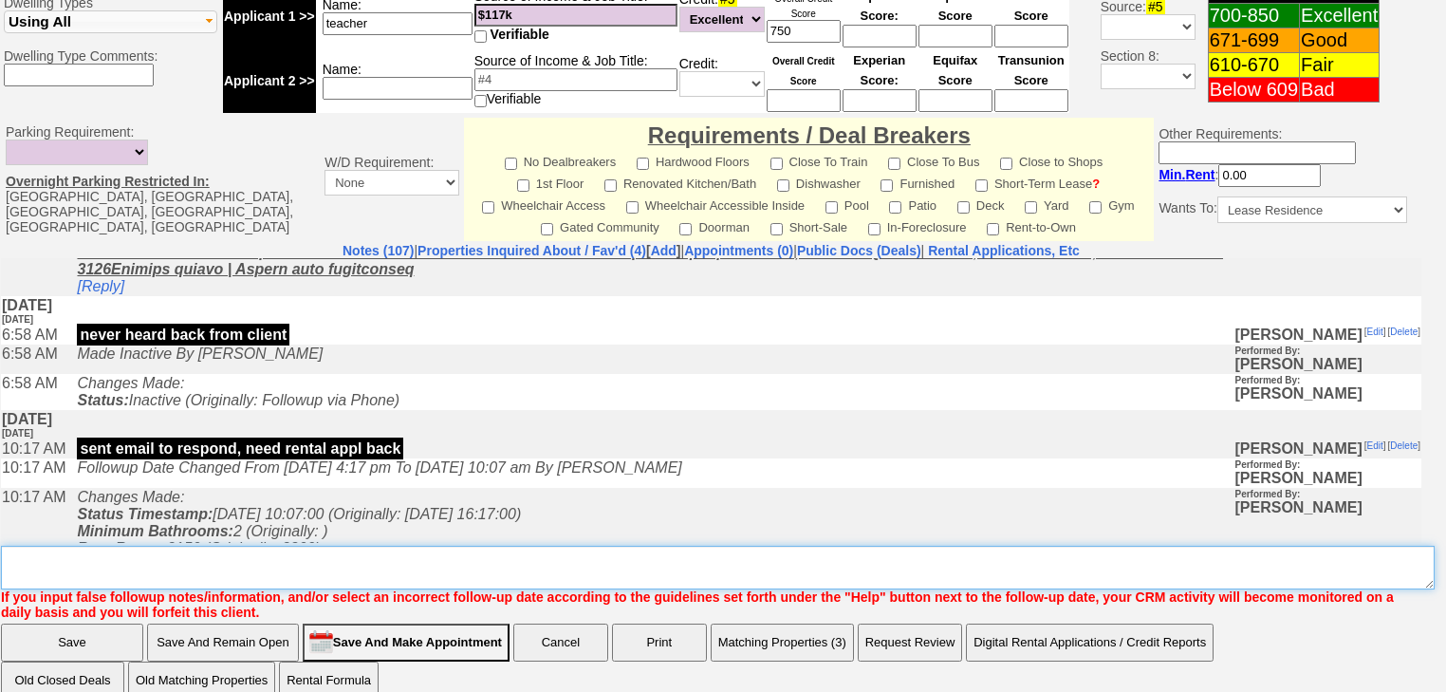
click at [232, 546] on textarea "Insert New Note Here" at bounding box center [718, 568] width 1434 height 44
type textarea "f"
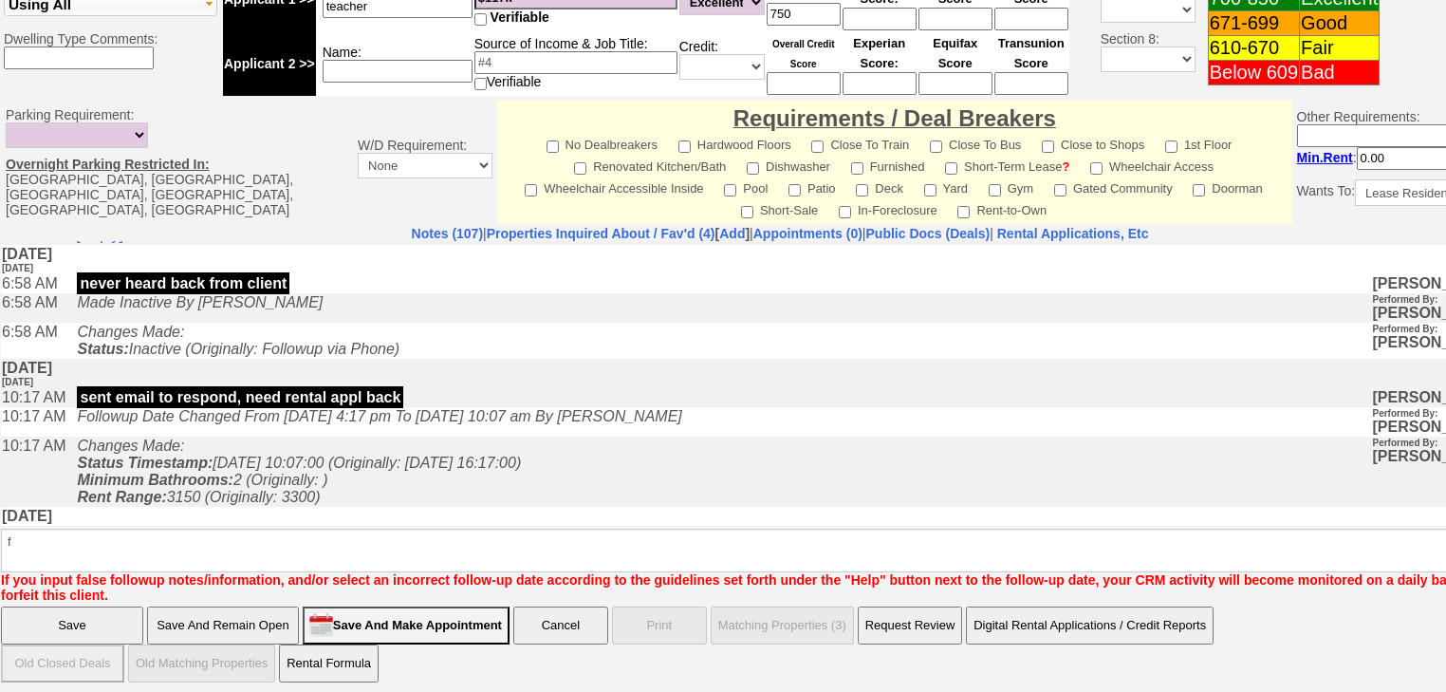
click at [121, 619] on input "Save" at bounding box center [72, 625] width 142 height 38
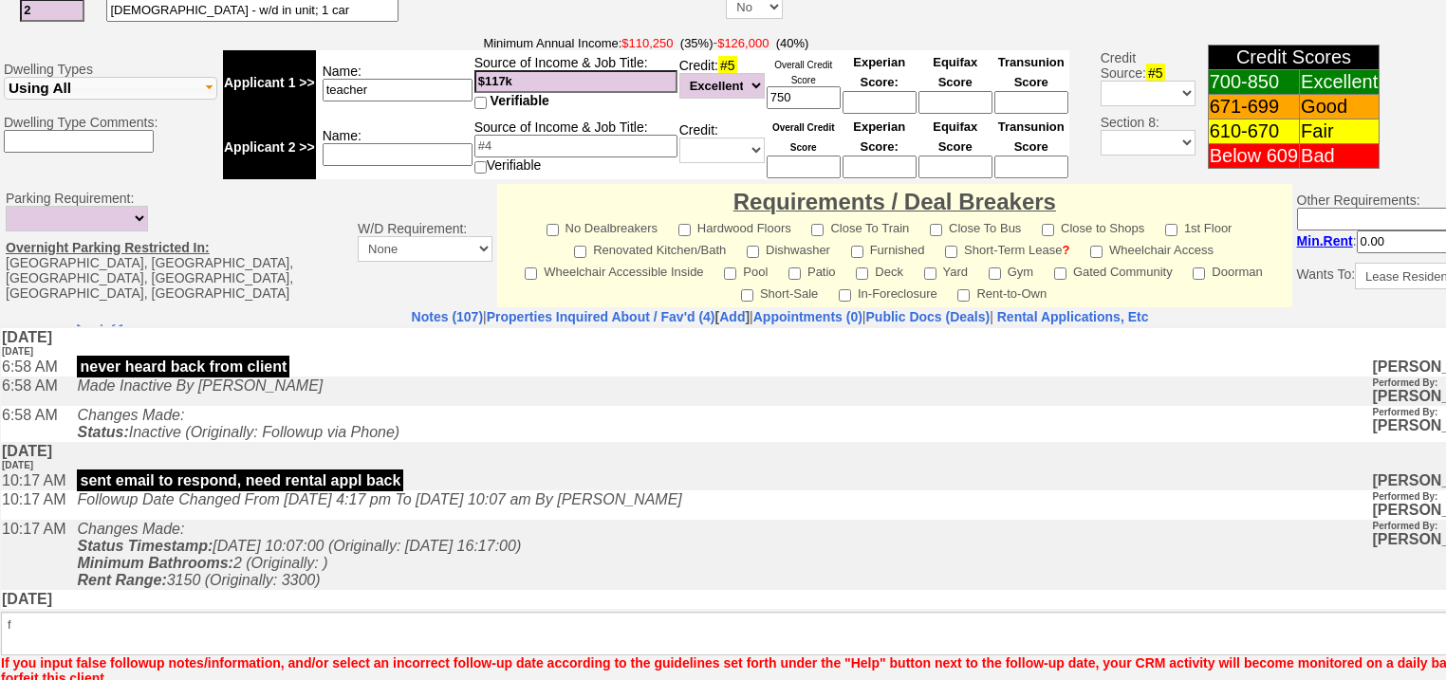
scroll to position [513, 0]
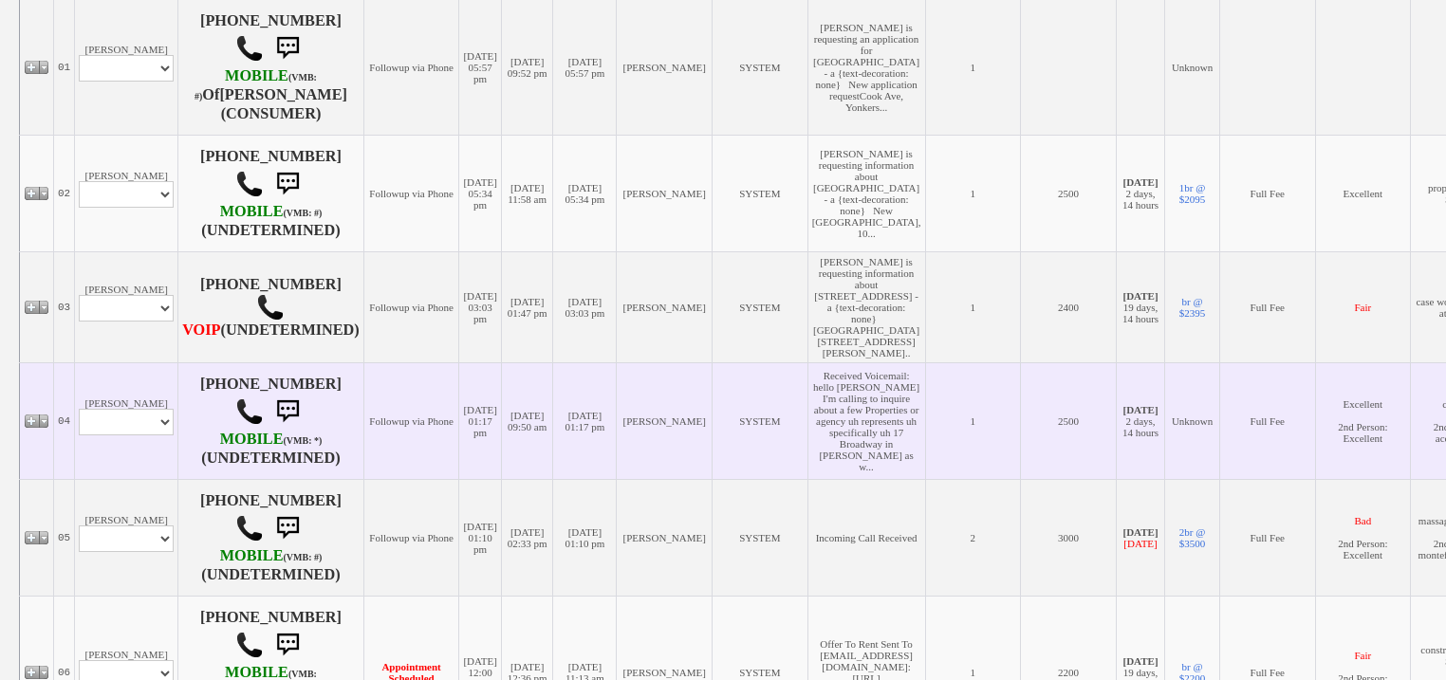
scroll to position [455, 0]
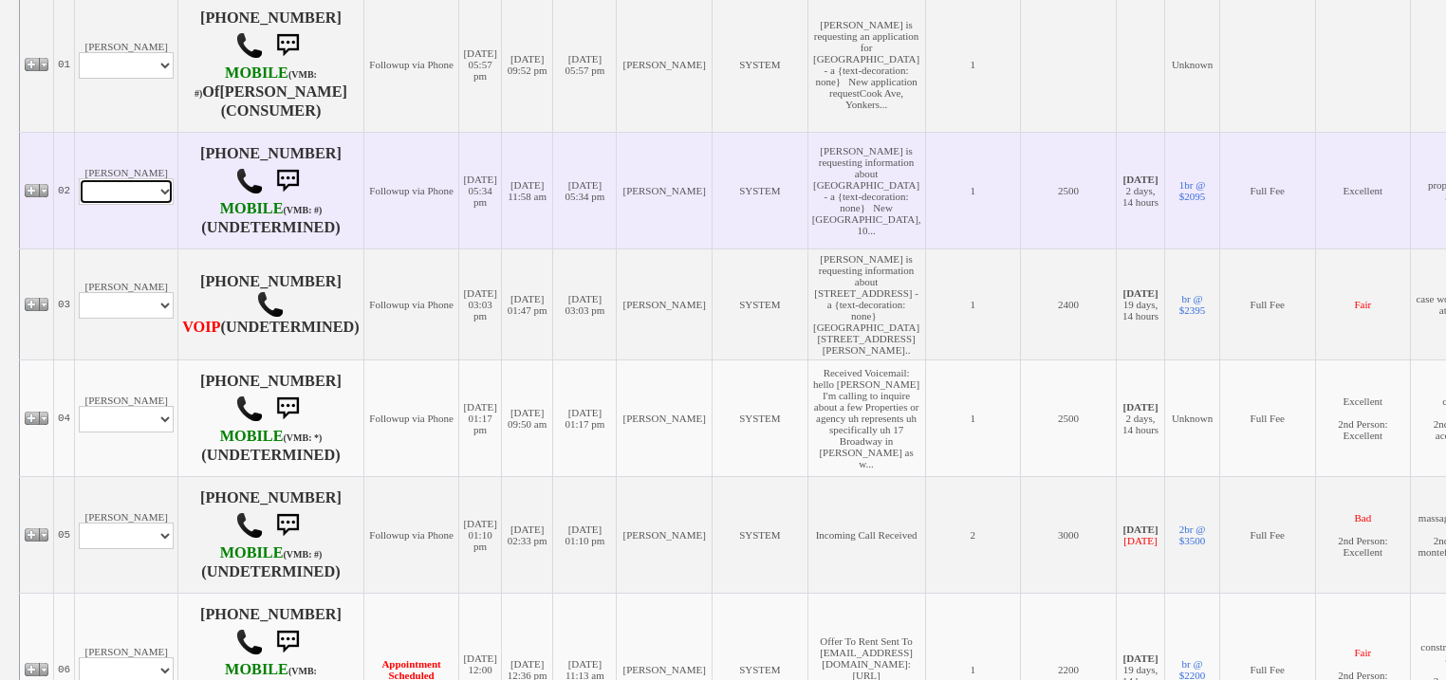
click at [140, 200] on select "Profile Edit Print Email Externally (Will Not Be Tracked In CRM) Closed Deals" at bounding box center [126, 191] width 95 height 27
select select "ChangeURL,/crm/custom/edit_client_form.php?redirect=%2Fcrm%2Fclients.php&id=167…"
click at [79, 178] on select "Profile Edit Print Email Externally (Will Not Be Tracked In CRM) Closed Deals" at bounding box center [126, 191] width 95 height 27
select select
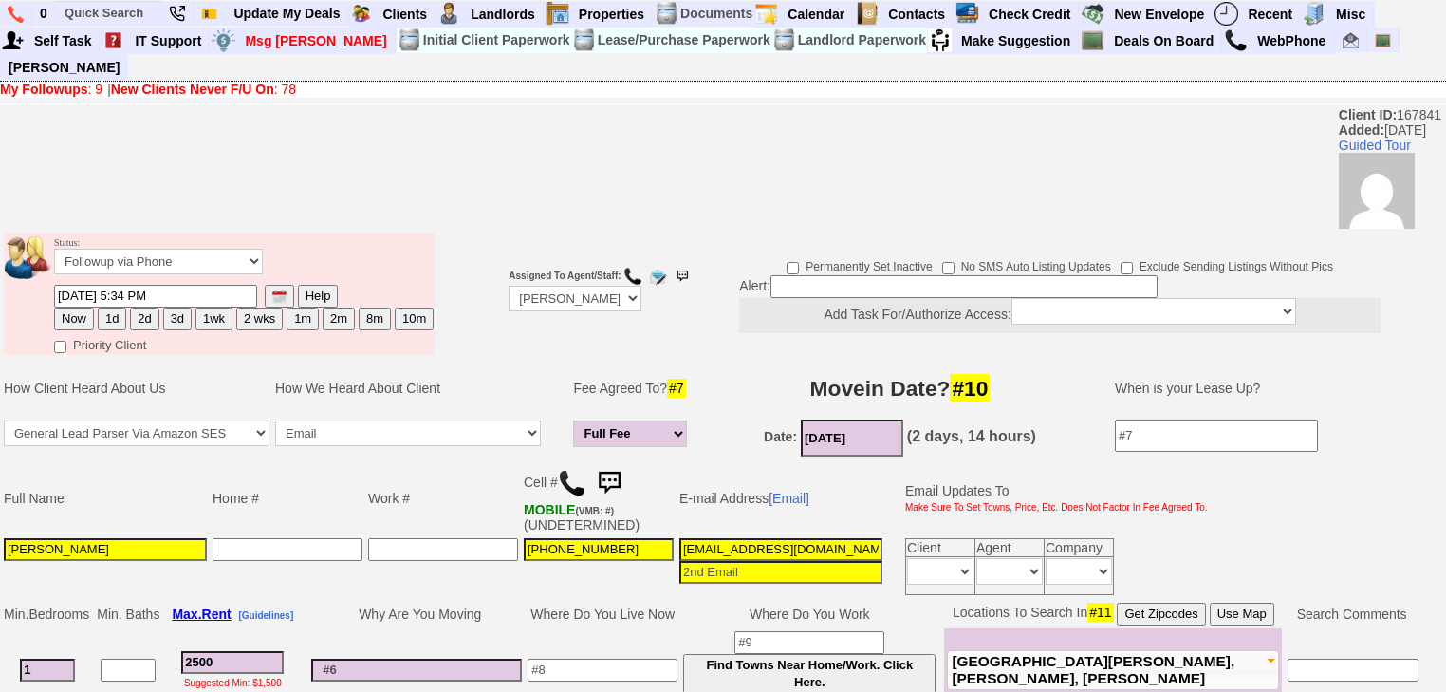
click at [106, 307] on button "1d" at bounding box center [112, 318] width 28 height 23
type input "[DATE] 09:54 AM"
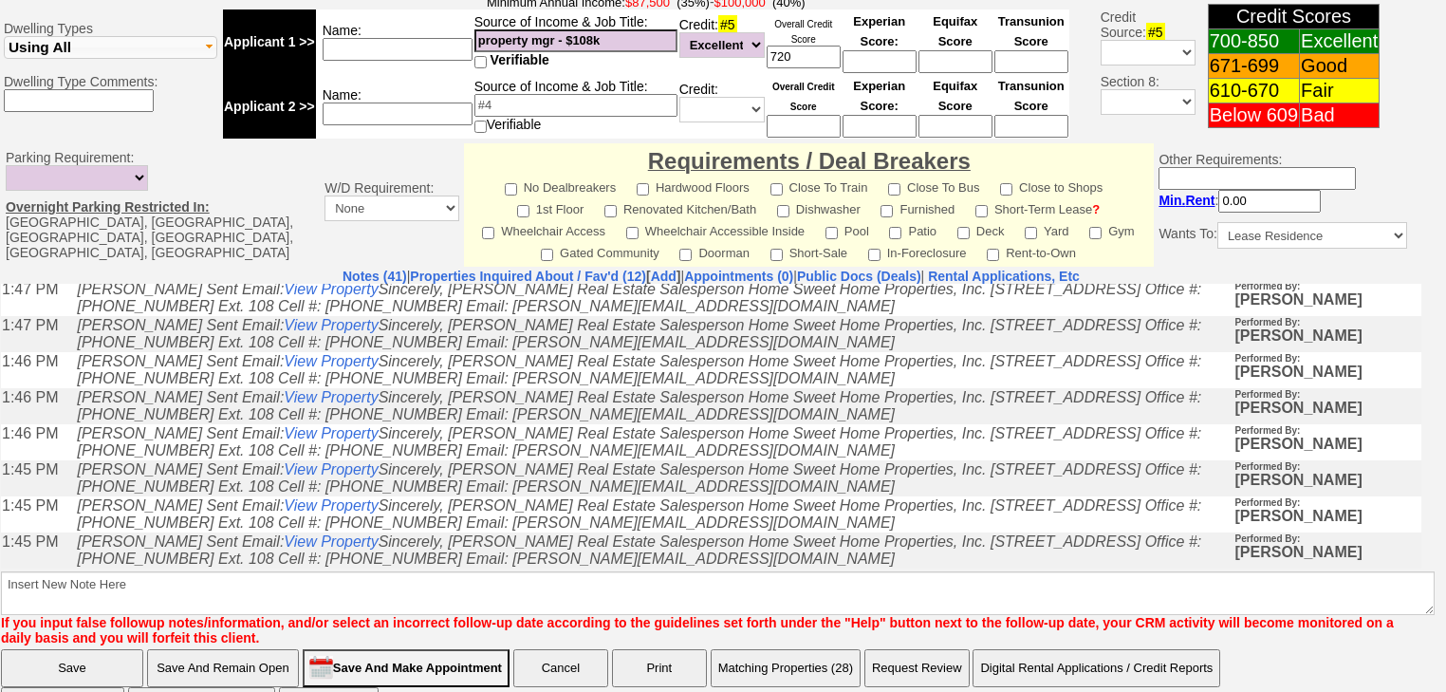
scroll to position [824, 0]
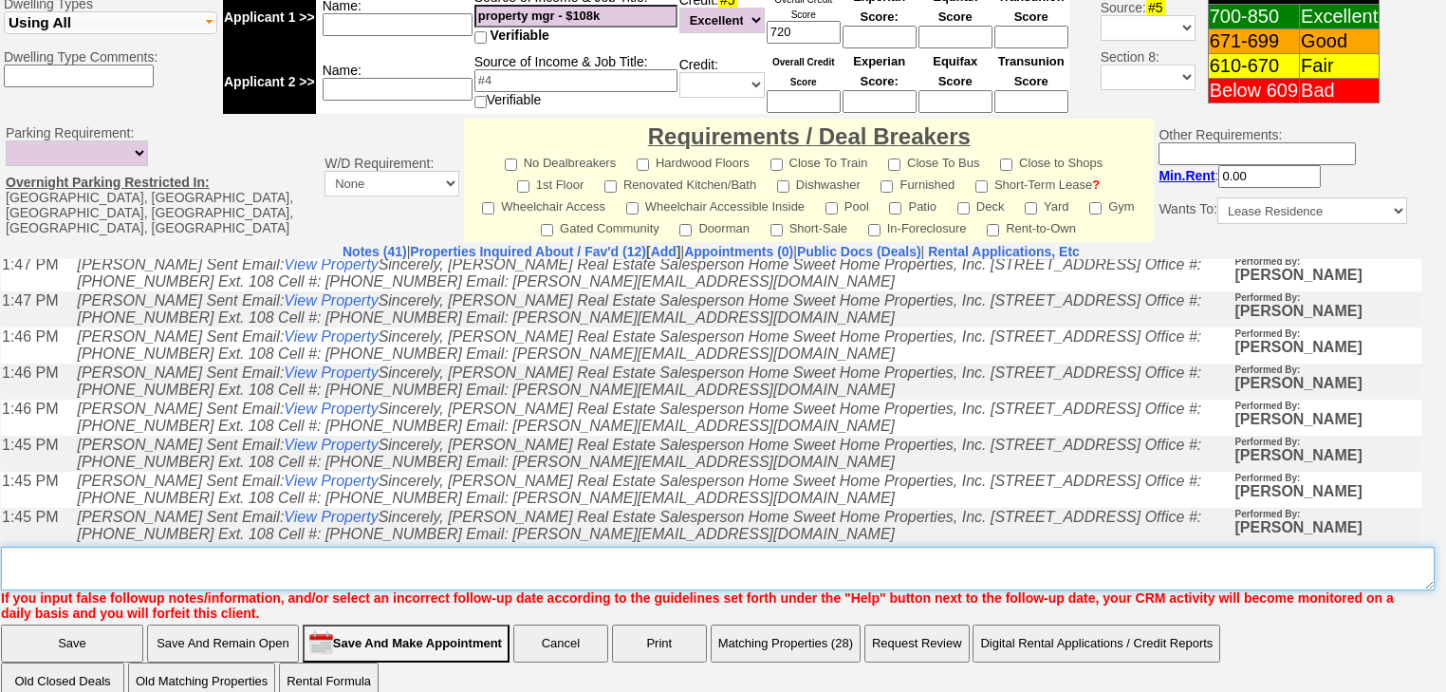
click at [137, 547] on textarea "Insert New Note Here" at bounding box center [718, 569] width 1434 height 44
type textarea "f"
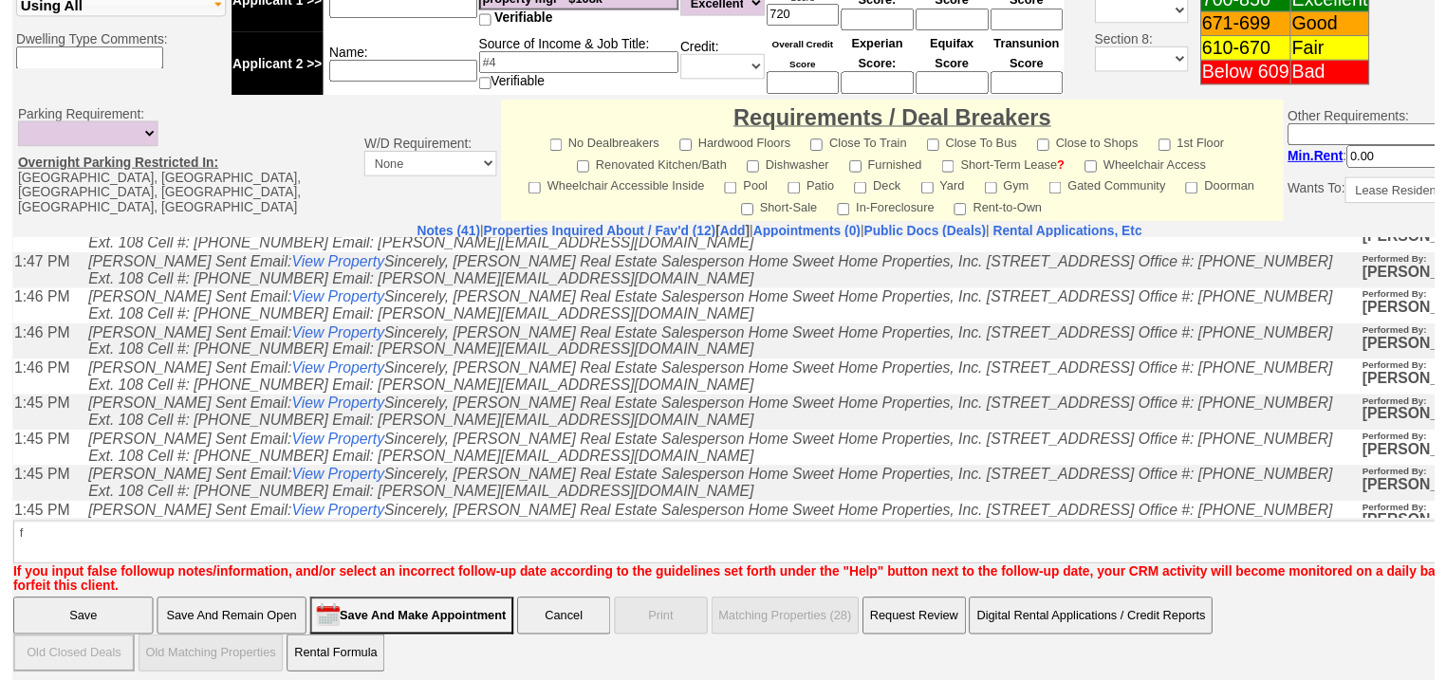
scroll to position [740, 0]
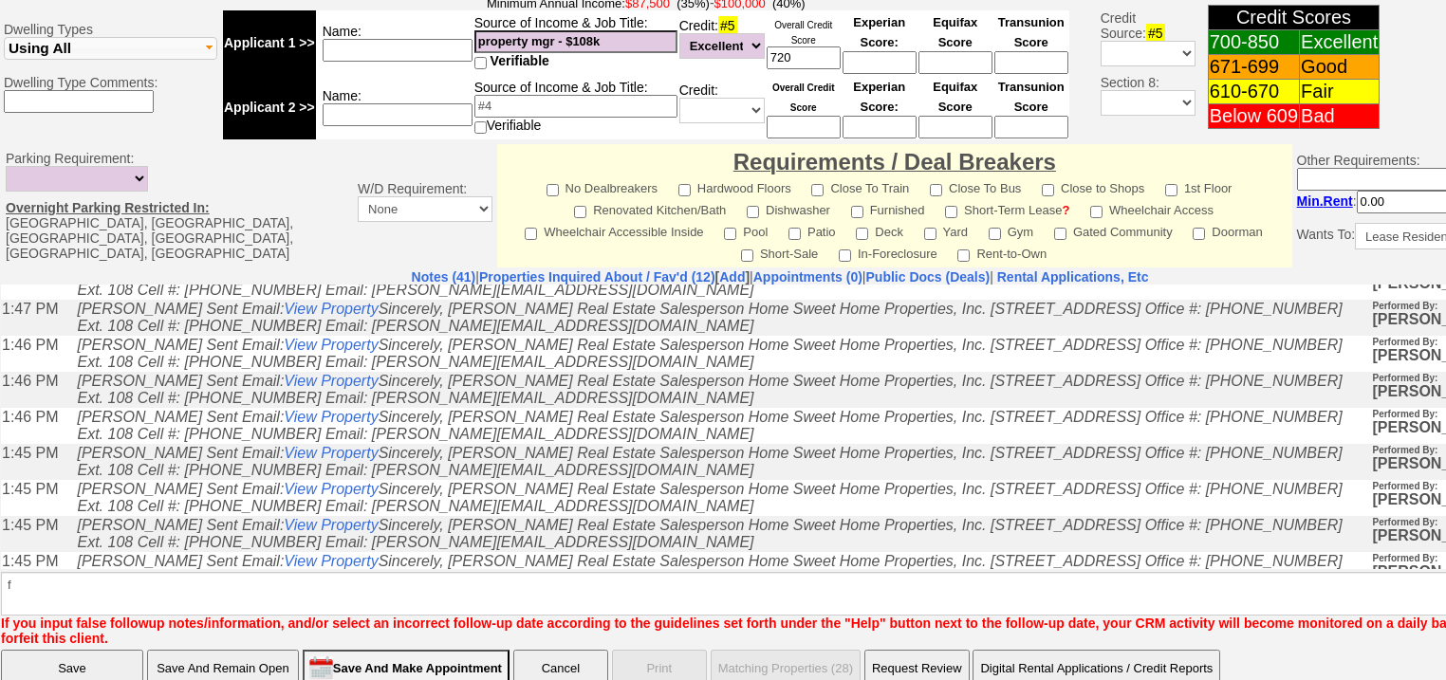
click at [106, 650] on input "Save" at bounding box center [72, 669] width 142 height 38
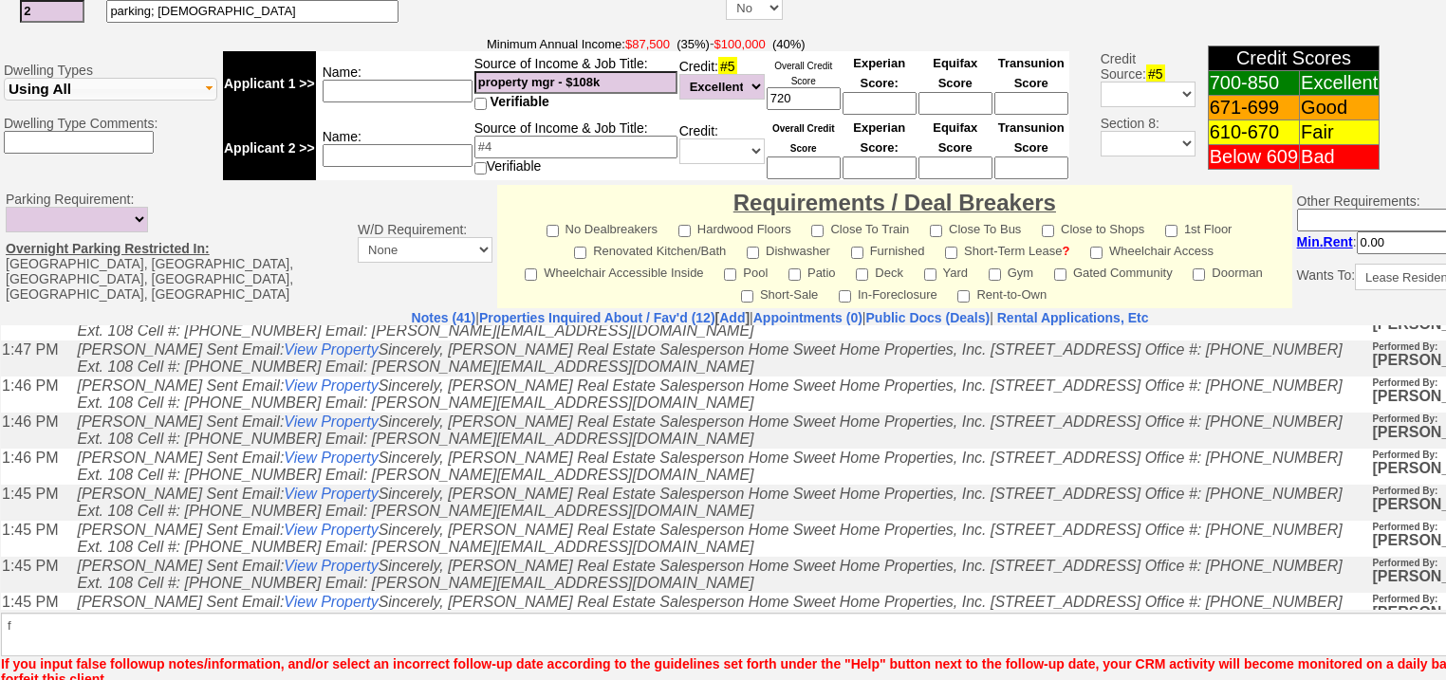
scroll to position [589, 0]
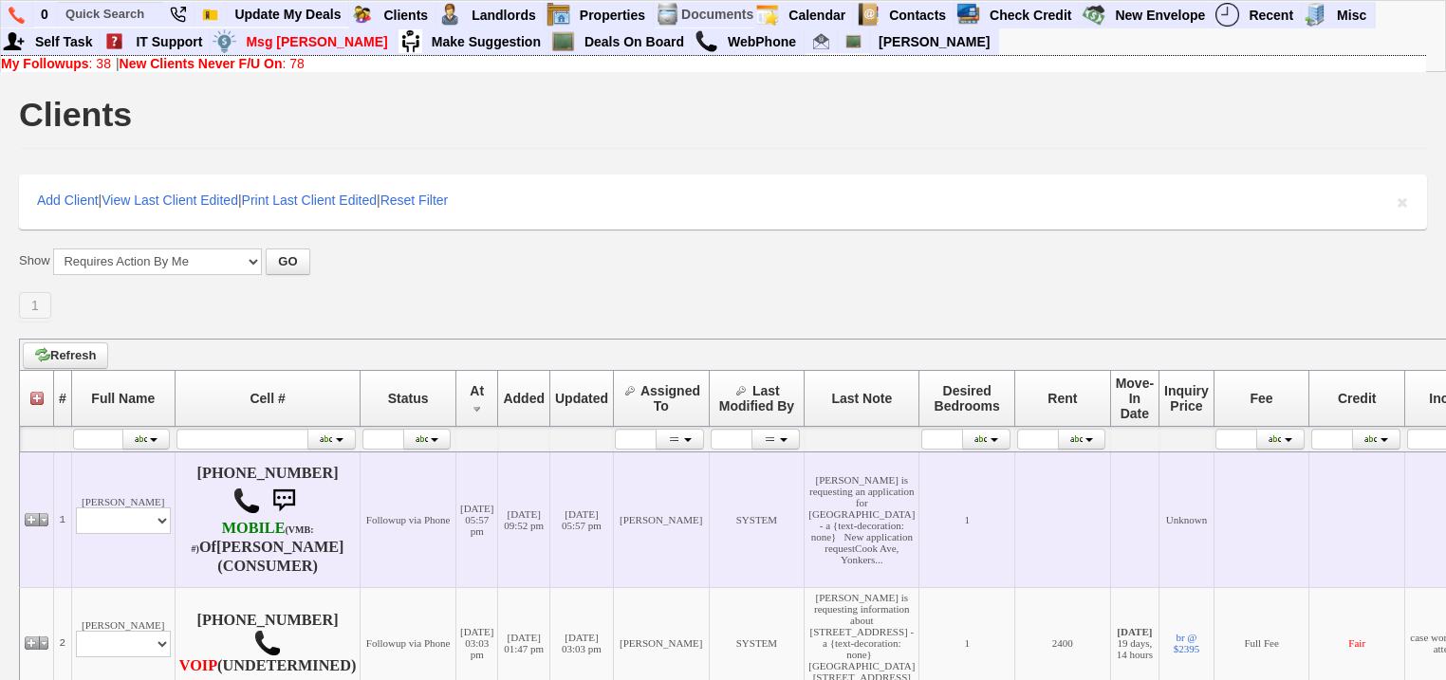
scroll to position [531, 0]
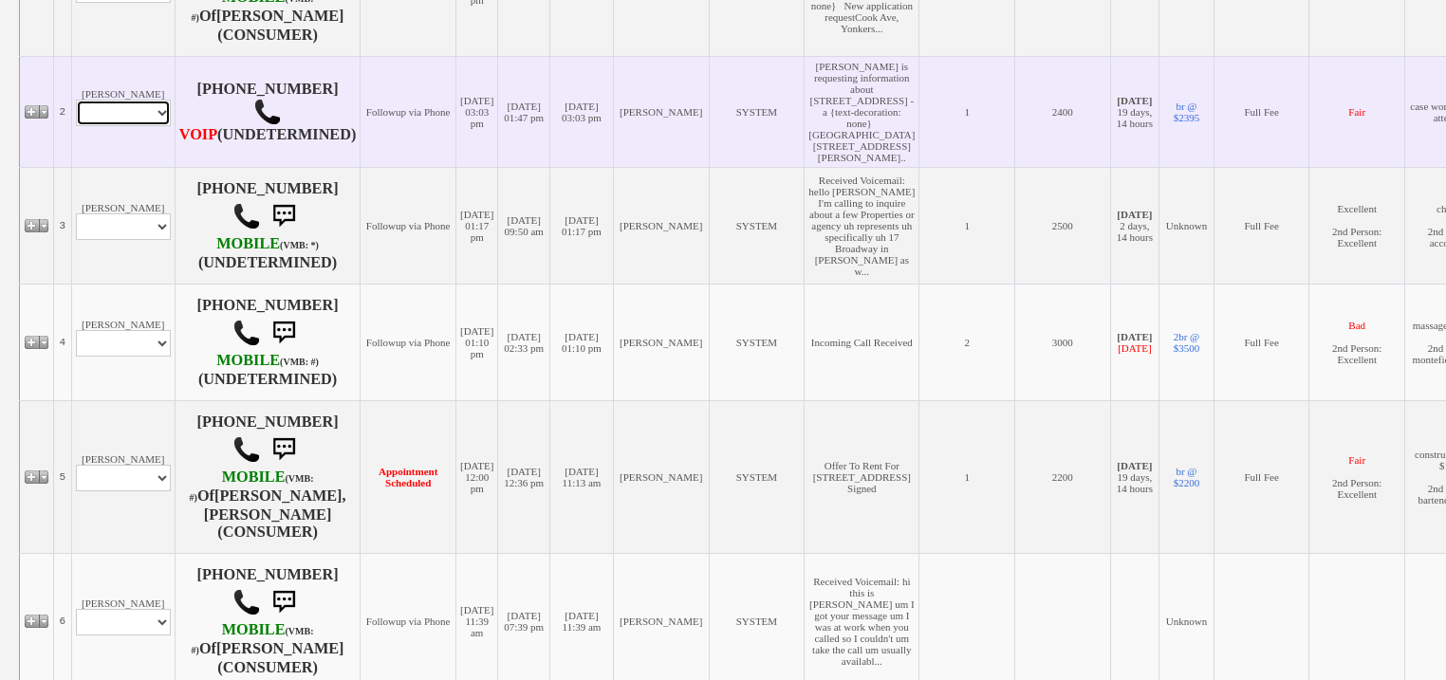
click at [156, 126] on select "Profile Edit Print Email Externally (Will Not Be Tracked In CRM) Closed Deals" at bounding box center [123, 113] width 95 height 27
select select "ChangeURL,/crm/custom/edit_client_form.php?redirect=%2Fcrm%2Fclients.php&id=168…"
click at [76, 126] on select "Profile Edit Print Email Externally (Will Not Be Tracked In CRM) Closed Deals" at bounding box center [123, 113] width 95 height 27
select select
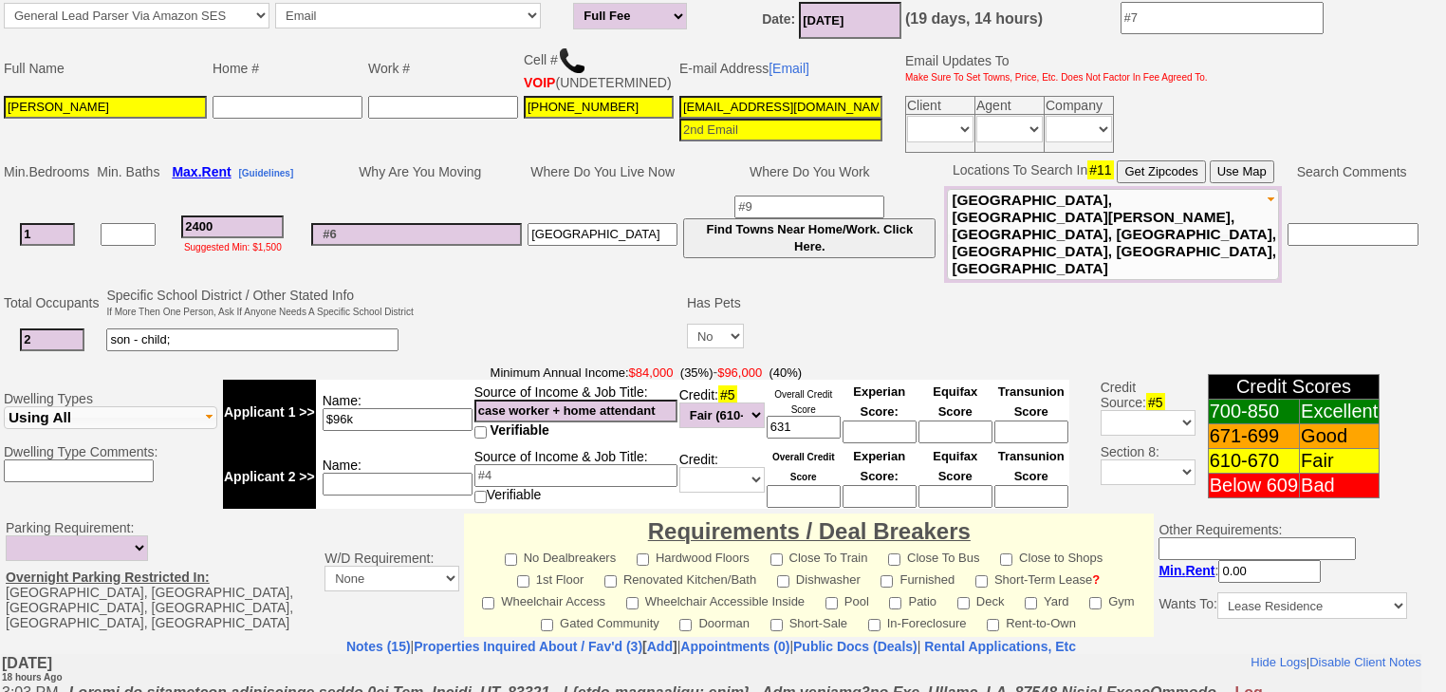
scroll to position [159, 0]
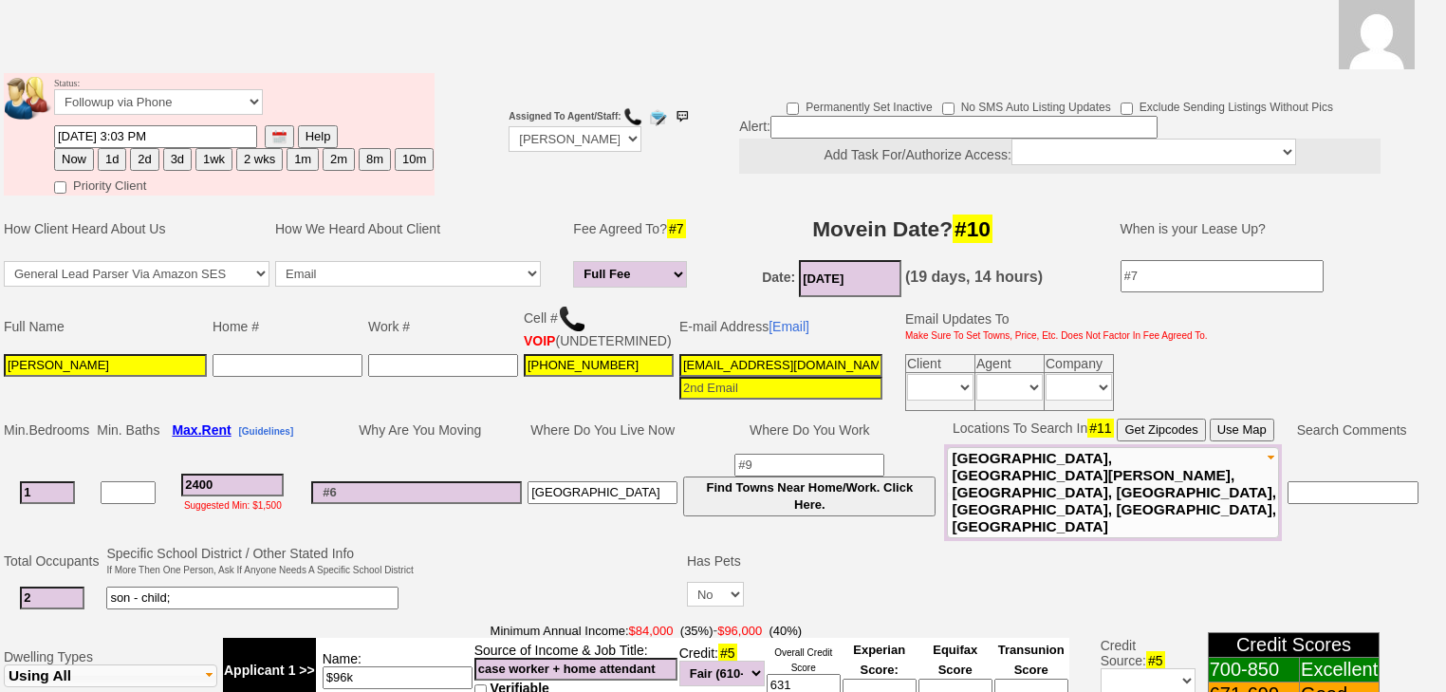
click at [114, 148] on button "1d" at bounding box center [112, 159] width 28 height 23
type input "[DATE] 09:54 AM"
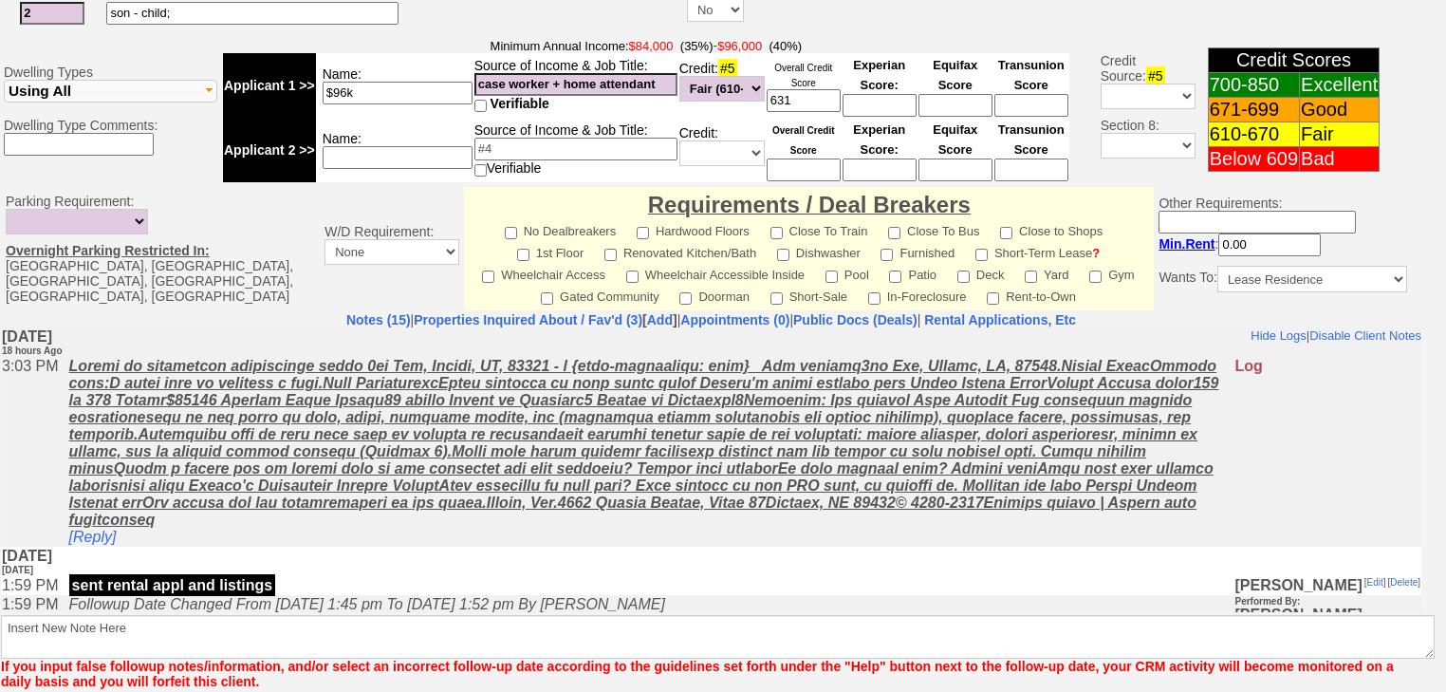
scroll to position [814, 0]
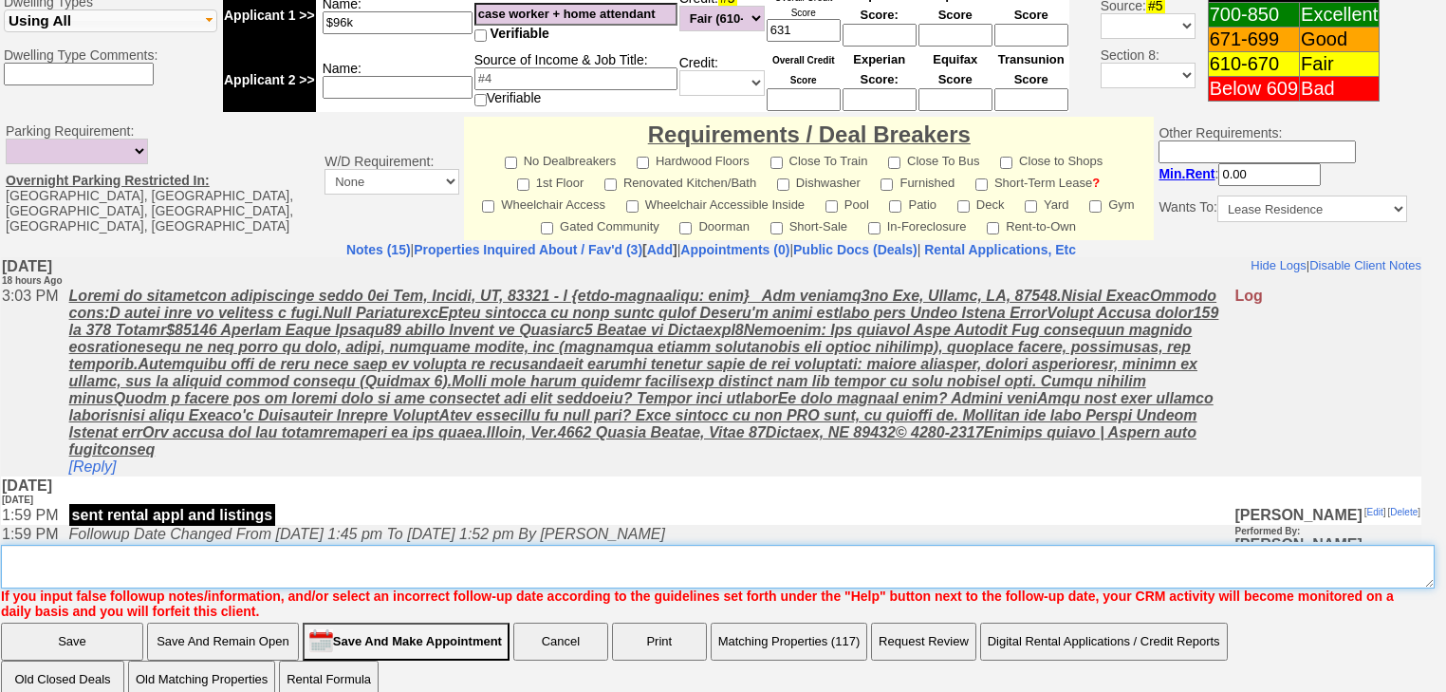
click at [228, 550] on textarea "Insert New Note Here" at bounding box center [718, 567] width 1434 height 44
type textarea "f"
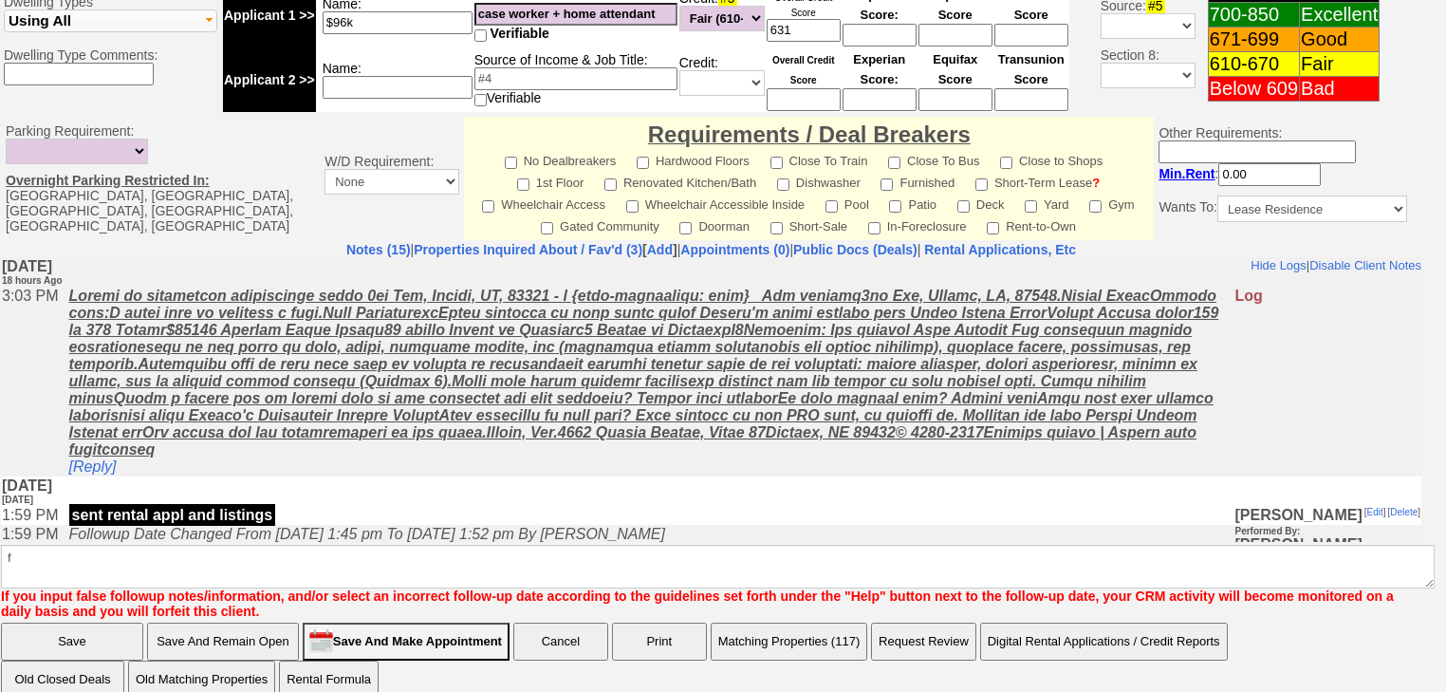
click at [97, 622] on input "Save" at bounding box center [72, 641] width 142 height 38
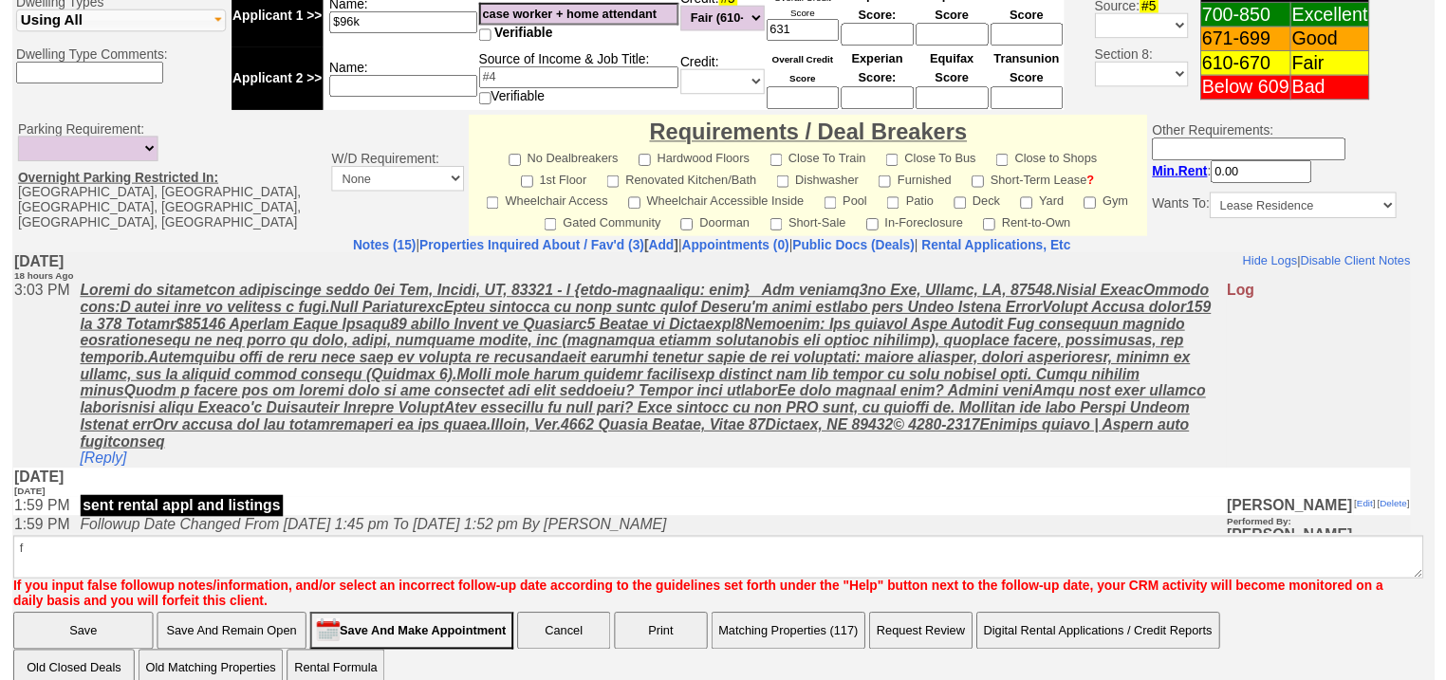
scroll to position [731, 0]
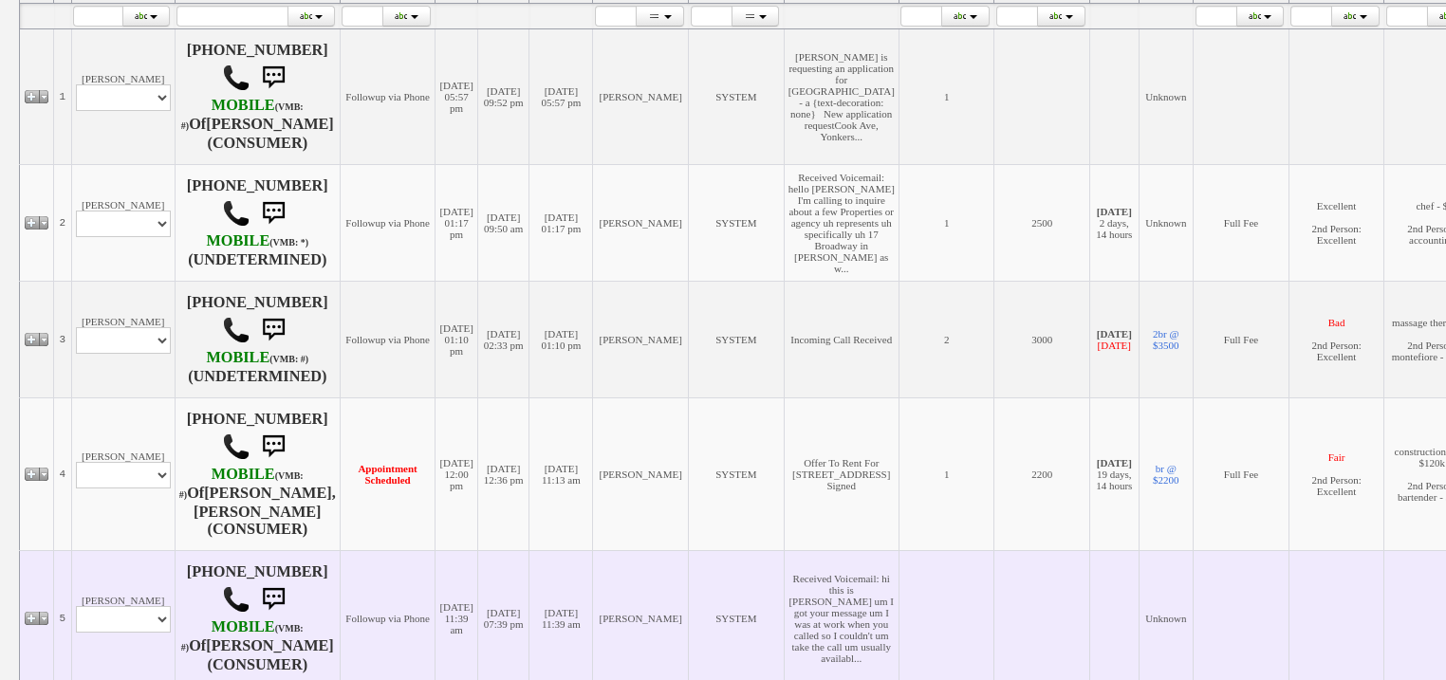
scroll to position [607, 0]
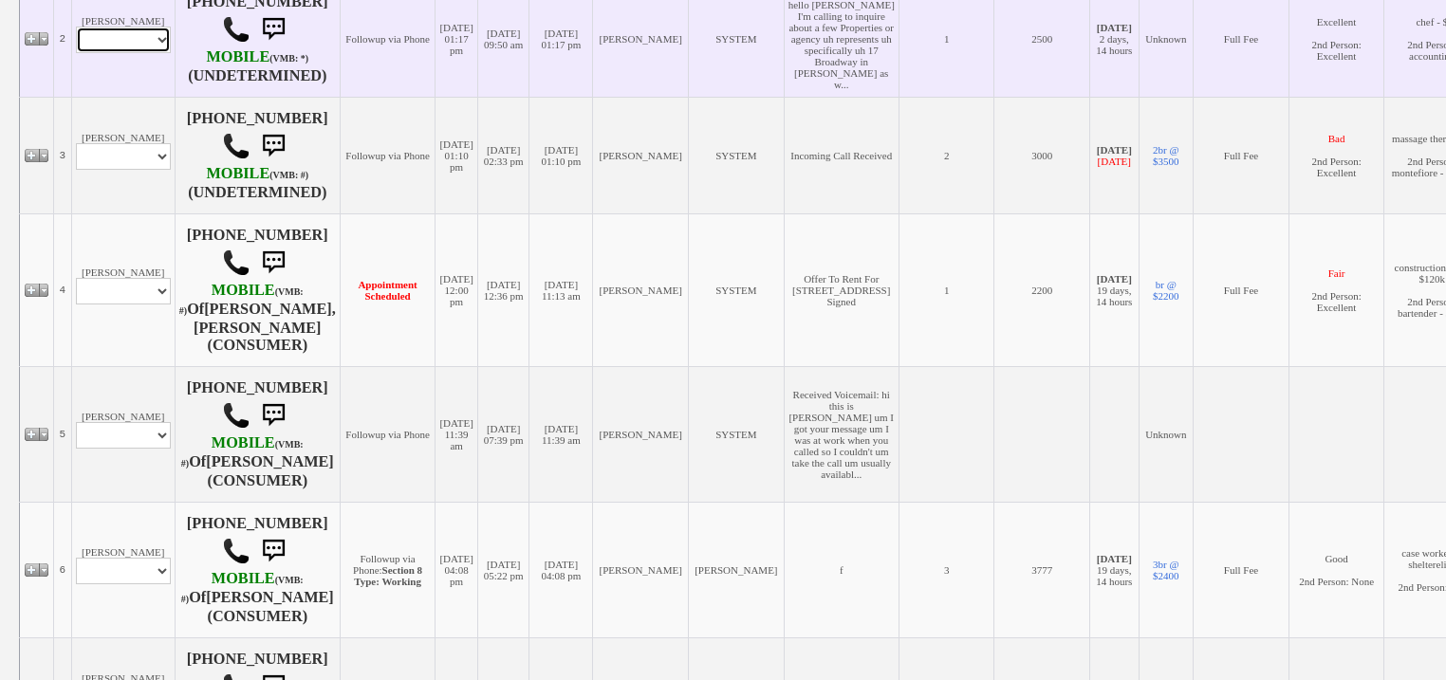
click at [149, 53] on select "Profile Edit Print Email Externally (Will Not Be Tracked In CRM) Closed Deals" at bounding box center [123, 40] width 95 height 27
select select "ChangeURL,/crm/custom/edit_client_form.php?redirect=%2Fcrm%2Fclients.php&id=168…"
click at [76, 53] on select "Profile Edit Print Email Externally (Will Not Be Tracked In CRM) Closed Deals" at bounding box center [123, 40] width 95 height 27
select select
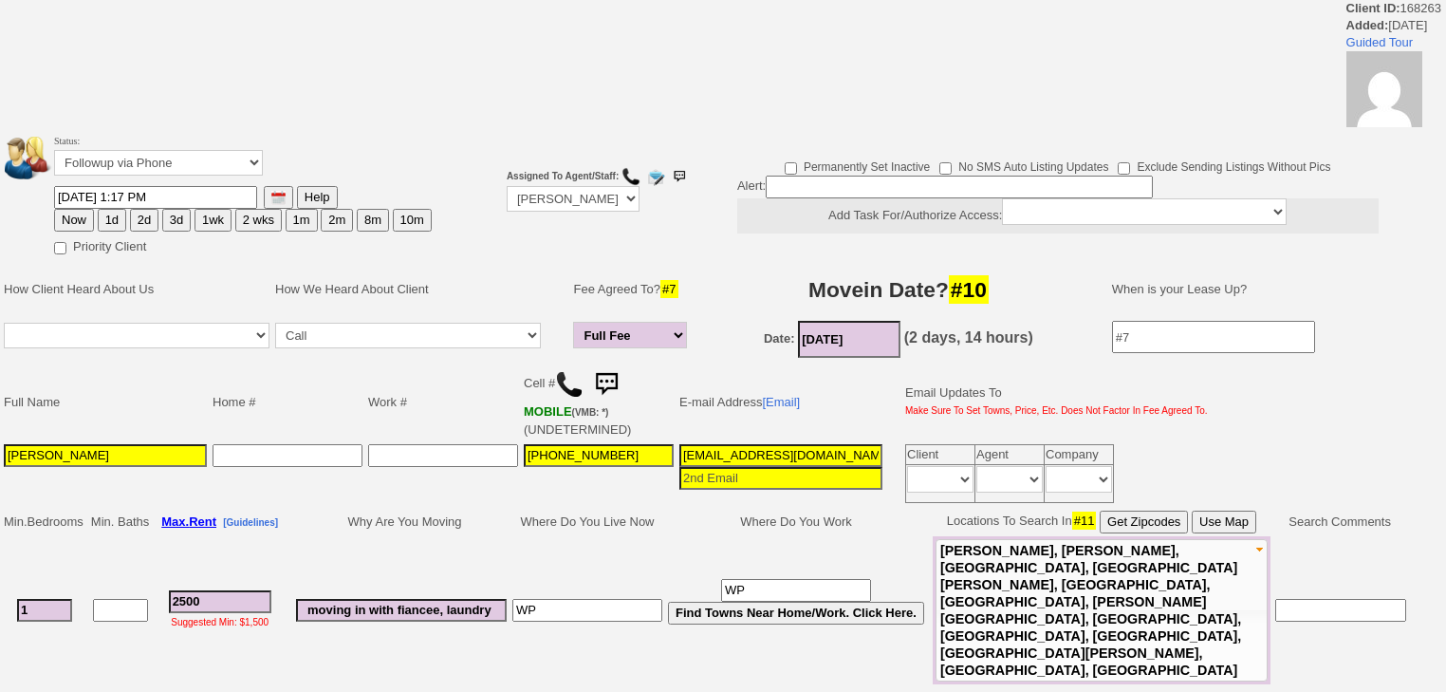
click at [110, 216] on button "1d" at bounding box center [112, 220] width 28 height 23
type input "10/13/2025 09:54 AM"
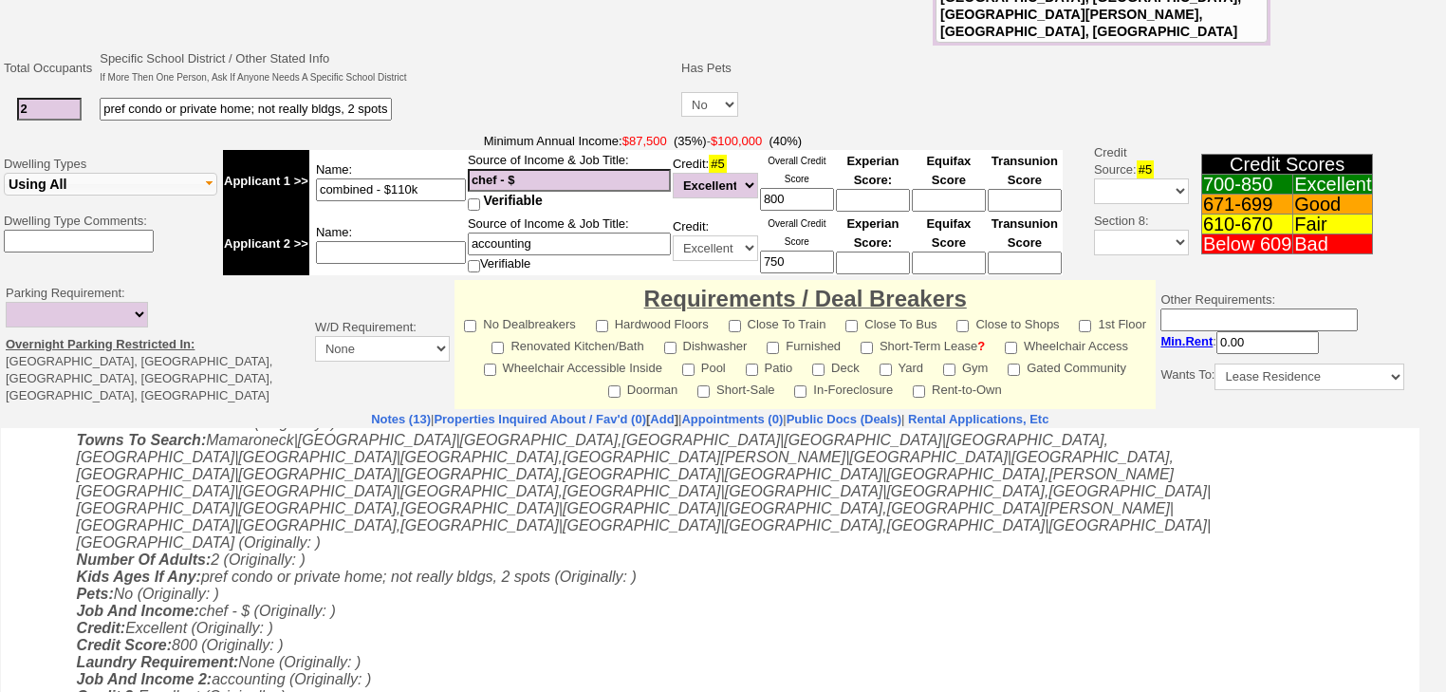
scroll to position [756, 0]
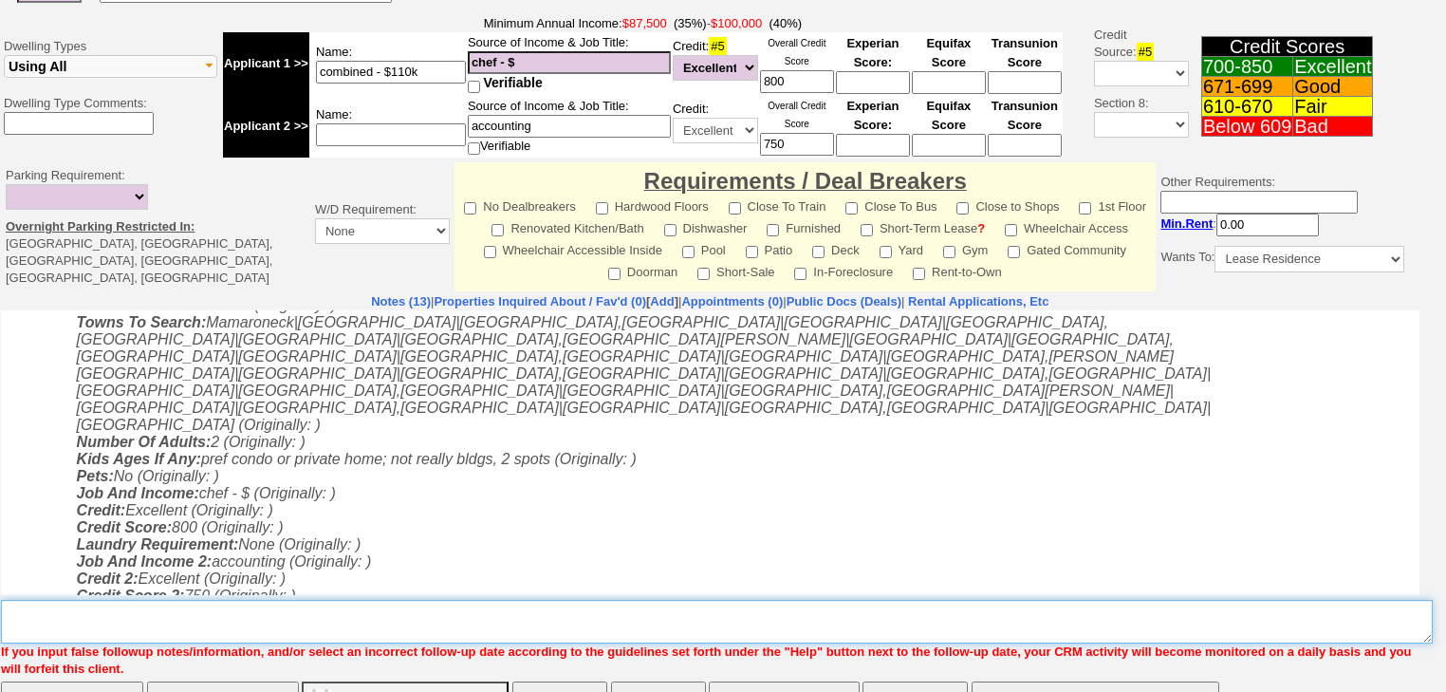
click at [104, 600] on textarea "Insert New Note Here" at bounding box center [717, 622] width 1432 height 44
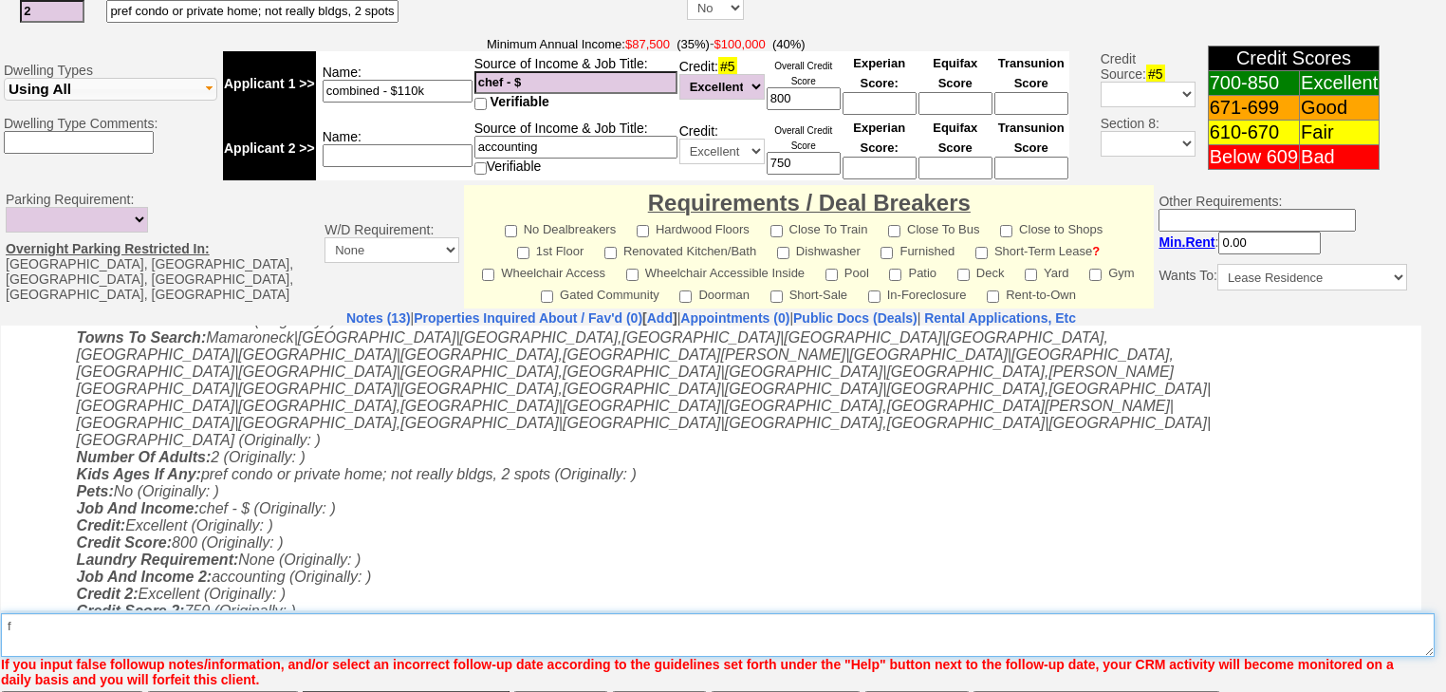
type textarea "f"
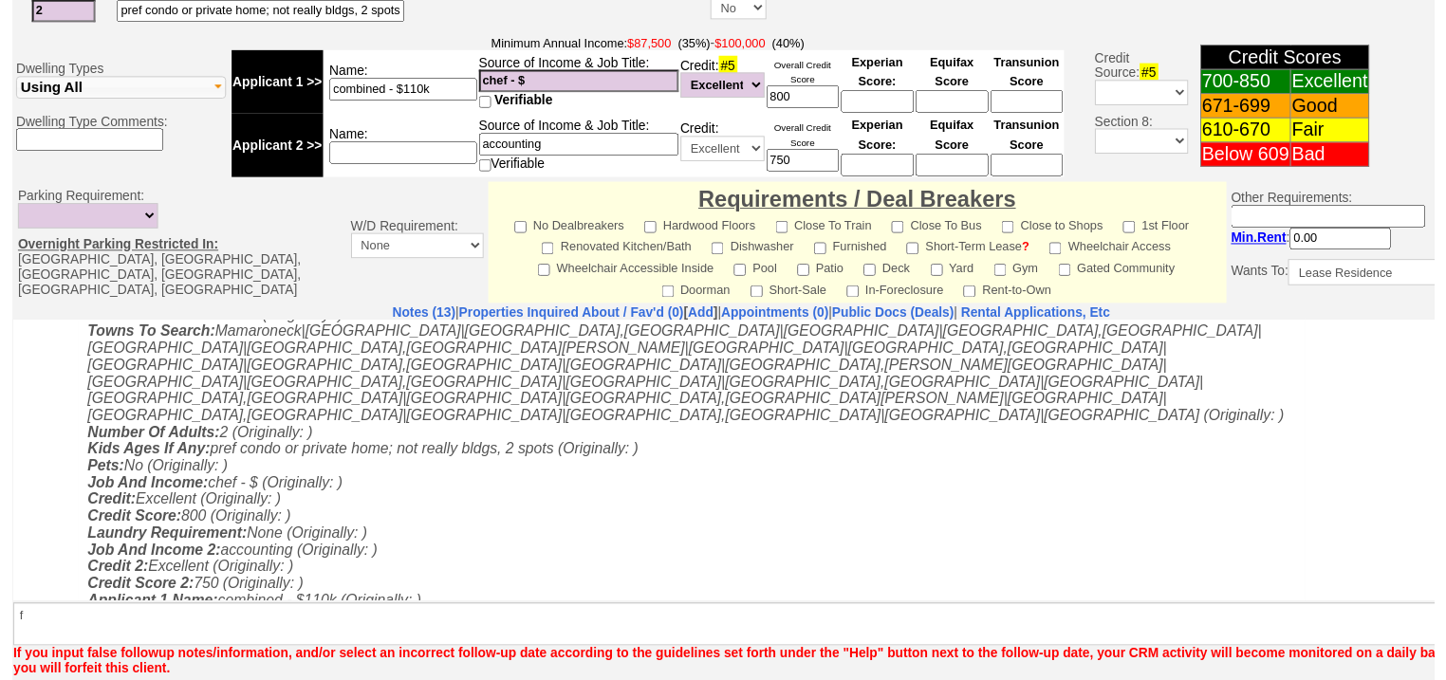
scroll to position [634, 0]
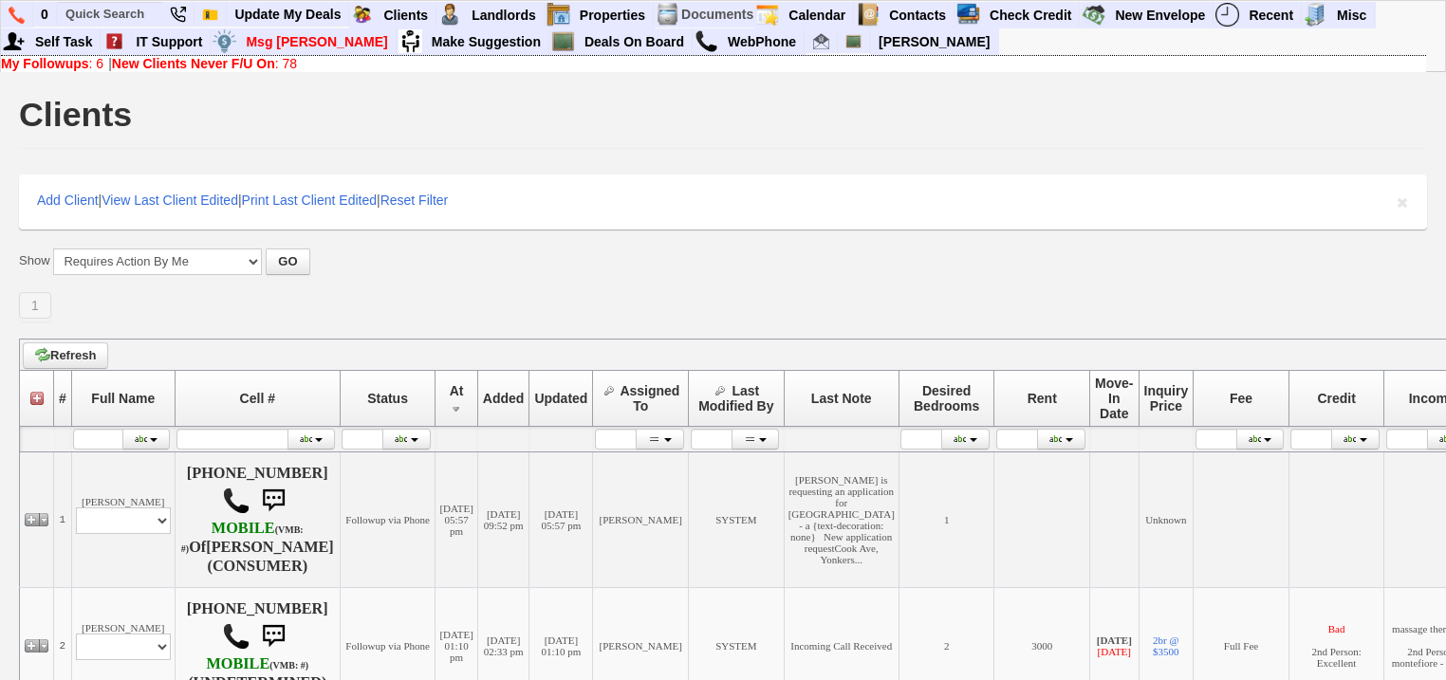
scroll to position [878, 0]
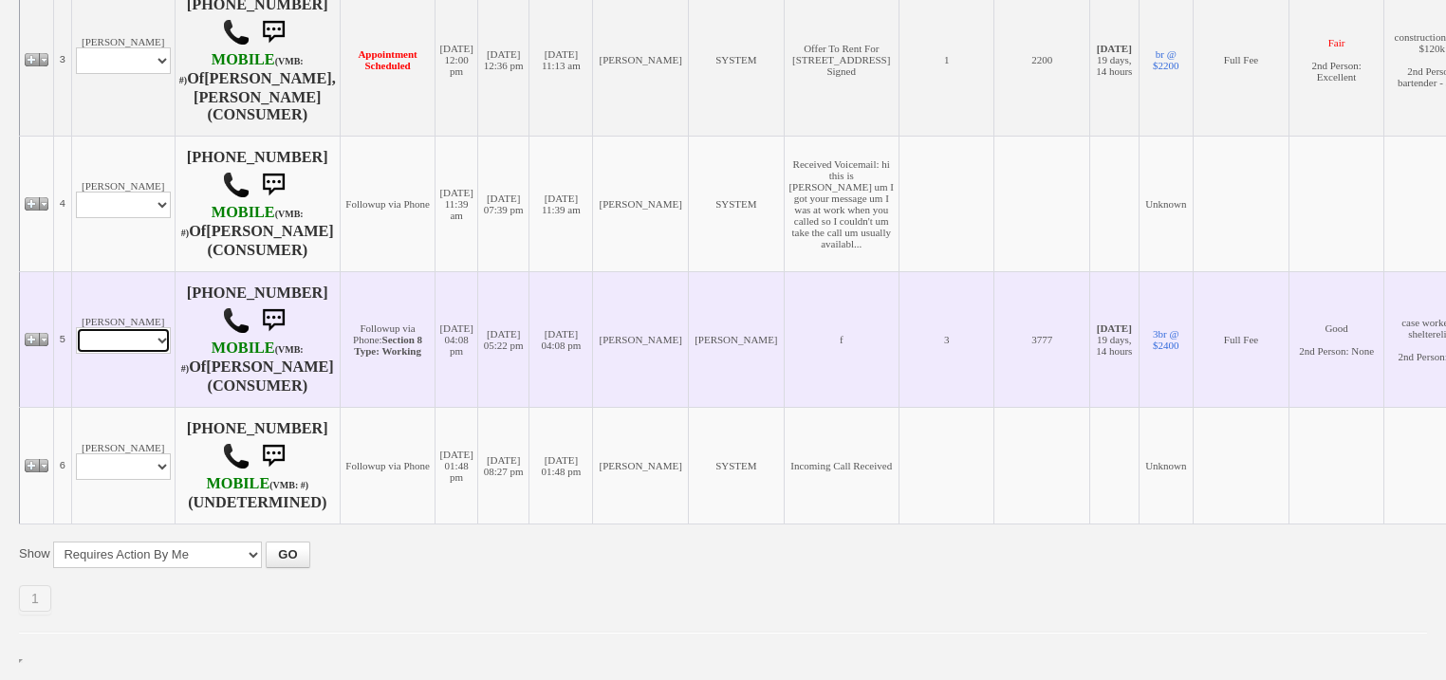
click at [133, 327] on select "Profile Edit Print Email Externally (Will Not Be Tracked In CRM) Closed Deals" at bounding box center [123, 340] width 95 height 27
select select "ChangeURL,/crm/custom/edit_client_form.php?redirect=%2Fcrm%2Fclients.php&id=108…"
click at [76, 327] on select "Profile Edit Print Email Externally (Will Not Be Tracked In CRM) Closed Deals" at bounding box center [123, 340] width 95 height 27
select select
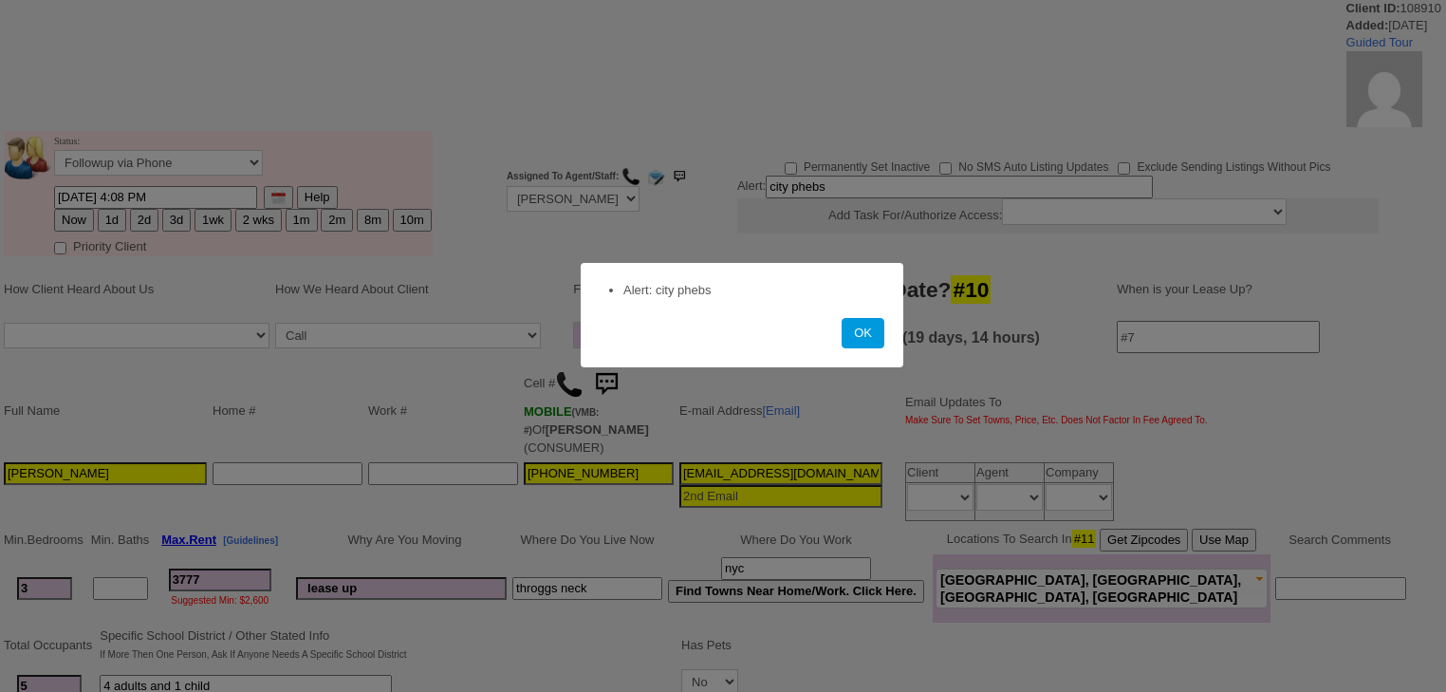
click at [109, 213] on div at bounding box center [723, 346] width 1446 height 692
drag, startPoint x: 872, startPoint y: 339, endPoint x: 178, endPoint y: 227, distance: 702.6
click at [864, 338] on button "OK" at bounding box center [863, 333] width 43 height 30
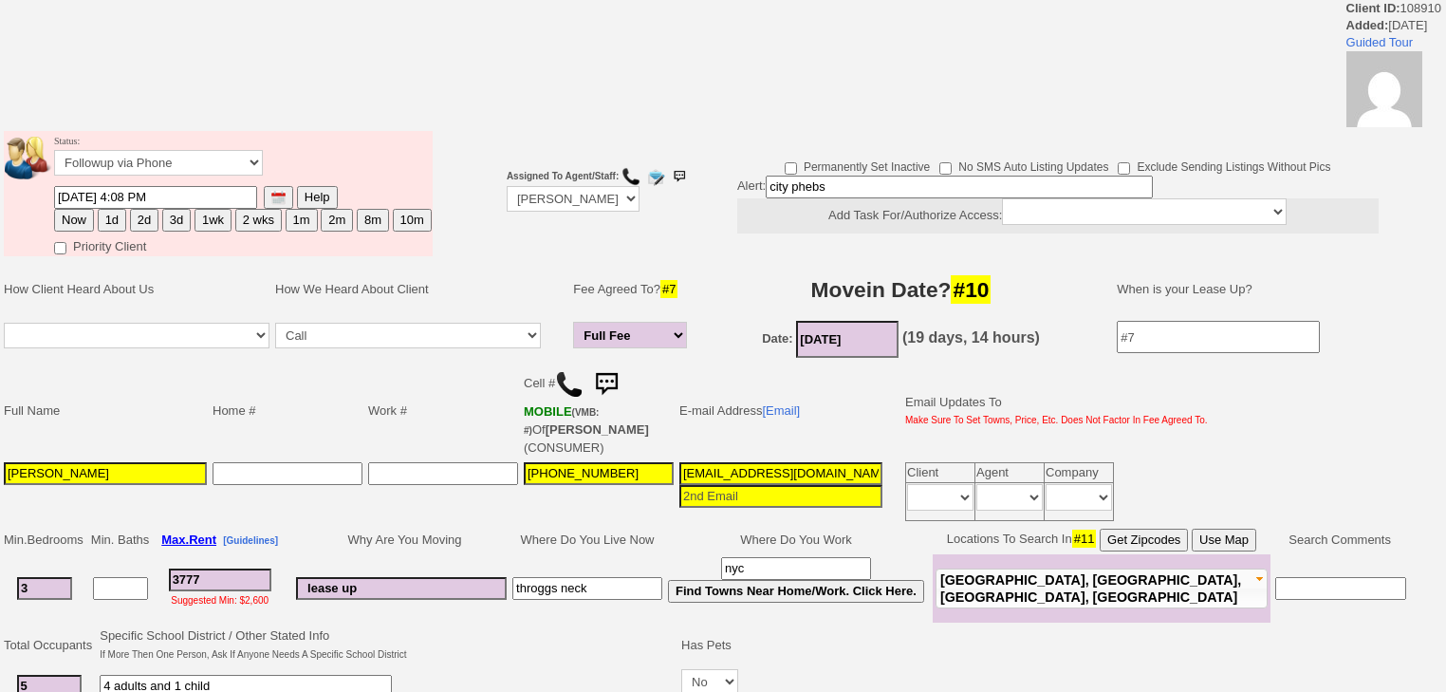
click at [107, 185] on td "Status: Followup via Phone Followup via Email Followup When Section 8 Property …" at bounding box center [243, 158] width 380 height 54
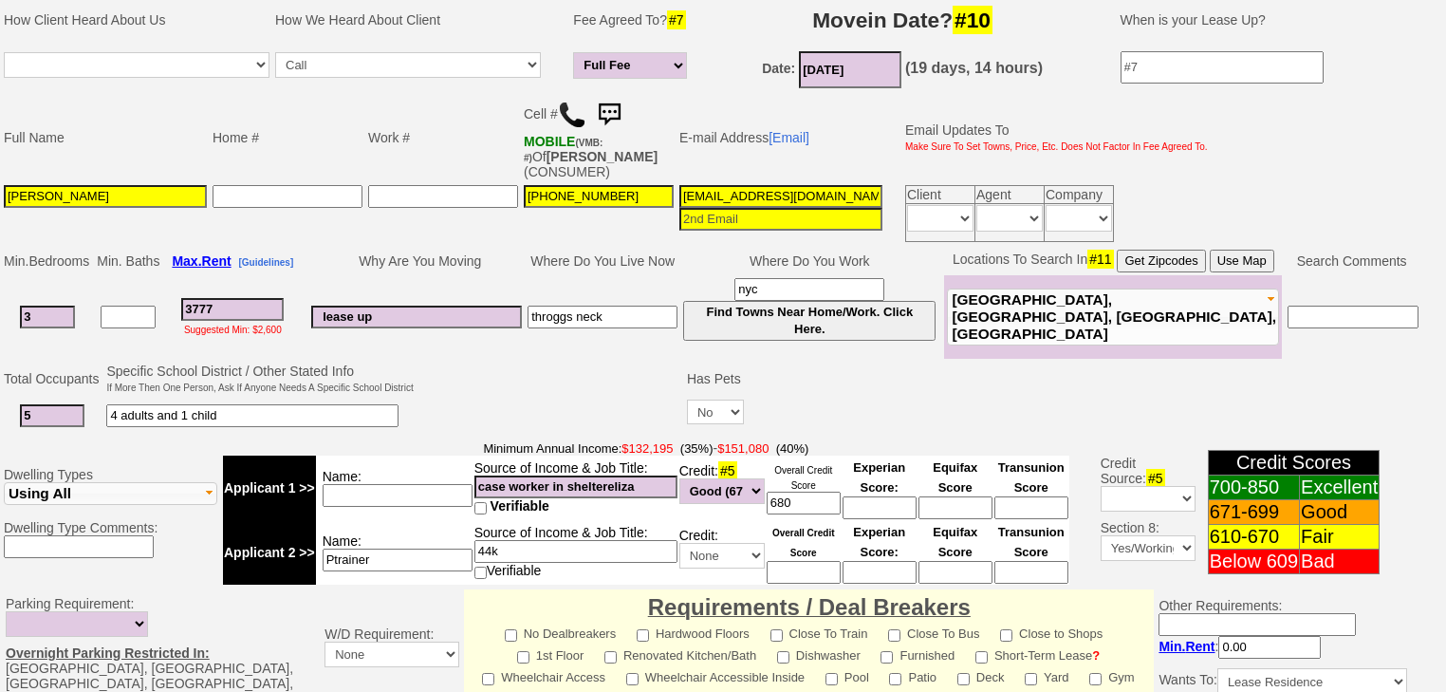
scroll to position [152, 0]
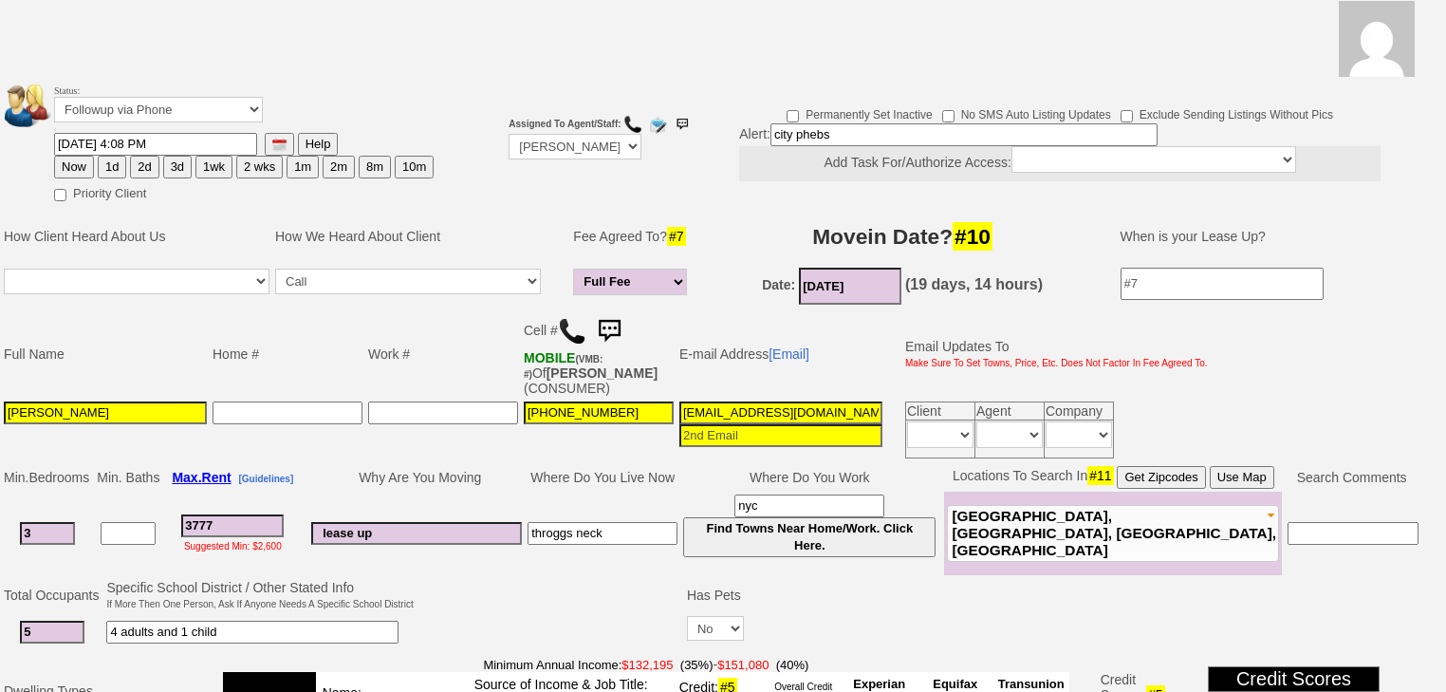
click at [102, 156] on button "1d" at bounding box center [112, 167] width 28 height 23
type input "10/13/2025 09:54 AM"
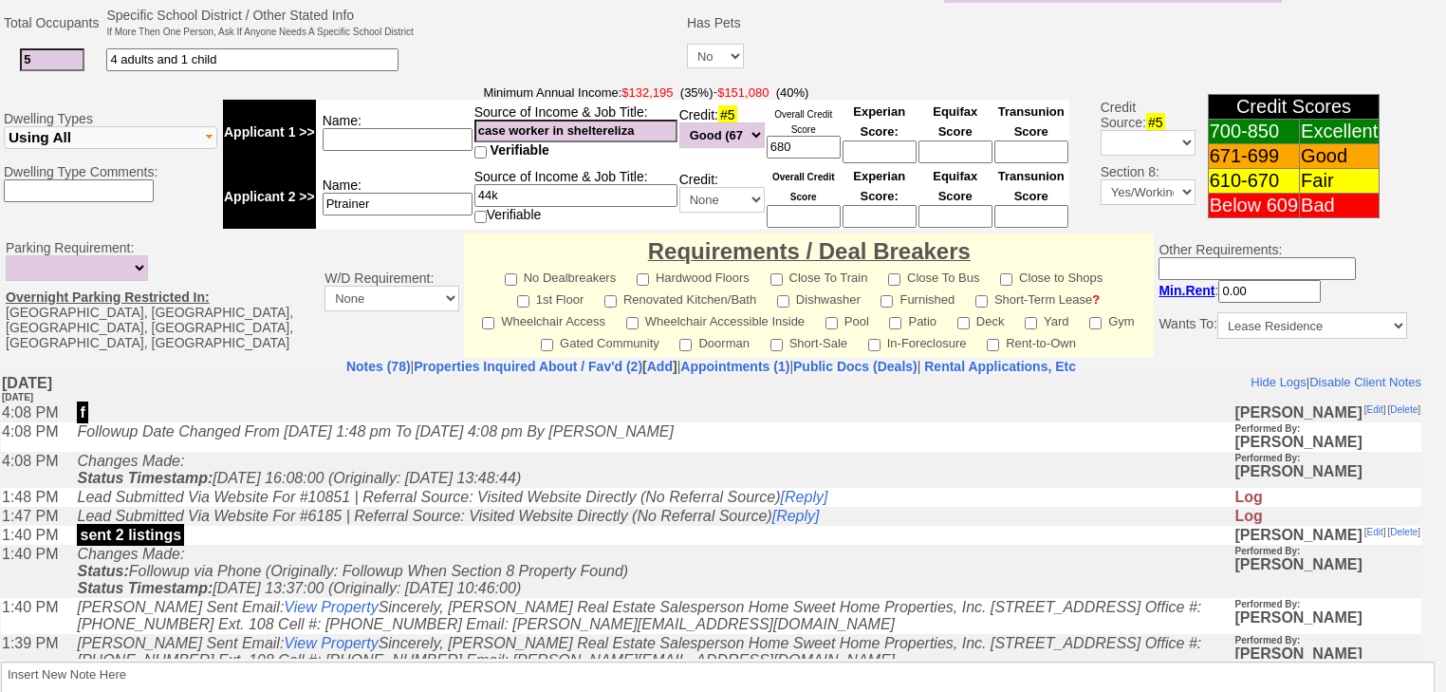
scroll to position [840, 0]
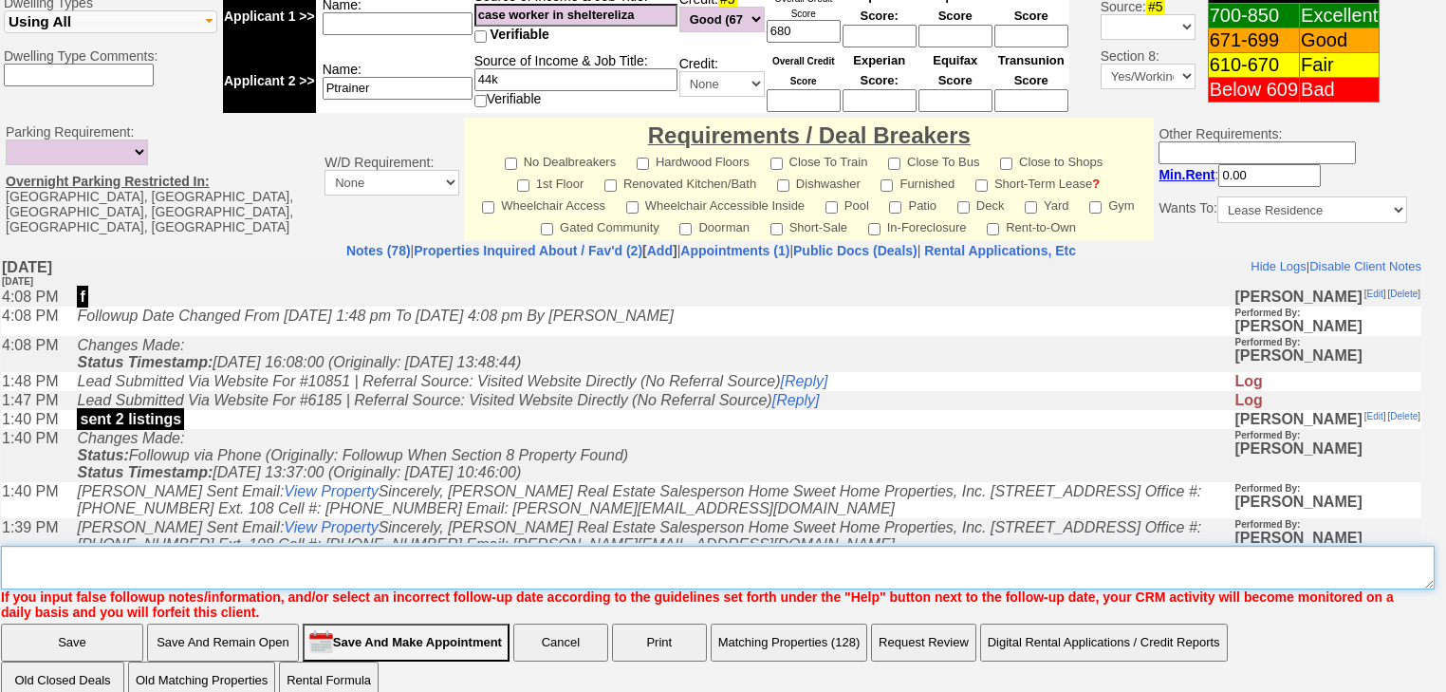
click at [61, 546] on textarea "Insert New Note Here" at bounding box center [718, 568] width 1434 height 44
type textarea "f"
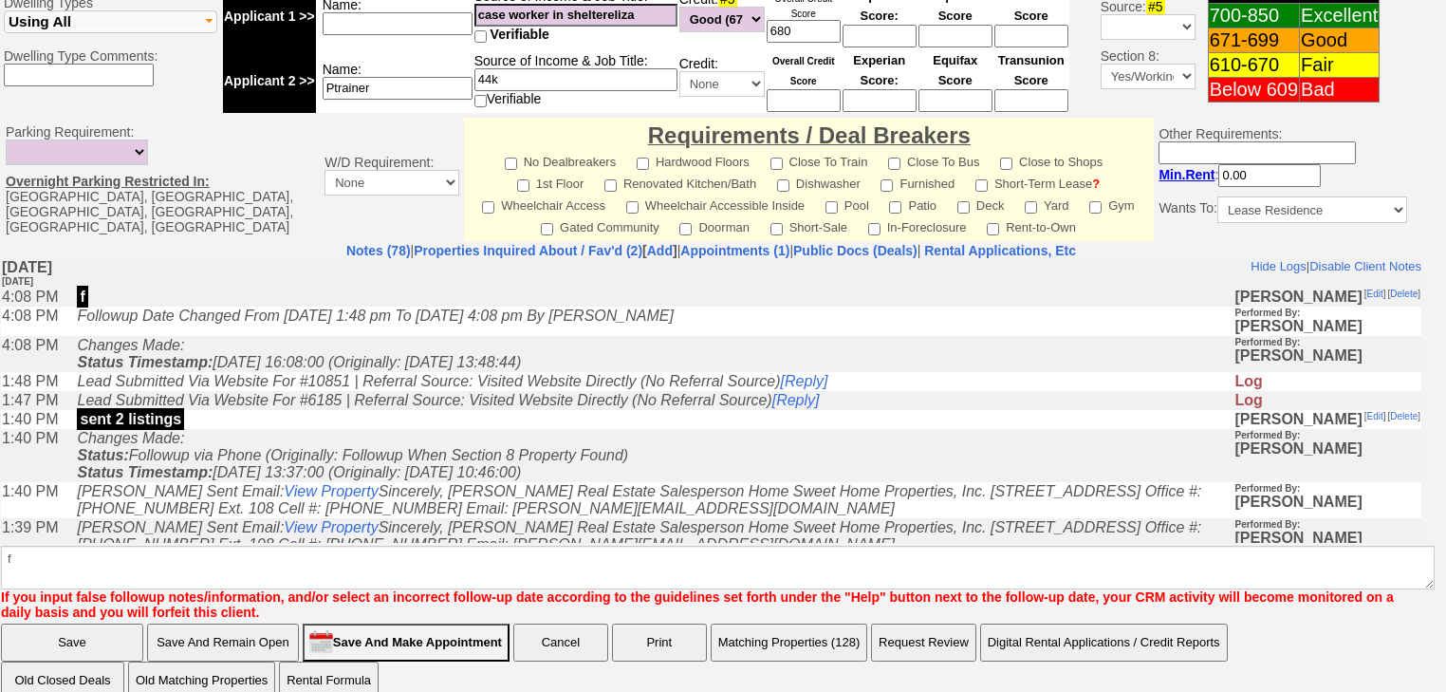
click at [74, 623] on input "Save" at bounding box center [72, 642] width 142 height 38
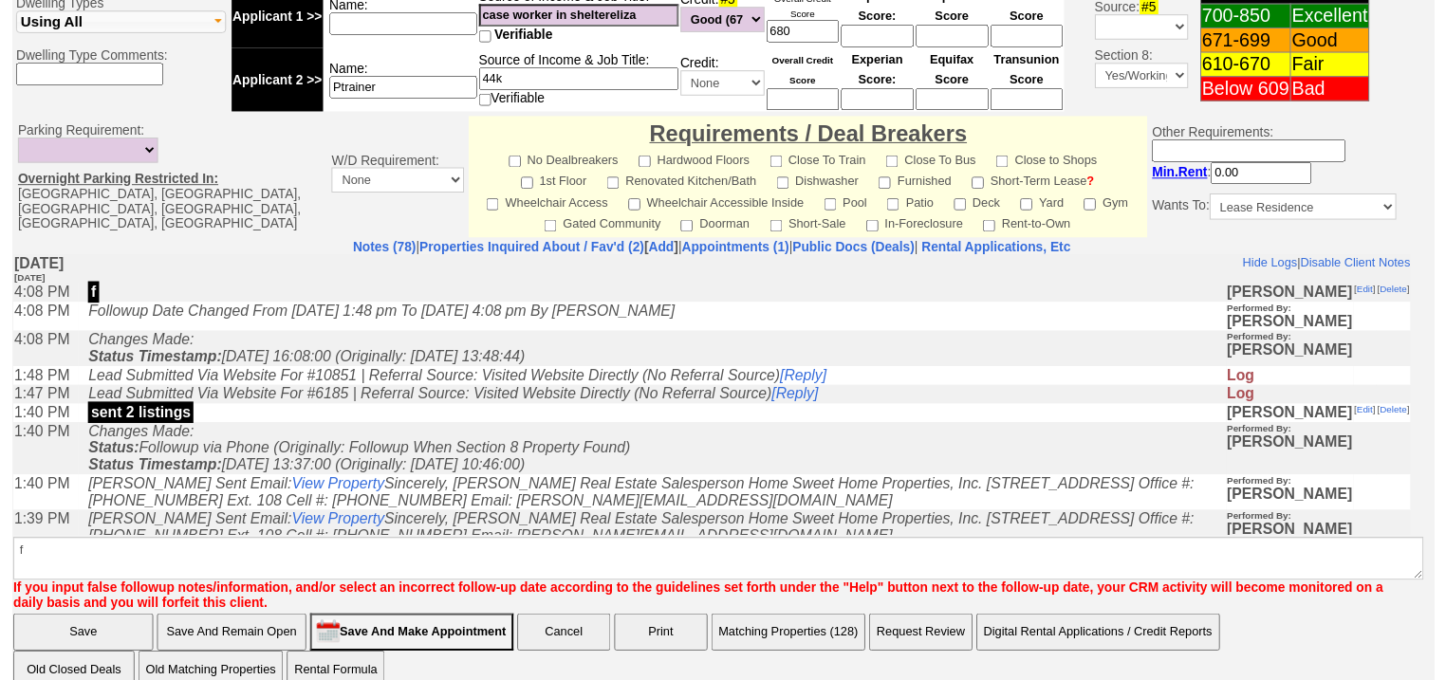
scroll to position [756, 0]
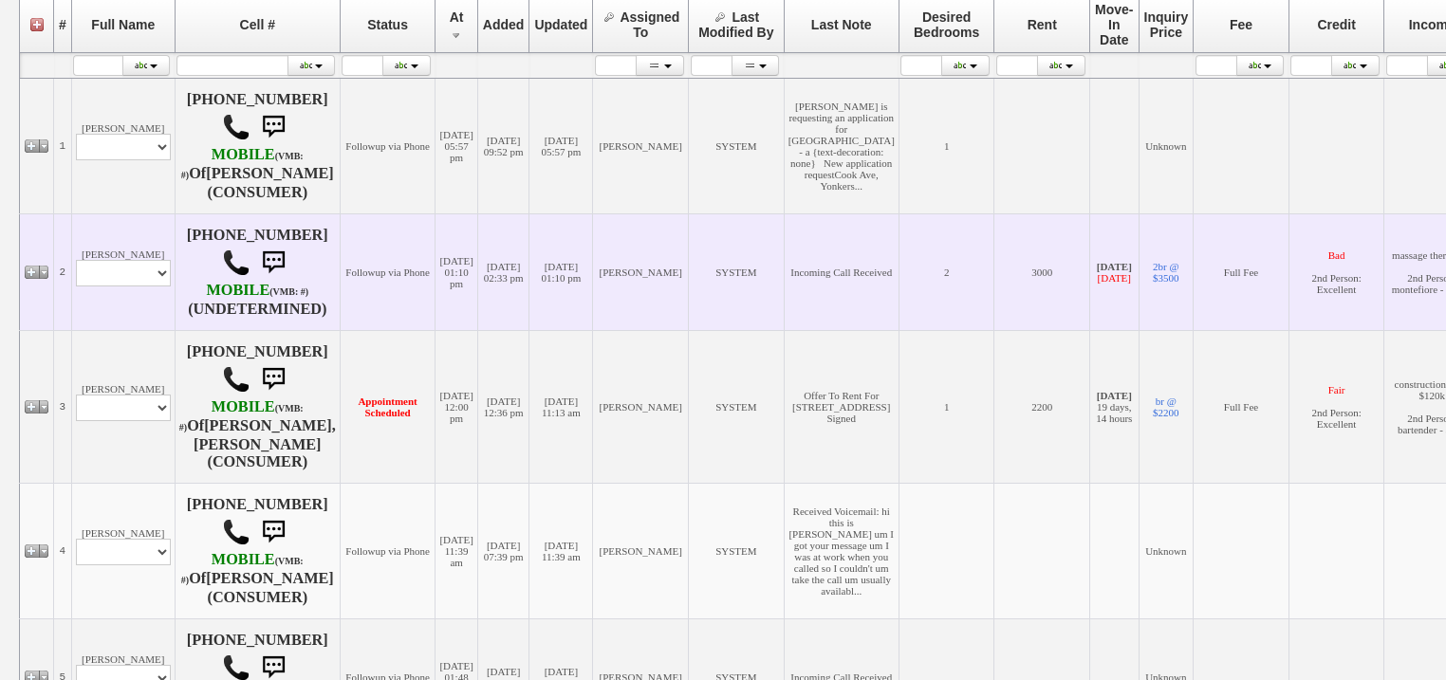
scroll to position [531, 0]
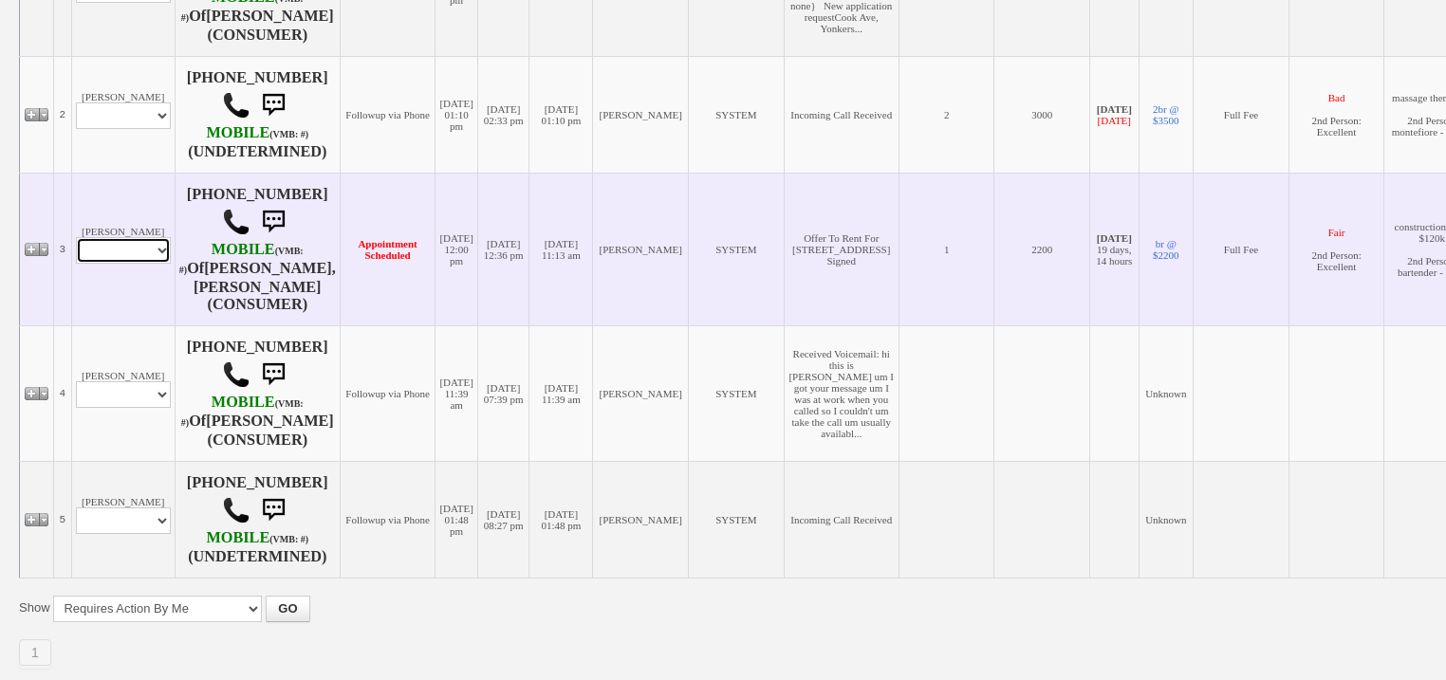
click at [146, 264] on select "Profile Edit Print Email Externally (Will Not Be Tracked In CRM) Closed Deals" at bounding box center [123, 250] width 95 height 27
select select "ChangeURL,/crm/custom/edit_client_form.php?redirect=%2Fcrm%2Fclients.php&id=168…"
click at [76, 264] on select "Profile Edit Print Email Externally (Will Not Be Tracked In CRM) Closed Deals" at bounding box center [123, 250] width 95 height 27
select select
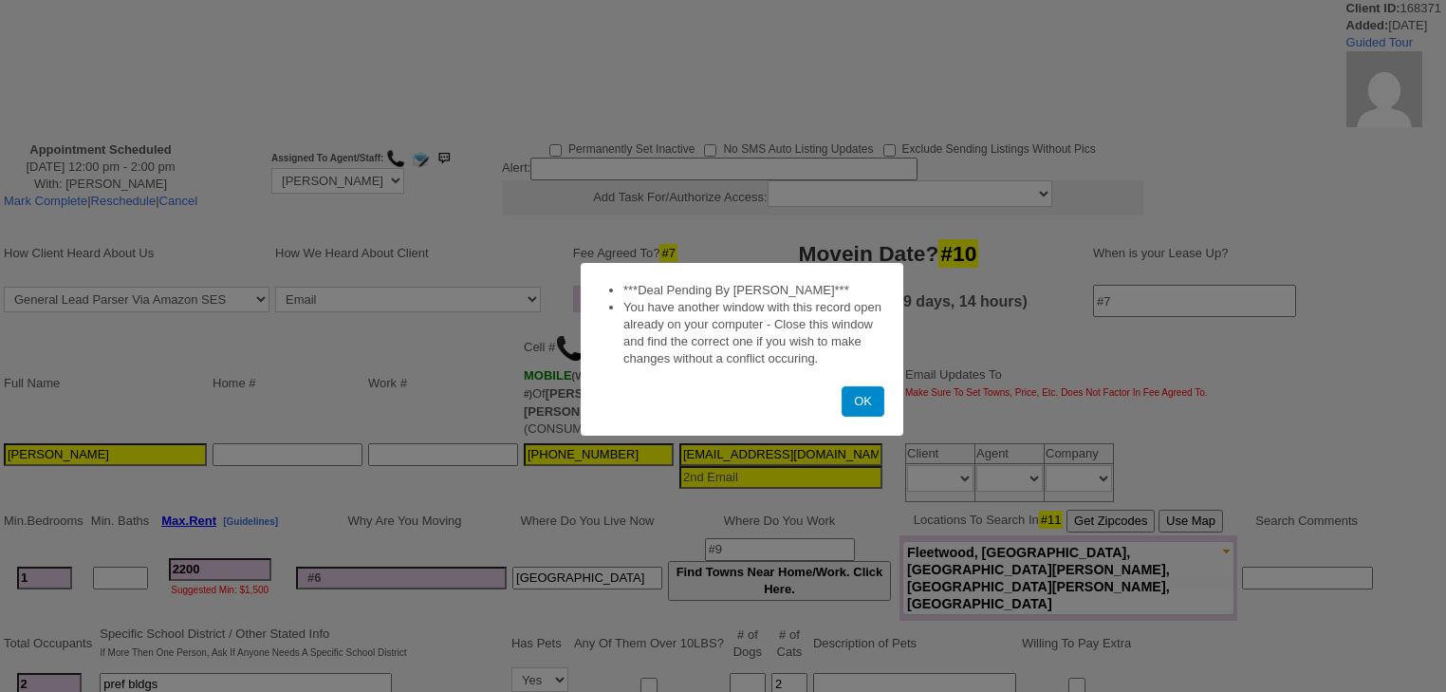
click at [872, 406] on button "OK" at bounding box center [863, 401] width 43 height 30
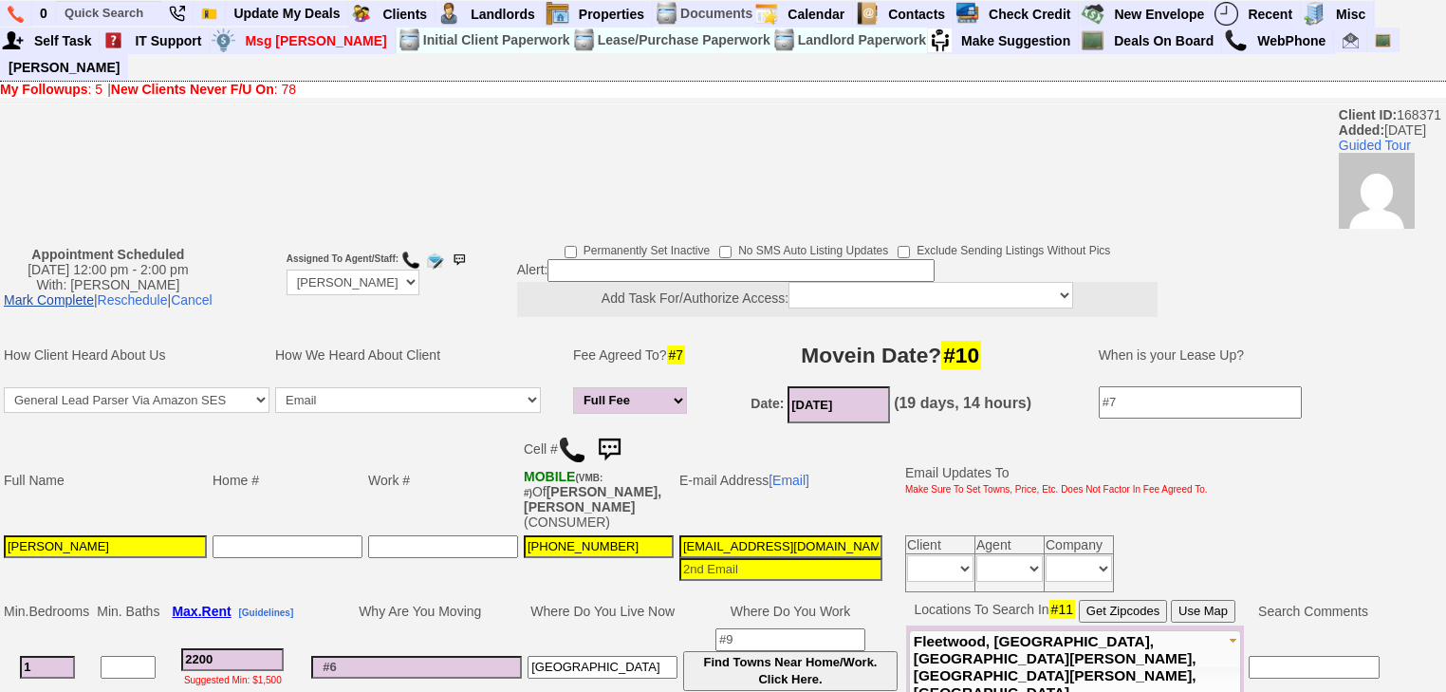
click at [85, 292] on link "Mark Complete" at bounding box center [49, 299] width 90 height 15
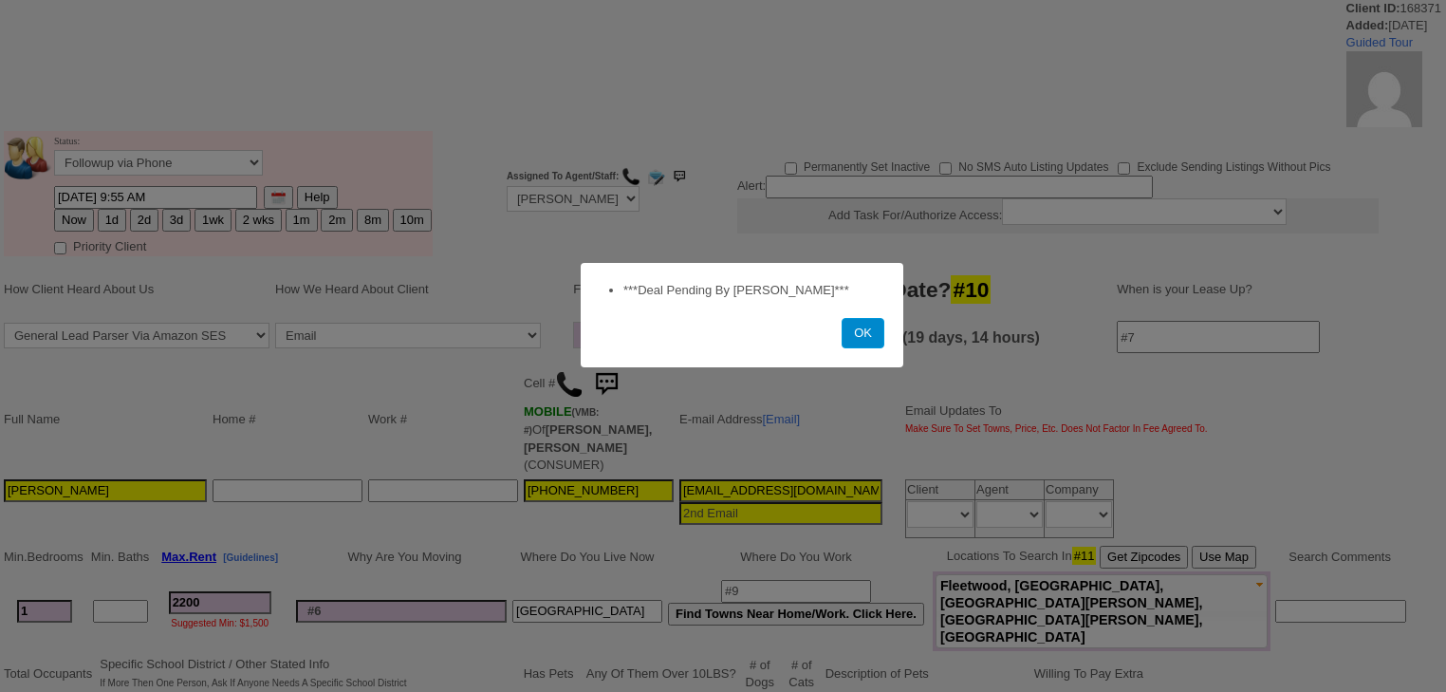
click at [878, 327] on button "OK" at bounding box center [863, 333] width 43 height 30
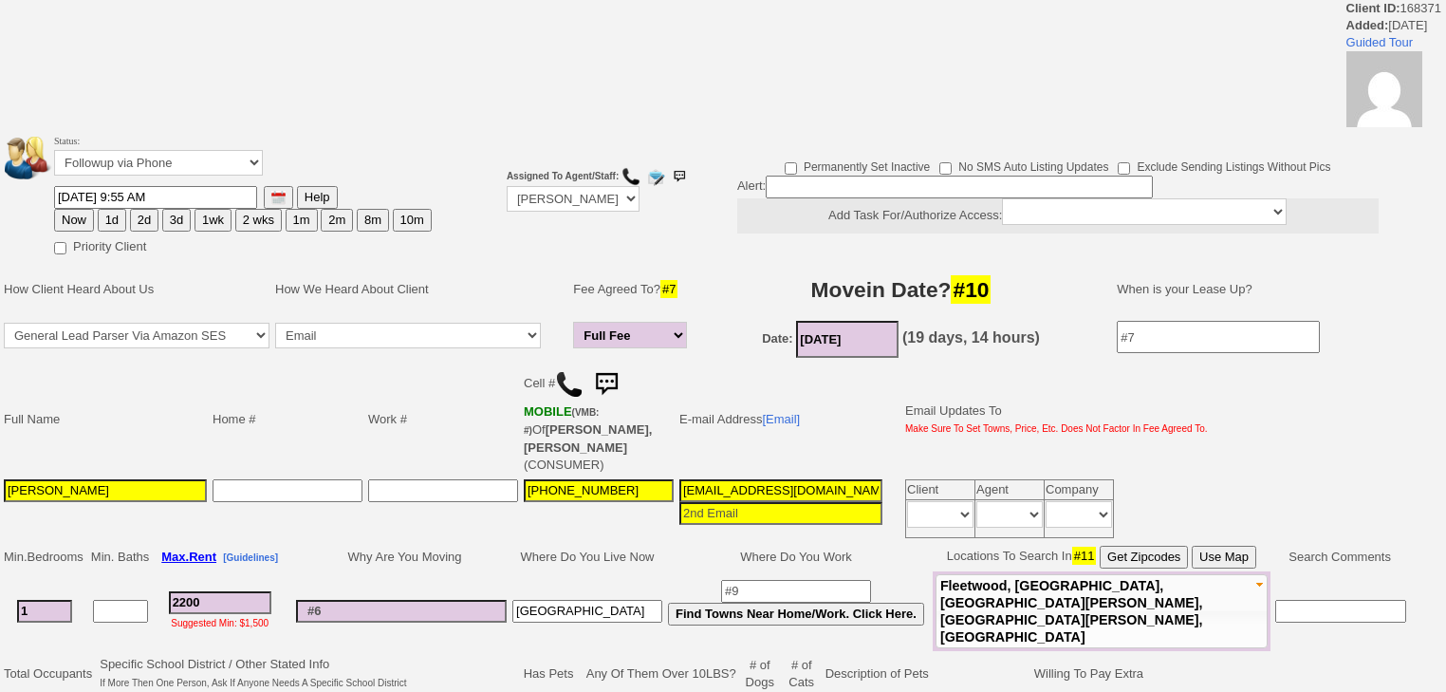
click at [180, 214] on button "3d" at bounding box center [176, 220] width 28 height 23
type input "10/15/2025 09:55 AM"
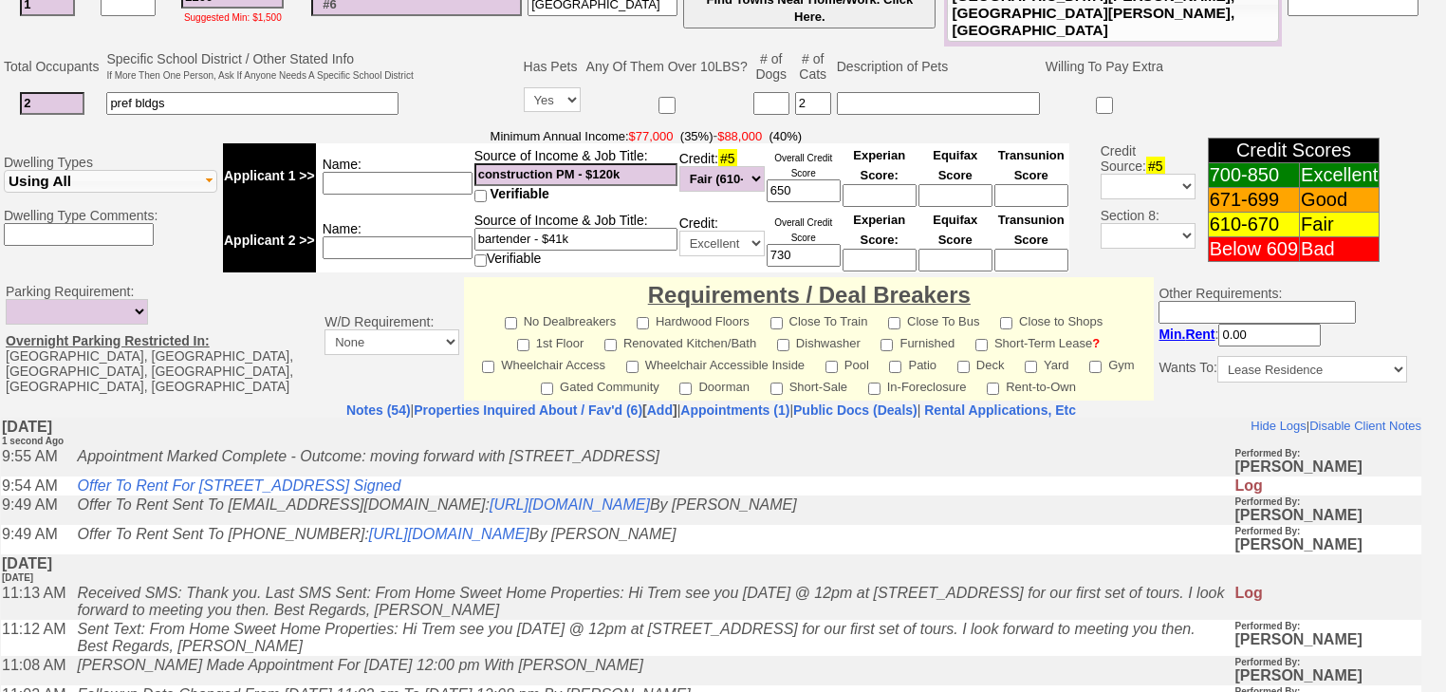
scroll to position [840, 0]
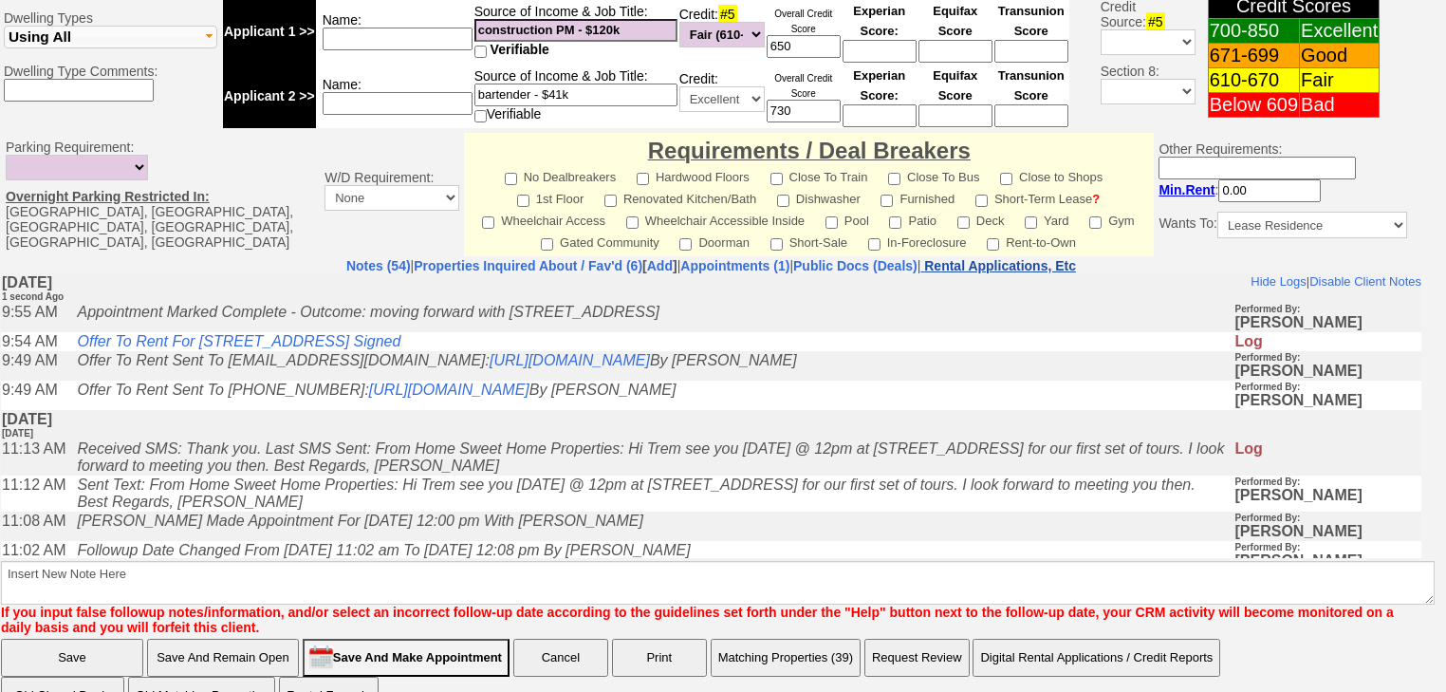
click at [1070, 258] on nobr "Rental Applications, Etc" at bounding box center [1000, 265] width 152 height 15
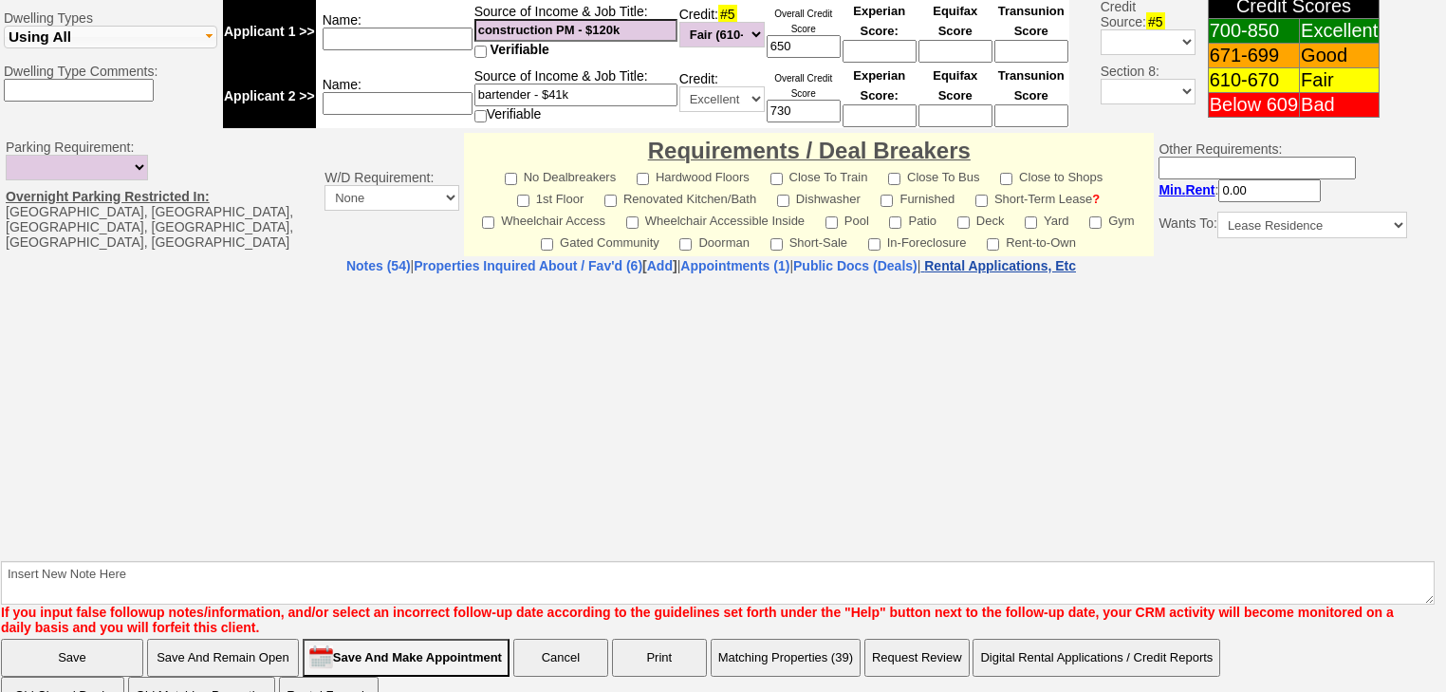
select select "100"
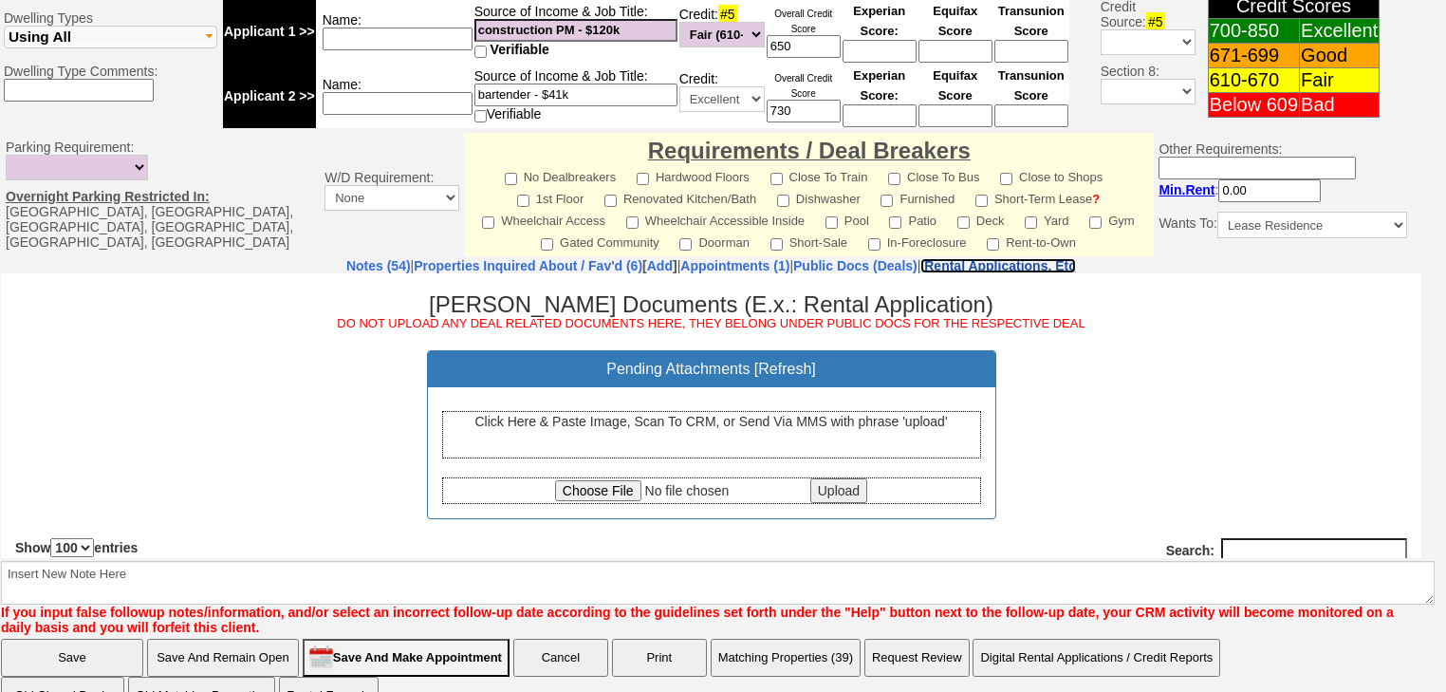
scroll to position [0, 0]
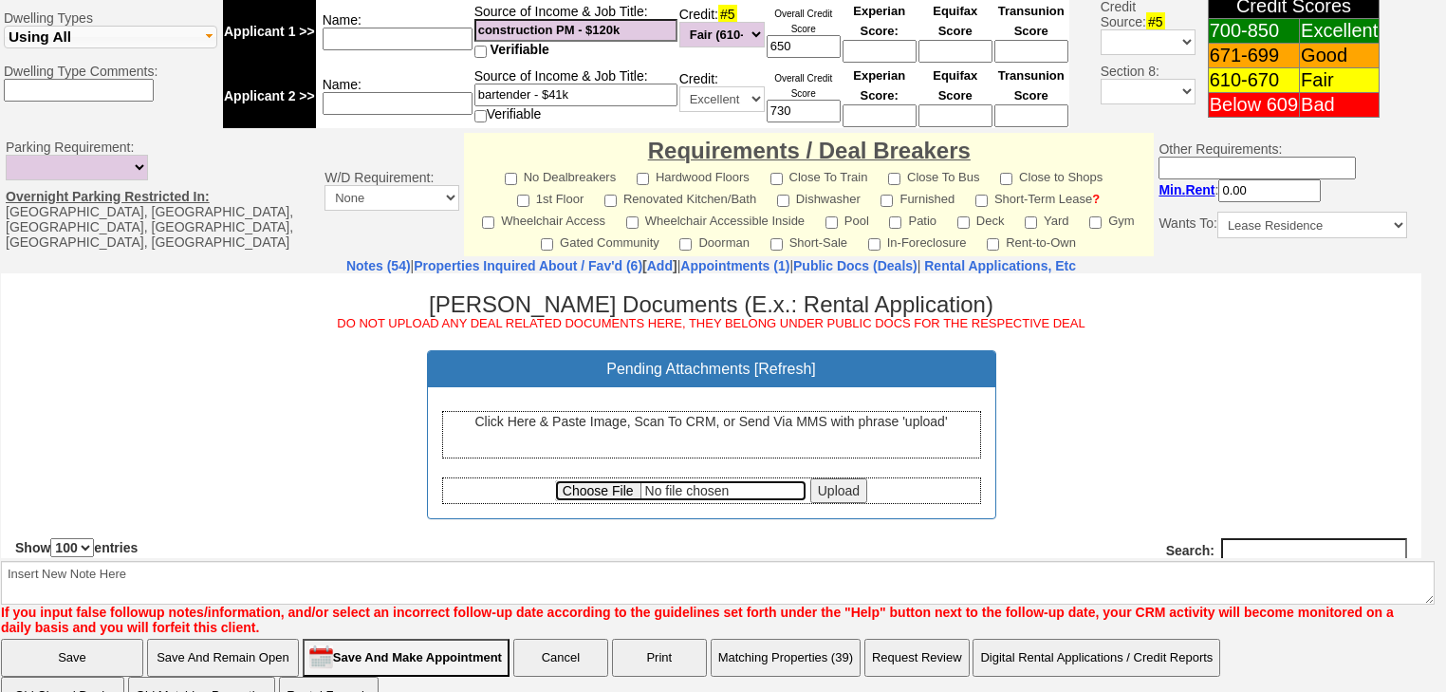
click at [619, 483] on input "file" at bounding box center [680, 489] width 251 height 21
type input "C:\fakepath\Tregene Johnson Offer to Rent.pdf"
click at [837, 487] on input "Upload" at bounding box center [838, 489] width 57 height 25
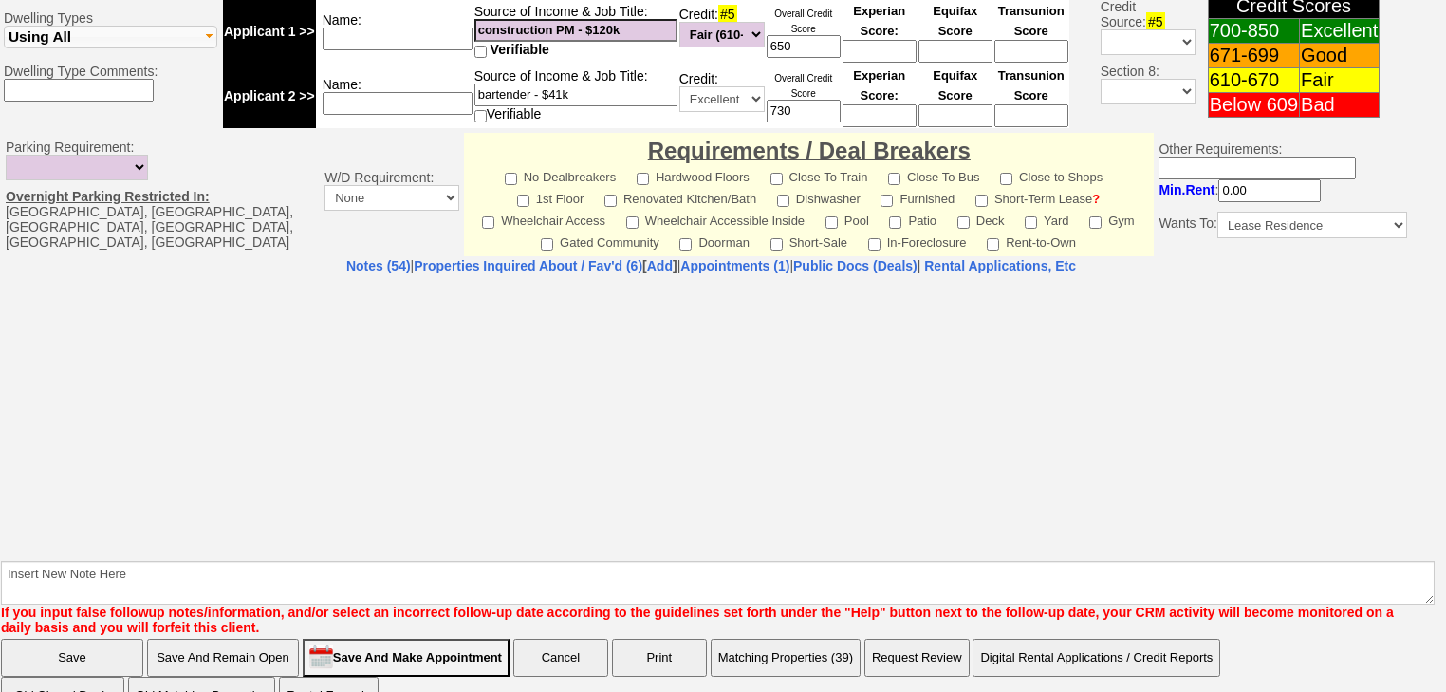
select select "100"
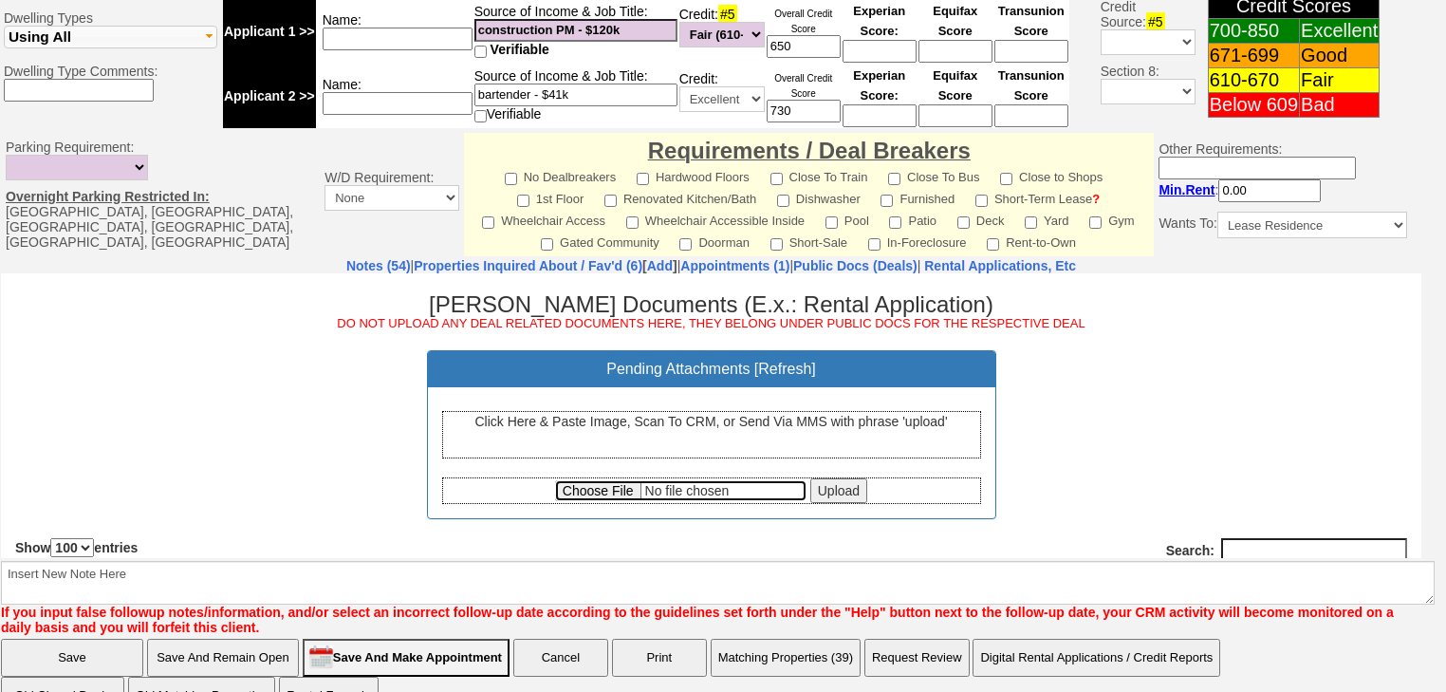
click at [601, 491] on input "file" at bounding box center [680, 489] width 251 height 21
type input "C:\fakepath\Listing.pdf"
click at [820, 487] on input "Upload" at bounding box center [838, 489] width 57 height 25
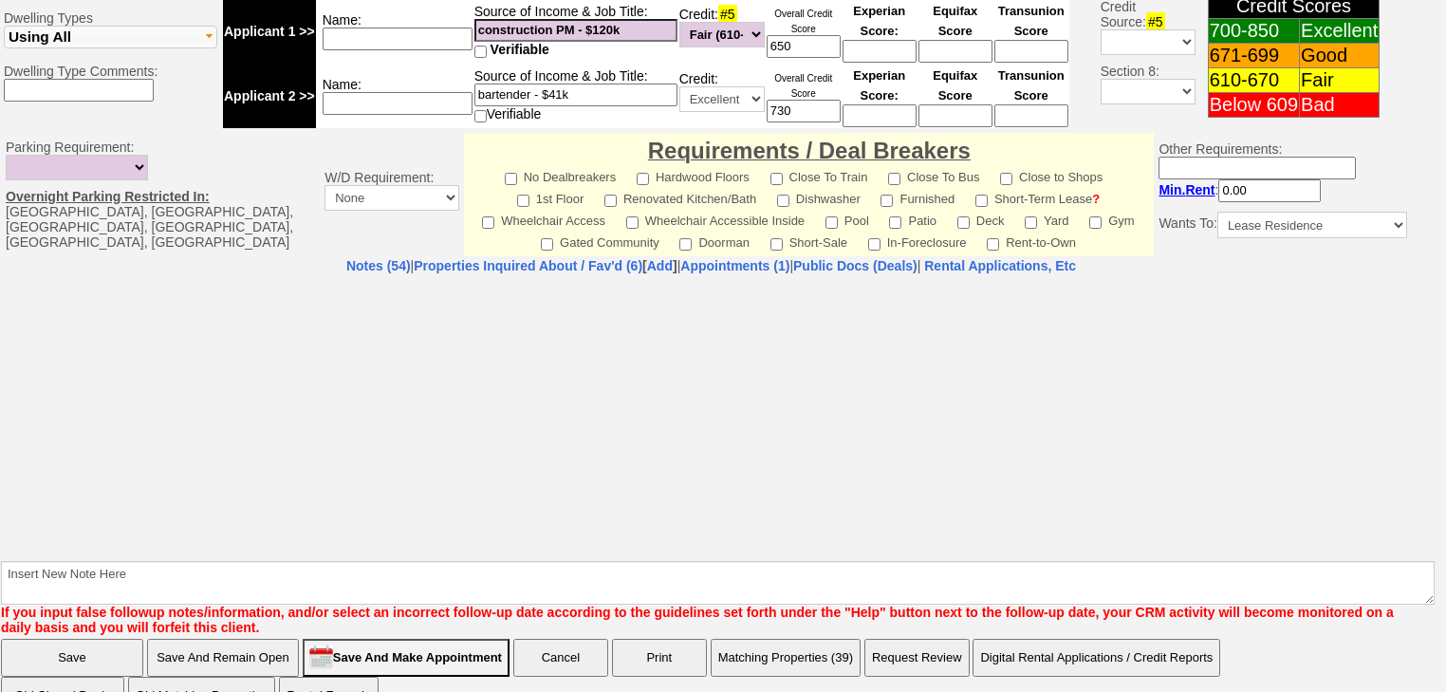
select select "100"
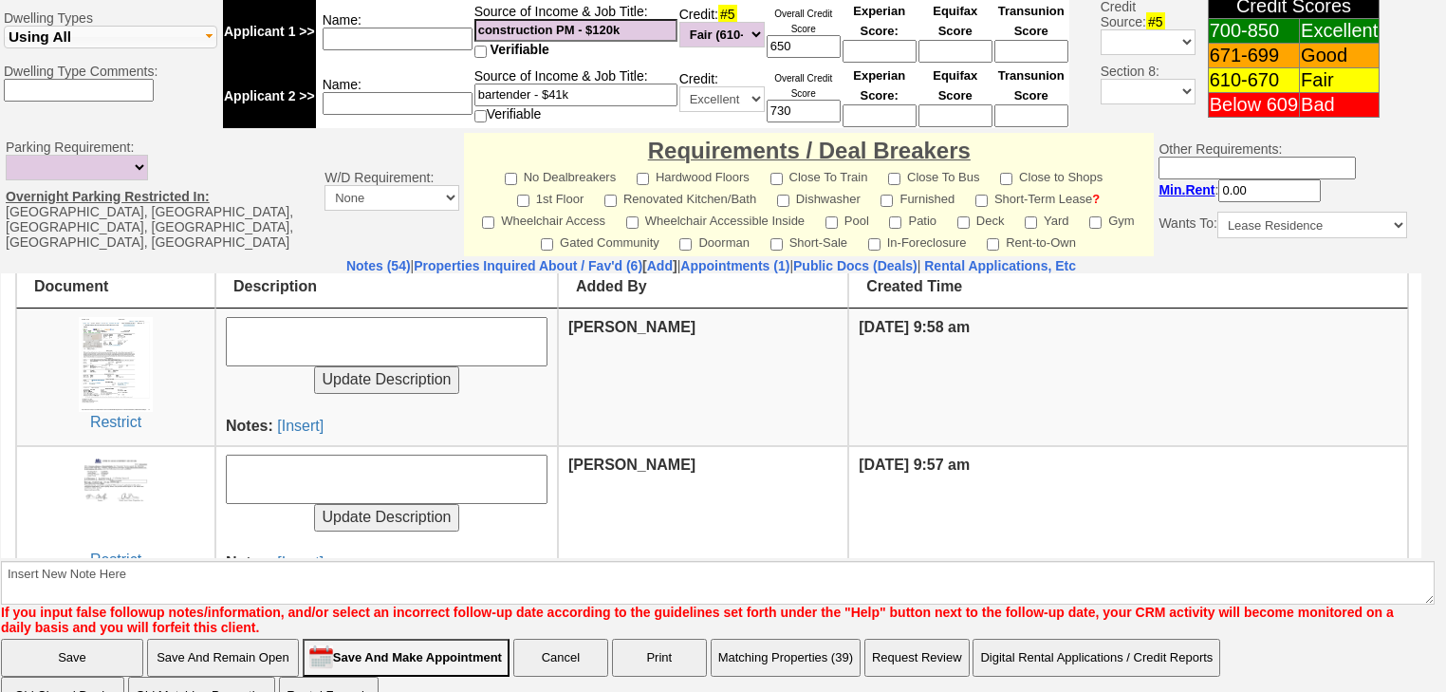
scroll to position [304, 0]
click at [291, 420] on link "[Insert]" at bounding box center [300, 423] width 46 height 16
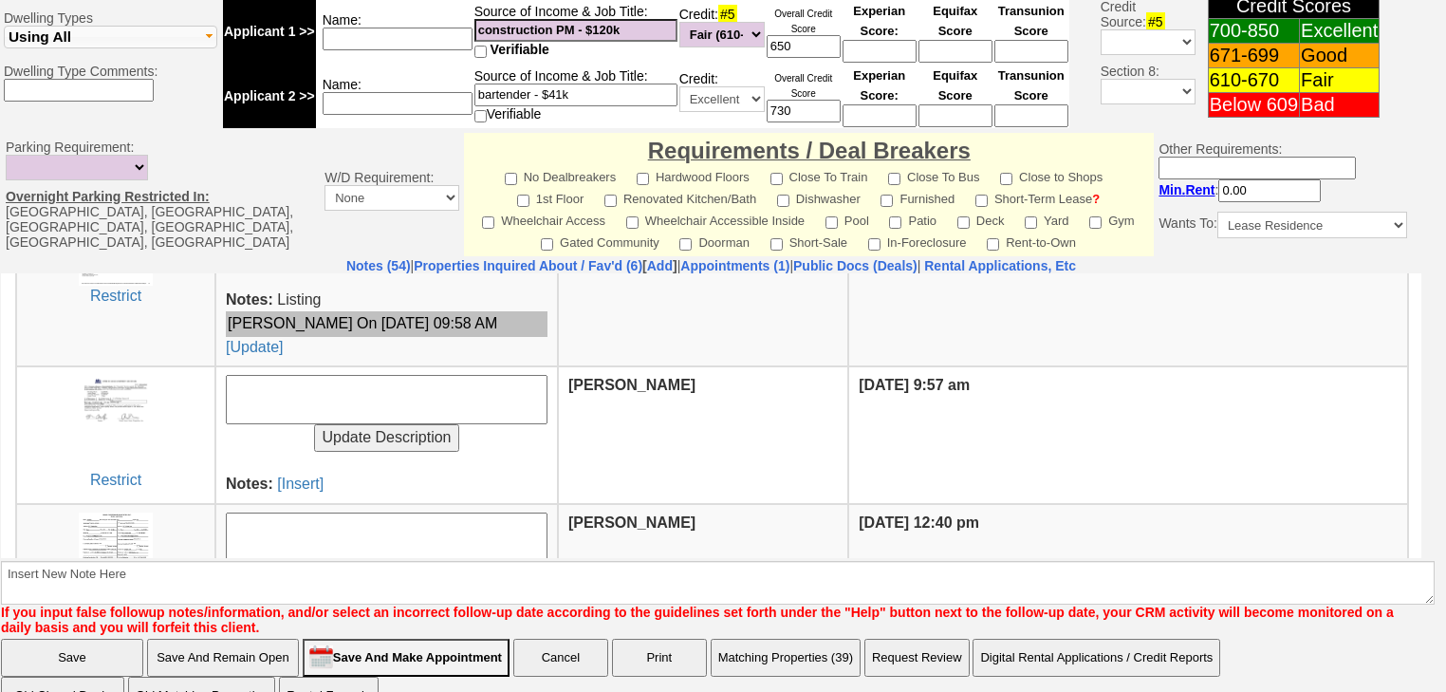
scroll to position [455, 0]
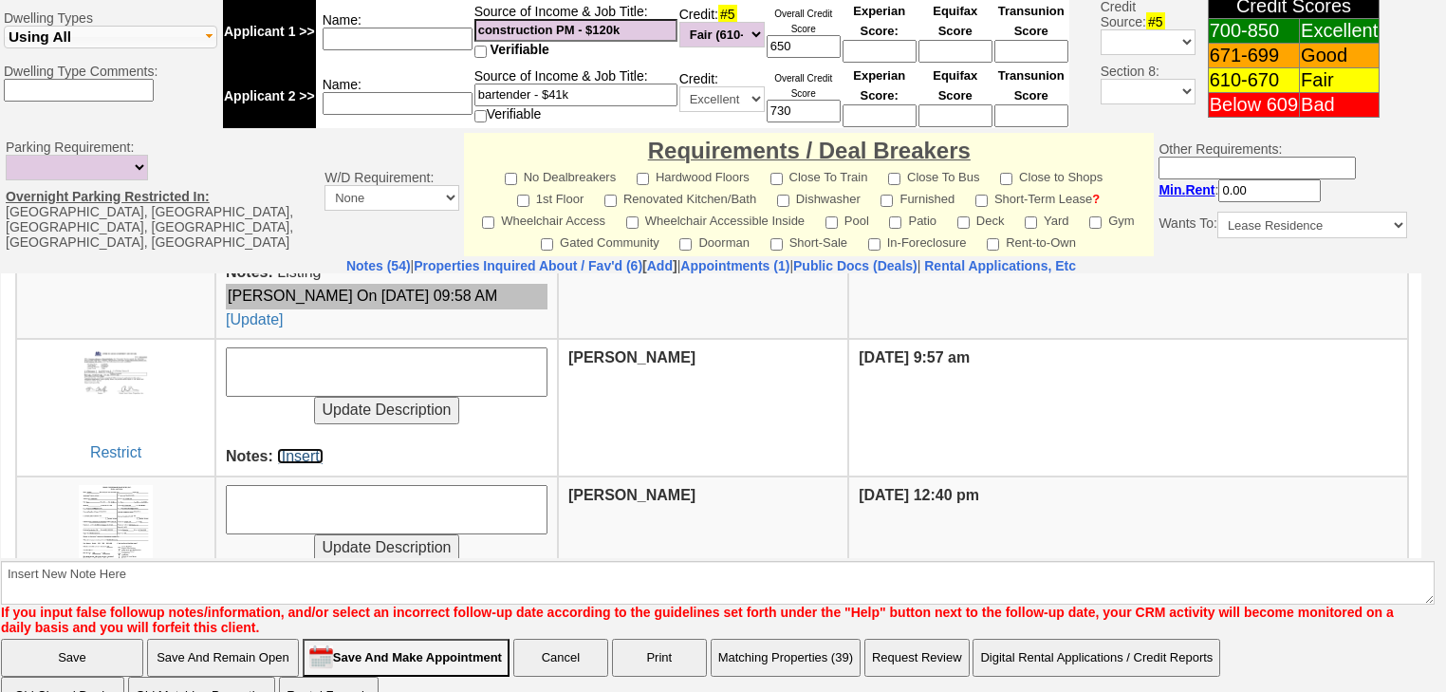
click at [304, 456] on link "[Insert]" at bounding box center [300, 455] width 46 height 16
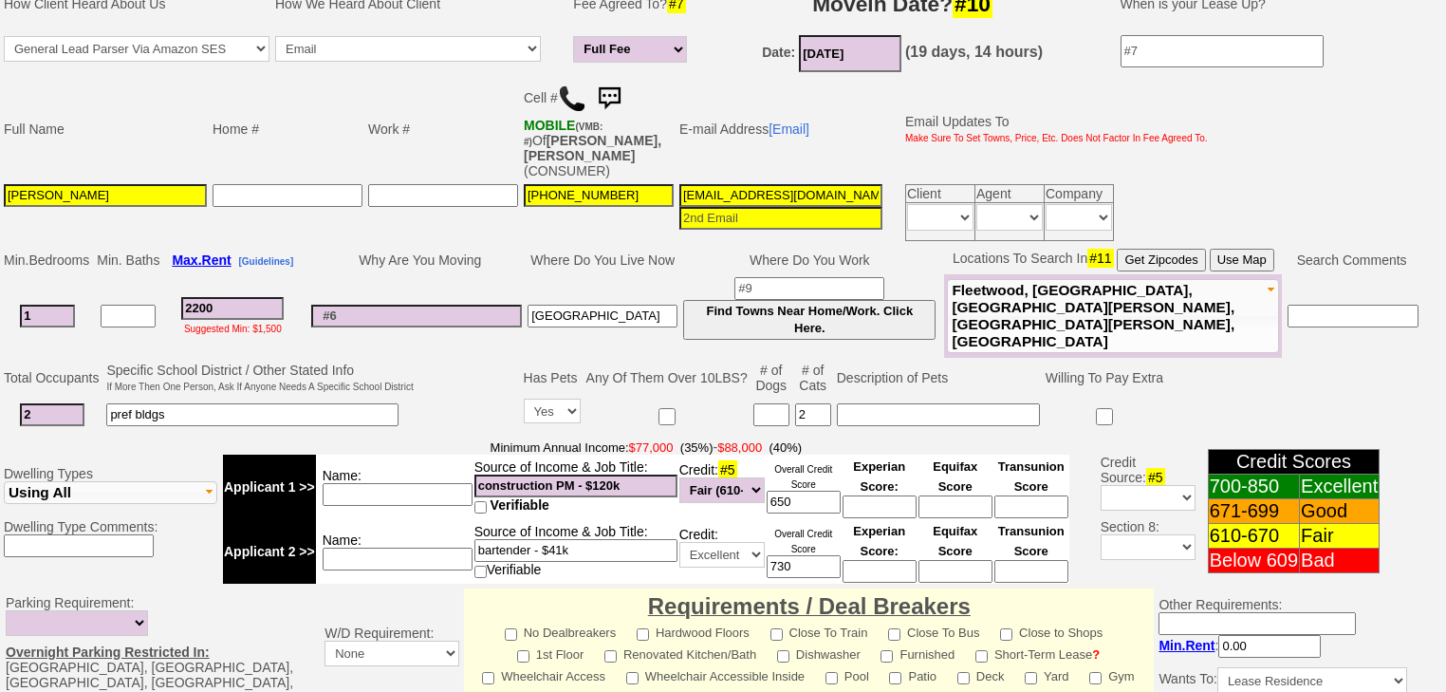
scroll to position [0, 0]
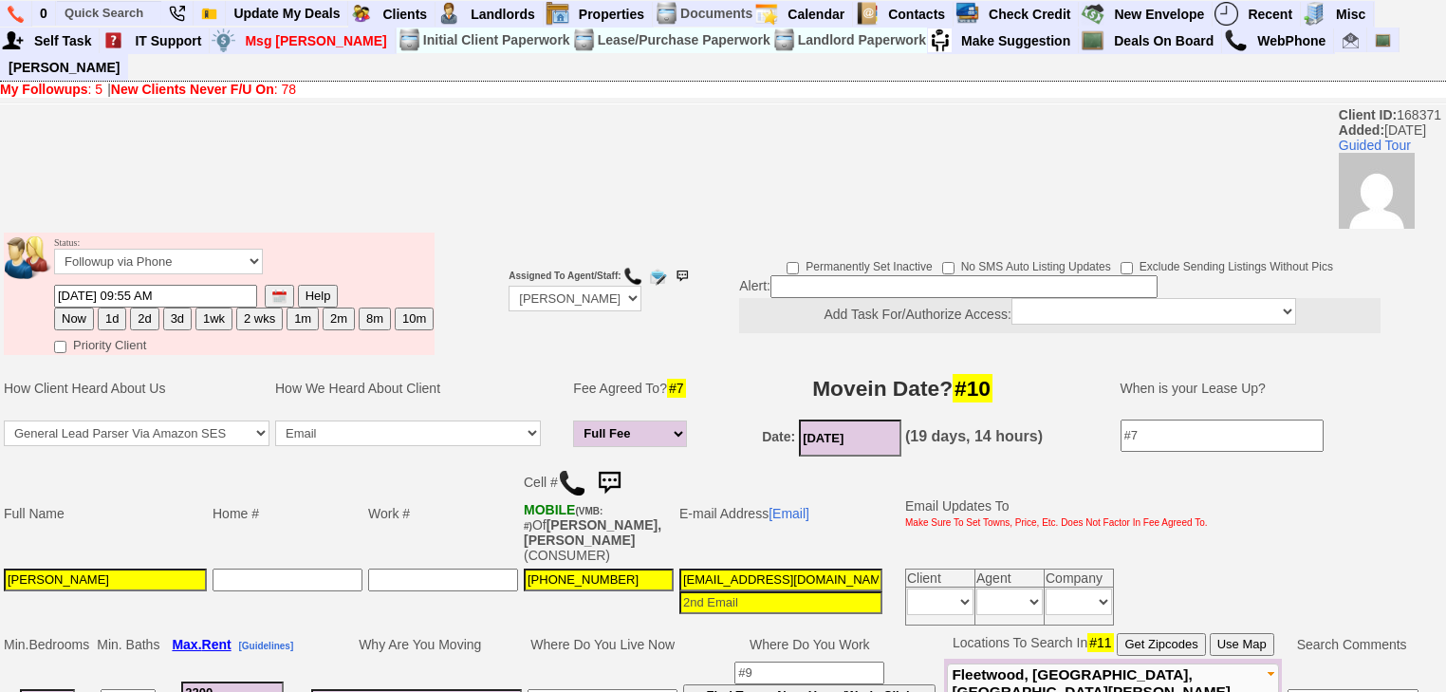
click at [158, 82] on b "New Clients Never F/U On" at bounding box center [192, 89] width 163 height 15
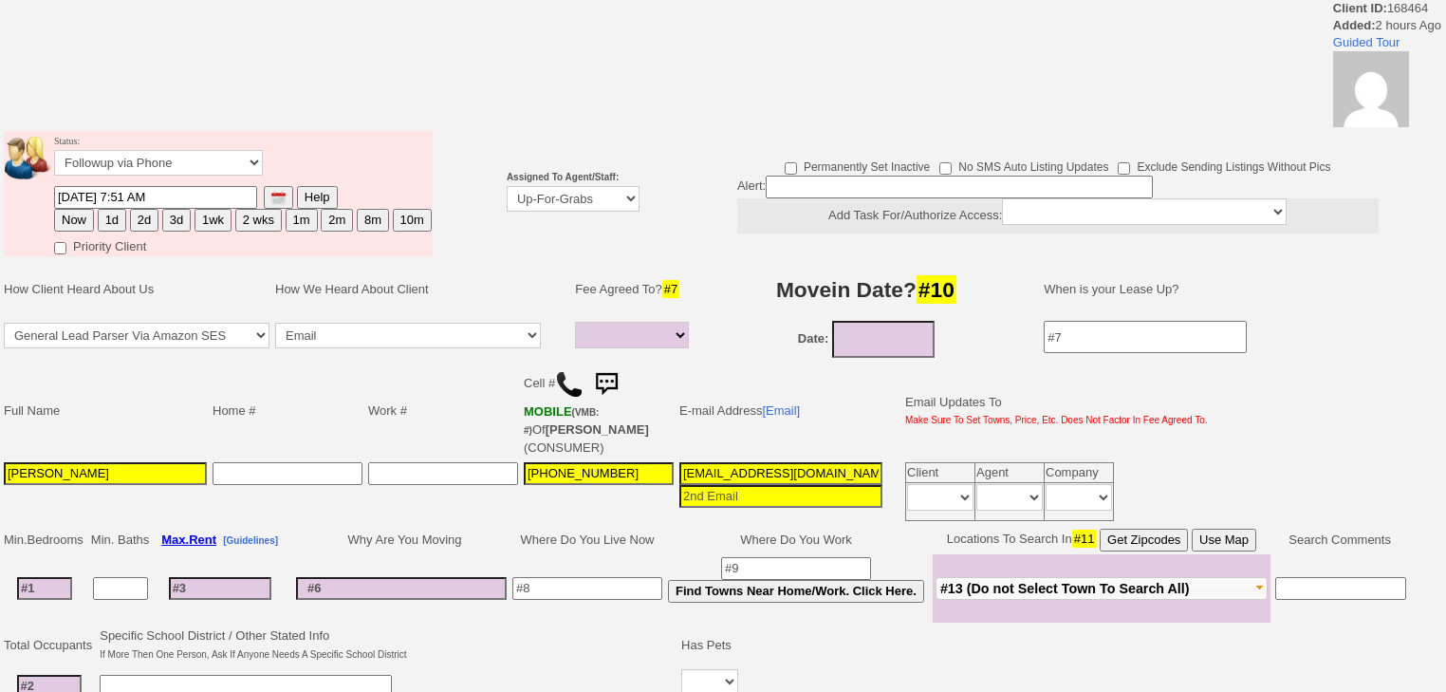
select select
drag, startPoint x: 576, startPoint y: 189, endPoint x: 582, endPoint y: 205, distance: 17.1
click at [576, 189] on select "Up-For-Grabs ***** STAFF ***** [PERSON_NAME] [PHONE_NUMBER] [PERSON_NAME] [PHON…" at bounding box center [573, 199] width 133 height 26
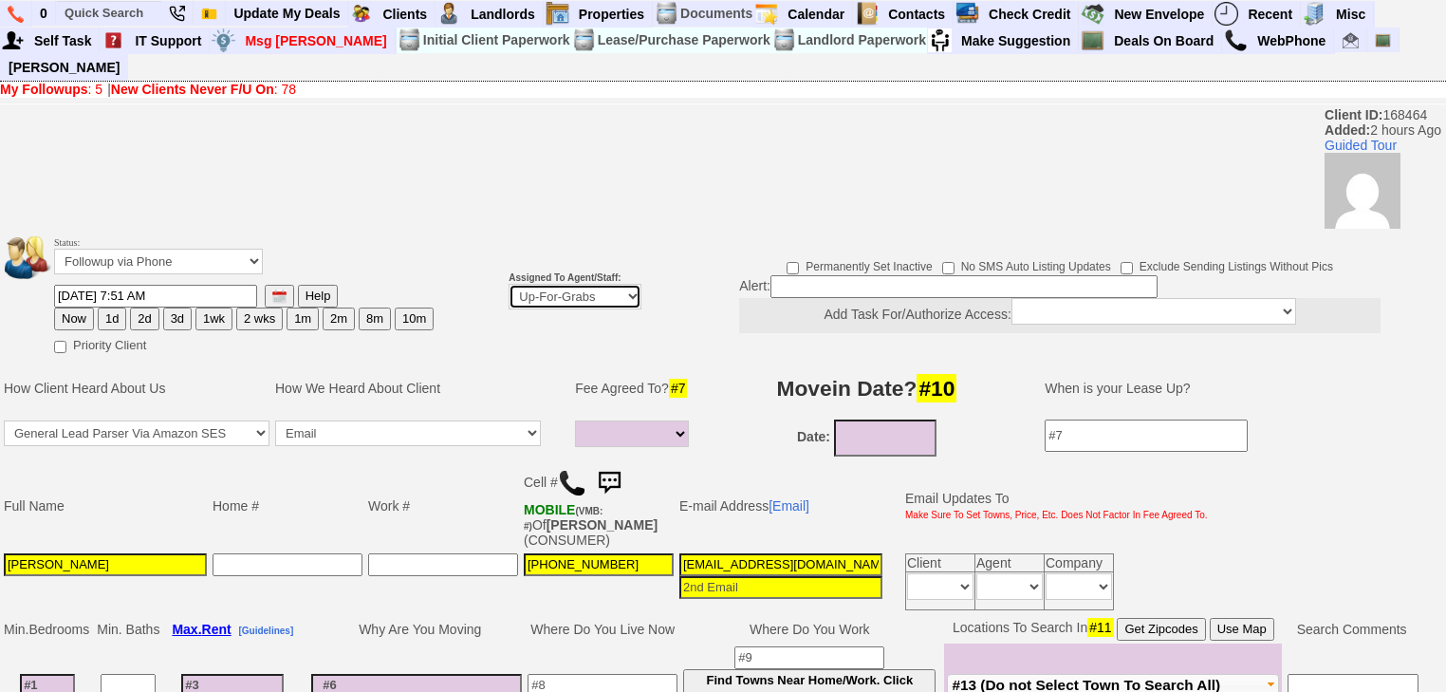
select select "227"
click at [509, 284] on select "Up-For-Grabs ***** STAFF ***** Bob Bruno 914-419-3579 Cristy Liberto 914-486-10…" at bounding box center [575, 297] width 133 height 26
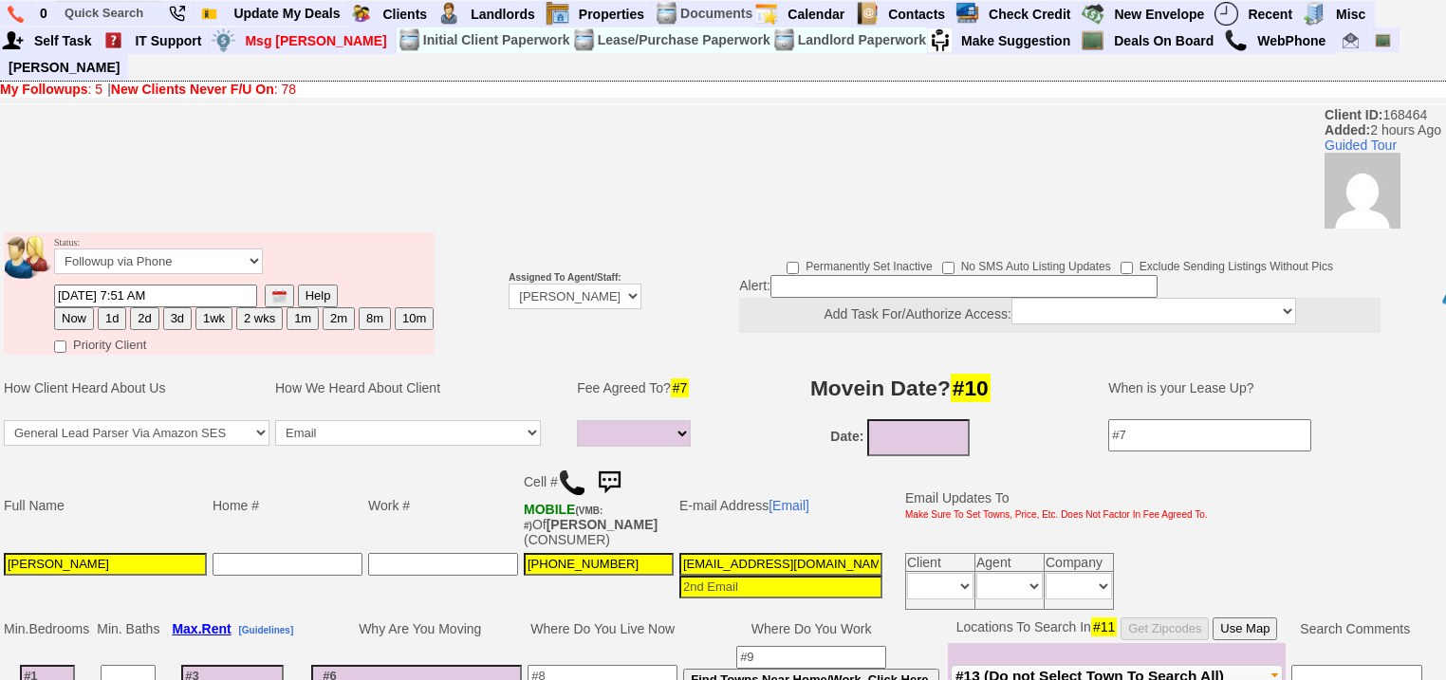
click at [118, 307] on button "1d" at bounding box center [112, 318] width 28 height 23
type input "10/13/2025 09:59 AM"
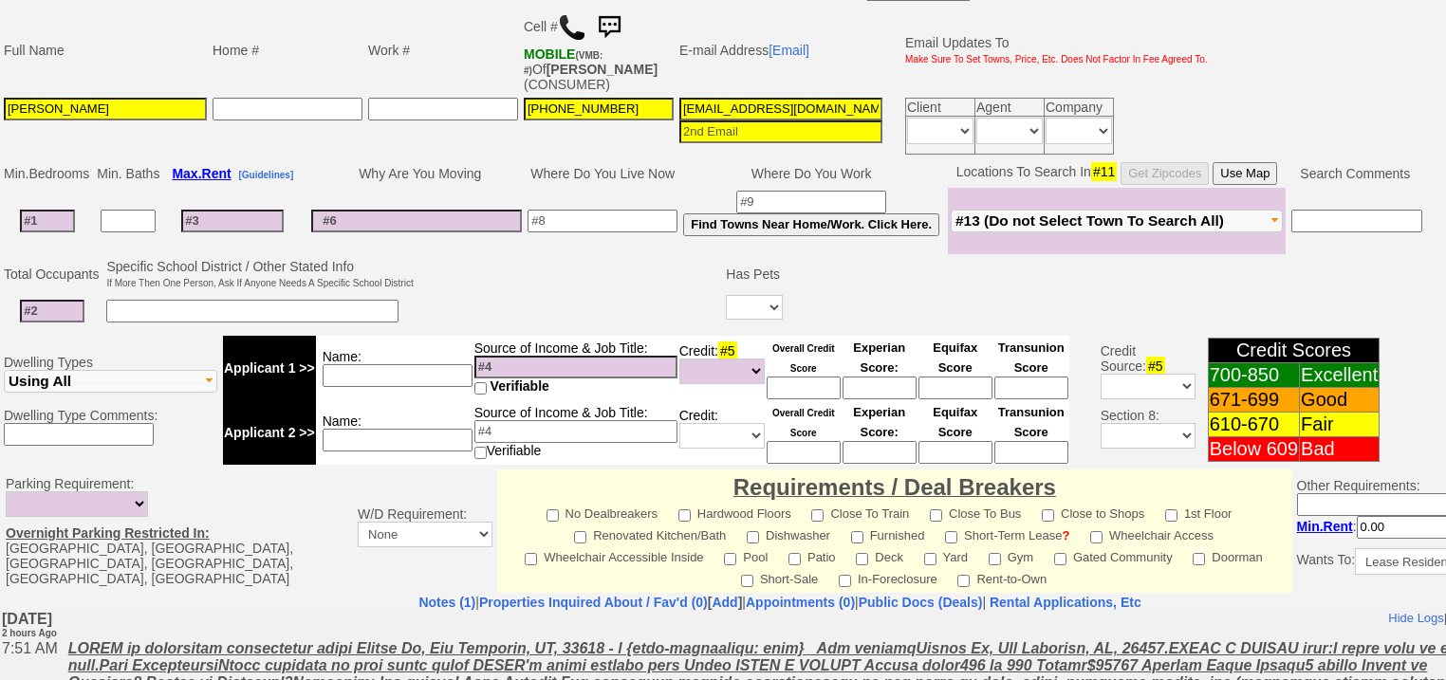
scroll to position [809, 0]
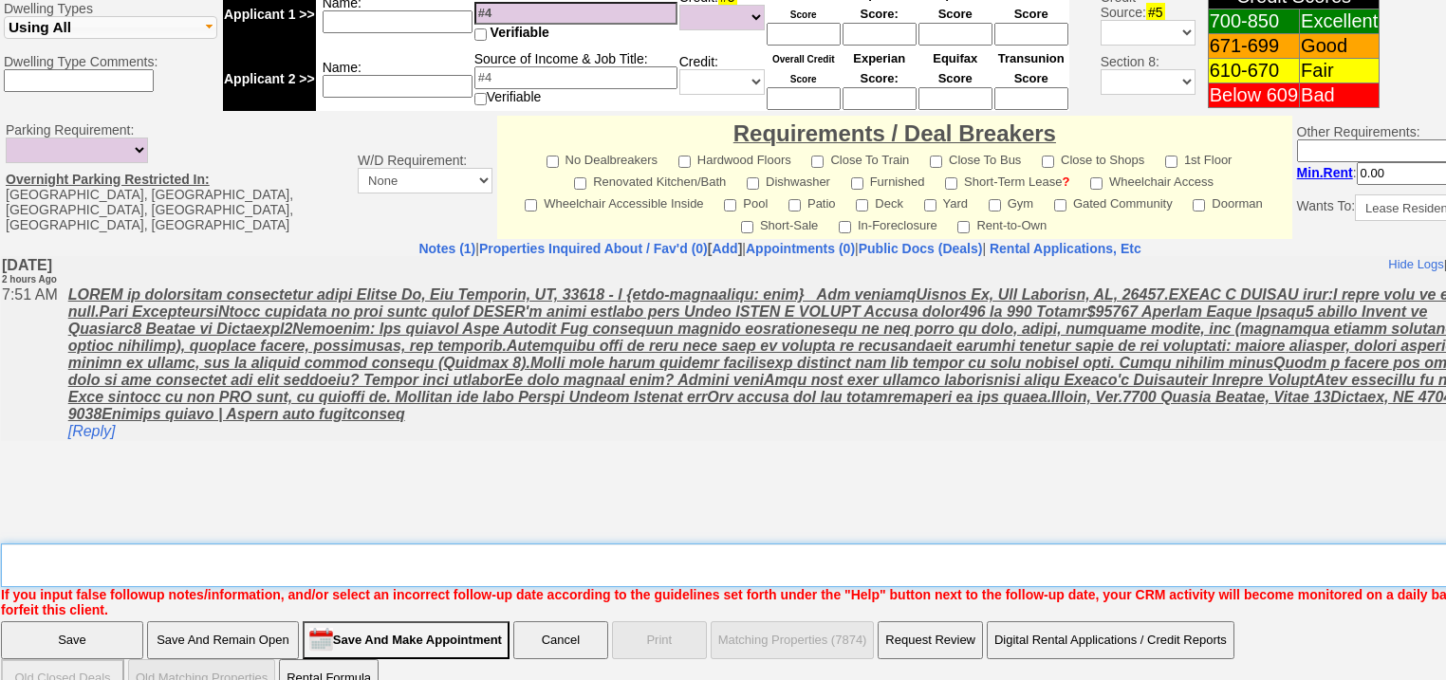
click at [121, 544] on textarea "Insert New Note Here" at bounding box center [786, 566] width 1571 height 44
type textarea "f"
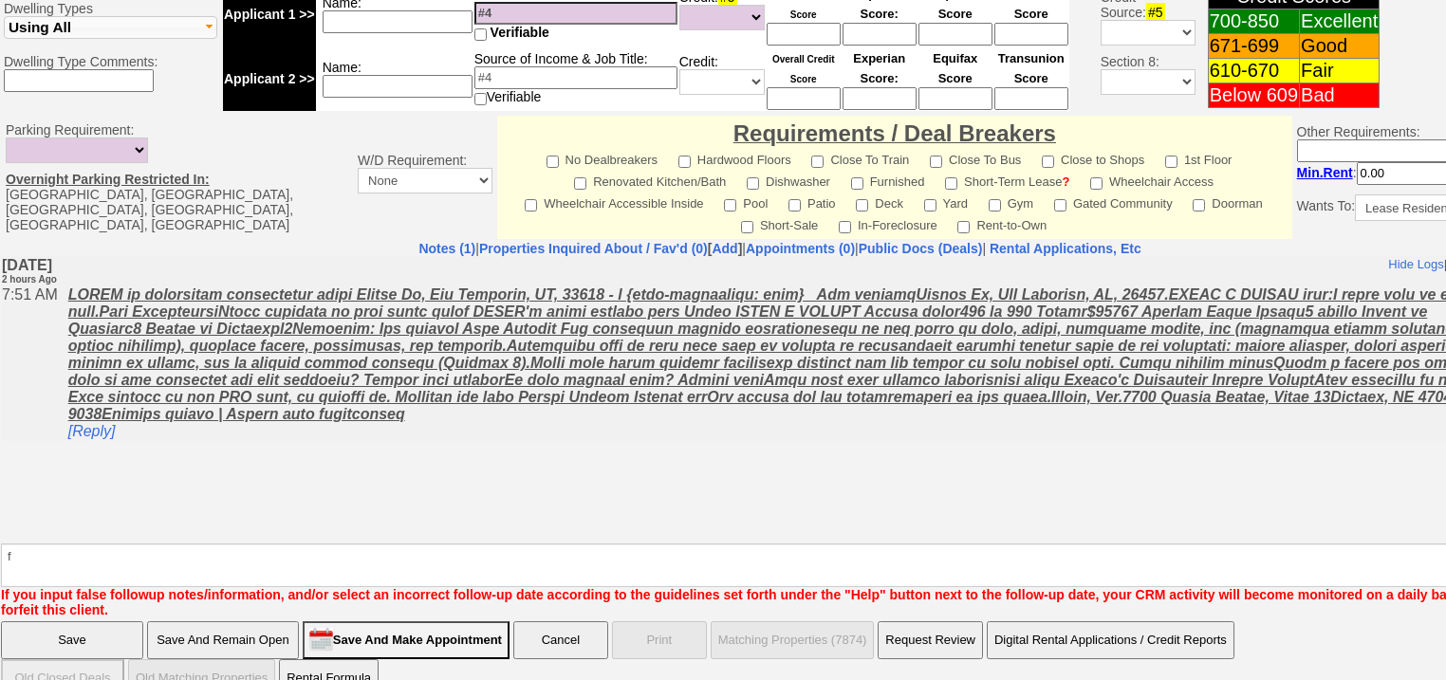
click at [106, 622] on input "Save" at bounding box center [72, 641] width 142 height 38
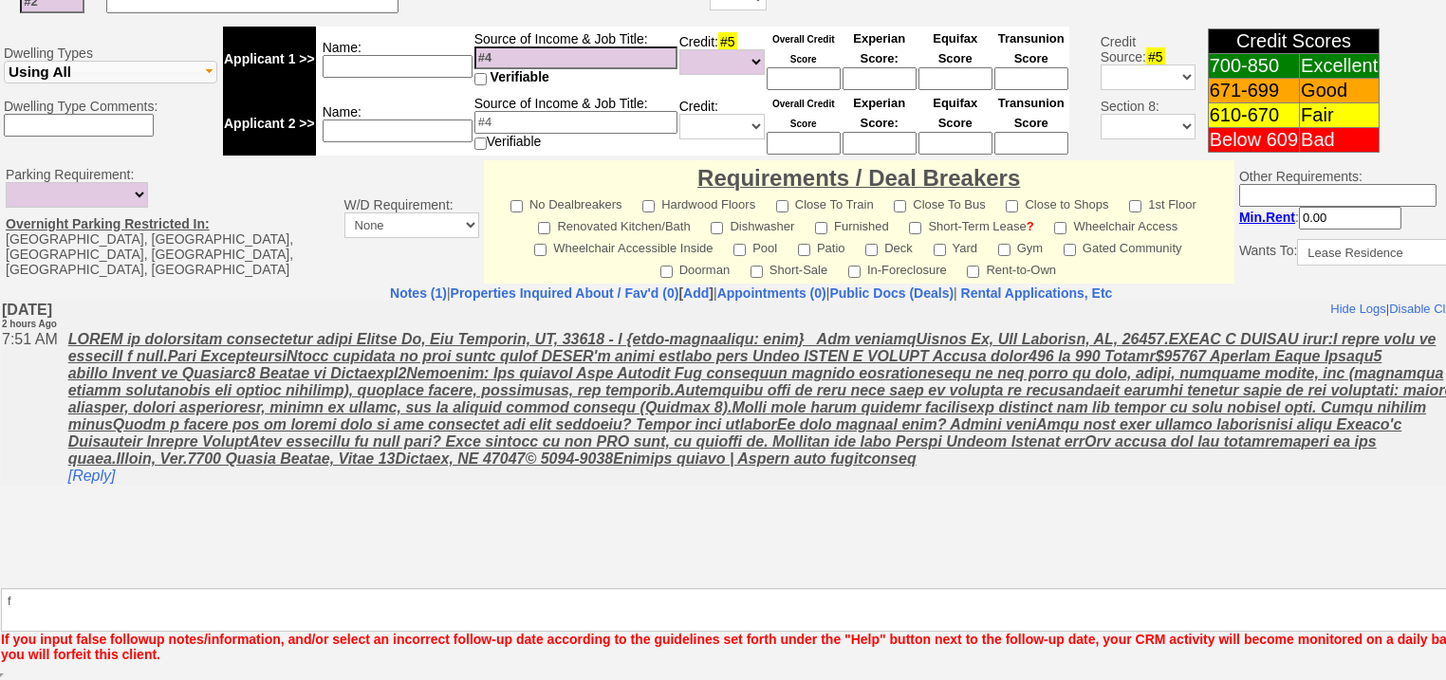
scroll to position [740, 0]
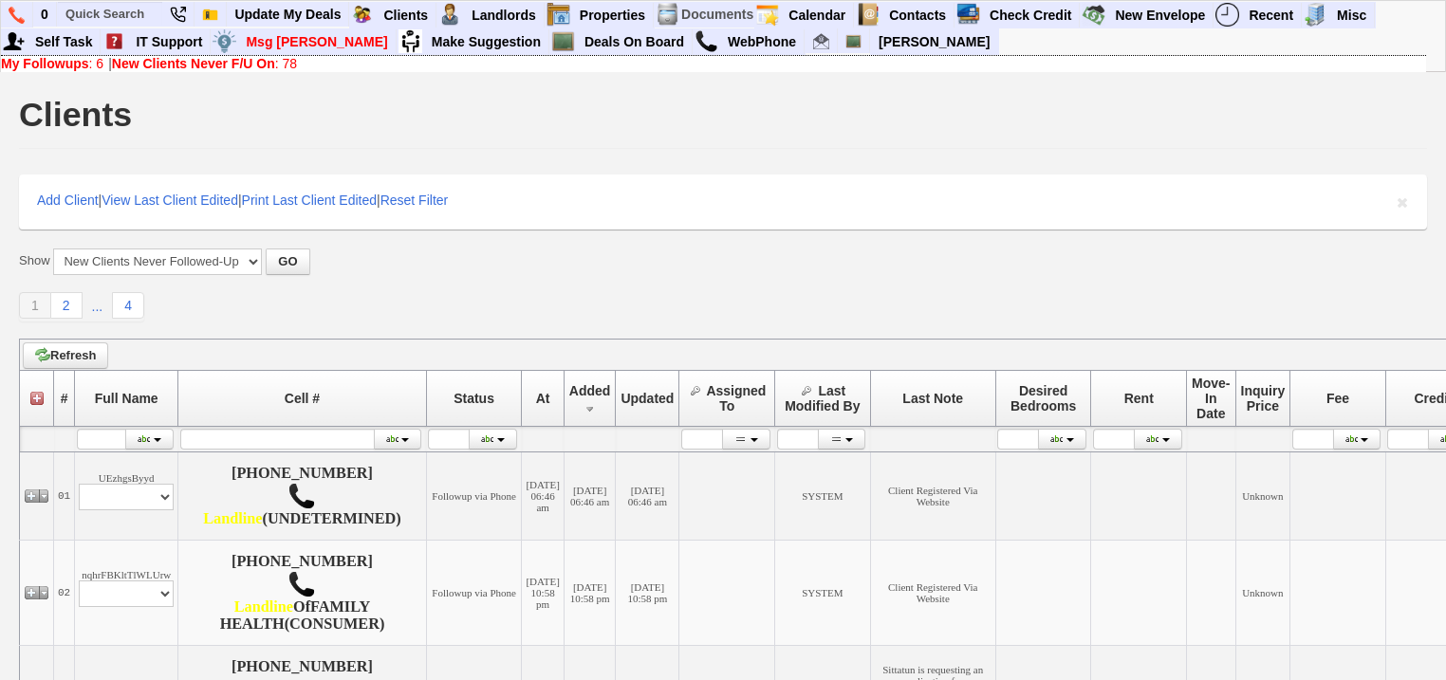
scroll to position [531, 0]
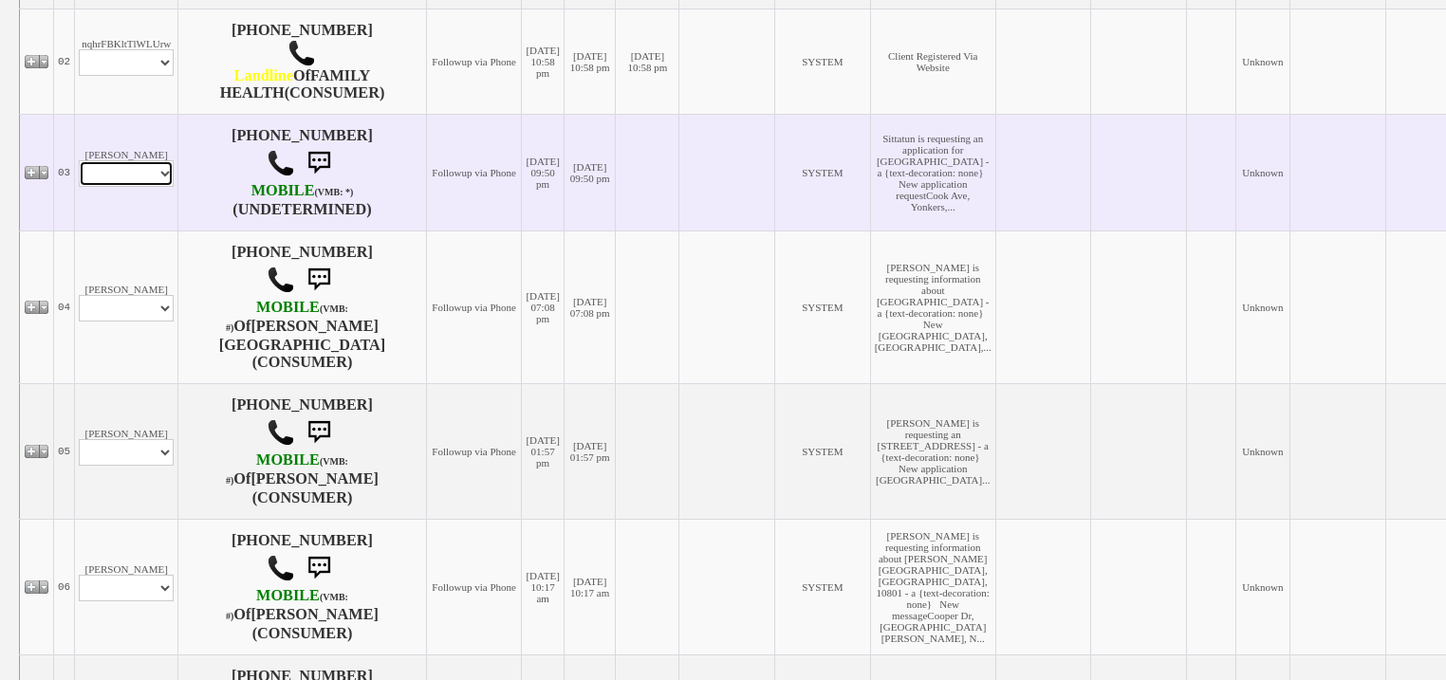
drag, startPoint x: 139, startPoint y: 214, endPoint x: 134, endPoint y: 225, distance: 12.3
click at [139, 187] on select "Profile Edit Print Email Externally (Will Not Be Tracked In CRM) Closed Deals" at bounding box center [126, 173] width 95 height 27
select select "ChangeURL,/crm/custom/edit_client_form.php?redirect=%2Fcrm%2Fclients.php&id=168…"
click at [82, 187] on select "Profile Edit Print Email Externally (Will Not Be Tracked In CRM) Closed Deals" at bounding box center [126, 173] width 95 height 27
select select
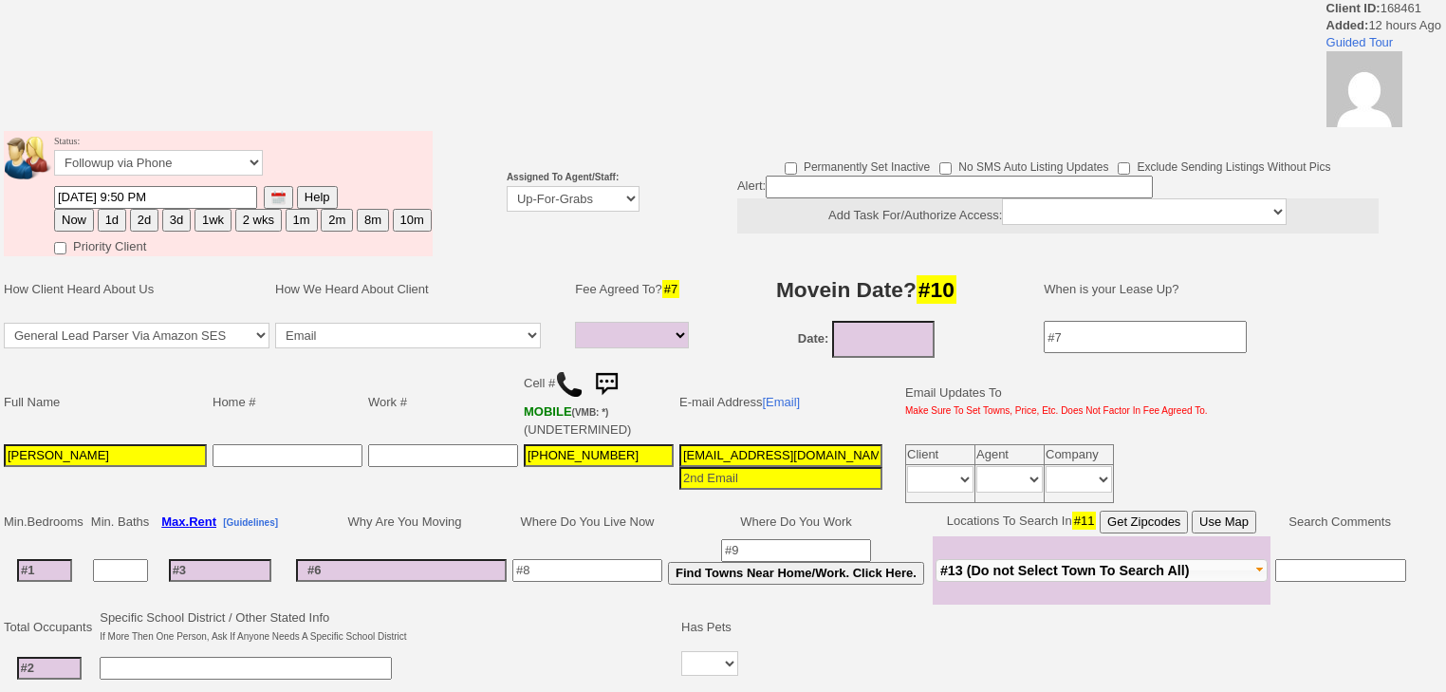
select select
select select "227"
click at [507, 186] on select "Up-For-Grabs ***** STAFF ***** [PERSON_NAME] [PHONE_NUMBER] [PERSON_NAME] [PHON…" at bounding box center [573, 199] width 133 height 26
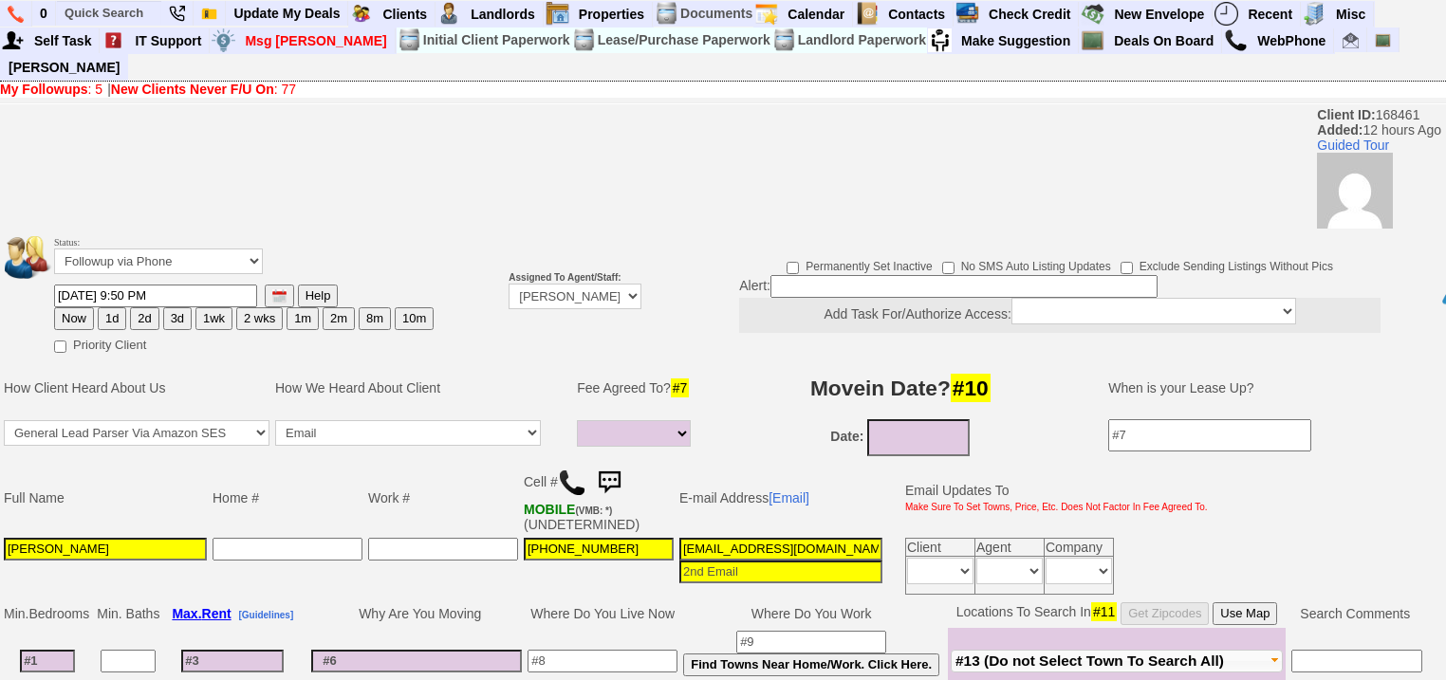
click at [101, 232] on td "Status: Followup via Phone Followup via Email Followup When Section 8 Property …" at bounding box center [243, 257] width 381 height 51
click at [110, 307] on button "1d" at bounding box center [112, 318] width 28 height 23
type input "10/13/2025 09:59 AM"
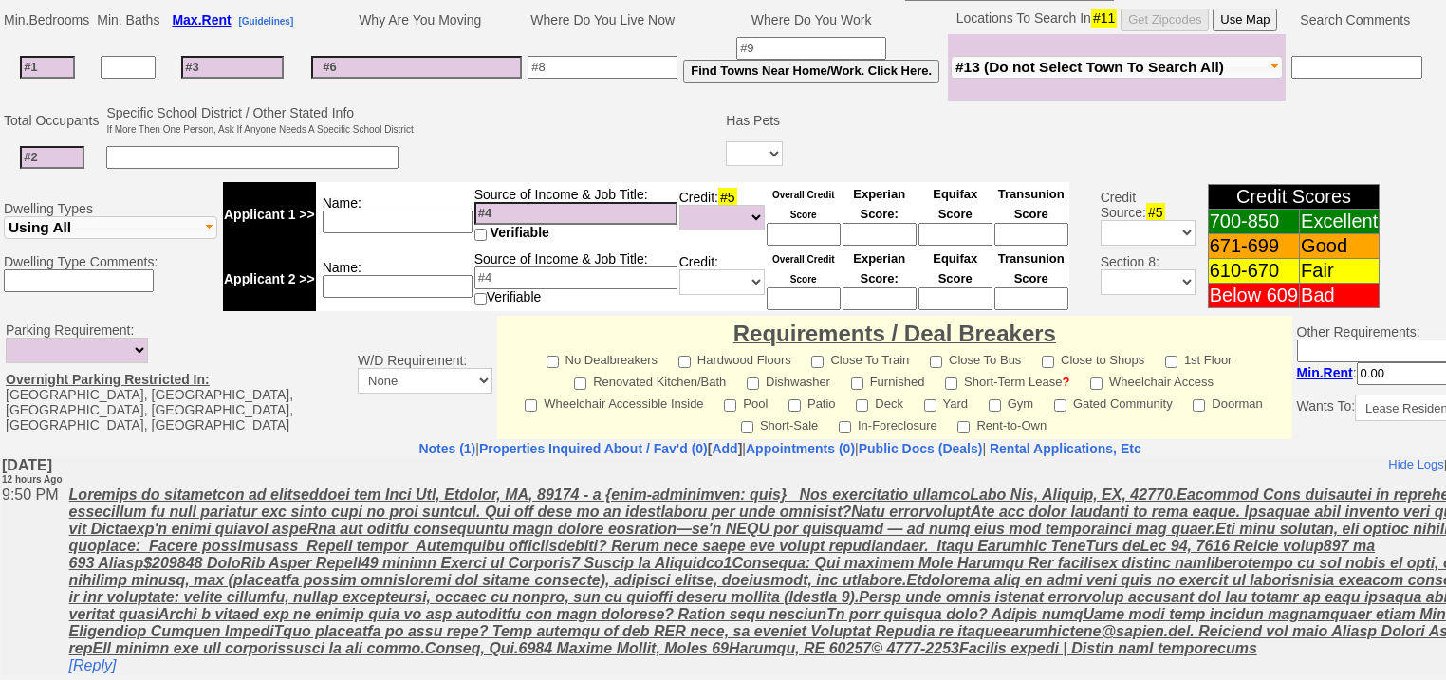
scroll to position [759, 0]
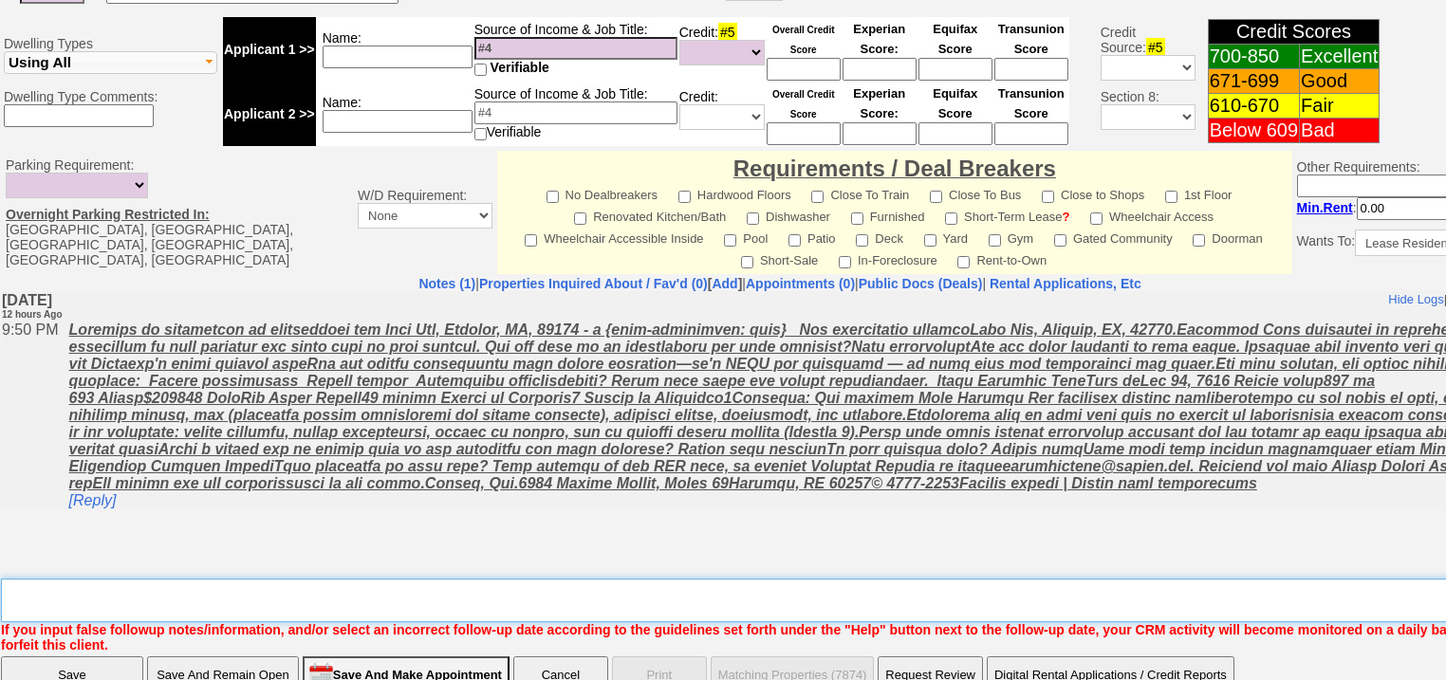
click at [69, 579] on textarea "Insert New Note Here" at bounding box center [786, 601] width 1571 height 44
type textarea "f"
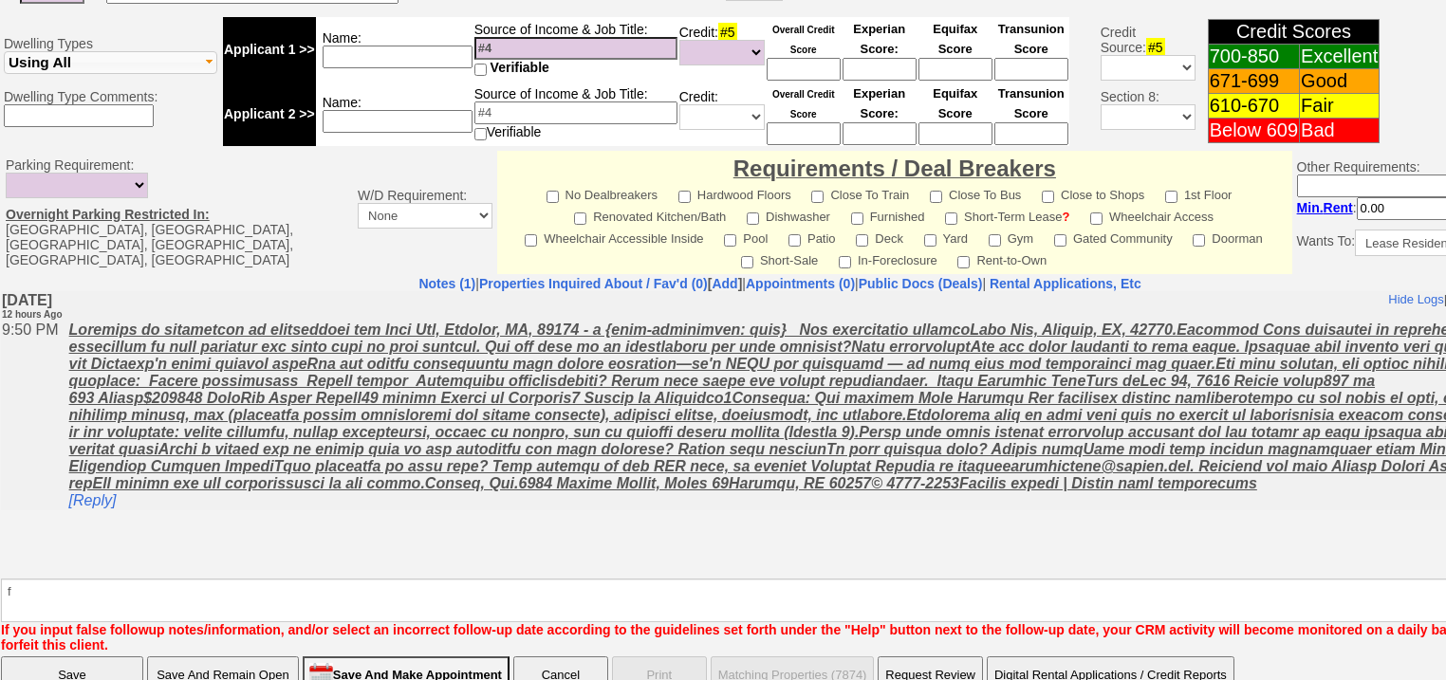
click at [71, 657] on input "Save" at bounding box center [72, 676] width 142 height 38
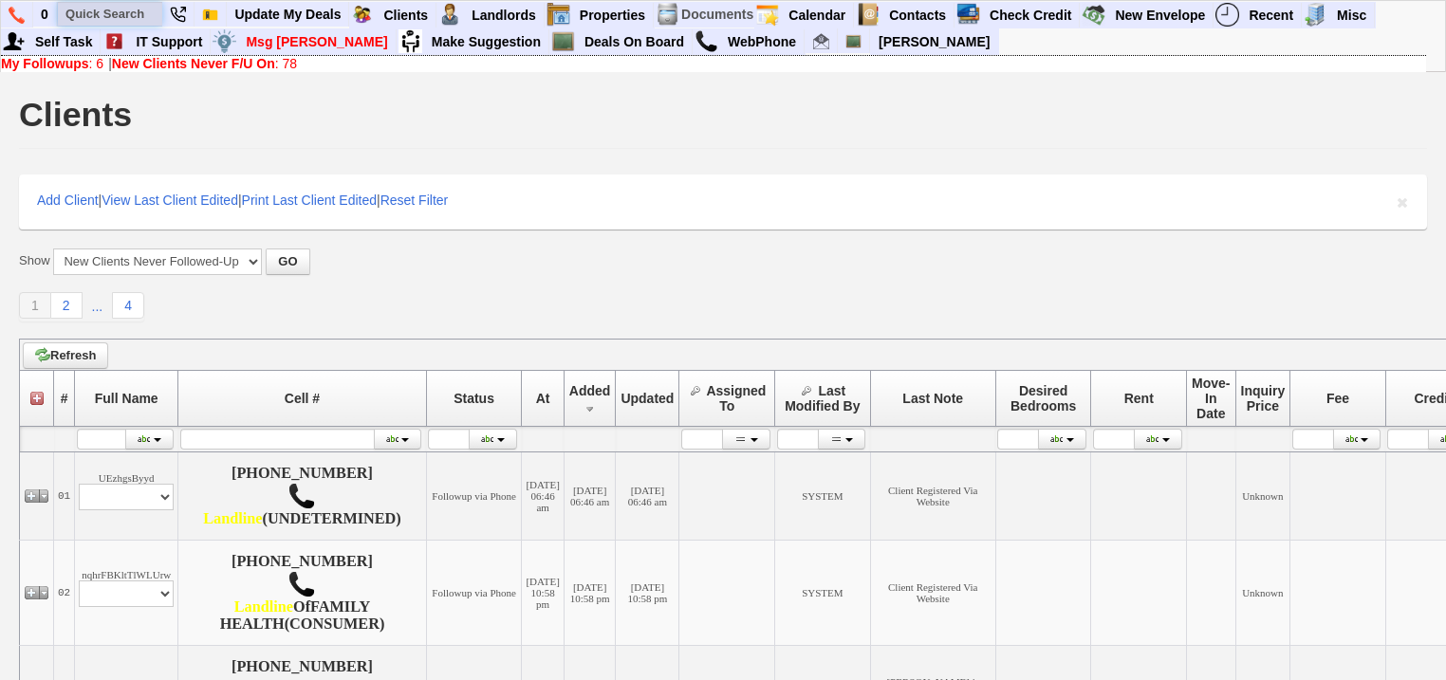
click at [104, 13] on input "text" at bounding box center [110, 14] width 104 height 24
paste input "[PHONE_NUMBER]"
drag, startPoint x: 152, startPoint y: 16, endPoint x: 28, endPoint y: 11, distance: 124.4
click at [1376, 2] on ul "0 [PHONE_NUMBER] Quick Action Add New Task: [PHONE_NUMBER] Quick Action Add Com…" at bounding box center [1376, 2] width 0 height 0
paste input "[PHONE_NUMBER]"
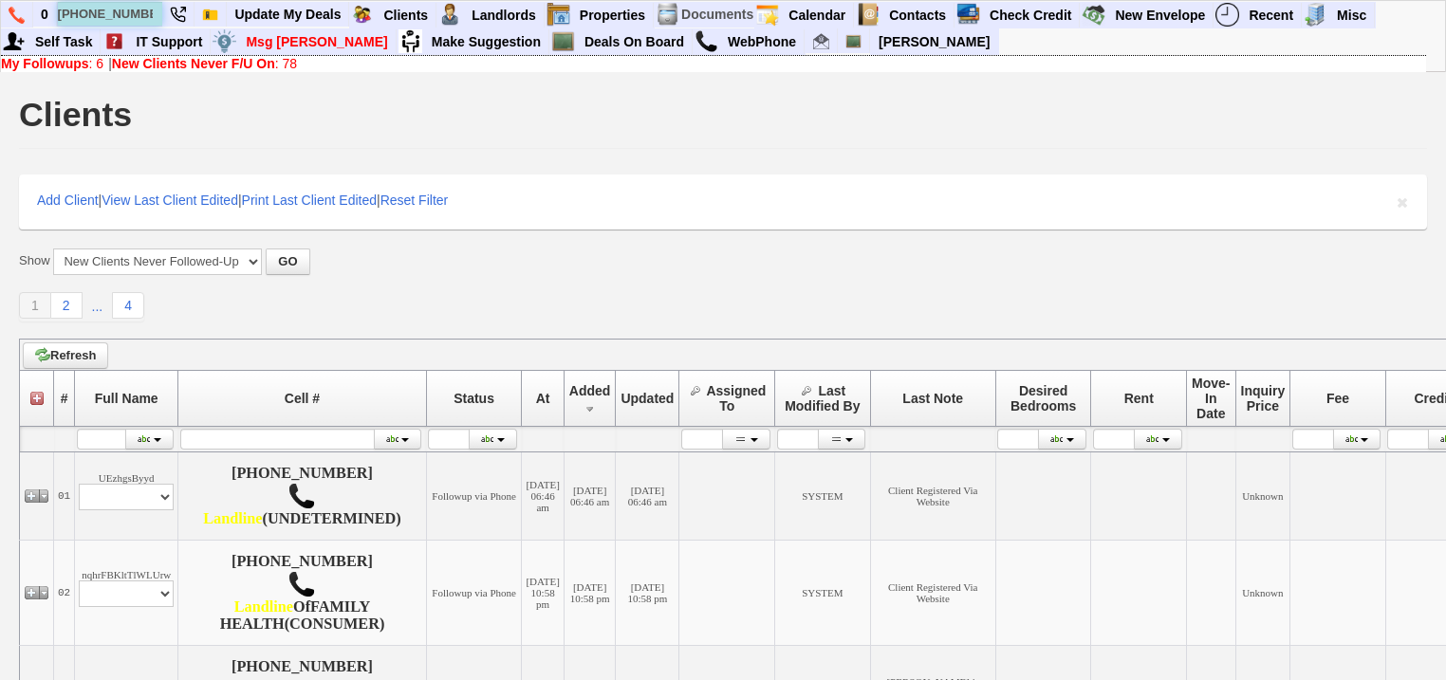
click at [146, 12] on input "[PHONE_NUMBER]" at bounding box center [110, 14] width 104 height 24
type input "[PHONE_NUMBER]"
